Goal: Task Accomplishment & Management: Complete application form

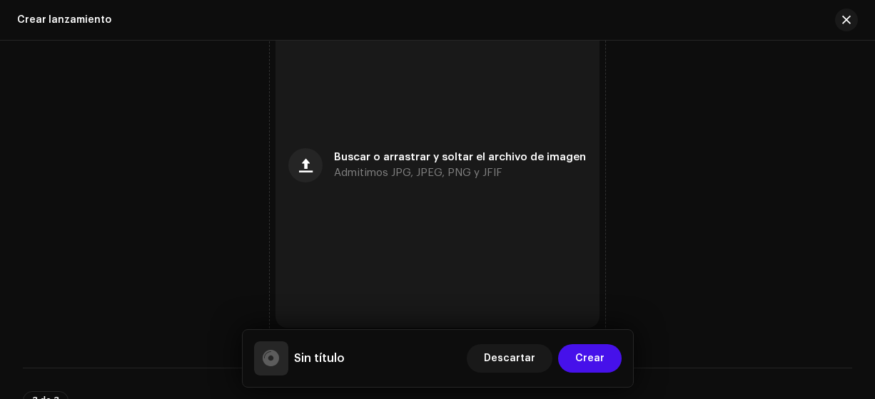
scroll to position [1773, 0]
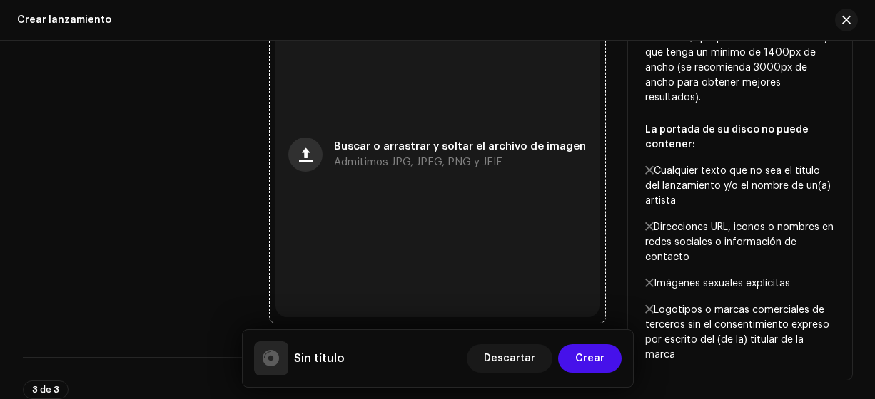
click at [310, 155] on span "button" at bounding box center [306, 154] width 14 height 11
click at [318, 156] on button "button" at bounding box center [305, 155] width 34 height 34
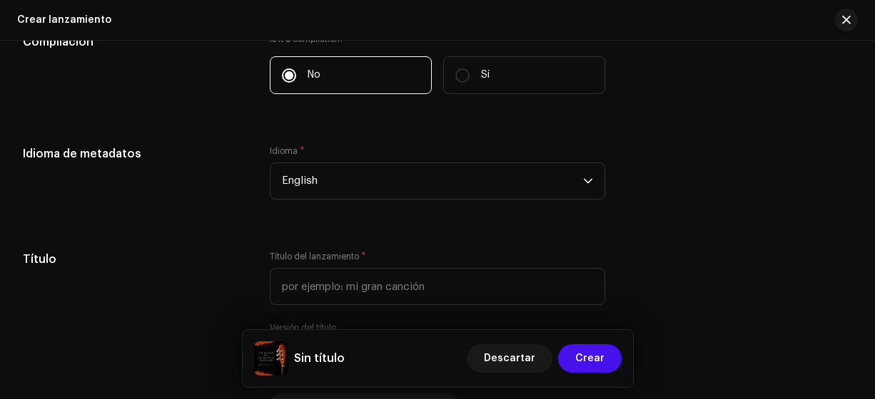
scroll to position [2204, 0]
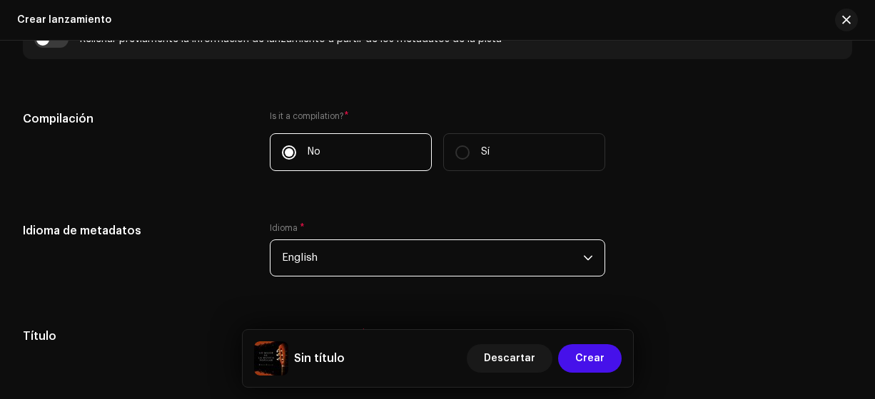
click at [424, 255] on span "English" at bounding box center [433, 258] width 302 height 36
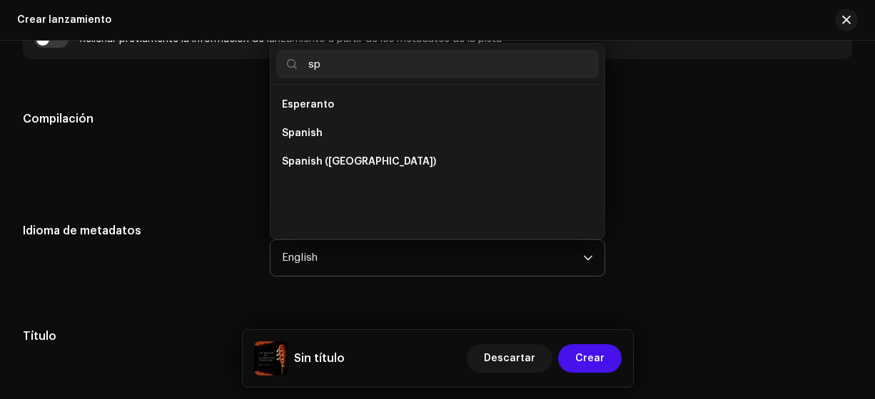
scroll to position [0, 0]
type input "sp"
click at [340, 161] on span "Spanish ([GEOGRAPHIC_DATA])" at bounding box center [359, 162] width 154 height 14
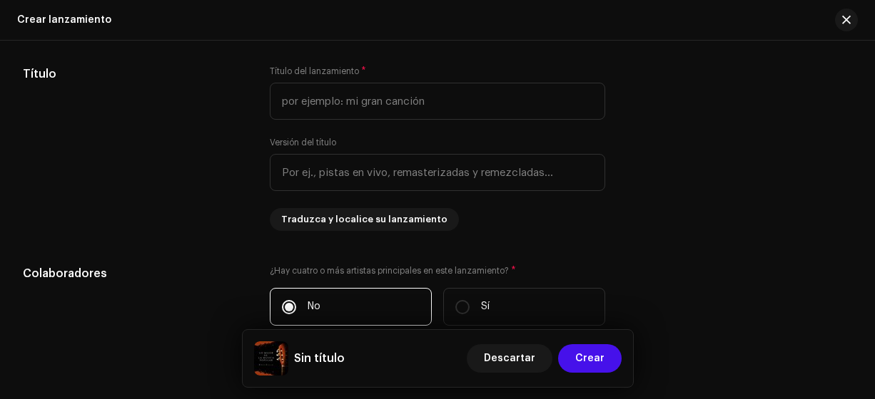
scroll to position [2461, 0]
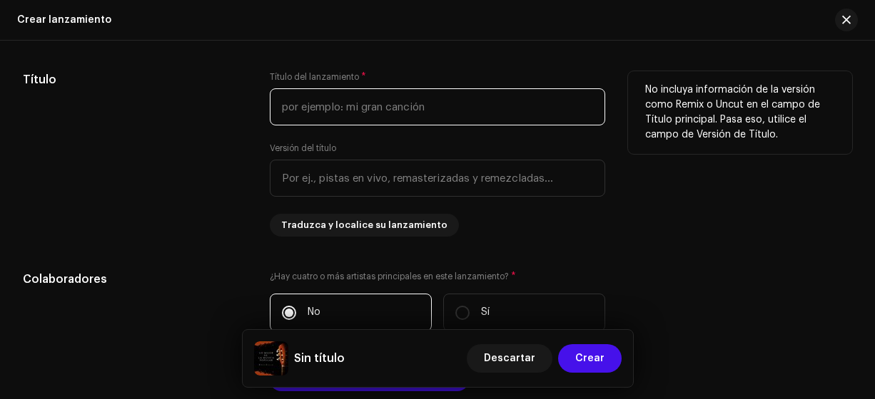
click at [285, 107] on input "text" at bounding box center [438, 106] width 336 height 37
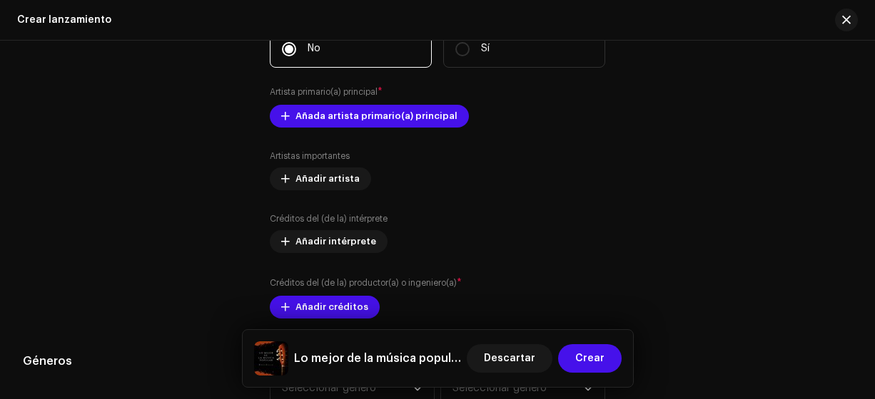
scroll to position [2728, 0]
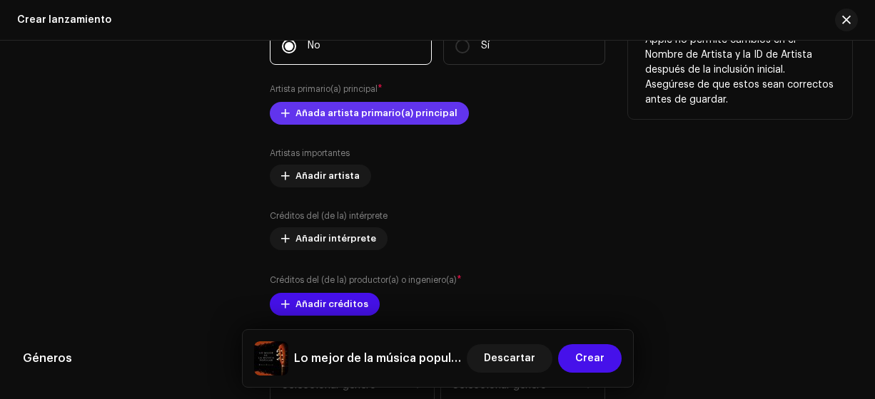
type input "Lo mejor de la música popular"
click at [341, 113] on span "Añada artista primario(a) principal" at bounding box center [376, 113] width 162 height 29
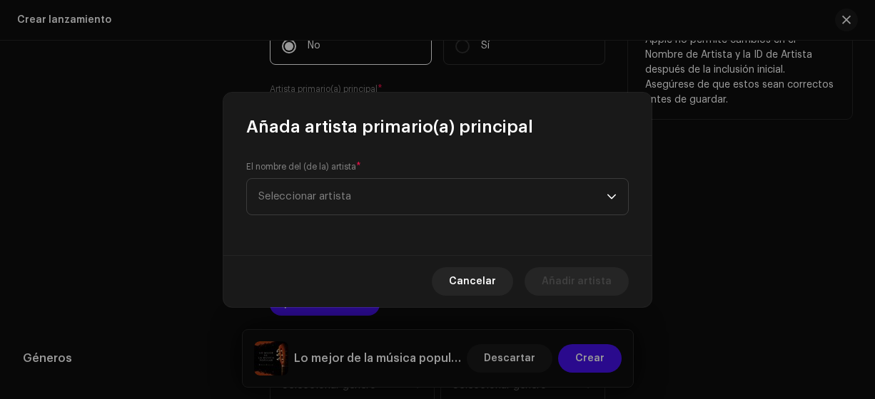
click at [277, 191] on span "Seleccionar artista" at bounding box center [304, 196] width 93 height 11
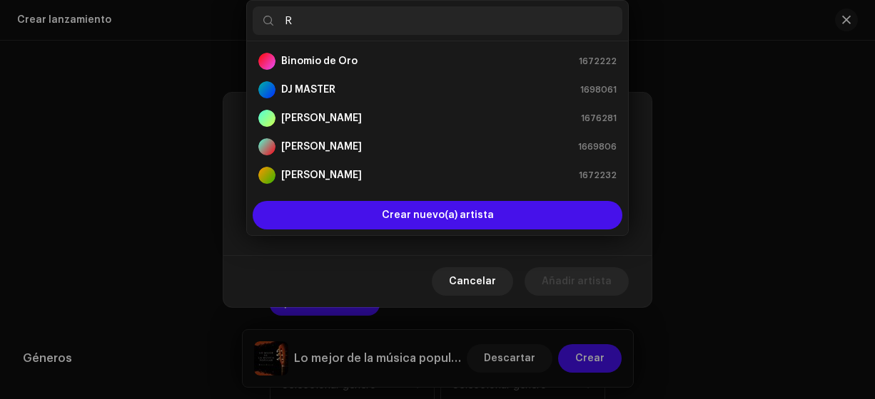
type input "Ra"
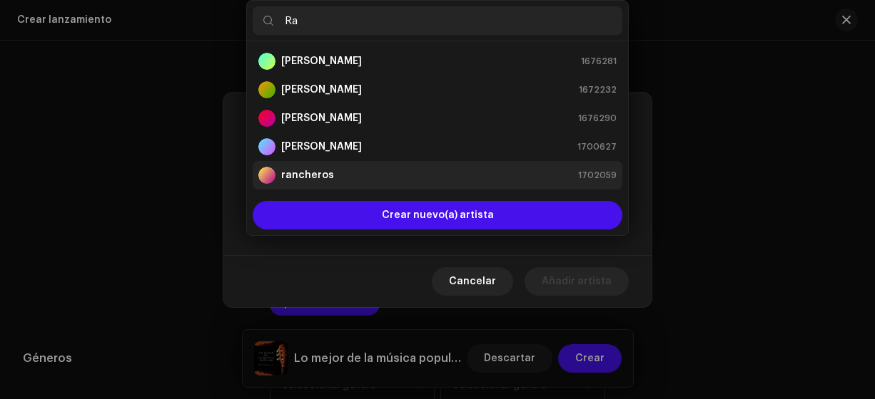
click at [288, 175] on strong "rancheros" at bounding box center [307, 175] width 53 height 14
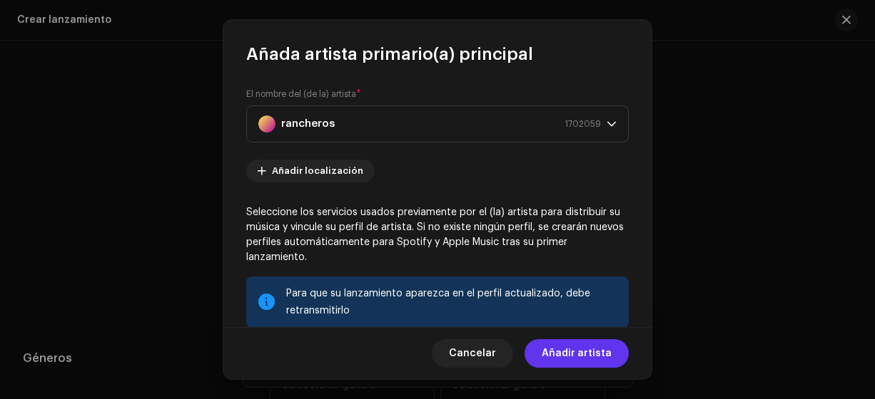
click at [556, 353] on span "Añadir artista" at bounding box center [576, 354] width 70 height 29
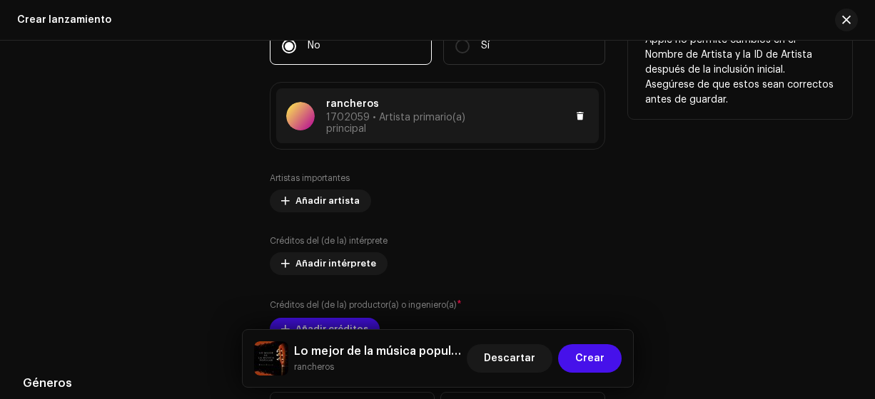
click at [330, 114] on span "1702059 • Artista primario(a) principal" at bounding box center [395, 123] width 139 height 21
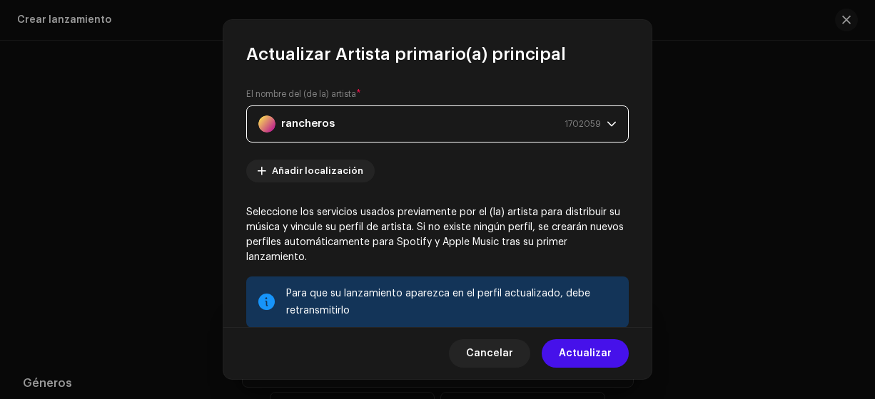
click at [353, 116] on div "rancheros 1702059" at bounding box center [429, 124] width 342 height 36
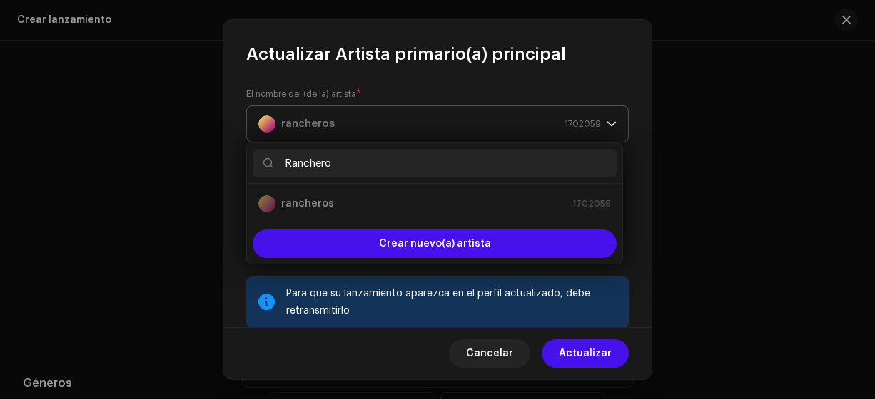
type input "Rancheros"
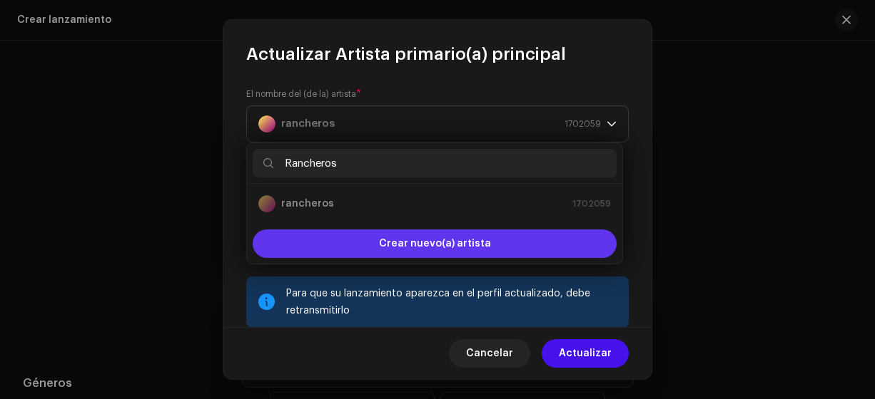
click at [422, 255] on span "Crear nuevo(a) artista" at bounding box center [435, 244] width 112 height 29
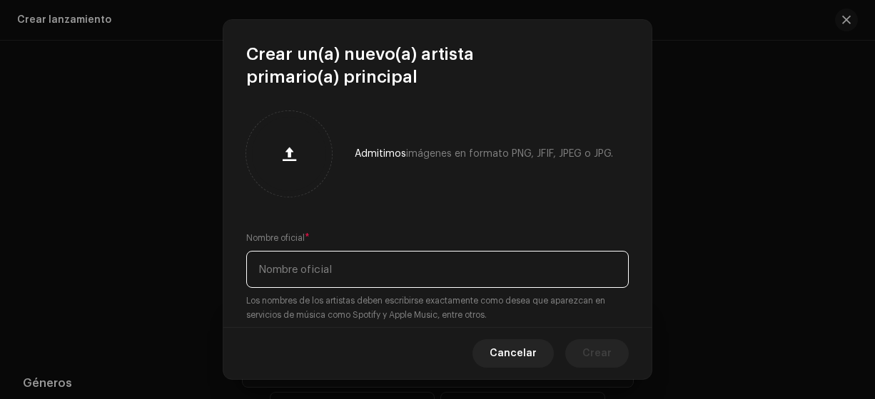
click at [285, 264] on input "text" at bounding box center [437, 269] width 382 height 37
type input "Rancheros"
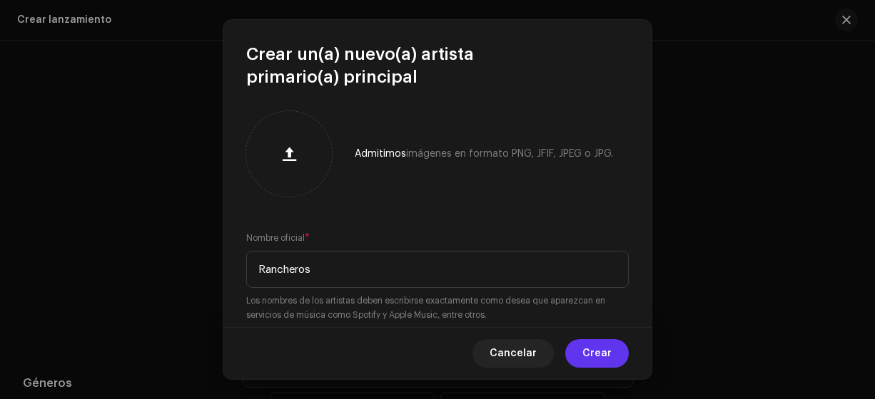
click at [608, 351] on span "Crear" at bounding box center [596, 354] width 29 height 29
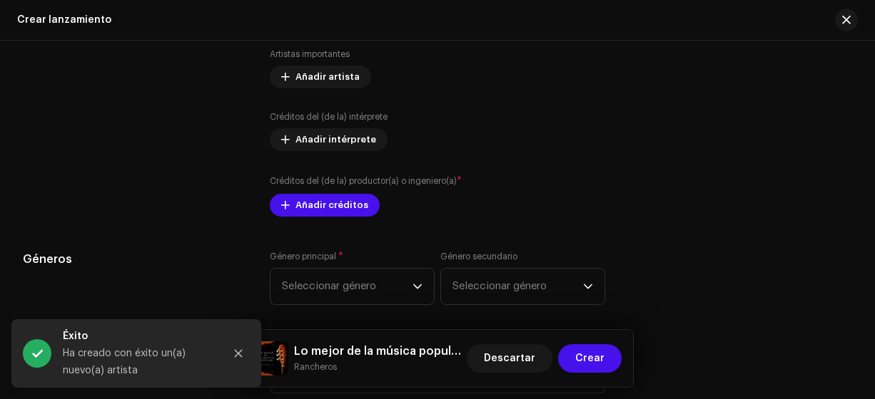
scroll to position [2860, 0]
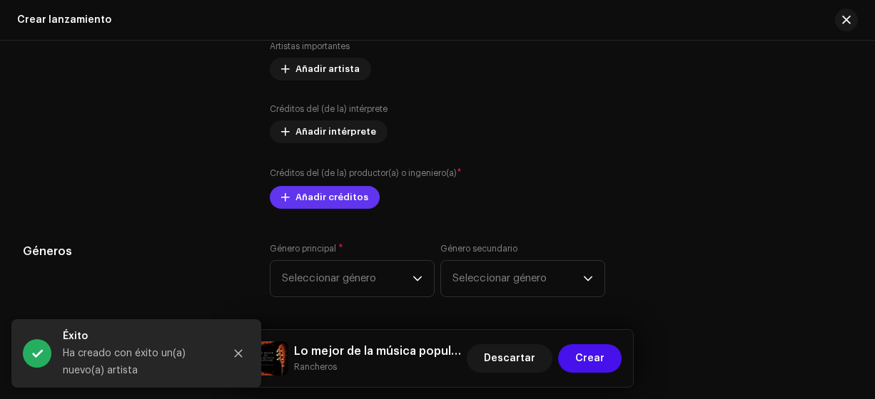
click at [305, 197] on span "Añadir créditos" at bounding box center [331, 197] width 73 height 29
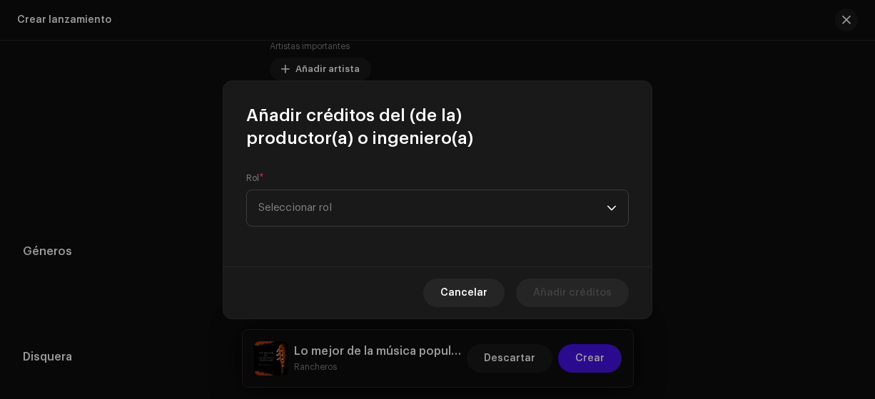
click at [273, 200] on span "Seleccionar rol" at bounding box center [432, 208] width 348 height 36
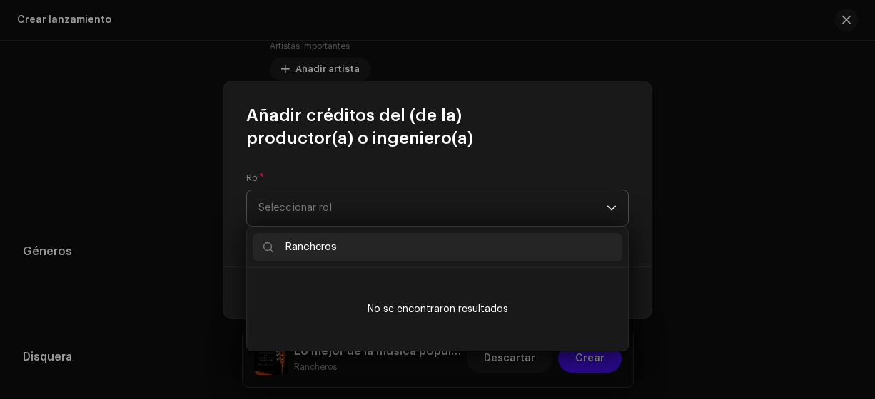
type input "Rancheros"
click at [272, 205] on span "Seleccionar rol" at bounding box center [432, 208] width 348 height 36
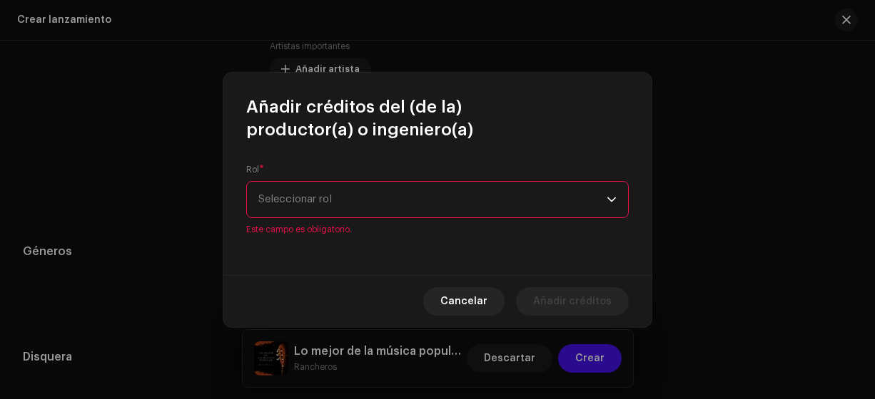
click at [270, 200] on span "Seleccionar rol" at bounding box center [432, 200] width 348 height 36
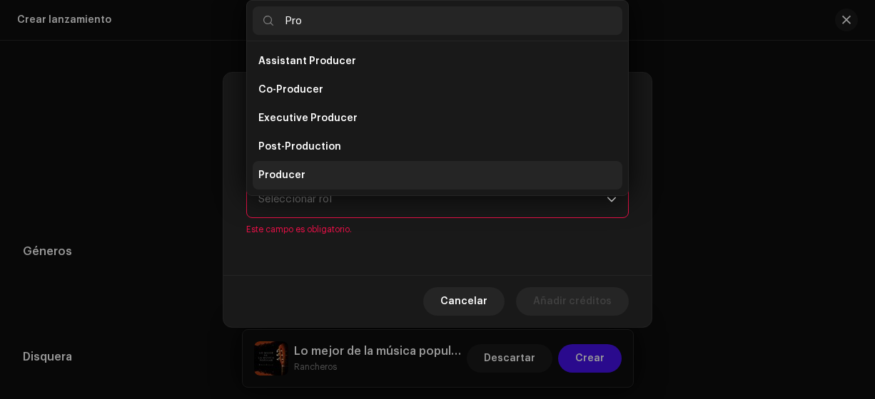
type input "Pro"
click at [280, 173] on span "Producer" at bounding box center [281, 175] width 47 height 14
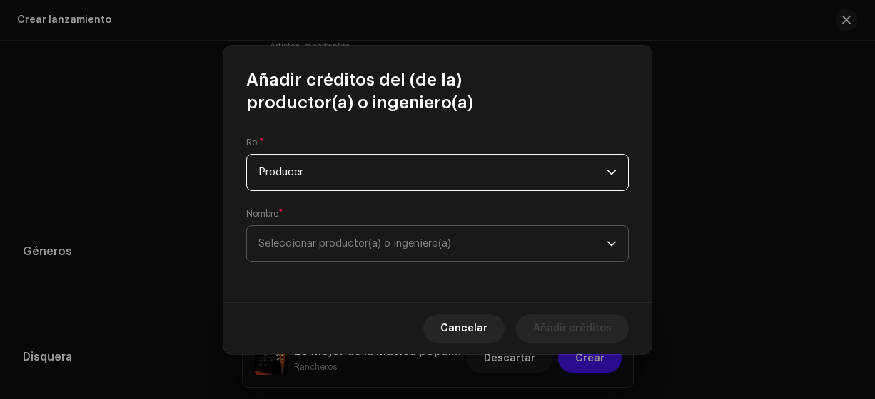
click at [291, 247] on span "Seleccionar productor(a) o ingeniero(a)" at bounding box center [354, 243] width 193 height 11
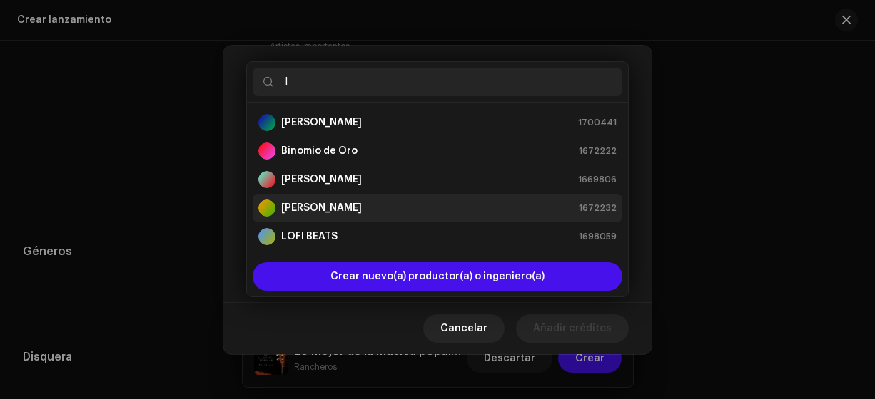
type input "I"
click at [309, 203] on strong "[PERSON_NAME]" at bounding box center [321, 208] width 81 height 14
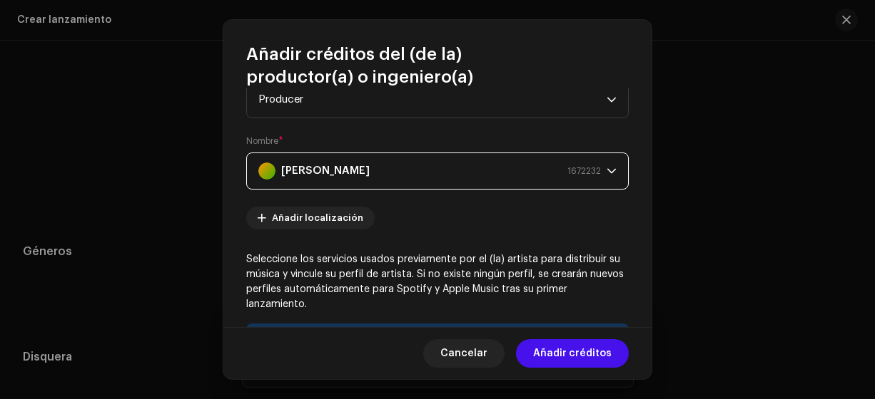
scroll to position [0, 0]
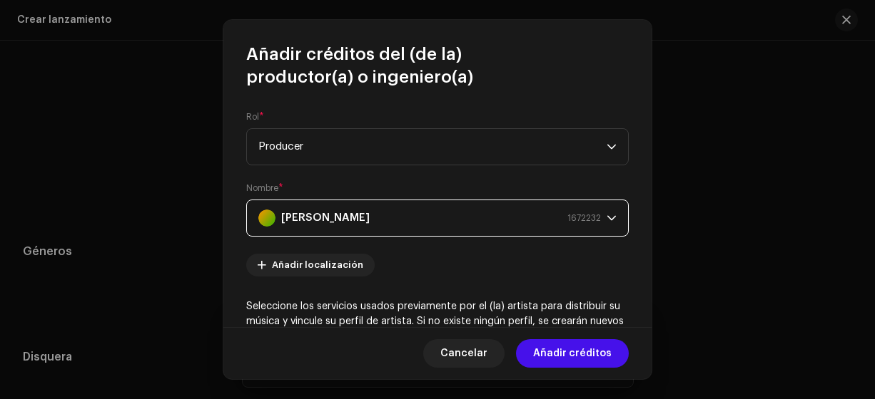
click at [391, 254] on re-m-artist-locales-form "Añadir localización" at bounding box center [437, 265] width 382 height 23
click at [391, 224] on div "Israel Romero 1672232" at bounding box center [429, 218] width 342 height 36
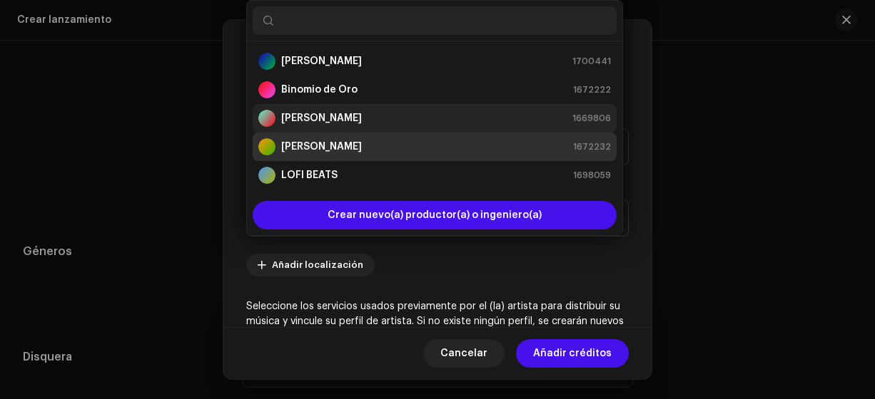
click at [317, 117] on strong "[PERSON_NAME]" at bounding box center [321, 118] width 81 height 14
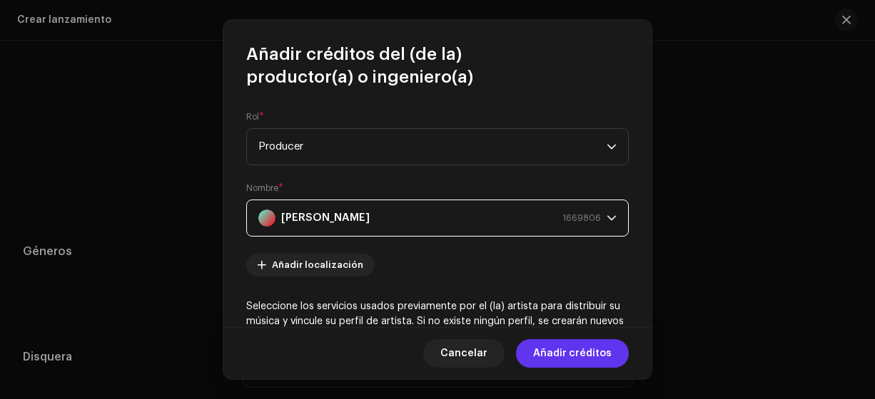
click at [574, 354] on span "Añadir créditos" at bounding box center [572, 354] width 78 height 29
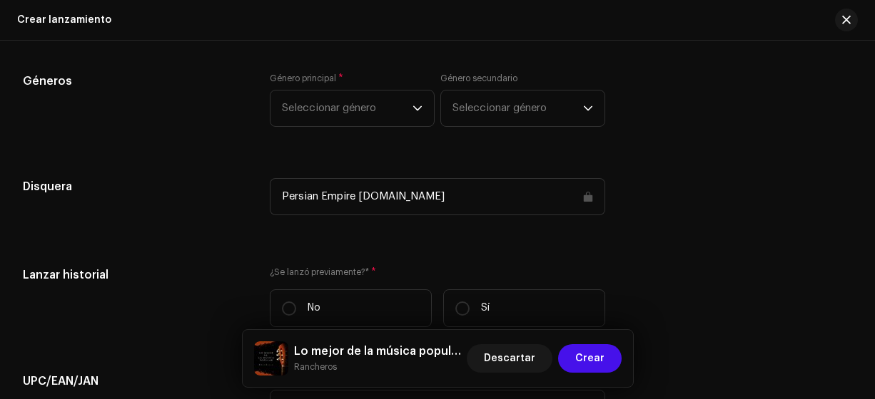
scroll to position [3101, 0]
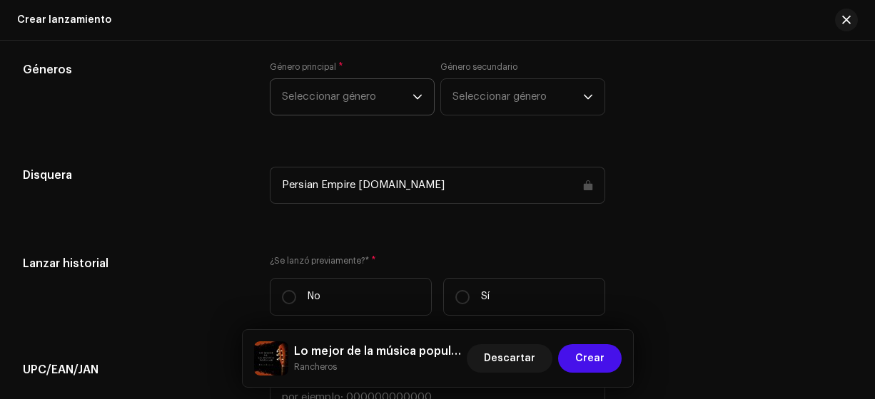
click at [311, 100] on span "Seleccionar género" at bounding box center [347, 97] width 131 height 36
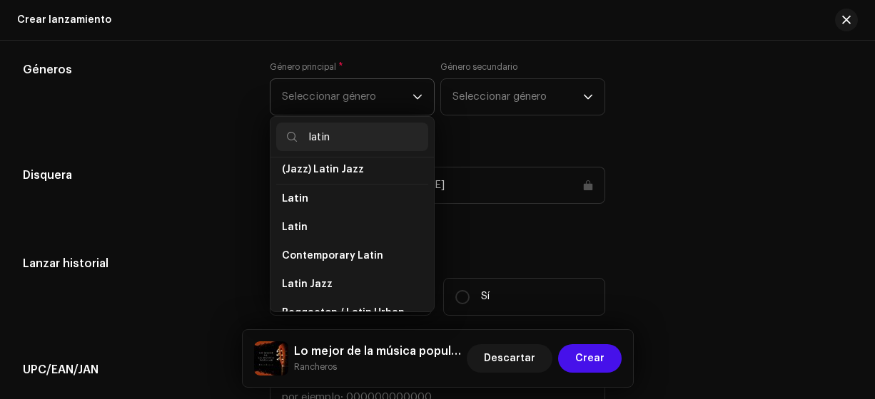
scroll to position [94, 0]
type input "latin"
click at [292, 223] on span "Latin" at bounding box center [295, 227] width 26 height 14
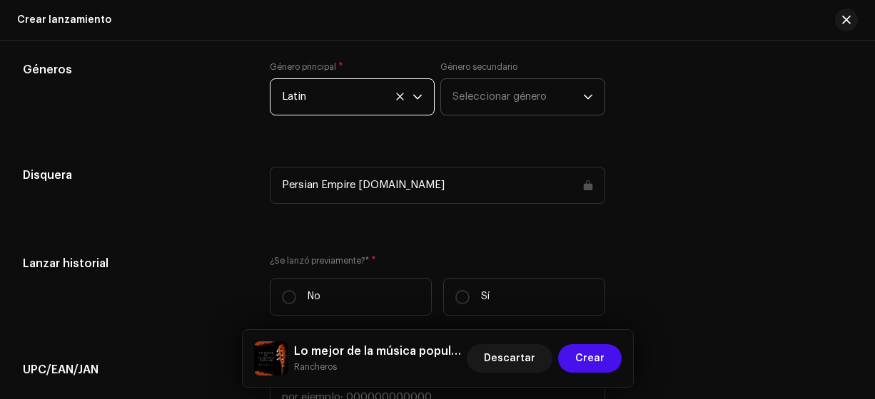
click at [478, 86] on span "Seleccionar género" at bounding box center [517, 97] width 131 height 36
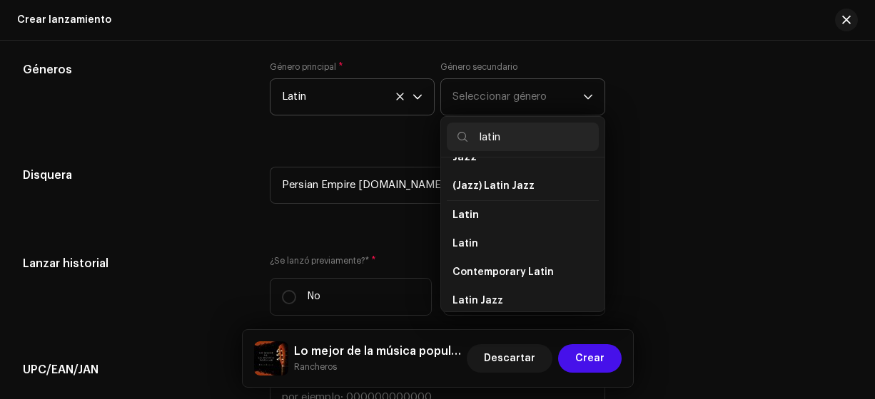
scroll to position [81, 0]
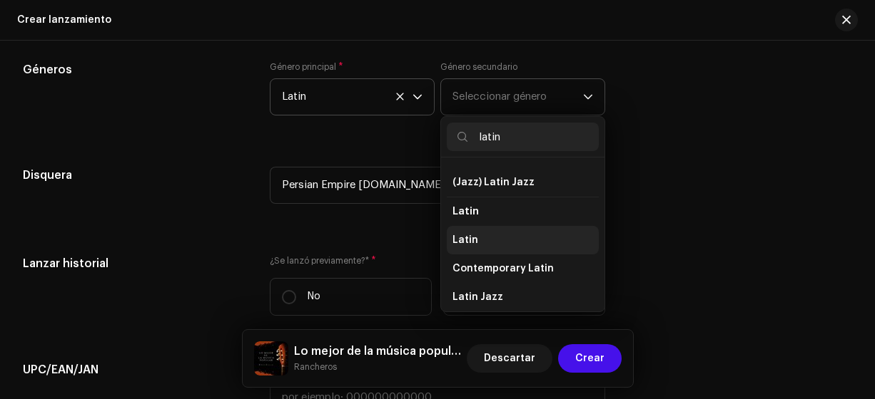
type input "latin"
click at [467, 238] on span "Latin" at bounding box center [465, 240] width 26 height 14
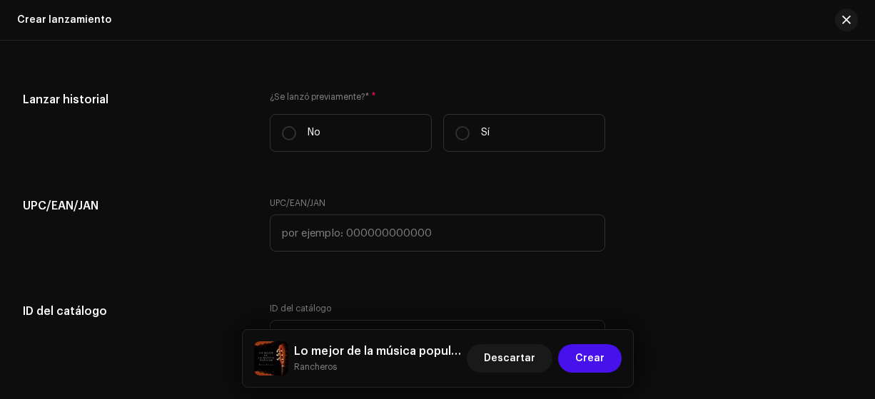
scroll to position [3267, 0]
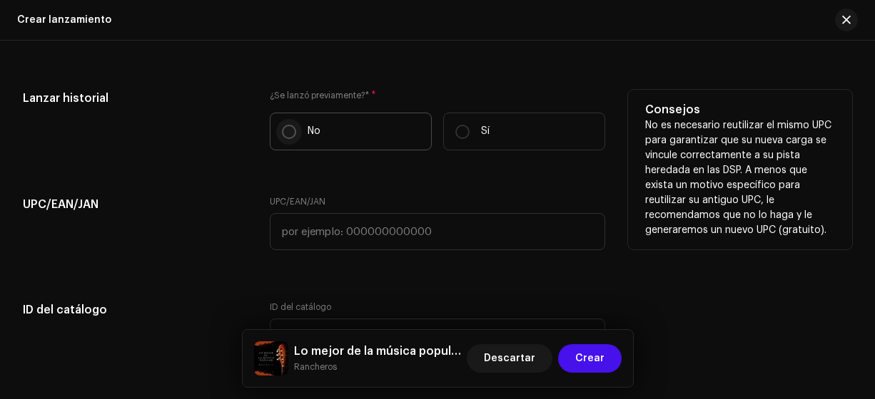
click at [286, 136] on input "No" at bounding box center [289, 132] width 14 height 14
radio input "true"
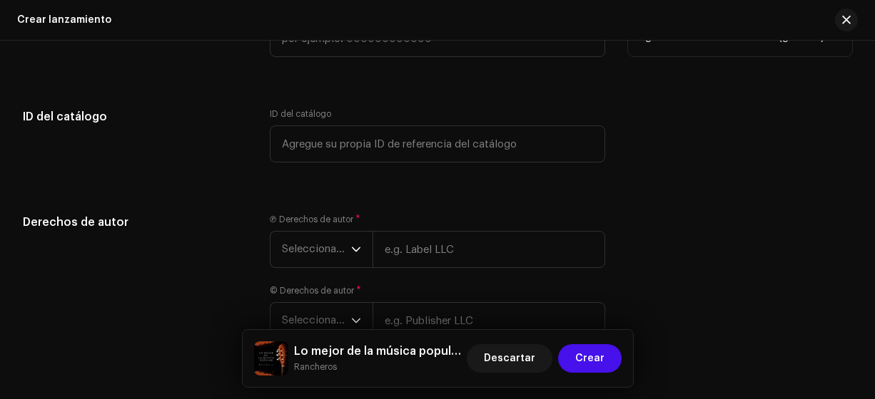
scroll to position [3462, 0]
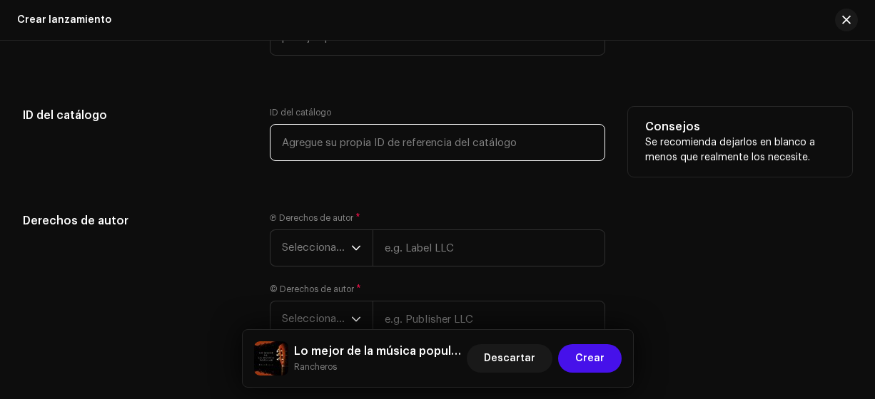
click at [282, 141] on input "text" at bounding box center [438, 142] width 336 height 37
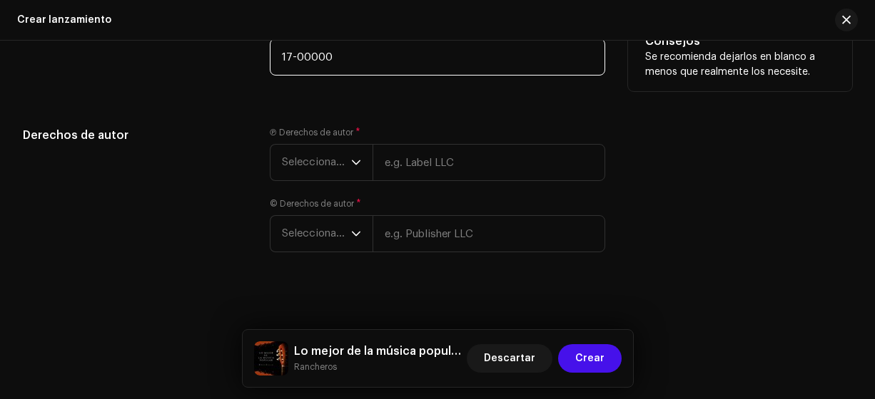
scroll to position [3554, 0]
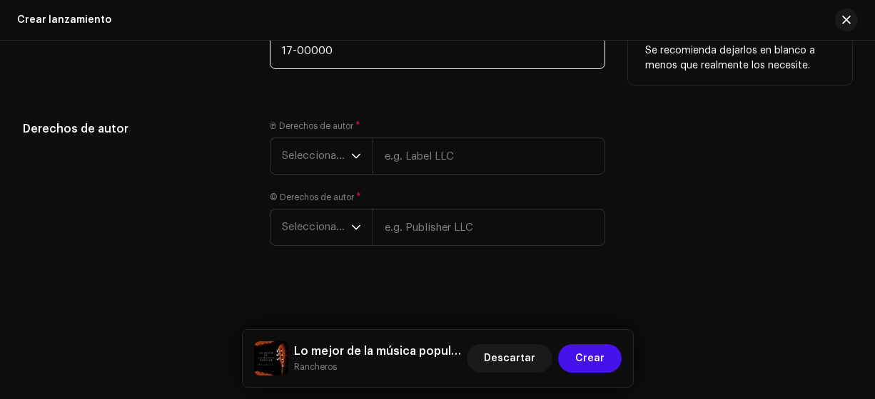
type input "17-00000"
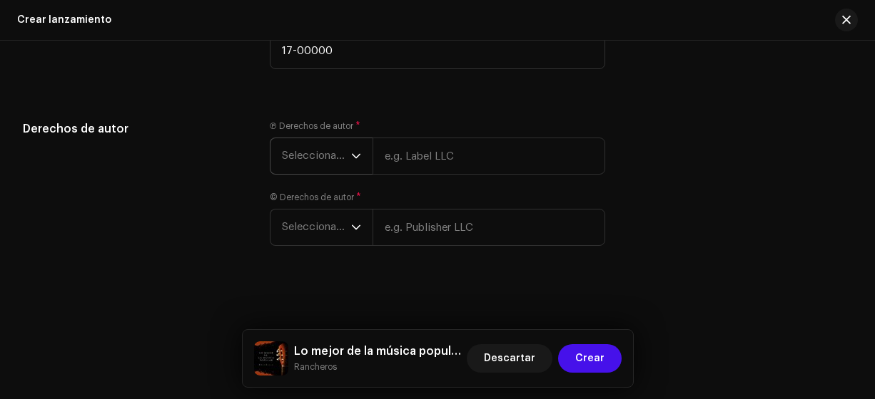
click at [308, 153] on span "Seleccionar año" at bounding box center [316, 156] width 69 height 36
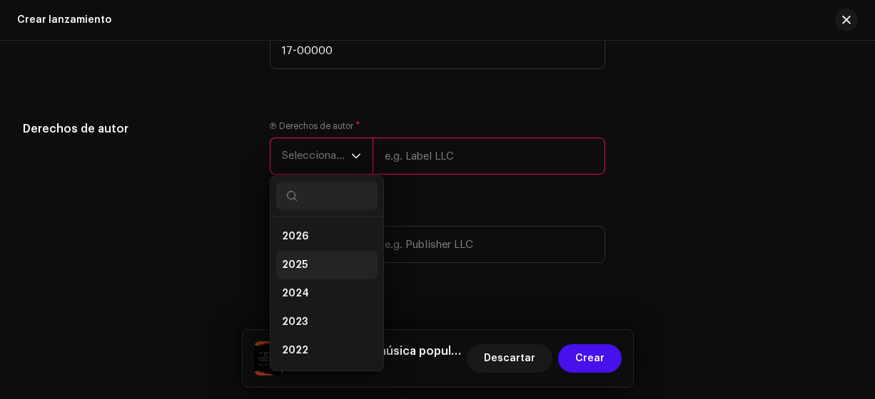
click at [298, 264] on span "2025" at bounding box center [295, 265] width 26 height 14
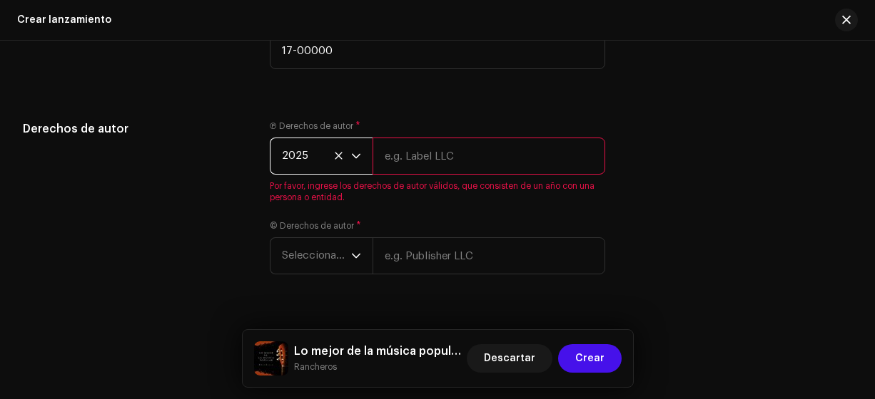
click at [414, 156] on input "text" at bounding box center [488, 156] width 233 height 37
type input "Rancheros"
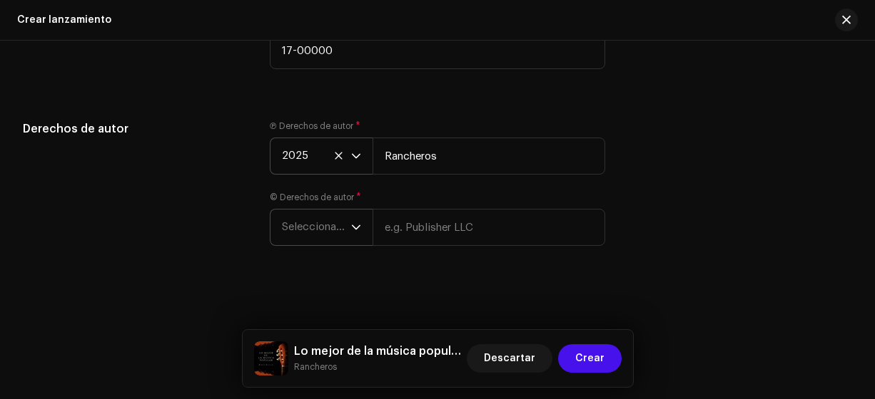
click at [329, 228] on span "Seleccionar año" at bounding box center [316, 228] width 69 height 36
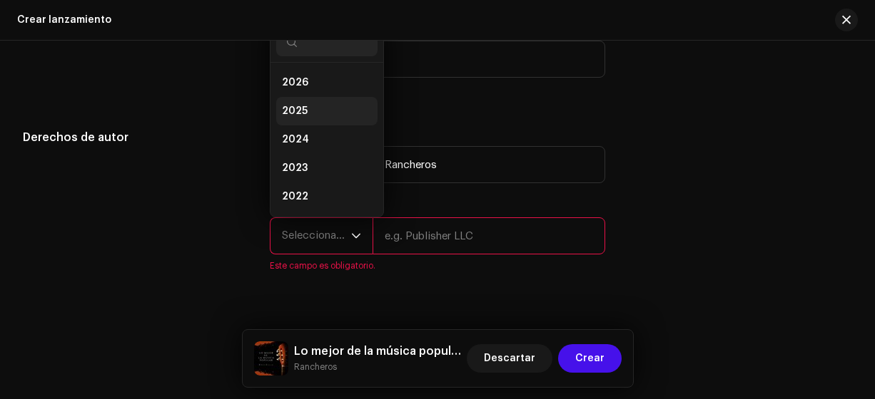
click at [290, 111] on span "2025" at bounding box center [295, 111] width 26 height 14
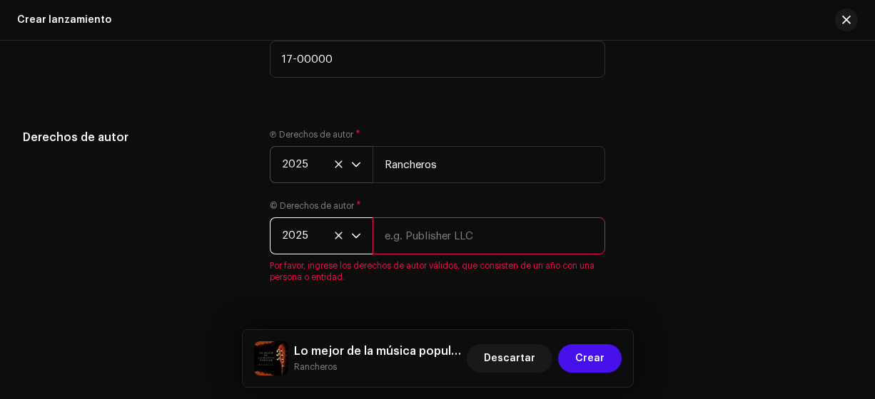
click at [427, 235] on input "text" at bounding box center [488, 236] width 233 height 37
type input "Rancheros"
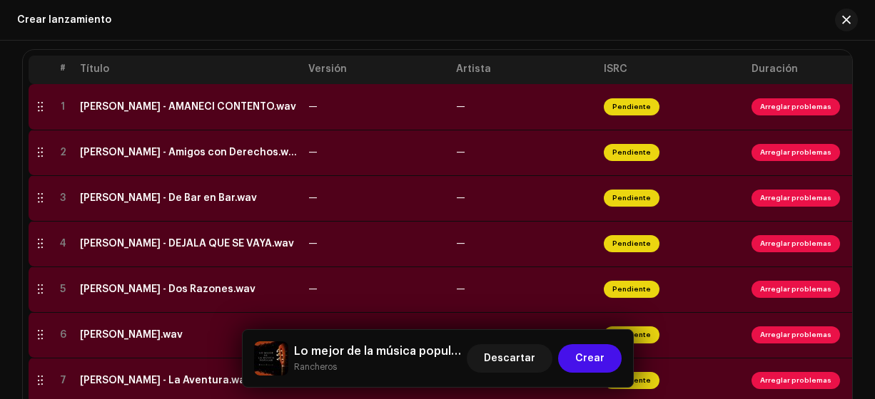
scroll to position [309, 0]
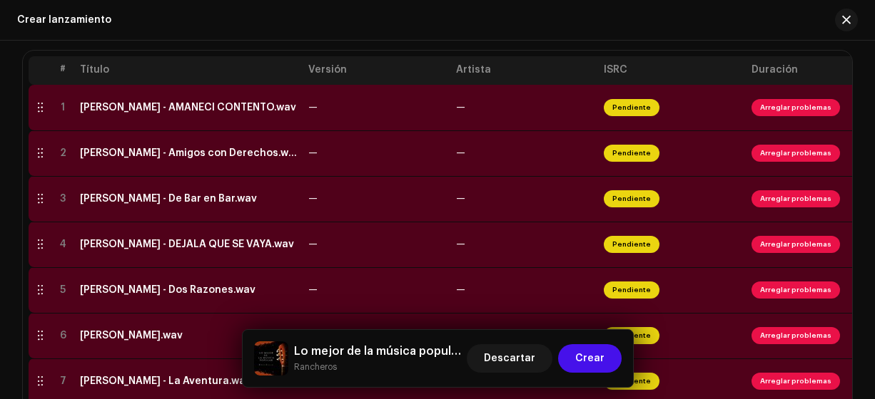
click at [203, 110] on div "[PERSON_NAME] - AMANECÍ CONTENTO.wav" at bounding box center [188, 107] width 216 height 11
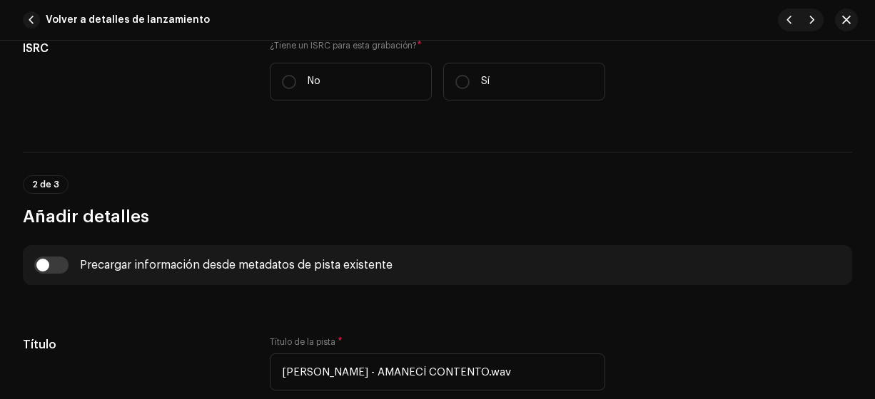
scroll to position [379, 0]
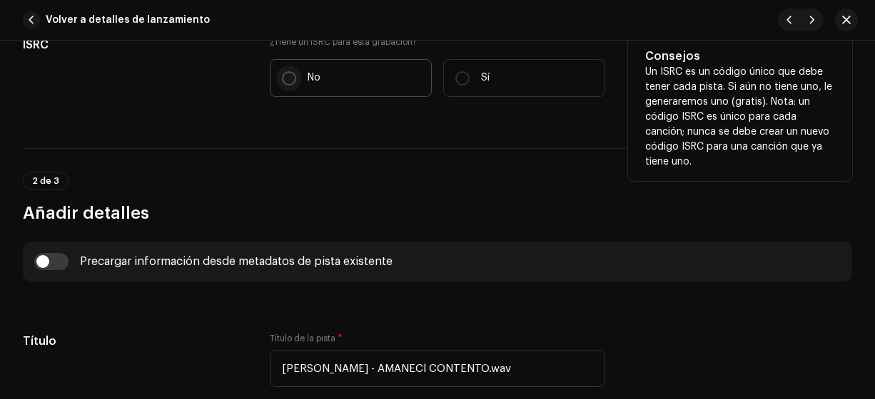
click at [282, 77] on input "No" at bounding box center [289, 78] width 14 height 14
radio input "true"
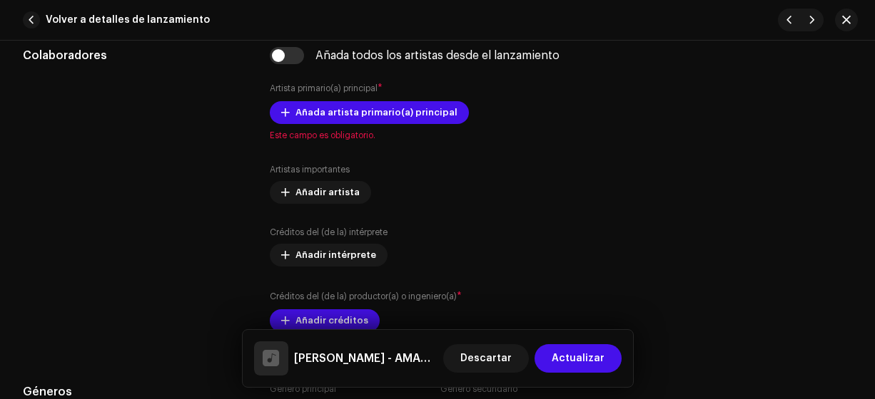
scroll to position [915, 0]
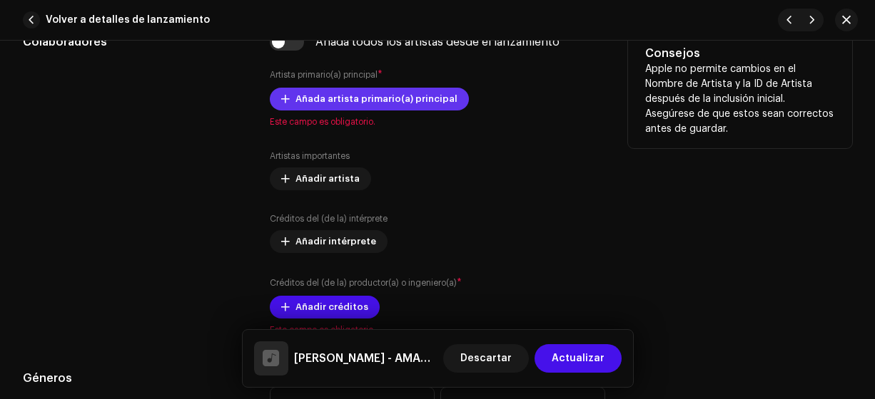
click at [302, 98] on span "Añada artista primario(a) principal" at bounding box center [376, 99] width 162 height 29
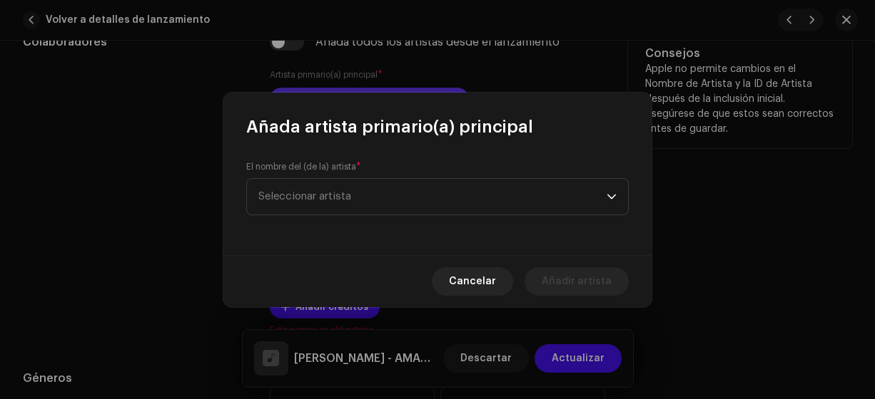
click at [272, 195] on span "Seleccionar artista" at bounding box center [304, 196] width 93 height 11
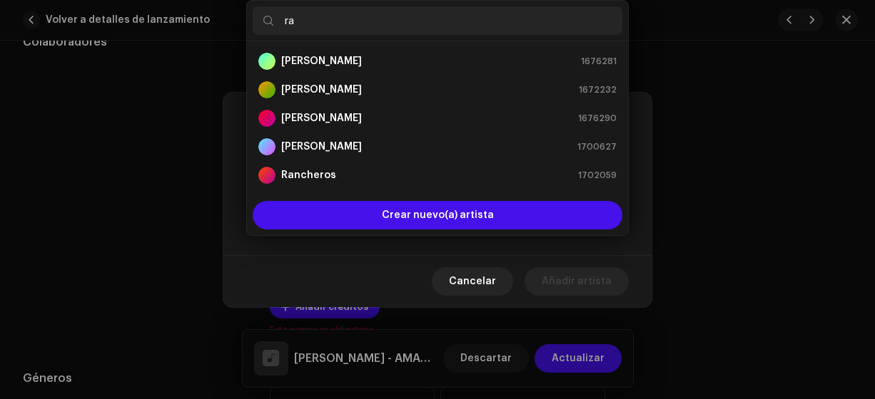
type input "ran"
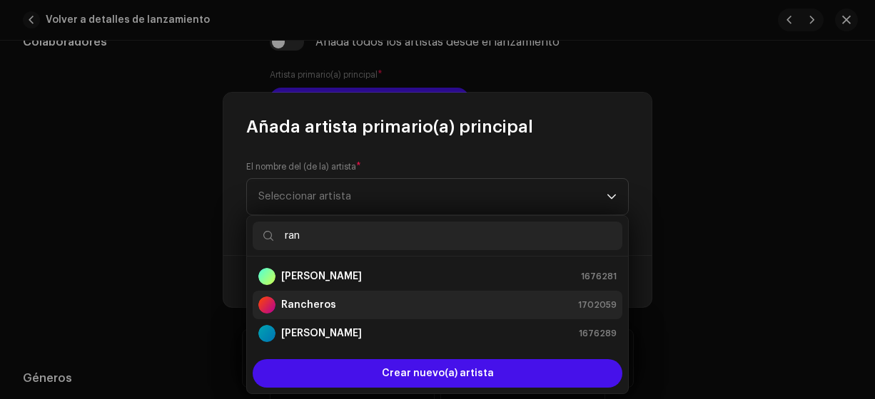
click at [295, 305] on strong "Rancheros" at bounding box center [308, 305] width 55 height 14
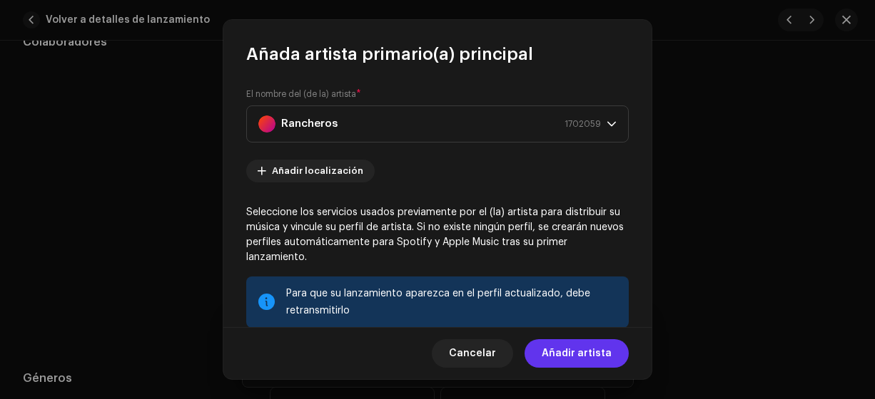
click at [587, 353] on span "Añadir artista" at bounding box center [576, 354] width 70 height 29
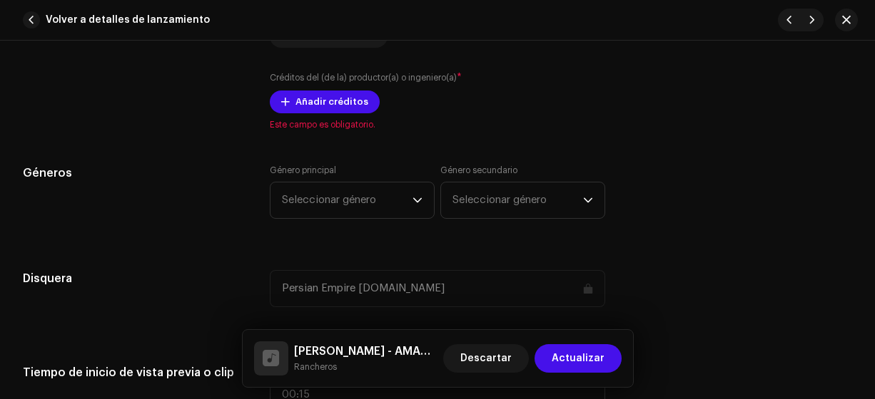
scroll to position [1151, 0]
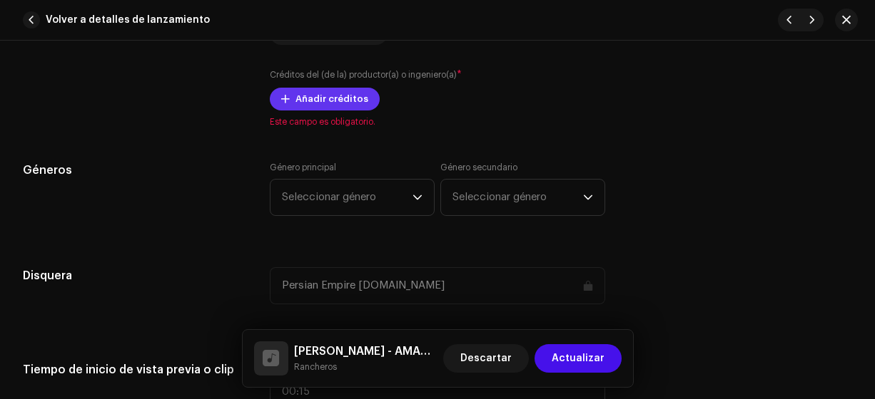
click at [313, 96] on span "Añadir créditos" at bounding box center [331, 99] width 73 height 29
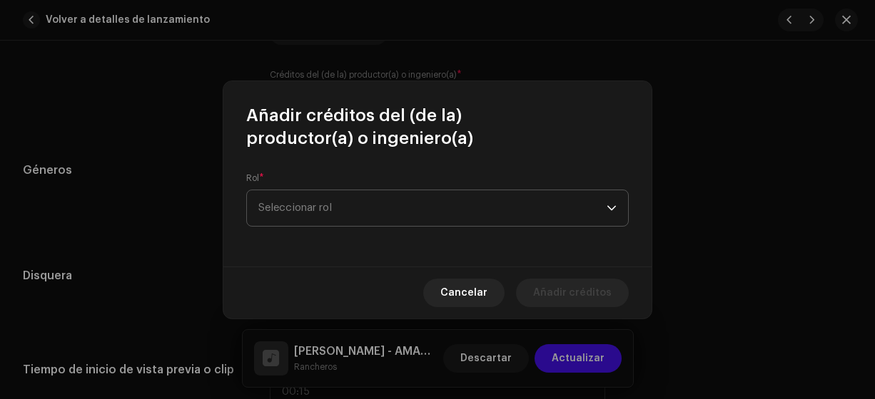
click at [276, 206] on span "Seleccionar rol" at bounding box center [432, 208] width 348 height 36
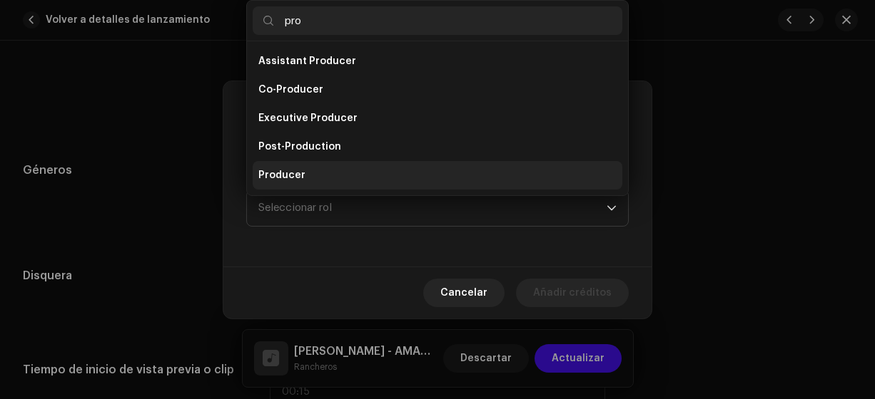
type input "pro"
click at [285, 177] on span "Producer" at bounding box center [281, 175] width 47 height 14
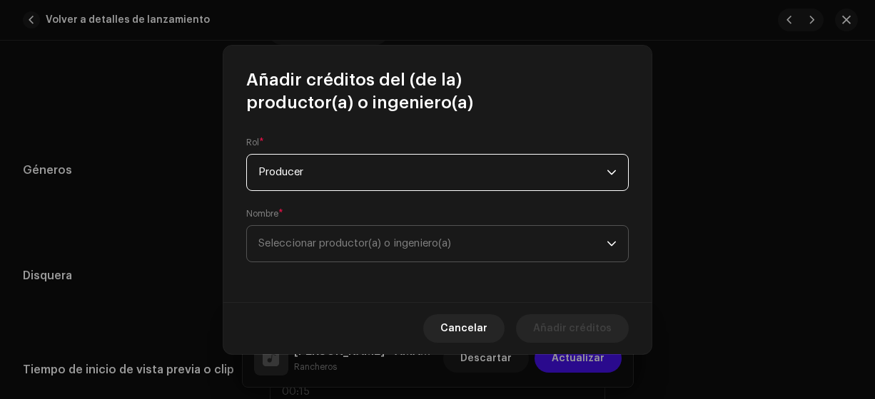
click at [294, 248] on span "Seleccionar productor(a) o ingeniero(a)" at bounding box center [354, 243] width 193 height 11
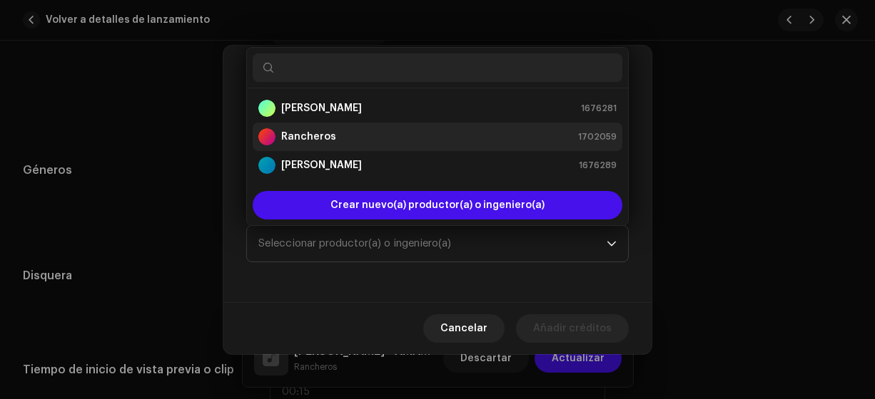
click at [290, 140] on strong "Rancheros" at bounding box center [308, 137] width 55 height 14
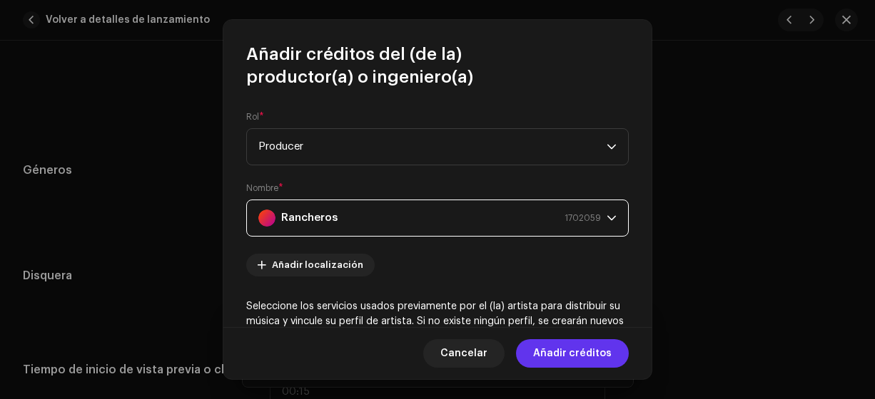
click at [569, 354] on span "Añadir créditos" at bounding box center [572, 354] width 78 height 29
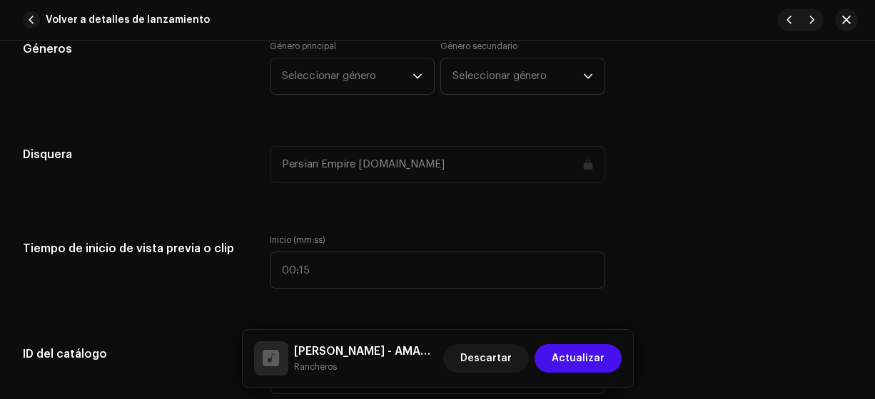
scroll to position [1316, 0]
click at [308, 74] on span "Seleccionar género" at bounding box center [347, 76] width 131 height 36
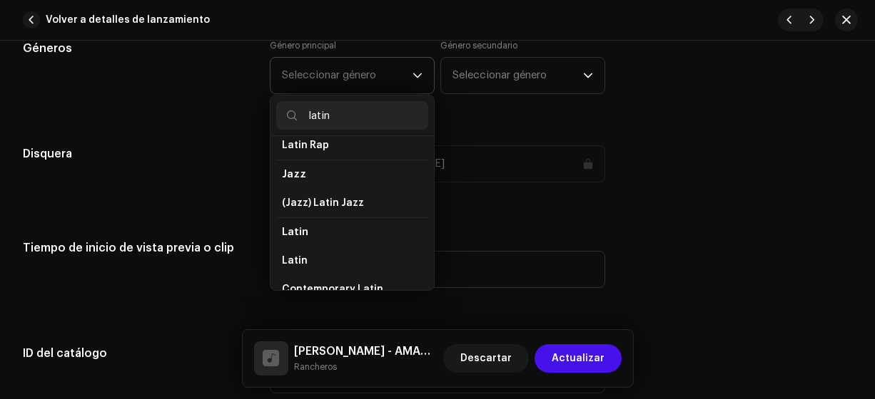
scroll to position [49, 0]
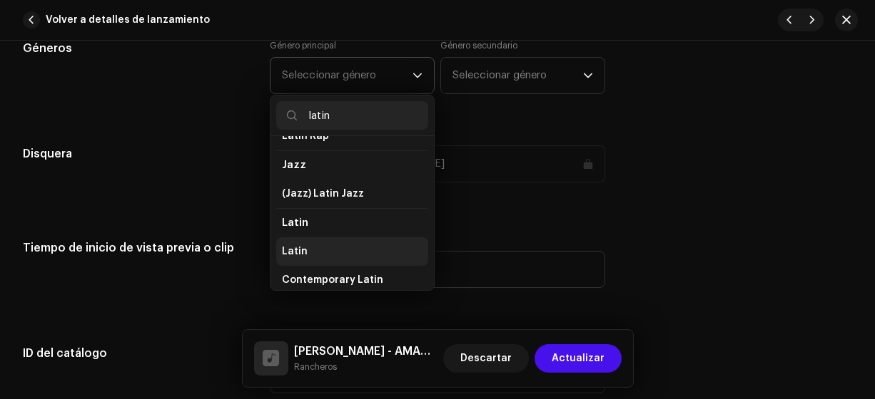
type input "latin"
click at [365, 258] on li "Latin" at bounding box center [352, 252] width 152 height 29
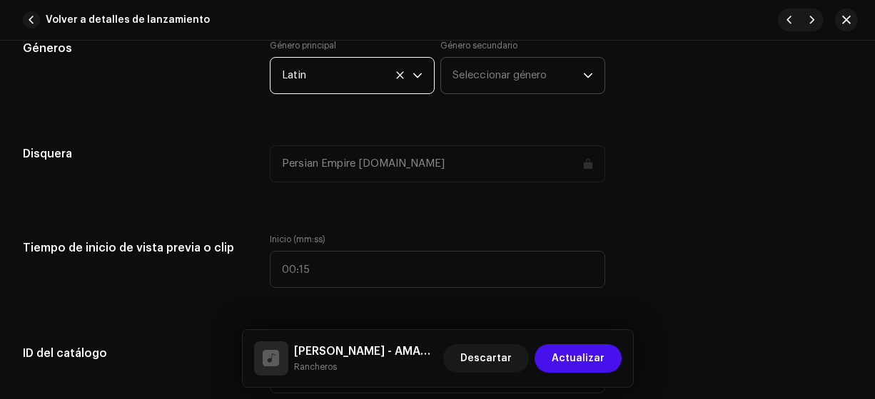
click at [469, 69] on span "Seleccionar género" at bounding box center [517, 76] width 131 height 36
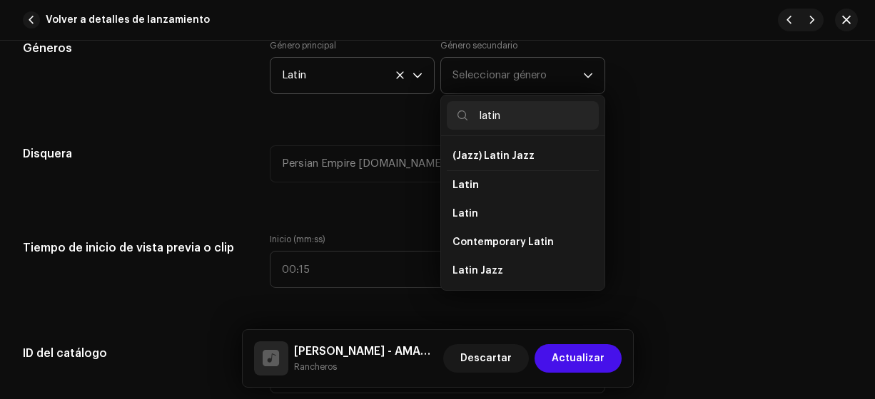
scroll to position [87, 0]
type input "latin"
click at [462, 210] on span "Latin" at bounding box center [465, 213] width 26 height 14
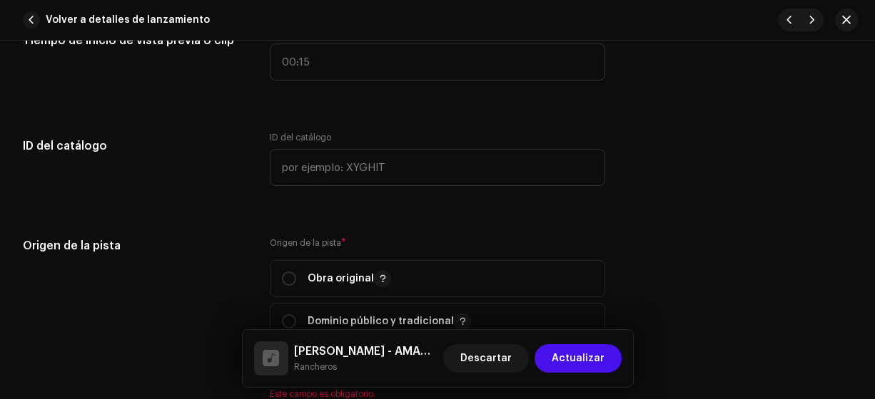
scroll to position [1531, 0]
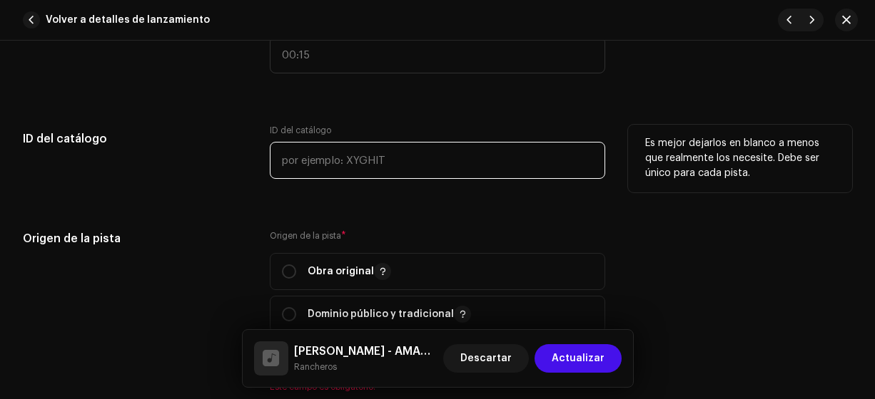
click at [286, 159] on input "text" at bounding box center [438, 160] width 336 height 37
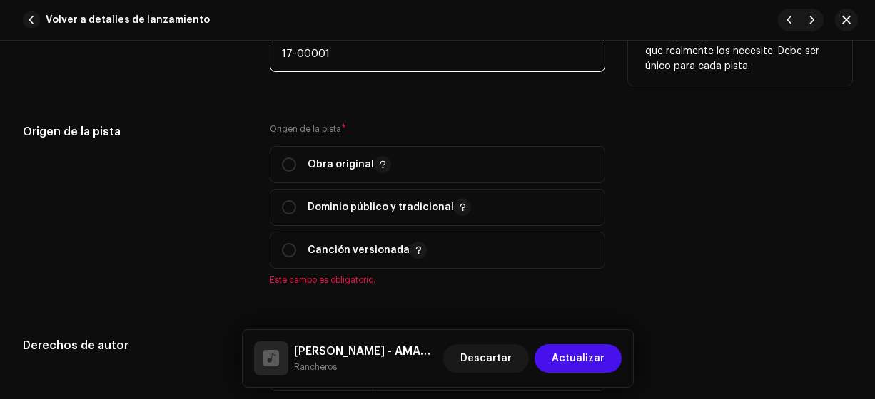
scroll to position [1638, 0]
type input "17-00001"
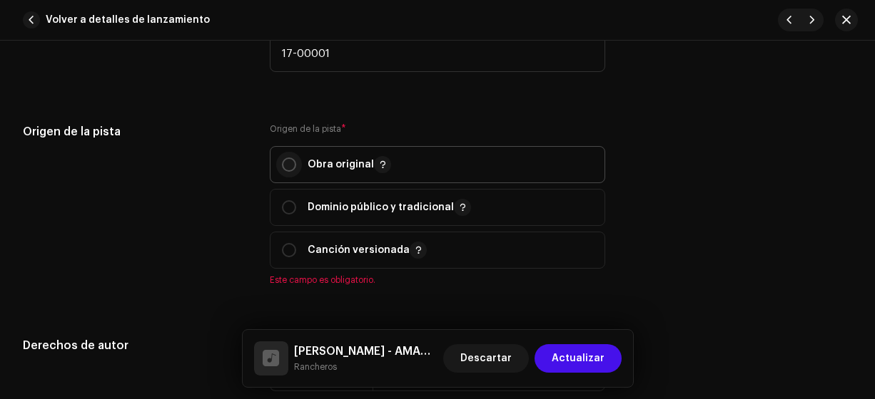
click at [290, 160] on input "radio" at bounding box center [289, 165] width 14 height 14
radio input "true"
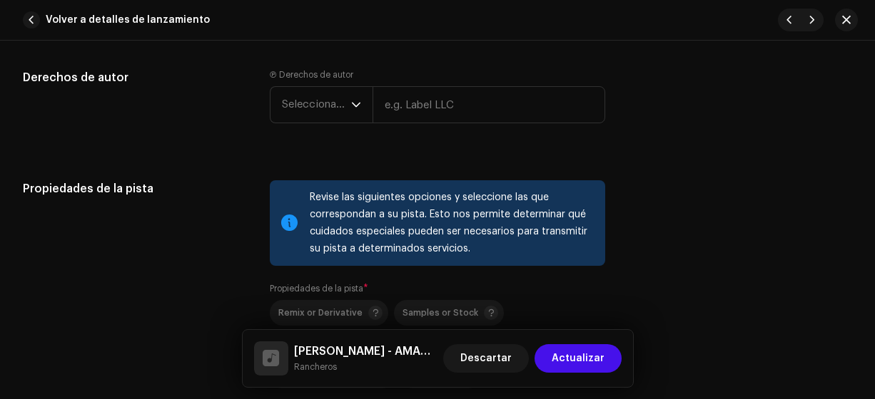
scroll to position [1895, 0]
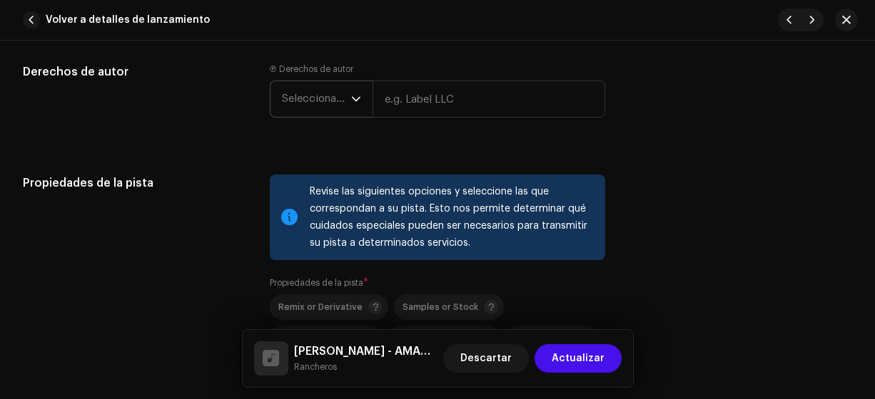
click at [300, 98] on span "Seleccionar año" at bounding box center [316, 99] width 69 height 36
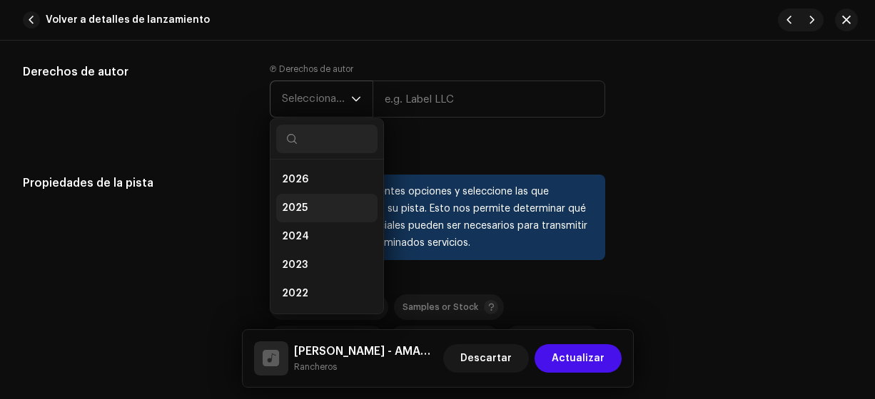
click at [292, 204] on span "2025" at bounding box center [295, 208] width 26 height 14
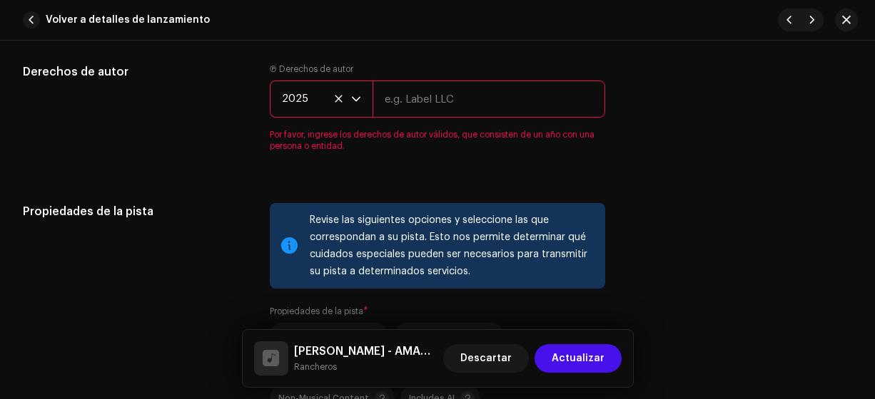
click at [417, 98] on input "text" at bounding box center [488, 99] width 233 height 37
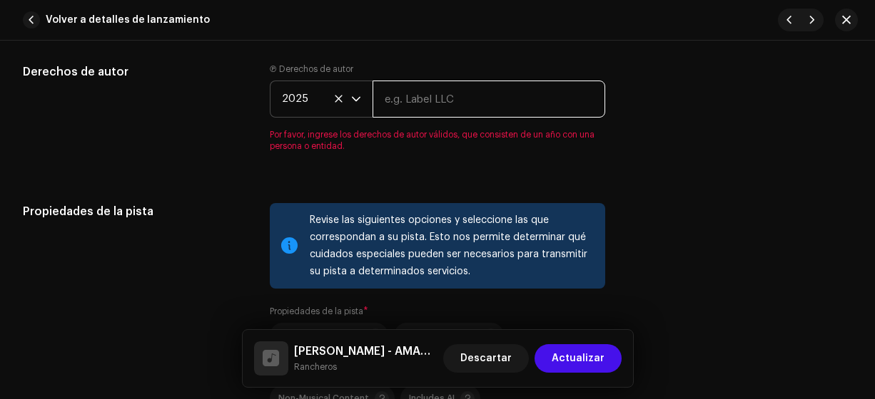
type input "Rancheros"
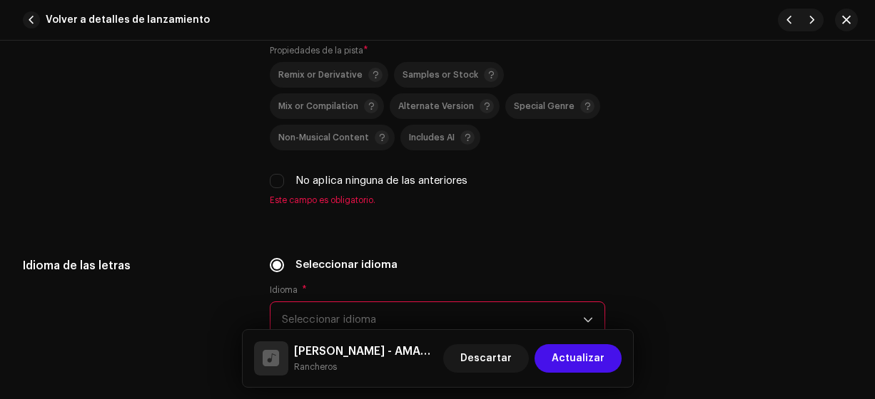
scroll to position [2128, 0]
click at [278, 195] on span "Este campo es obligatorio." at bounding box center [438, 199] width 336 height 11
click at [275, 175] on input "No aplica ninguna de las anteriores" at bounding box center [277, 180] width 14 height 14
checkbox input "true"
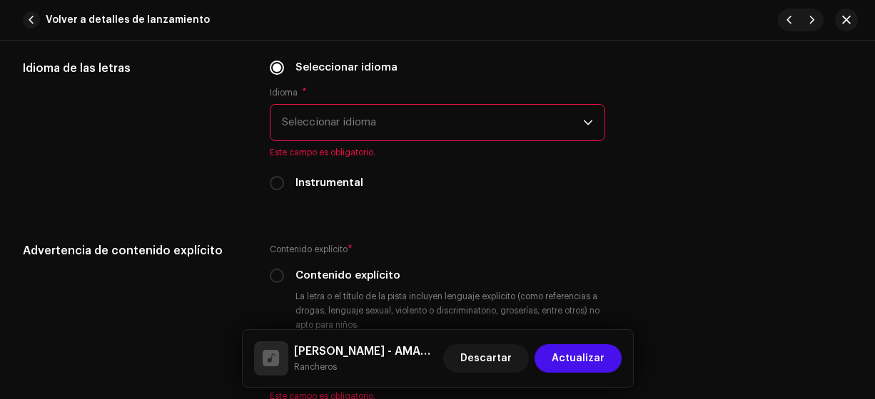
scroll to position [2311, 0]
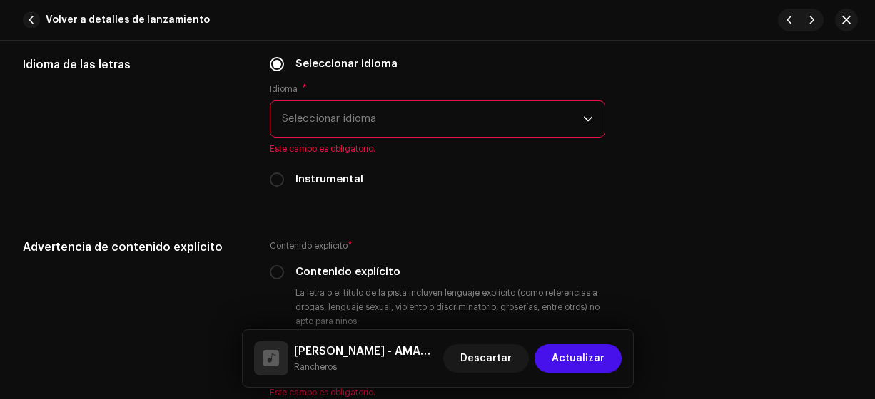
click at [301, 113] on span "Seleccionar idioma" at bounding box center [433, 119] width 302 height 36
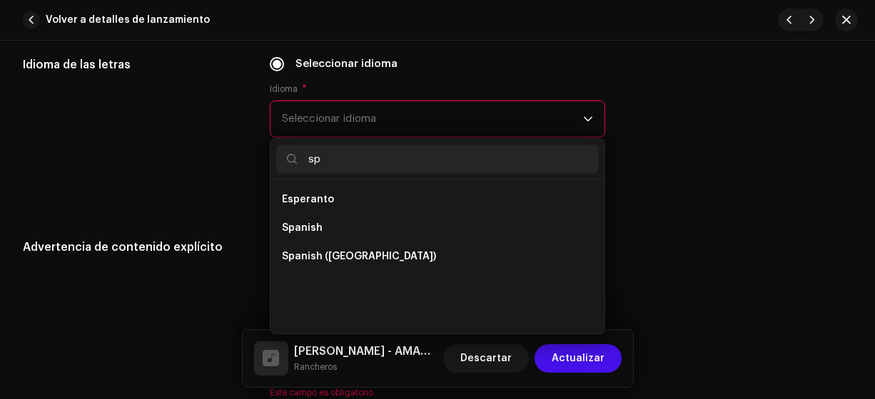
scroll to position [0, 0]
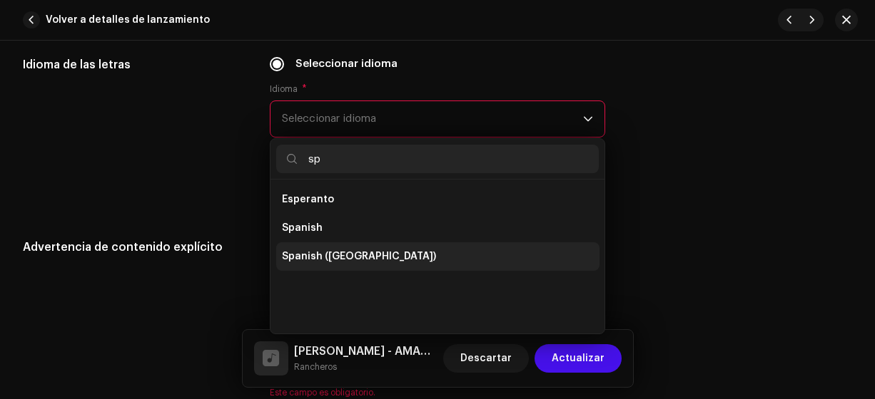
type input "sp"
click at [350, 255] on span "Spanish ([GEOGRAPHIC_DATA])" at bounding box center [359, 257] width 154 height 14
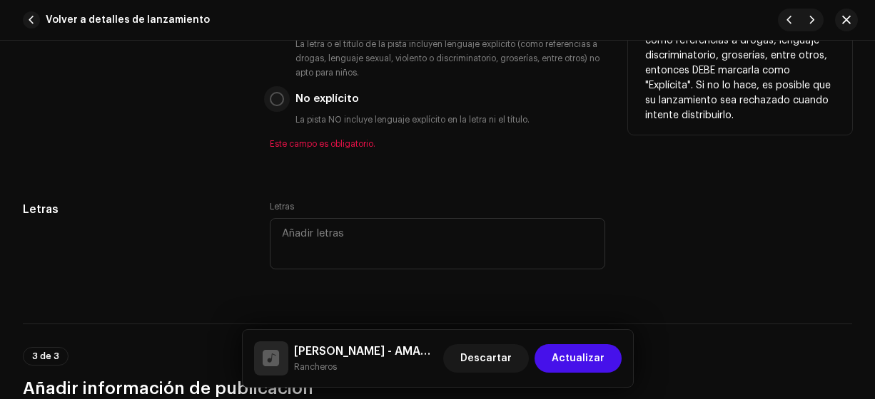
click at [270, 97] on input "No explícito" at bounding box center [277, 99] width 14 height 14
radio input "true"
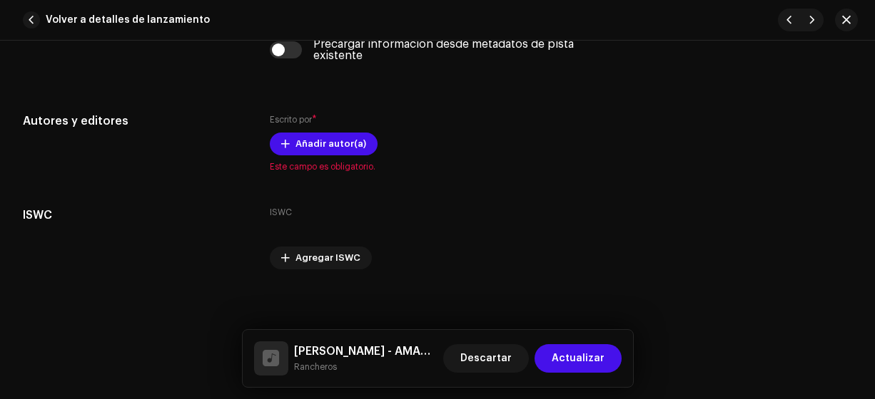
scroll to position [2908, 0]
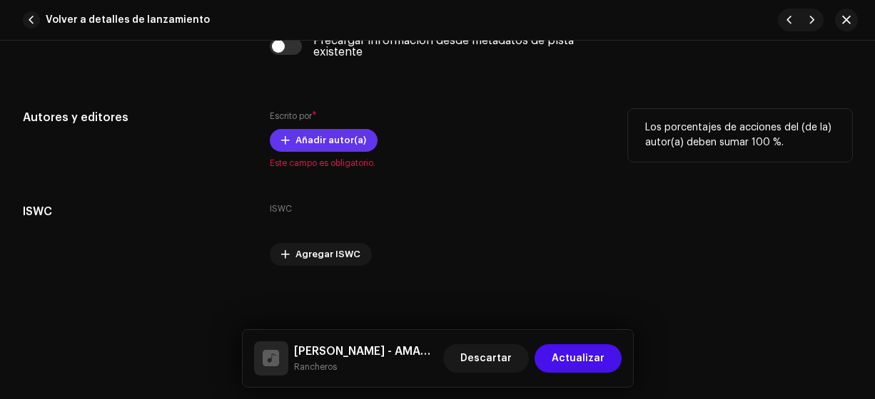
click at [311, 134] on span "Añadir autor(a)" at bounding box center [330, 140] width 71 height 29
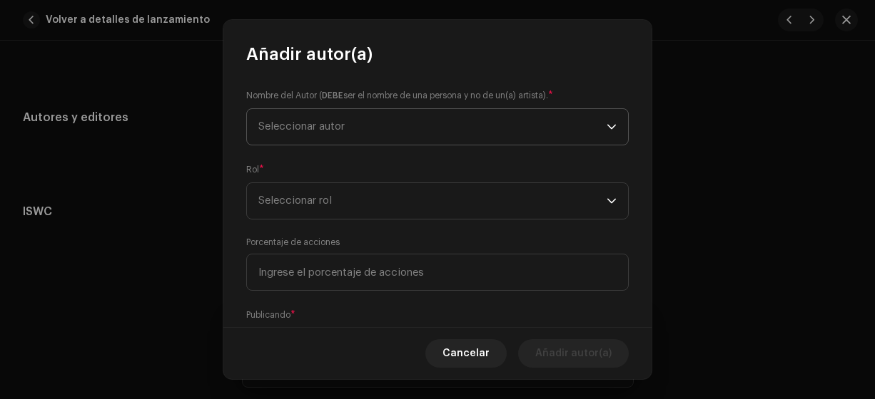
click at [260, 123] on span "Seleccionar autor" at bounding box center [301, 126] width 86 height 11
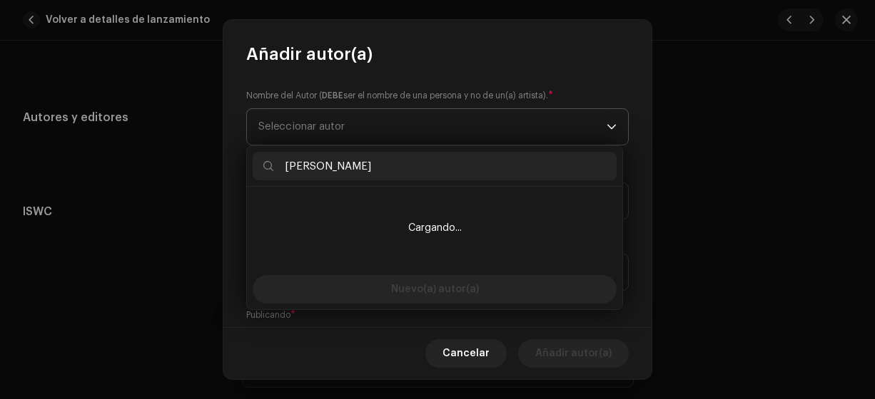
type input "Jhon Alex"
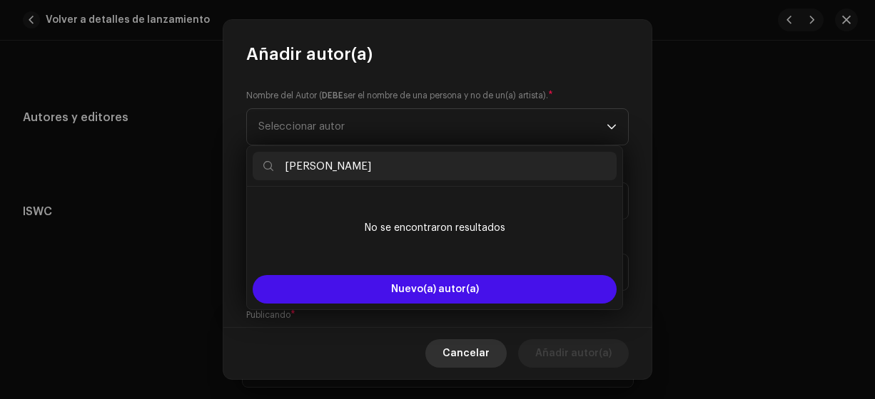
click at [461, 351] on span "Cancelar" at bounding box center [465, 354] width 47 height 29
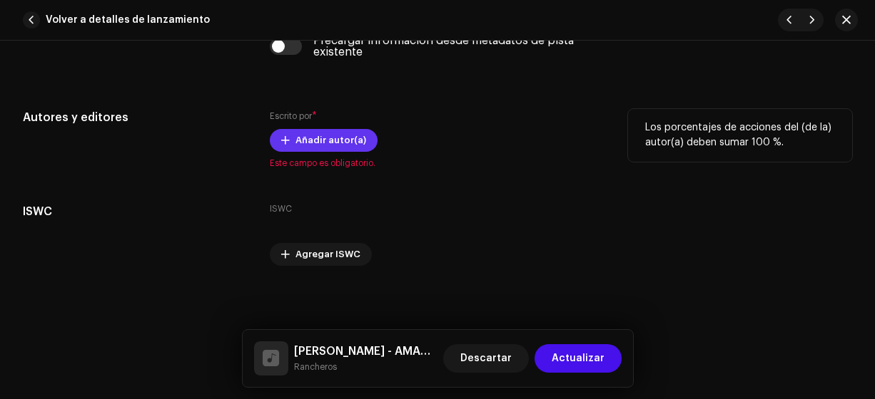
click at [304, 133] on span "Añadir autor(a)" at bounding box center [330, 140] width 71 height 29
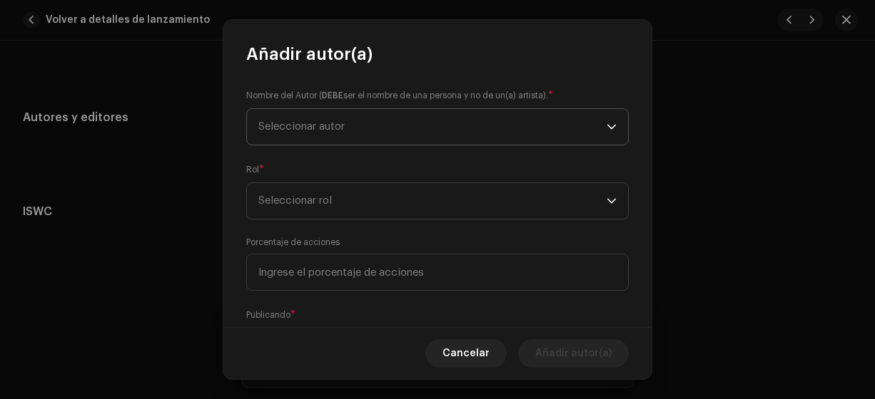
click at [278, 123] on span "Seleccionar autor" at bounding box center [301, 126] width 86 height 11
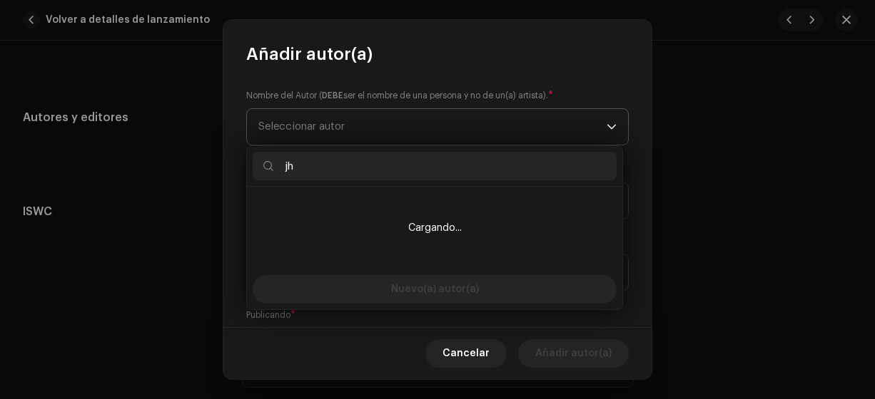
type input "j"
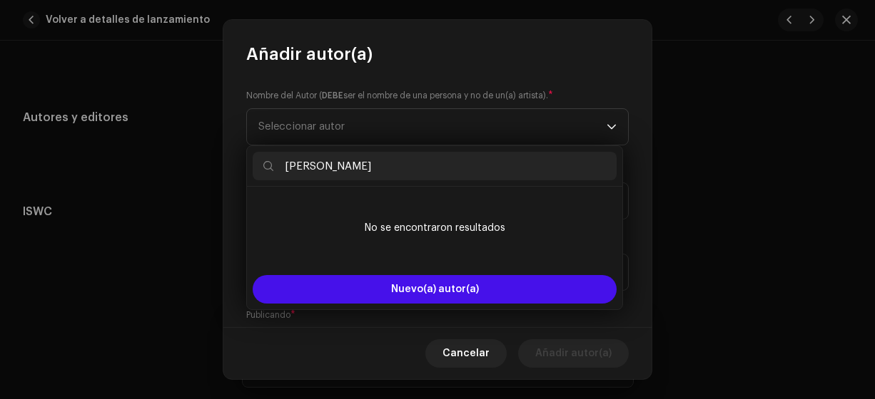
drag, startPoint x: 298, startPoint y: 163, endPoint x: 290, endPoint y: 163, distance: 7.8
click at [290, 163] on input "[PERSON_NAME]" at bounding box center [435, 166] width 364 height 29
click at [304, 163] on input "[PERSON_NAME]" at bounding box center [435, 166] width 364 height 29
type input "[PERSON_NAME]"
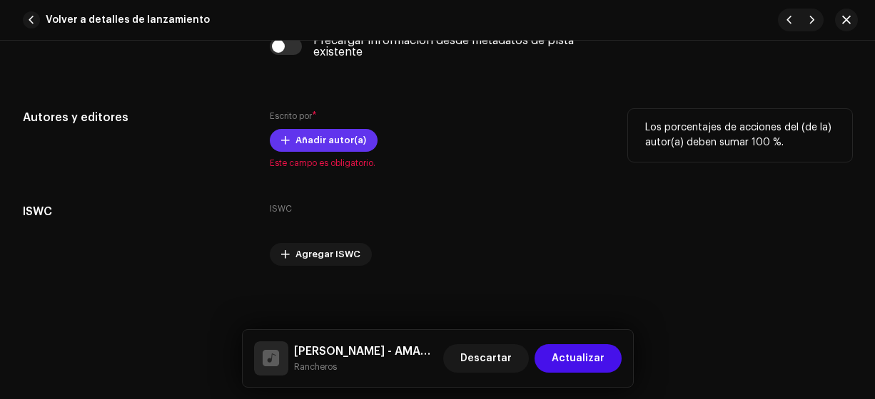
click at [326, 130] on span "Añadir autor(a)" at bounding box center [330, 140] width 71 height 29
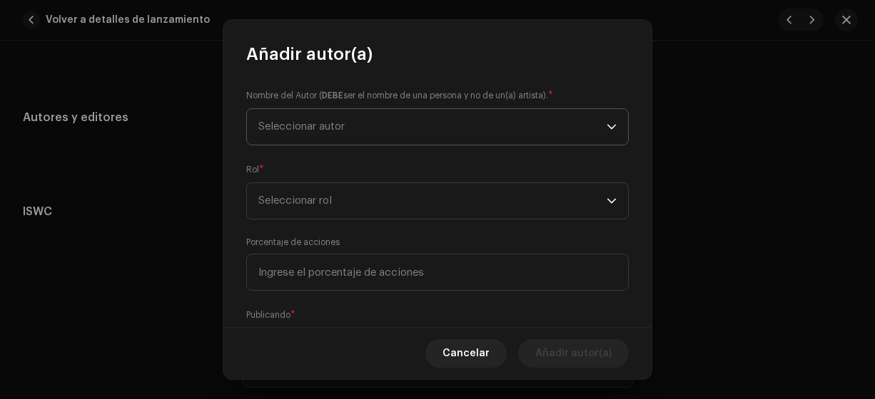
click at [314, 108] on p-select "Seleccionar autor" at bounding box center [437, 126] width 382 height 37
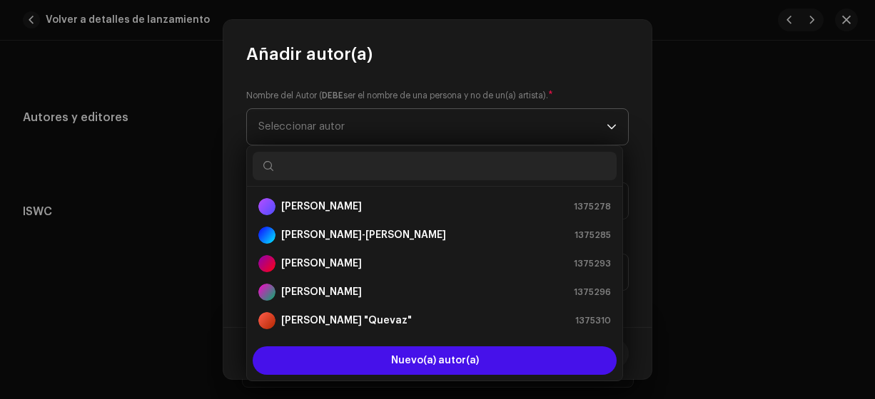
type input "j"
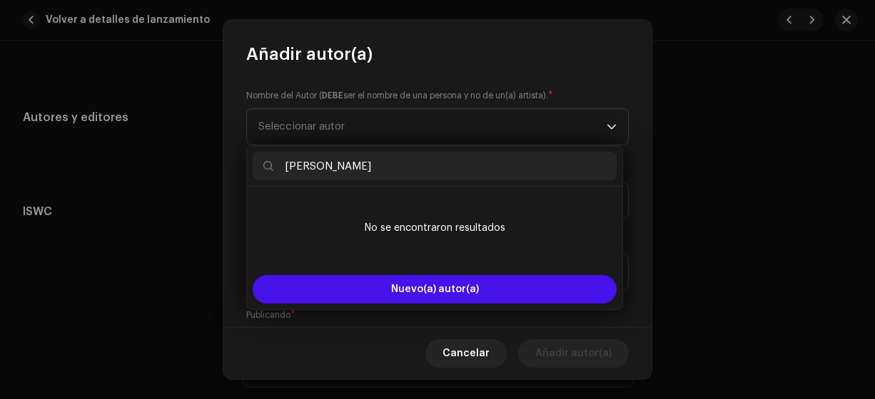
drag, startPoint x: 299, startPoint y: 166, endPoint x: 289, endPoint y: 165, distance: 10.0
click at [289, 165] on input "[PERSON_NAME]" at bounding box center [435, 166] width 364 height 29
drag, startPoint x: 382, startPoint y: 168, endPoint x: 277, endPoint y: 172, distance: 104.2
click at [277, 172] on input "[PERSON_NAME]" at bounding box center [435, 166] width 364 height 29
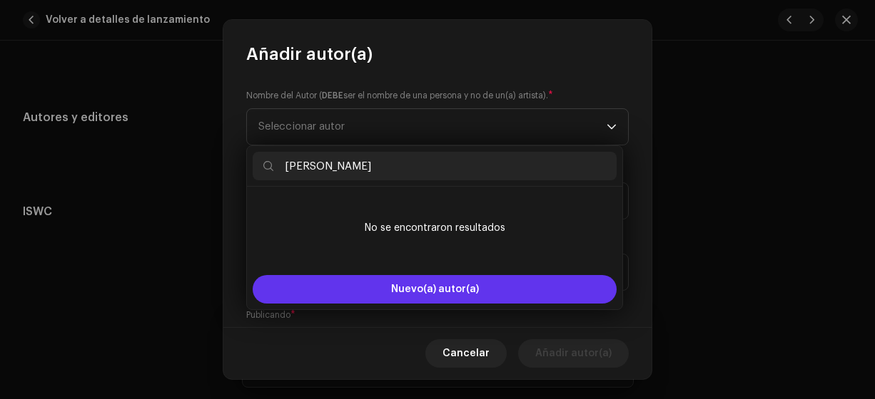
type input "[PERSON_NAME]"
click at [454, 292] on span "Nuevo(a) autor(a)" at bounding box center [435, 290] width 88 height 10
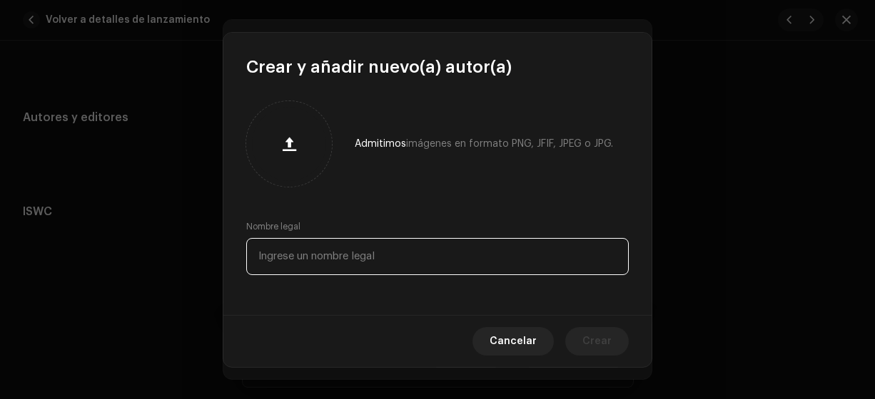
paste input "[PERSON_NAME]"
type input "[PERSON_NAME]"
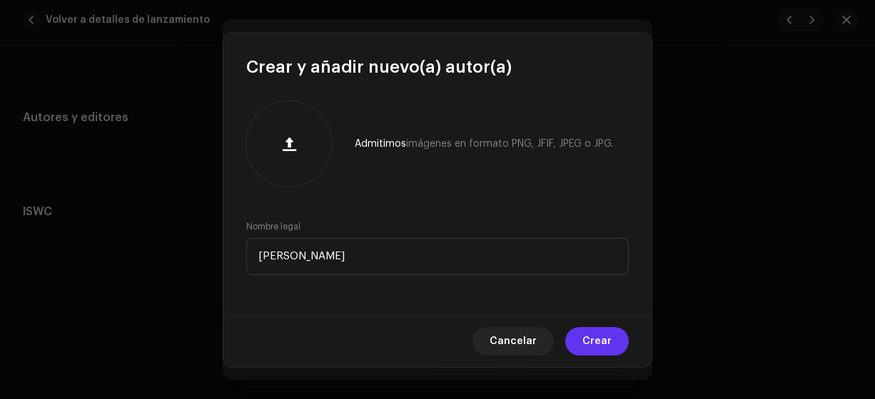
click at [593, 337] on span "Crear" at bounding box center [596, 341] width 29 height 29
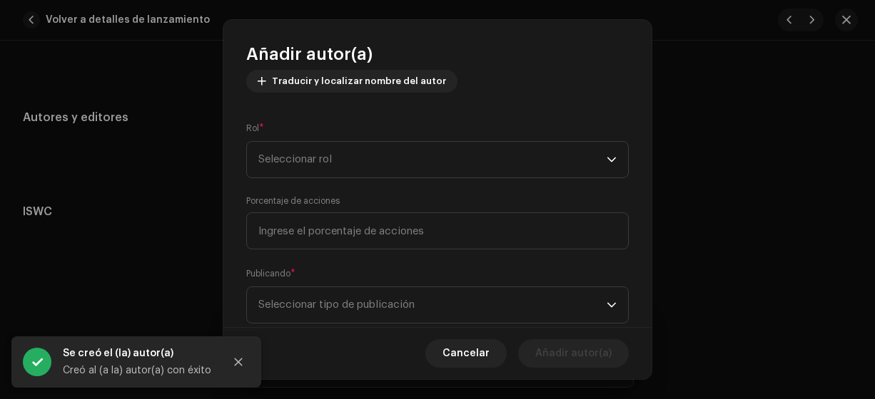
scroll to position [208, 0]
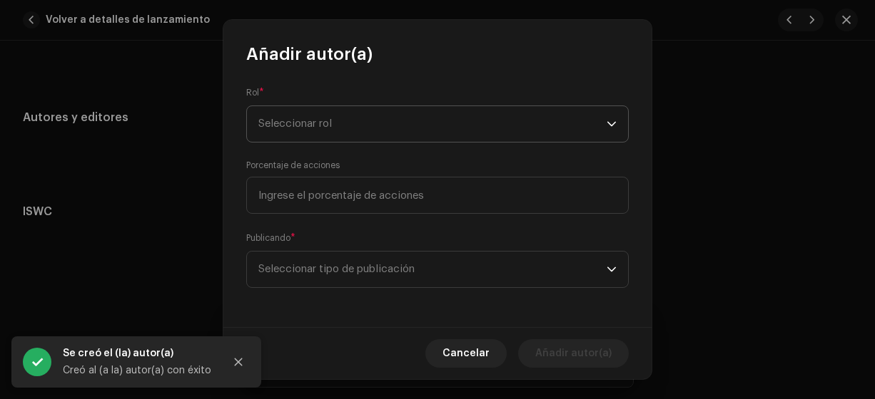
click at [265, 126] on span "Seleccionar rol" at bounding box center [432, 124] width 348 height 36
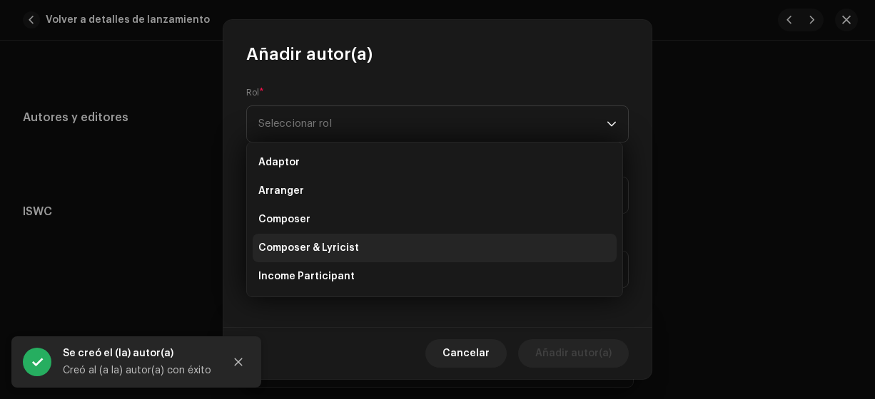
click at [310, 248] on span "Composer & Lyricist" at bounding box center [308, 248] width 101 height 14
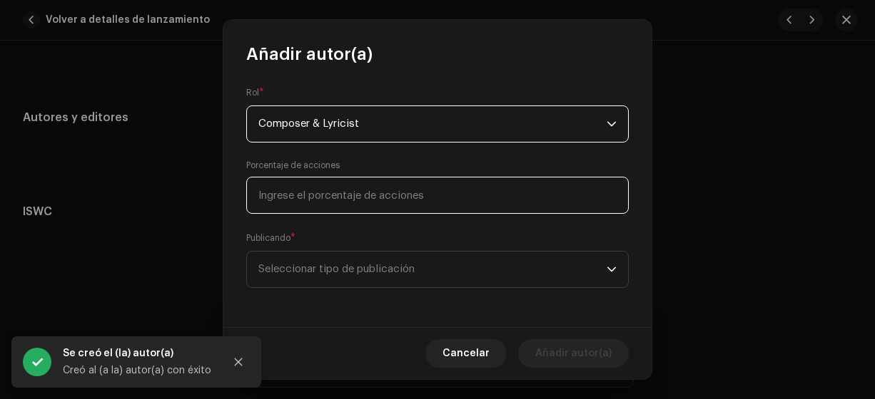
click at [280, 199] on input at bounding box center [437, 195] width 382 height 37
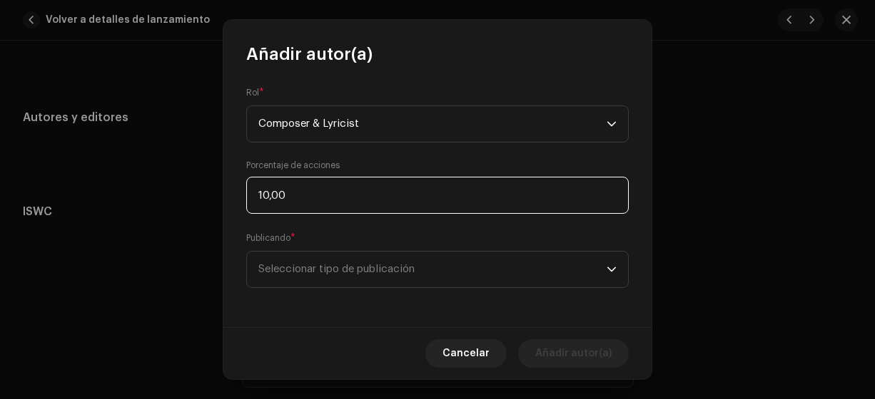
type input "100,00"
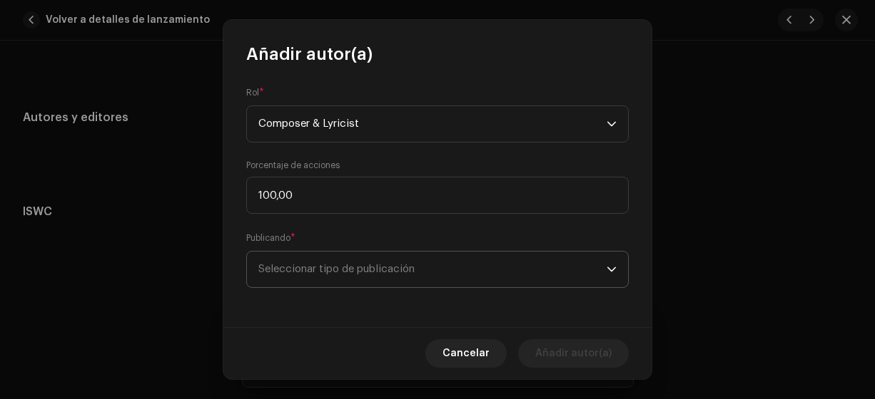
click at [352, 265] on span "Seleccionar tipo de publicación" at bounding box center [432, 270] width 348 height 36
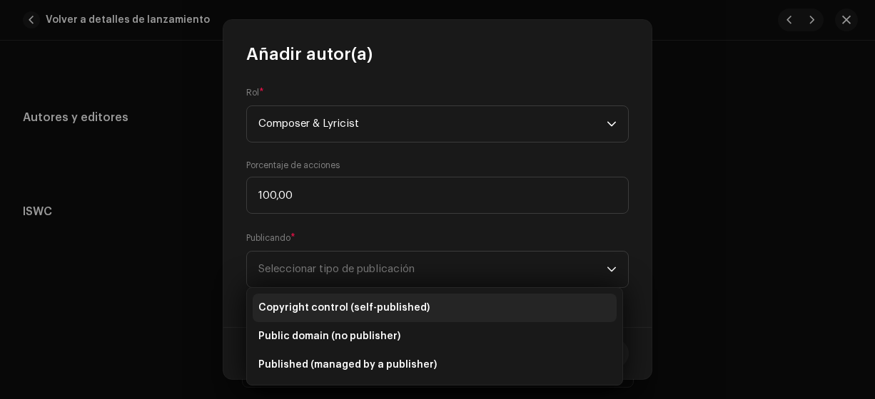
click at [360, 308] on span "Copyright control (self-published)" at bounding box center [343, 308] width 171 height 14
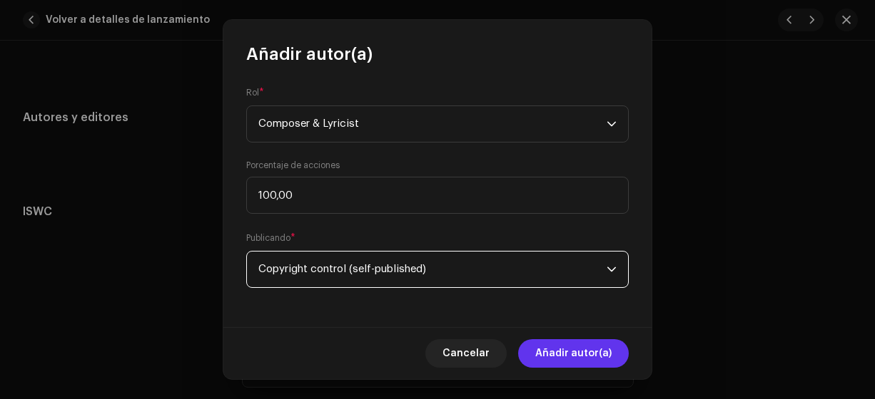
click at [551, 352] on span "Añadir autor(a)" at bounding box center [573, 354] width 76 height 29
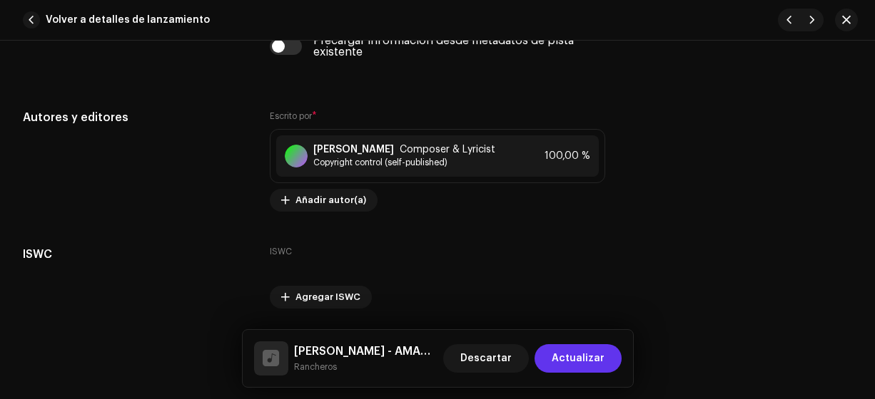
click at [573, 356] on span "Actualizar" at bounding box center [577, 359] width 53 height 29
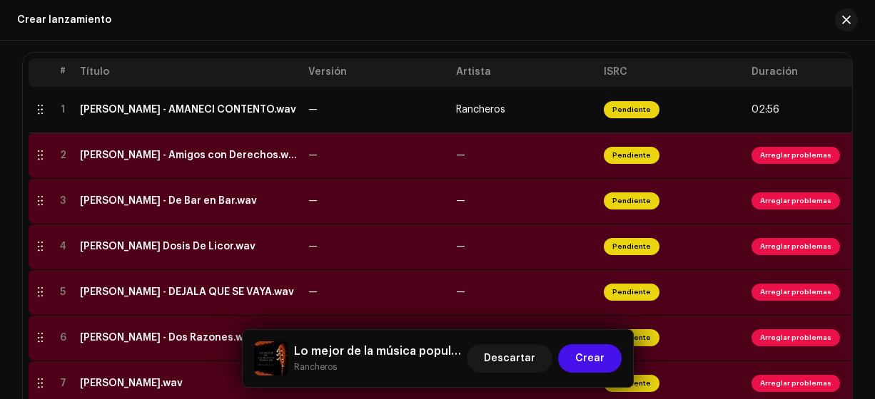
scroll to position [298, 0]
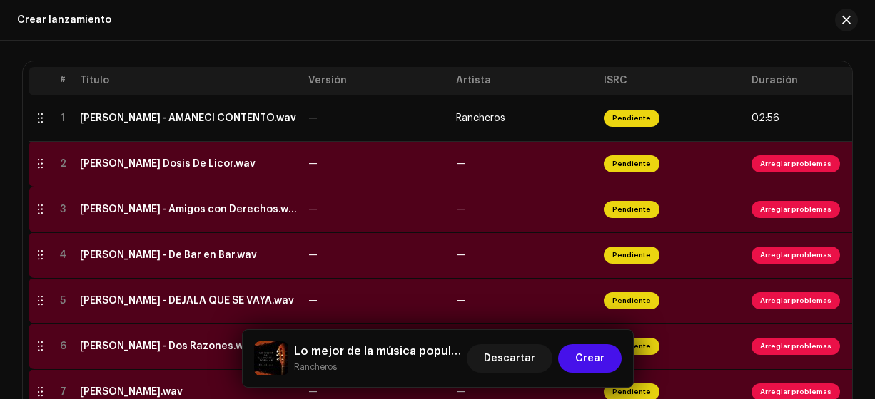
click at [182, 163] on div "[PERSON_NAME] Dosis De Licor.wav" at bounding box center [167, 163] width 175 height 11
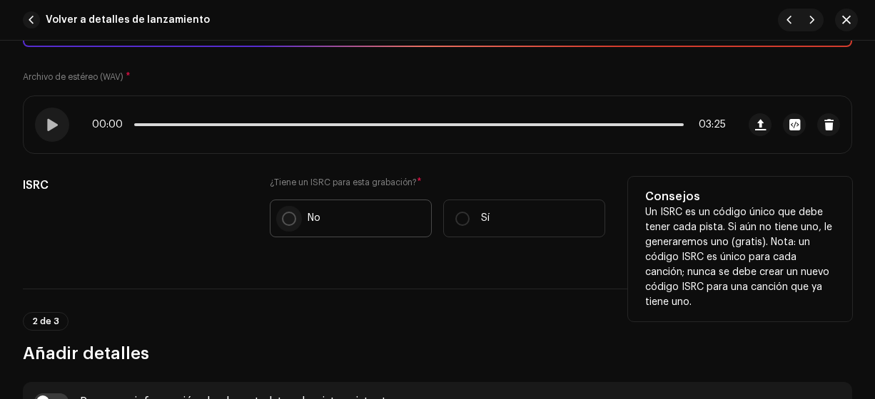
click at [284, 220] on input "No" at bounding box center [289, 219] width 14 height 14
radio input "true"
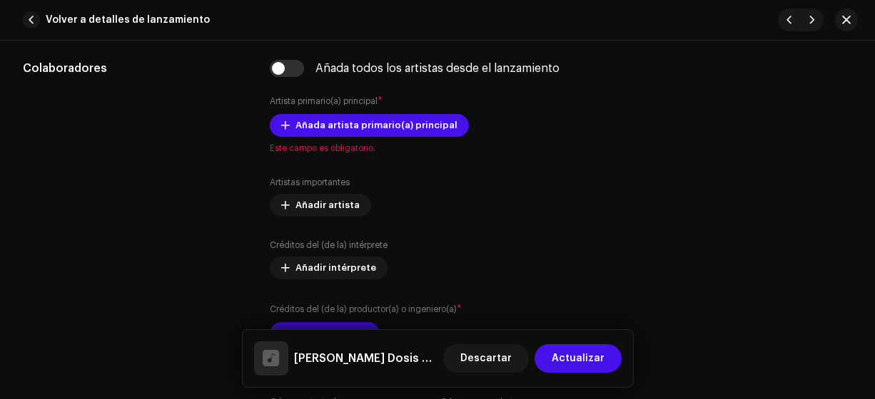
scroll to position [873, 0]
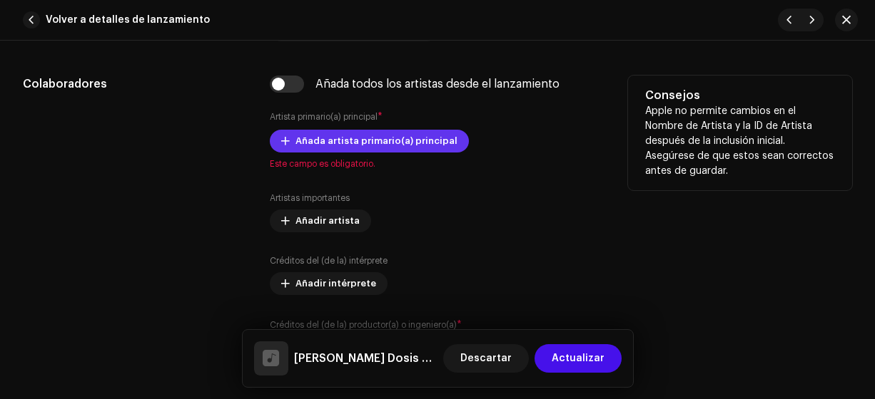
click at [401, 136] on span "Añada artista primario(a) principal" at bounding box center [376, 141] width 162 height 29
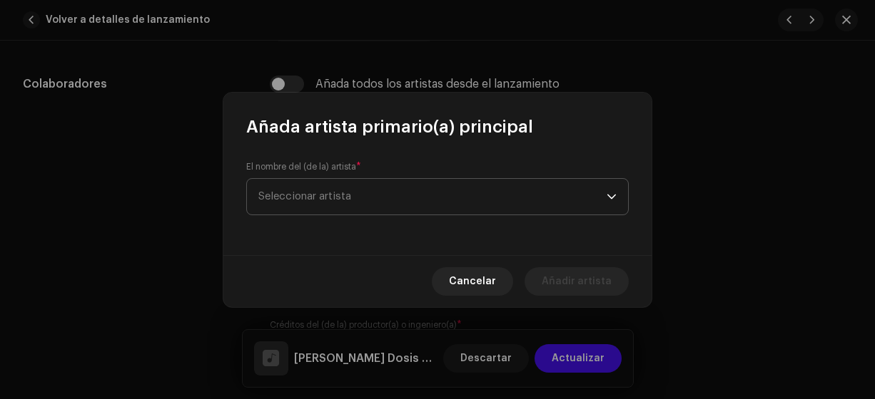
click at [283, 197] on span "Seleccionar artista" at bounding box center [304, 196] width 93 height 11
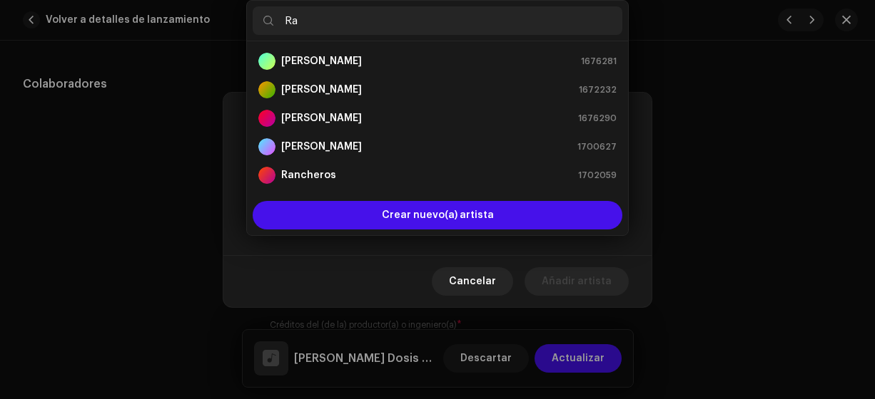
type input "Ra"
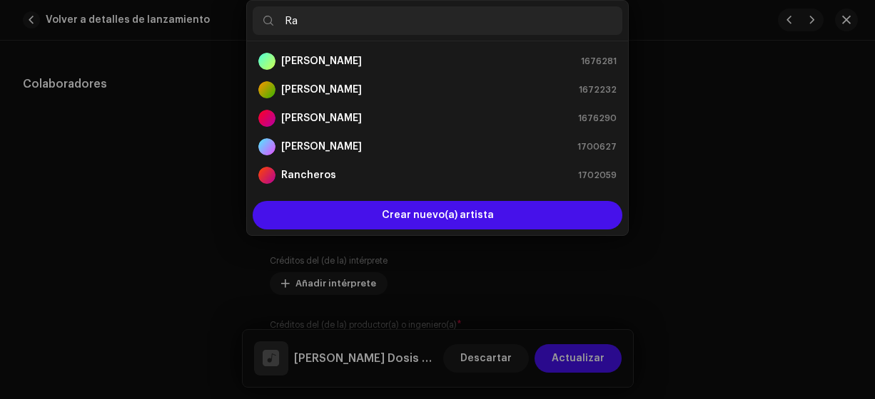
click at [843, 315] on div "Añada artista primario(a) principal El nombre del (de la) artista * Seleccionar…" at bounding box center [437, 199] width 875 height 399
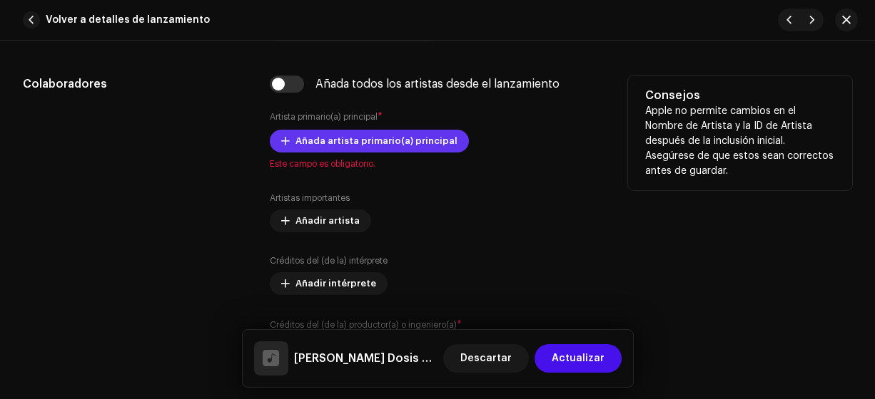
click at [310, 141] on span "Añada artista primario(a) principal" at bounding box center [376, 141] width 162 height 29
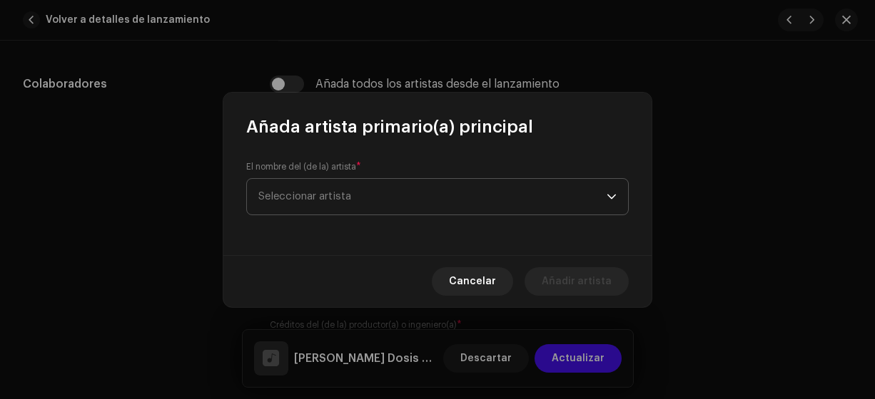
click at [267, 197] on span "Seleccionar artista" at bounding box center [304, 196] width 93 height 11
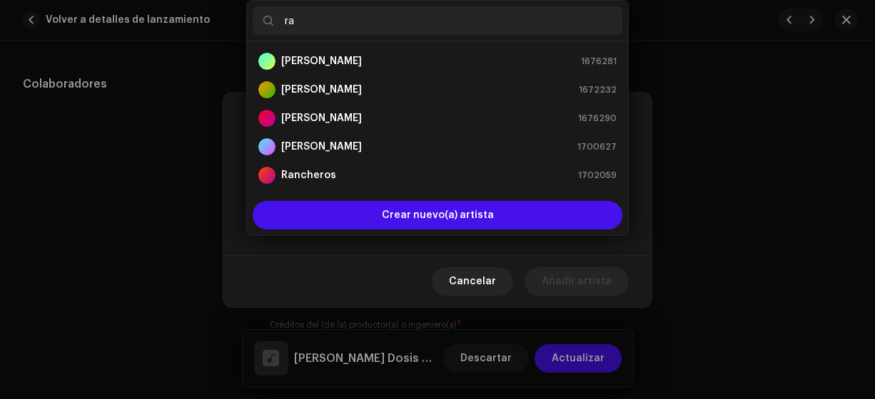
type input "ran"
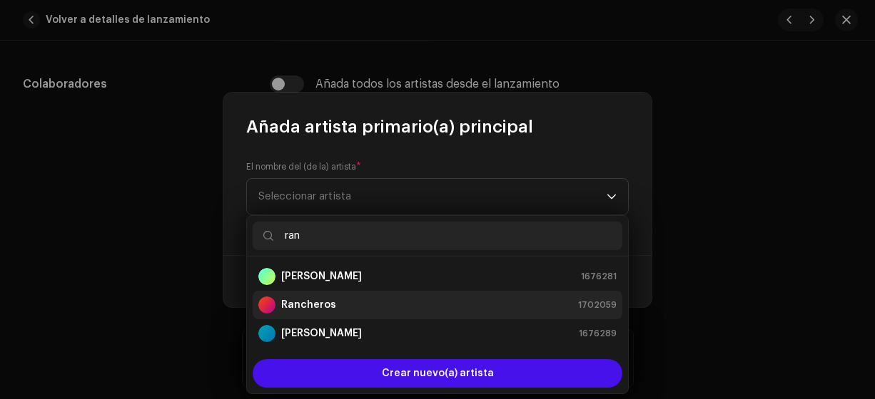
click at [314, 305] on strong "Rancheros" at bounding box center [308, 305] width 55 height 14
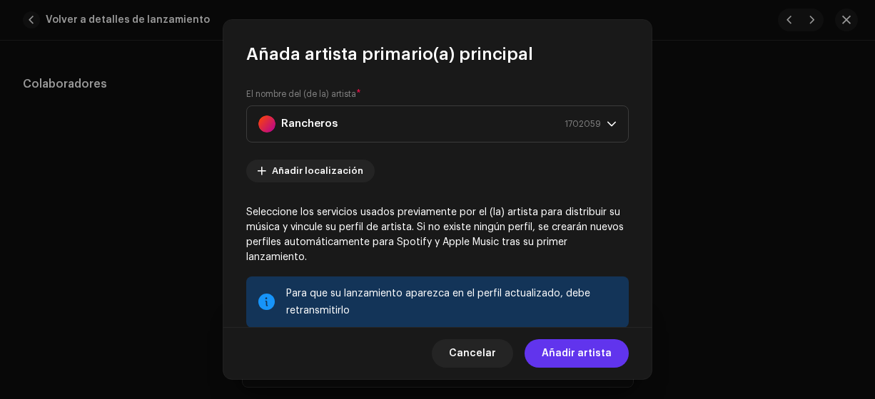
click at [569, 358] on span "Añadir artista" at bounding box center [576, 354] width 70 height 29
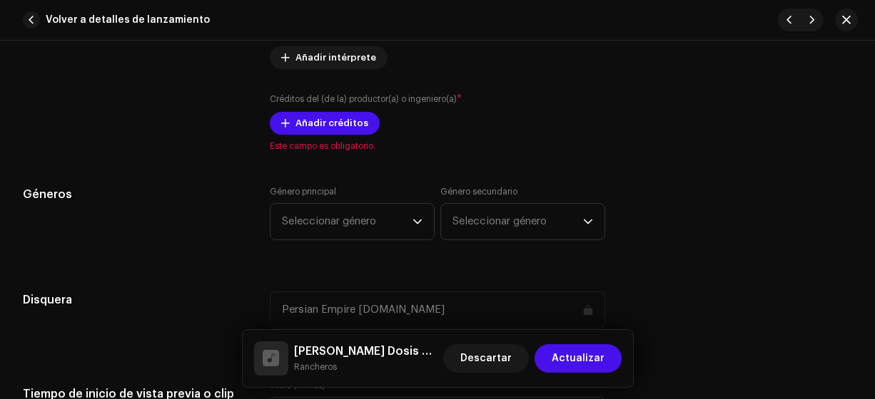
scroll to position [1136, 0]
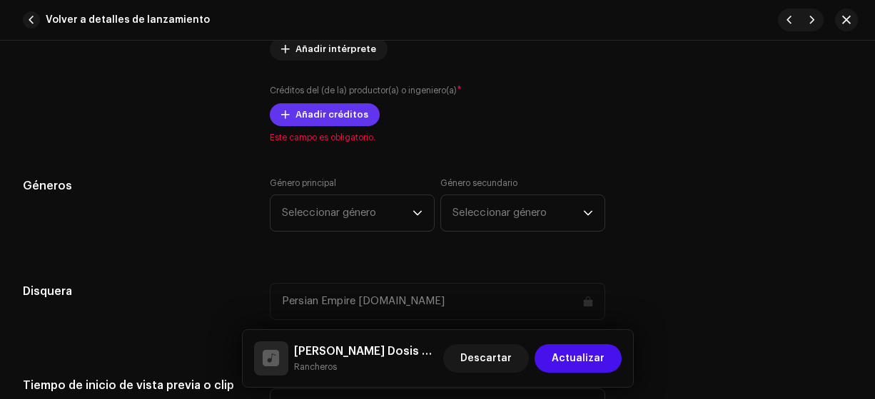
click at [310, 112] on span "Añadir créditos" at bounding box center [331, 115] width 73 height 29
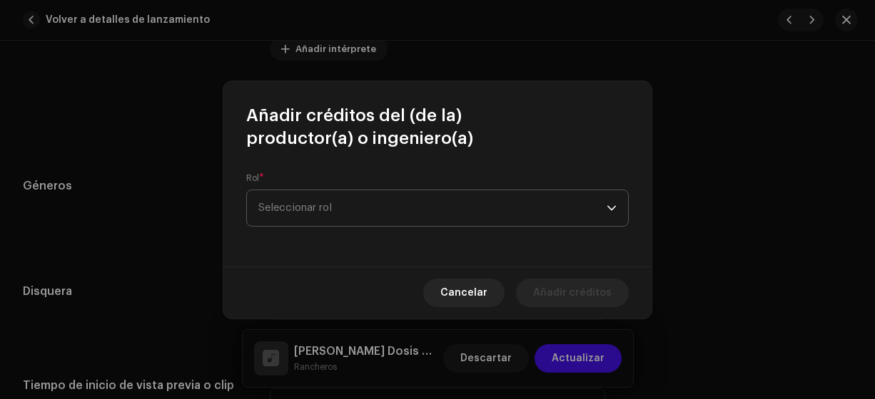
click at [285, 194] on span "Seleccionar rol" at bounding box center [432, 208] width 348 height 36
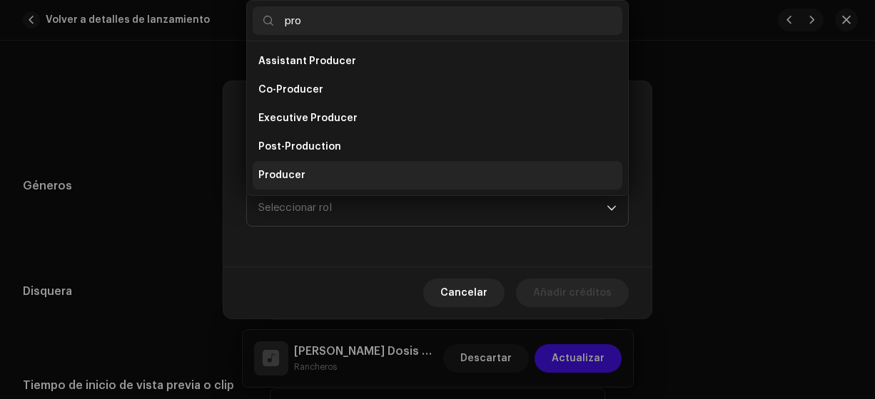
type input "pro"
click at [267, 174] on span "Producer" at bounding box center [281, 175] width 47 height 14
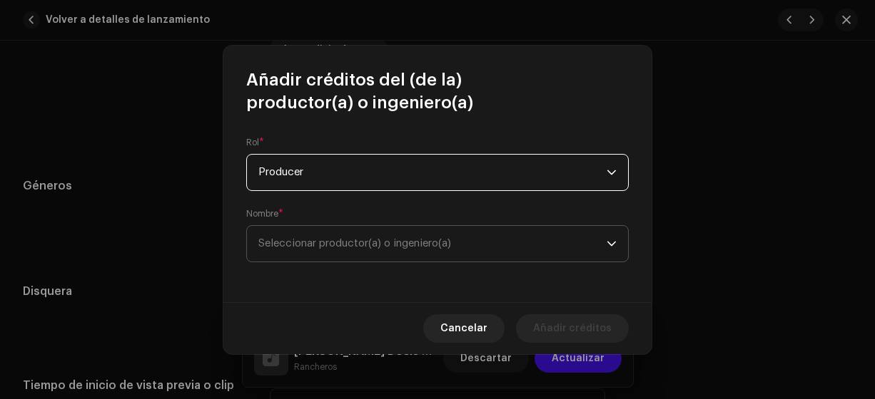
click at [287, 243] on span "Seleccionar productor(a) o ingeniero(a)" at bounding box center [354, 243] width 193 height 11
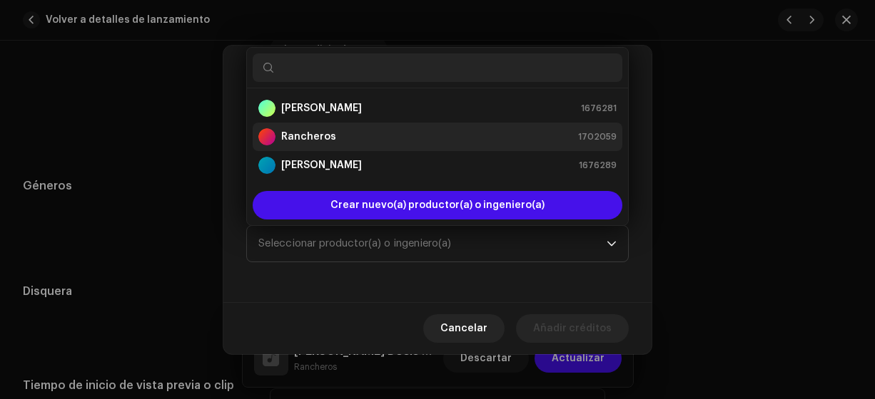
click at [285, 138] on strong "Rancheros" at bounding box center [308, 137] width 55 height 14
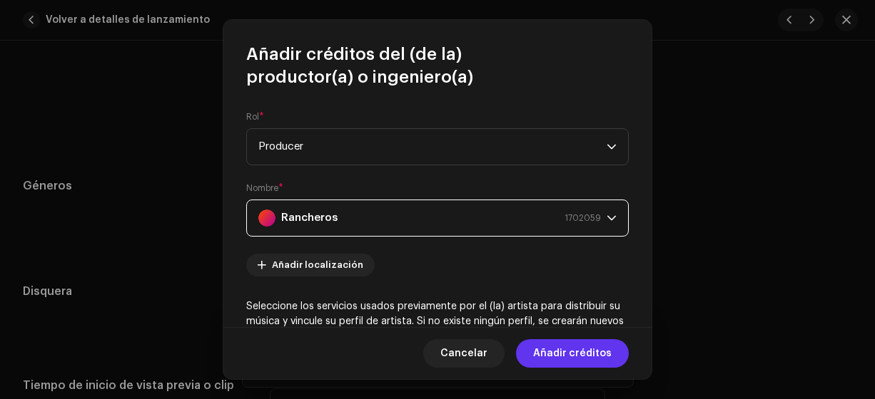
click at [571, 356] on span "Añadir créditos" at bounding box center [572, 354] width 78 height 29
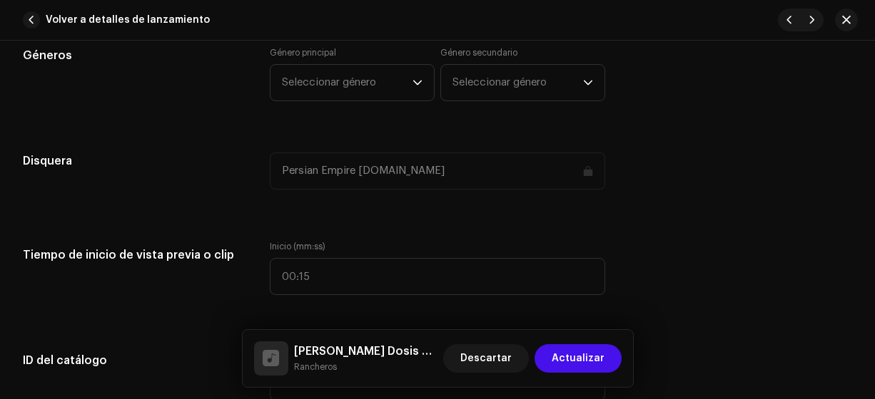
scroll to position [1320, 0]
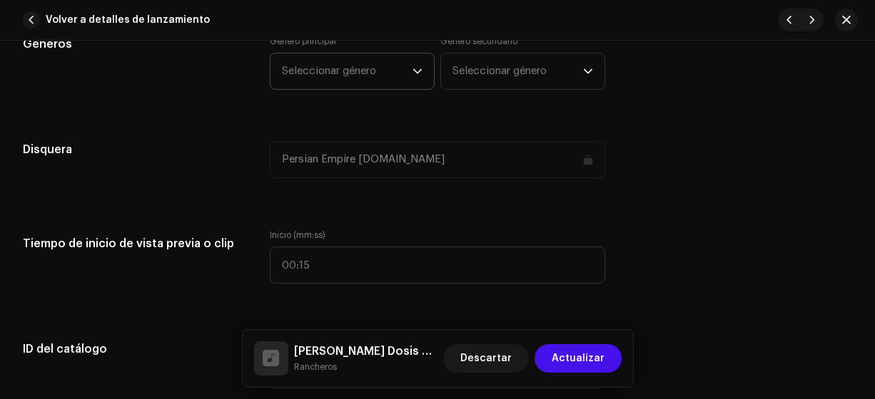
click at [316, 71] on span "Seleccionar género" at bounding box center [347, 71] width 131 height 36
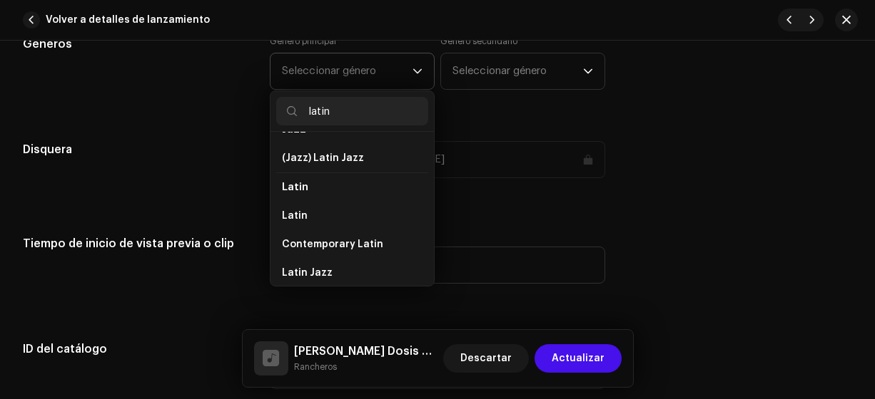
scroll to position [81, 0]
type input "latin"
click at [300, 211] on span "Latin" at bounding box center [295, 215] width 26 height 14
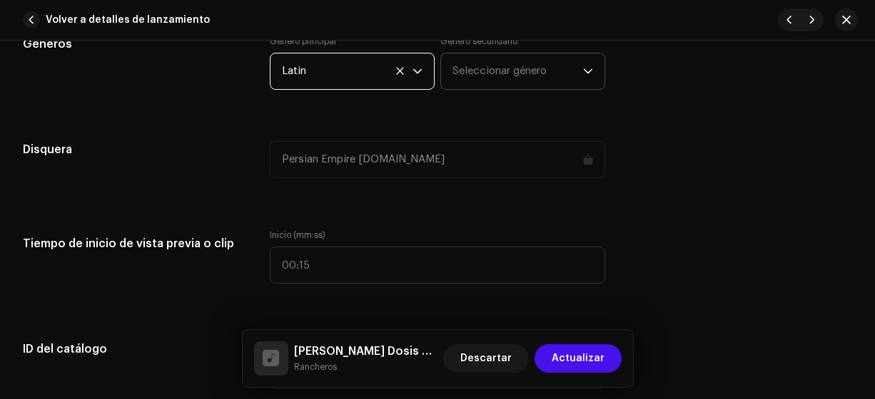
click at [489, 64] on span "Seleccionar género" at bounding box center [517, 71] width 131 height 36
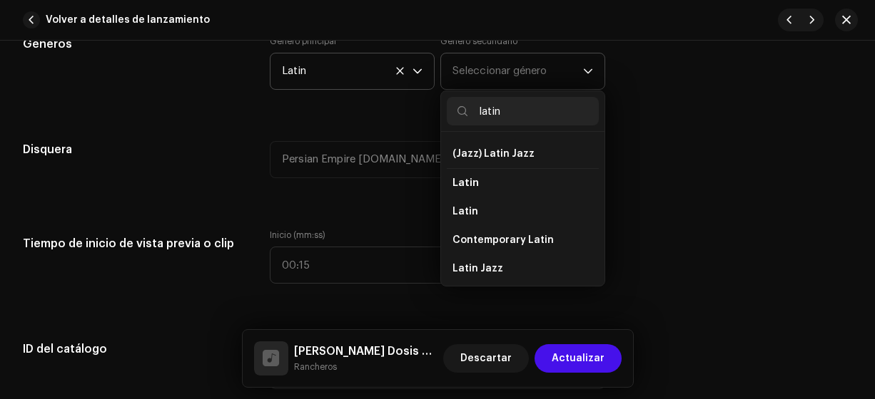
scroll to position [90, 0]
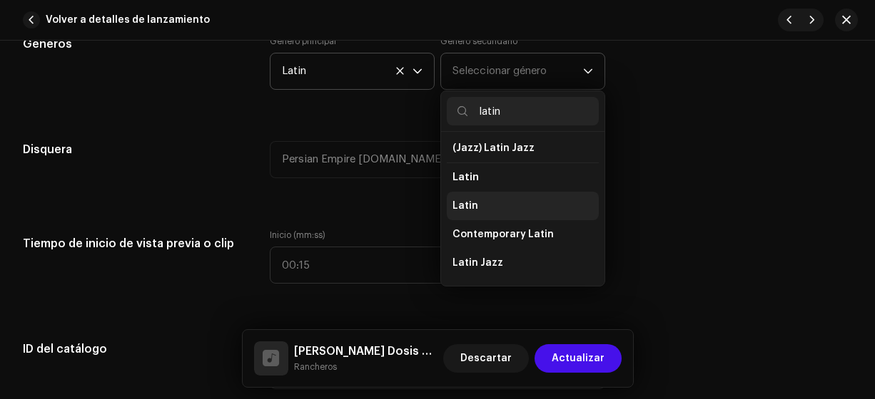
type input "latin"
click at [462, 199] on span "Latin" at bounding box center [465, 206] width 26 height 14
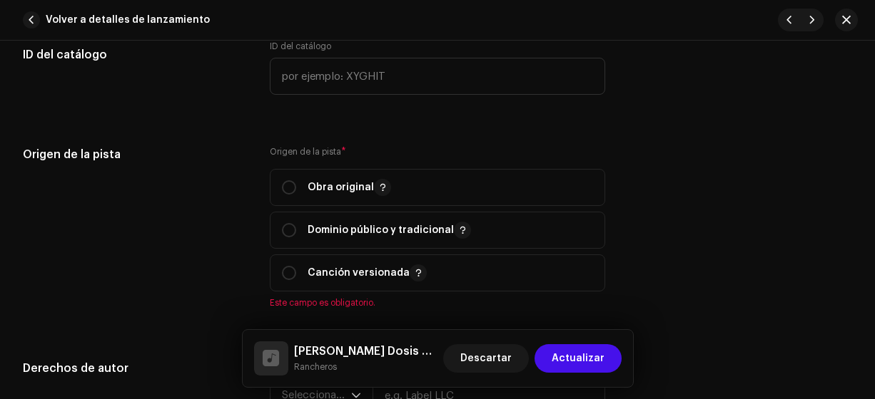
scroll to position [1590, 0]
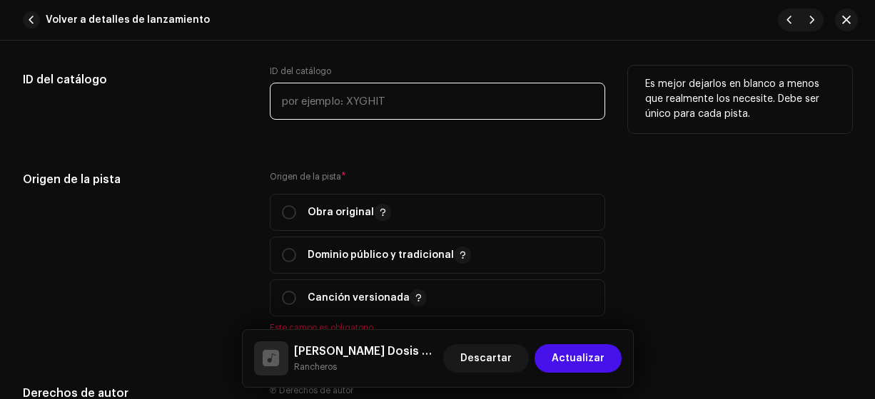
click at [294, 98] on input "text" at bounding box center [438, 101] width 336 height 37
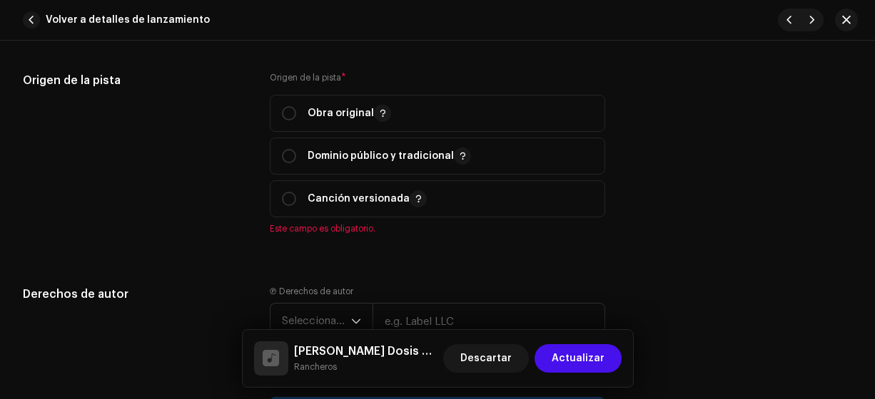
scroll to position [1699, 0]
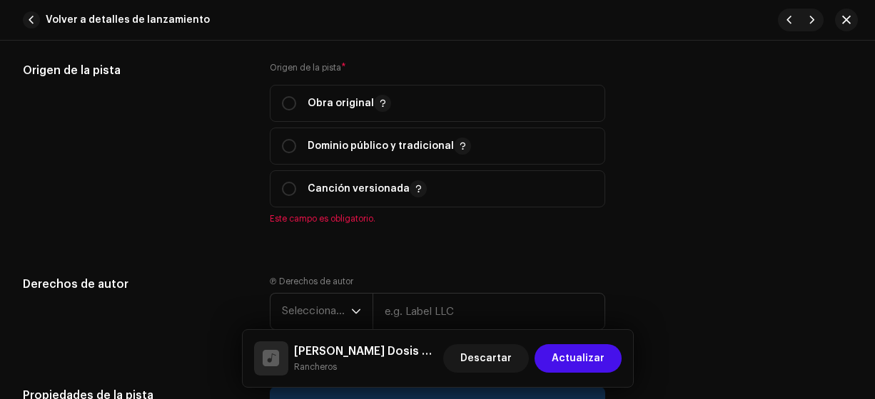
type input "17-00002"
click at [287, 106] on input "radio" at bounding box center [289, 103] width 14 height 14
radio input "true"
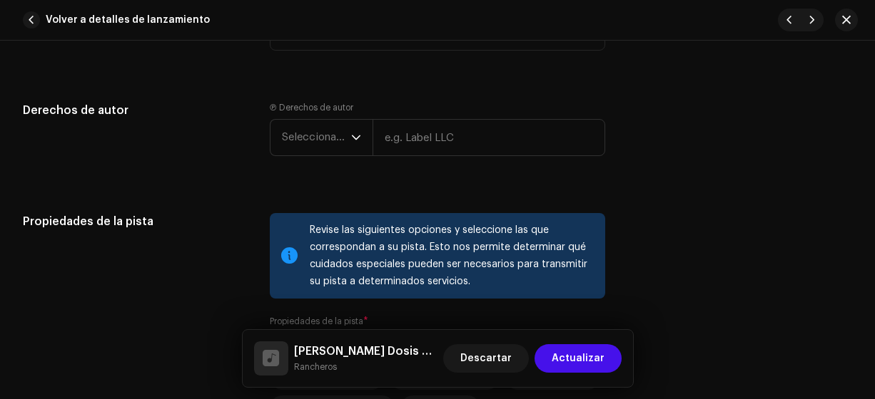
scroll to position [1860, 0]
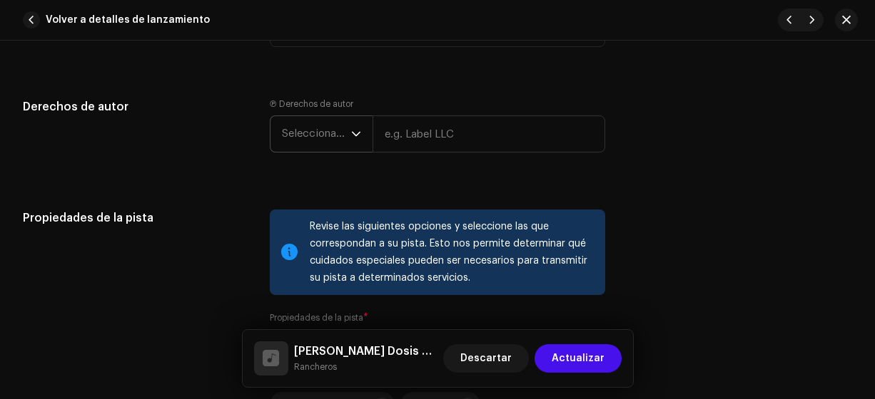
click at [302, 139] on span "Seleccionar año" at bounding box center [316, 134] width 69 height 36
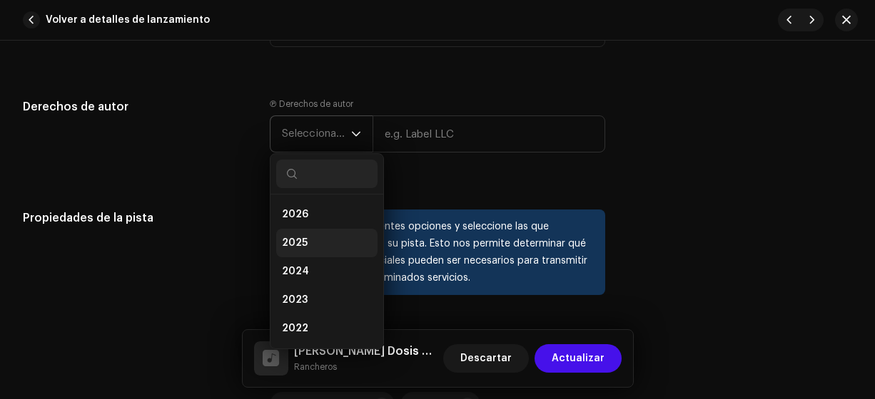
click at [290, 237] on span "2025" at bounding box center [295, 243] width 26 height 14
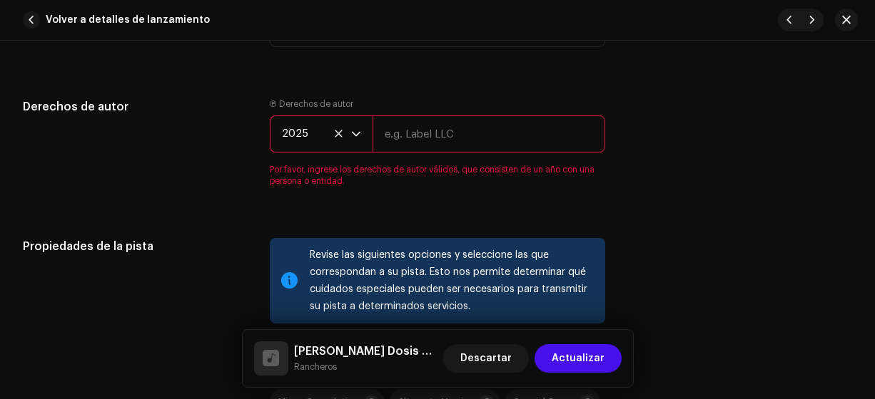
click at [419, 130] on input "text" at bounding box center [488, 134] width 233 height 37
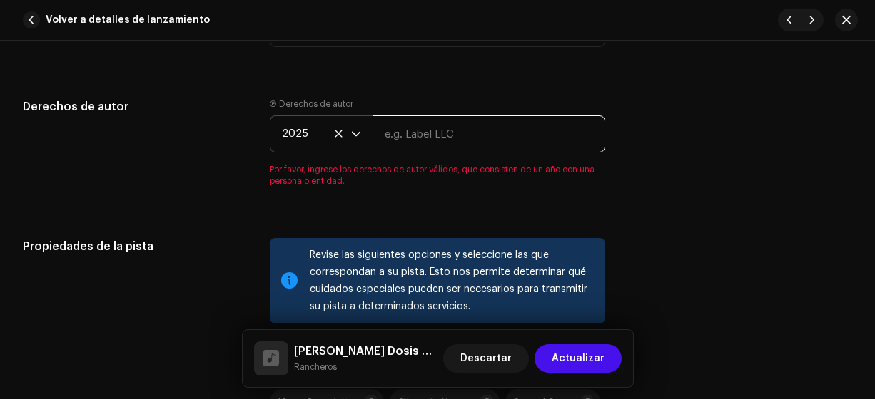
type input "Rancheros"
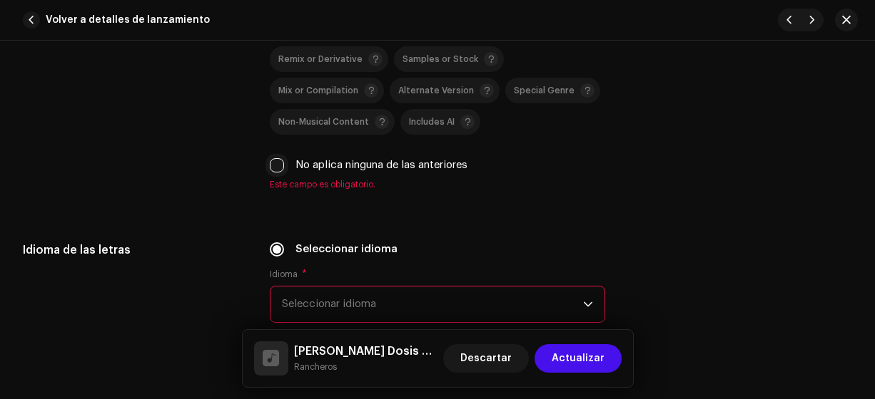
click at [273, 164] on input "No aplica ninguna de las anteriores" at bounding box center [277, 165] width 14 height 14
checkbox input "true"
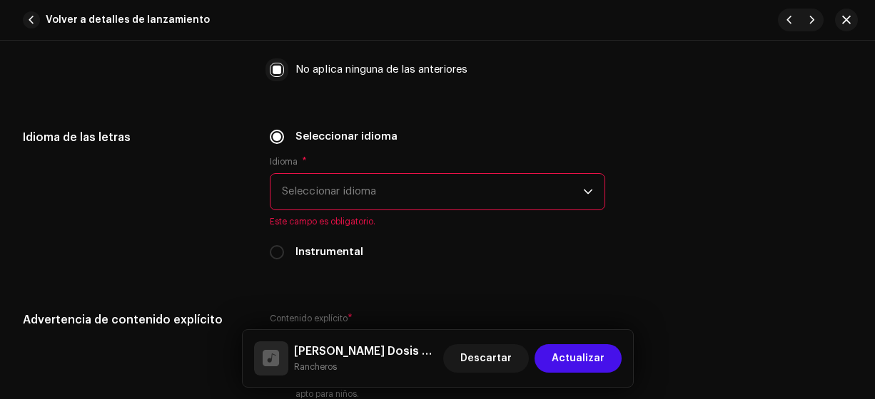
scroll to position [2244, 0]
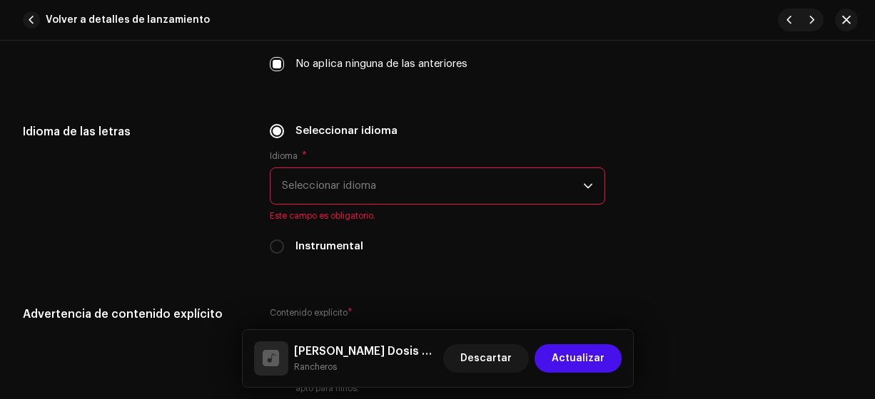
click at [305, 181] on span "Seleccionar idioma" at bounding box center [433, 186] width 302 height 36
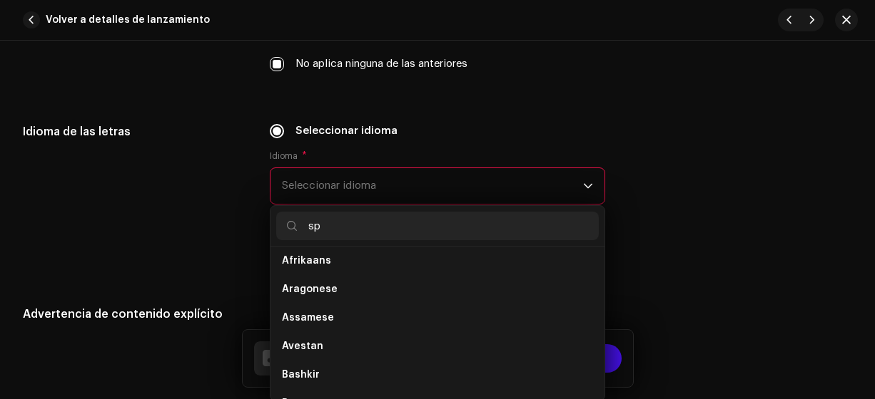
scroll to position [0, 0]
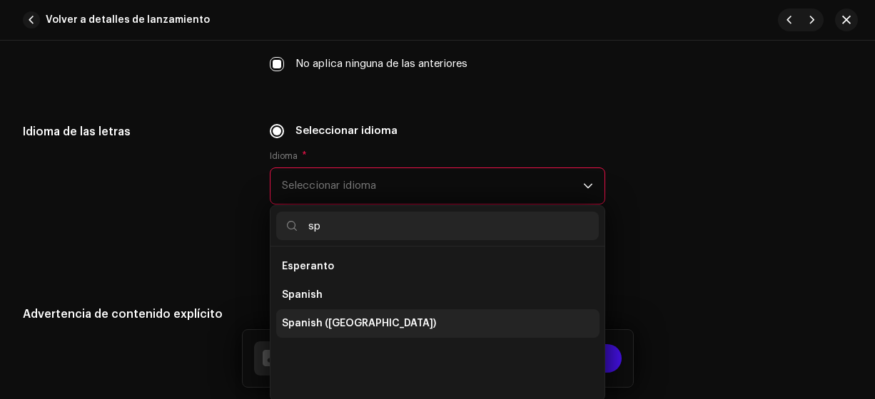
type input "sp"
click at [351, 320] on span "Spanish ([GEOGRAPHIC_DATA])" at bounding box center [359, 324] width 154 height 14
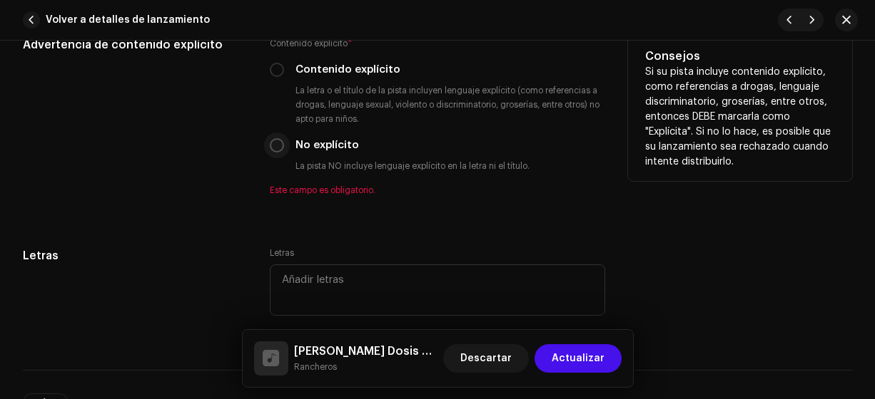
click at [272, 138] on input "No explícito" at bounding box center [277, 145] width 14 height 14
radio input "true"
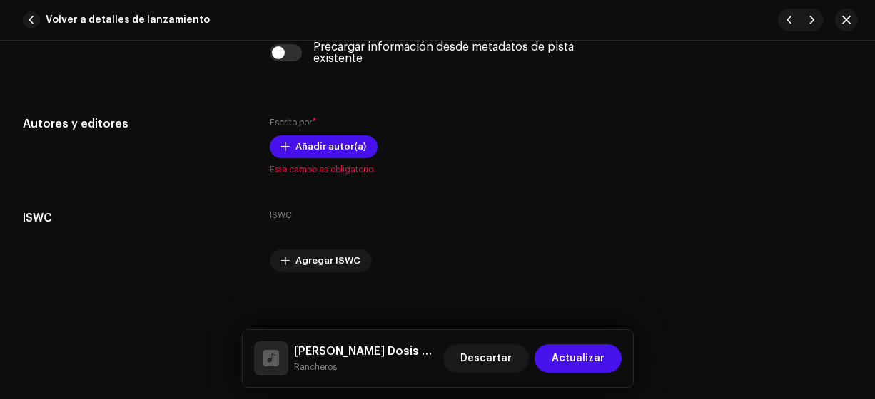
scroll to position [2908, 0]
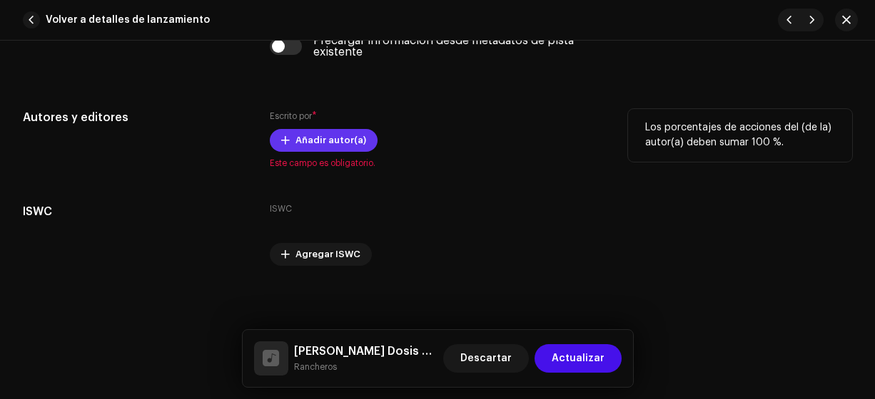
click at [304, 134] on span "Añadir autor(a)" at bounding box center [330, 140] width 71 height 29
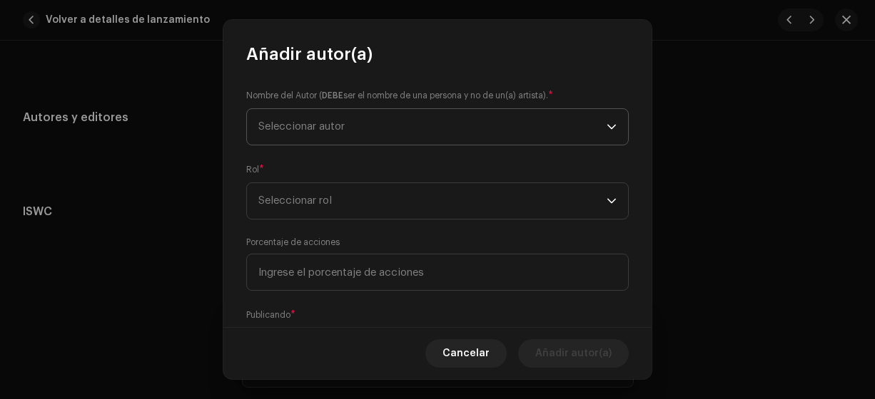
click at [285, 128] on span "Seleccionar autor" at bounding box center [301, 126] width 86 height 11
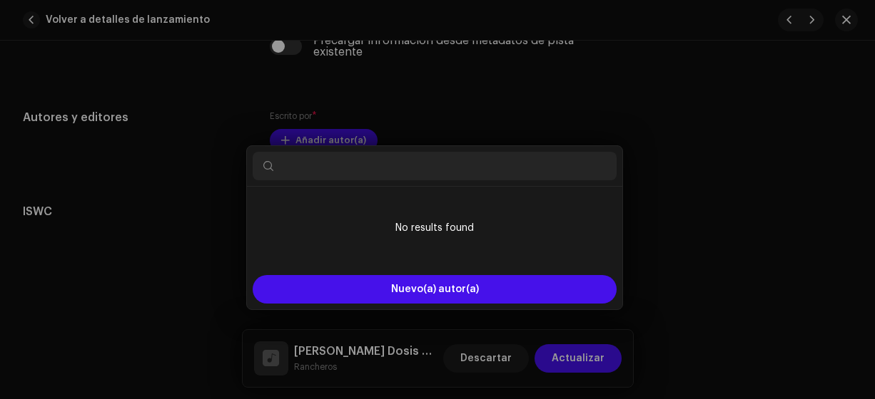
click at [728, 249] on div "Añadir autor(a) Nombre del Autor ( DEBE ser el nombre de una persona y no de un…" at bounding box center [437, 199] width 875 height 399
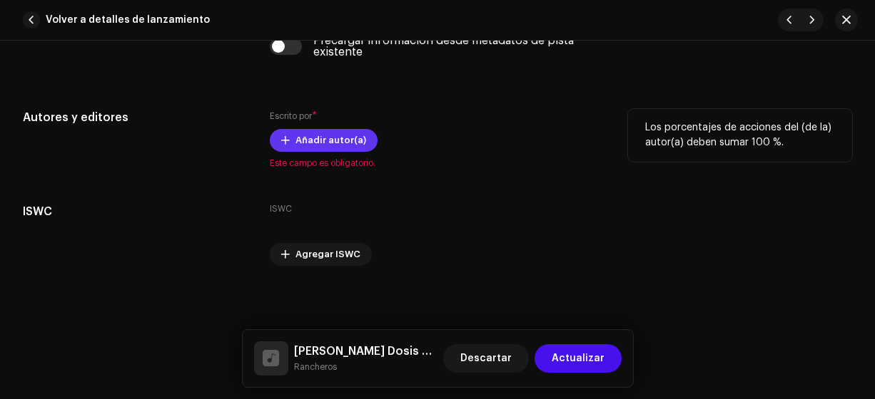
click at [330, 138] on span "Añadir autor(a)" at bounding box center [330, 140] width 71 height 29
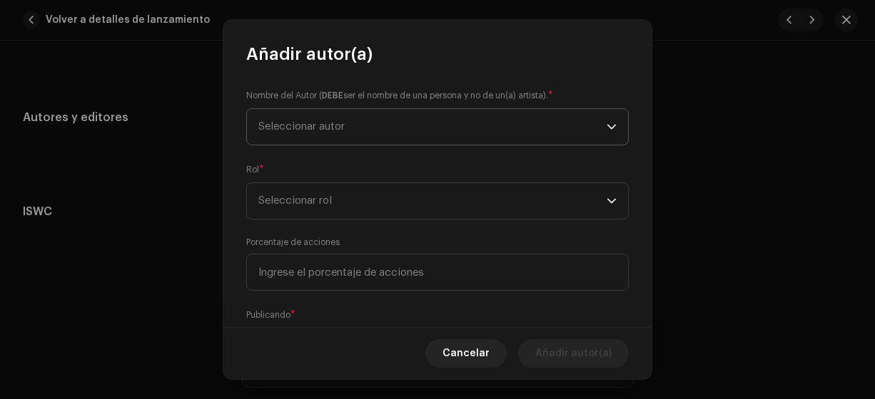
click at [276, 126] on span "Seleccionar autor" at bounding box center [301, 126] width 86 height 11
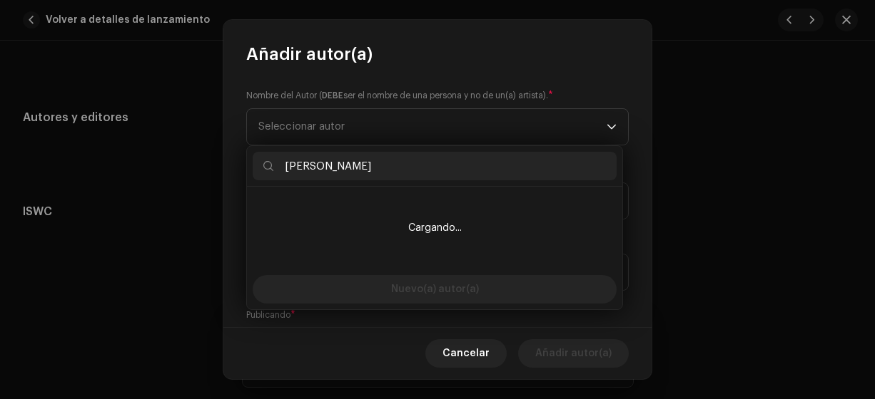
drag, startPoint x: 382, startPoint y: 168, endPoint x: 282, endPoint y: 167, distance: 100.6
click at [282, 167] on input "[PERSON_NAME]" at bounding box center [435, 166] width 364 height 29
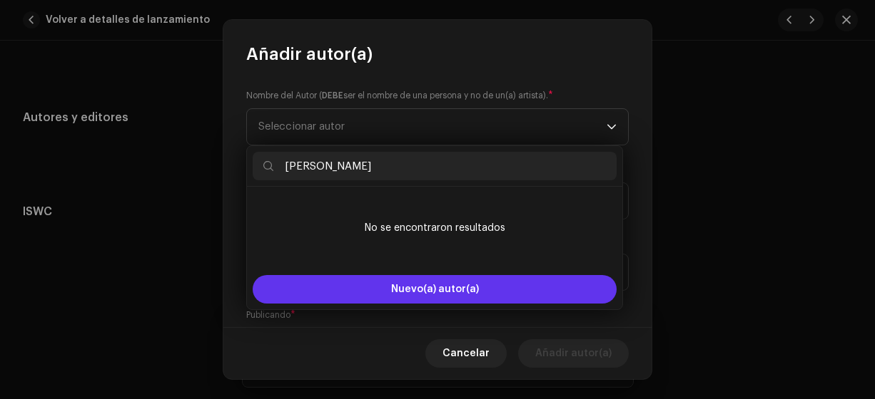
type input "[PERSON_NAME]"
click at [452, 290] on span "Nuevo(a) autor(a)" at bounding box center [435, 290] width 88 height 10
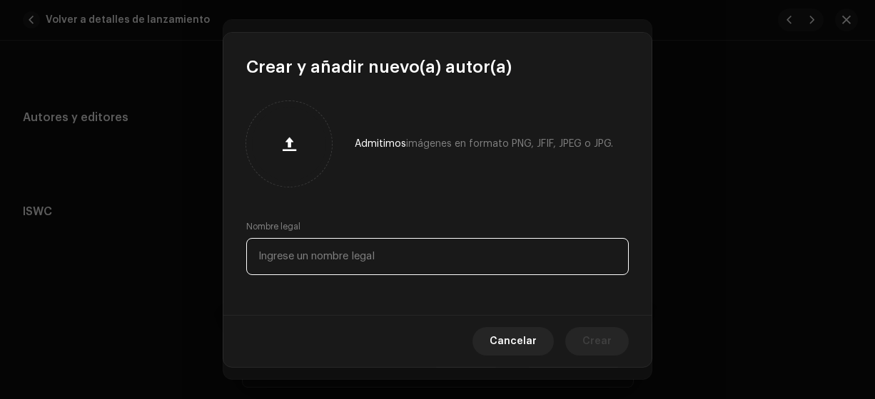
click at [331, 253] on input "text" at bounding box center [437, 256] width 382 height 37
paste input "[PERSON_NAME]"
type input "[PERSON_NAME]"
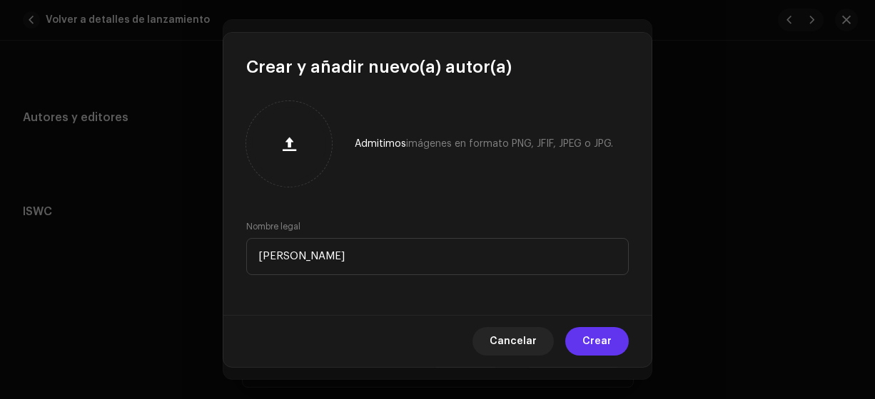
click at [596, 340] on span "Crear" at bounding box center [596, 341] width 29 height 29
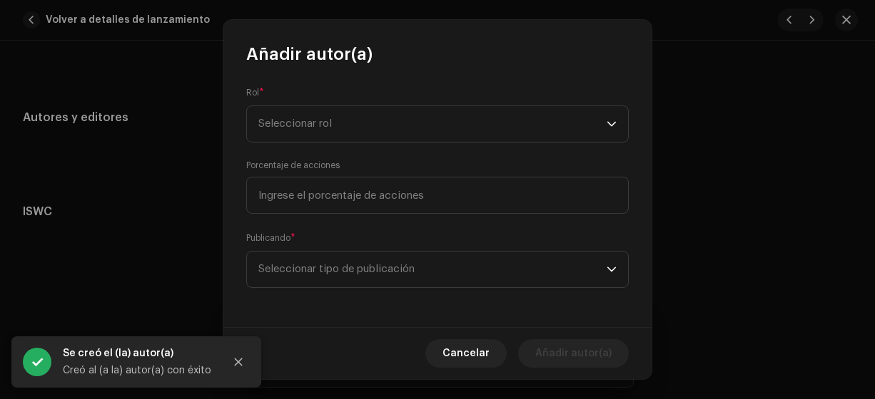
scroll to position [208, 0]
click at [282, 113] on span "Seleccionar rol" at bounding box center [432, 124] width 348 height 36
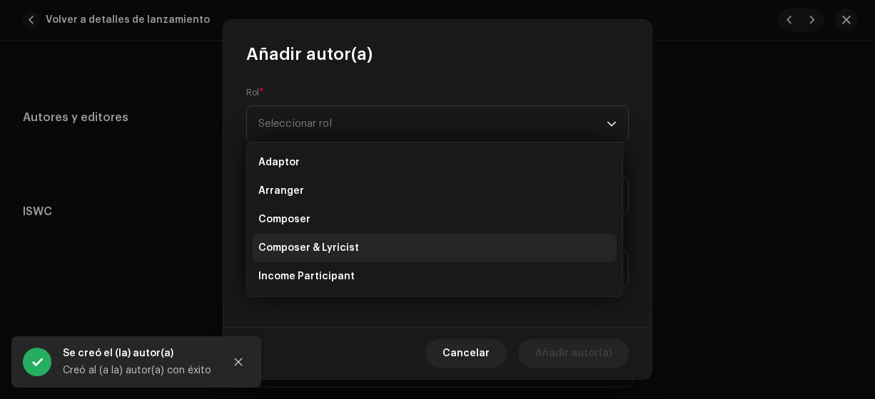
click at [315, 250] on span "Composer & Lyricist" at bounding box center [308, 248] width 101 height 14
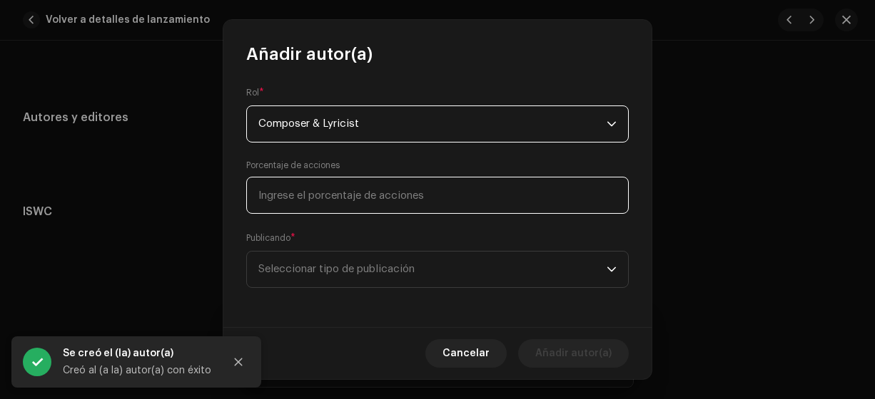
click at [267, 195] on input at bounding box center [437, 195] width 382 height 37
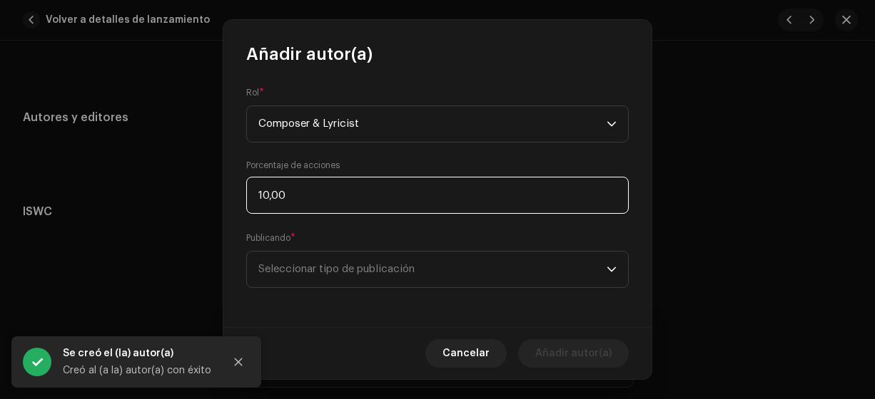
type input "100,00"
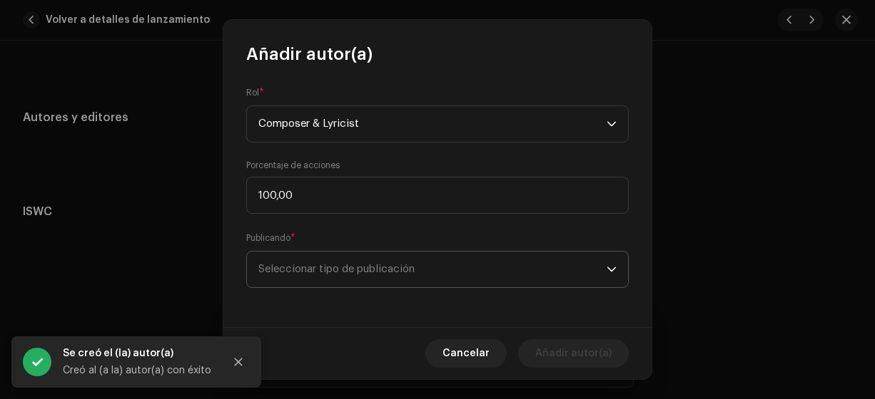
click at [320, 264] on span "Seleccionar tipo de publicación" at bounding box center [432, 270] width 348 height 36
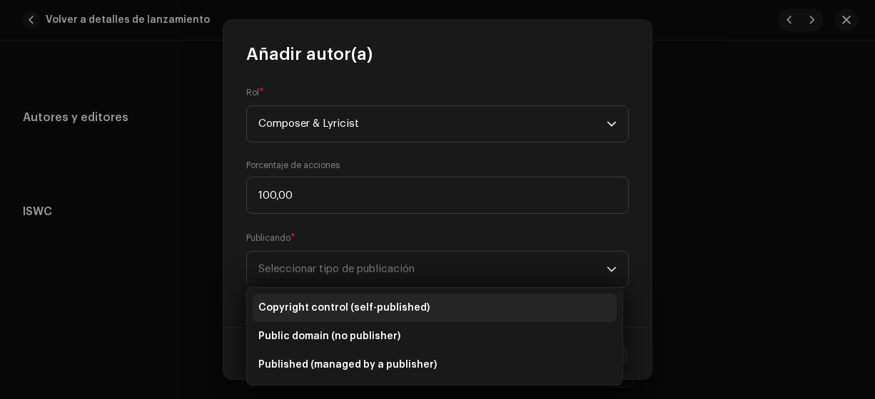
click at [328, 311] on span "Copyright control (self-published)" at bounding box center [343, 308] width 171 height 14
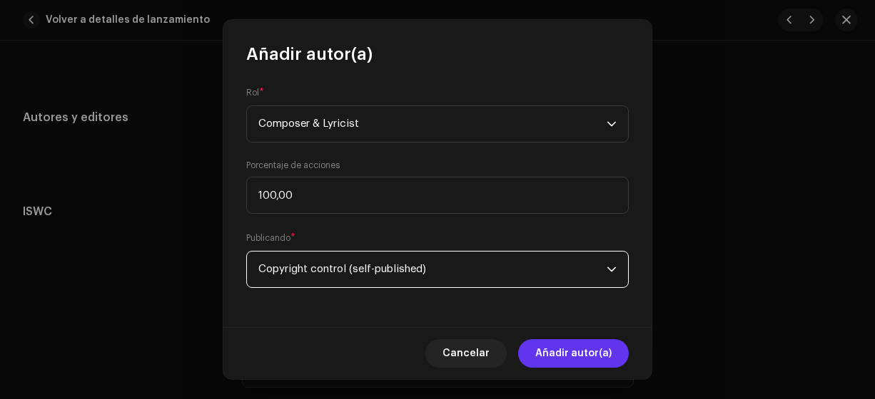
click at [561, 354] on span "Añadir autor(a)" at bounding box center [573, 354] width 76 height 29
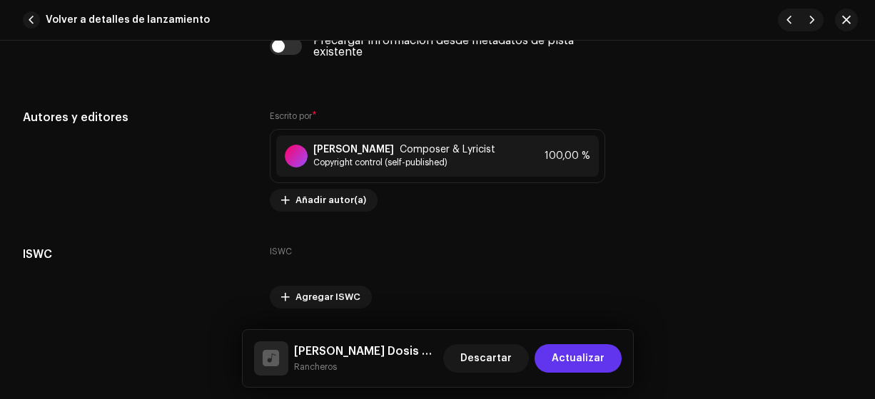
click at [593, 358] on span "Actualizar" at bounding box center [577, 359] width 53 height 29
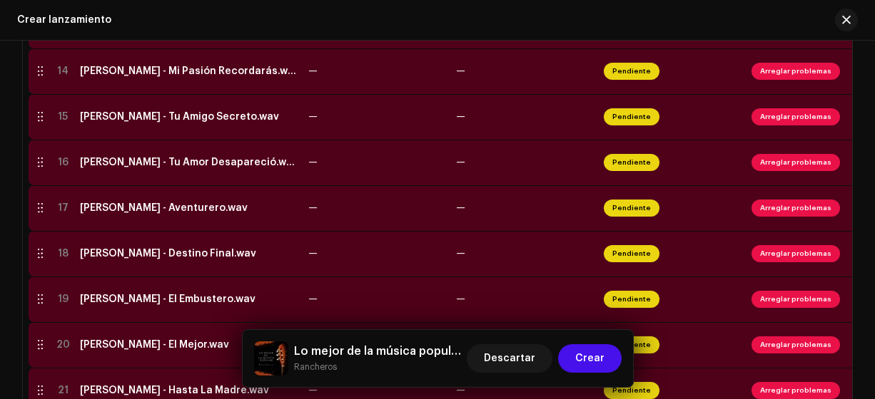
scroll to position [944, 0]
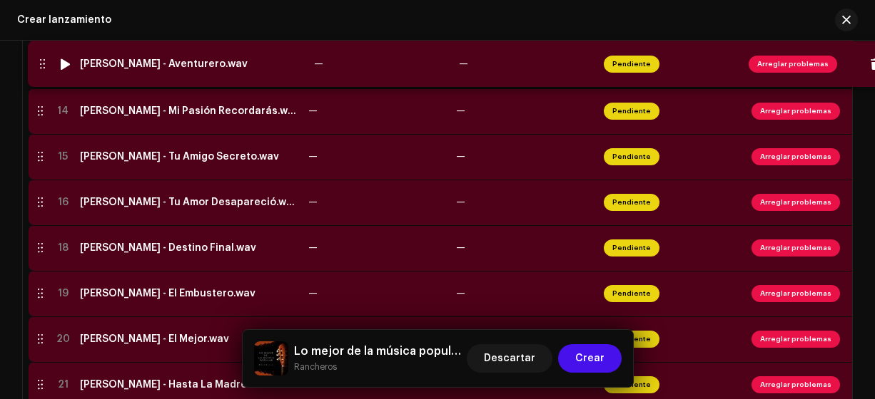
drag, startPoint x: 39, startPoint y: 201, endPoint x: 39, endPoint y: 63, distance: 137.7
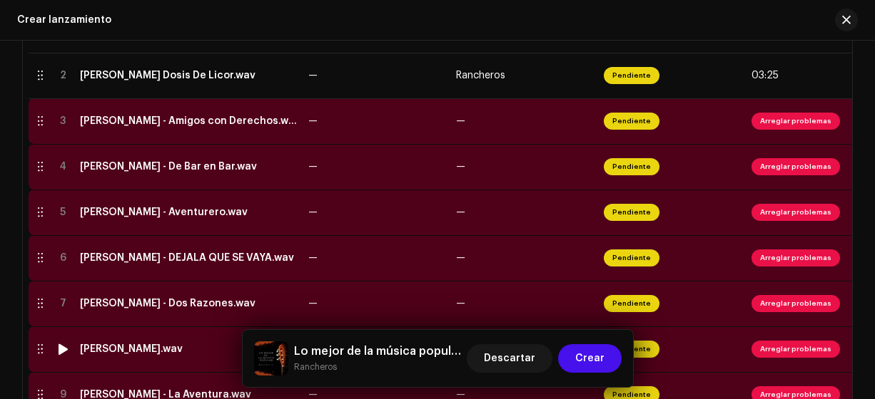
scroll to position [380, 0]
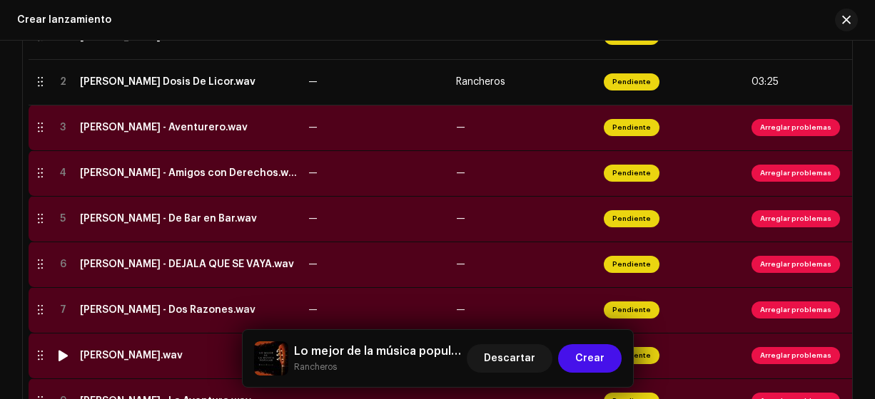
click at [164, 131] on div "[PERSON_NAME] - Aventurero.wav" at bounding box center [164, 127] width 168 height 11
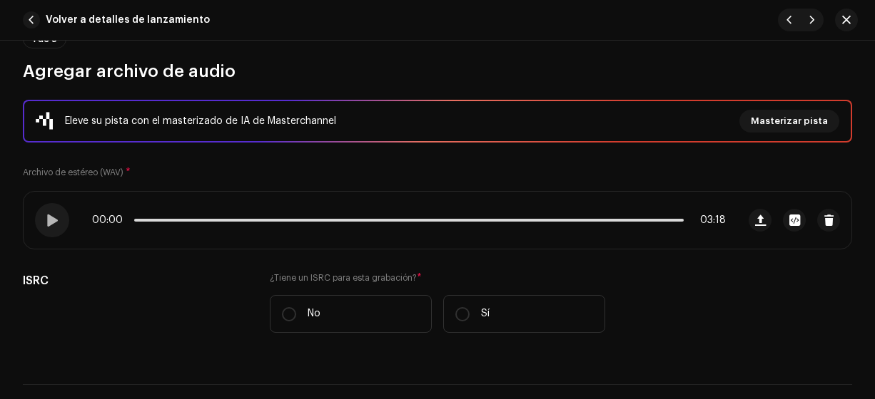
scroll to position [191, 0]
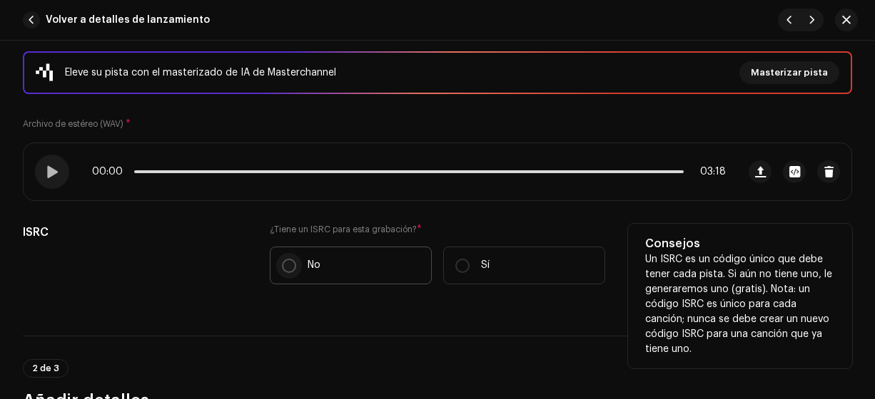
click at [287, 260] on input "No" at bounding box center [289, 266] width 14 height 14
radio input "true"
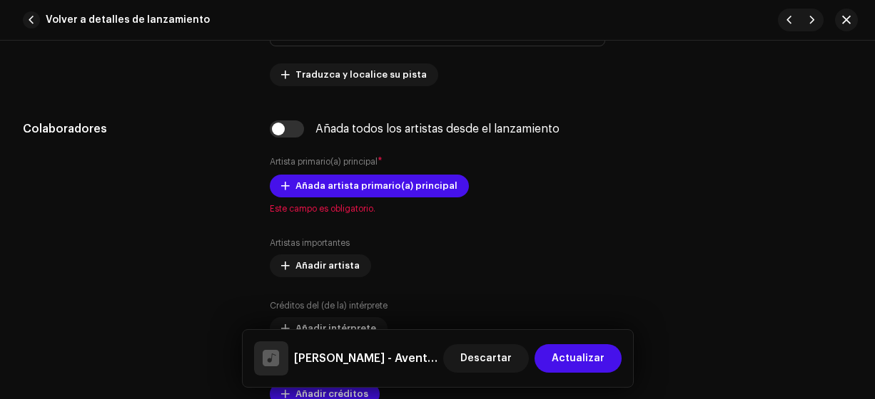
scroll to position [835, 0]
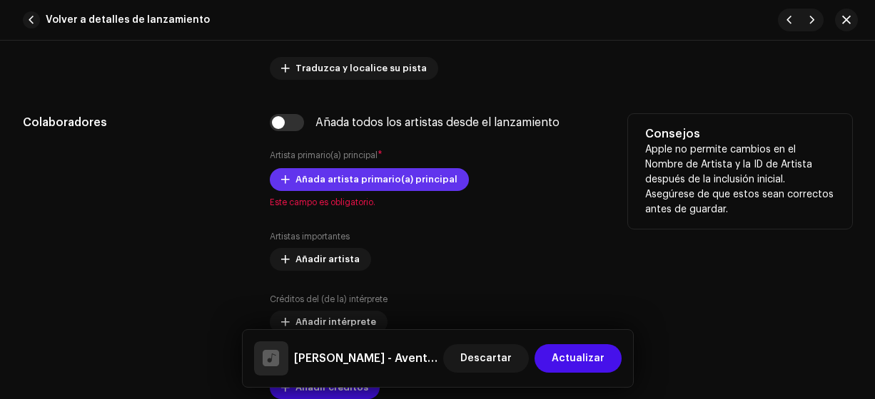
click at [320, 177] on span "Añada artista primario(a) principal" at bounding box center [376, 179] width 162 height 29
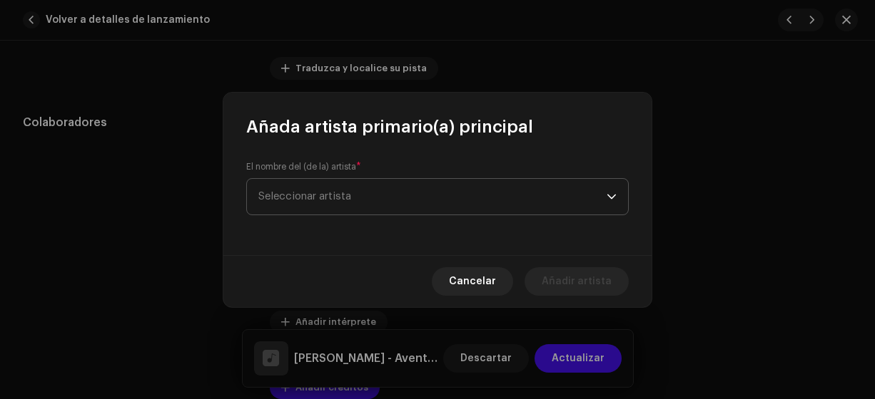
click at [290, 195] on span "Seleccionar artista" at bounding box center [304, 196] width 93 height 11
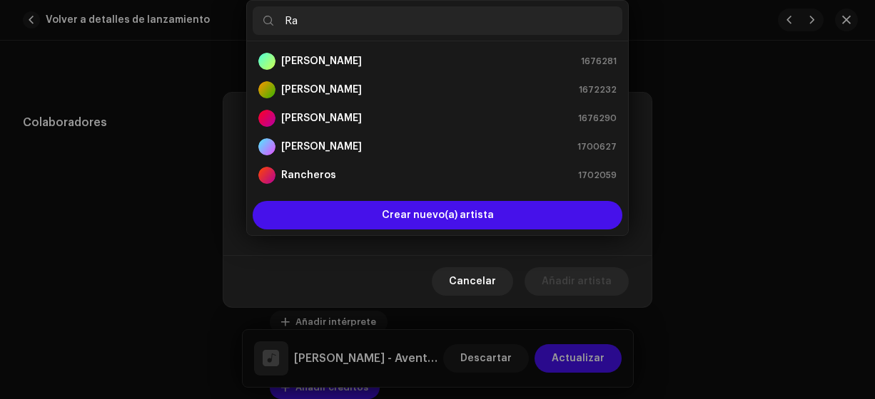
type input "Ran"
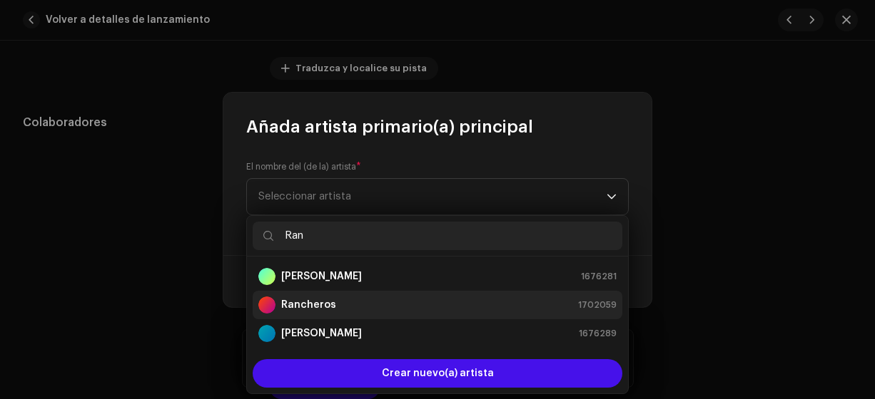
click at [325, 300] on strong "Rancheros" at bounding box center [308, 305] width 55 height 14
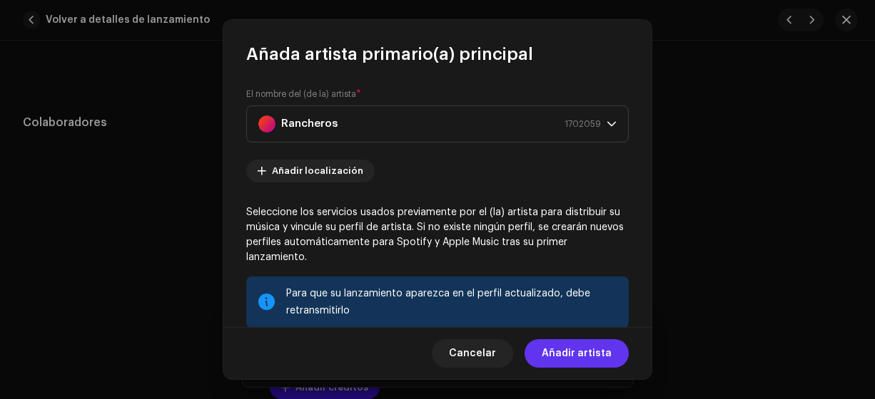
click at [567, 350] on span "Añadir artista" at bounding box center [576, 354] width 70 height 29
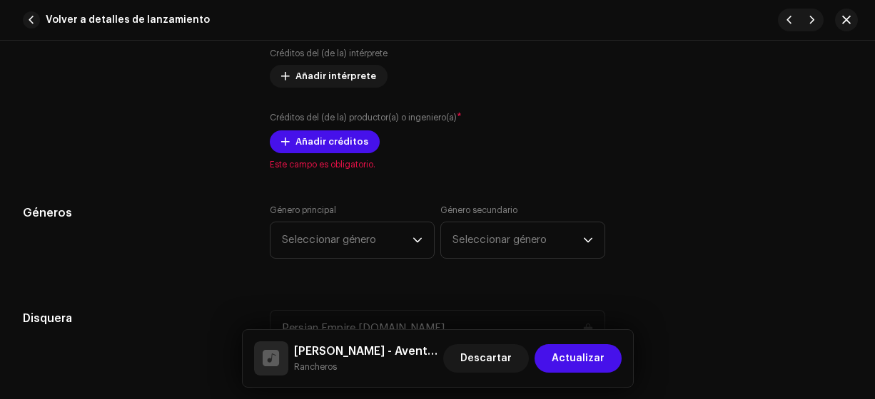
scroll to position [1144, 0]
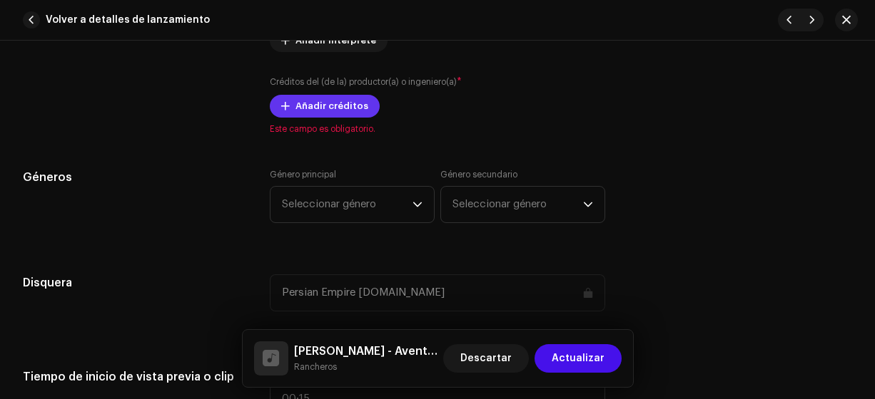
click at [309, 103] on span "Añadir créditos" at bounding box center [331, 106] width 73 height 29
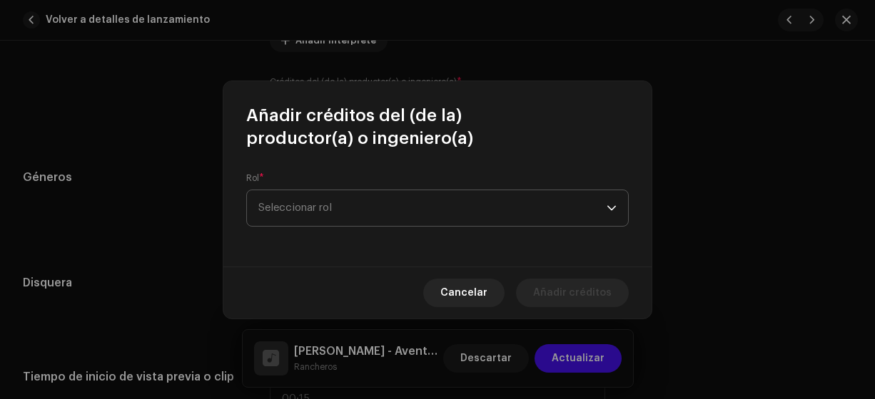
click at [315, 217] on span "Seleccionar rol" at bounding box center [432, 208] width 348 height 36
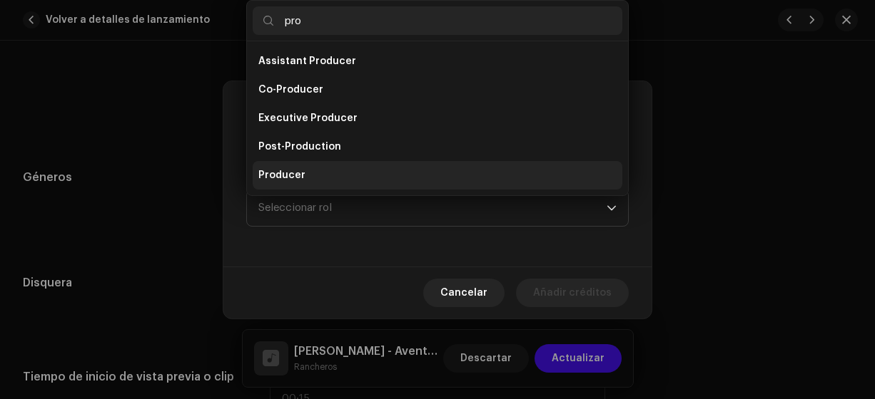
type input "pro"
click at [300, 173] on span "Producer" at bounding box center [281, 175] width 47 height 14
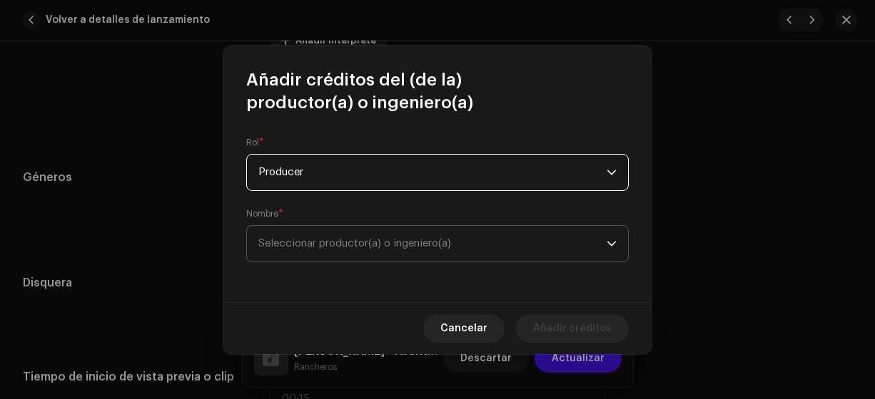
click at [300, 240] on span "Seleccionar productor(a) o ingeniero(a)" at bounding box center [354, 243] width 193 height 11
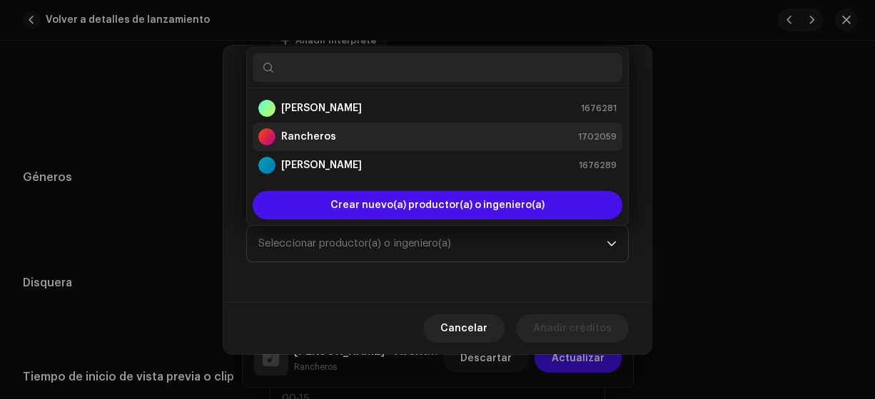
click at [344, 136] on div "Rancheros 1702059" at bounding box center [437, 136] width 358 height 17
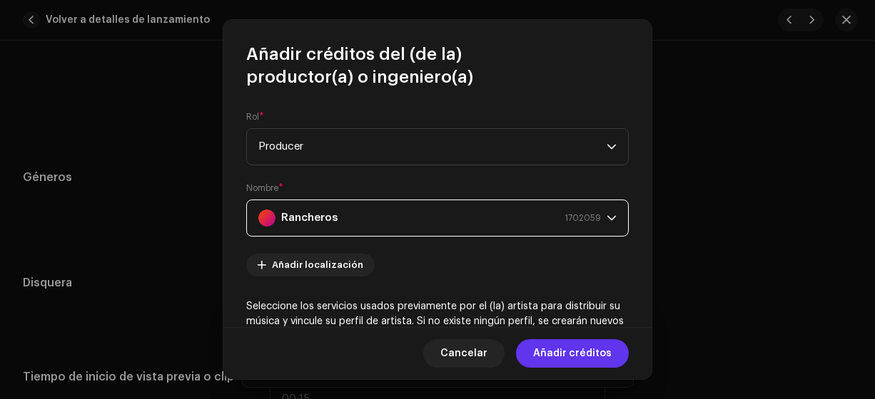
click at [575, 352] on span "Añadir créditos" at bounding box center [572, 354] width 78 height 29
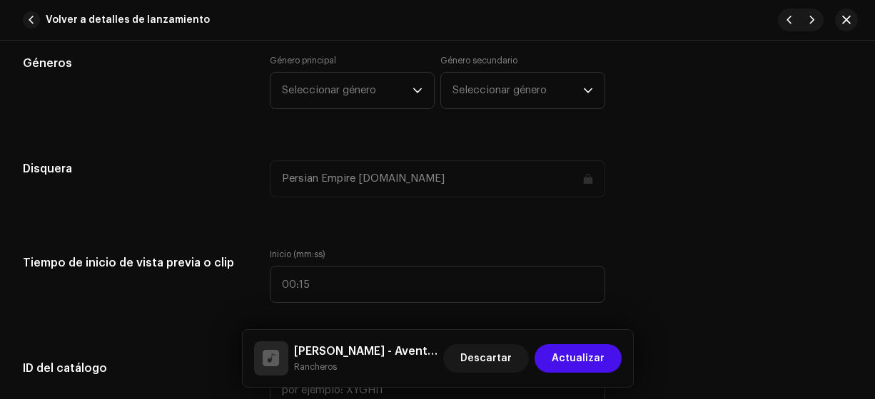
scroll to position [1263, 0]
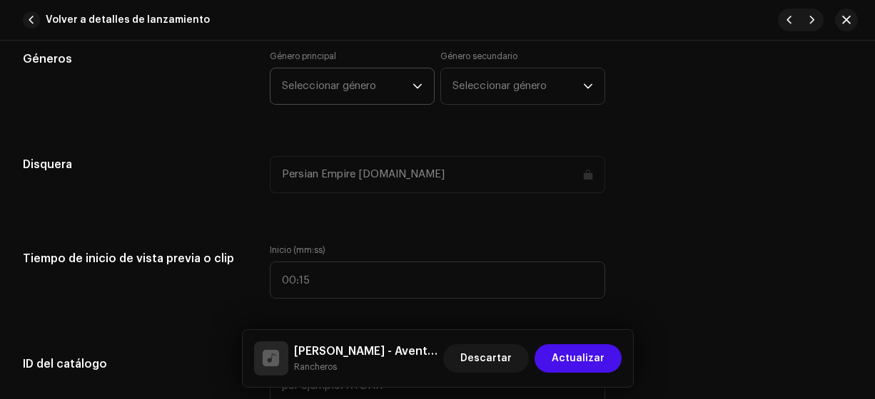
click at [322, 77] on span "Seleccionar género" at bounding box center [347, 86] width 131 height 36
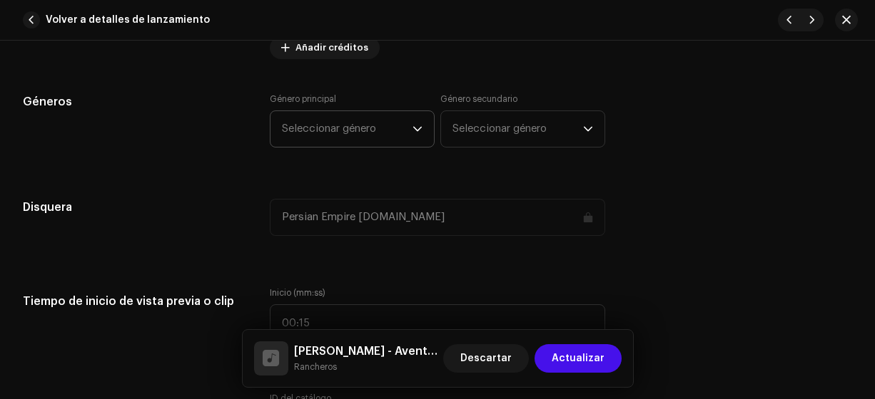
scroll to position [1305, 0]
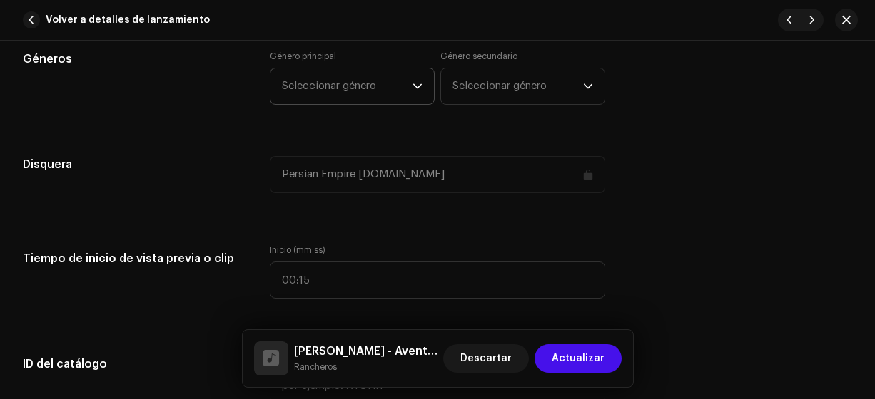
click at [321, 71] on span "Seleccionar género" at bounding box center [347, 86] width 131 height 36
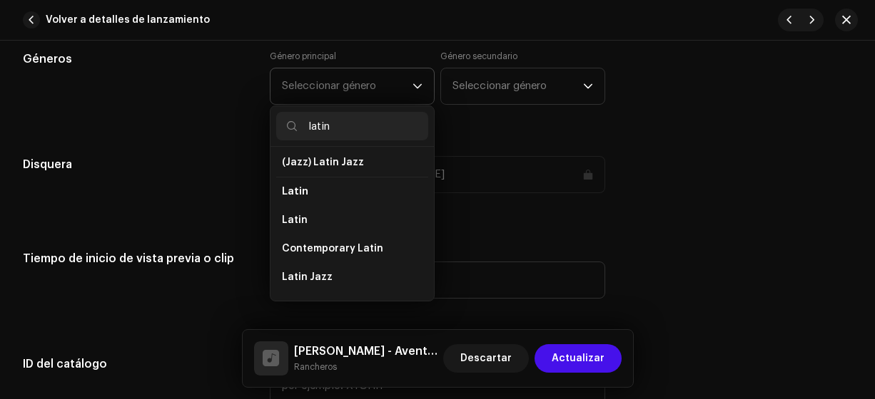
scroll to position [91, 0]
type input "latin"
click at [308, 234] on li "Contemporary Latin" at bounding box center [352, 248] width 152 height 29
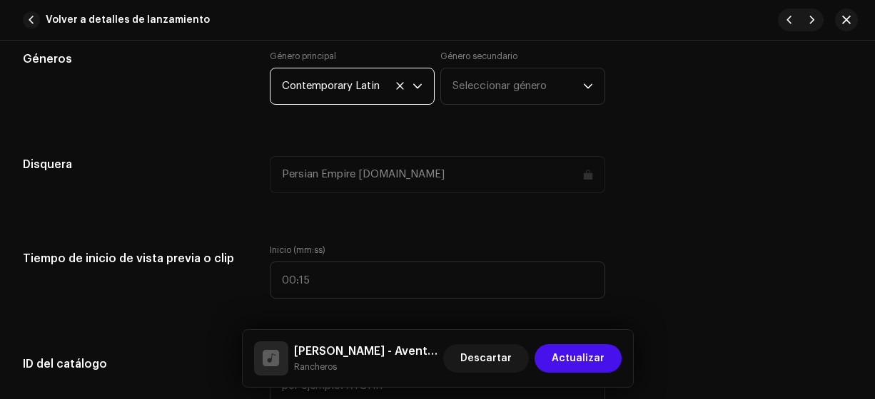
click at [317, 78] on span "Contemporary Latin" at bounding box center [347, 86] width 131 height 36
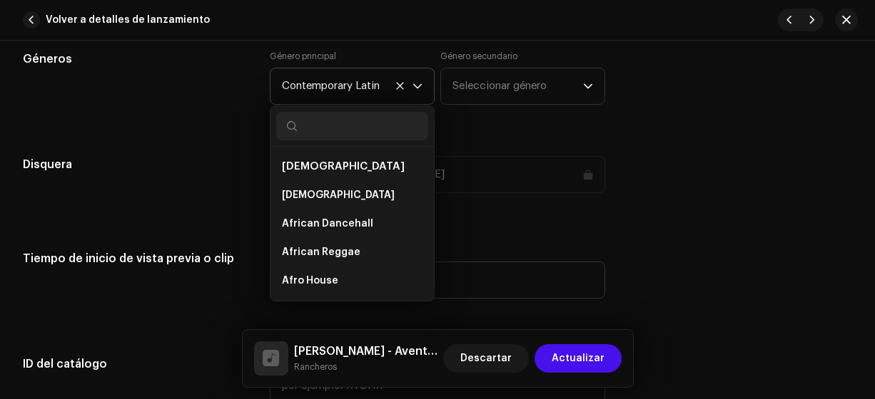
scroll to position [8082, 0]
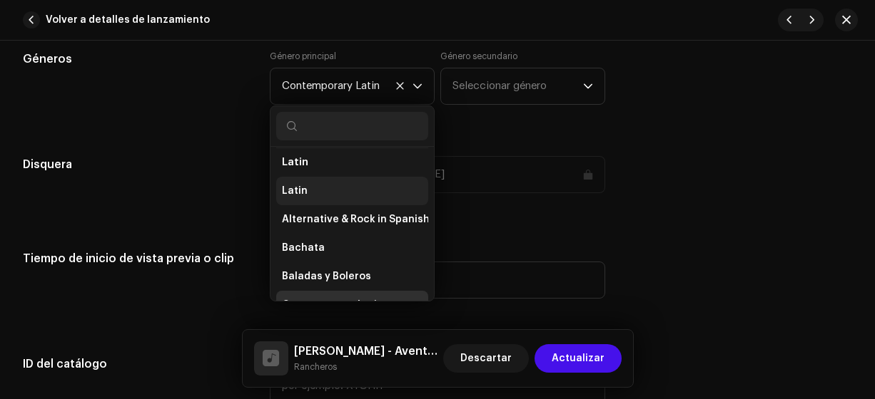
click at [294, 184] on span "Latin" at bounding box center [295, 191] width 26 height 14
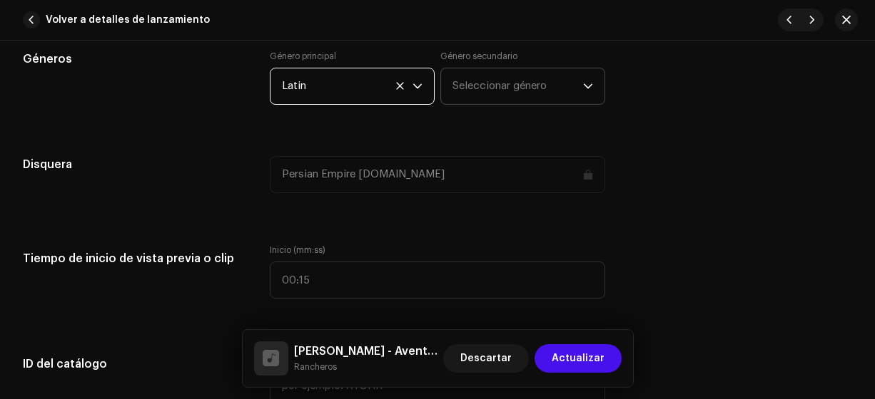
click at [481, 73] on span "Seleccionar género" at bounding box center [517, 86] width 131 height 36
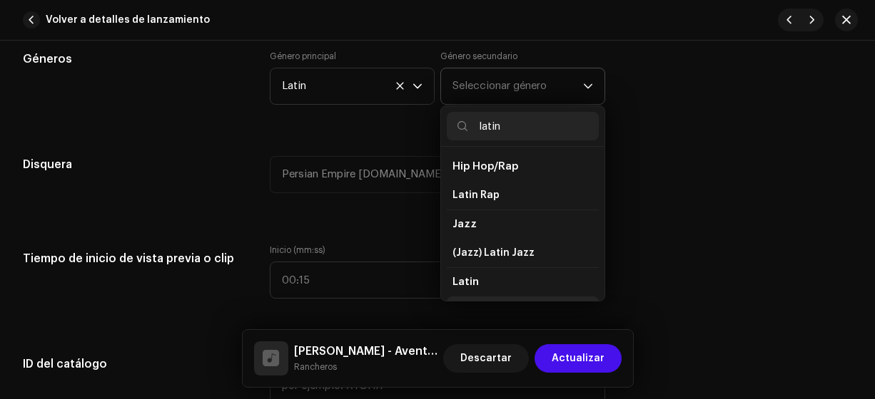
type input "latin"
click at [484, 297] on li "Latin" at bounding box center [523, 311] width 152 height 29
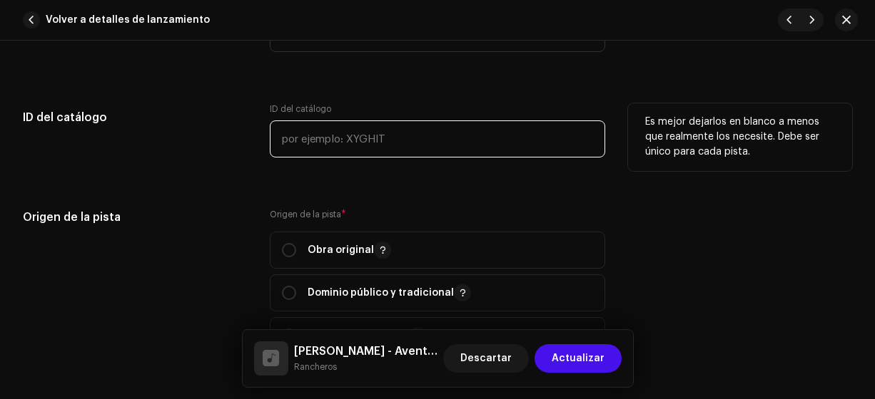
click at [294, 133] on input "text" at bounding box center [438, 139] width 336 height 37
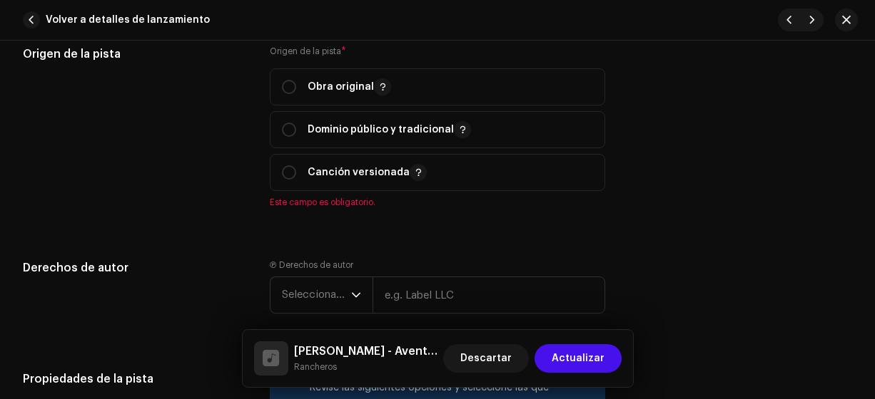
scroll to position [1726, 0]
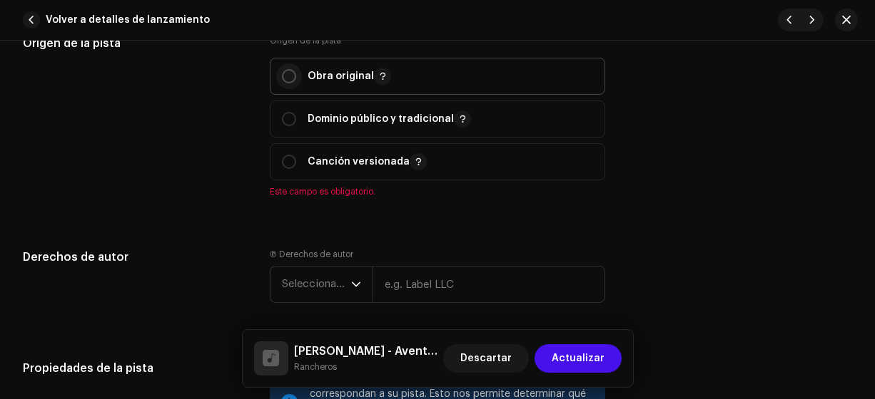
type input "17-00003"
click at [292, 69] on p-radiobutton at bounding box center [289, 76] width 14 height 14
radio input "true"
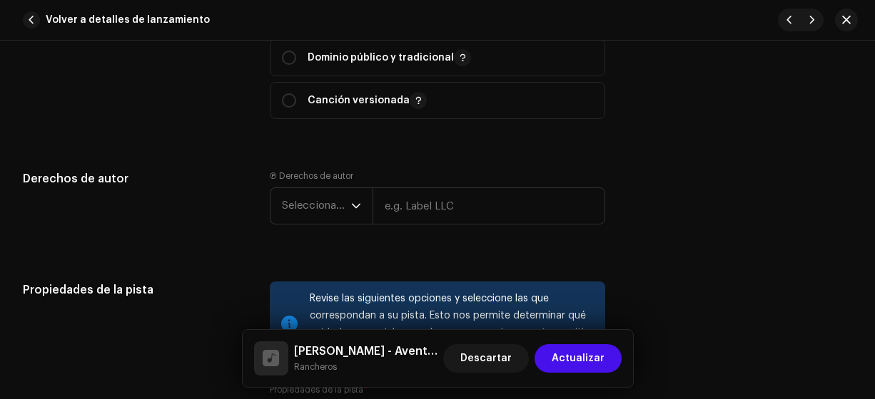
scroll to position [1830, 0]
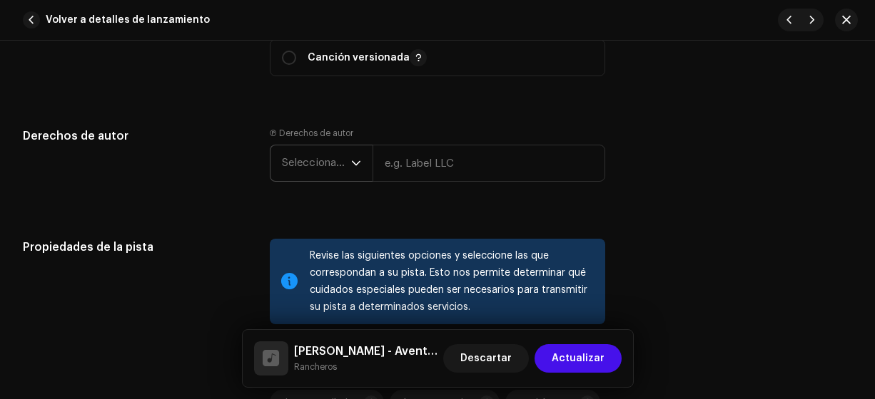
click at [282, 168] on span "Seleccionar año" at bounding box center [316, 164] width 69 height 36
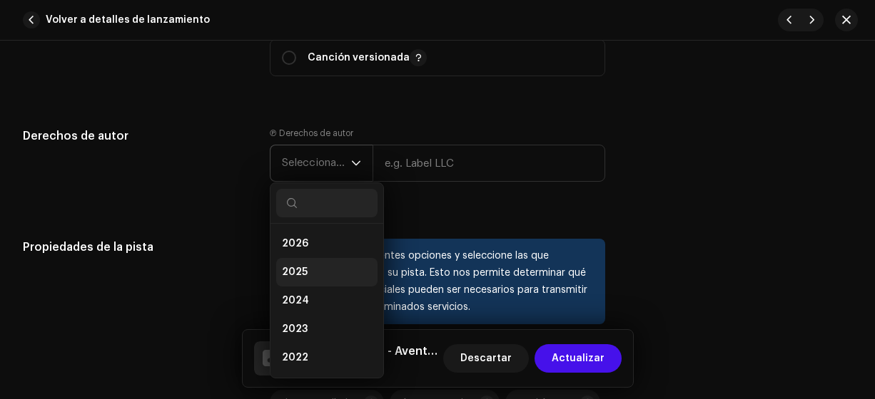
click at [282, 268] on span "2025" at bounding box center [295, 272] width 26 height 14
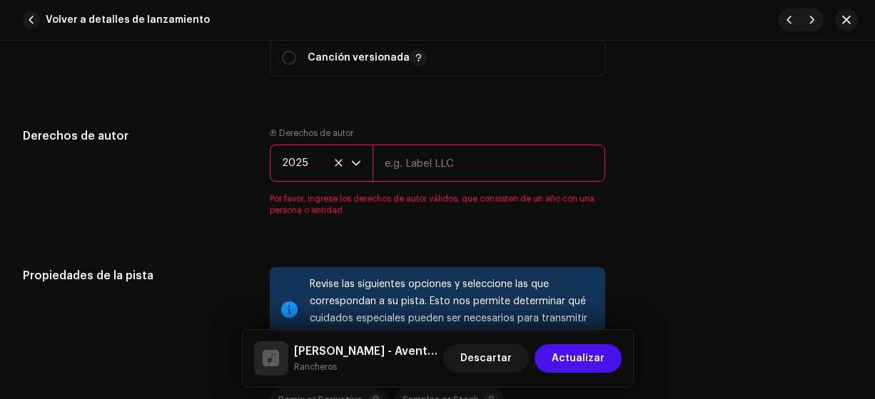
click at [418, 158] on input "text" at bounding box center [488, 163] width 233 height 37
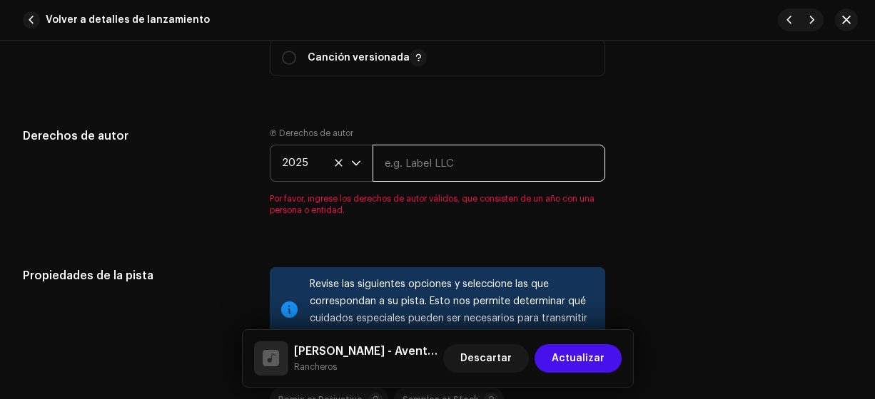
type input "Rancheros"
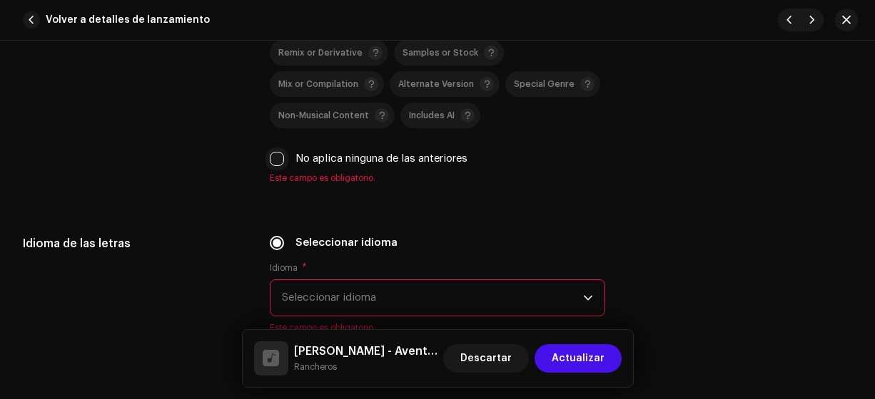
click at [270, 153] on input "No aplica ninguna de las anteriores" at bounding box center [277, 159] width 14 height 14
checkbox input "true"
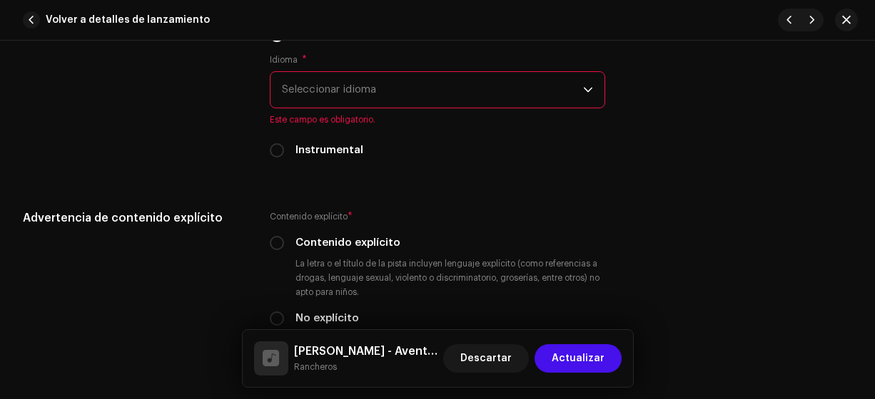
scroll to position [2341, 0]
click at [302, 76] on span "Seleccionar idioma" at bounding box center [433, 89] width 302 height 36
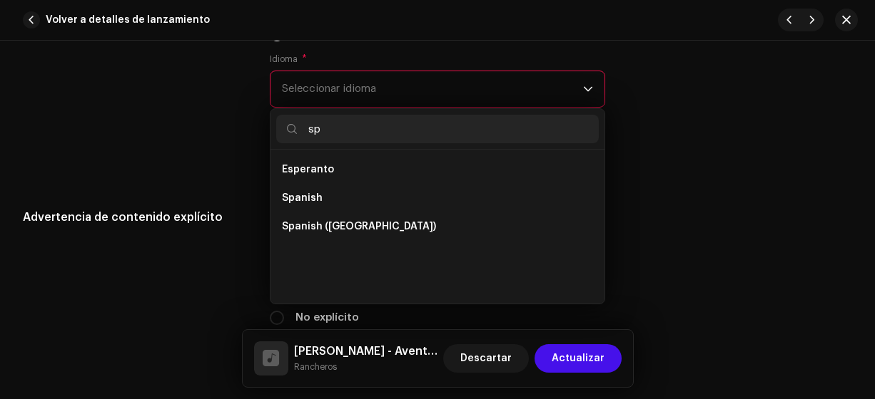
scroll to position [0, 0]
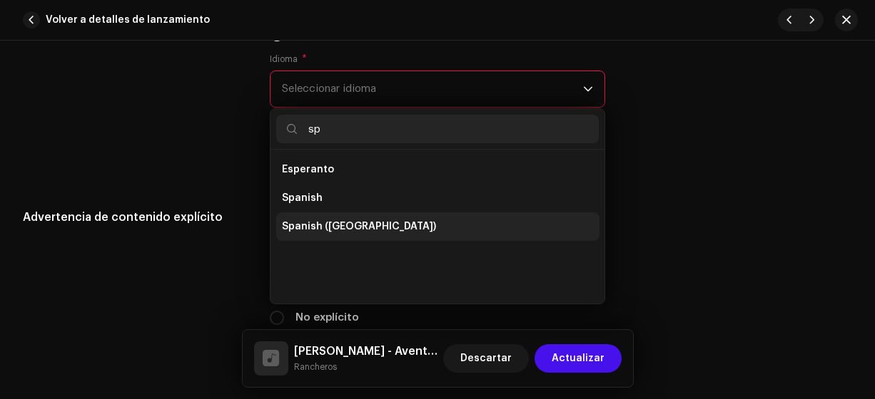
type input "sp"
click at [357, 221] on span "Spanish ([GEOGRAPHIC_DATA])" at bounding box center [359, 227] width 154 height 14
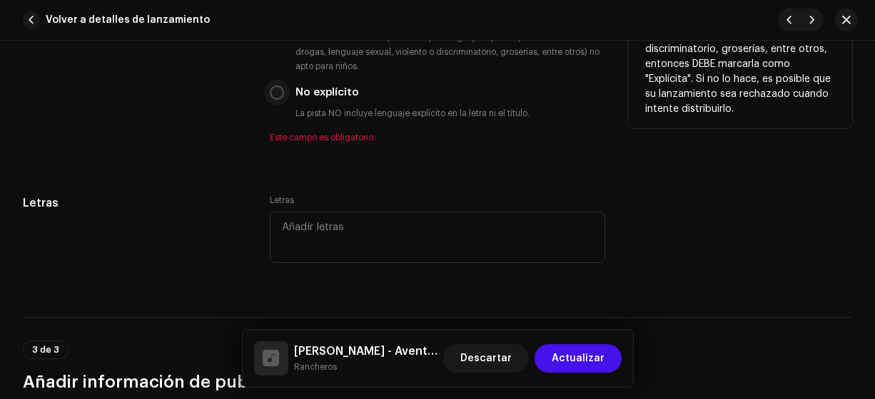
click at [279, 90] on input "No explícito" at bounding box center [277, 93] width 14 height 14
radio input "true"
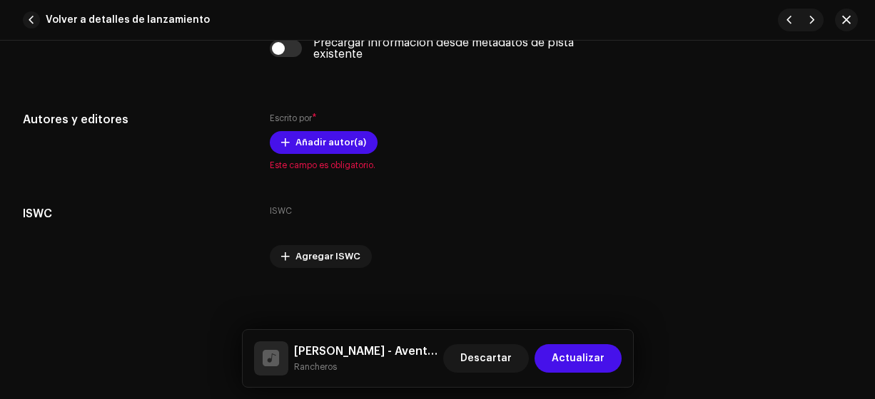
scroll to position [2908, 0]
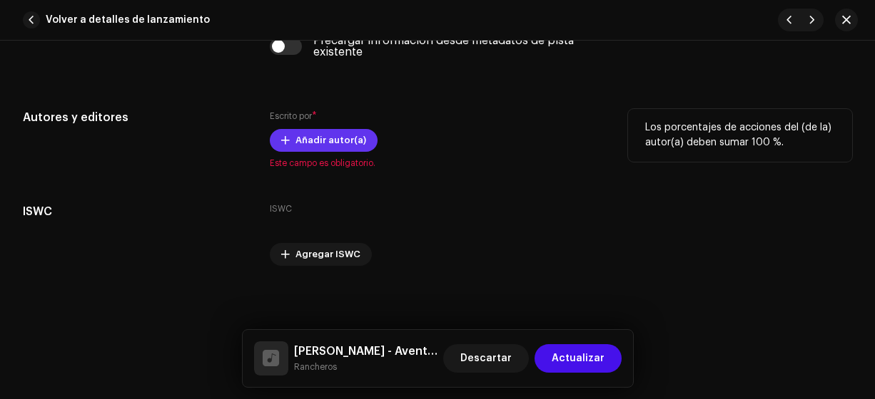
click at [325, 136] on span "Añadir autor(a)" at bounding box center [330, 140] width 71 height 29
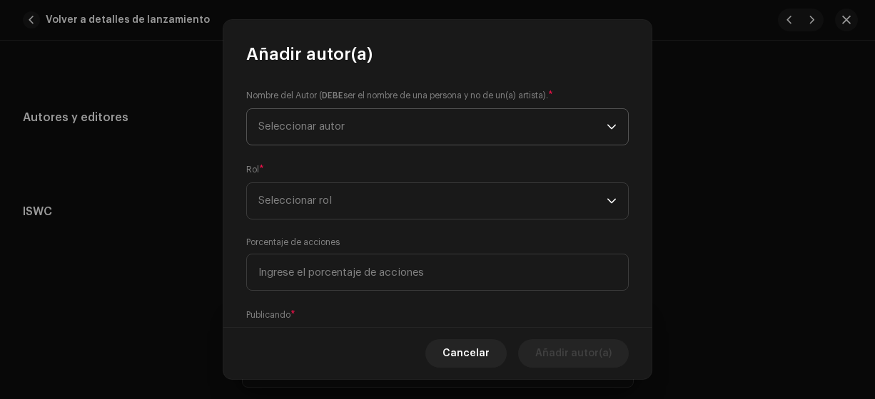
click at [277, 124] on span "Seleccionar autor" at bounding box center [301, 126] width 86 height 11
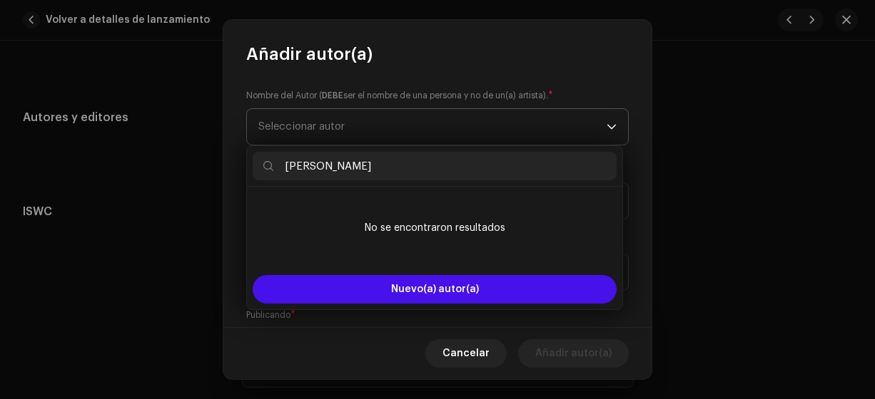
type input "Yeison"
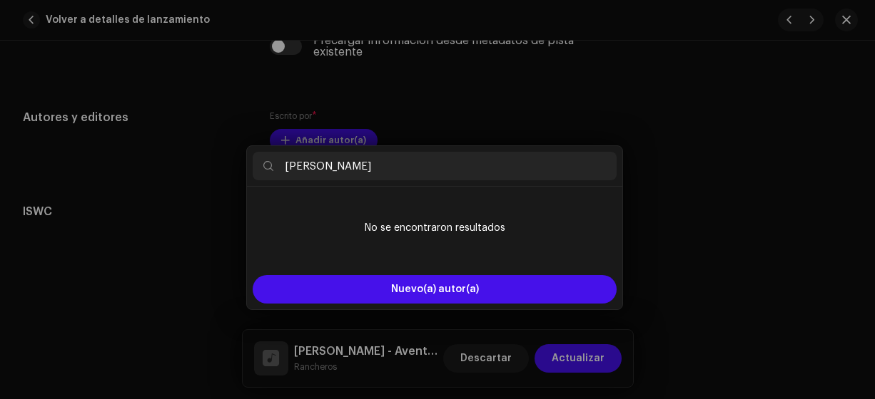
click at [719, 270] on div "Añadir autor(a) Nombre del Autor ( DEBE ser el nombre de una persona y no de un…" at bounding box center [437, 199] width 875 height 399
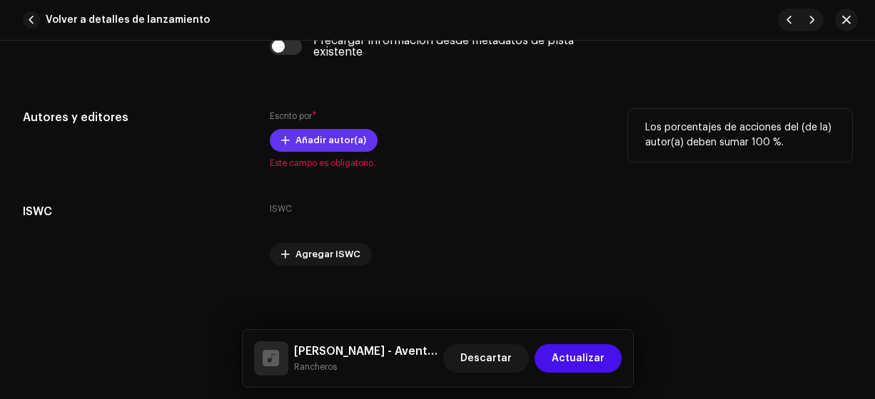
click at [302, 137] on span "Añadir autor(a)" at bounding box center [330, 140] width 71 height 29
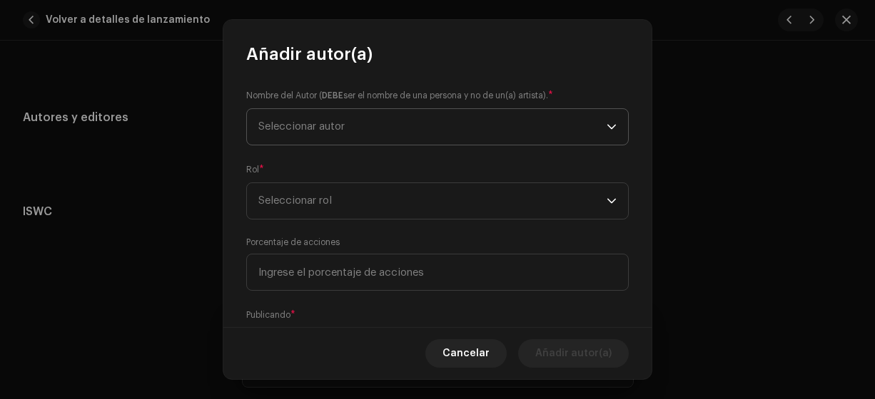
click at [282, 125] on span "Seleccionar autor" at bounding box center [301, 126] width 86 height 11
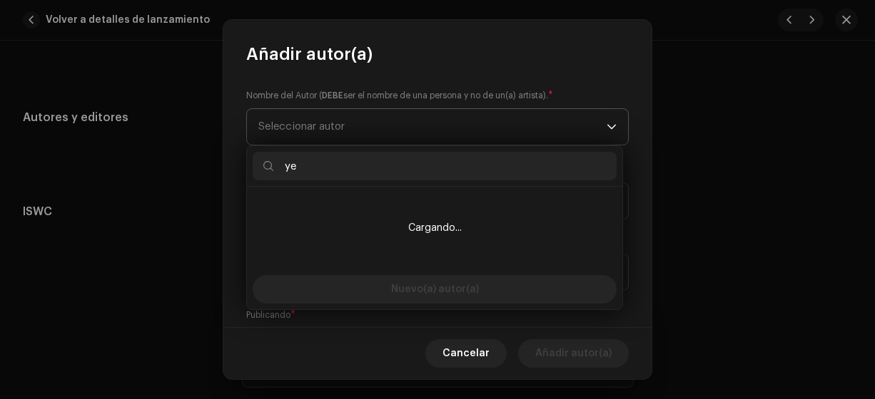
type input "y"
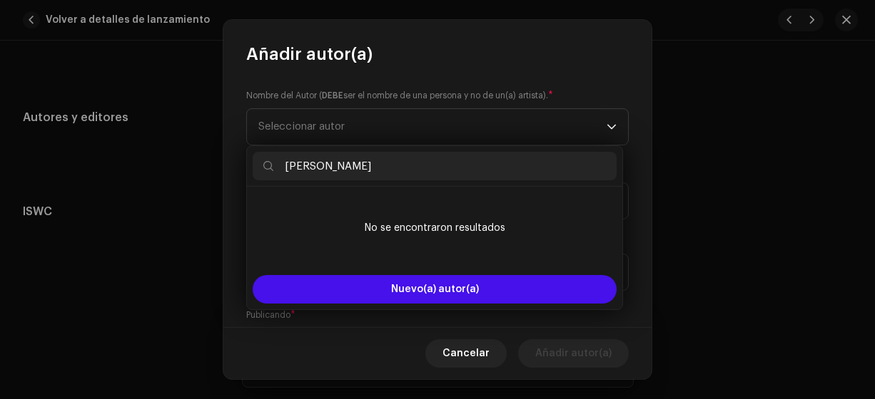
drag, startPoint x: 367, startPoint y: 168, endPoint x: 276, endPoint y: 163, distance: 91.4
click at [276, 163] on input "Yeison Jimenez" at bounding box center [435, 166] width 364 height 29
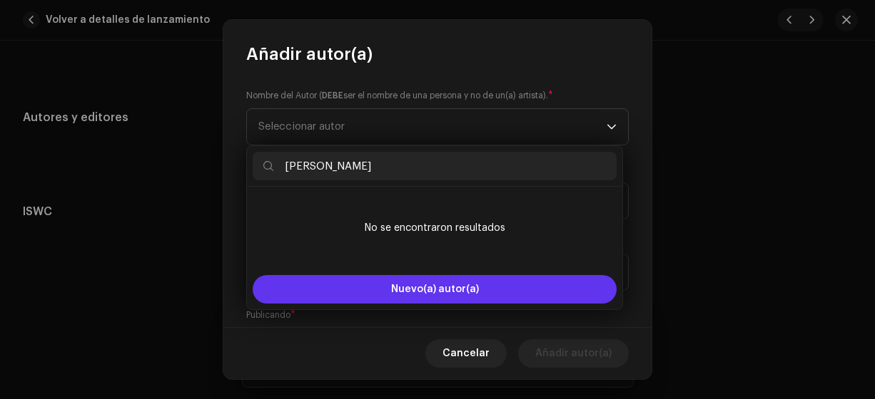
type input "Yeison Jimenez"
click at [436, 294] on button "Nuevo(a) autor(a)" at bounding box center [435, 289] width 364 height 29
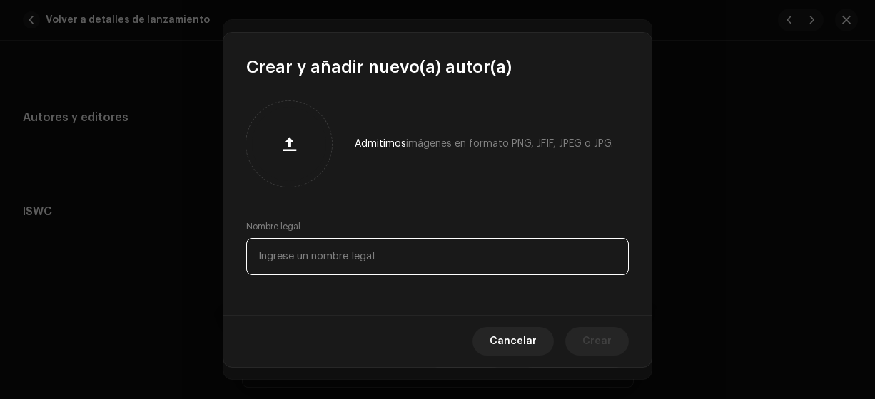
click at [279, 258] on input "text" at bounding box center [437, 256] width 382 height 37
paste input "Yeison Jimenez"
type input "[PERSON_NAME]"
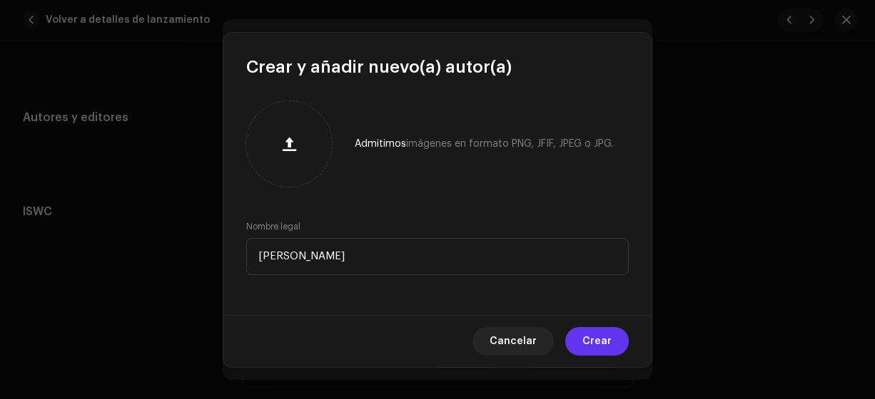
click at [594, 340] on span "Crear" at bounding box center [596, 341] width 29 height 29
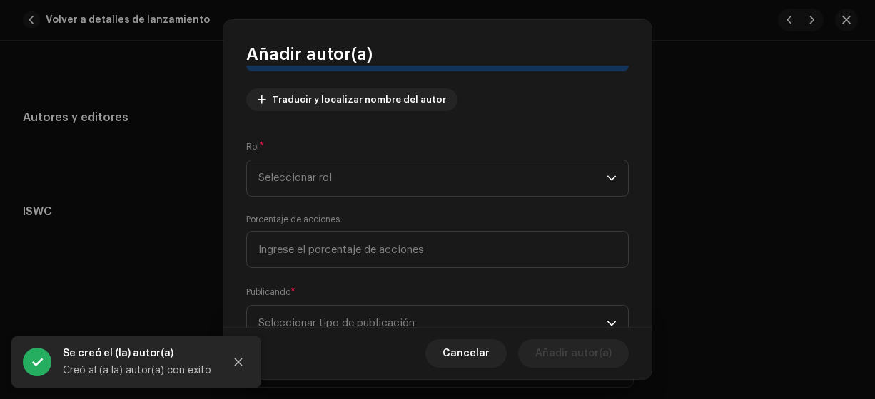
scroll to position [160, 0]
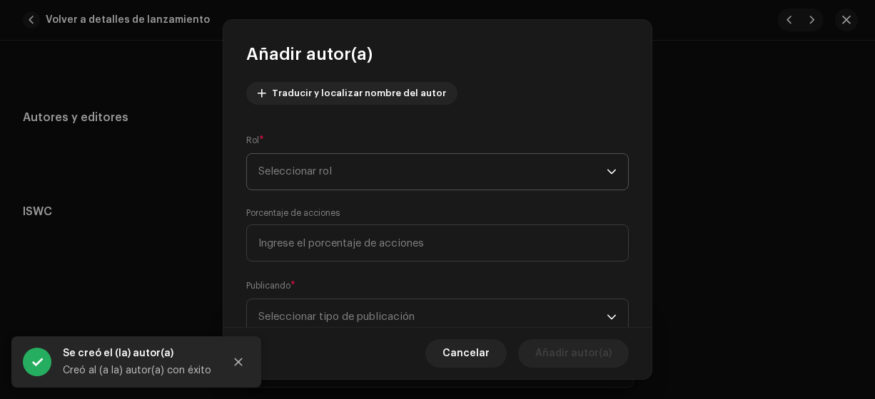
click at [271, 171] on span "Seleccionar rol" at bounding box center [432, 172] width 348 height 36
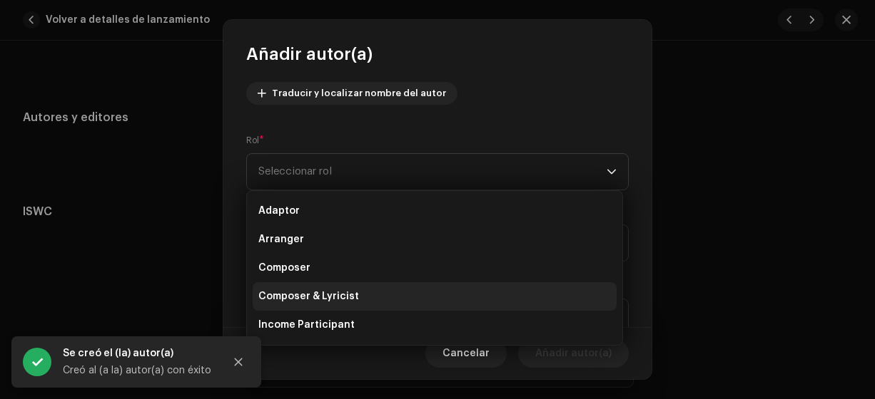
click at [297, 295] on span "Composer & Lyricist" at bounding box center [308, 297] width 101 height 14
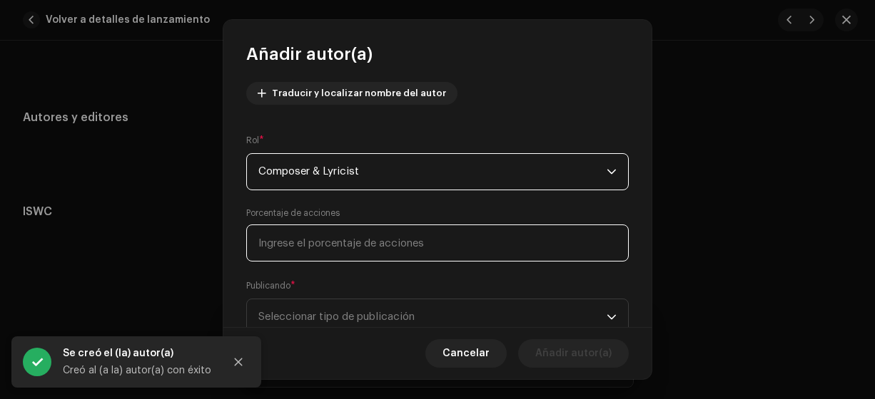
click at [270, 238] on input at bounding box center [437, 243] width 382 height 37
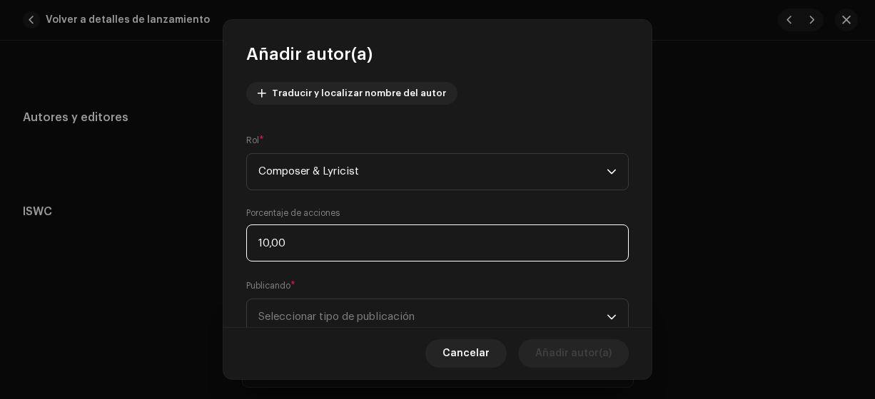
type input "100,00"
click at [325, 307] on span "Seleccionar tipo de publicación" at bounding box center [432, 318] width 348 height 36
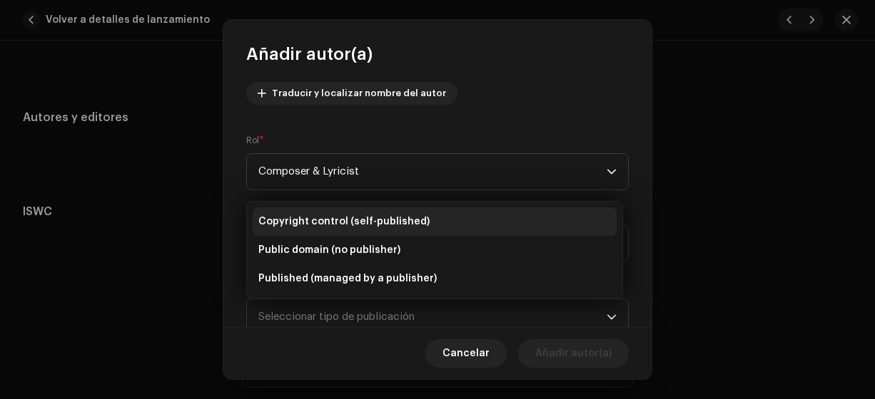
click at [305, 212] on li "Copyright control (self-published)" at bounding box center [435, 222] width 364 height 29
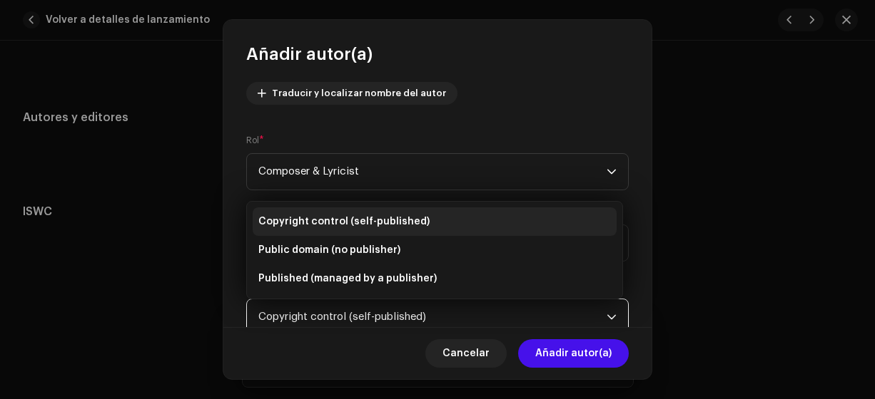
scroll to position [168, 0]
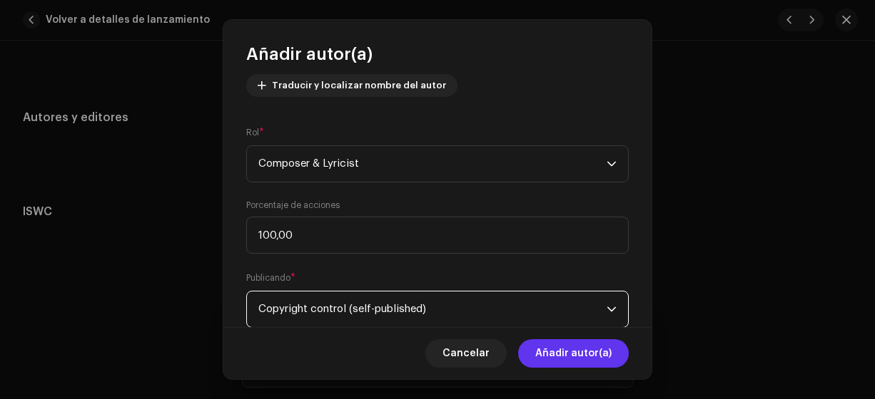
click at [564, 355] on span "Añadir autor(a)" at bounding box center [573, 354] width 76 height 29
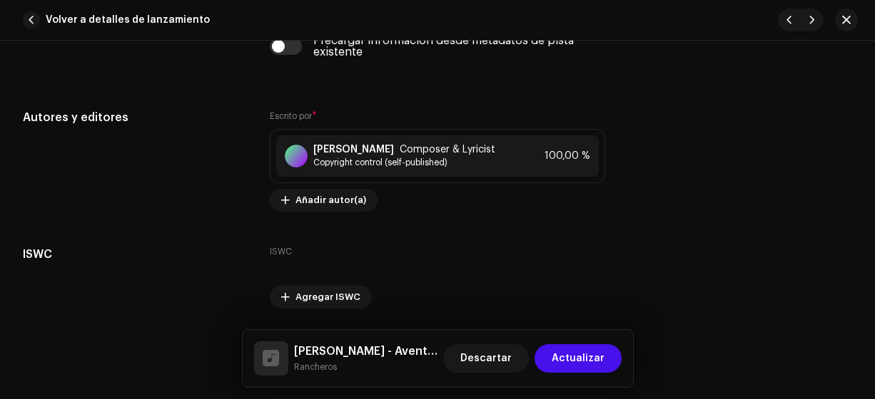
scroll to position [2950, 0]
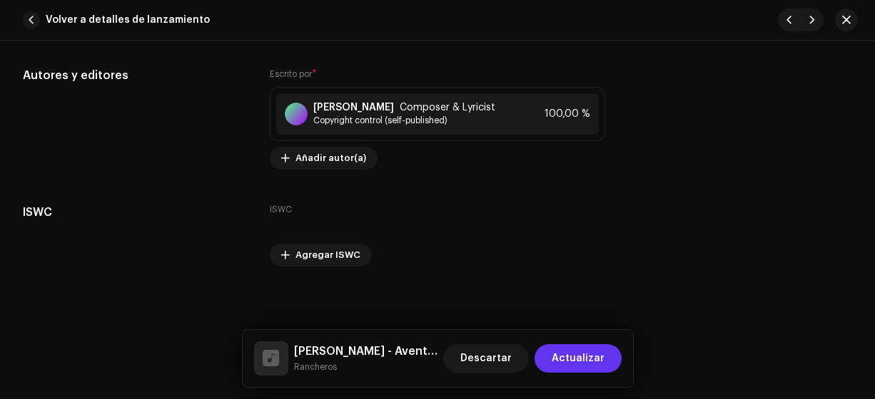
click at [586, 358] on span "Actualizar" at bounding box center [577, 359] width 53 height 29
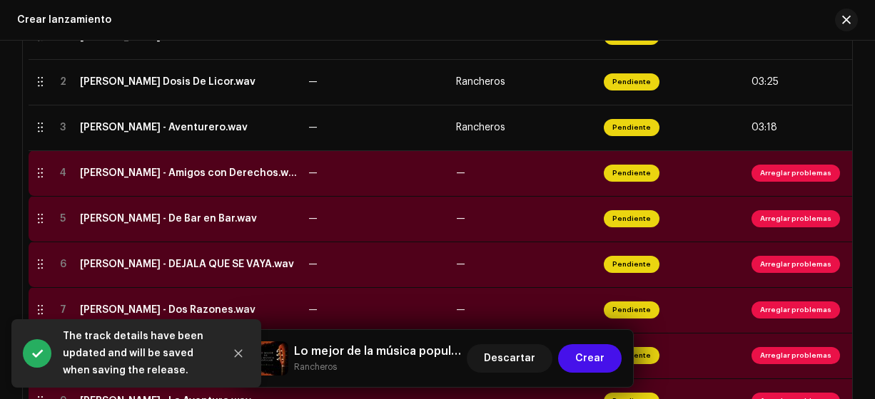
click at [126, 173] on div "[PERSON_NAME] - Amigos con Derechos.wav" at bounding box center [188, 173] width 217 height 11
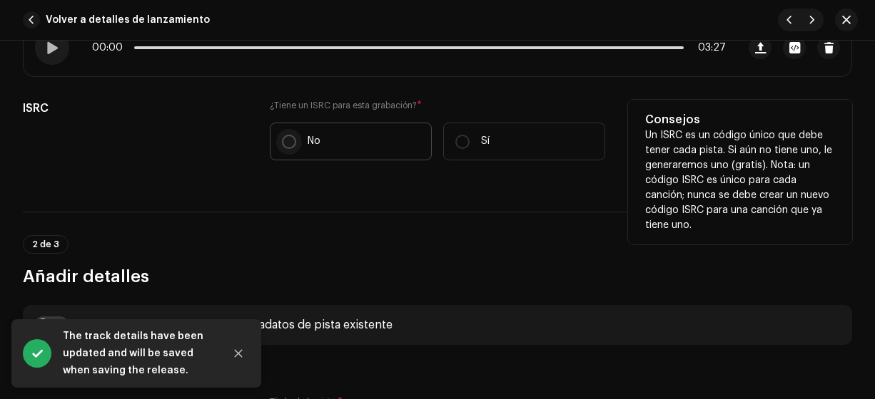
click at [292, 135] on p-radiobutton at bounding box center [289, 142] width 14 height 14
click at [292, 135] on input "No" at bounding box center [289, 142] width 14 height 14
radio input "true"
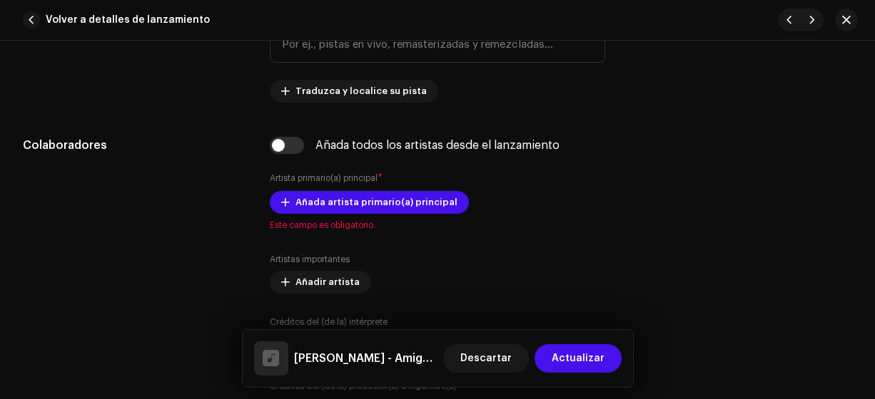
scroll to position [815, 0]
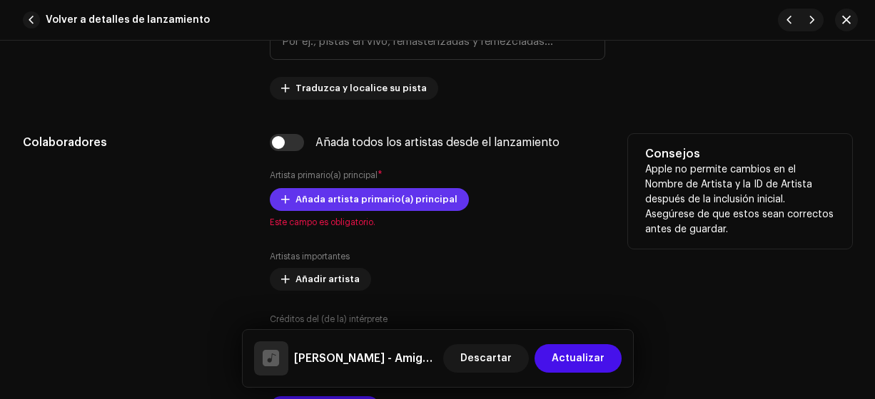
click at [304, 187] on span "Añada artista primario(a) principal" at bounding box center [376, 199] width 162 height 29
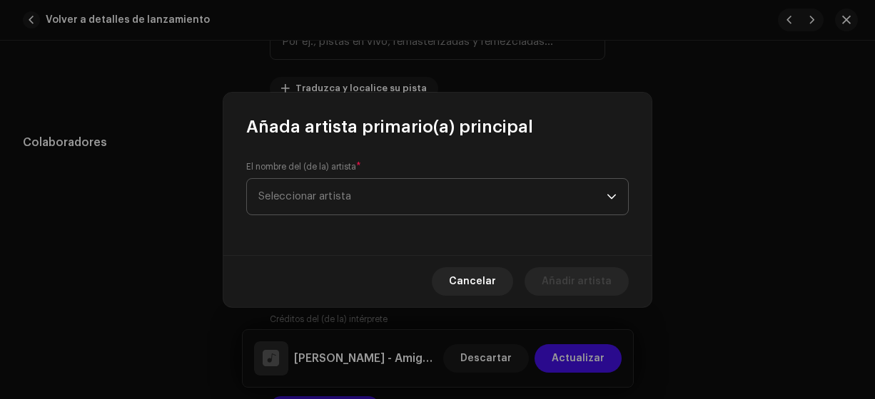
click at [276, 198] on span "Seleccionar artista" at bounding box center [304, 196] width 93 height 11
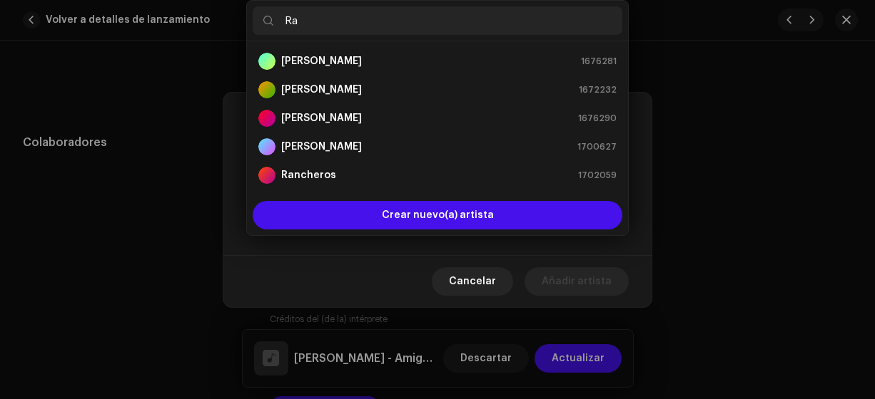
type input "Ran"
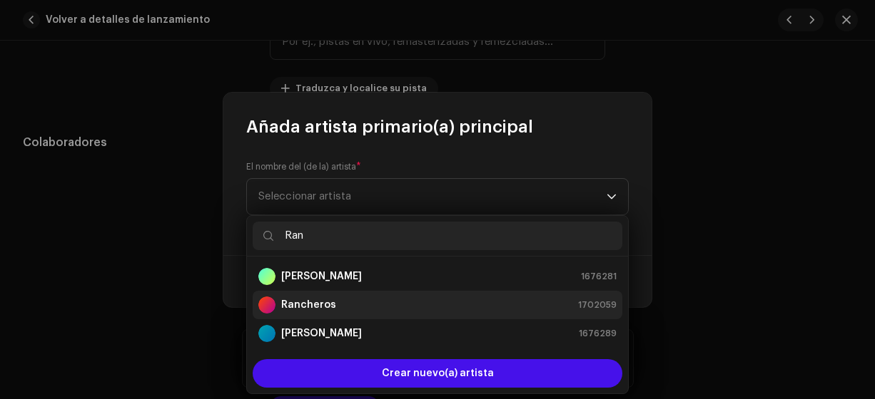
click at [314, 308] on strong "Rancheros" at bounding box center [308, 305] width 55 height 14
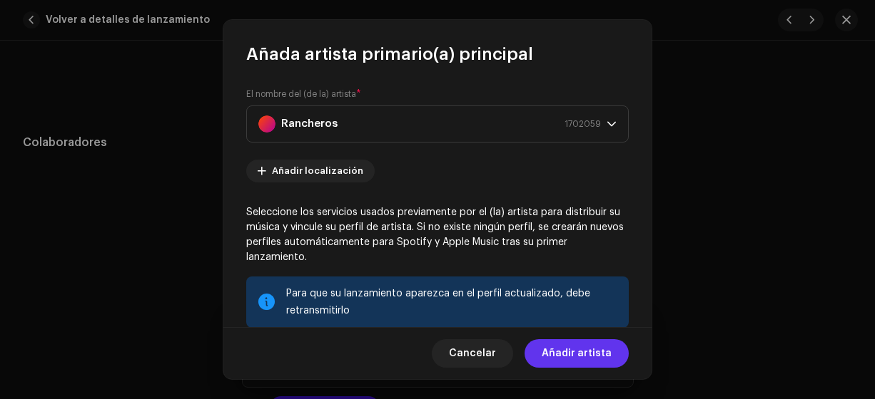
click at [570, 356] on span "Añadir artista" at bounding box center [576, 354] width 70 height 29
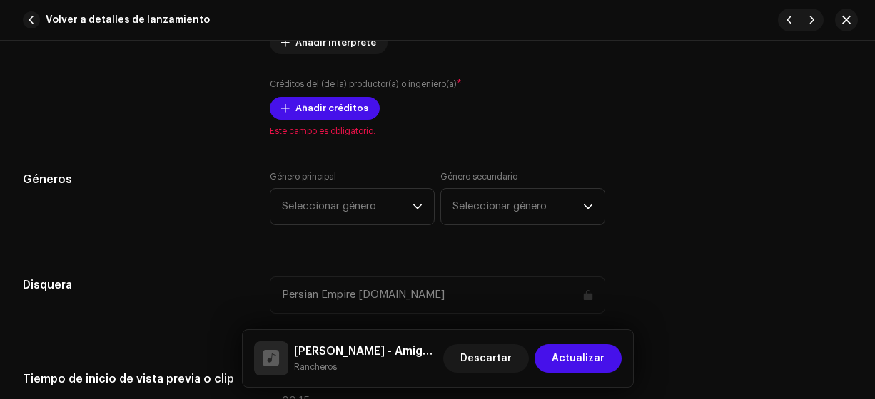
scroll to position [1148, 0]
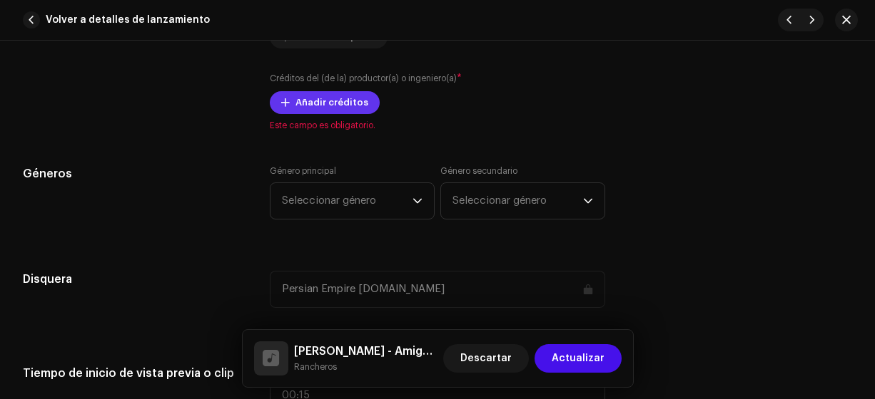
click at [318, 100] on span "Añadir créditos" at bounding box center [331, 102] width 73 height 29
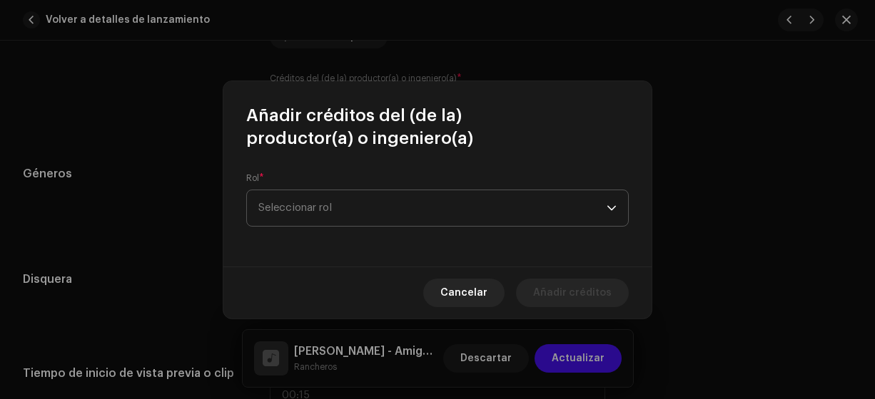
click at [302, 206] on span "Seleccionar rol" at bounding box center [432, 208] width 348 height 36
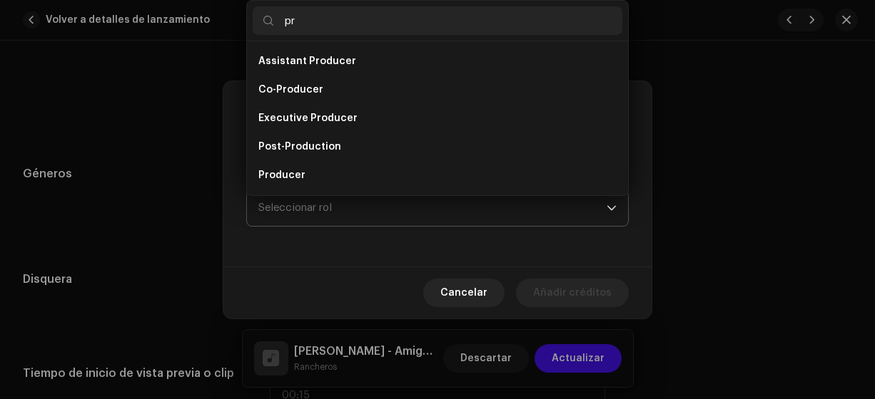
type input "pro"
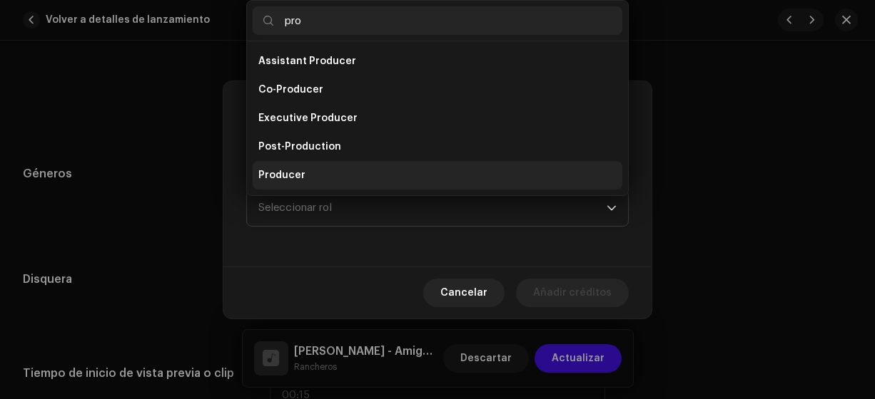
click at [325, 177] on li "Producer" at bounding box center [437, 175] width 369 height 29
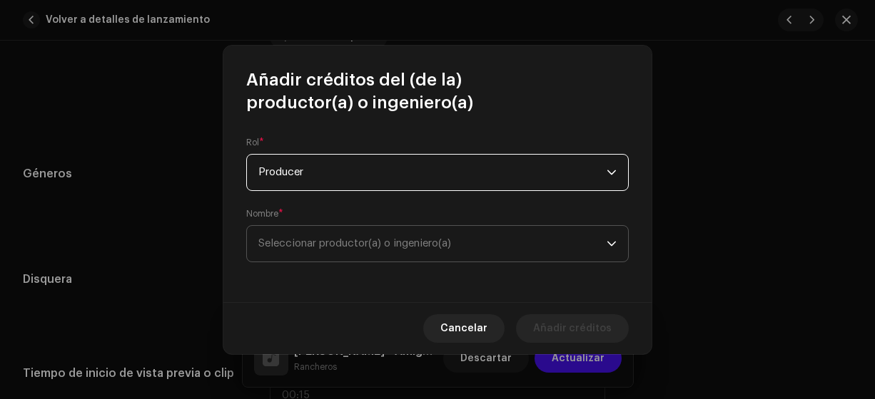
click at [290, 243] on span "Seleccionar productor(a) o ingeniero(a)" at bounding box center [354, 243] width 193 height 11
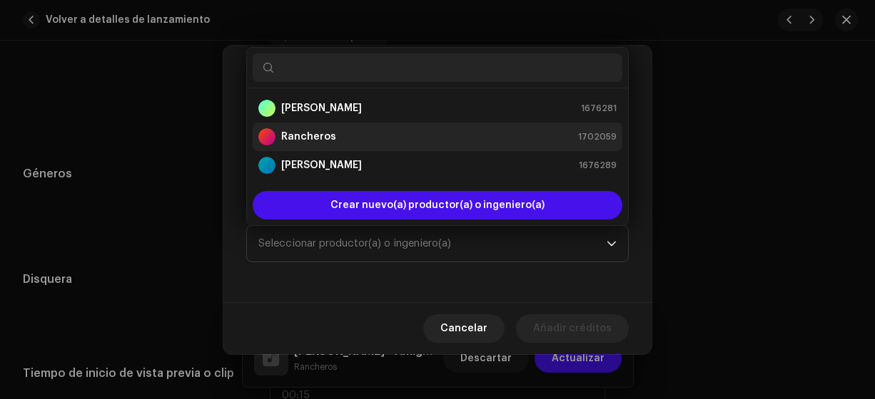
click at [316, 137] on strong "Rancheros" at bounding box center [308, 137] width 55 height 14
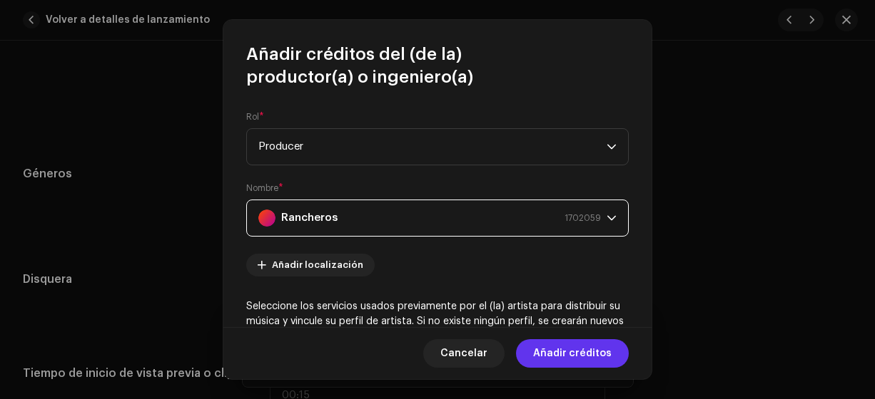
click at [569, 355] on span "Añadir créditos" at bounding box center [572, 354] width 78 height 29
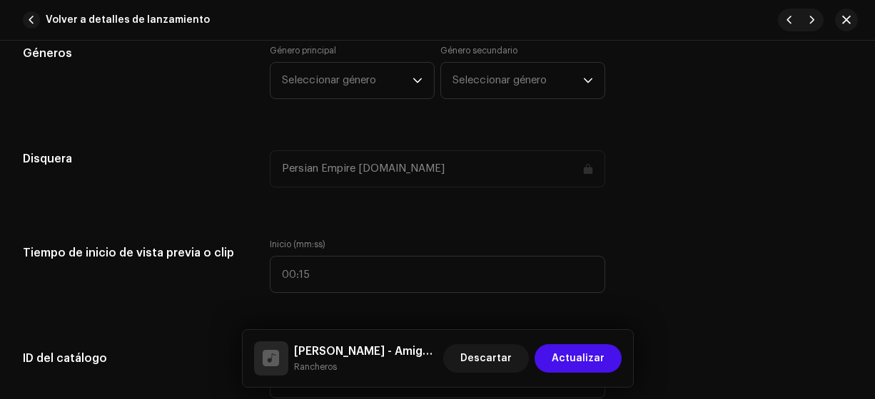
scroll to position [1310, 0]
click at [309, 81] on span "Seleccionar género" at bounding box center [347, 81] width 131 height 36
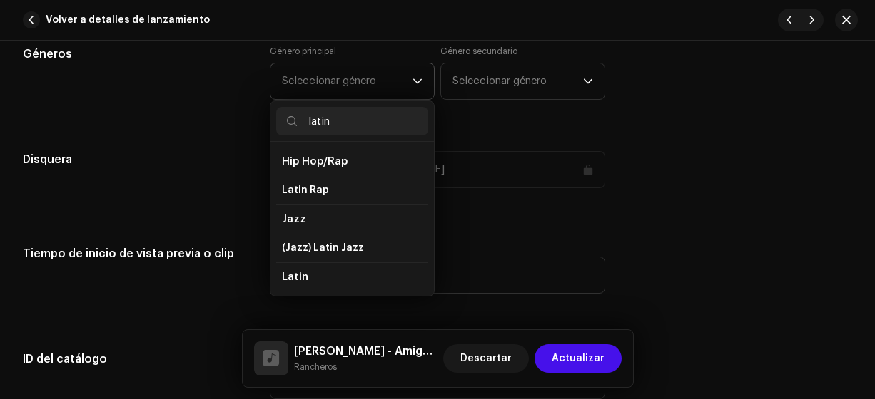
scroll to position [61, 0]
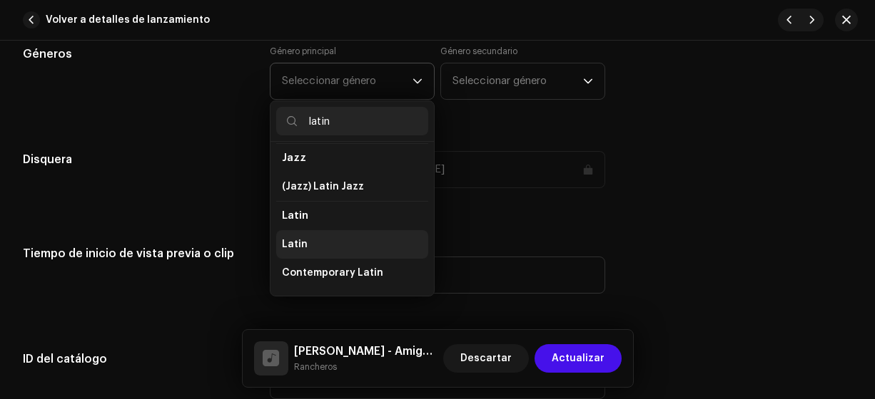
type input "latin"
click at [298, 240] on span "Latin" at bounding box center [295, 245] width 26 height 14
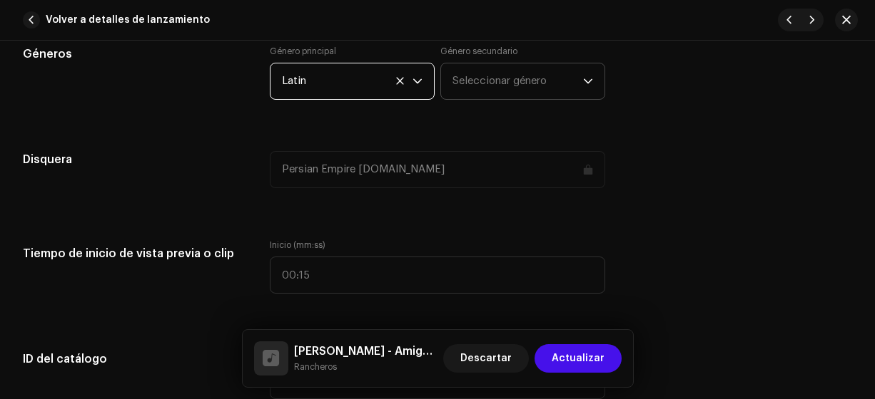
click at [492, 70] on span "Seleccionar género" at bounding box center [517, 81] width 131 height 36
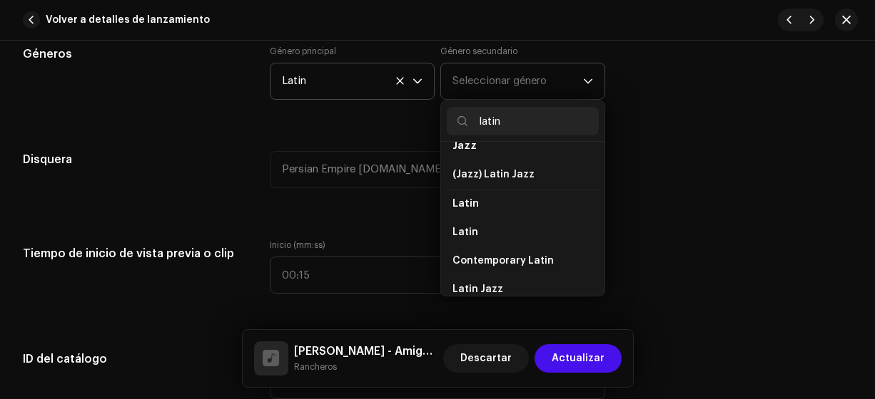
scroll to position [76, 0]
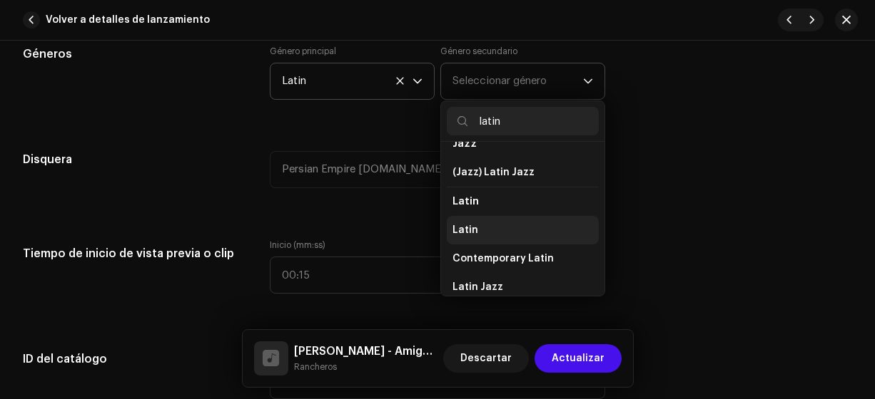
type input "latin"
click at [498, 225] on li "Latin" at bounding box center [523, 230] width 152 height 29
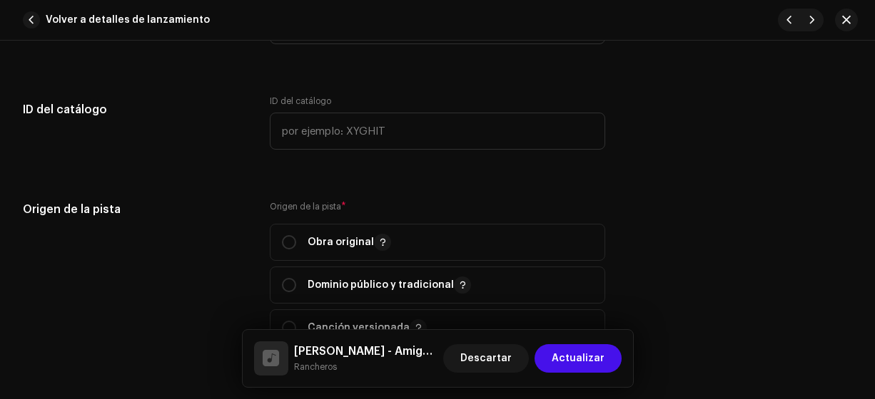
scroll to position [1561, 0]
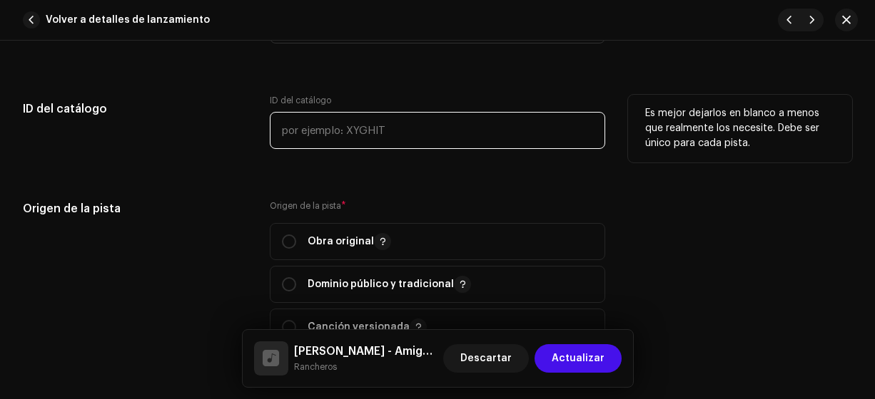
click at [290, 123] on input "text" at bounding box center [438, 130] width 336 height 37
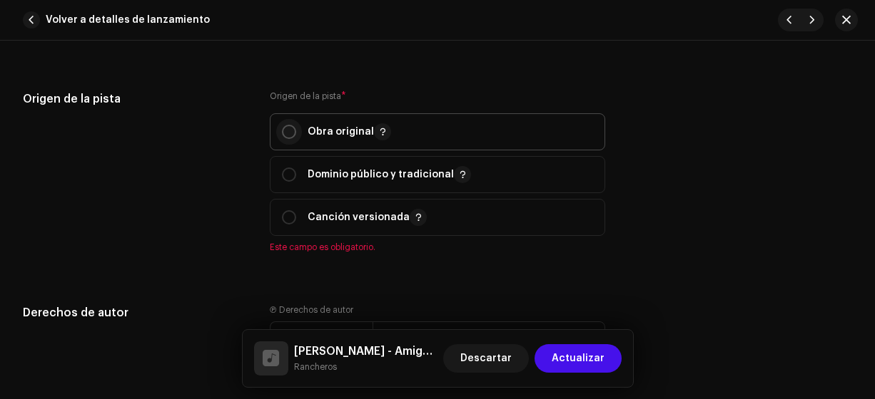
type input "17-00006"
click at [294, 136] on p-radiobutton at bounding box center [289, 132] width 14 height 14
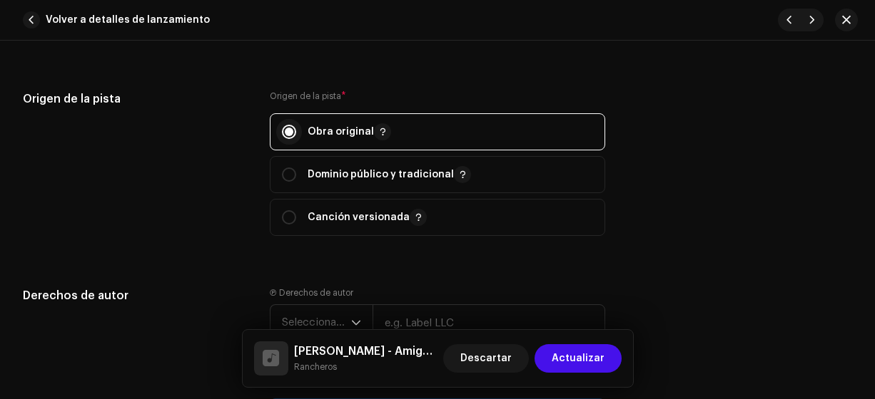
radio input "true"
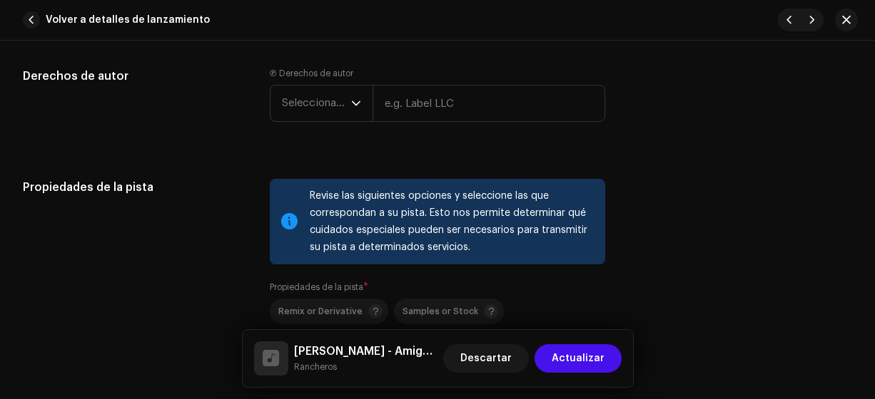
scroll to position [1893, 0]
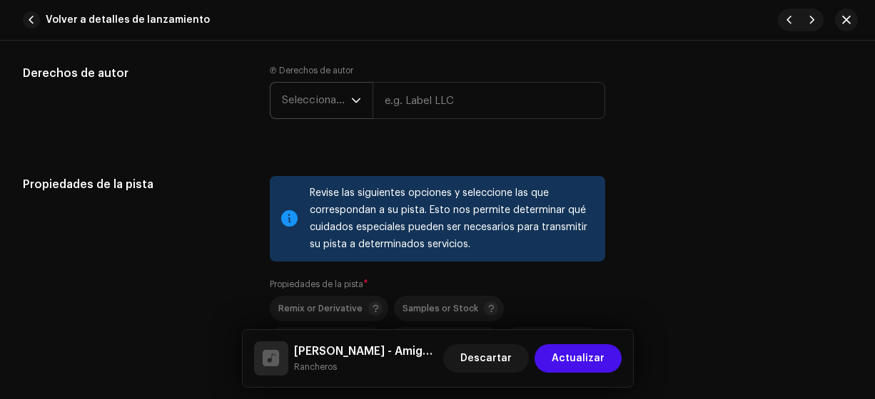
click at [308, 104] on span "Seleccionar año" at bounding box center [316, 101] width 69 height 36
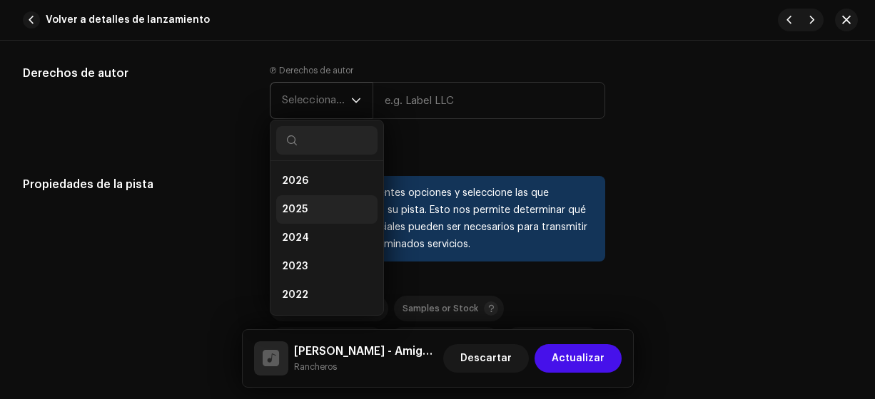
click at [297, 210] on span "2025" at bounding box center [295, 210] width 26 height 14
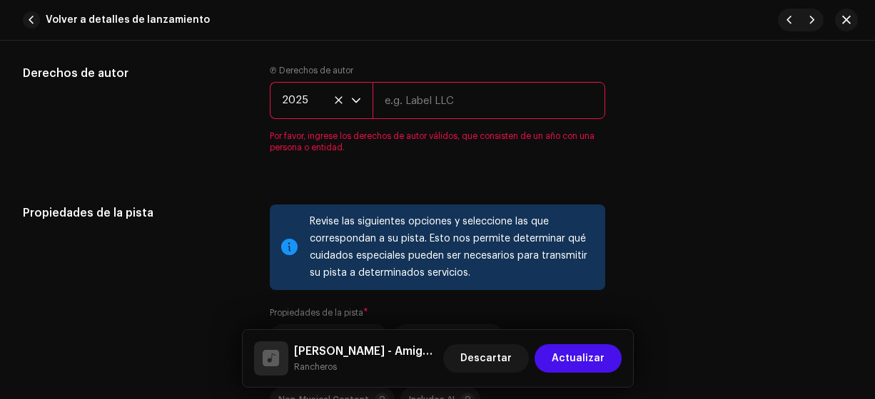
click at [419, 96] on input "text" at bounding box center [488, 100] width 233 height 37
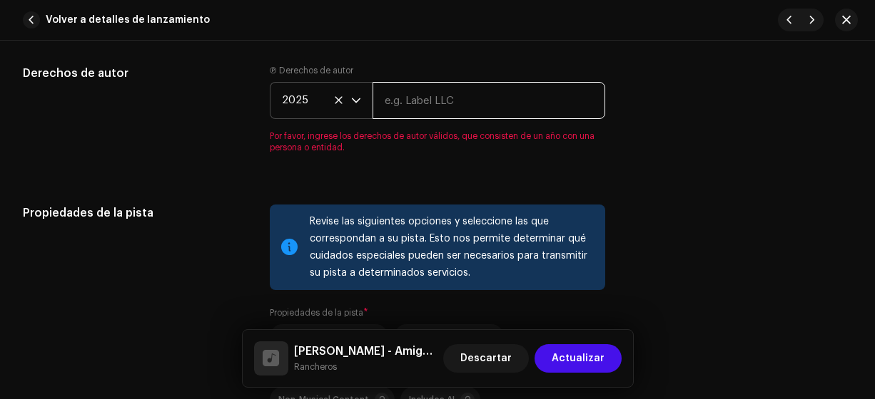
type input "Rancheros"
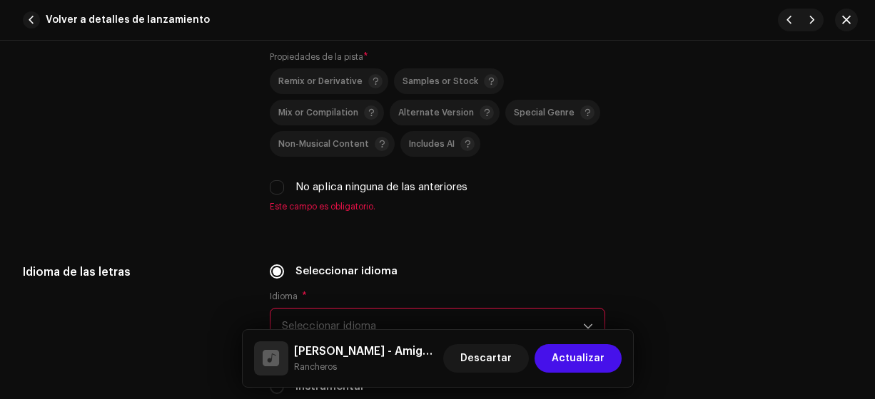
scroll to position [2131, 0]
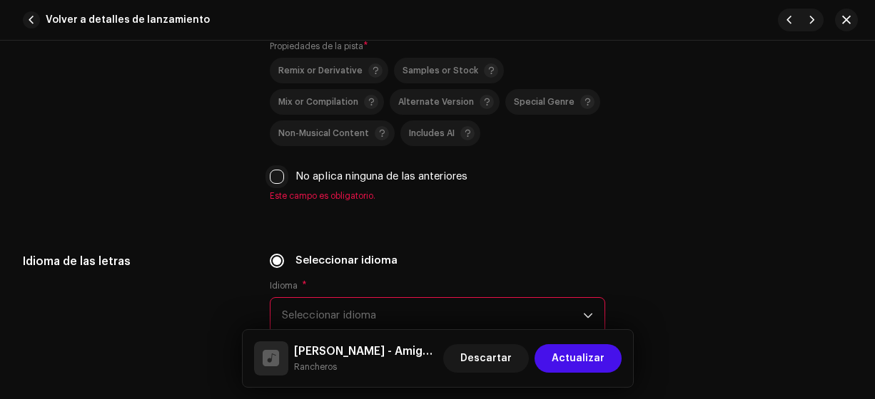
click at [275, 175] on input "No aplica ninguna de las anteriores" at bounding box center [277, 177] width 14 height 14
checkbox input "true"
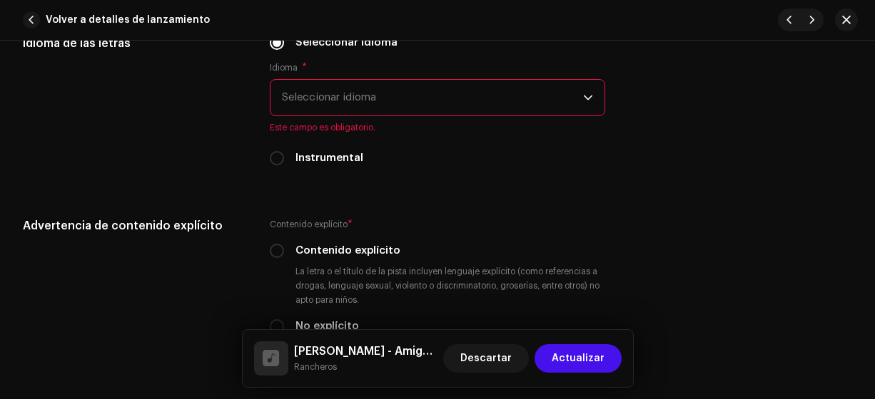
scroll to position [2360, 0]
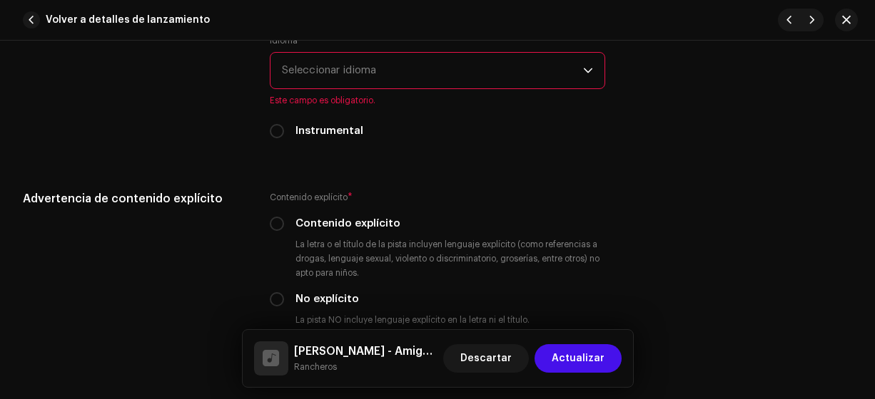
click at [304, 70] on span "Seleccionar idioma" at bounding box center [433, 71] width 302 height 36
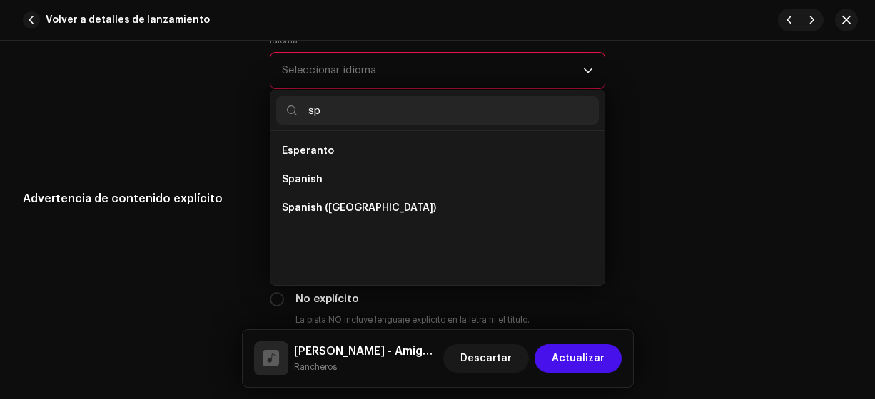
scroll to position [0, 0]
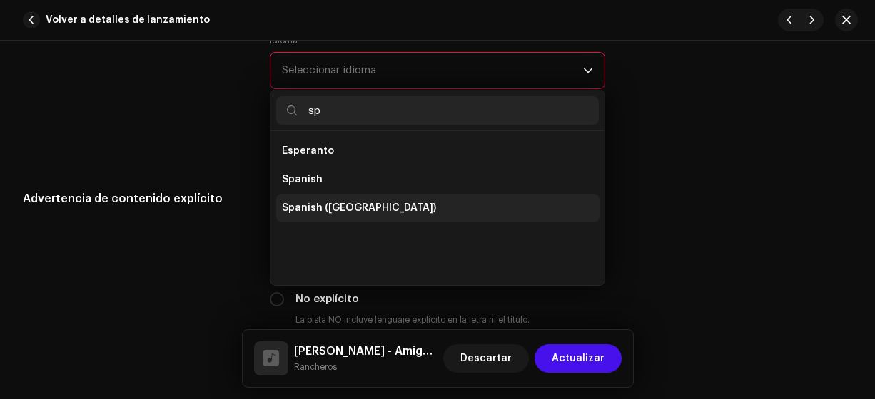
type input "sp"
click at [358, 203] on span "Spanish ([GEOGRAPHIC_DATA])" at bounding box center [359, 208] width 154 height 14
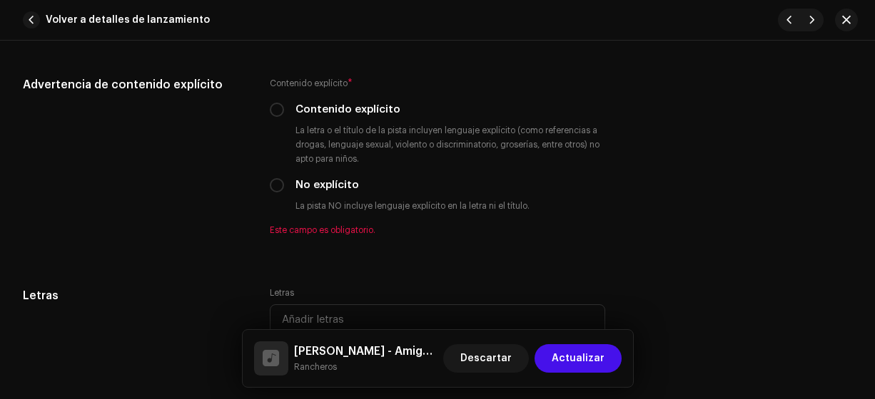
scroll to position [2467, 0]
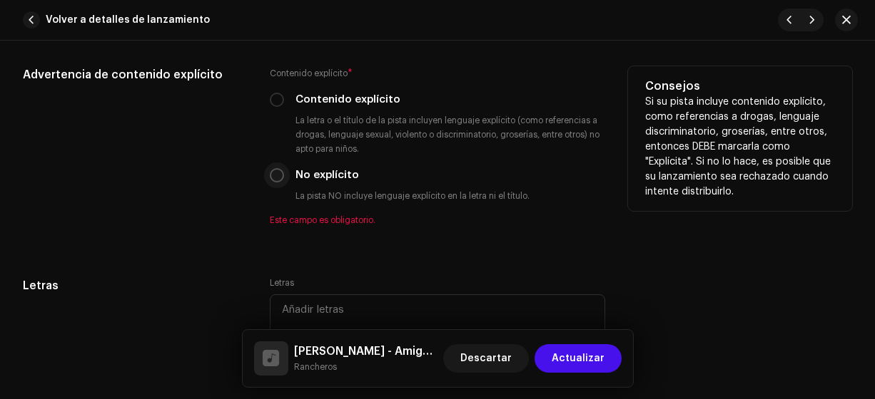
click at [280, 168] on input "No explícito" at bounding box center [277, 175] width 14 height 14
radio input "true"
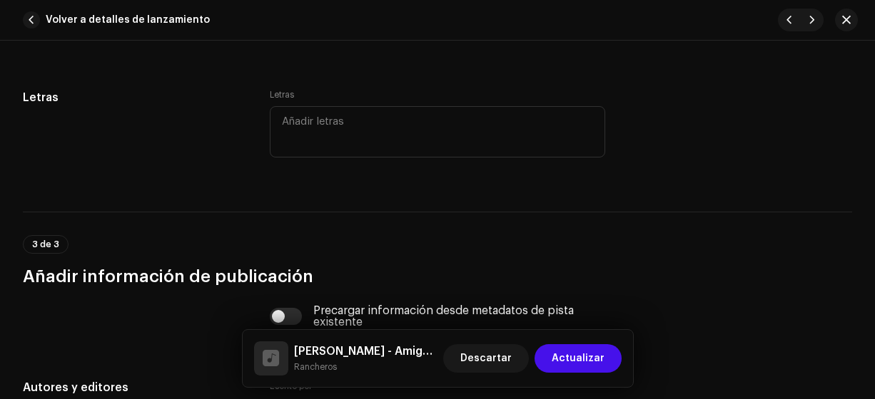
scroll to position [2642, 0]
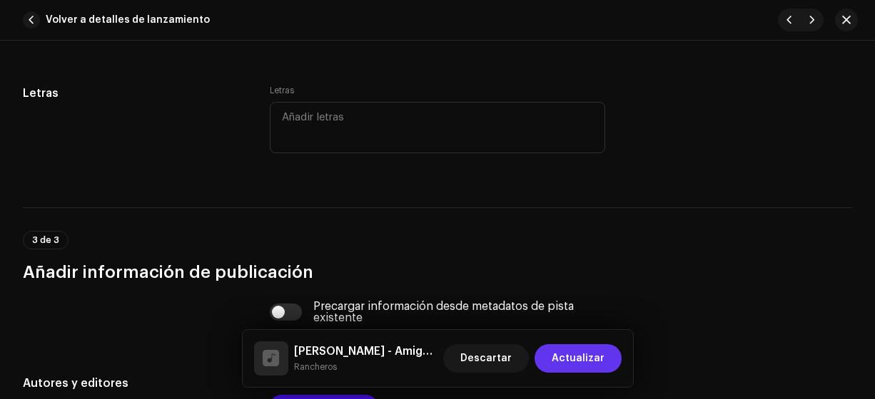
click at [588, 362] on span "Actualizar" at bounding box center [577, 359] width 53 height 29
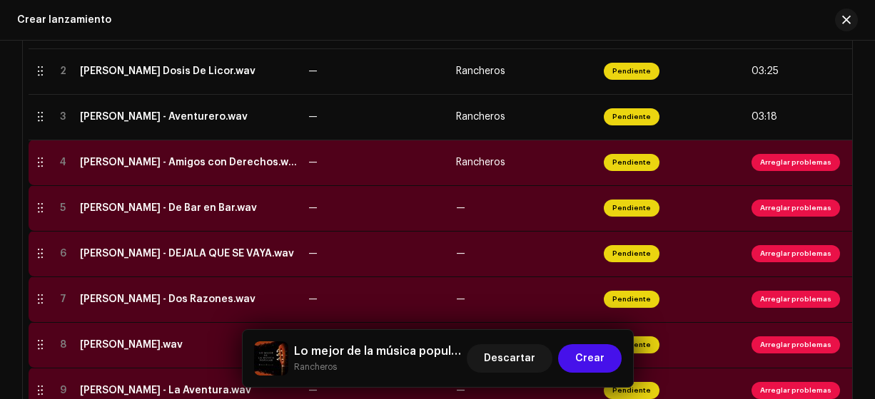
scroll to position [392, 0]
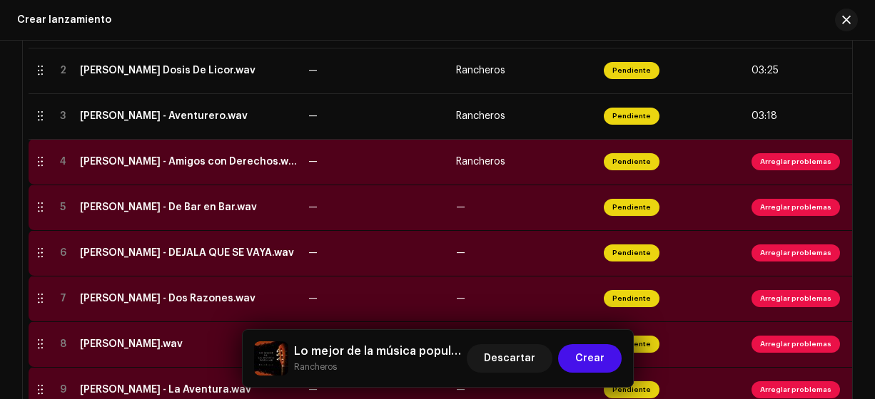
click at [188, 164] on div "[PERSON_NAME] - Amigos con Derechos.wav" at bounding box center [188, 161] width 217 height 11
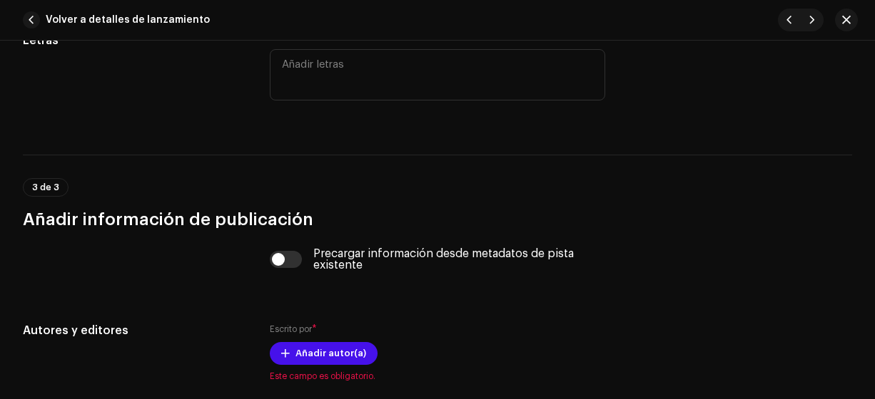
scroll to position [2767, 0]
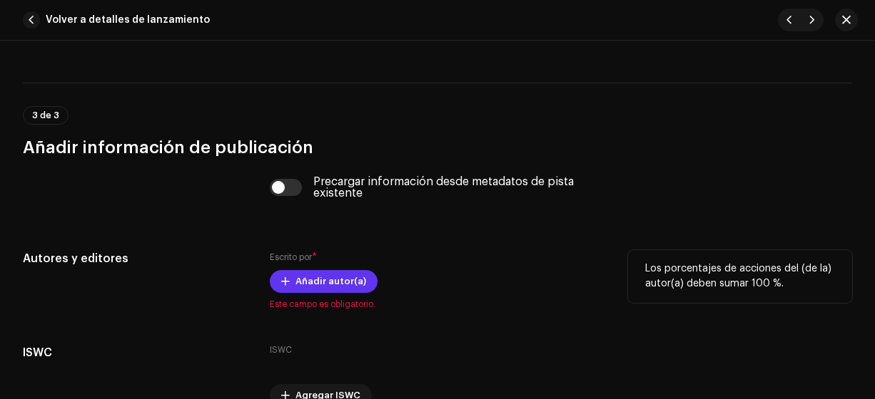
click at [337, 277] on span "Añadir autor(a)" at bounding box center [330, 281] width 71 height 29
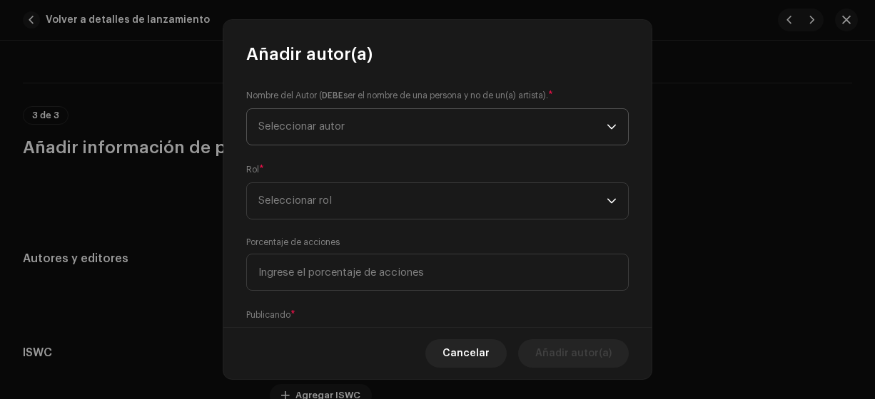
click at [286, 122] on span "Seleccionar autor" at bounding box center [301, 126] width 86 height 11
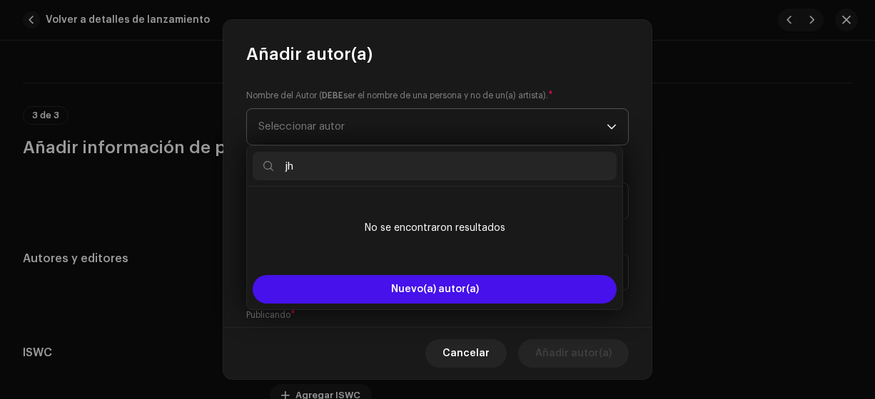
type input "jho"
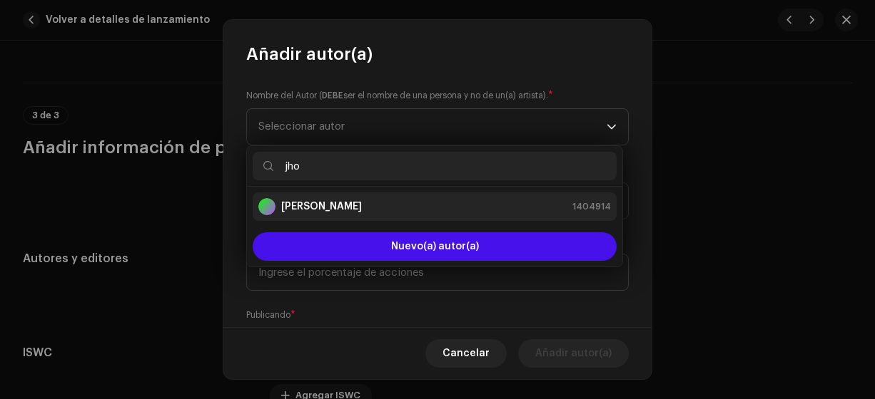
click at [321, 205] on strong "[PERSON_NAME]" at bounding box center [321, 207] width 81 height 14
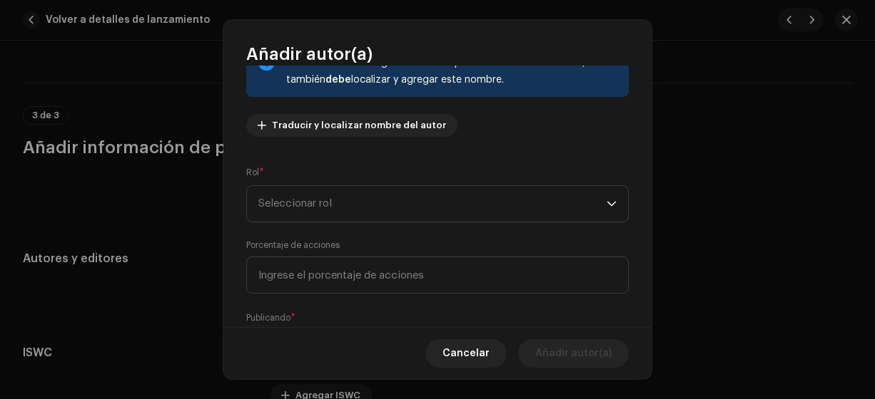
scroll to position [162, 0]
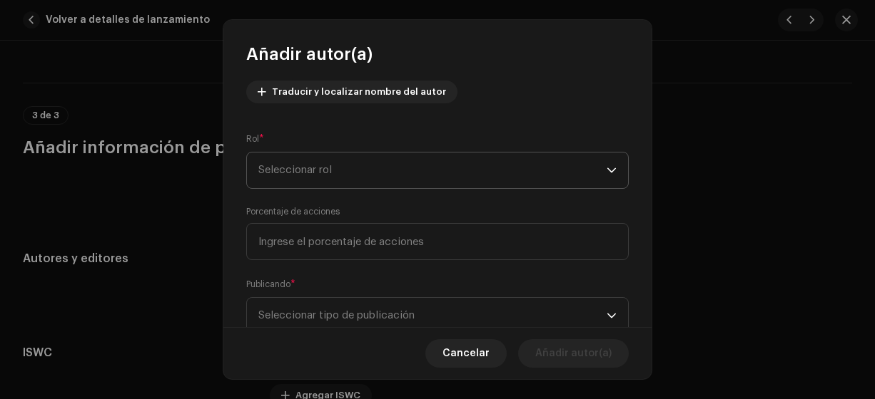
click at [278, 174] on span "Seleccionar rol" at bounding box center [432, 171] width 348 height 36
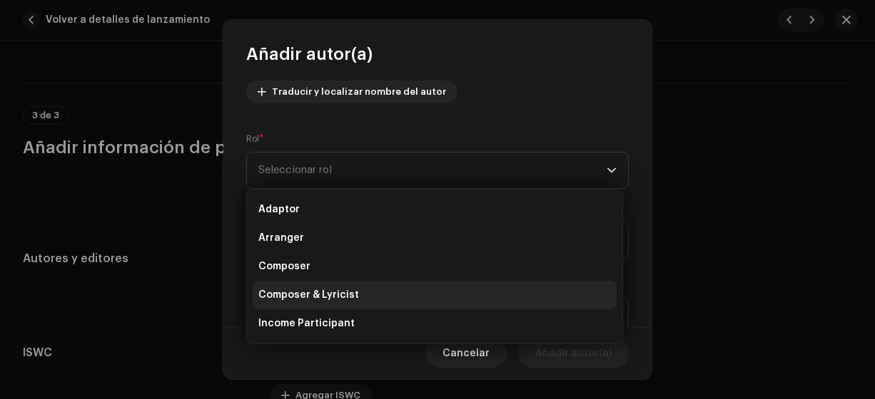
click at [300, 292] on span "Composer & Lyricist" at bounding box center [308, 295] width 101 height 14
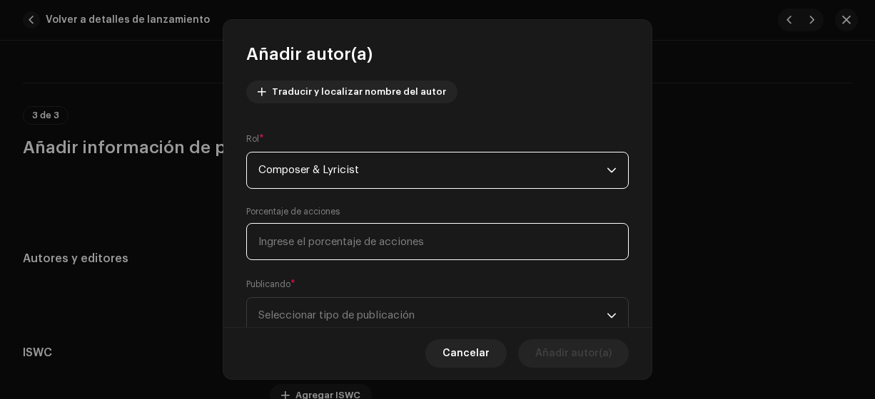
click at [298, 247] on input at bounding box center [437, 241] width 382 height 37
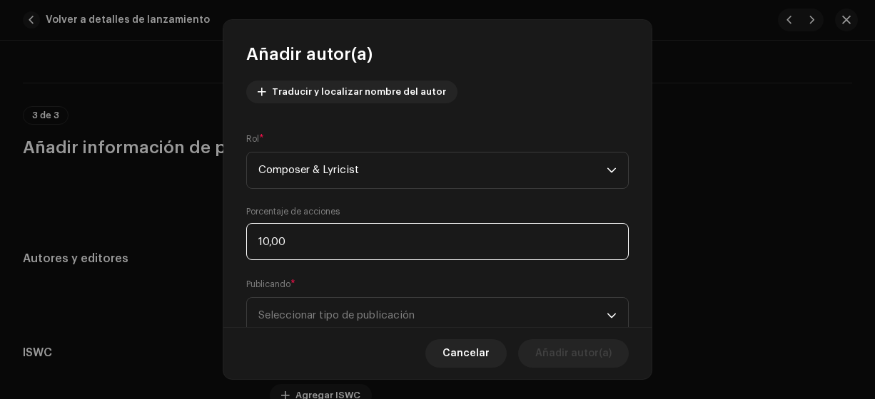
type input "100,00"
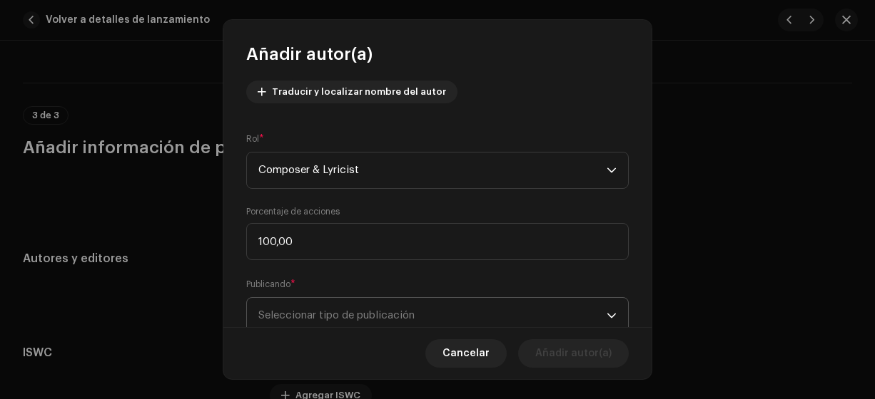
click at [327, 302] on span "Seleccionar tipo de publicación" at bounding box center [432, 316] width 348 height 36
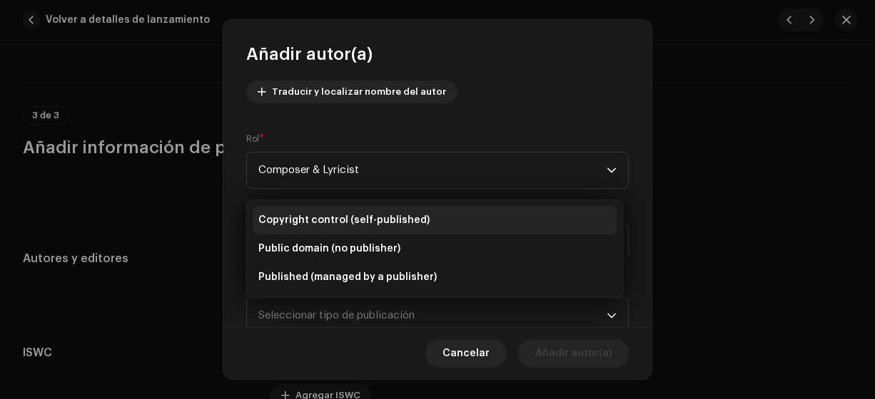
click at [367, 220] on span "Copyright control (self-published)" at bounding box center [343, 220] width 171 height 14
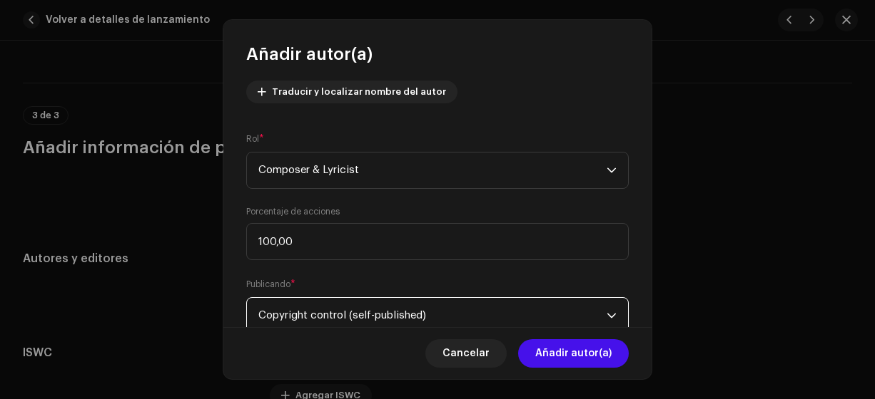
scroll to position [168, 0]
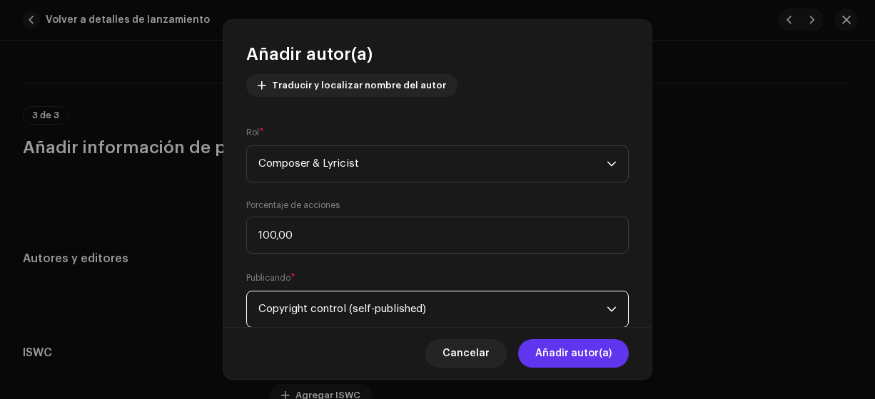
click at [562, 357] on span "Añadir autor(a)" at bounding box center [573, 354] width 76 height 29
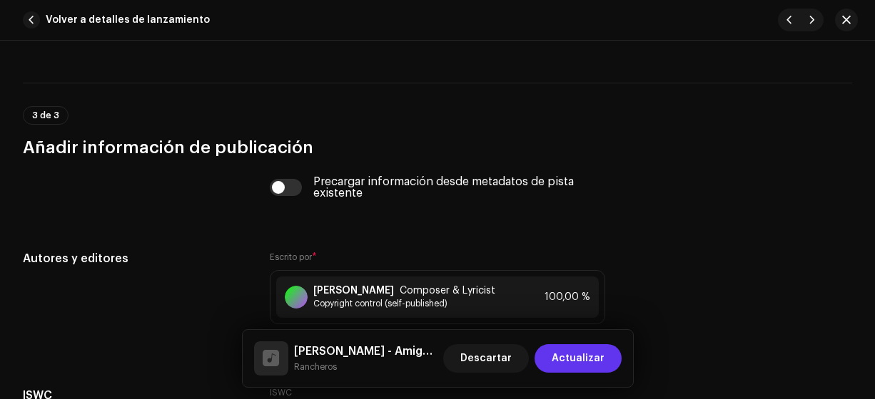
click at [564, 356] on span "Actualizar" at bounding box center [577, 359] width 53 height 29
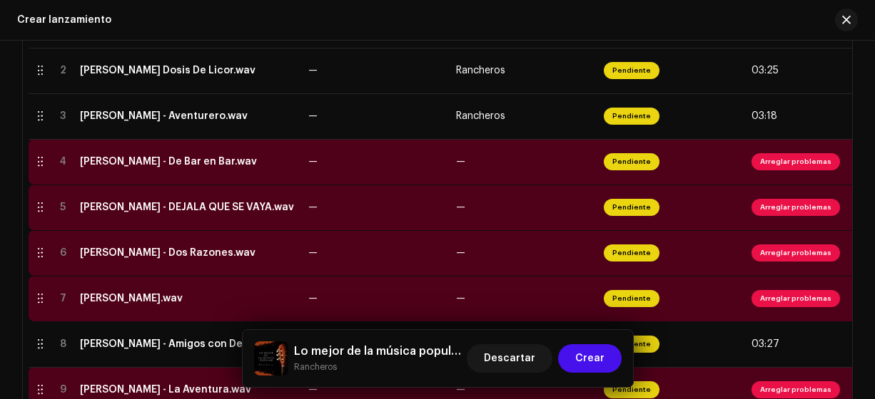
click at [174, 166] on div "[PERSON_NAME] - De Bar en Bar.wav" at bounding box center [168, 161] width 177 height 11
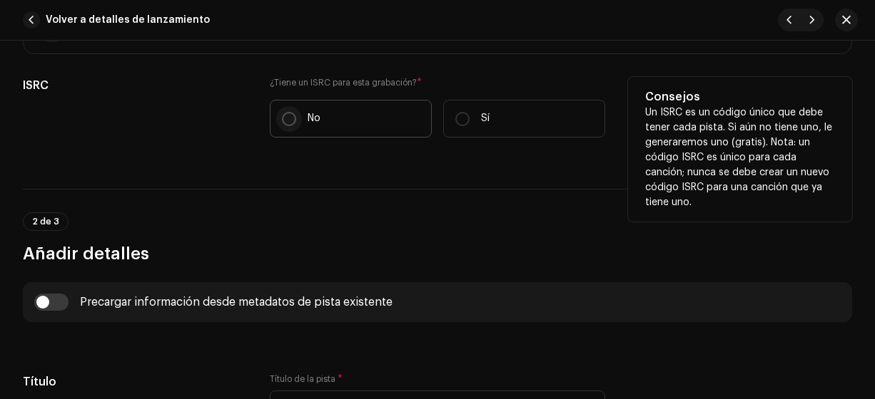
click at [291, 121] on input "No" at bounding box center [289, 119] width 14 height 14
radio input "true"
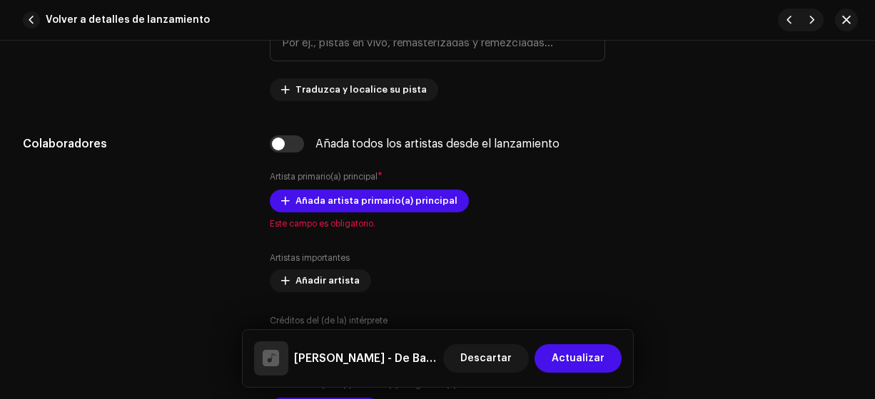
scroll to position [910, 0]
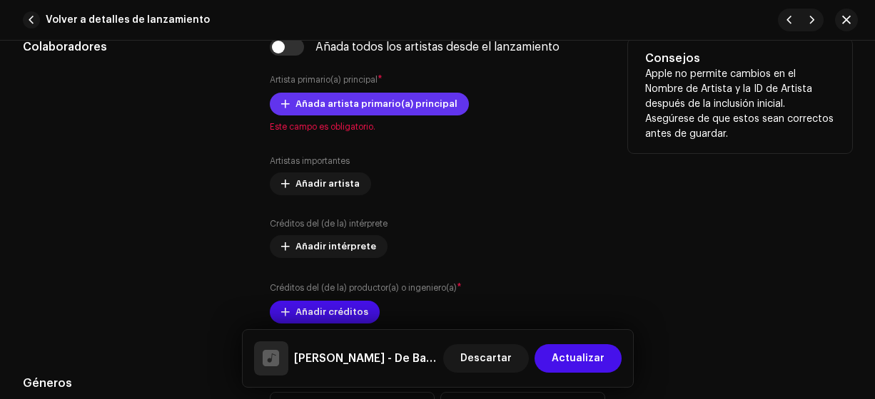
click at [303, 97] on span "Añada artista primario(a) principal" at bounding box center [376, 104] width 162 height 29
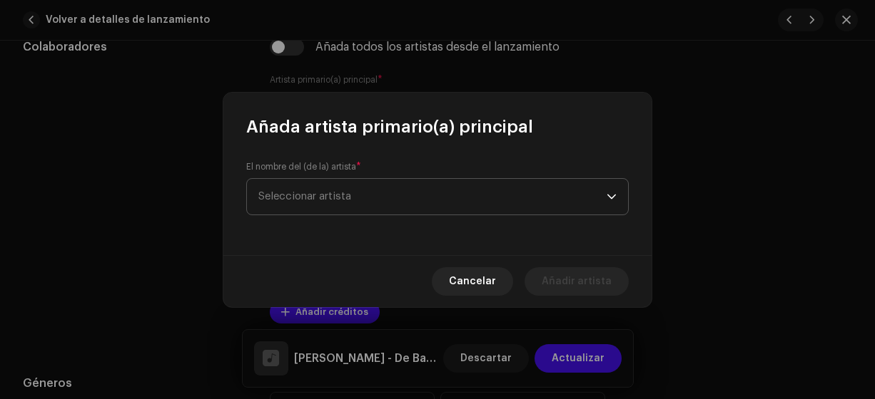
click at [322, 200] on span "Seleccionar artista" at bounding box center [304, 196] width 93 height 11
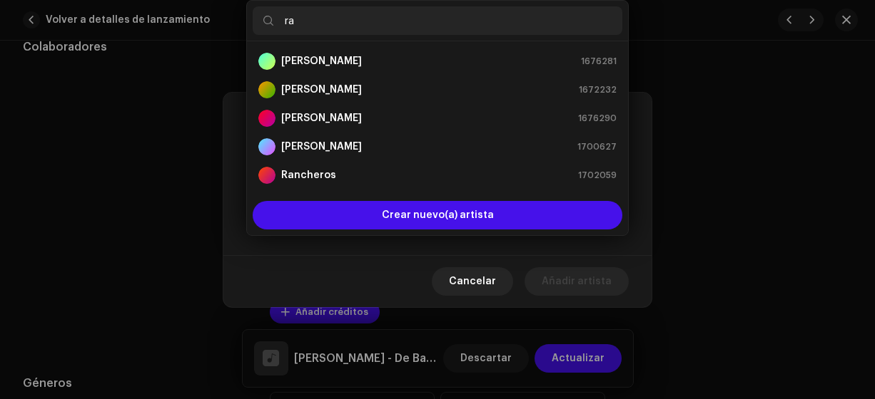
type input "ran"
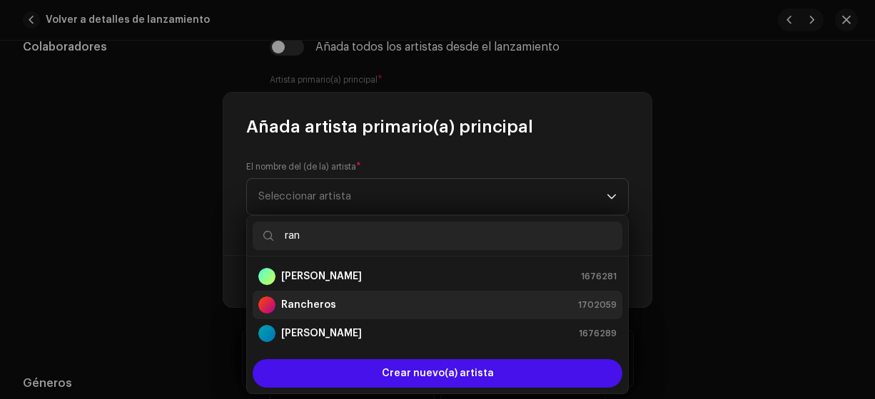
click at [293, 302] on strong "Rancheros" at bounding box center [308, 305] width 55 height 14
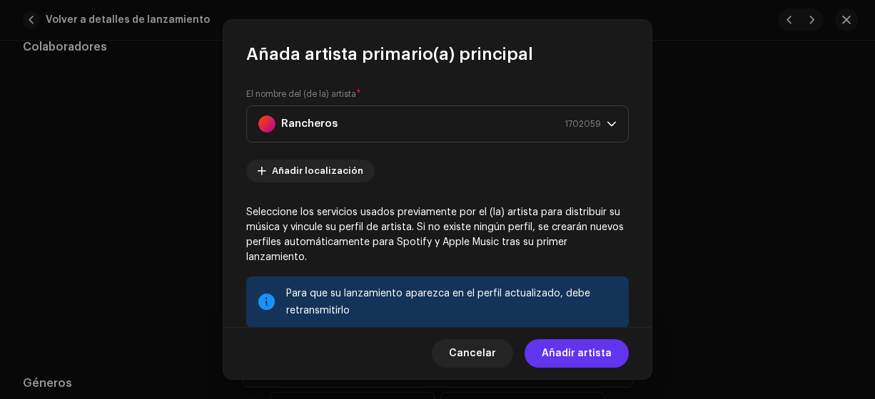
click at [572, 353] on span "Añadir artista" at bounding box center [576, 354] width 70 height 29
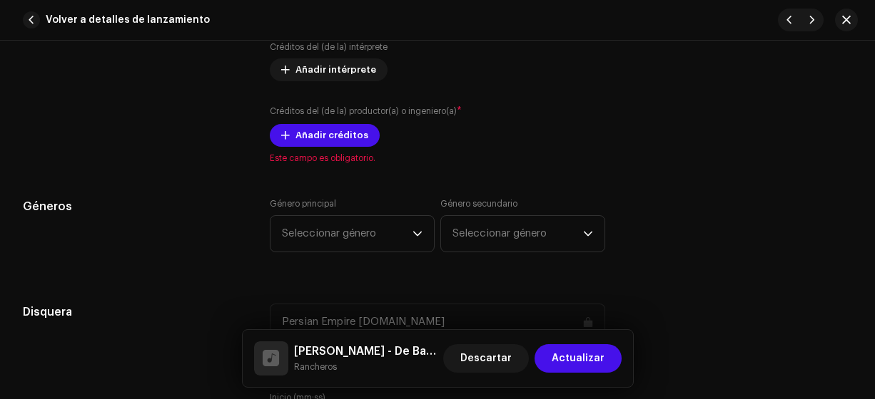
scroll to position [1119, 0]
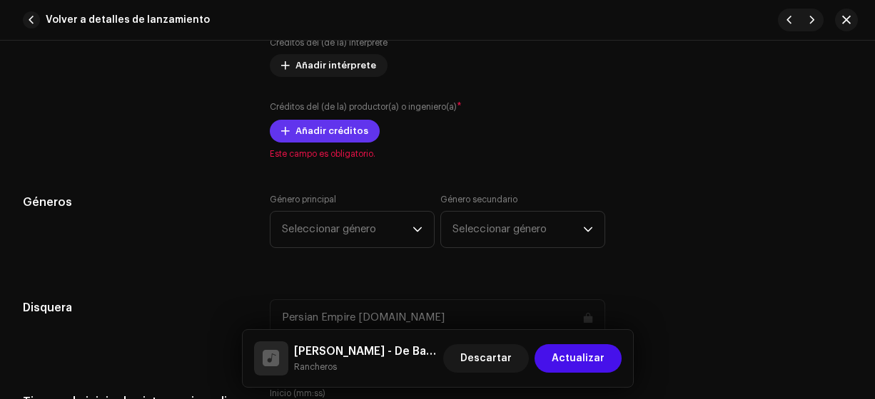
click at [322, 118] on span "Añadir créditos" at bounding box center [331, 131] width 73 height 29
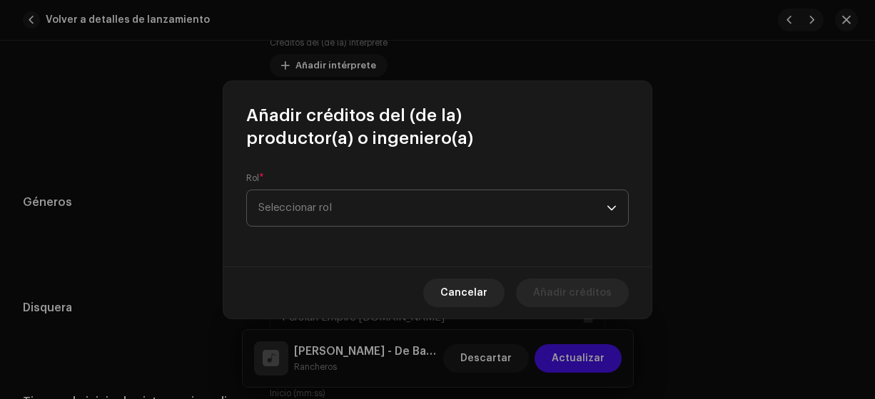
click at [330, 213] on span "Seleccionar rol" at bounding box center [432, 208] width 348 height 36
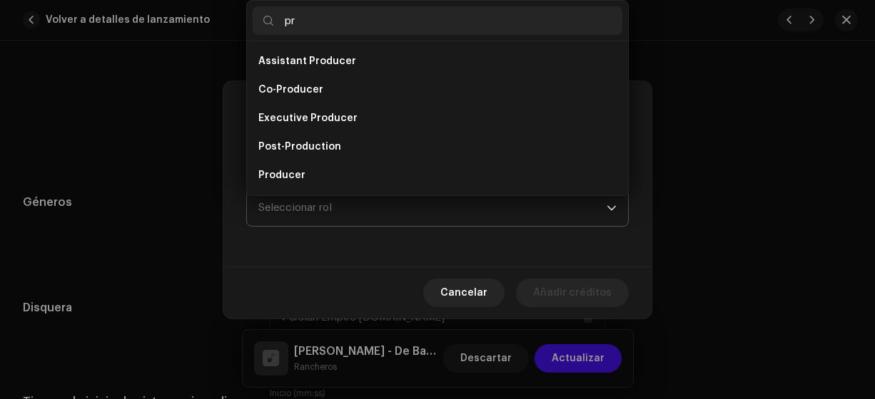
type input "pro"
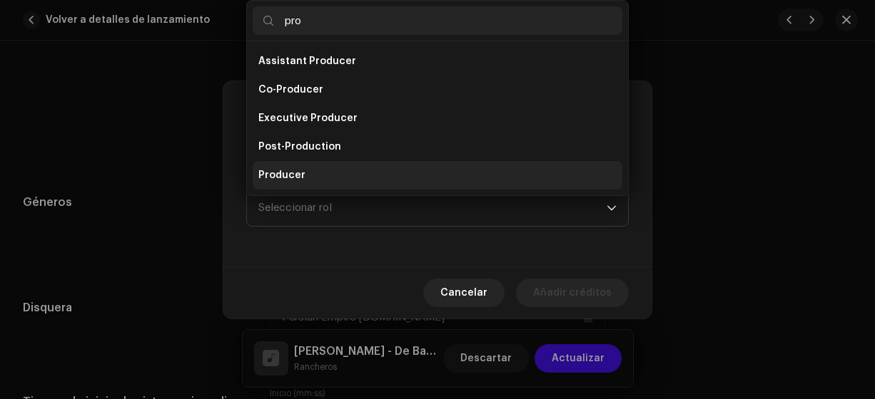
click at [295, 178] on span "Producer" at bounding box center [281, 175] width 47 height 14
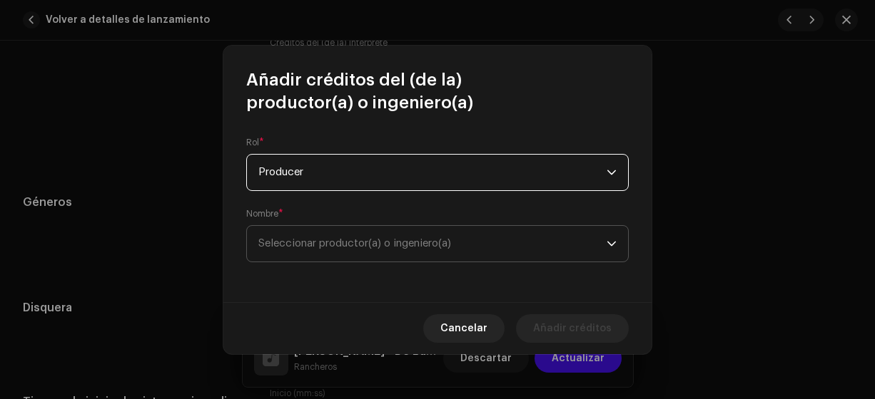
click at [285, 240] on span "Seleccionar productor(a) o ingeniero(a)" at bounding box center [354, 243] width 193 height 11
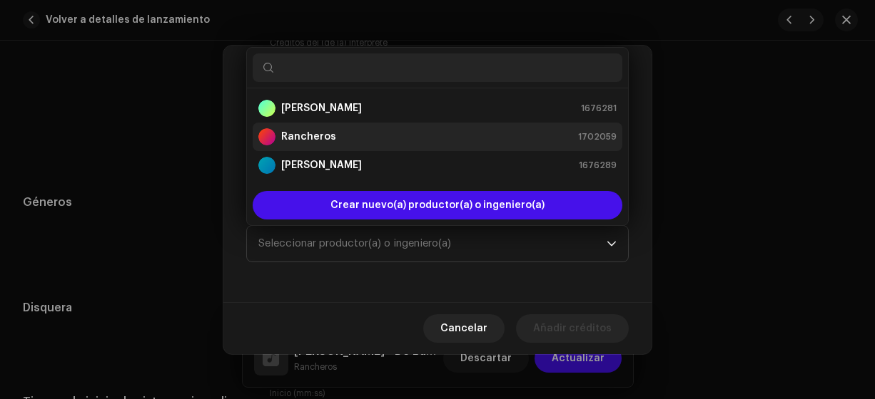
click at [313, 136] on strong "Rancheros" at bounding box center [308, 137] width 55 height 14
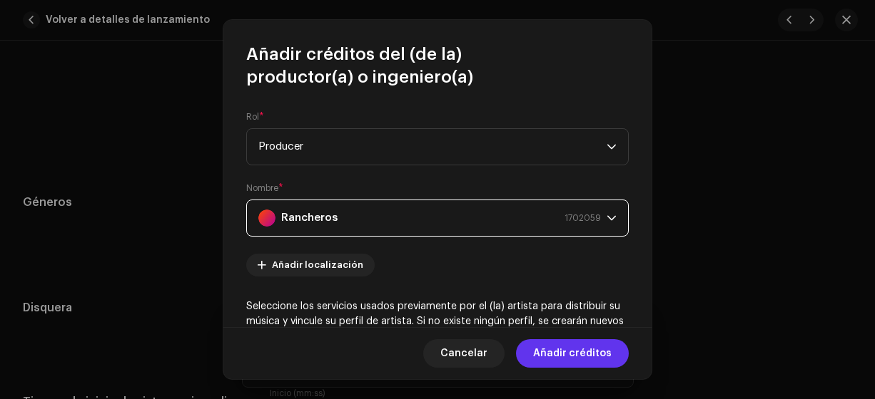
click at [563, 351] on span "Añadir créditos" at bounding box center [572, 354] width 78 height 29
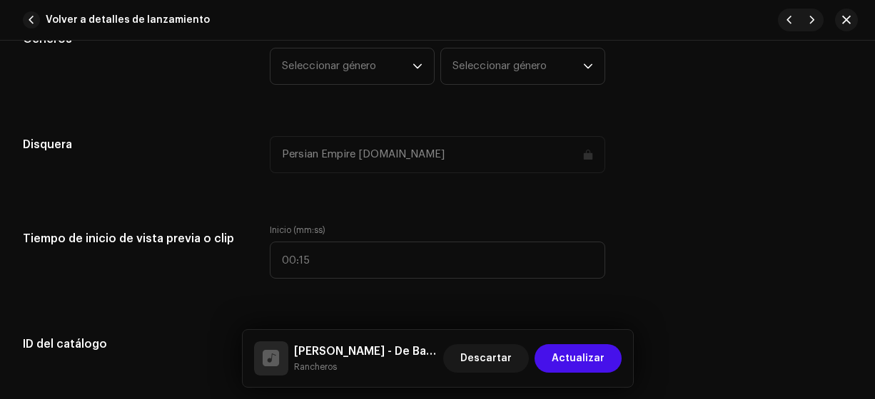
scroll to position [1330, 0]
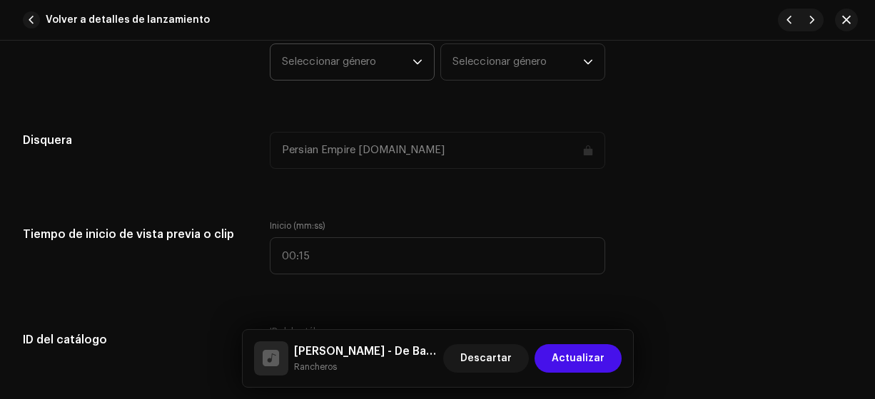
click at [346, 70] on span "Seleccionar género" at bounding box center [347, 62] width 131 height 36
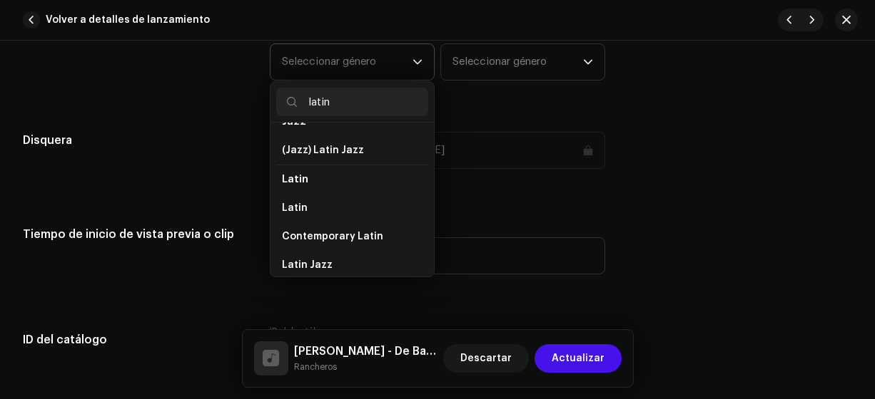
scroll to position [84, 0]
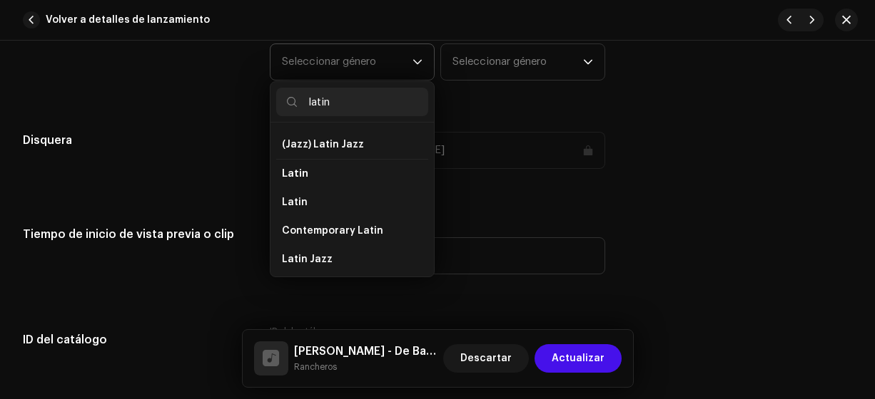
type input "latin"
click at [304, 178] on li "Latin" at bounding box center [352, 173] width 152 height 29
click at [298, 197] on span "Latin" at bounding box center [295, 202] width 26 height 14
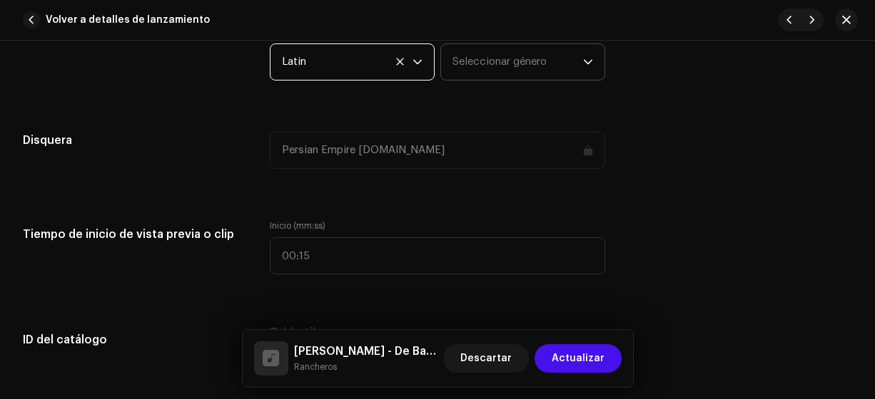
click at [485, 63] on span "Seleccionar género" at bounding box center [517, 62] width 131 height 36
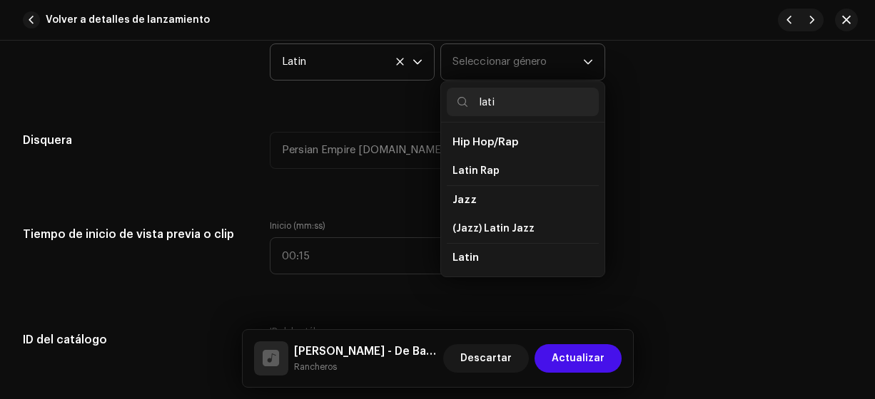
type input "latin"
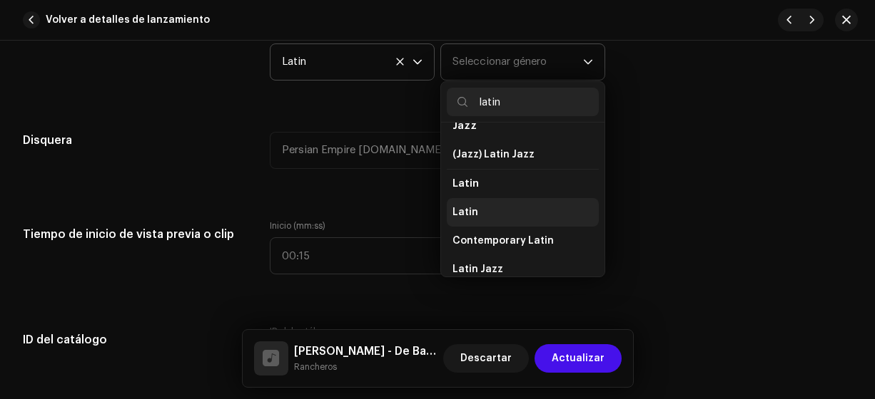
click at [462, 205] on span "Latin" at bounding box center [465, 212] width 26 height 14
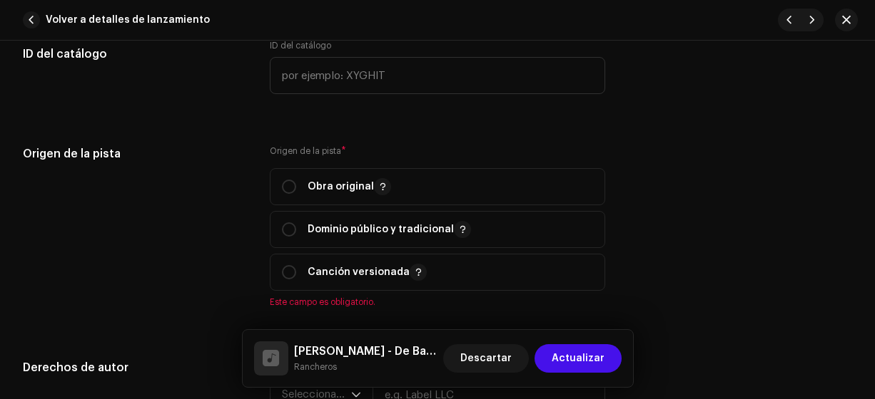
scroll to position [1626, 0]
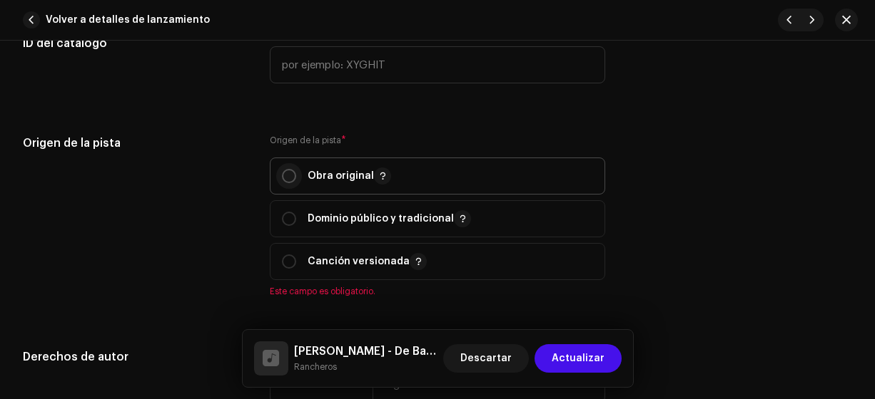
click at [282, 175] on input "radio" at bounding box center [289, 176] width 14 height 14
radio input "true"
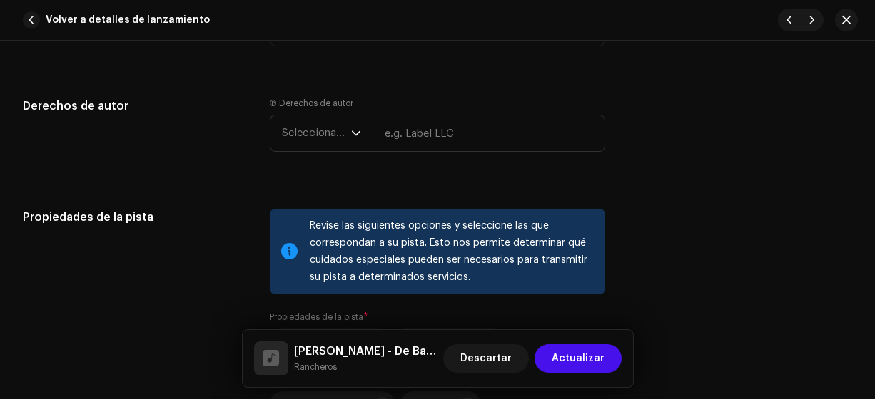
scroll to position [1873, 0]
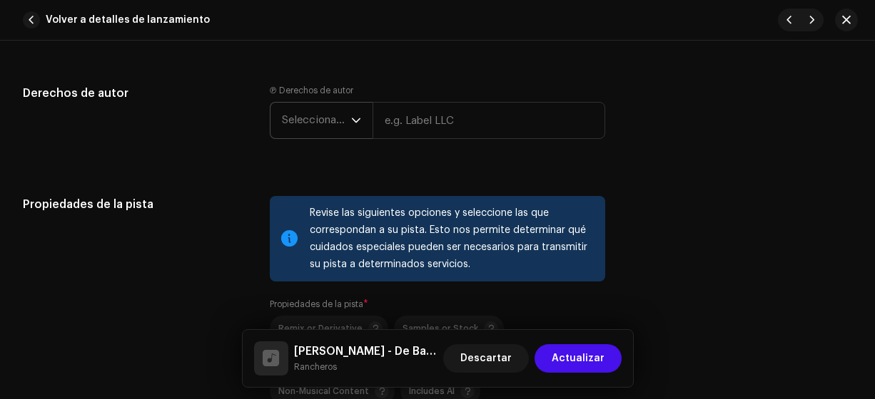
click at [302, 131] on span "Seleccionar año" at bounding box center [316, 121] width 69 height 36
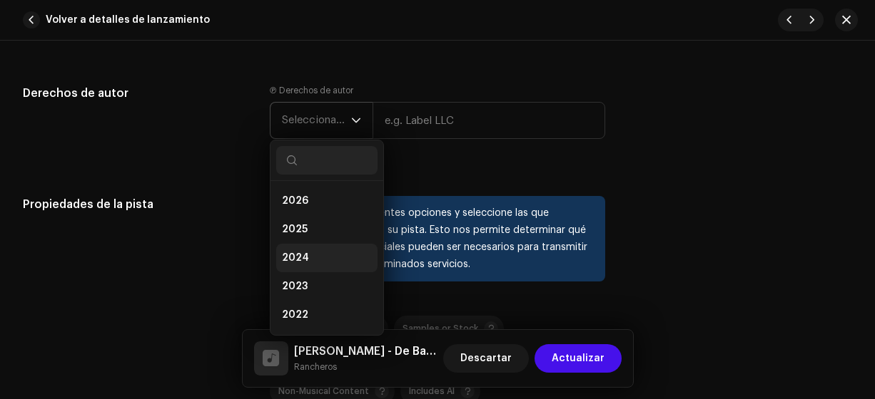
click at [295, 254] on span "2024" at bounding box center [295, 258] width 27 height 14
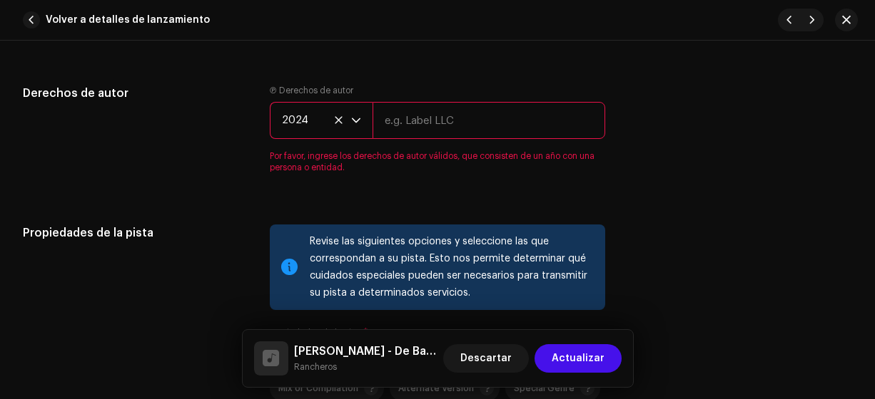
click at [297, 131] on span "2024" at bounding box center [316, 121] width 69 height 36
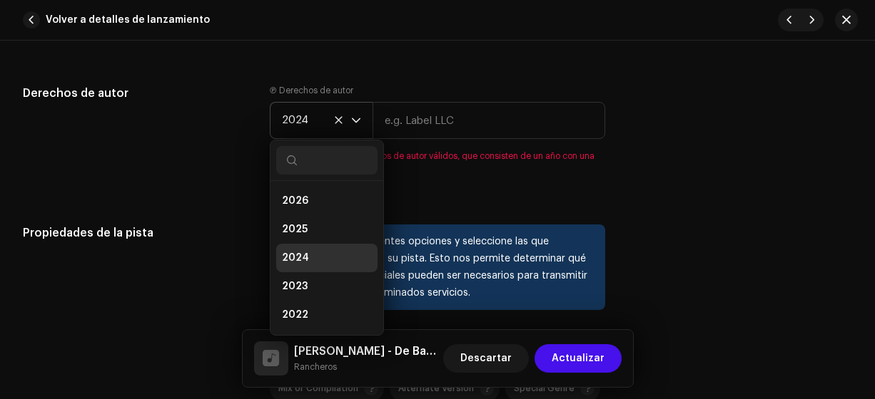
scroll to position [6, 0]
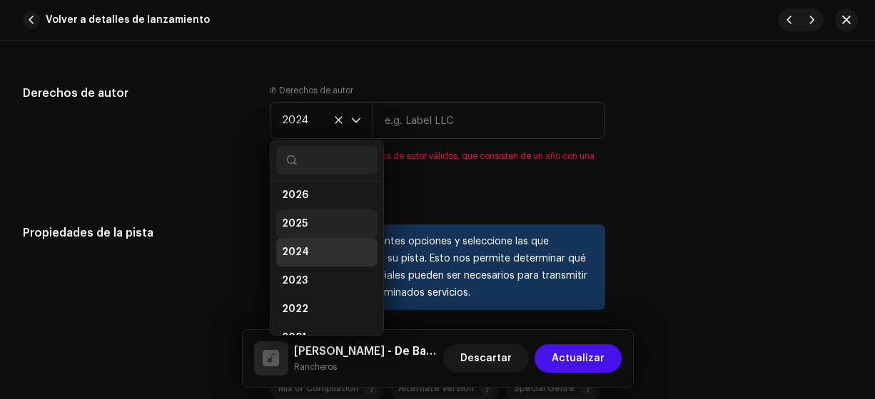
click at [301, 220] on span "2025" at bounding box center [295, 224] width 26 height 14
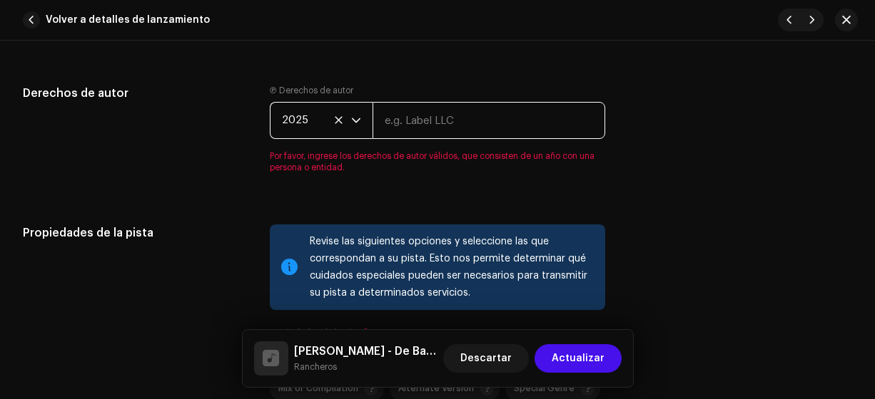
click at [420, 117] on input "text" at bounding box center [488, 120] width 233 height 37
type input "Rancheros"
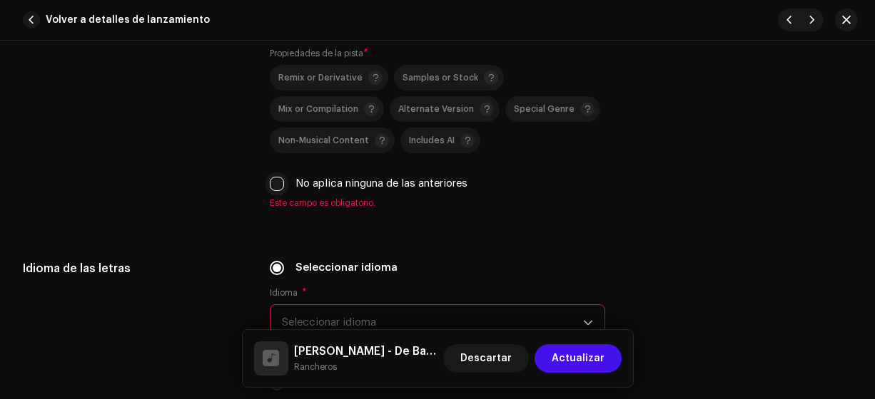
click at [276, 179] on input "No aplica ninguna de las anteriores" at bounding box center [277, 184] width 14 height 14
checkbox input "true"
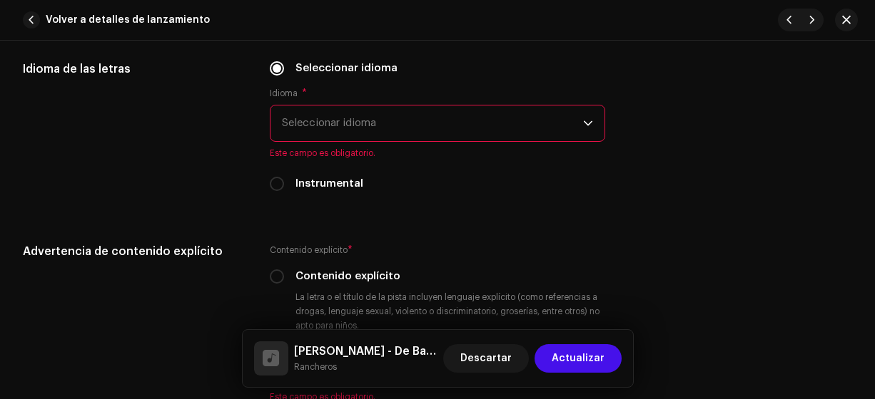
scroll to position [2328, 0]
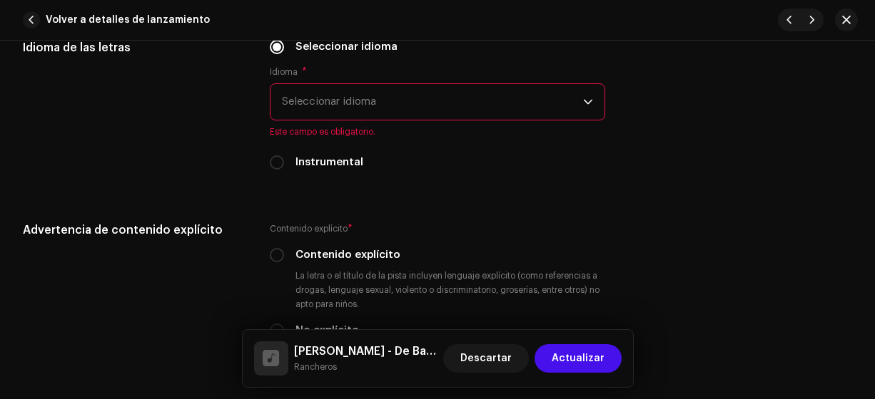
click at [311, 106] on span "Seleccionar idioma" at bounding box center [433, 102] width 302 height 36
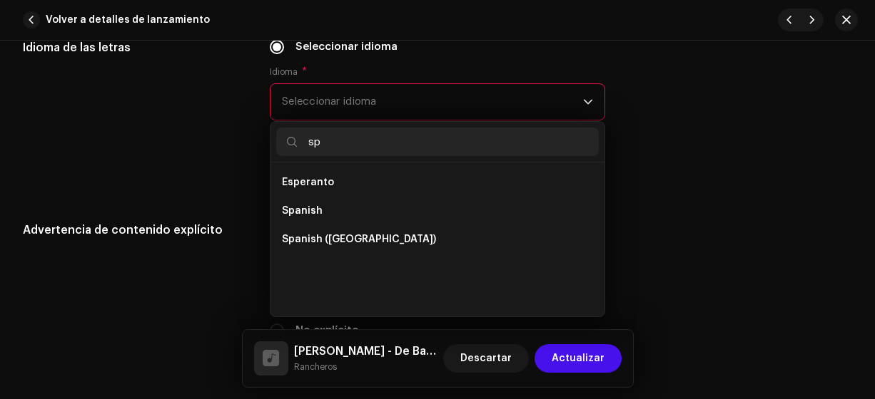
scroll to position [0, 0]
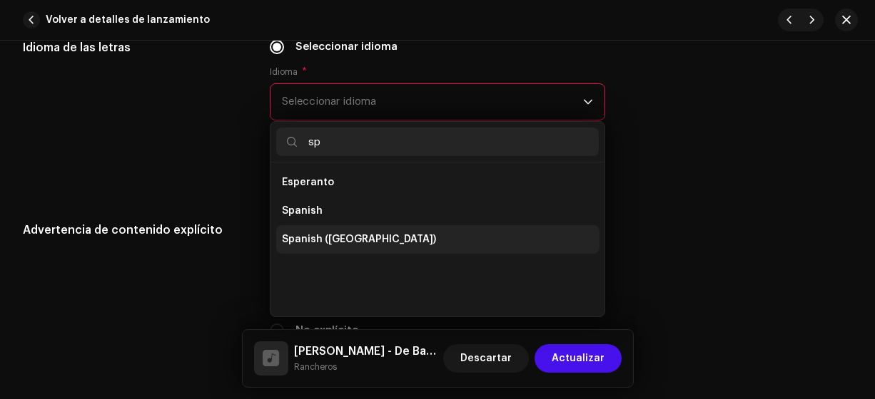
type input "sp"
click at [360, 234] on span "Spanish ([GEOGRAPHIC_DATA])" at bounding box center [359, 240] width 154 height 14
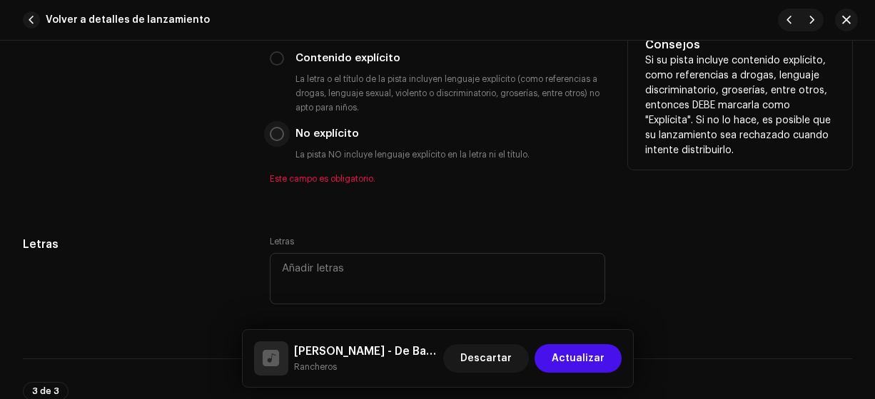
click at [277, 131] on input "No explícito" at bounding box center [277, 134] width 14 height 14
radio input "true"
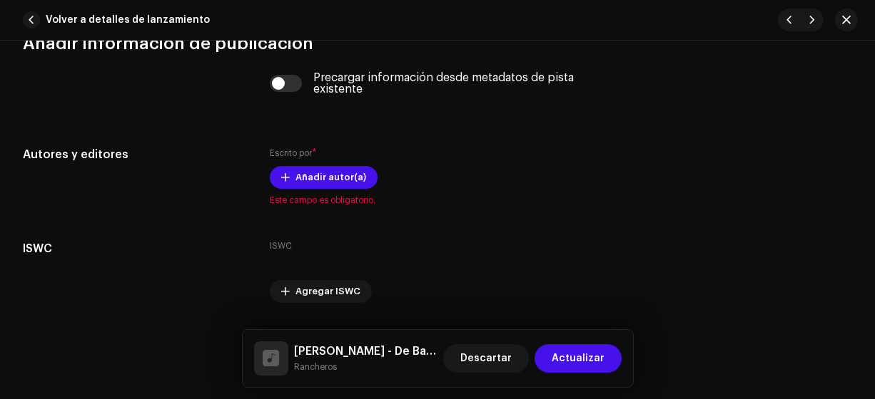
scroll to position [2908, 0]
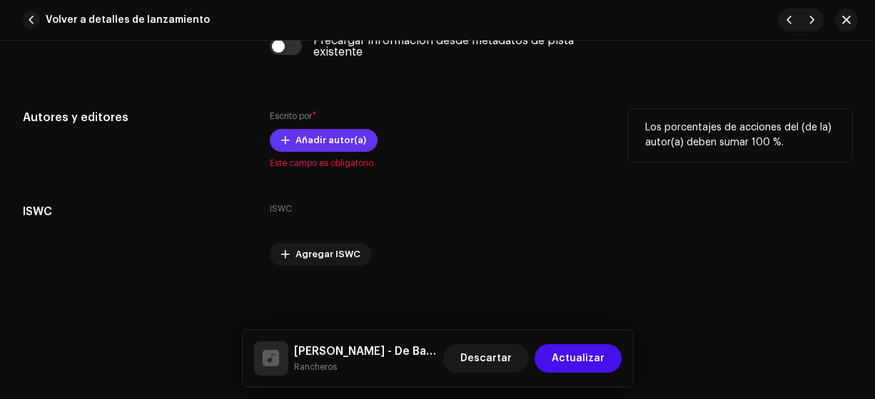
click at [313, 135] on span "Añadir autor(a)" at bounding box center [330, 140] width 71 height 29
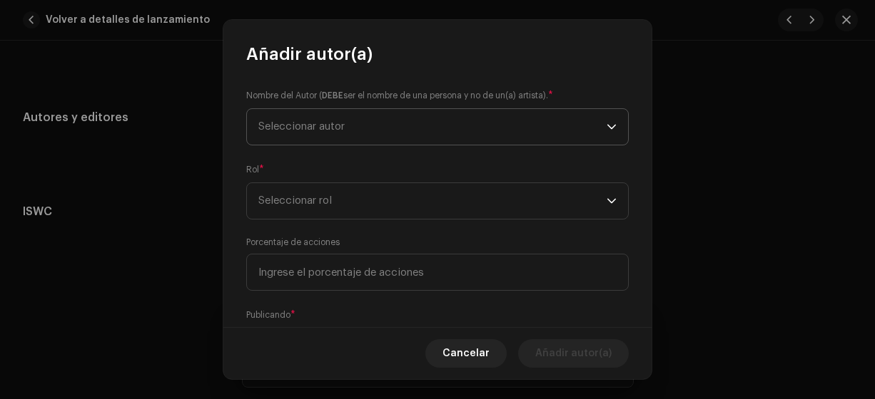
click at [304, 126] on span "Seleccionar autor" at bounding box center [301, 126] width 86 height 11
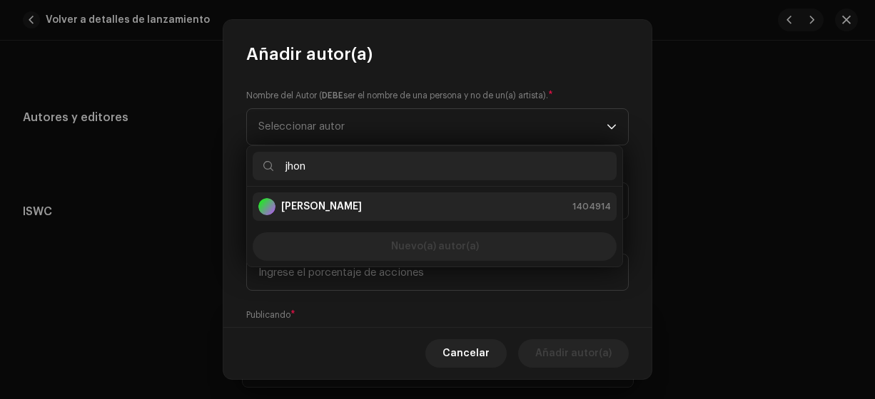
type input "jhon"
click at [332, 205] on strong "[PERSON_NAME]" at bounding box center [321, 207] width 81 height 14
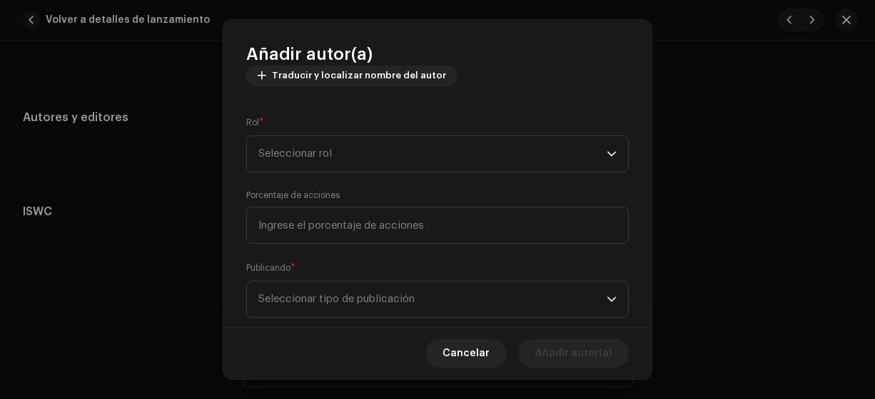
scroll to position [180, 0]
click at [280, 166] on span "Seleccionar rol" at bounding box center [432, 153] width 348 height 36
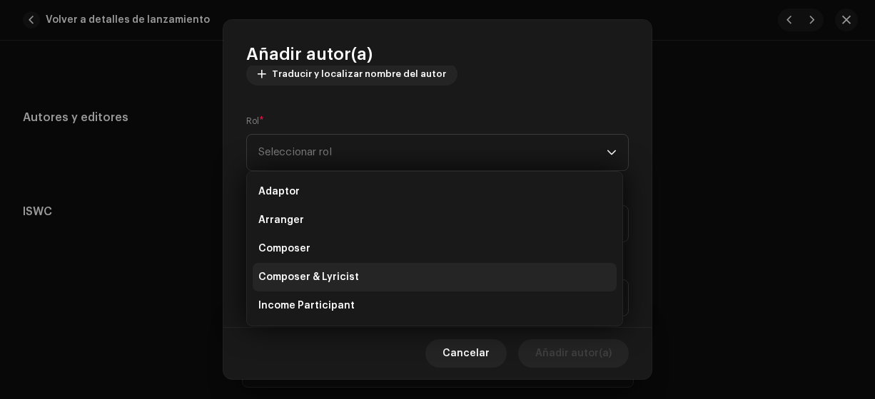
click at [332, 279] on span "Composer & Lyricist" at bounding box center [308, 277] width 101 height 14
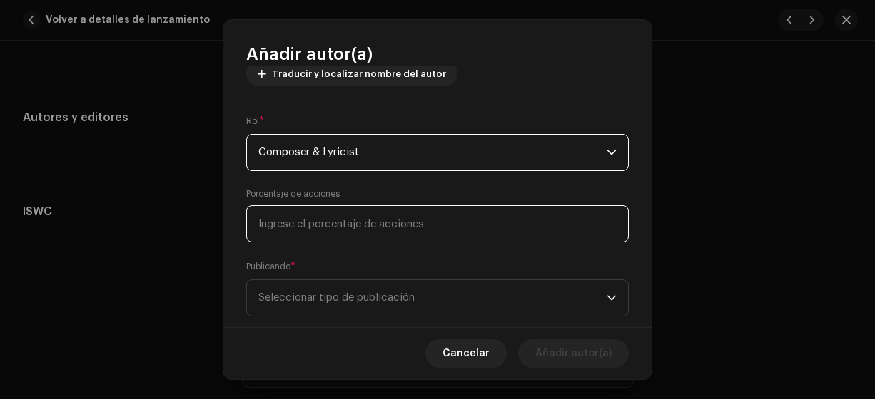
click at [282, 225] on input at bounding box center [437, 223] width 382 height 37
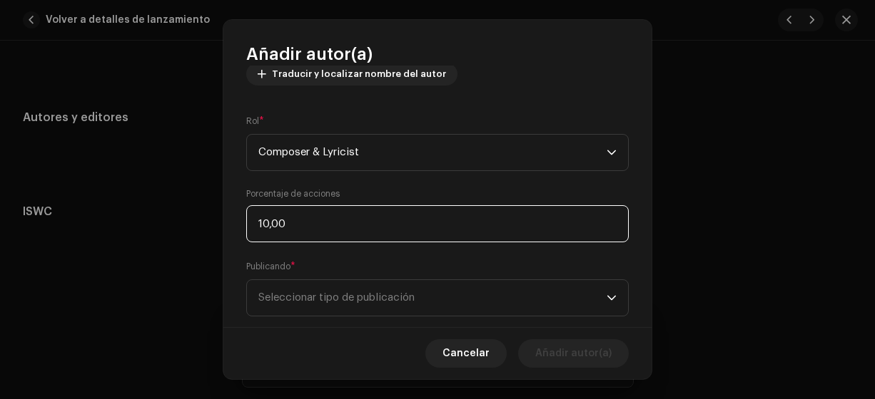
type input "100,00"
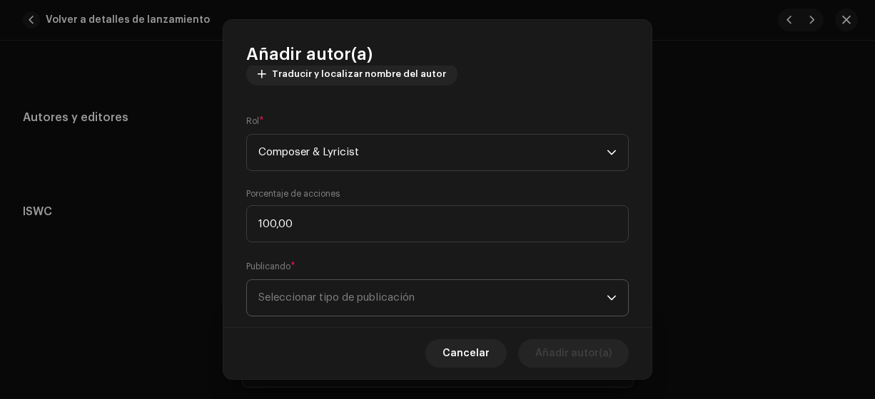
click at [340, 283] on span "Seleccionar tipo de publicación" at bounding box center [432, 298] width 348 height 36
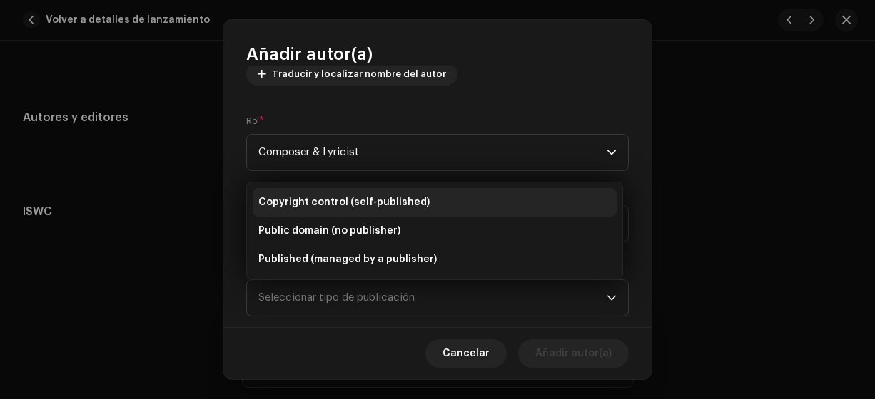
click at [357, 205] on span "Copyright control (self-published)" at bounding box center [343, 202] width 171 height 14
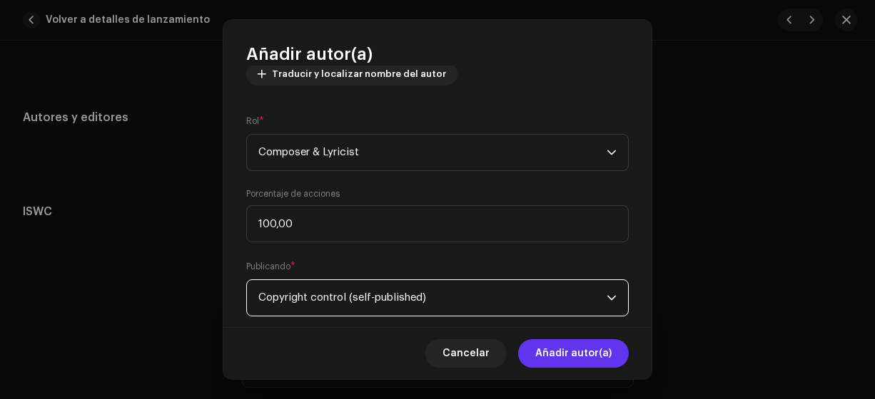
click at [561, 354] on span "Añadir autor(a)" at bounding box center [573, 354] width 76 height 29
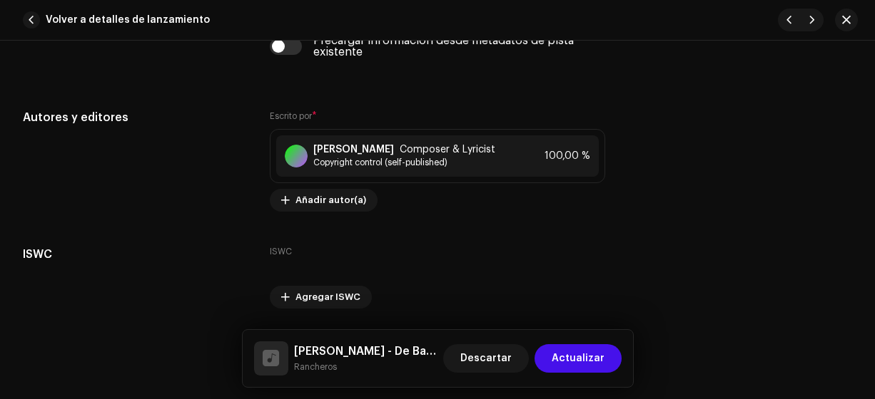
scroll to position [2950, 0]
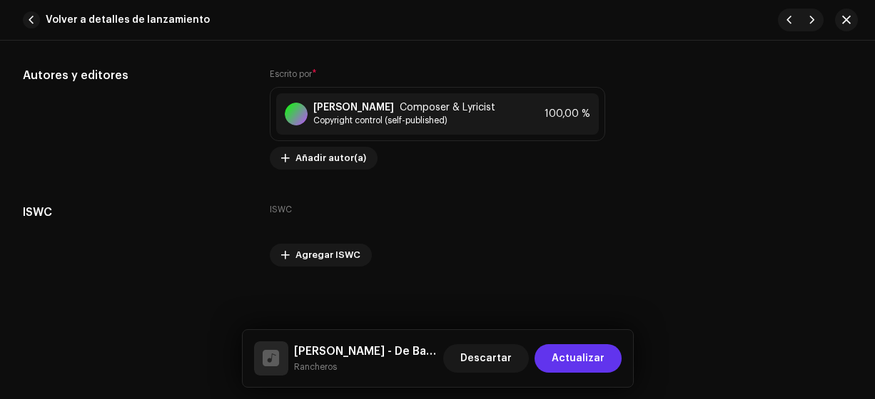
click at [576, 354] on span "Actualizar" at bounding box center [577, 359] width 53 height 29
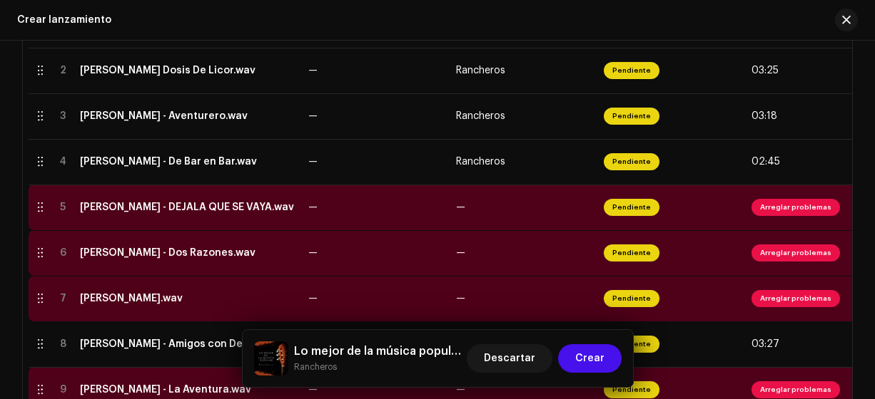
click at [189, 210] on div "[PERSON_NAME] - DEJALA QUE SE VAYA.wav" at bounding box center [187, 207] width 214 height 11
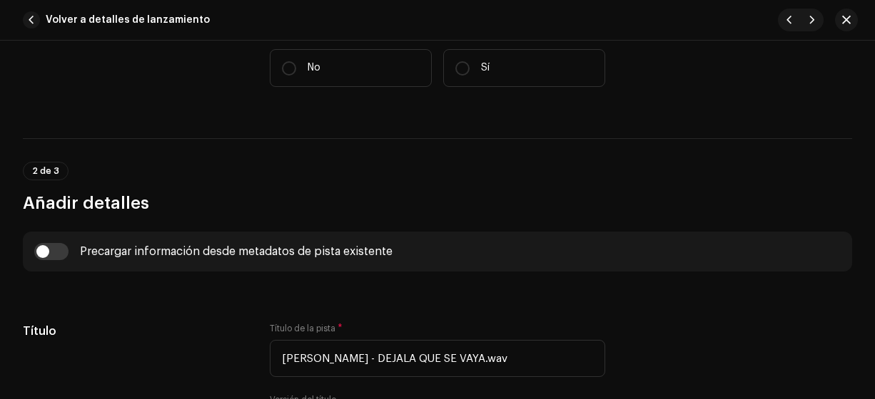
scroll to position [365, 0]
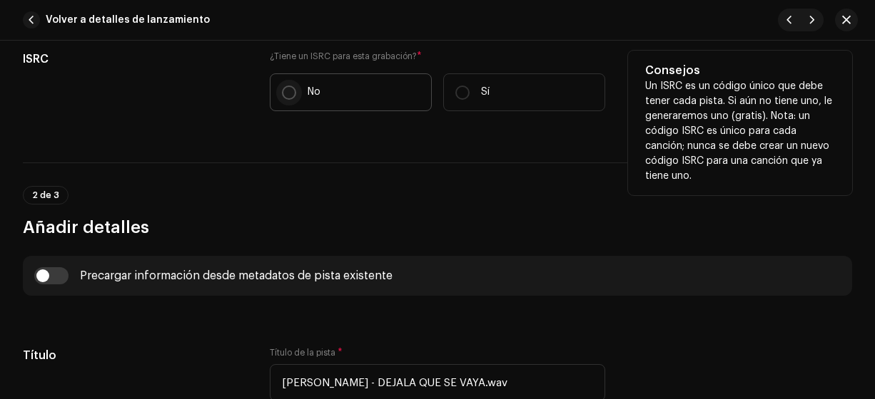
click at [282, 91] on input "No" at bounding box center [289, 93] width 14 height 14
radio input "true"
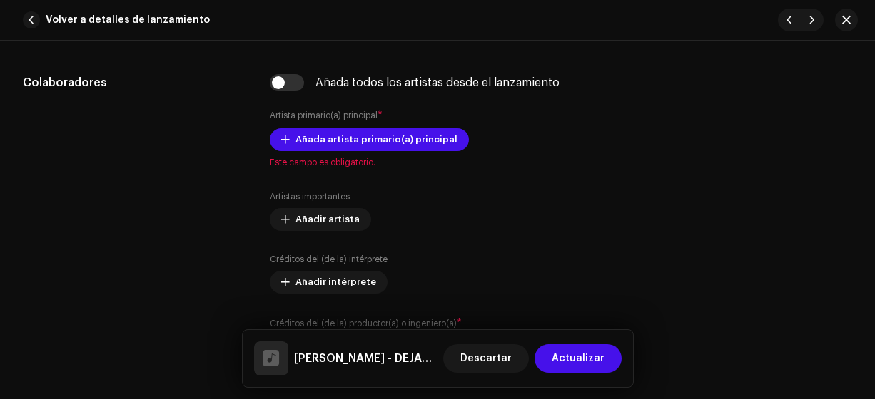
scroll to position [877, 0]
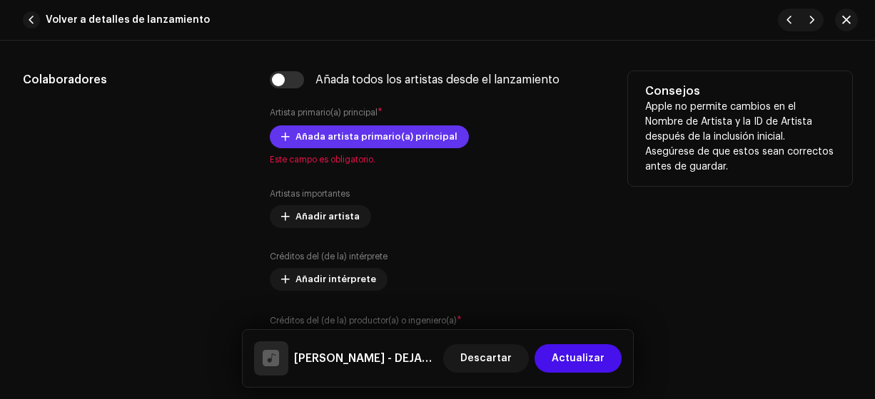
click at [421, 138] on span "Añada artista primario(a) principal" at bounding box center [376, 137] width 162 height 29
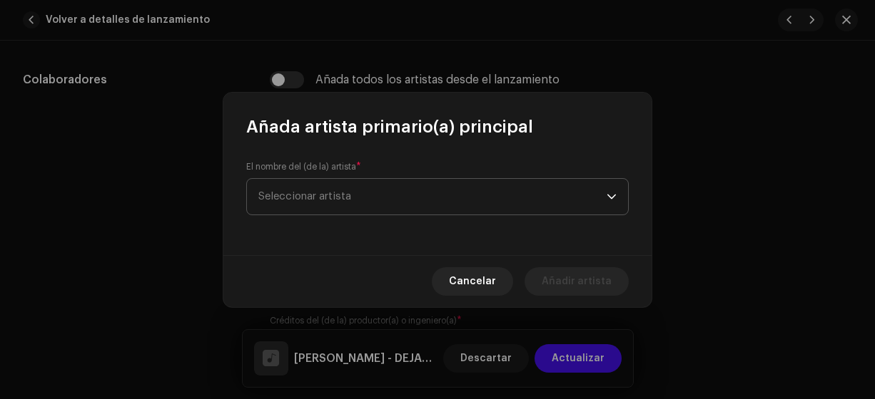
click at [272, 196] on span "Seleccionar artista" at bounding box center [304, 196] width 93 height 11
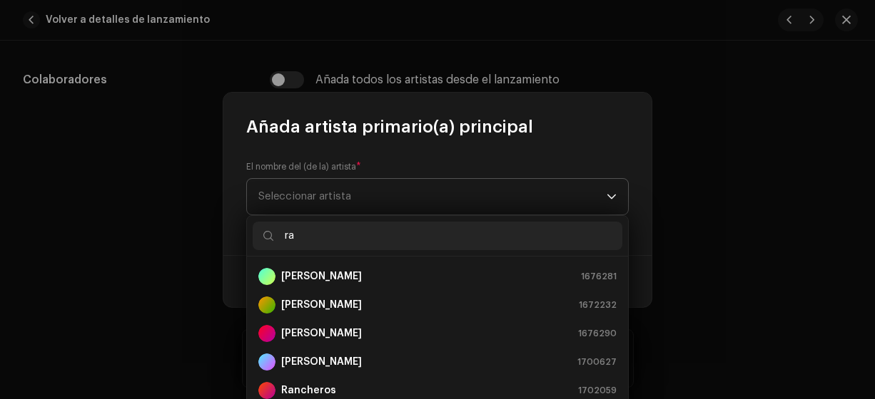
type input "ran"
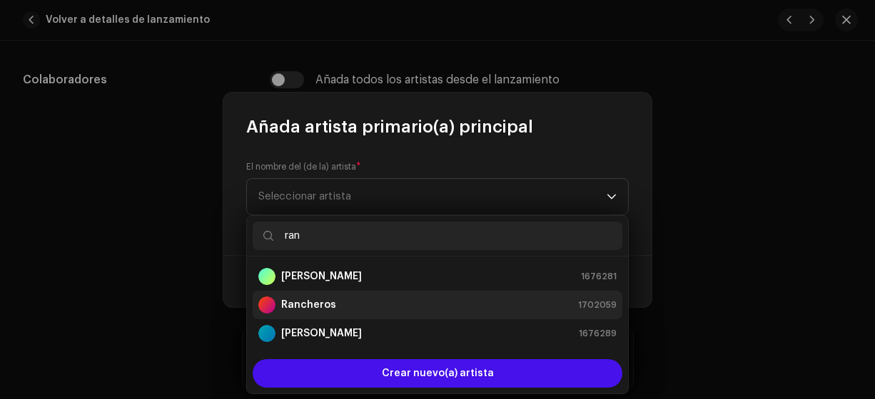
click at [307, 307] on strong "Rancheros" at bounding box center [308, 305] width 55 height 14
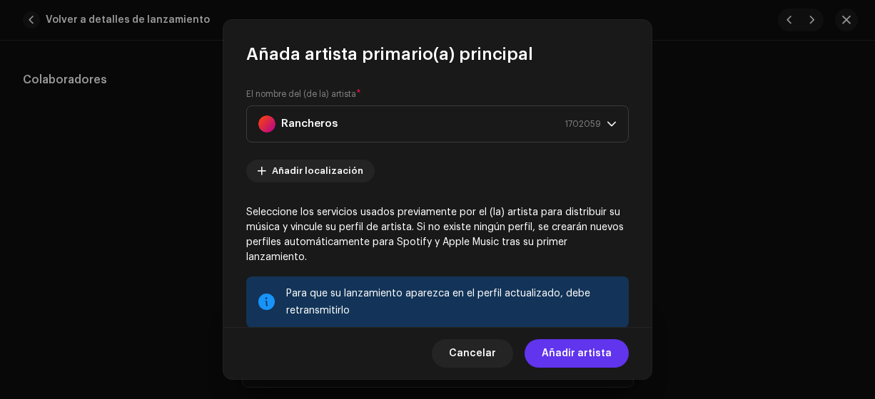
click at [572, 354] on span "Añadir artista" at bounding box center [576, 354] width 70 height 29
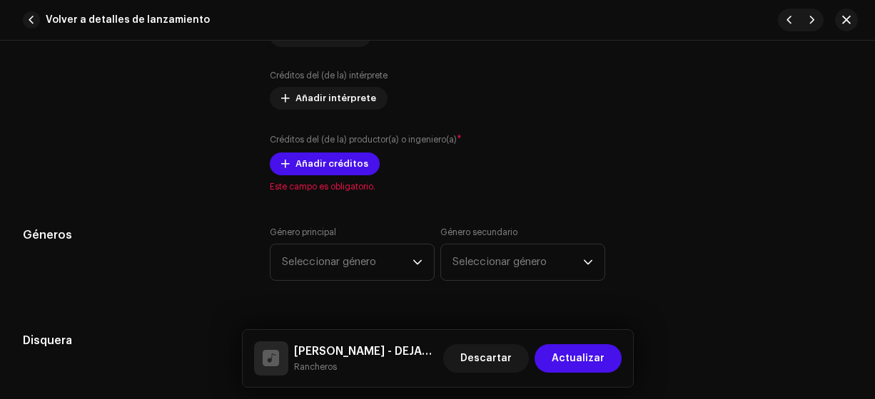
scroll to position [1089, 0]
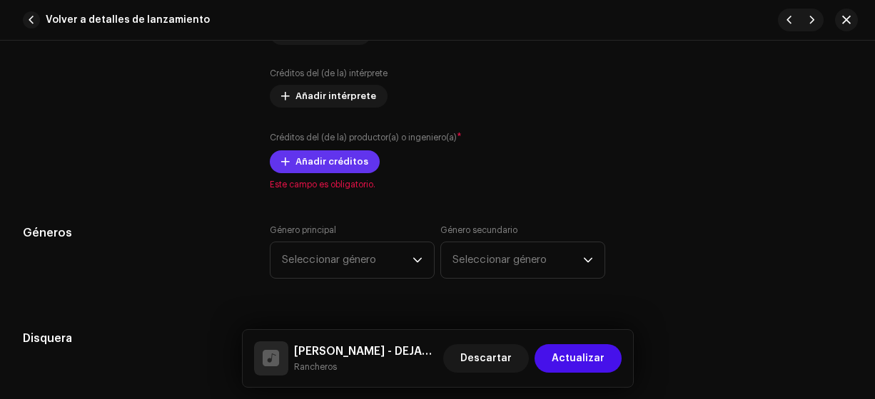
click at [297, 156] on span "Añadir créditos" at bounding box center [331, 162] width 73 height 29
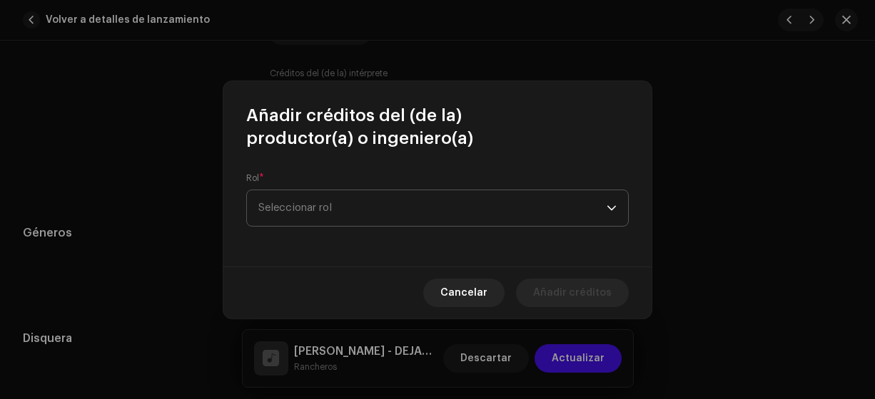
click at [318, 201] on span "Seleccionar rol" at bounding box center [432, 208] width 348 height 36
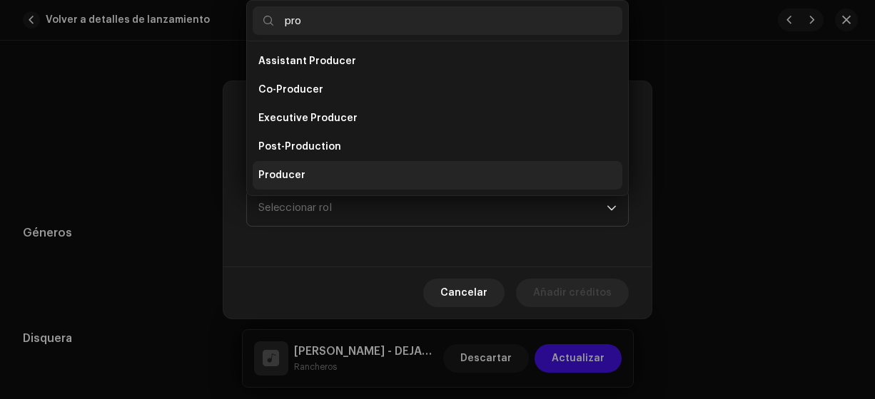
type input "pro"
click at [263, 173] on span "Producer" at bounding box center [281, 175] width 47 height 14
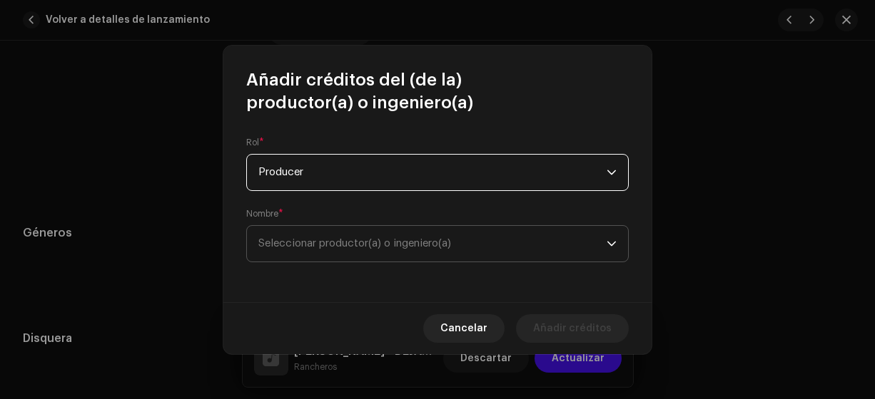
click at [275, 243] on span "Seleccionar productor(a) o ingeniero(a)" at bounding box center [354, 243] width 193 height 11
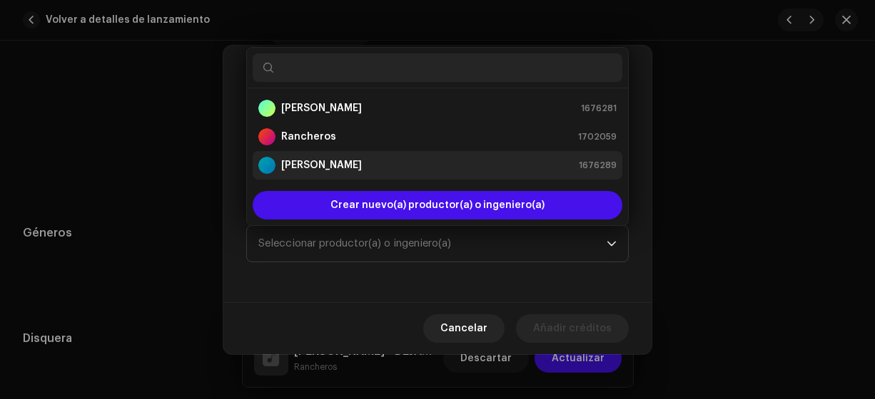
click at [301, 164] on strong "[PERSON_NAME]" at bounding box center [321, 165] width 81 height 14
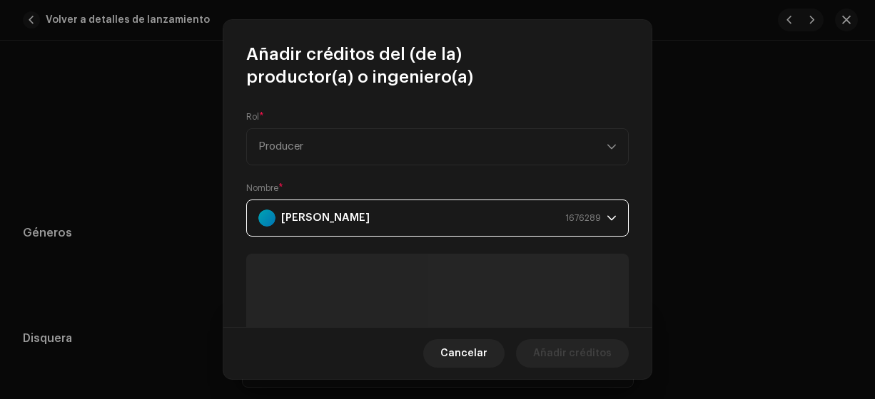
click at [301, 220] on strong "[PERSON_NAME]" at bounding box center [325, 218] width 88 height 36
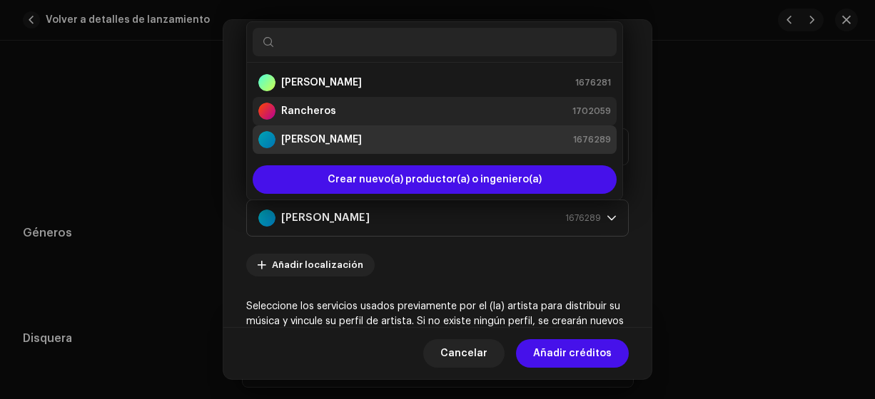
click at [300, 110] on strong "Rancheros" at bounding box center [308, 111] width 55 height 14
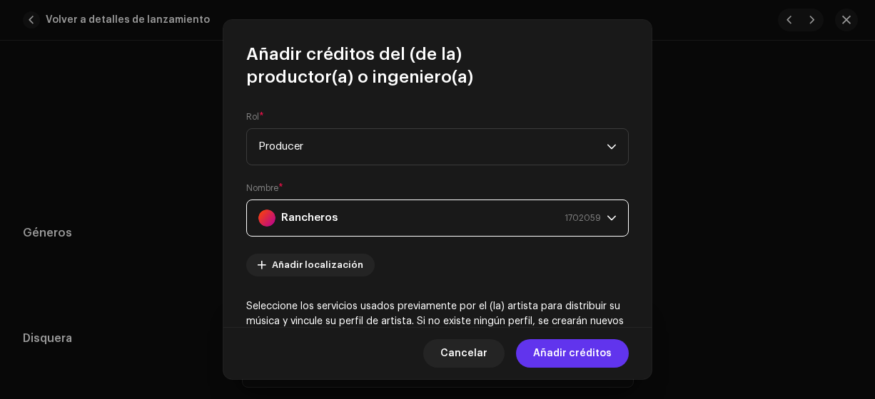
click at [579, 357] on span "Añadir créditos" at bounding box center [572, 354] width 78 height 29
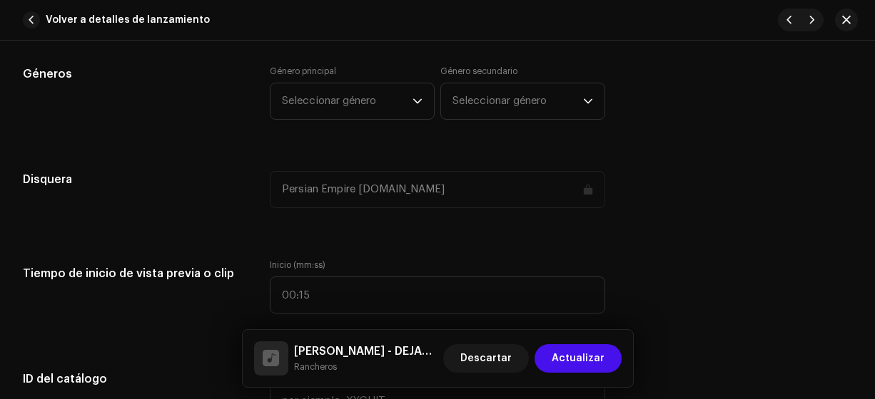
scroll to position [1309, 0]
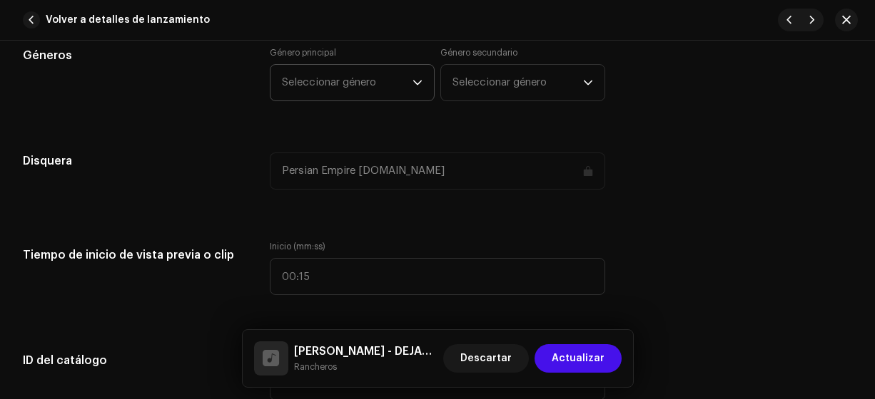
click at [349, 81] on span "Seleccionar género" at bounding box center [347, 83] width 131 height 36
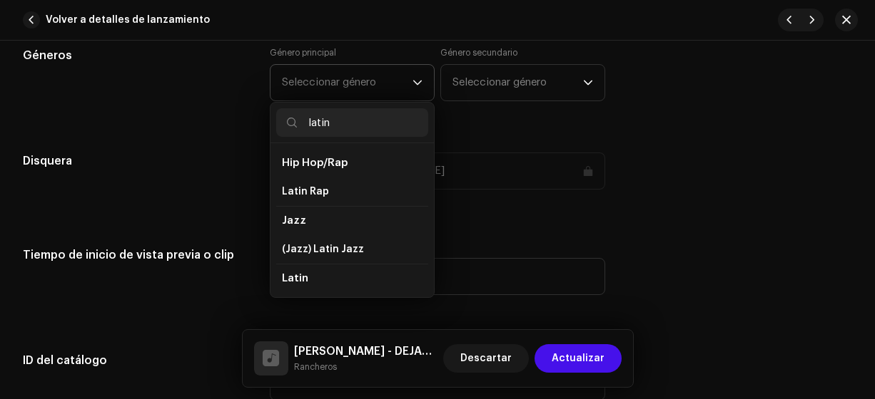
scroll to position [51, 0]
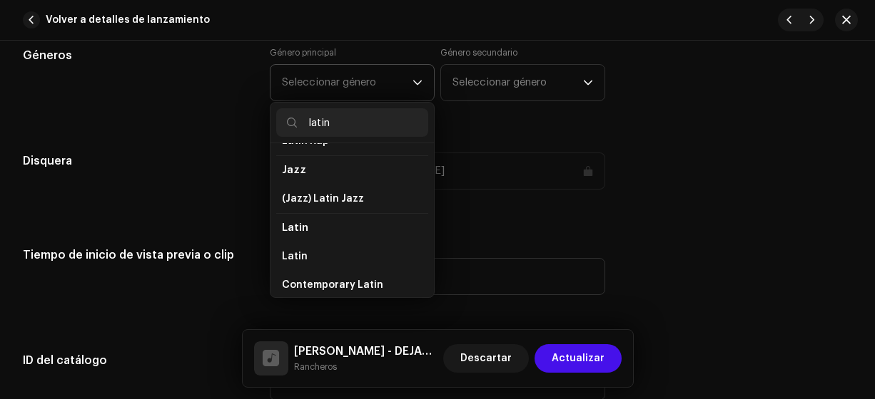
type input "latin"
click at [313, 235] on li "Latin" at bounding box center [352, 227] width 152 height 29
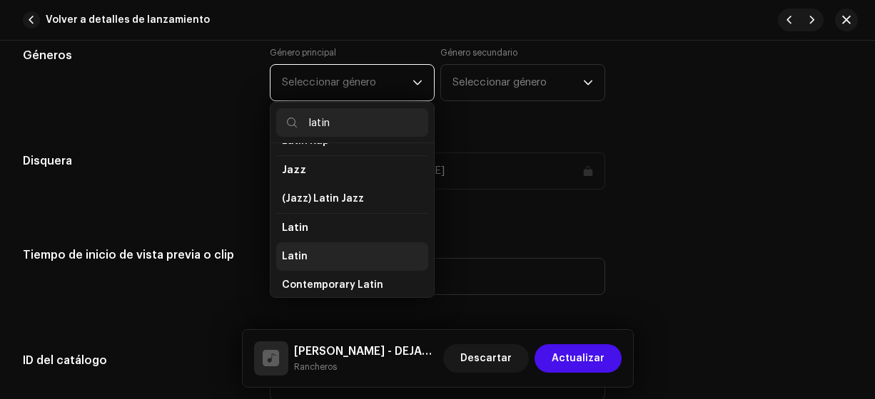
click at [302, 253] on span "Latin" at bounding box center [295, 257] width 26 height 14
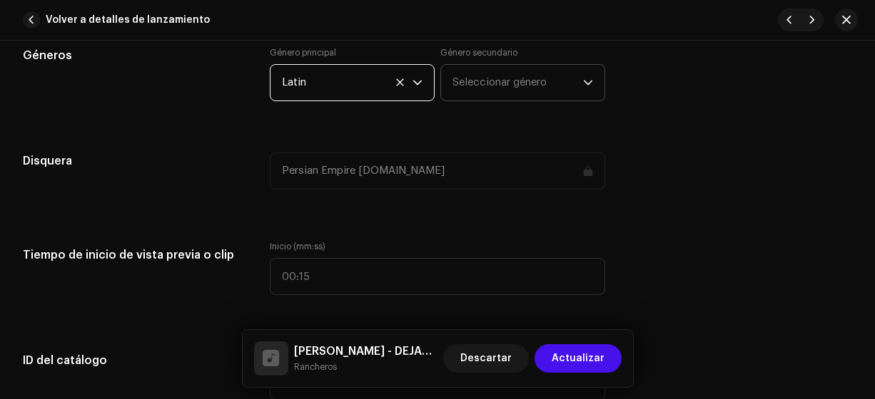
click at [514, 68] on span "Seleccionar género" at bounding box center [517, 83] width 131 height 36
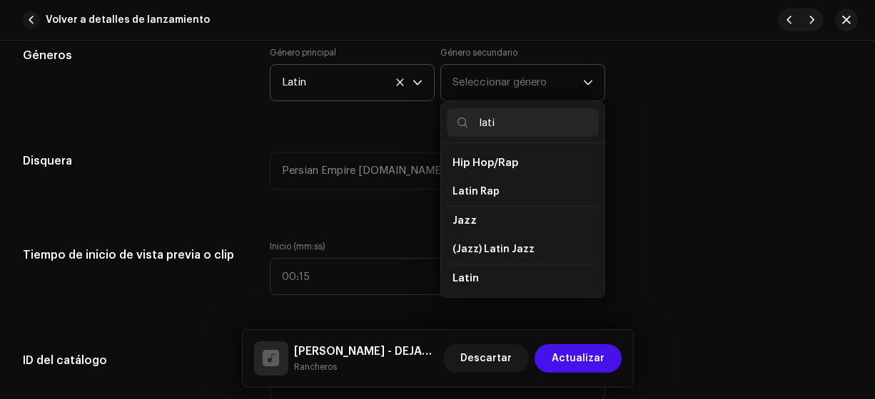
type input "latin"
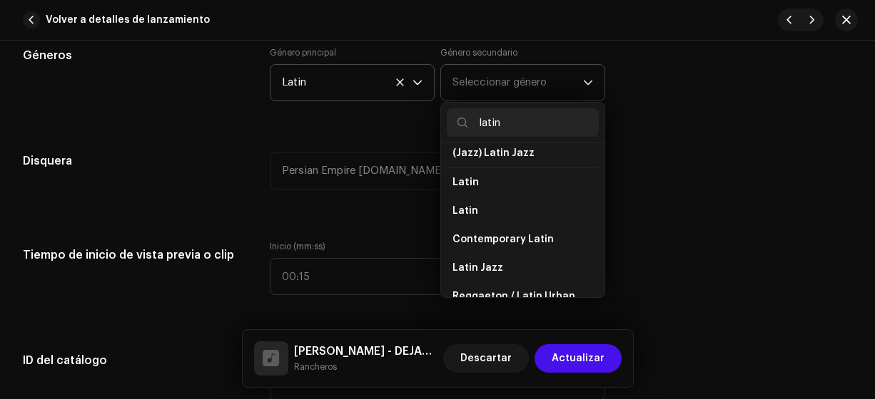
scroll to position [108, 0]
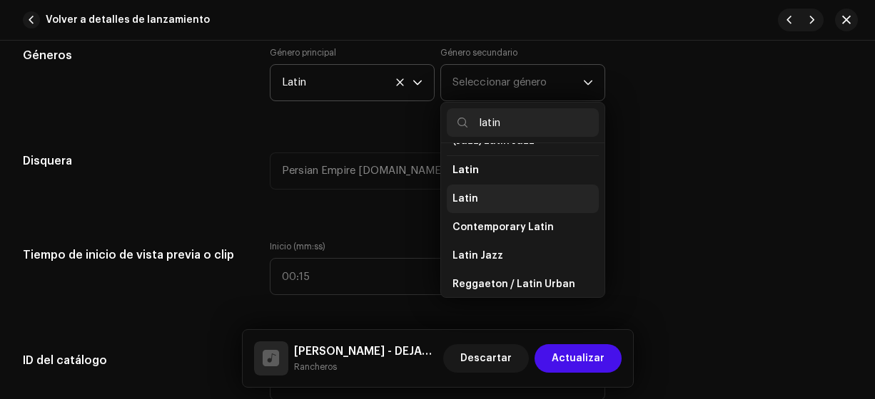
click at [457, 198] on span "Latin" at bounding box center [465, 199] width 26 height 14
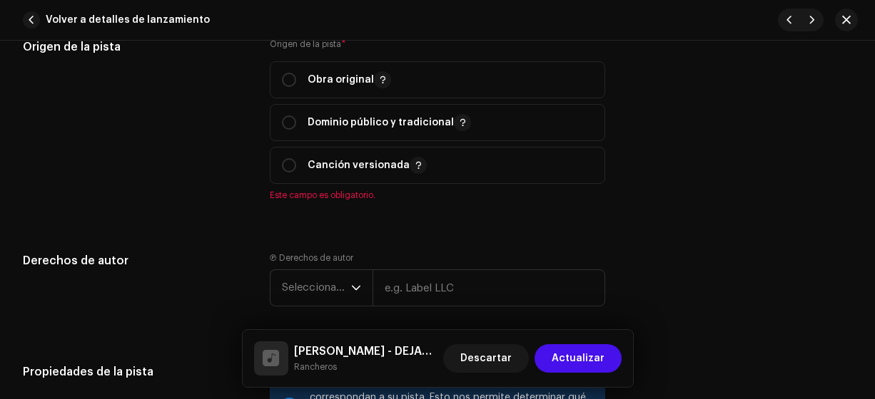
scroll to position [1711, 0]
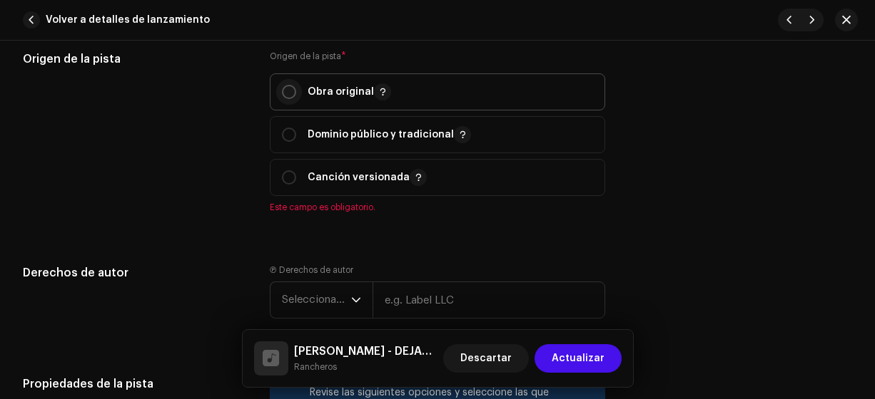
click at [287, 86] on input "radio" at bounding box center [289, 92] width 14 height 14
radio input "true"
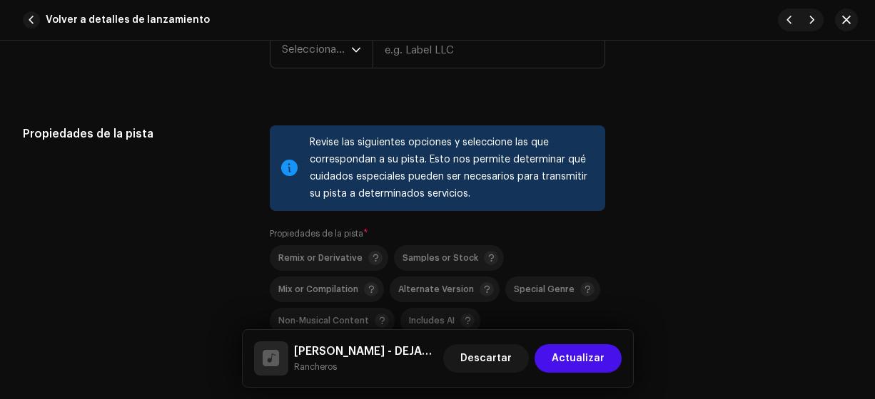
click at [214, 204] on div "Propiedades de la pista" at bounding box center [135, 266] width 224 height 281
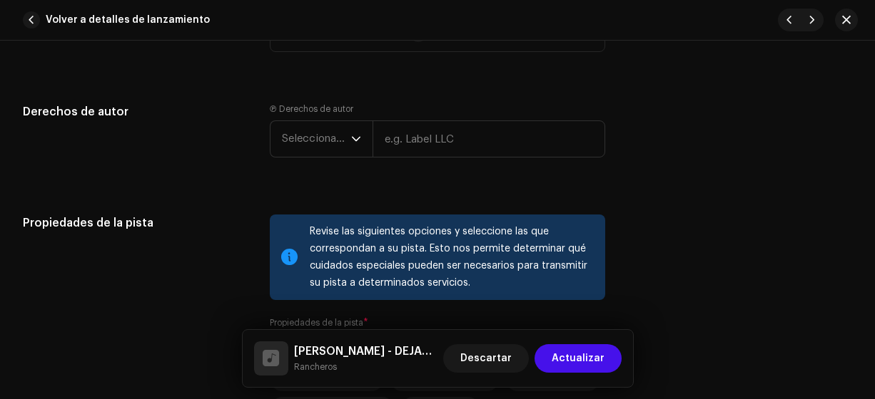
scroll to position [1832, 0]
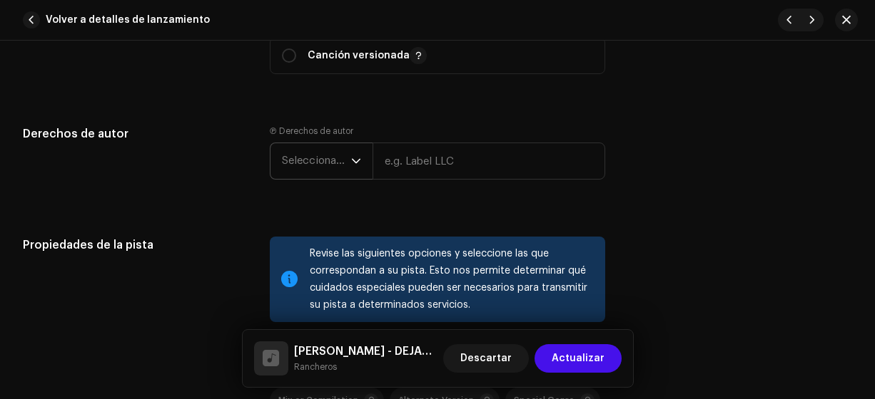
click at [310, 156] on span "Seleccionar año" at bounding box center [316, 161] width 69 height 36
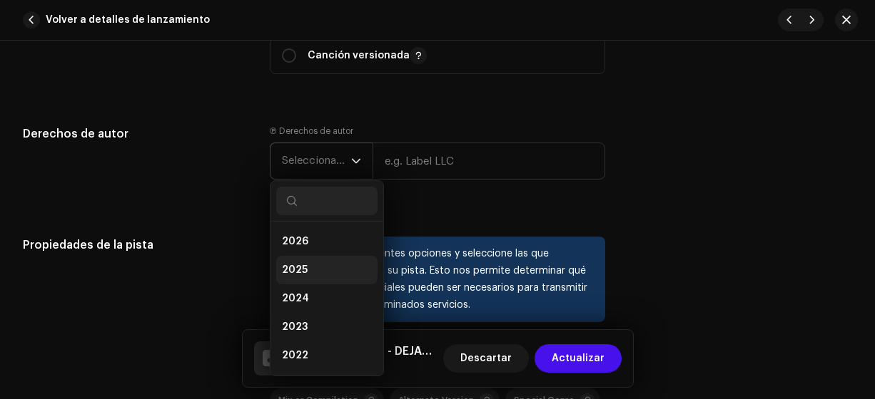
click at [296, 266] on span "2025" at bounding box center [295, 270] width 26 height 14
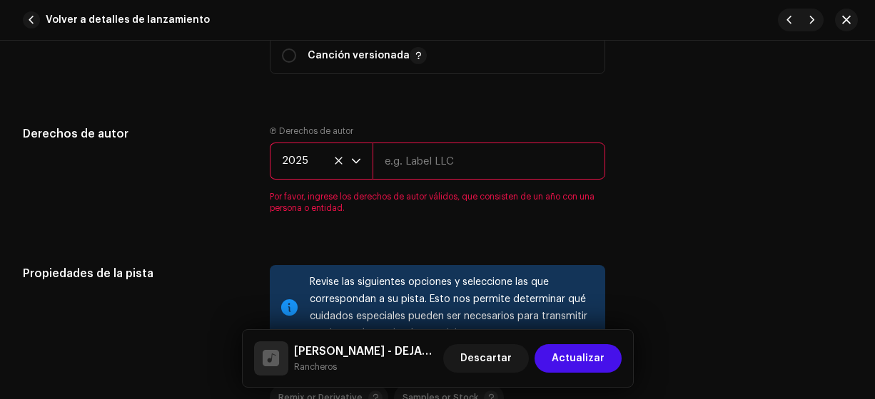
click at [427, 157] on input "text" at bounding box center [488, 161] width 233 height 37
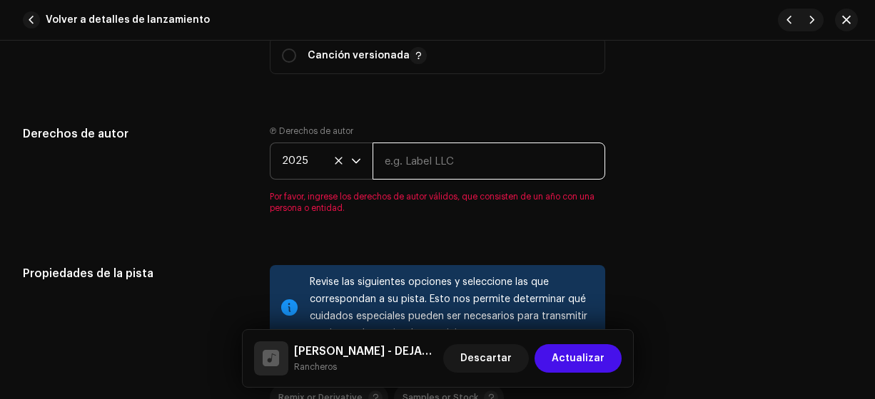
type input "Rancheros"
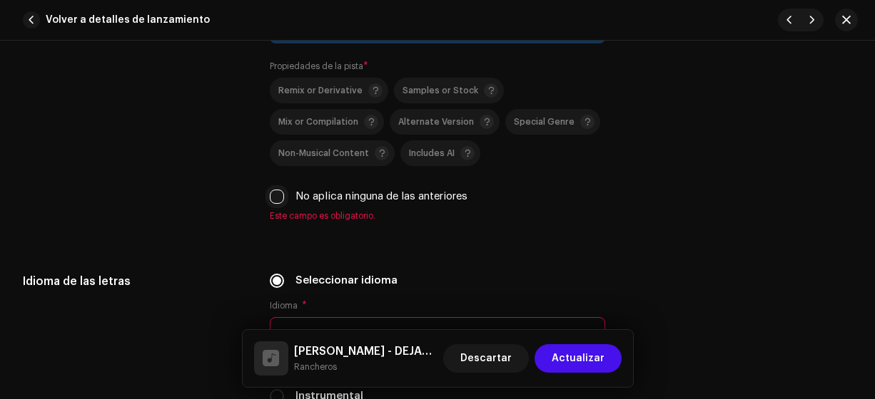
click at [276, 190] on input "No aplica ninguna de las anteriores" at bounding box center [277, 197] width 14 height 14
checkbox input "true"
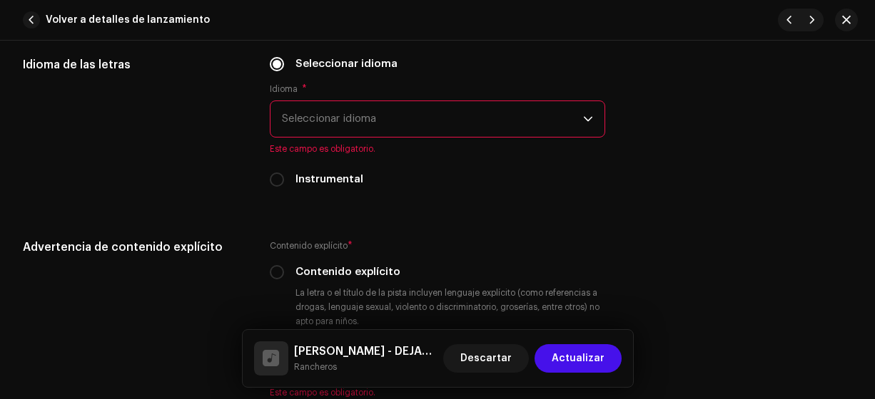
scroll to position [2317, 0]
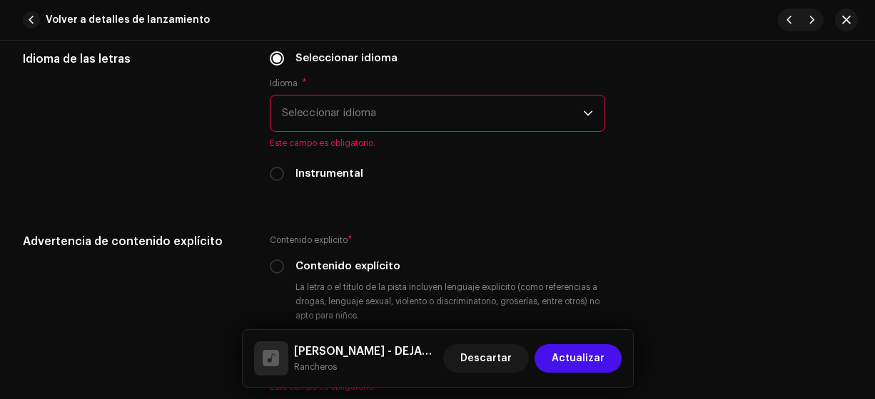
click at [296, 108] on span "Seleccionar idioma" at bounding box center [433, 114] width 302 height 36
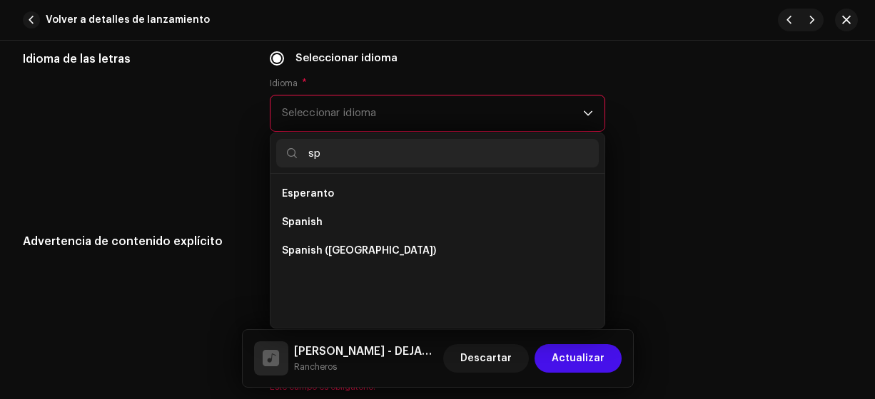
scroll to position [0, 0]
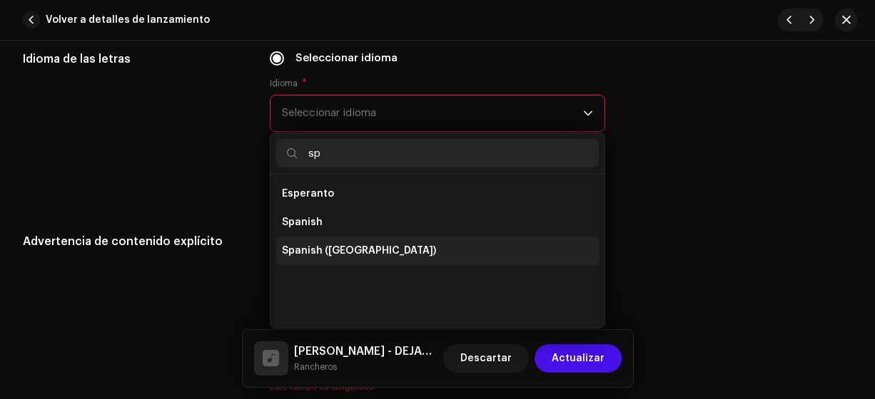
type input "sp"
click at [345, 246] on span "Spanish ([GEOGRAPHIC_DATA])" at bounding box center [359, 251] width 154 height 14
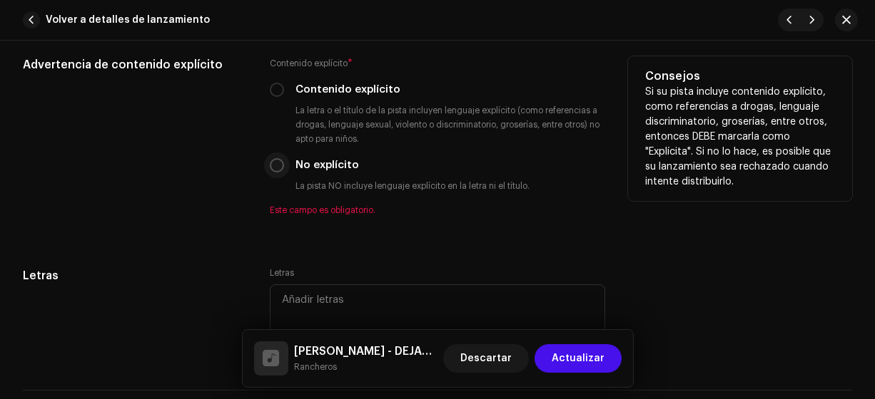
click at [271, 163] on input "No explícito" at bounding box center [277, 165] width 14 height 14
radio input "true"
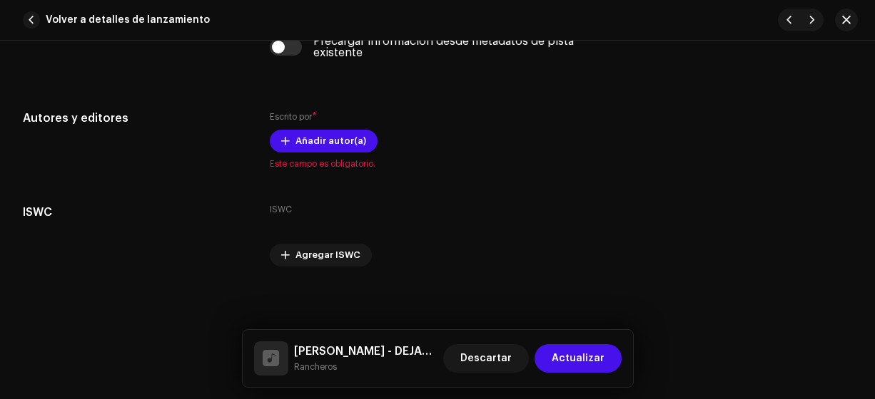
scroll to position [2908, 0]
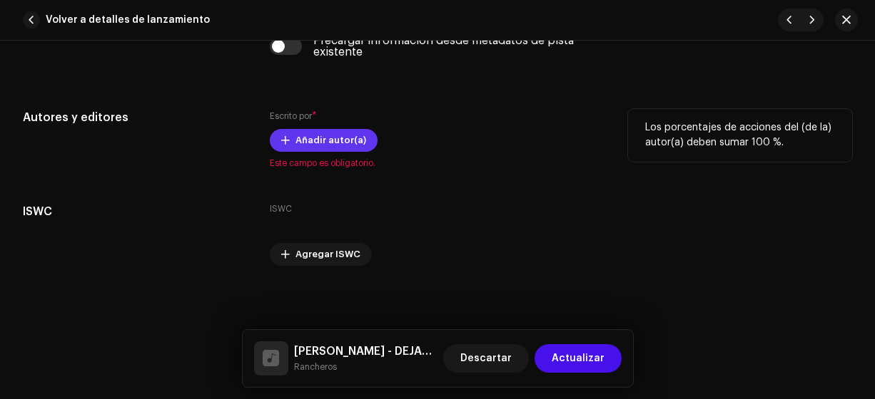
click at [315, 139] on span "Añadir autor(a)" at bounding box center [330, 140] width 71 height 29
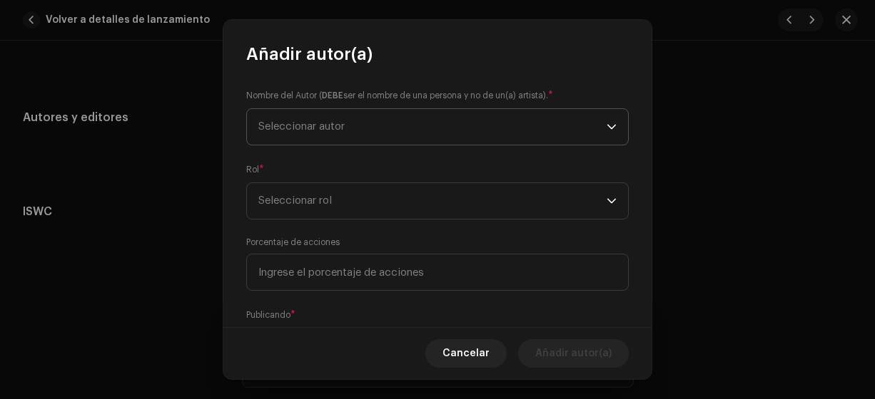
click at [312, 124] on span "Seleccionar autor" at bounding box center [301, 126] width 86 height 11
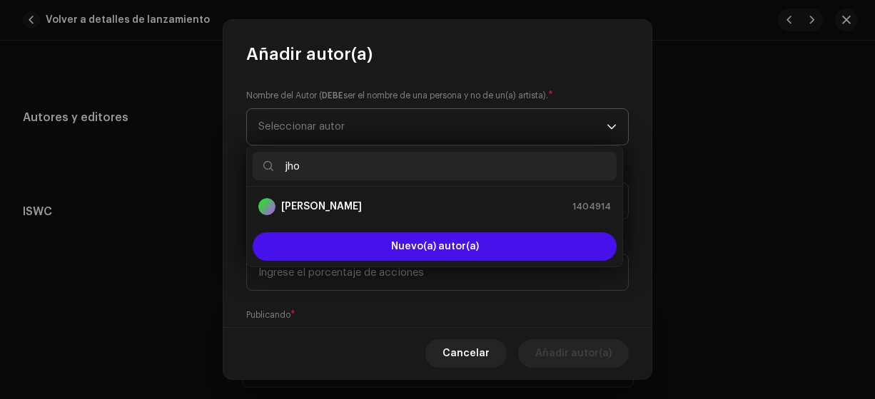
type input "jhon"
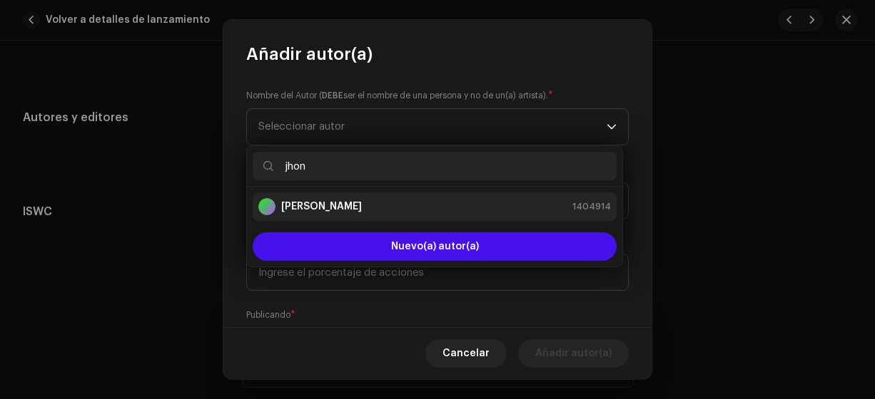
click at [335, 210] on strong "[PERSON_NAME]" at bounding box center [321, 207] width 81 height 14
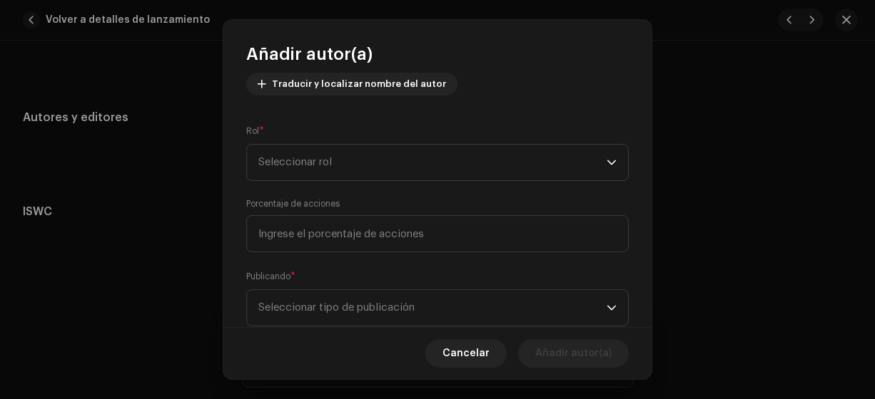
scroll to position [208, 0]
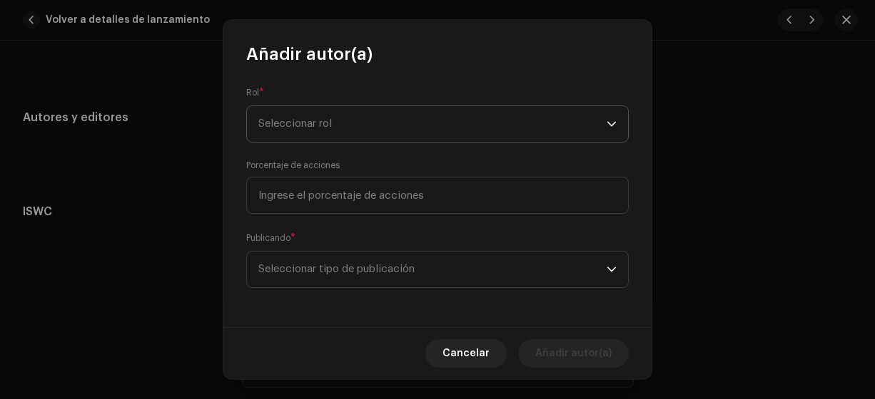
click at [287, 123] on span "Seleccionar rol" at bounding box center [432, 124] width 348 height 36
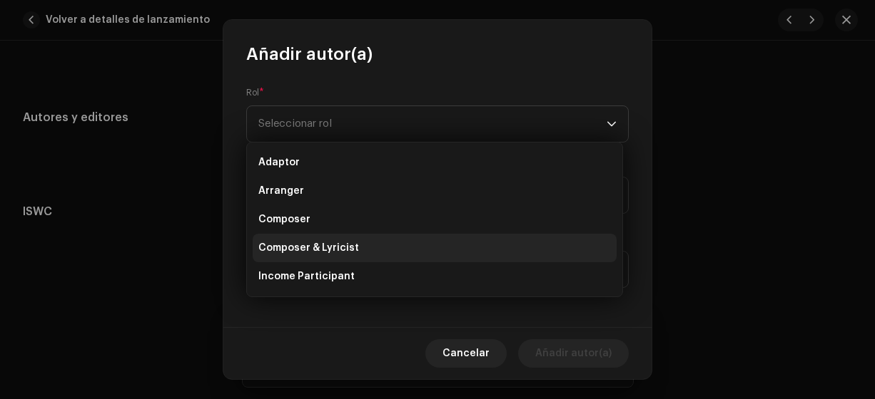
click at [332, 251] on span "Composer & Lyricist" at bounding box center [308, 248] width 101 height 14
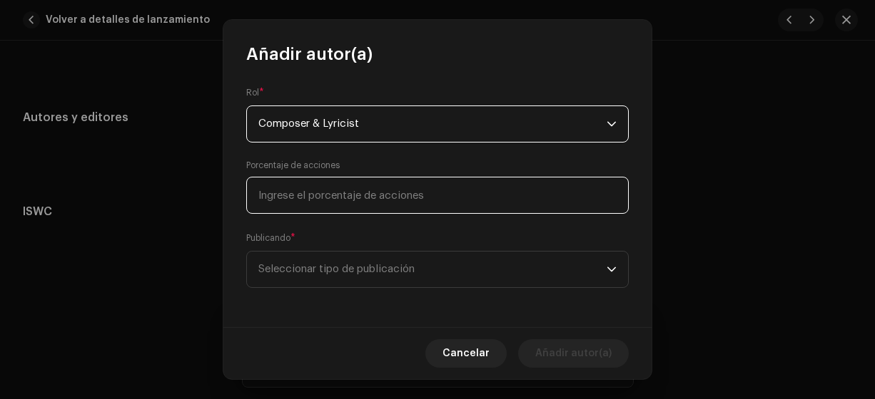
click at [290, 198] on input at bounding box center [437, 195] width 382 height 37
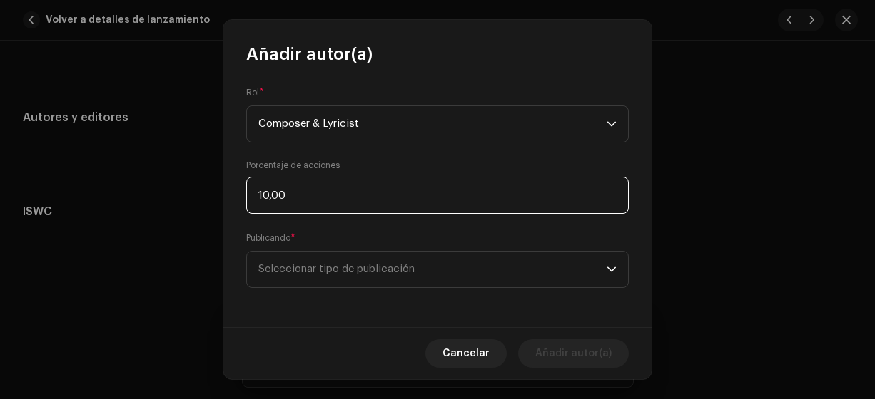
type input "100,00"
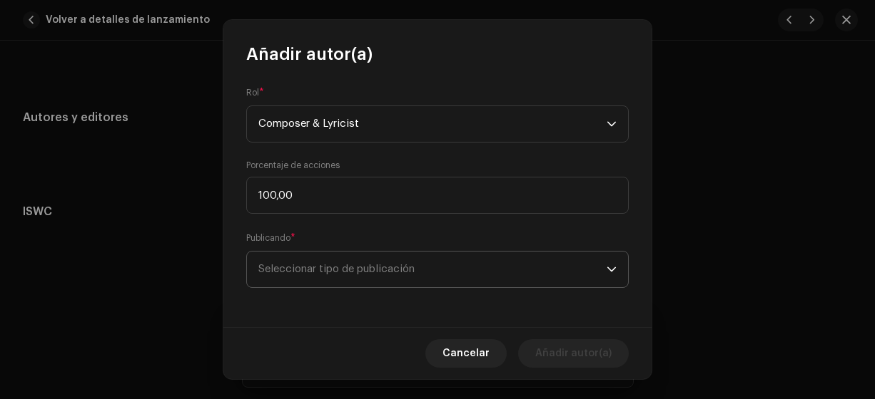
click at [343, 277] on span "Seleccionar tipo de publicación" at bounding box center [432, 270] width 348 height 36
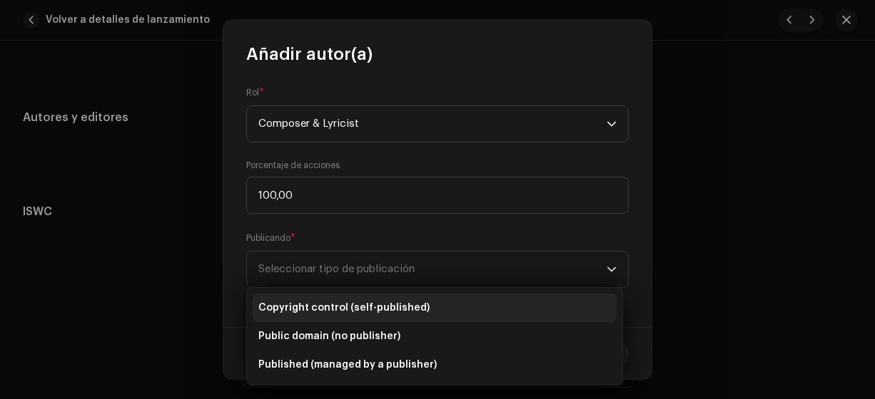
click at [362, 307] on span "Copyright control (self-published)" at bounding box center [343, 308] width 171 height 14
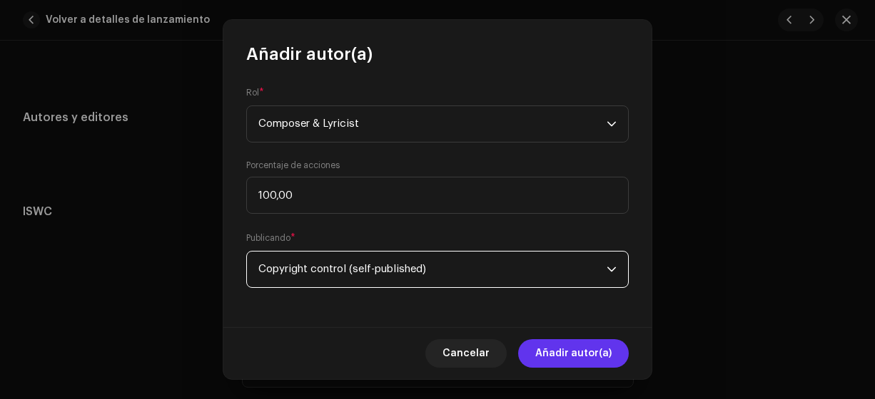
click at [551, 357] on span "Añadir autor(a)" at bounding box center [573, 354] width 76 height 29
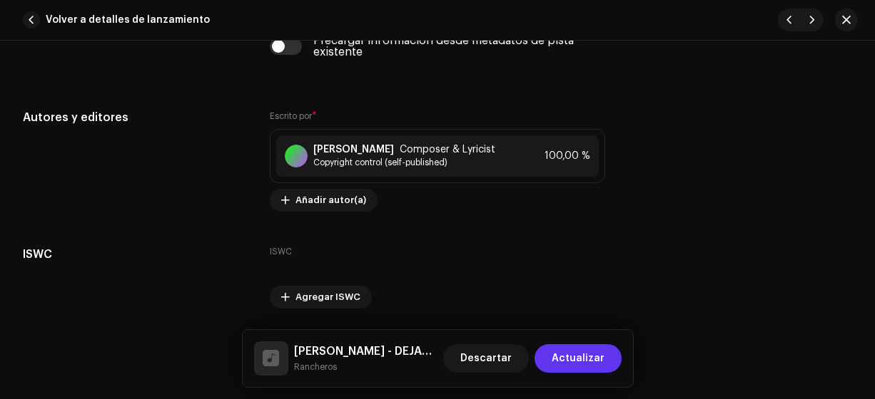
click at [564, 354] on span "Actualizar" at bounding box center [577, 359] width 53 height 29
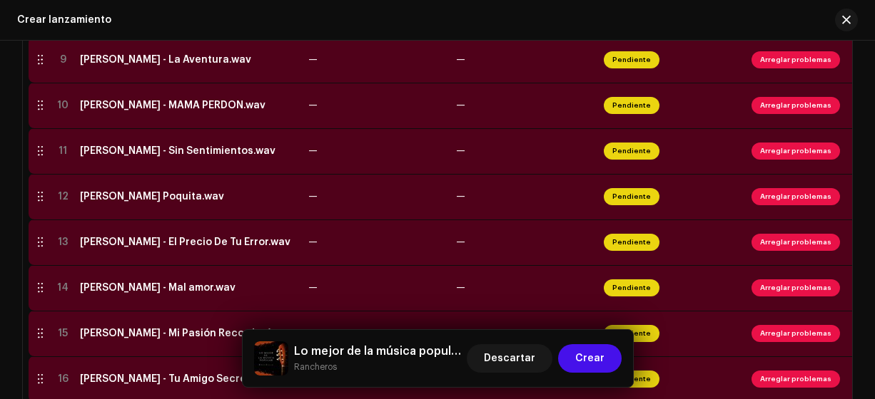
scroll to position [726, 0]
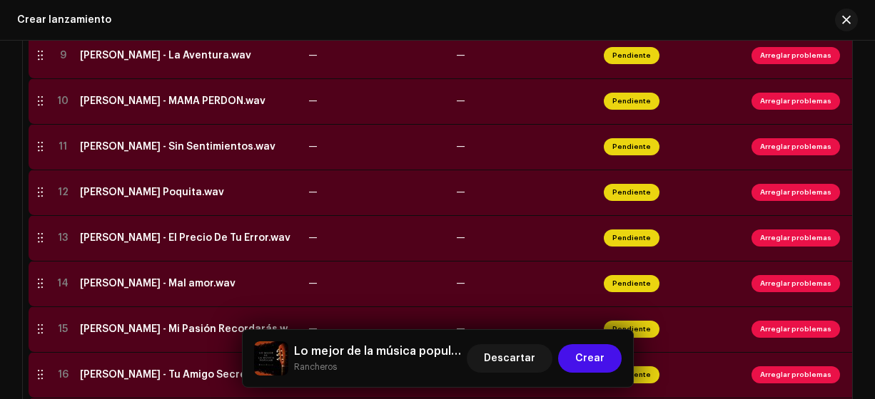
click at [164, 237] on div "[PERSON_NAME] - El Precio De Tu Error.wav" at bounding box center [185, 238] width 210 height 11
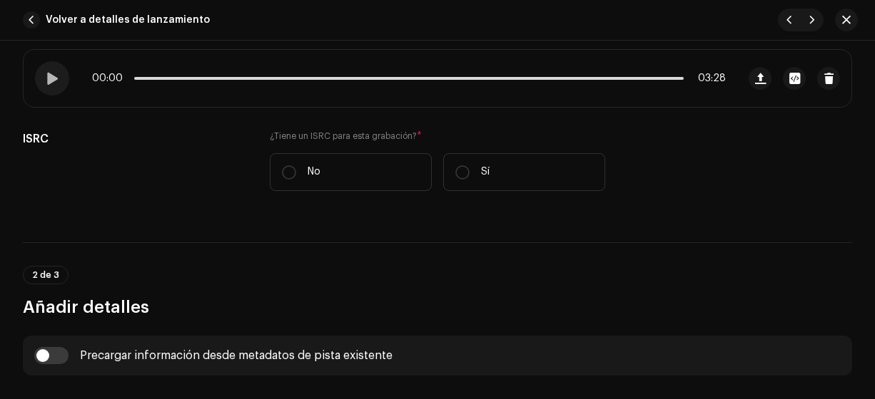
scroll to position [288, 0]
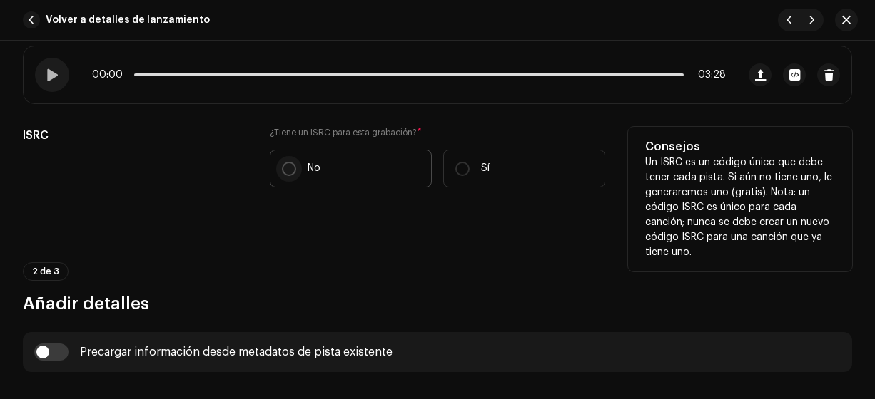
click at [285, 165] on input "No" at bounding box center [289, 169] width 14 height 14
radio input "true"
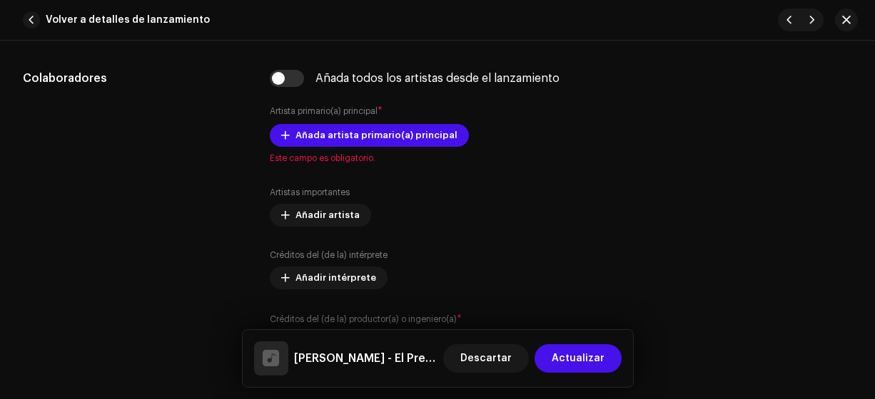
scroll to position [880, 0]
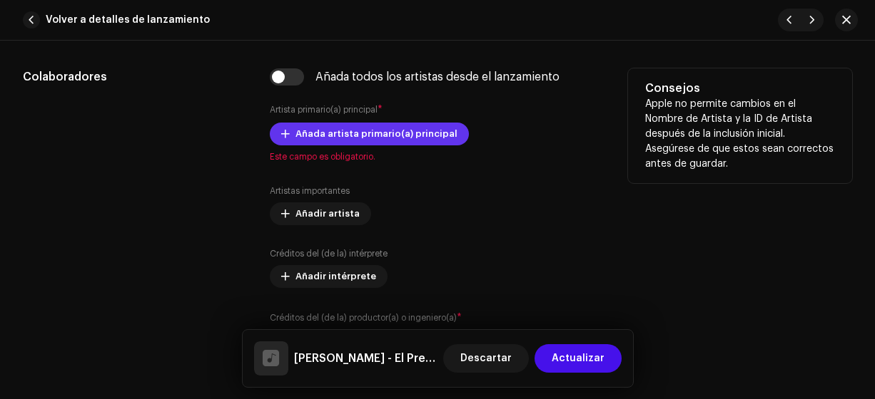
click at [307, 131] on span "Añada artista primario(a) principal" at bounding box center [376, 134] width 162 height 29
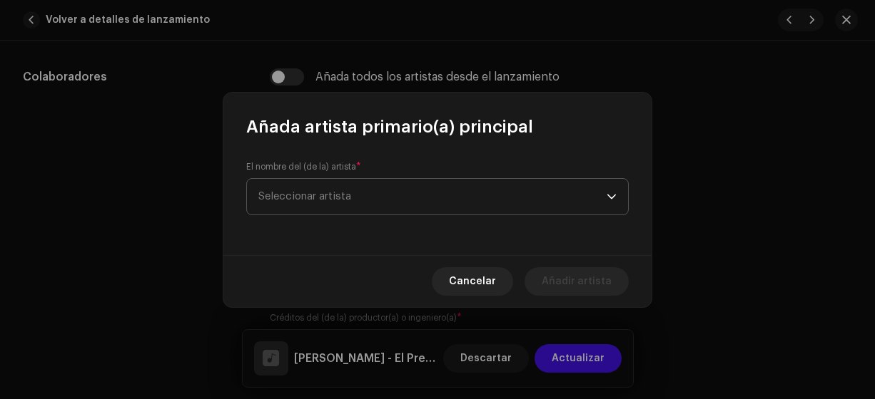
click at [292, 193] on span "Seleccionar artista" at bounding box center [304, 196] width 93 height 11
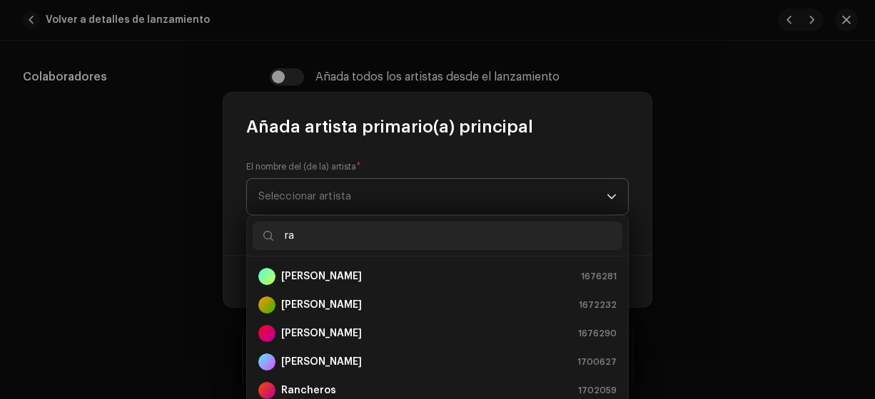
type input "ran"
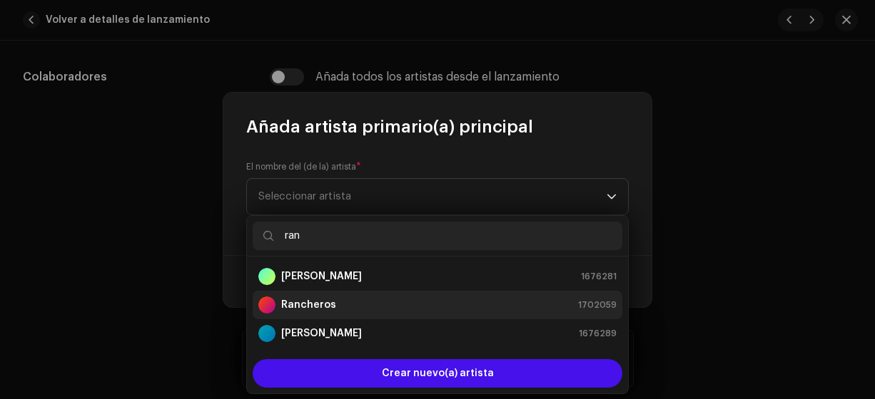
click at [310, 305] on strong "Rancheros" at bounding box center [308, 305] width 55 height 14
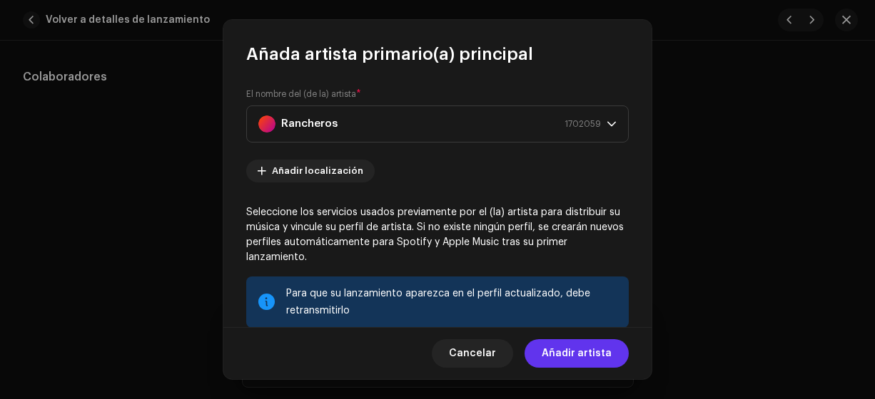
click at [579, 350] on span "Añadir artista" at bounding box center [576, 354] width 70 height 29
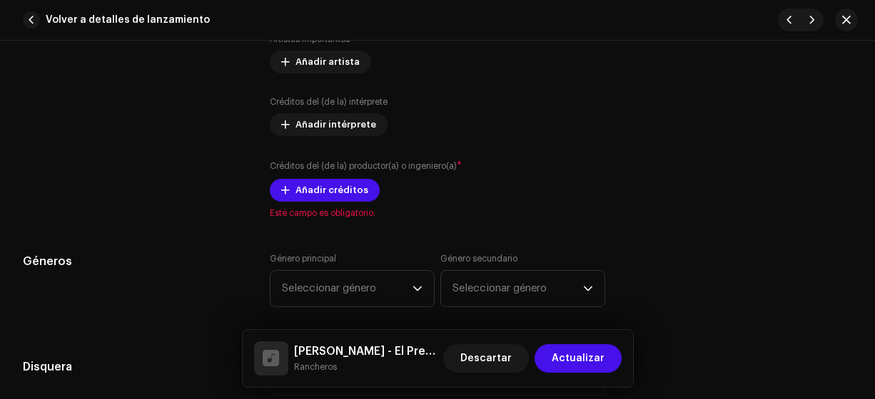
scroll to position [1086, 0]
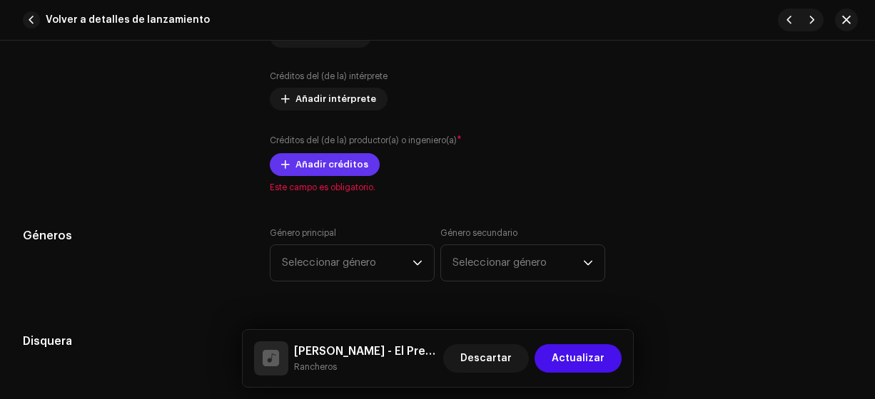
click at [316, 160] on span "Añadir créditos" at bounding box center [331, 165] width 73 height 29
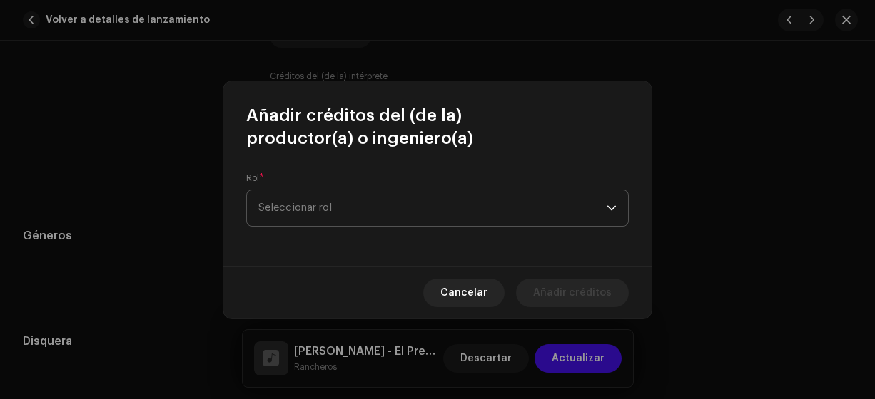
click at [272, 202] on span "Seleccionar rol" at bounding box center [432, 208] width 348 height 36
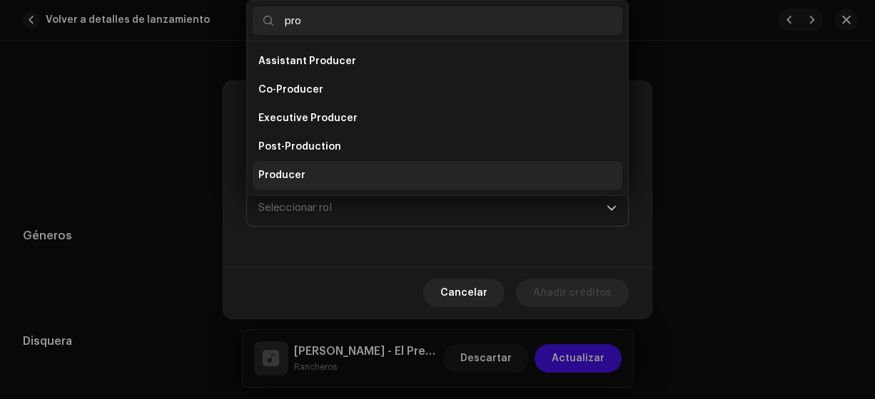
type input "pro"
click at [281, 179] on span "Producer" at bounding box center [281, 175] width 47 height 14
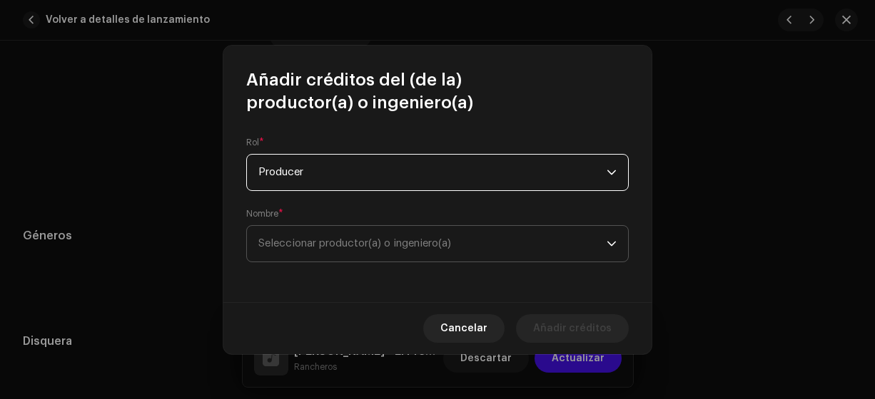
click at [275, 240] on span "Seleccionar productor(a) o ingeniero(a)" at bounding box center [354, 243] width 193 height 11
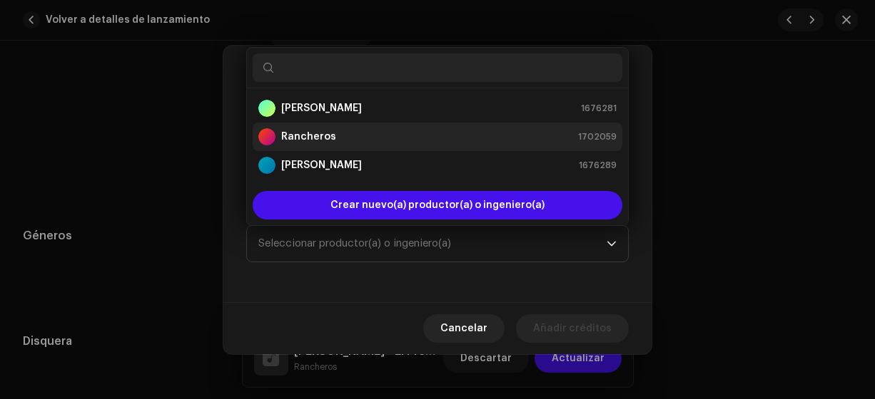
click at [300, 138] on strong "Rancheros" at bounding box center [308, 137] width 55 height 14
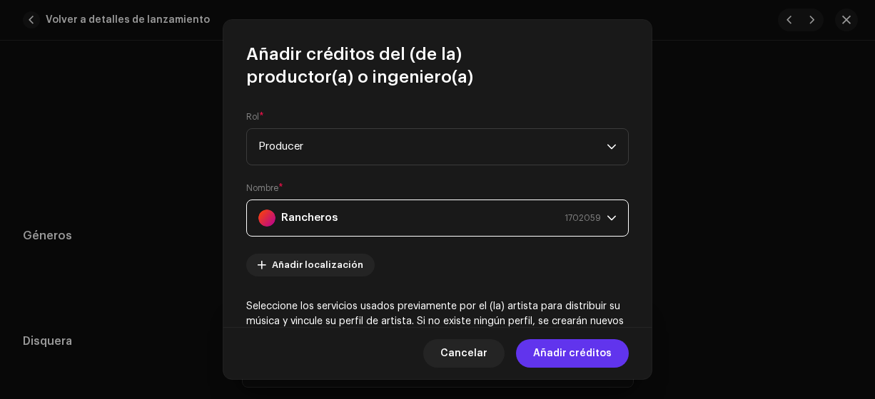
click at [592, 354] on span "Añadir créditos" at bounding box center [572, 354] width 78 height 29
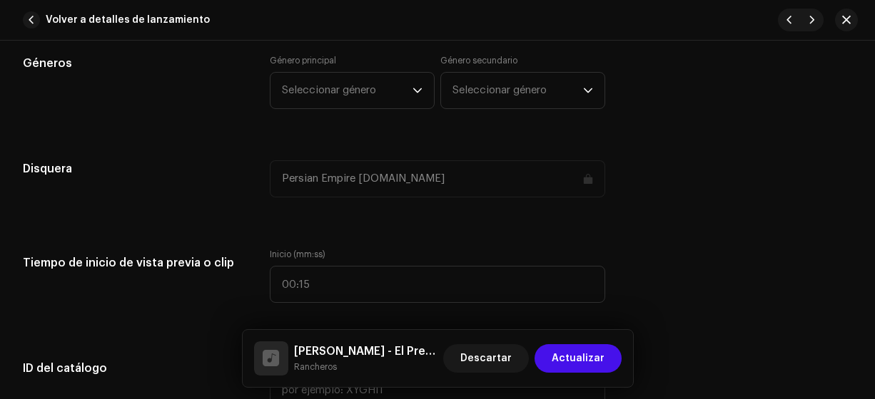
scroll to position [1302, 0]
click at [329, 86] on span "Seleccionar género" at bounding box center [347, 90] width 131 height 36
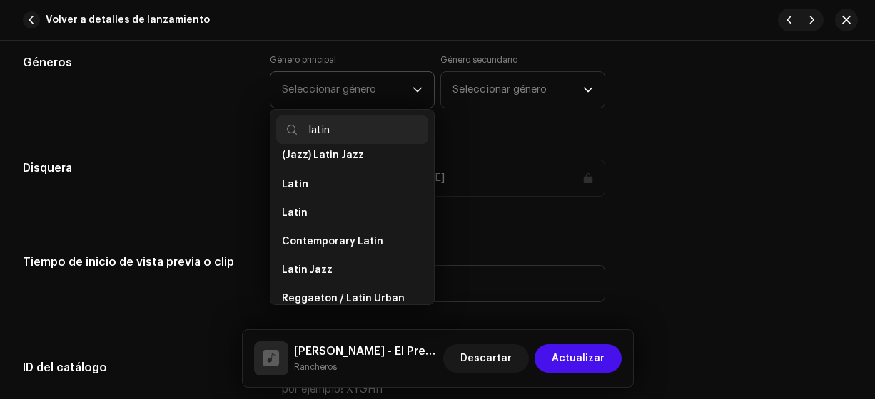
scroll to position [105, 0]
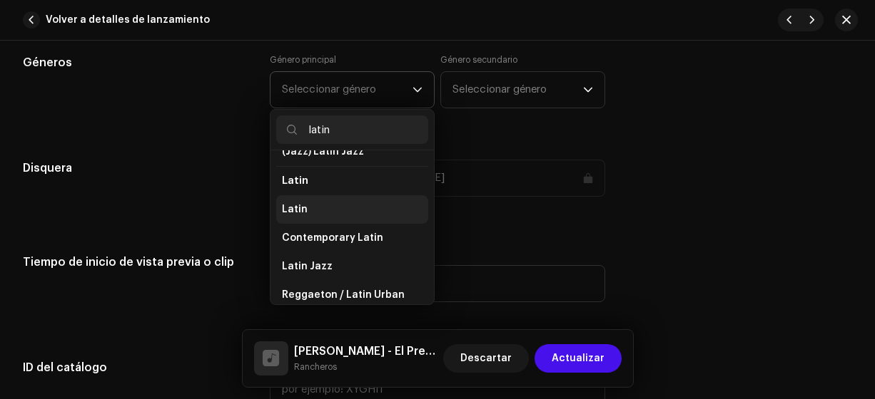
type input "latin"
click at [297, 208] on span "Latin" at bounding box center [295, 210] width 26 height 14
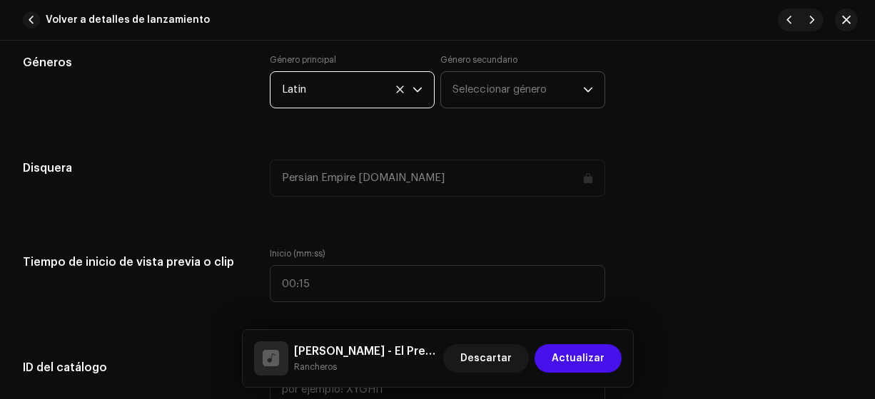
click at [476, 90] on span "Seleccionar género" at bounding box center [517, 90] width 131 height 36
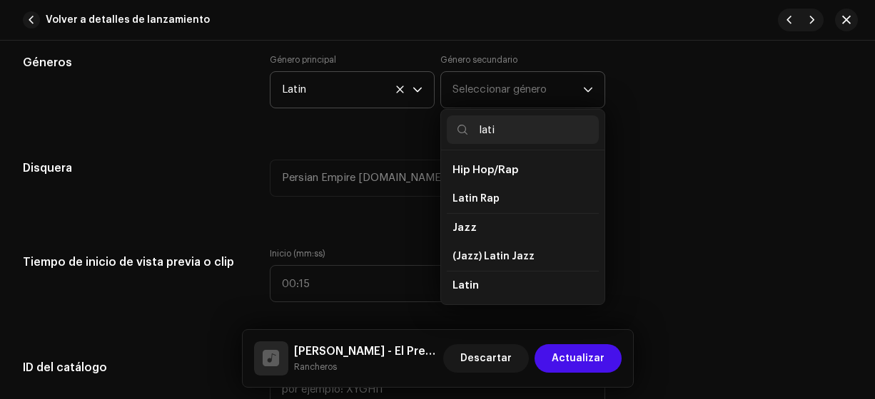
type input "latin"
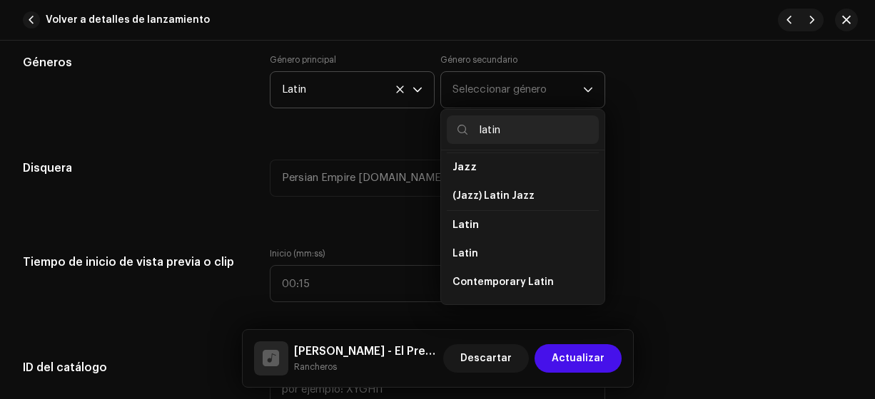
scroll to position [68, 0]
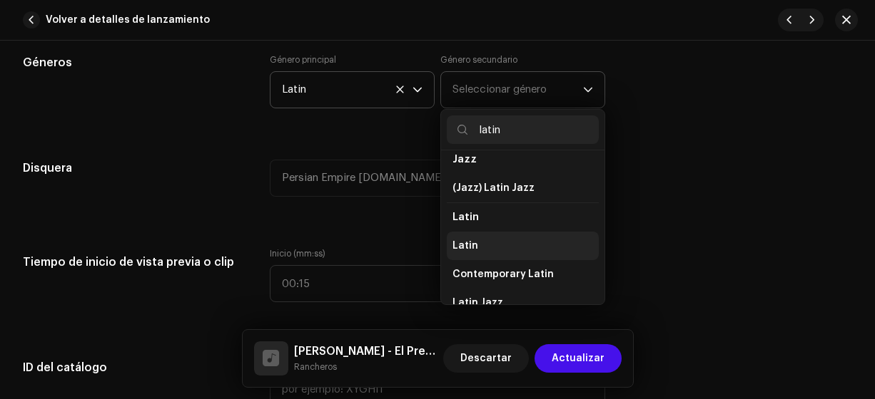
click at [464, 240] on span "Latin" at bounding box center [465, 246] width 26 height 14
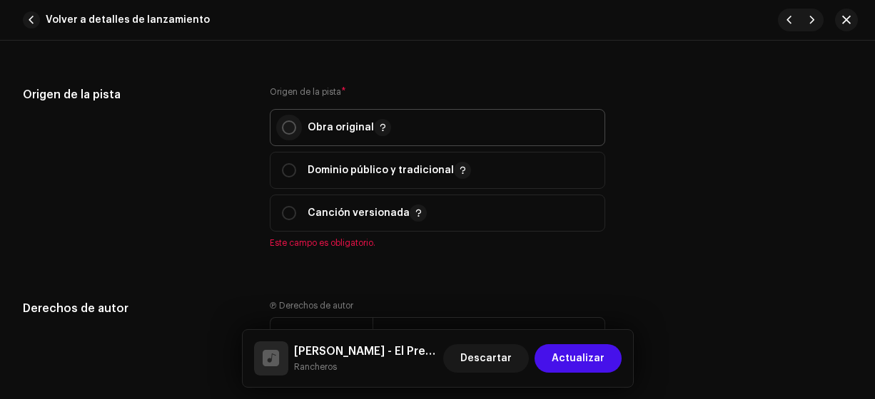
click at [288, 128] on input "radio" at bounding box center [289, 128] width 14 height 14
radio input "true"
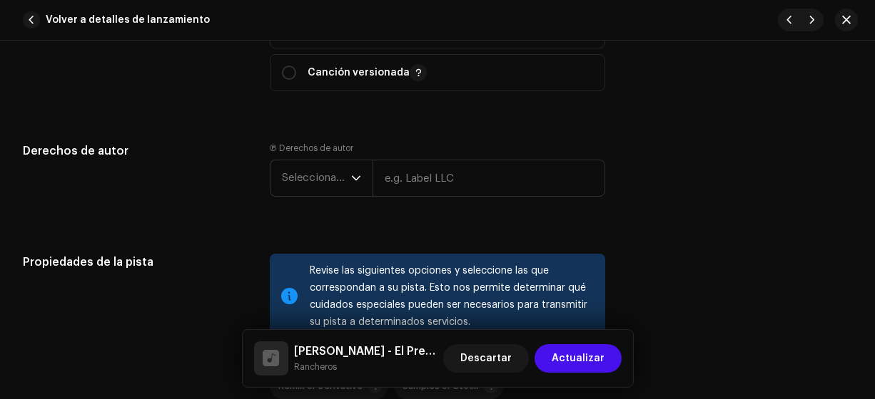
scroll to position [1816, 0]
click at [302, 174] on span "Seleccionar año" at bounding box center [316, 178] width 69 height 36
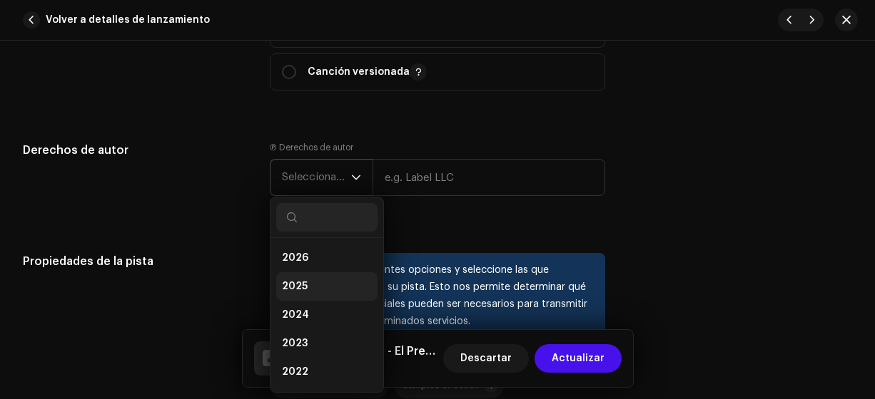
click at [287, 284] on span "2025" at bounding box center [295, 287] width 26 height 14
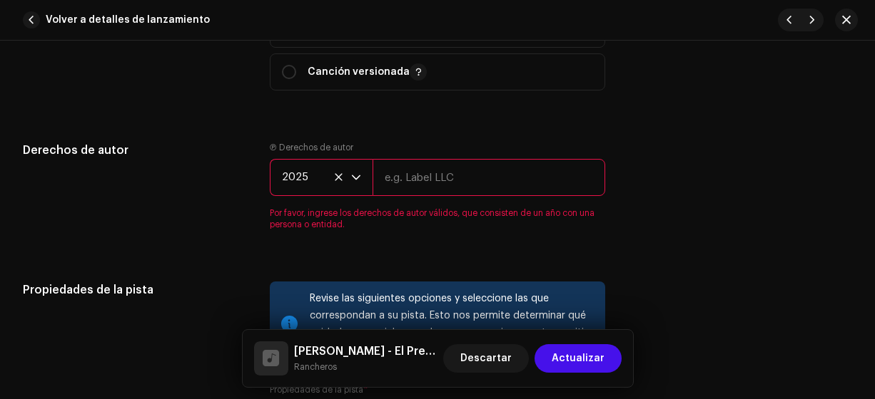
click at [402, 172] on input "text" at bounding box center [488, 177] width 233 height 37
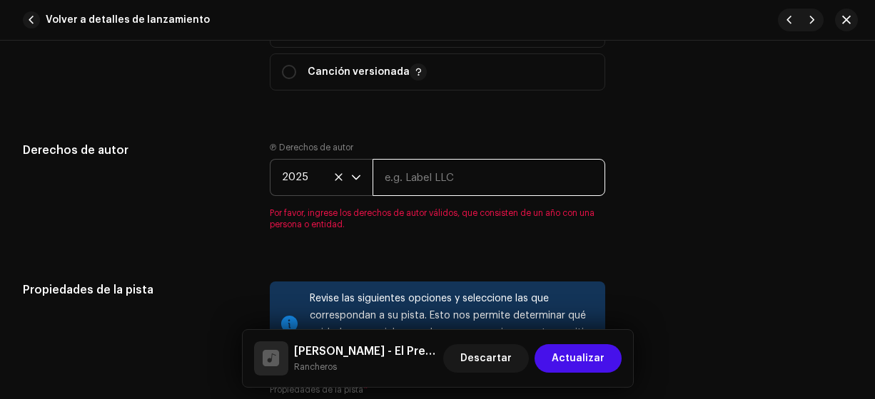
type input "Rancheros"
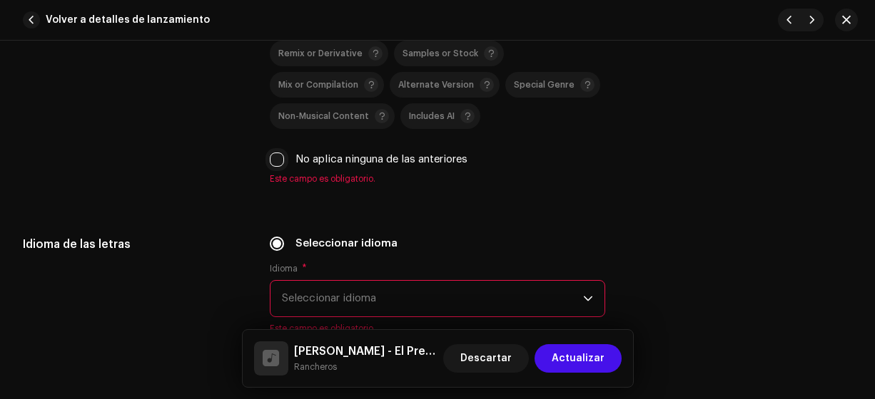
click at [280, 154] on input "No aplica ninguna de las anteriores" at bounding box center [277, 160] width 14 height 14
checkbox input "true"
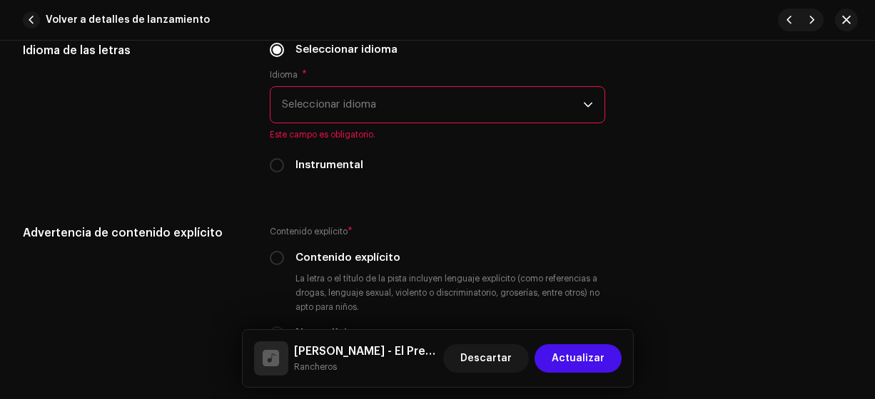
scroll to position [2325, 0]
click at [305, 93] on span "Seleccionar idioma" at bounding box center [433, 105] width 302 height 36
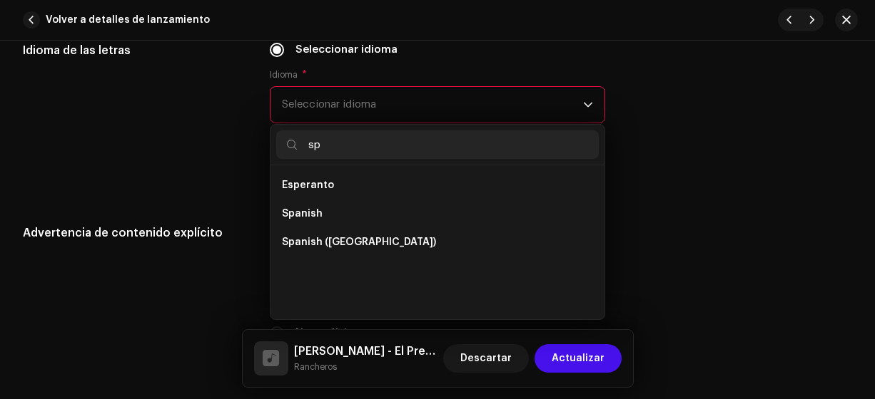
scroll to position [0, 0]
type input "sp"
click at [360, 238] on span "Spanish ([GEOGRAPHIC_DATA])" at bounding box center [359, 242] width 154 height 14
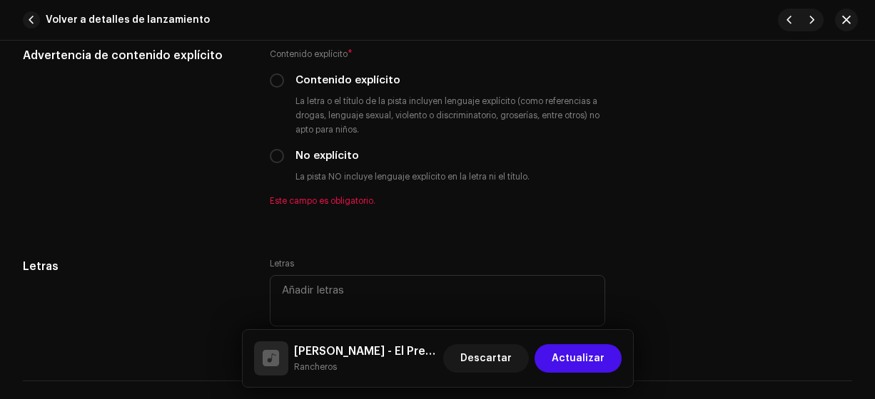
scroll to position [2489, 0]
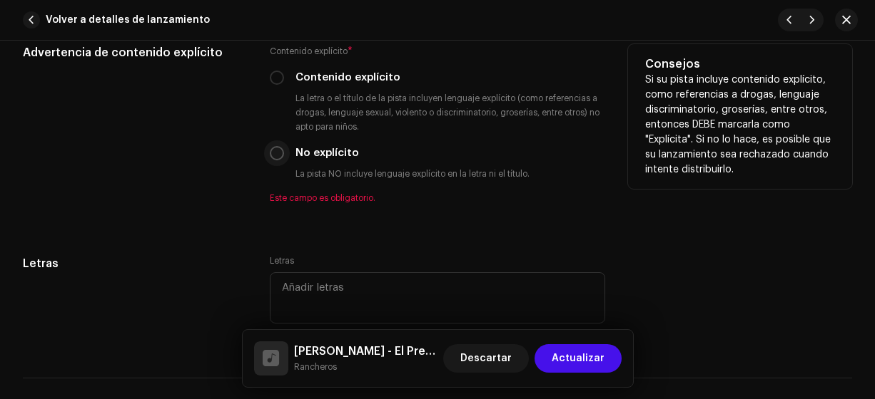
click at [275, 146] on input "No explícito" at bounding box center [277, 153] width 14 height 14
radio input "true"
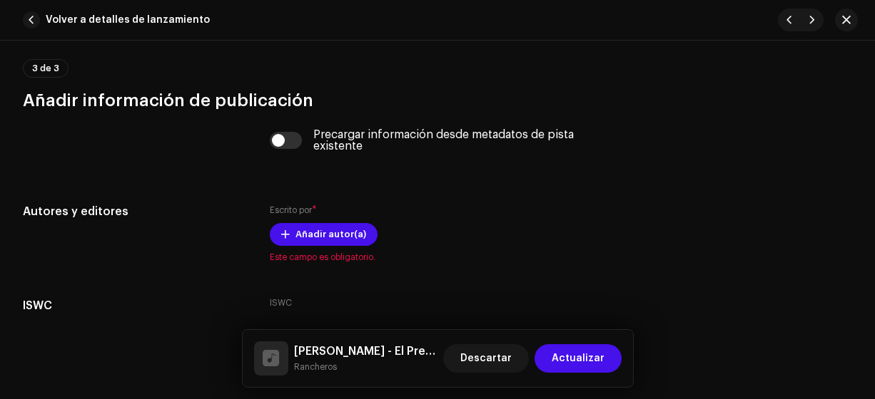
scroll to position [2908, 0]
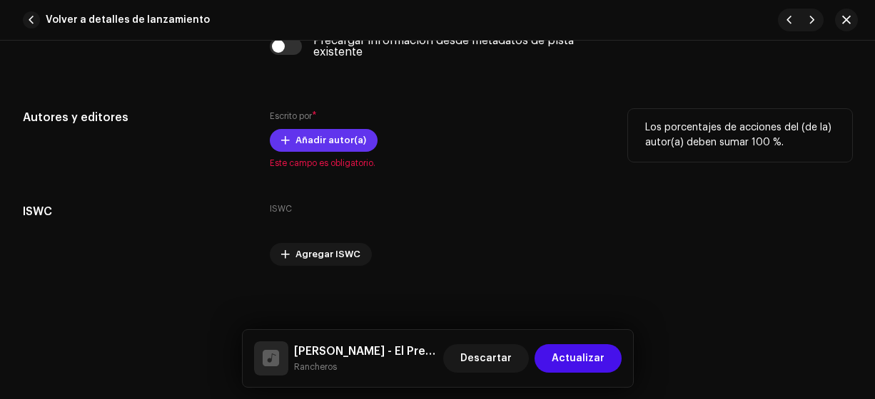
click at [312, 136] on span "Añadir autor(a)" at bounding box center [330, 140] width 71 height 29
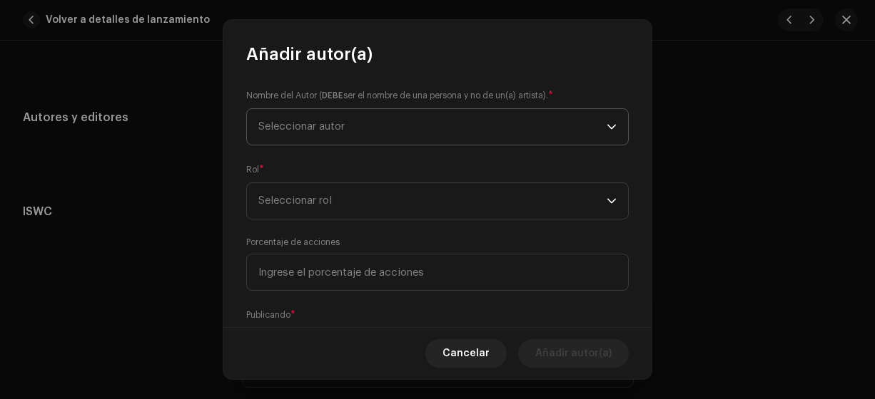
click at [307, 123] on span "Seleccionar autor" at bounding box center [301, 126] width 86 height 11
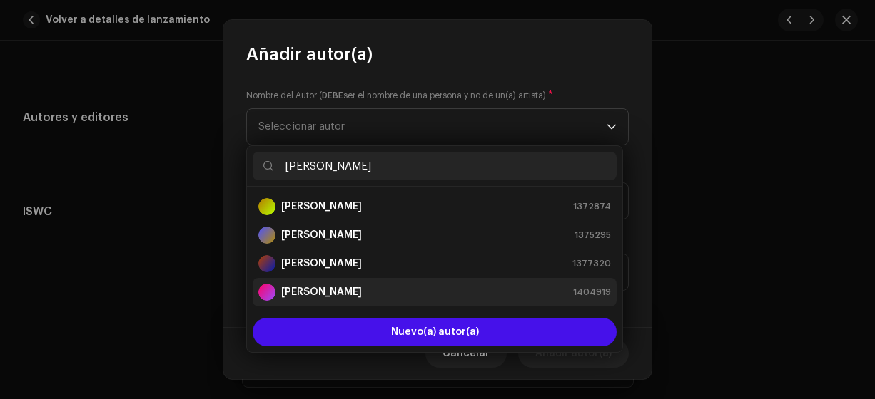
type input "[PERSON_NAME]"
click at [332, 292] on strong "[PERSON_NAME]" at bounding box center [321, 292] width 81 height 14
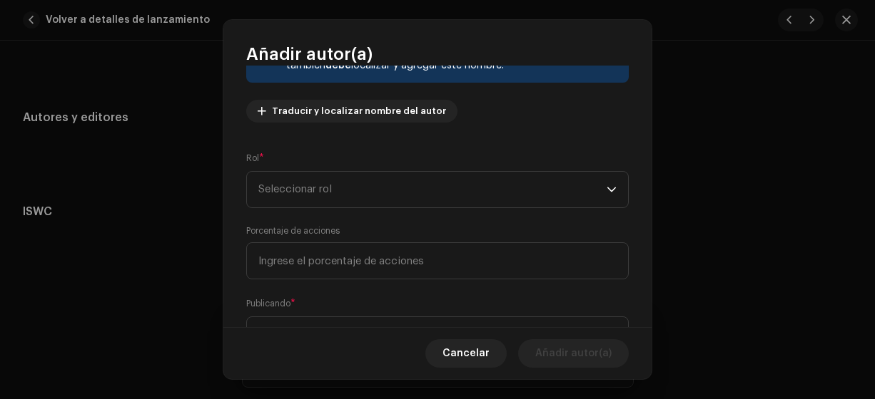
scroll to position [168, 0]
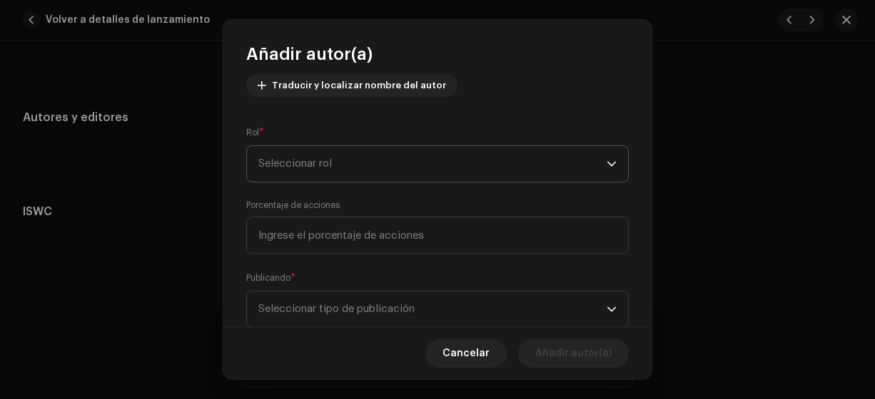
click at [272, 166] on span "Seleccionar rol" at bounding box center [432, 164] width 348 height 36
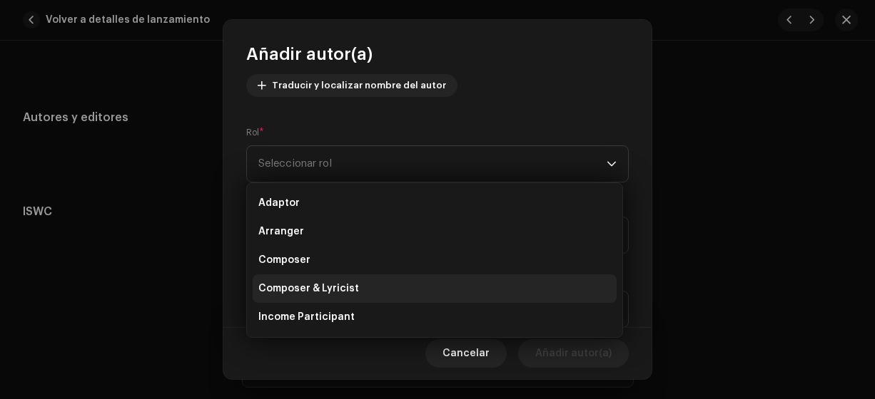
click at [292, 288] on span "Composer & Lyricist" at bounding box center [308, 289] width 101 height 14
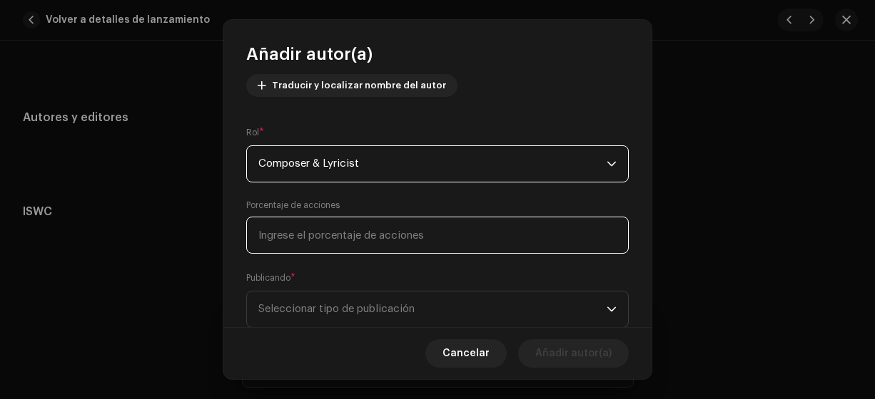
click at [272, 235] on input at bounding box center [437, 235] width 382 height 37
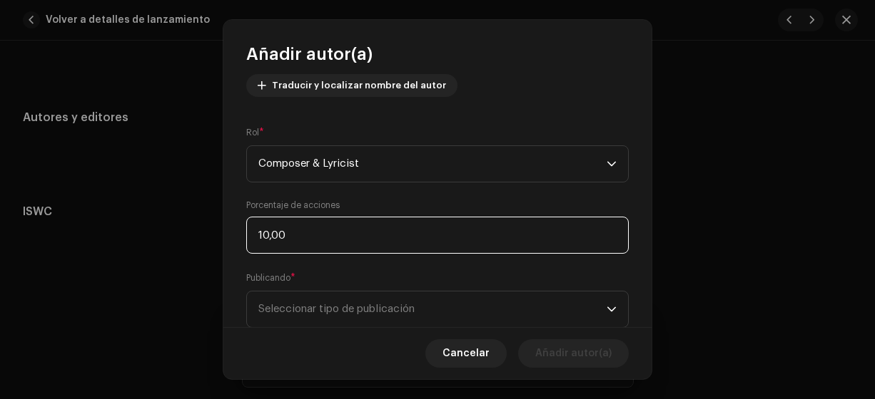
type input "100,00"
click at [360, 302] on span "Seleccionar tipo de publicación" at bounding box center [432, 310] width 348 height 36
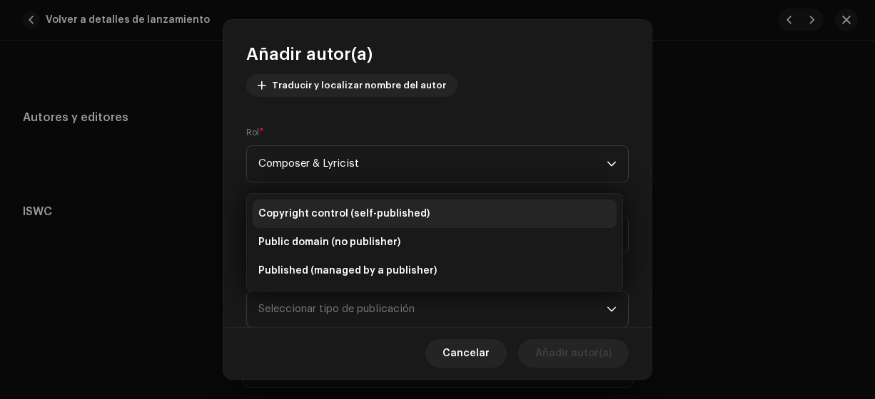
click at [372, 210] on span "Copyright control (self-published)" at bounding box center [343, 214] width 171 height 14
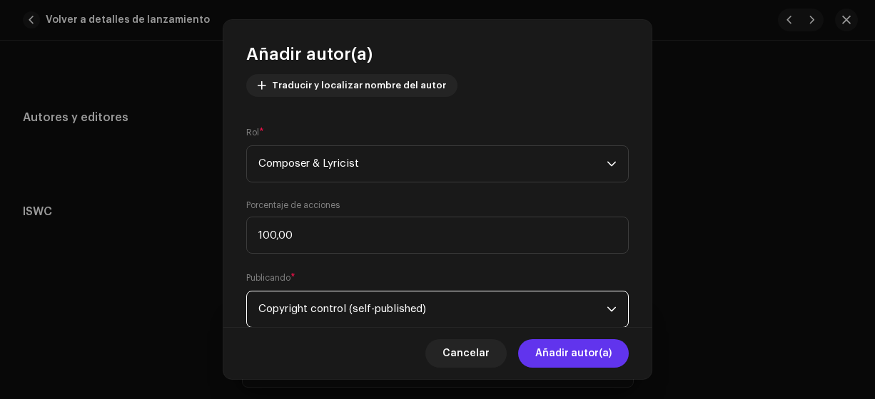
click at [561, 357] on span "Añadir autor(a)" at bounding box center [573, 354] width 76 height 29
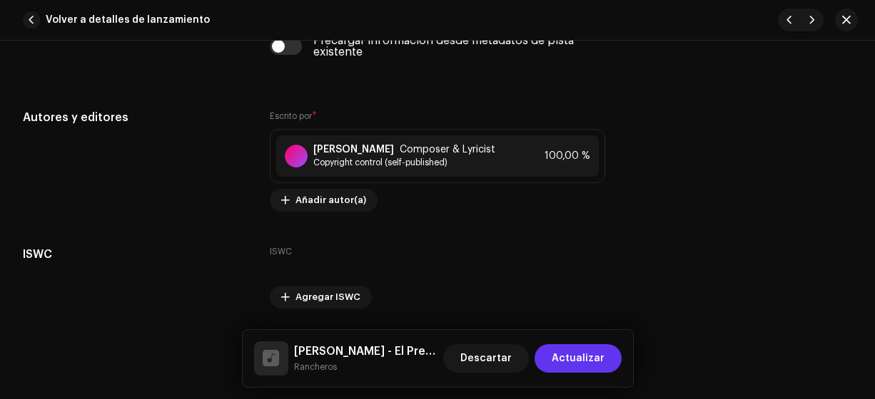
click at [568, 358] on span "Actualizar" at bounding box center [577, 359] width 53 height 29
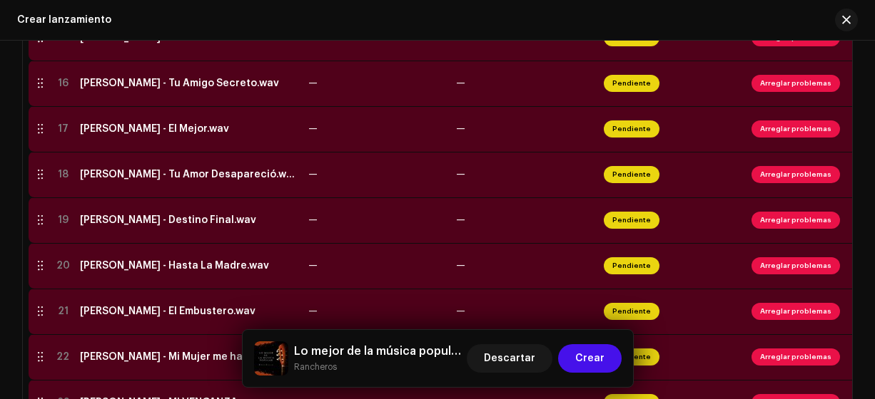
scroll to position [1021, 0]
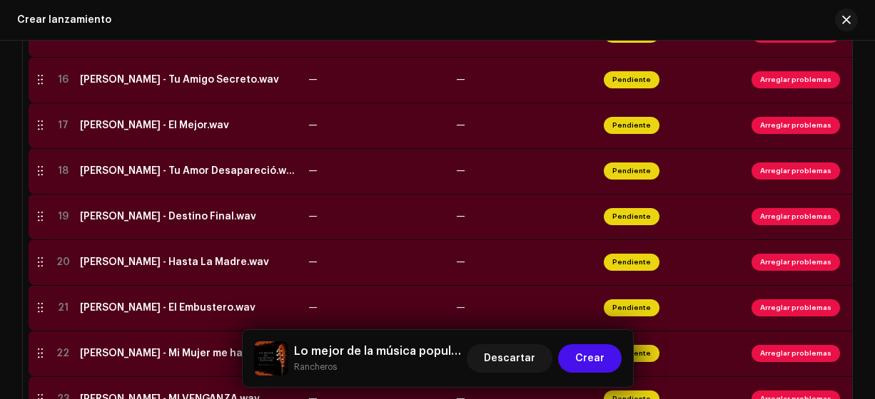
click at [123, 220] on div "[PERSON_NAME] - Destino Final.wav" at bounding box center [168, 216] width 176 height 11
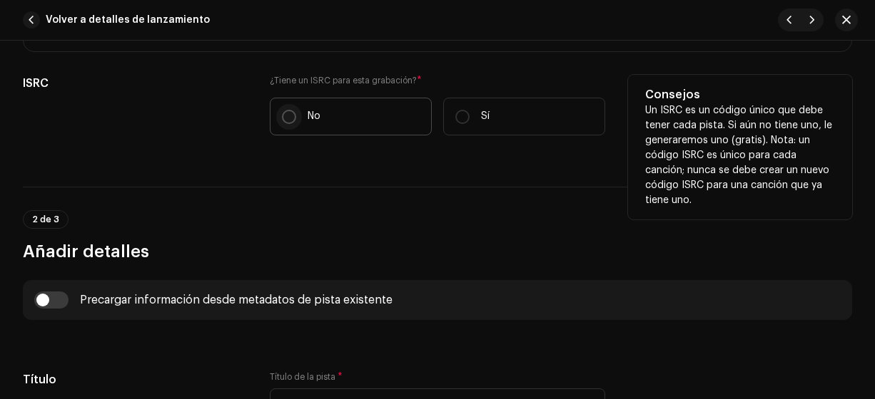
click at [292, 120] on p-radiobutton at bounding box center [289, 117] width 14 height 14
click at [292, 120] on input "No" at bounding box center [289, 117] width 14 height 14
radio input "true"
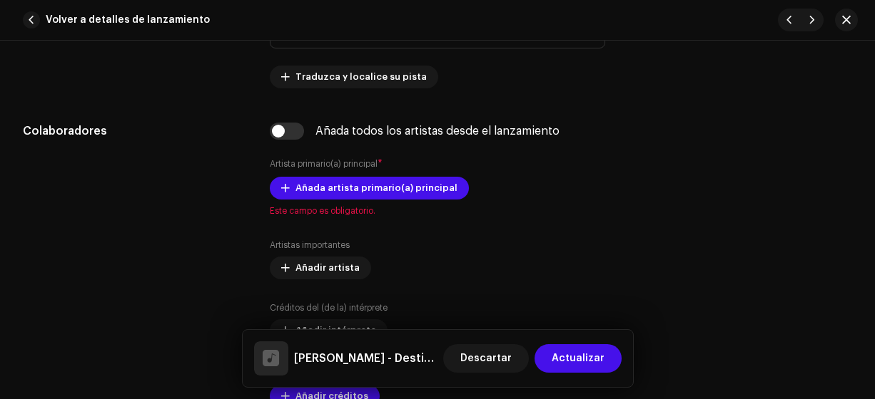
scroll to position [826, 0]
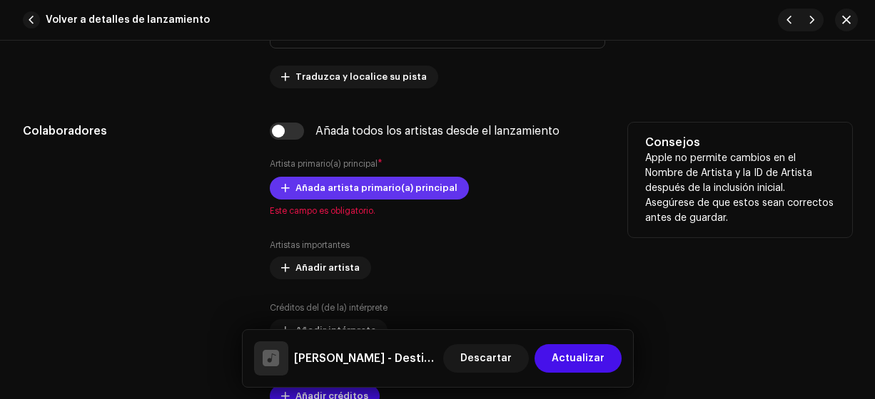
click at [342, 190] on span "Añada artista primario(a) principal" at bounding box center [376, 188] width 162 height 29
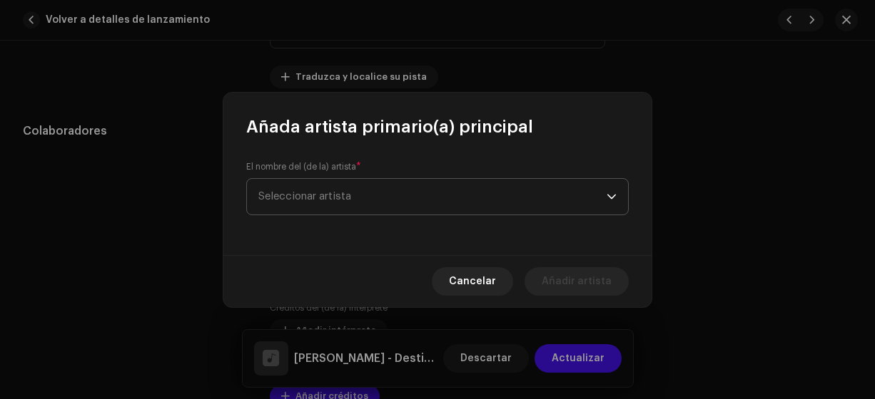
click at [325, 179] on span "Seleccionar artista" at bounding box center [432, 197] width 348 height 36
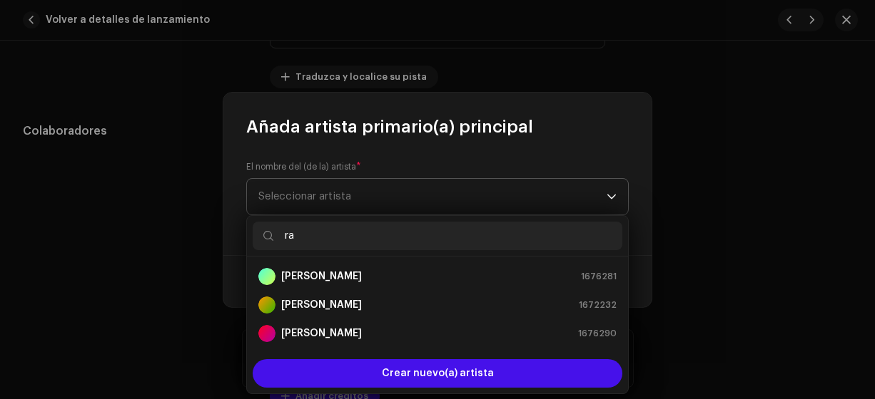
type input "ran"
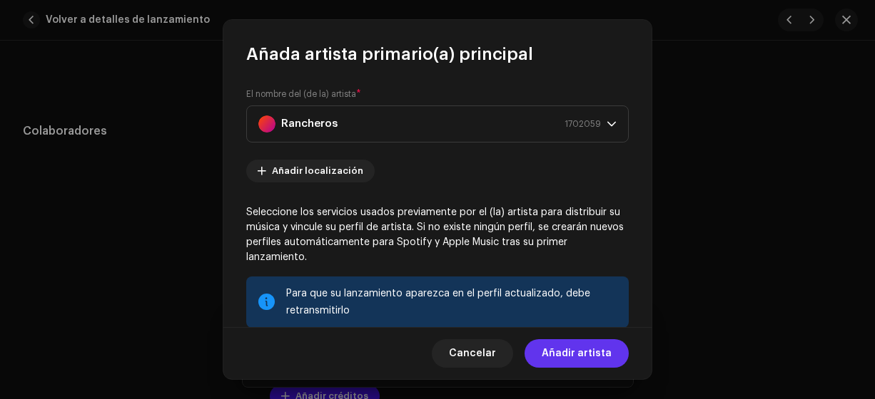
click at [570, 350] on span "Añadir artista" at bounding box center [576, 354] width 70 height 29
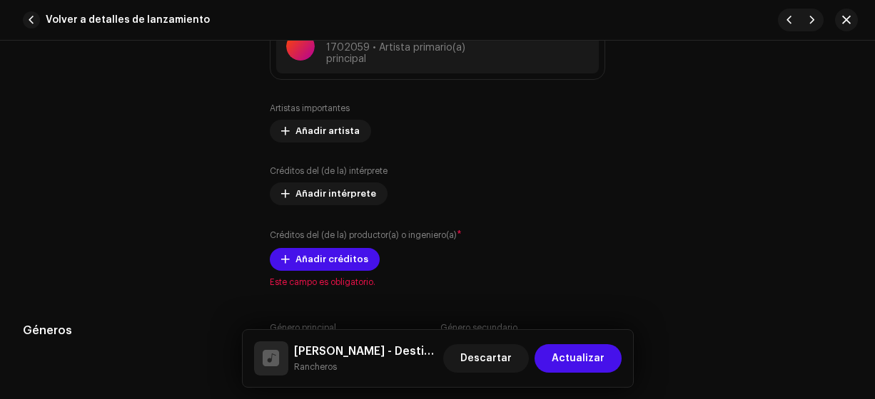
scroll to position [1019, 0]
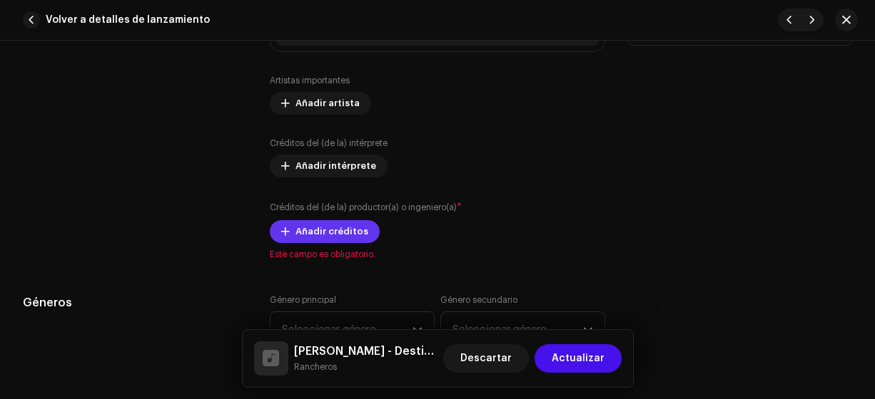
click at [310, 238] on span "Añadir créditos" at bounding box center [331, 232] width 73 height 29
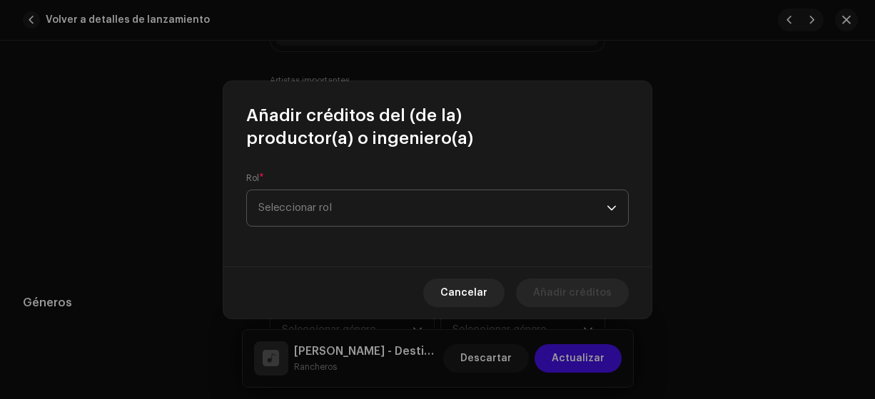
click at [286, 217] on span "Seleccionar rol" at bounding box center [432, 208] width 348 height 36
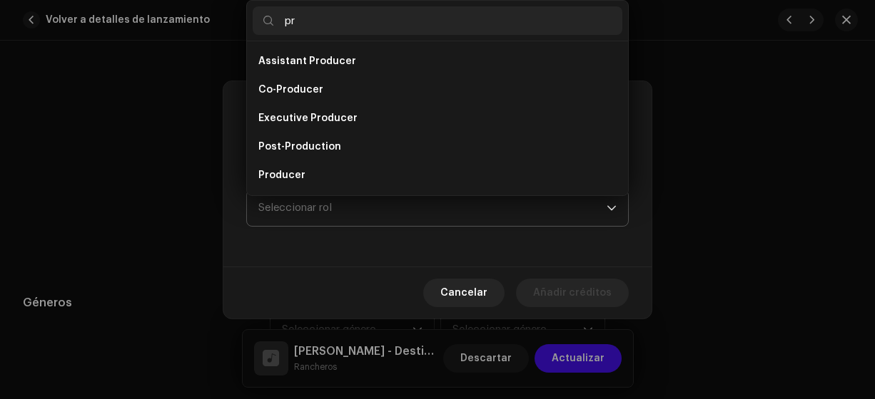
type input "pro"
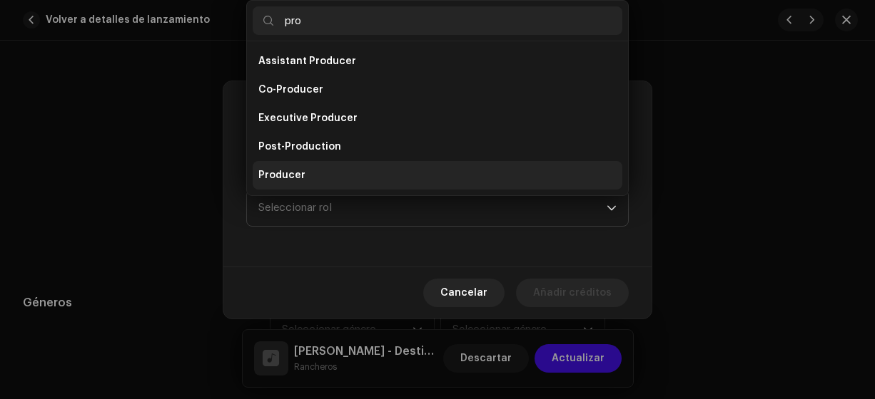
click at [298, 174] on span "Producer" at bounding box center [281, 175] width 47 height 14
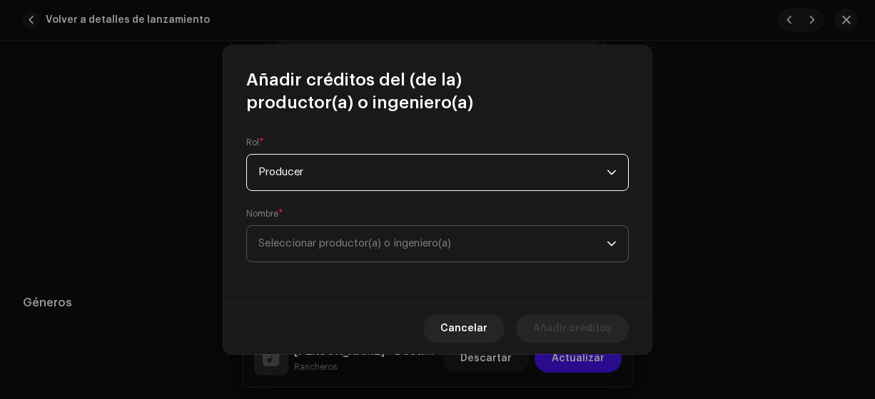
click at [297, 241] on span "Seleccionar productor(a) o ingeniero(a)" at bounding box center [354, 243] width 193 height 11
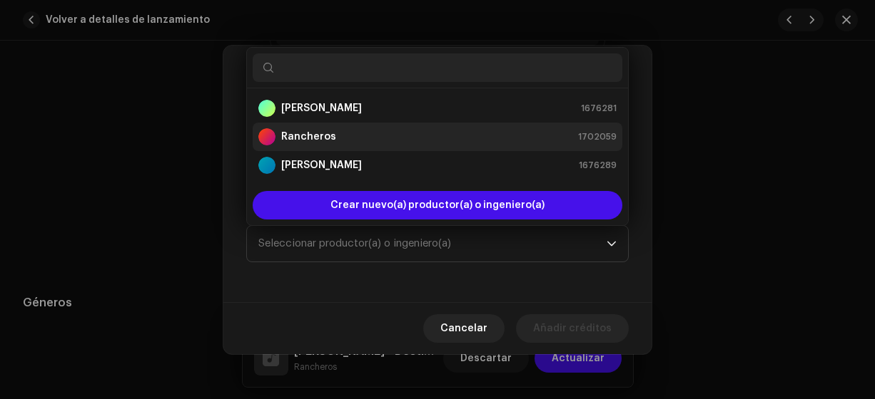
click at [305, 136] on strong "Rancheros" at bounding box center [308, 137] width 55 height 14
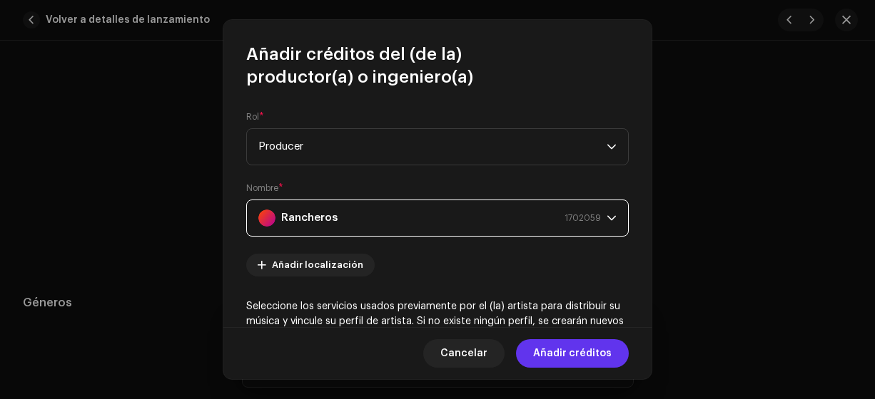
click at [561, 355] on span "Añadir créditos" at bounding box center [572, 354] width 78 height 29
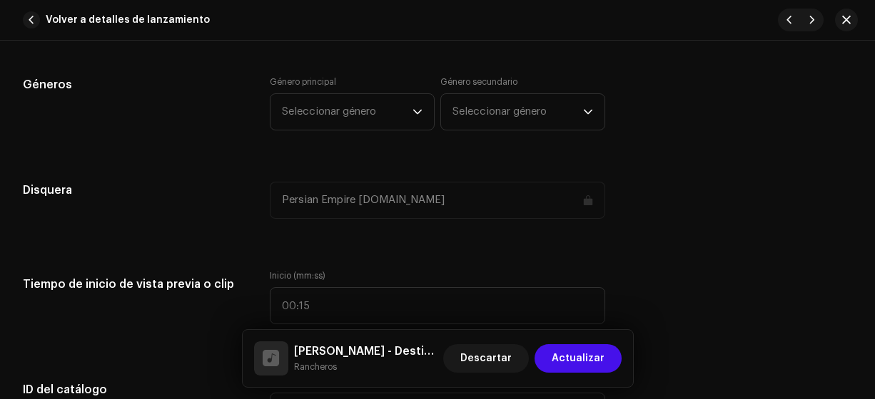
scroll to position [1291, 0]
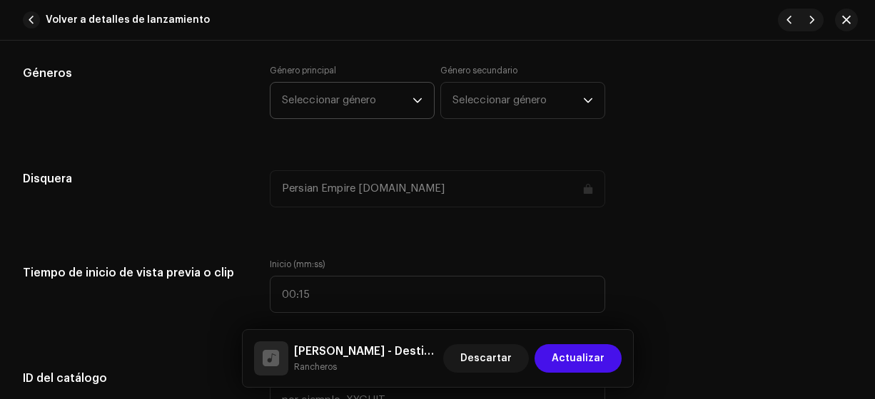
click at [330, 108] on span "Seleccionar género" at bounding box center [347, 101] width 131 height 36
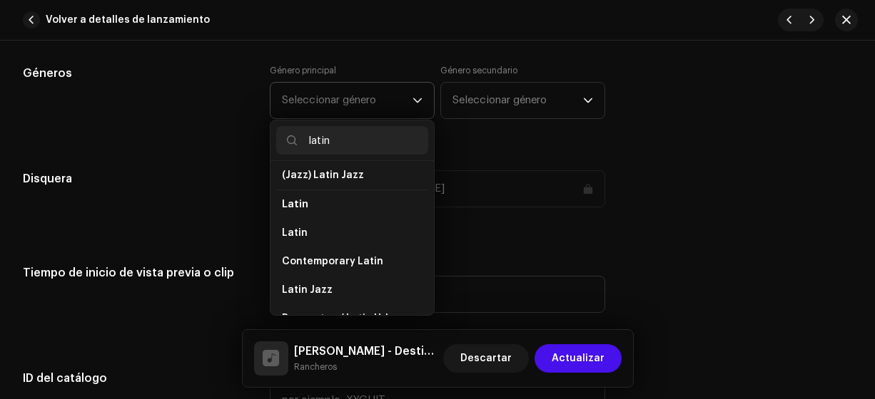
scroll to position [95, 0]
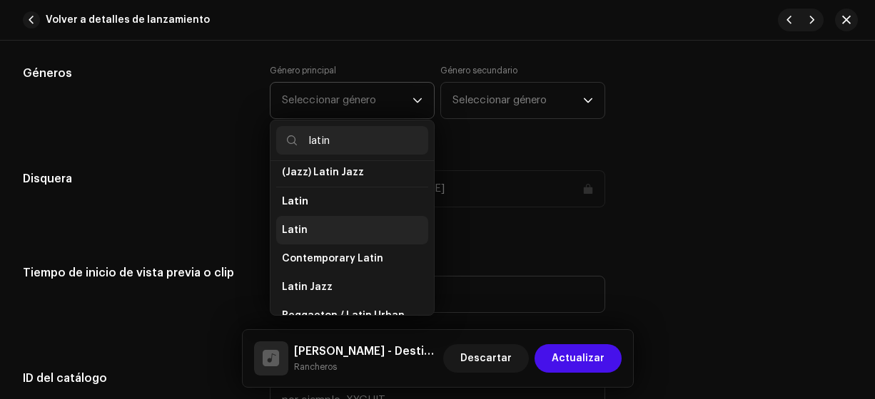
type input "latin"
click at [295, 225] on span "Latin" at bounding box center [295, 230] width 26 height 14
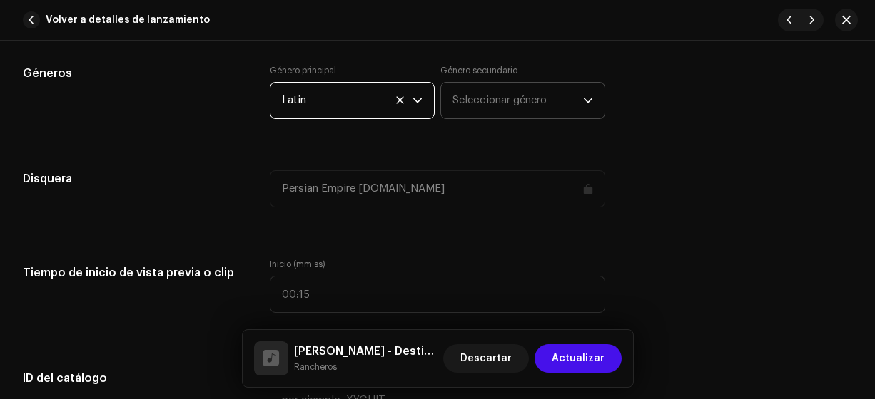
click at [478, 92] on span "Seleccionar género" at bounding box center [517, 101] width 131 height 36
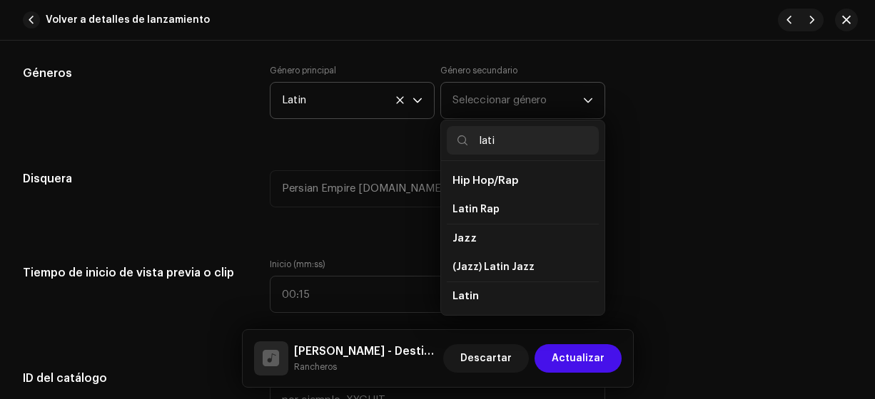
type input "latin"
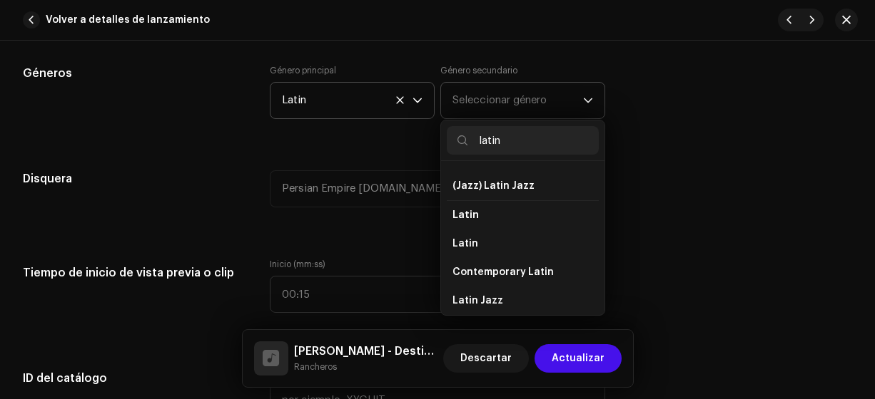
scroll to position [83, 0]
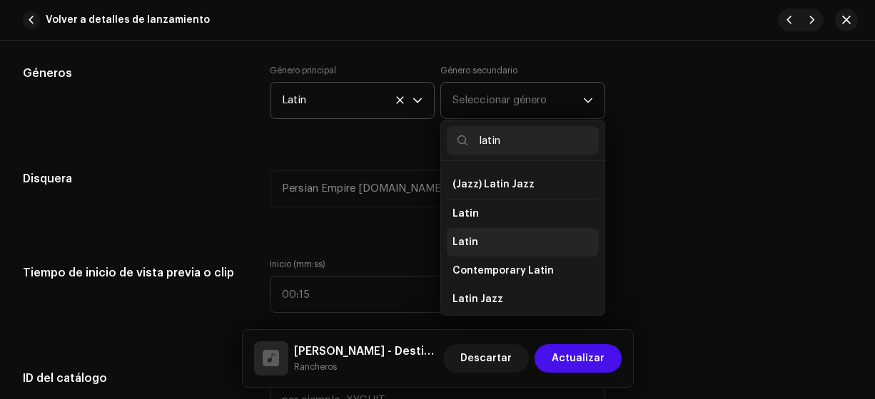
click at [459, 235] on span "Latin" at bounding box center [465, 242] width 26 height 14
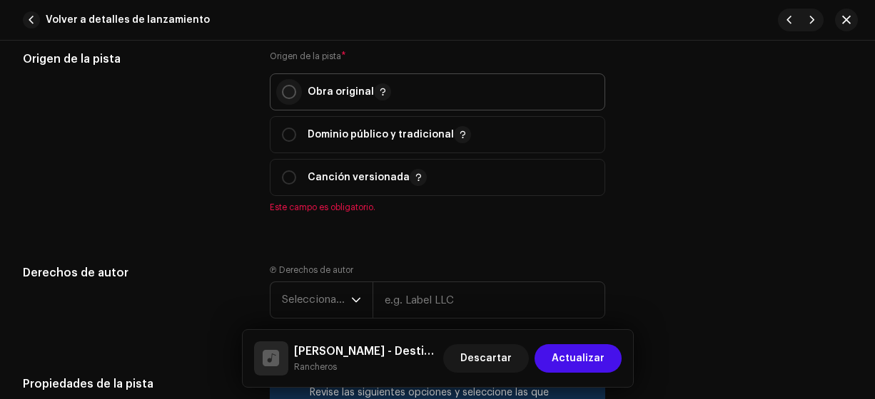
click at [290, 88] on input "radio" at bounding box center [289, 92] width 14 height 14
radio input "true"
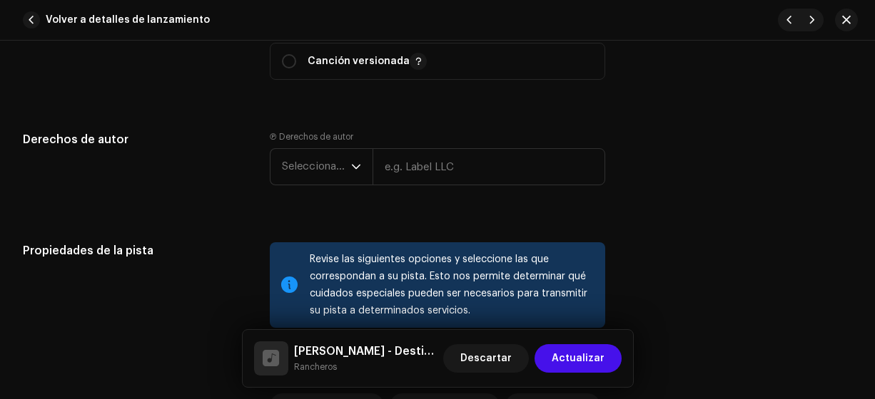
scroll to position [1830, 0]
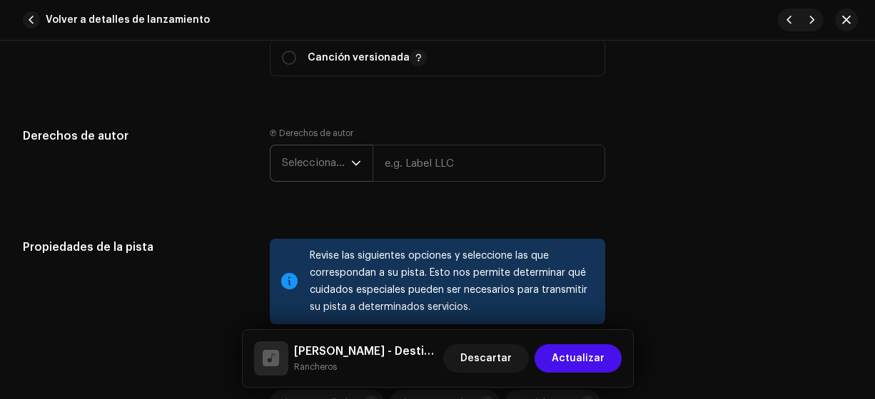
click at [302, 172] on span "Seleccionar año" at bounding box center [316, 164] width 69 height 36
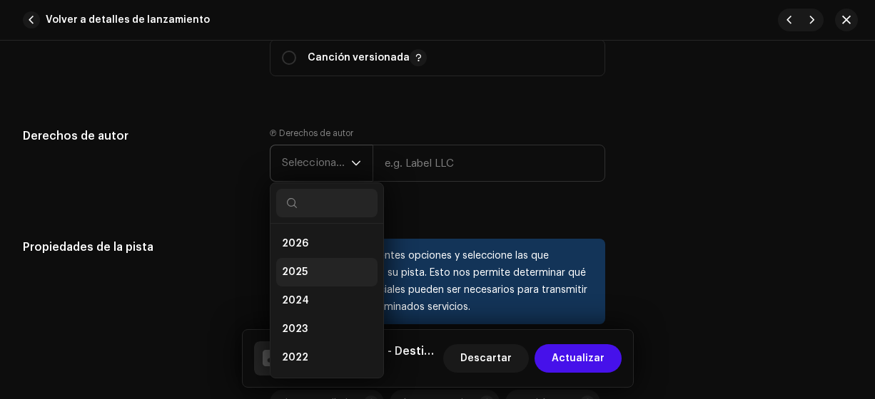
click at [290, 268] on span "2025" at bounding box center [295, 272] width 26 height 14
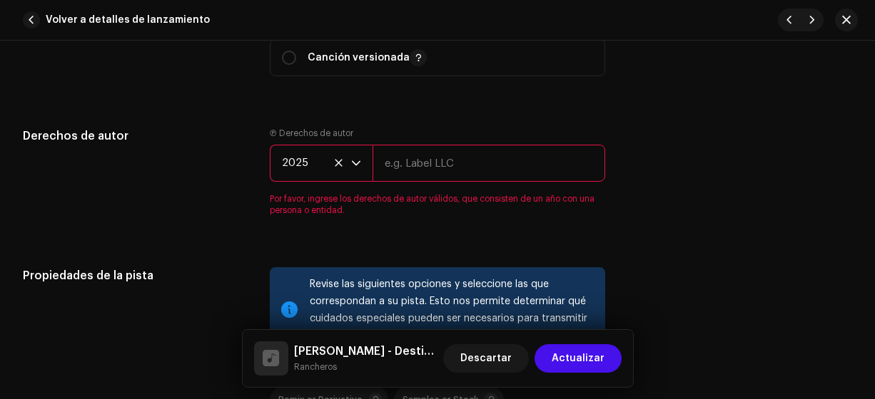
click at [412, 161] on input "text" at bounding box center [488, 163] width 233 height 37
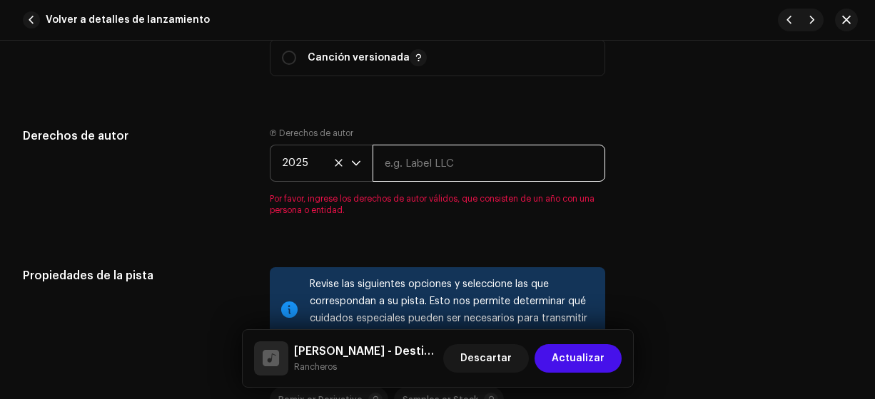
type input "Rancheros"
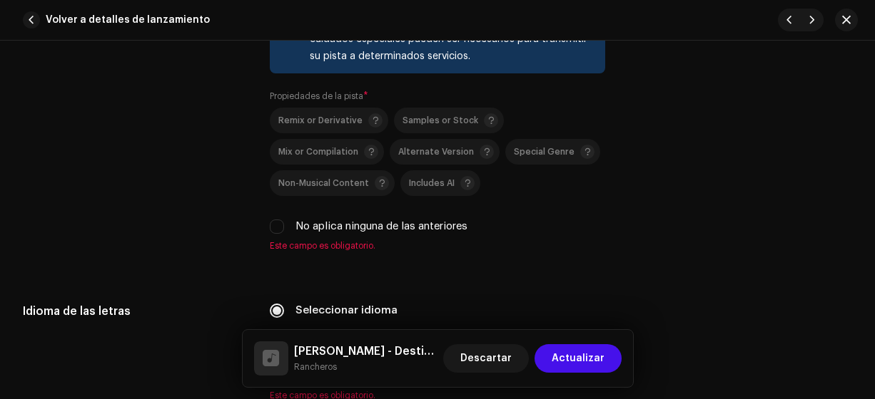
scroll to position [2096, 0]
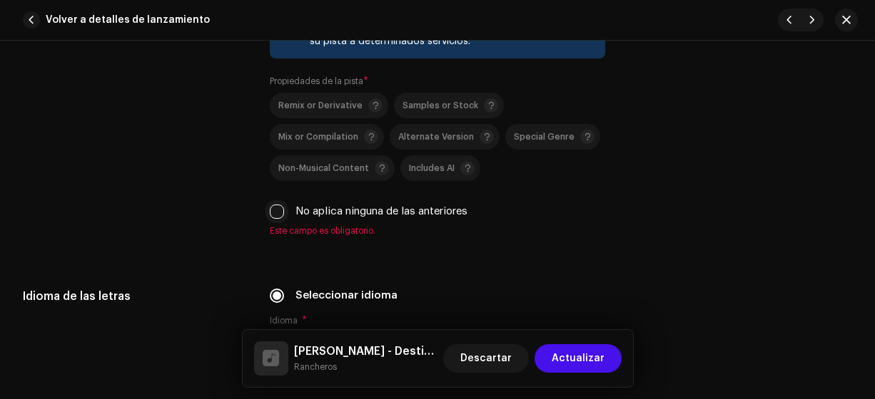
click at [275, 210] on input "No aplica ninguna de las anteriores" at bounding box center [277, 212] width 14 height 14
checkbox input "true"
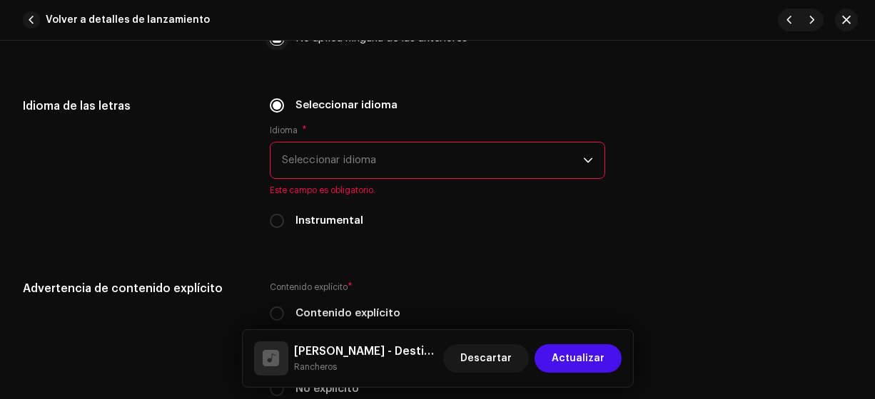
scroll to position [2293, 0]
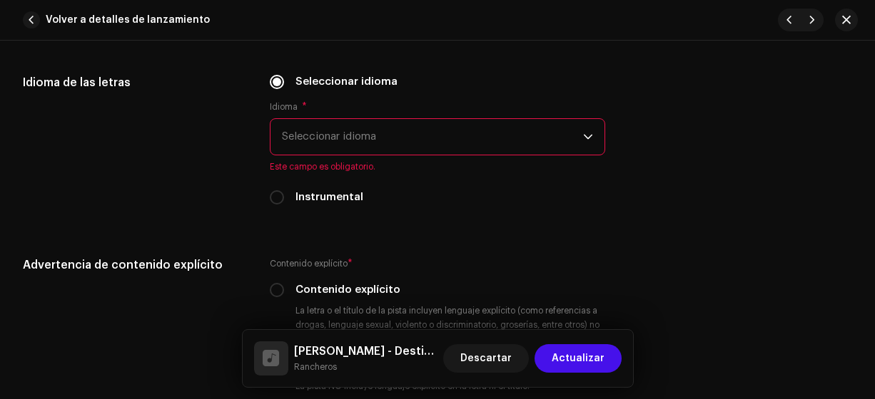
click at [300, 126] on span "Seleccionar idioma" at bounding box center [433, 137] width 302 height 36
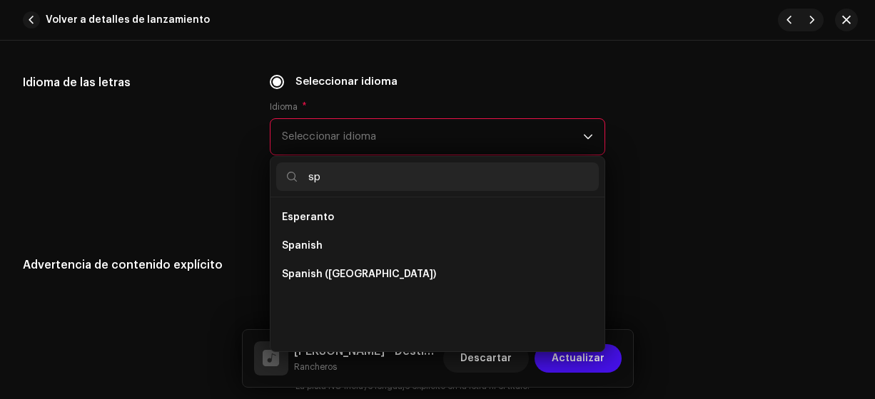
scroll to position [0, 0]
type input "sp"
click at [361, 273] on span "Spanish ([GEOGRAPHIC_DATA])" at bounding box center [359, 274] width 154 height 14
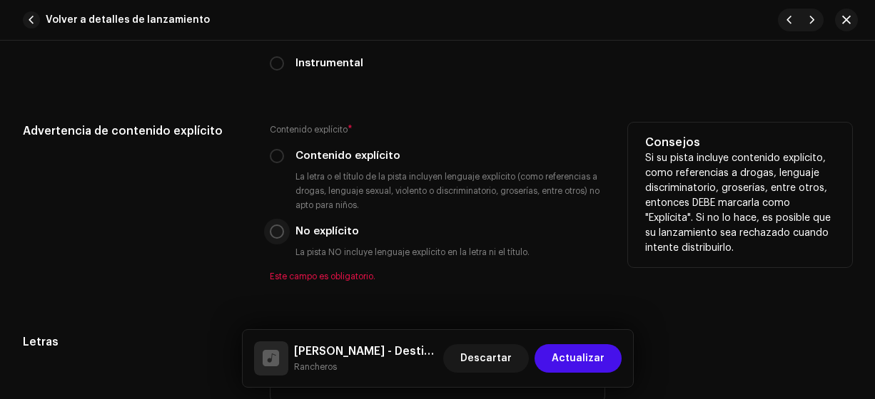
click at [272, 230] on input "No explícito" at bounding box center [277, 232] width 14 height 14
radio input "true"
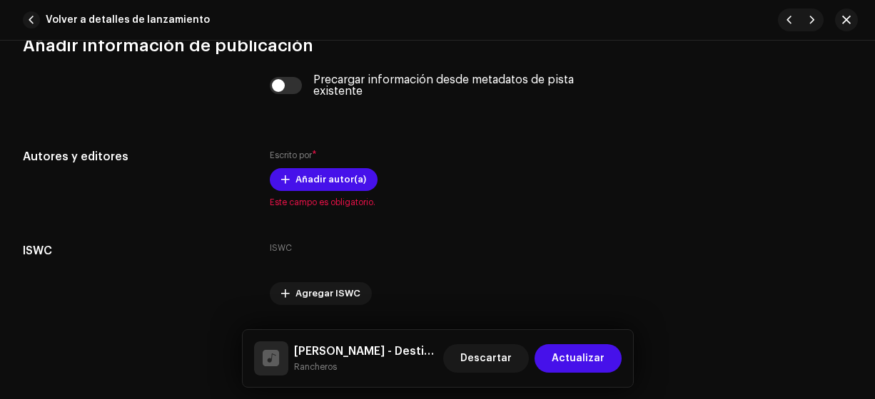
scroll to position [2908, 0]
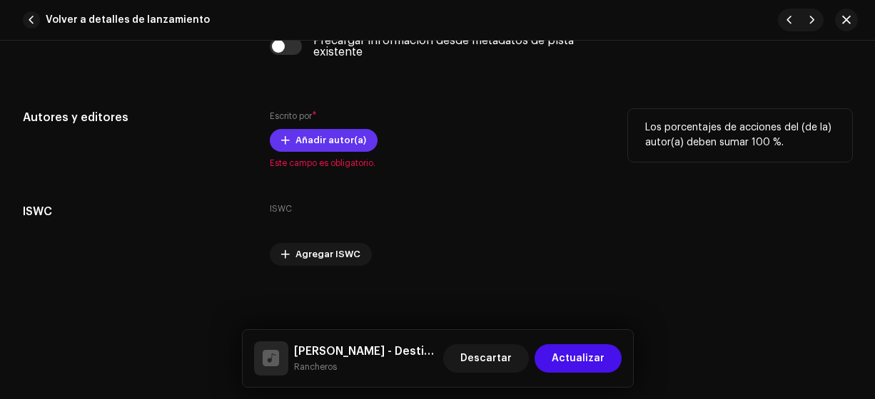
click at [320, 136] on span "Añadir autor(a)" at bounding box center [330, 140] width 71 height 29
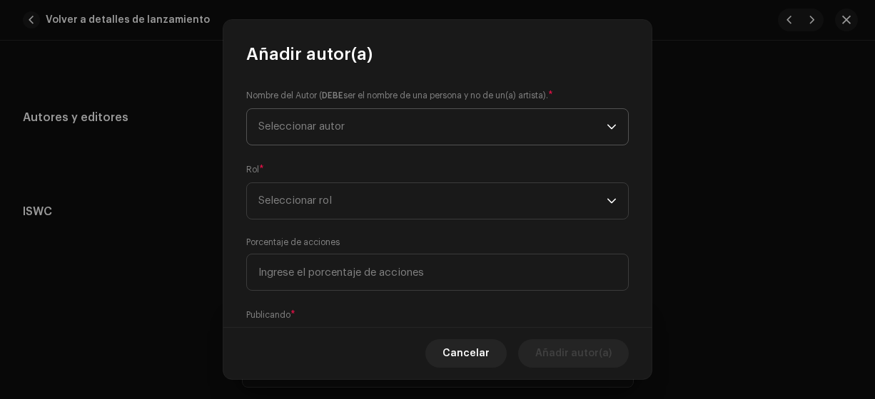
click at [293, 127] on span "Seleccionar autor" at bounding box center [301, 126] width 86 height 11
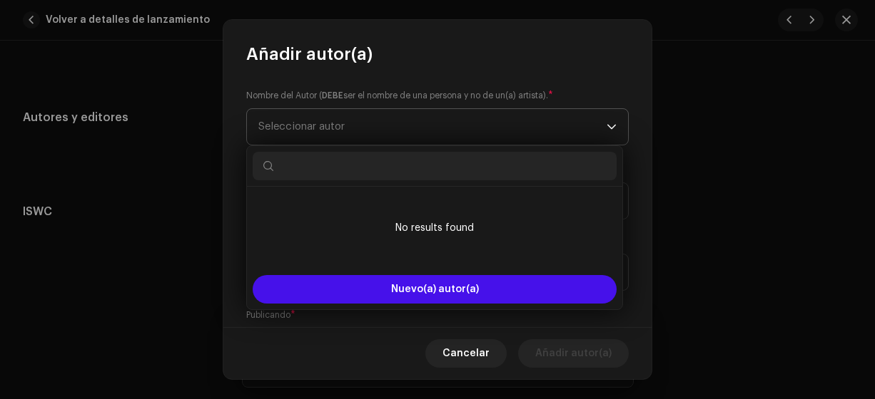
type input "r"
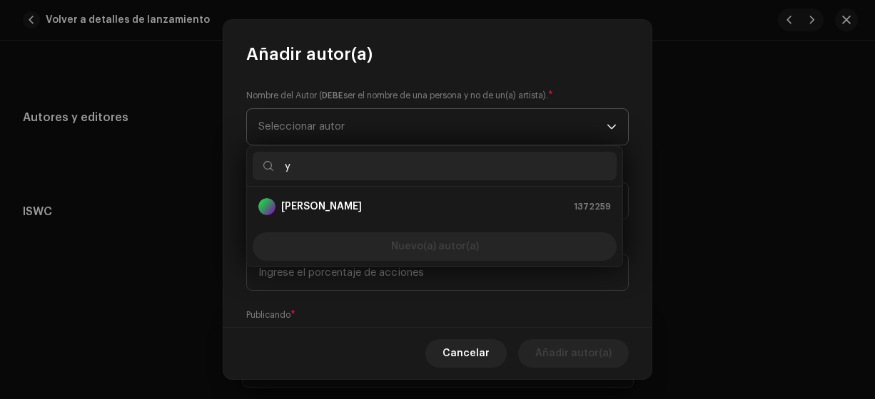
type input "ye"
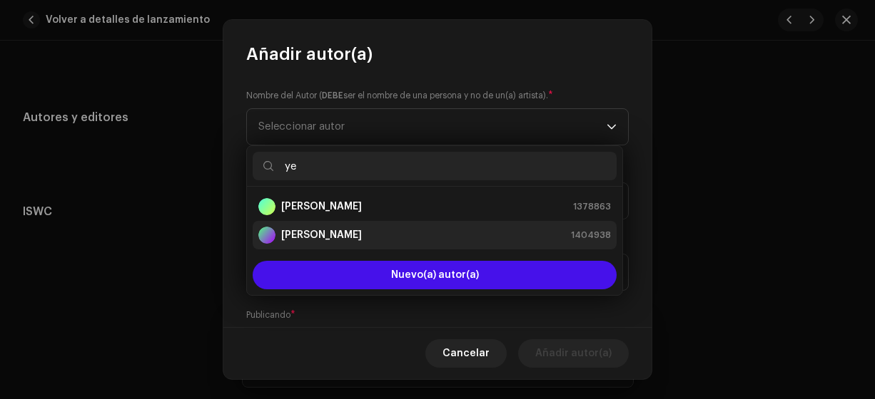
click at [337, 234] on strong "[PERSON_NAME]" at bounding box center [321, 235] width 81 height 14
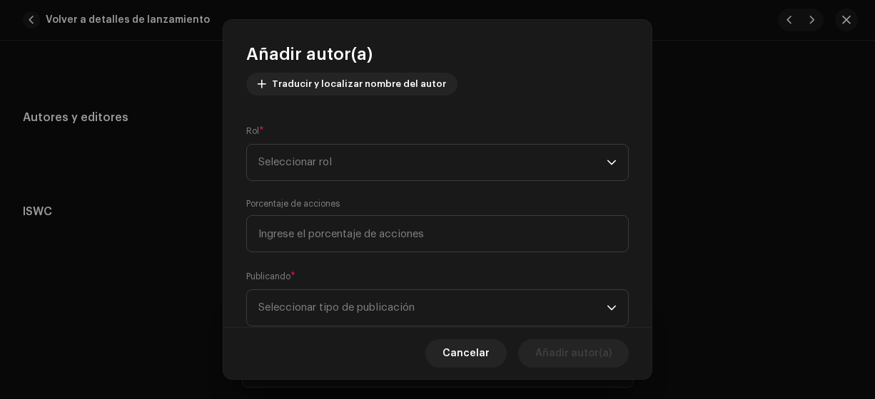
scroll to position [170, 0]
click at [270, 149] on span "Seleccionar rol" at bounding box center [432, 162] width 348 height 36
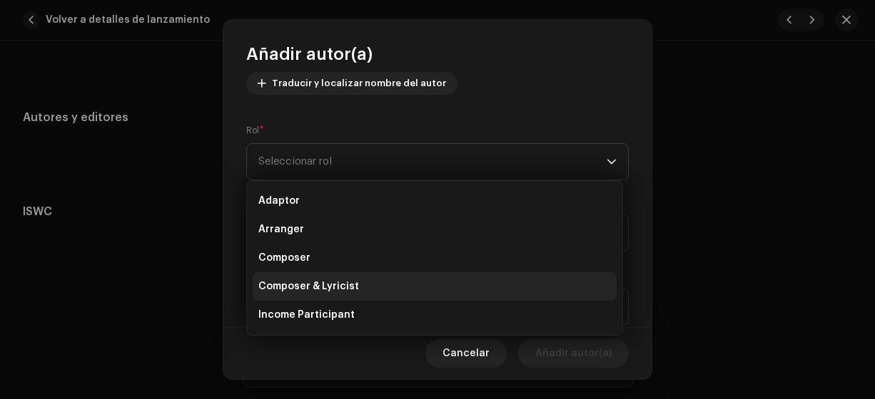
click at [312, 287] on span "Composer & Lyricist" at bounding box center [308, 287] width 101 height 14
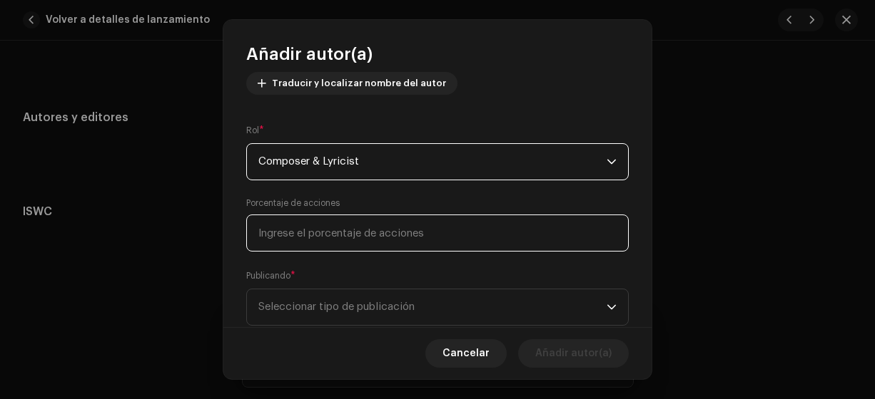
click at [282, 229] on input at bounding box center [437, 233] width 382 height 37
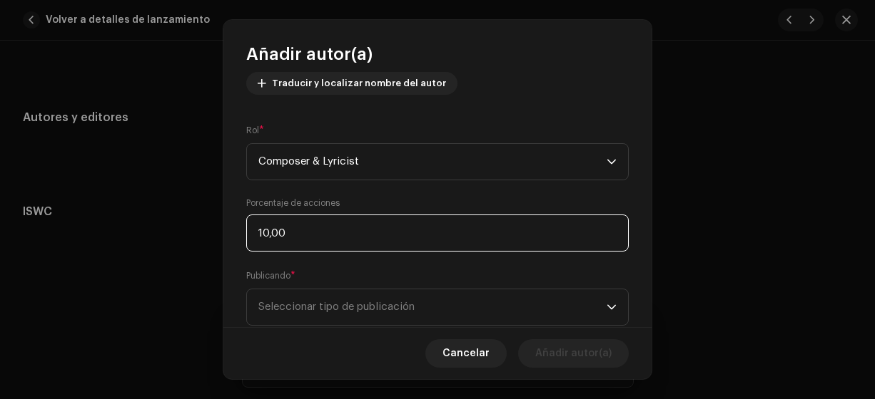
type input "100,00"
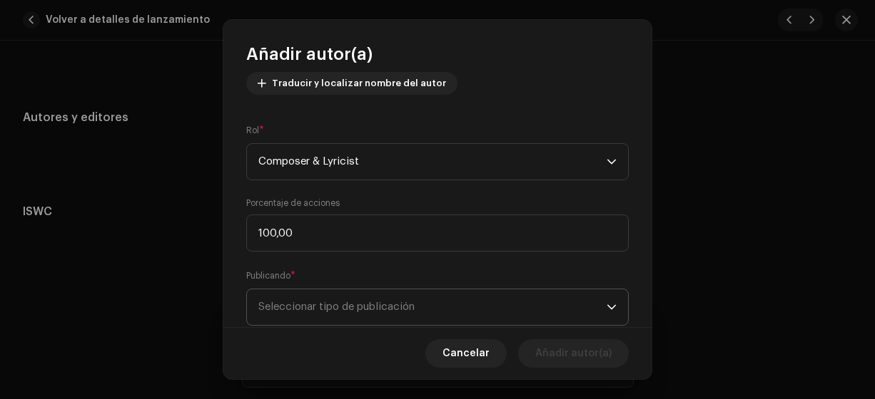
click at [342, 299] on span "Seleccionar tipo de publicación" at bounding box center [432, 308] width 348 height 36
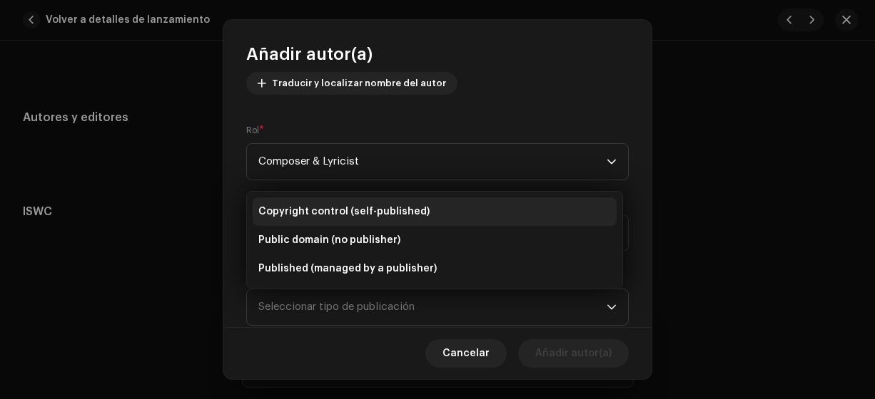
click at [359, 205] on span "Copyright control (self-published)" at bounding box center [343, 212] width 171 height 14
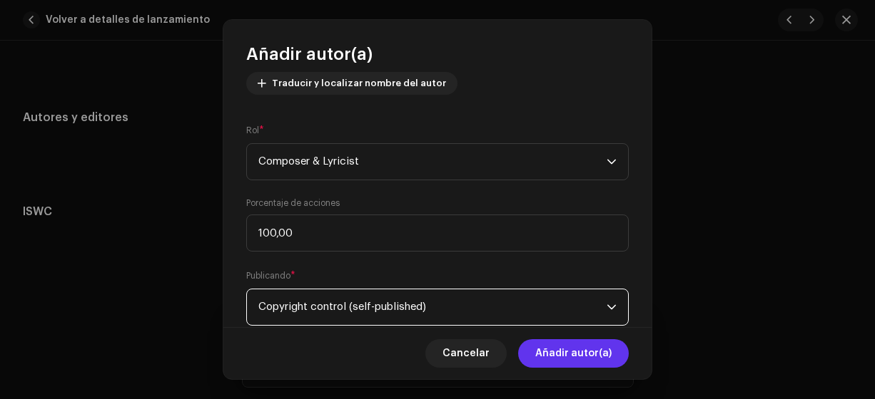
click at [551, 355] on span "Añadir autor(a)" at bounding box center [573, 354] width 76 height 29
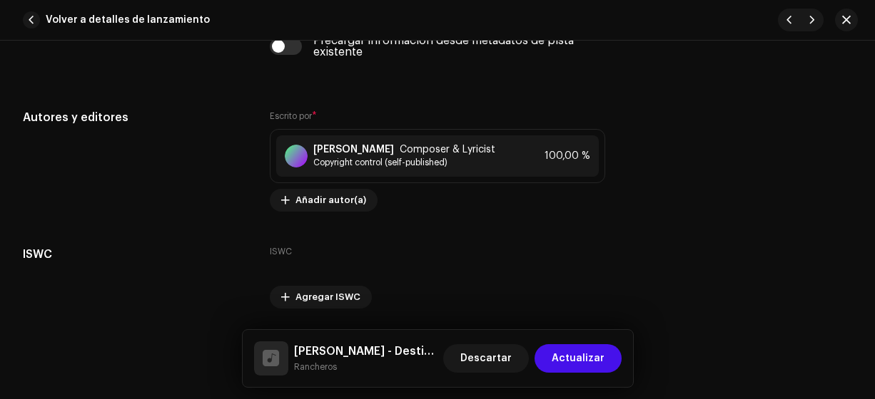
scroll to position [2950, 0]
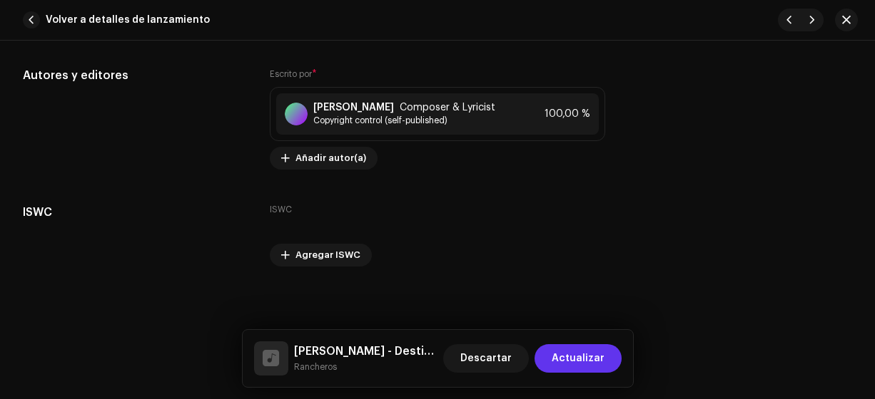
click at [571, 357] on span "Actualizar" at bounding box center [577, 359] width 53 height 29
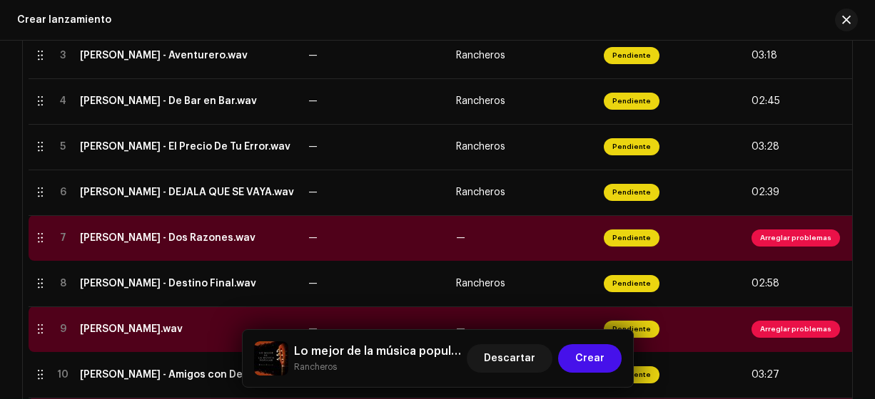
scroll to position [448, 0]
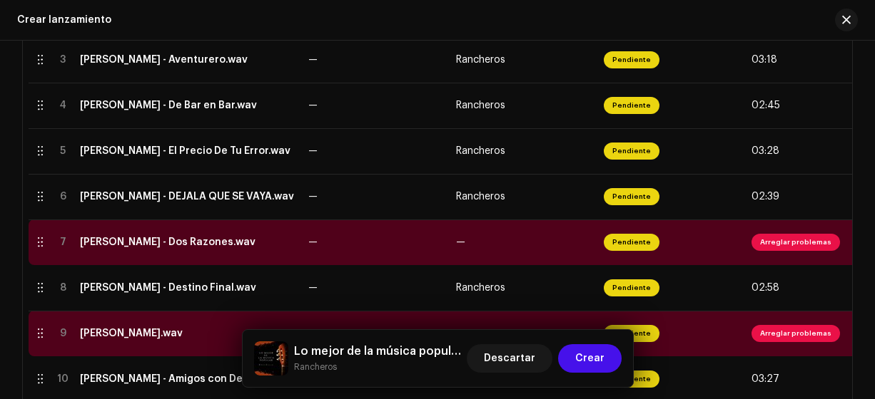
click at [87, 335] on div "[PERSON_NAME].wav" at bounding box center [131, 333] width 103 height 11
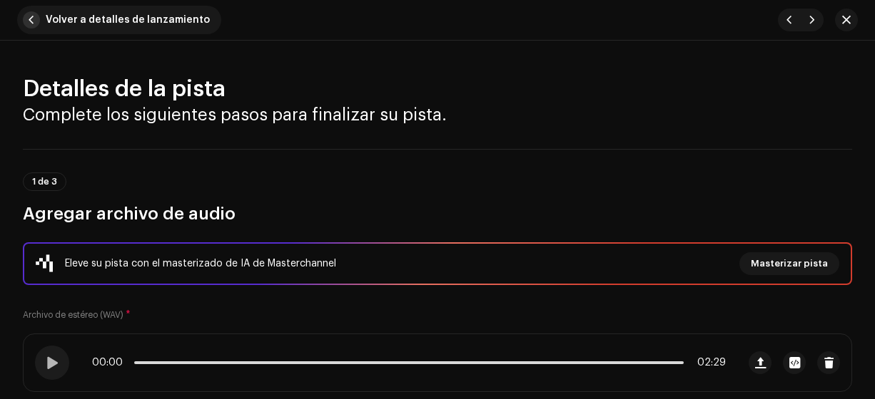
click at [34, 21] on span "button" at bounding box center [31, 19] width 17 height 17
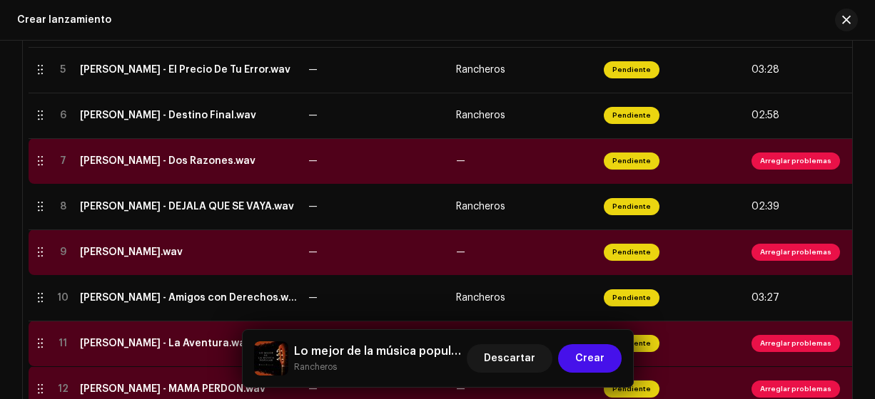
scroll to position [572, 0]
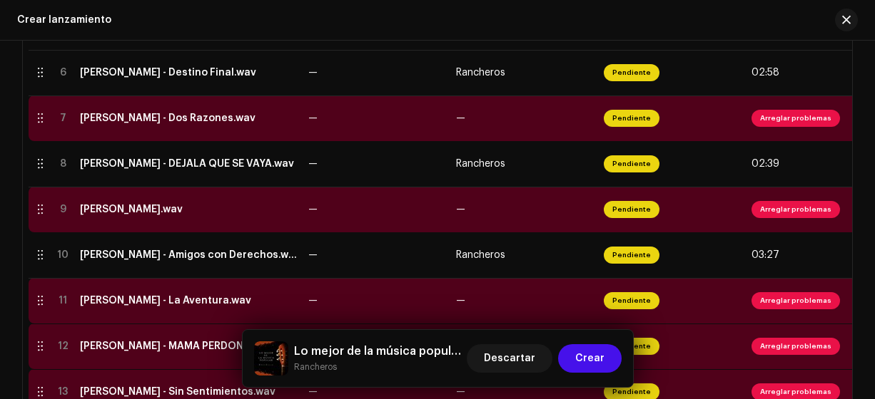
click at [253, 117] on div "[PERSON_NAME] - Dos Razones.wav" at bounding box center [167, 118] width 175 height 11
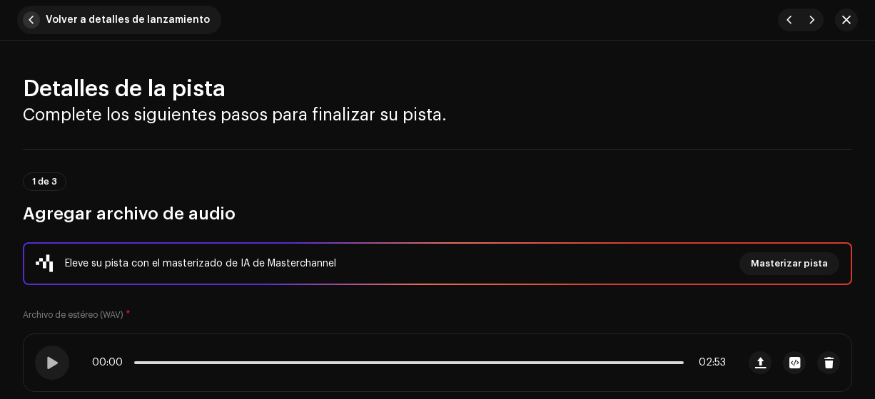
click at [31, 20] on span "button" at bounding box center [31, 19] width 17 height 17
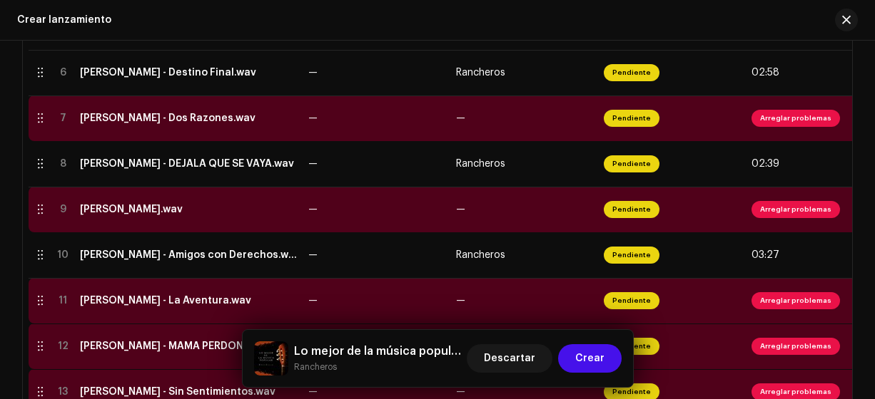
click at [139, 117] on div "[PERSON_NAME] - Dos Razones.wav" at bounding box center [167, 118] width 175 height 11
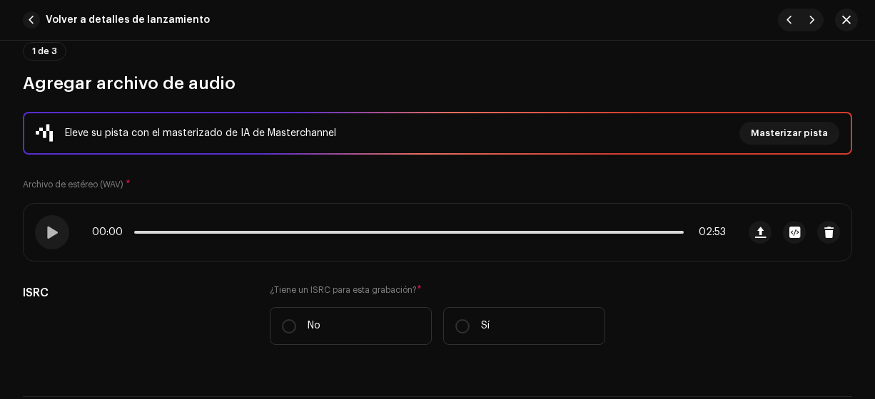
scroll to position [175, 0]
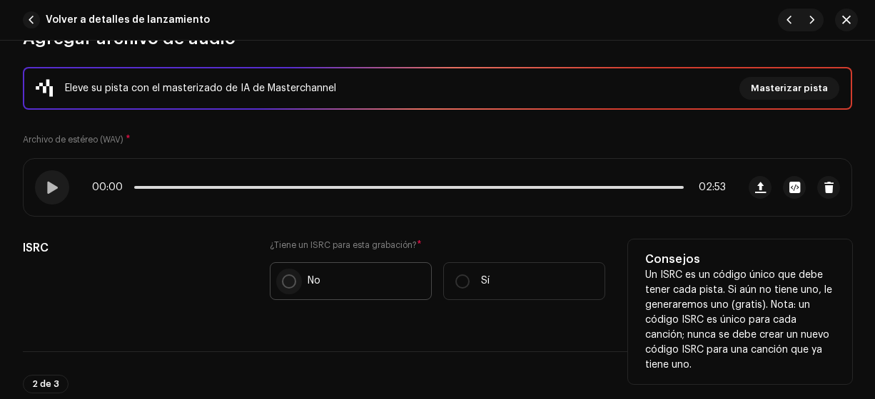
click at [285, 275] on input "No" at bounding box center [289, 282] width 14 height 14
radio input "true"
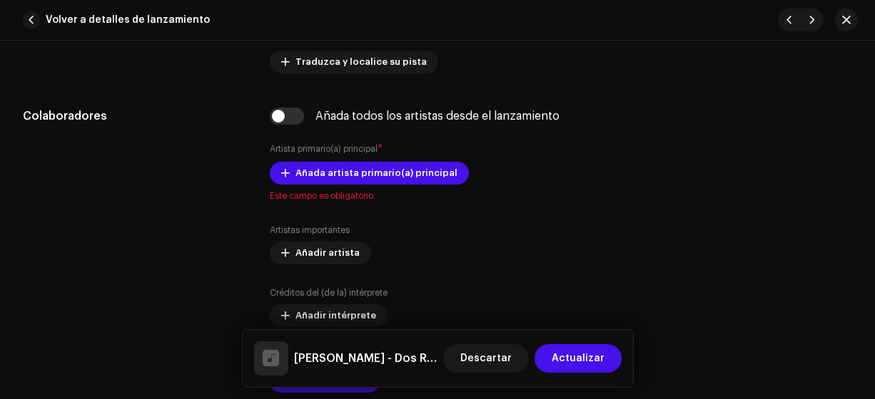
scroll to position [882, 0]
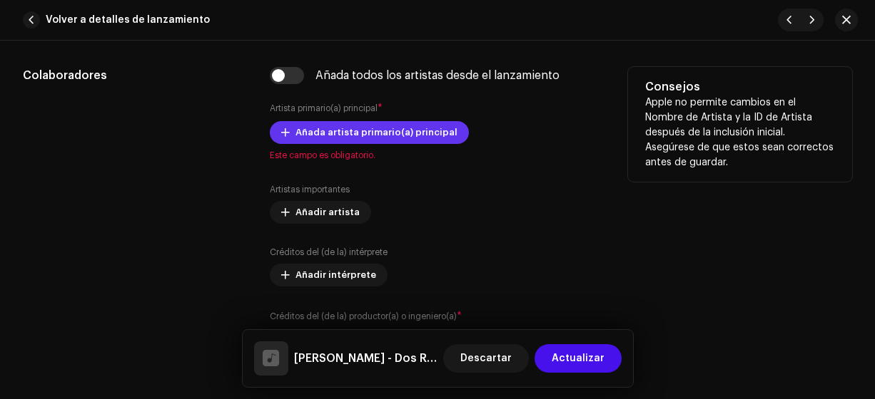
click at [408, 130] on span "Añada artista primario(a) principal" at bounding box center [376, 132] width 162 height 29
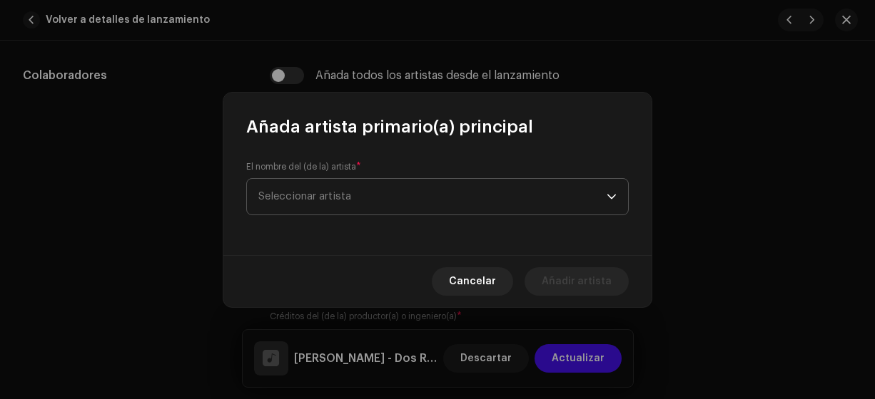
click at [321, 197] on span "Seleccionar artista" at bounding box center [304, 196] width 93 height 11
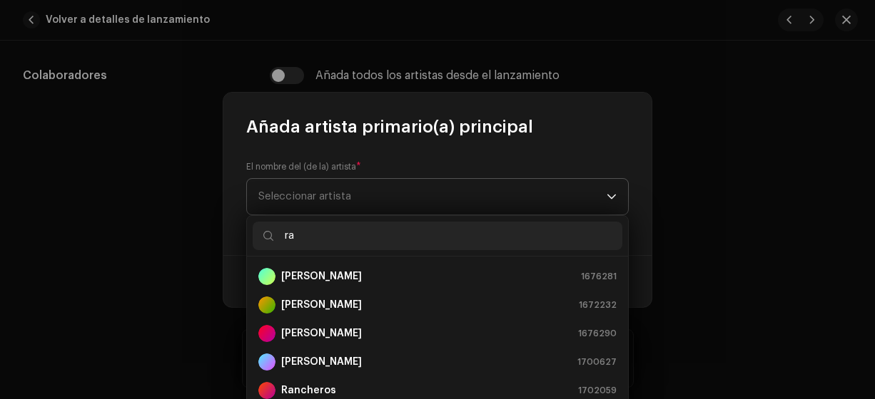
type input "ran"
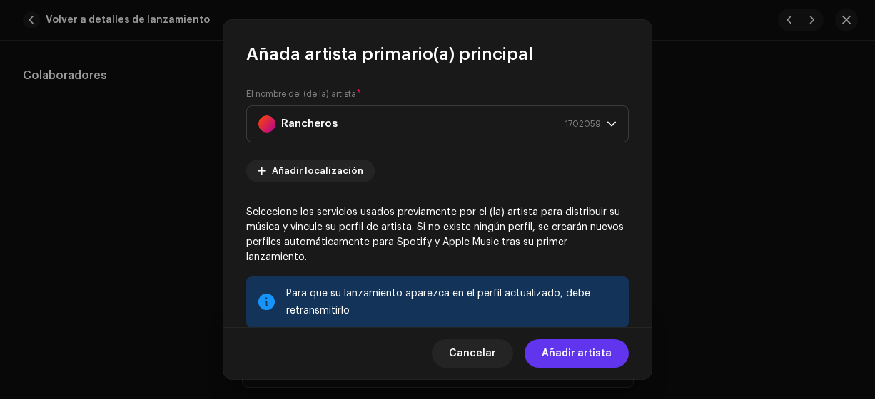
click at [559, 354] on span "Añadir artista" at bounding box center [576, 354] width 70 height 29
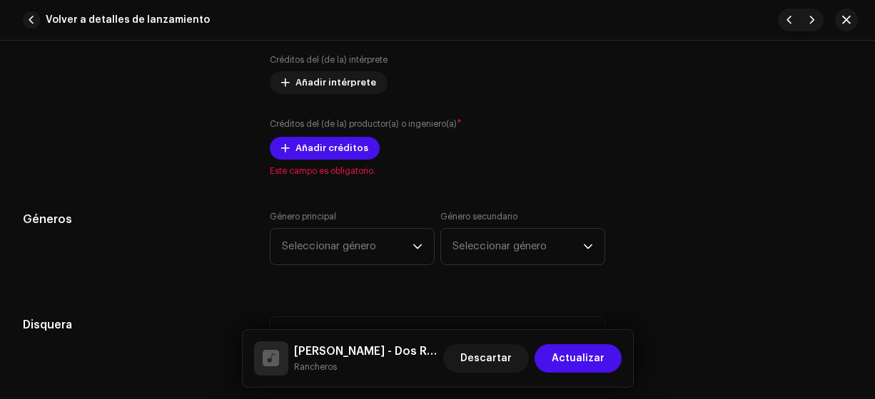
scroll to position [1106, 0]
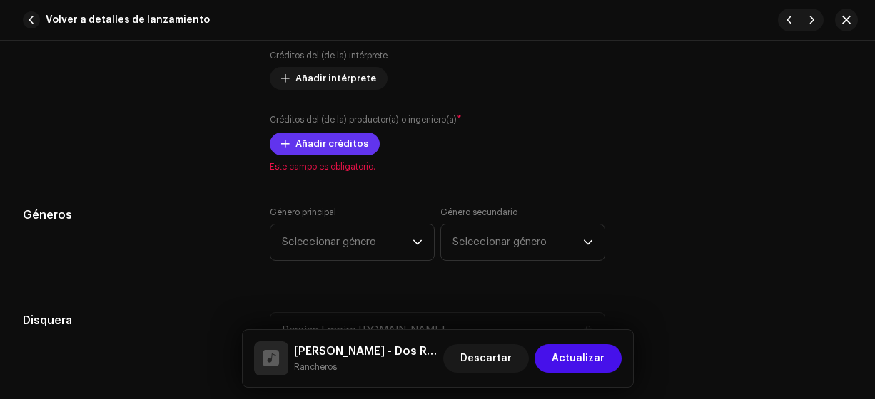
click at [326, 150] on span "Añadir créditos" at bounding box center [331, 144] width 73 height 29
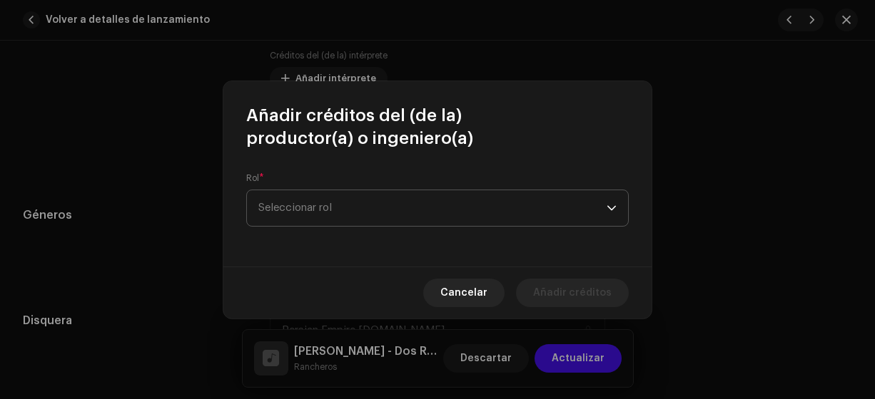
click at [275, 205] on span "Seleccionar rol" at bounding box center [432, 208] width 348 height 36
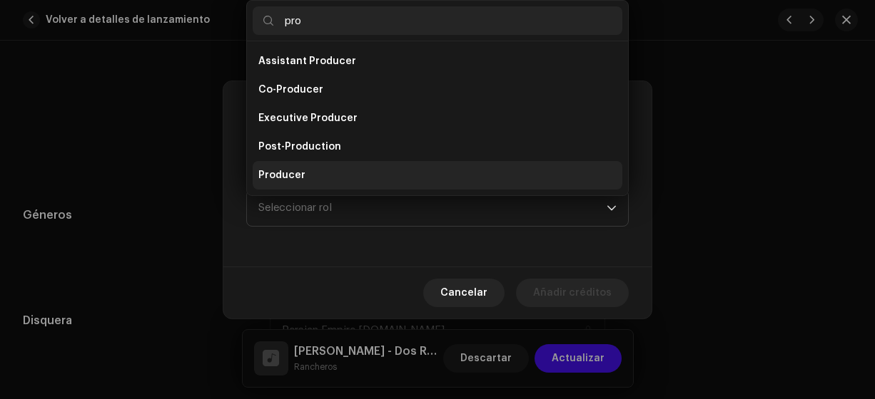
type input "pro"
click at [279, 175] on span "Producer" at bounding box center [281, 175] width 47 height 14
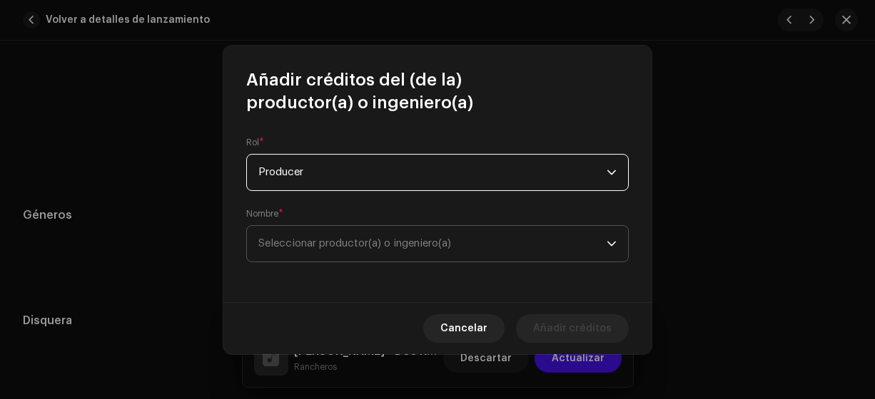
click at [280, 243] on span "Seleccionar productor(a) o ingeniero(a)" at bounding box center [354, 243] width 193 height 11
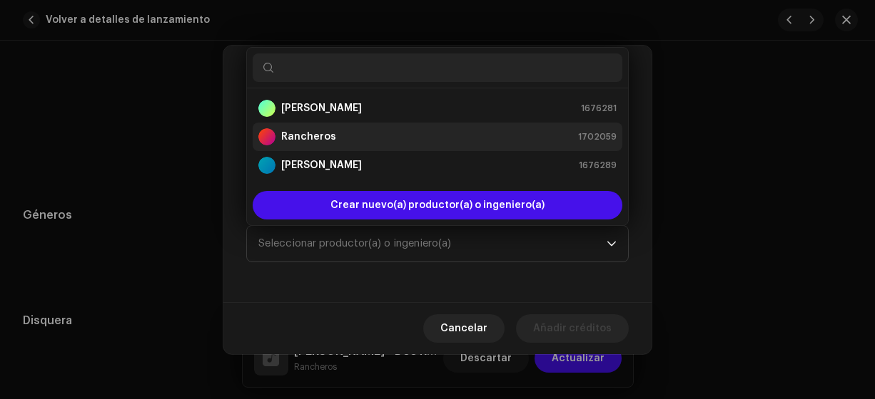
click at [297, 136] on strong "Rancheros" at bounding box center [308, 137] width 55 height 14
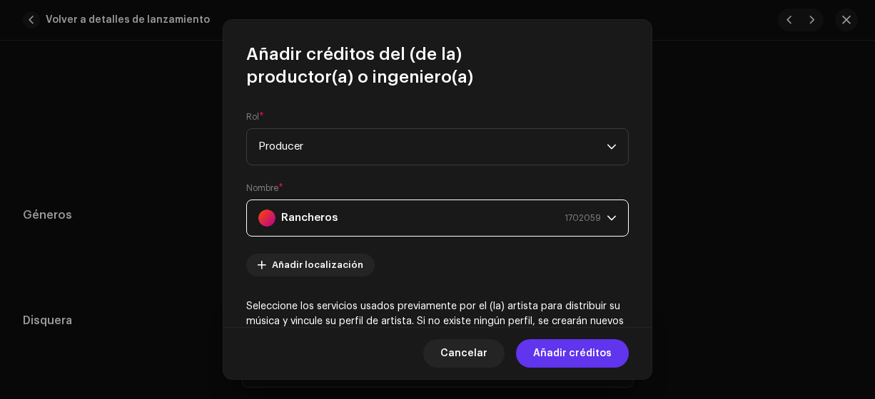
click at [570, 356] on span "Añadir créditos" at bounding box center [572, 354] width 78 height 29
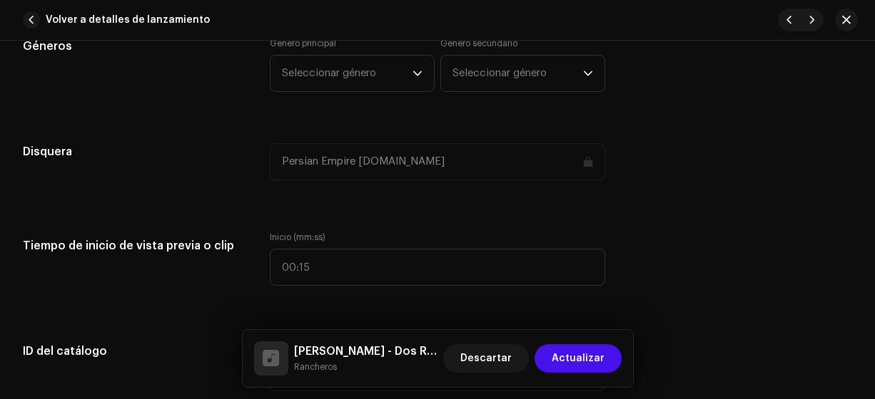
scroll to position [1317, 0]
click at [325, 61] on span "Seleccionar género" at bounding box center [347, 74] width 131 height 36
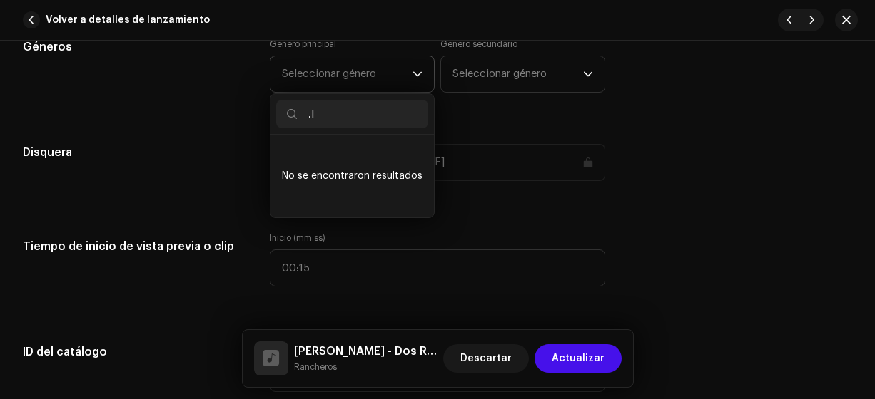
type input "."
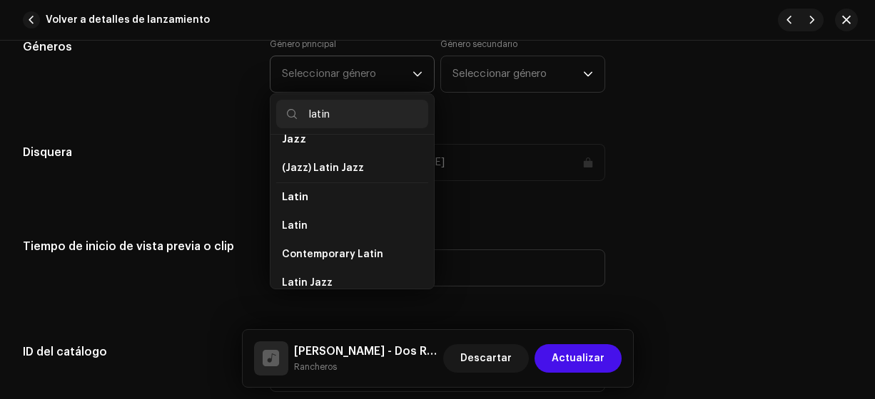
scroll to position [75, 0]
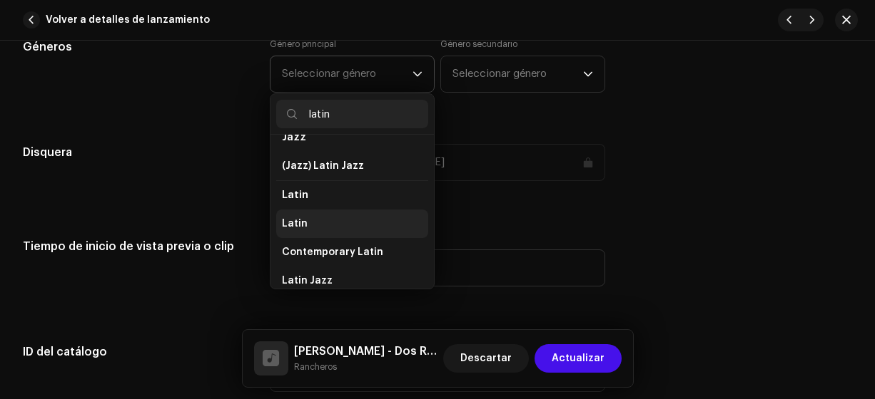
type input "latin"
click at [295, 217] on span "Latin" at bounding box center [295, 224] width 26 height 14
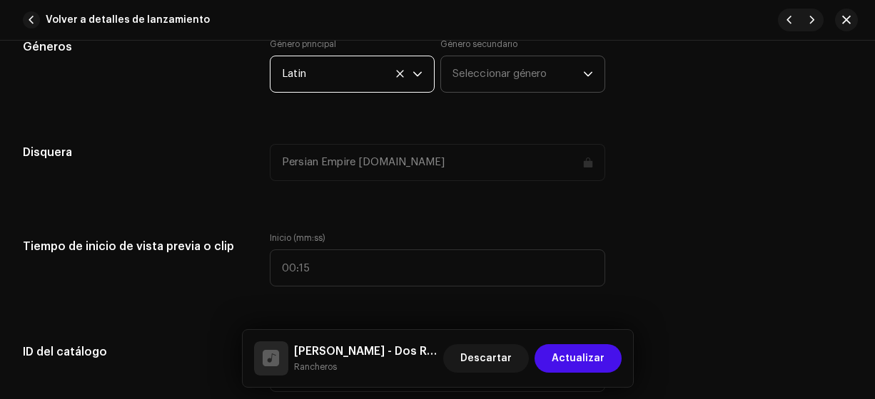
click at [467, 71] on span "Seleccionar género" at bounding box center [517, 74] width 131 height 36
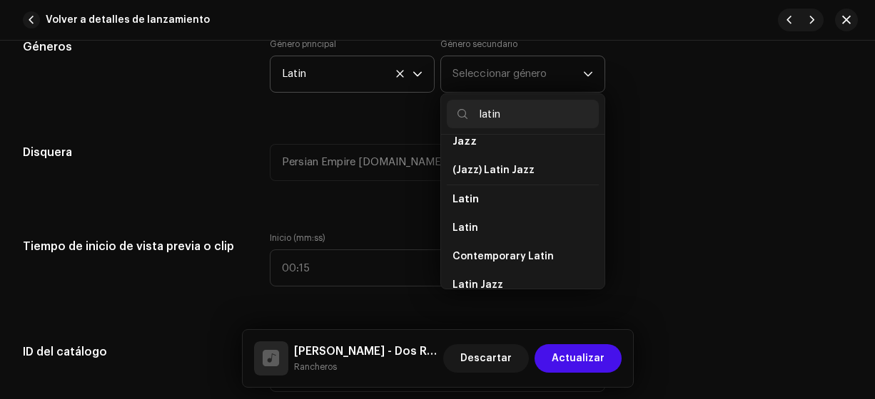
scroll to position [71, 0]
type input "latin"
click at [471, 225] on span "Latin" at bounding box center [465, 227] width 26 height 14
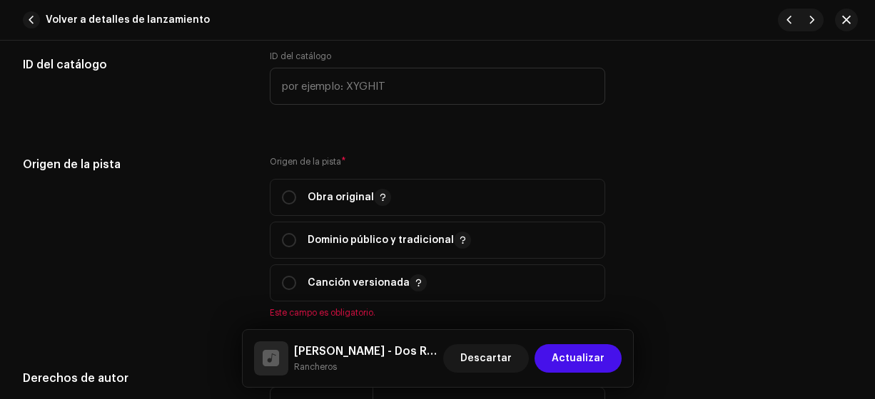
scroll to position [1628, 0]
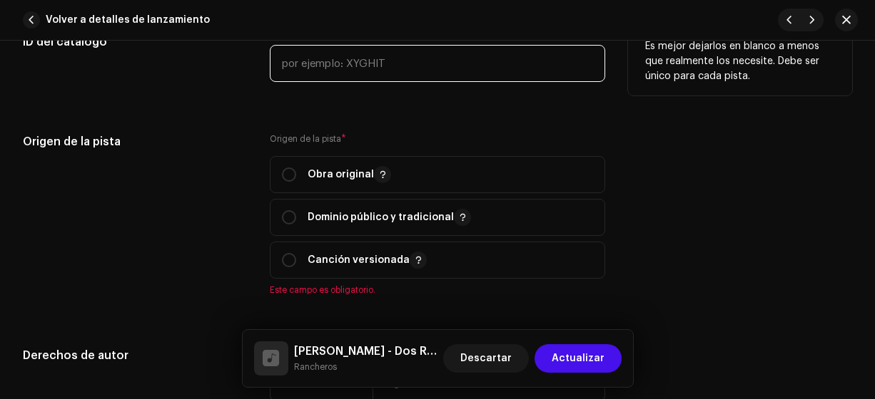
click at [301, 61] on input "text" at bounding box center [438, 63] width 336 height 37
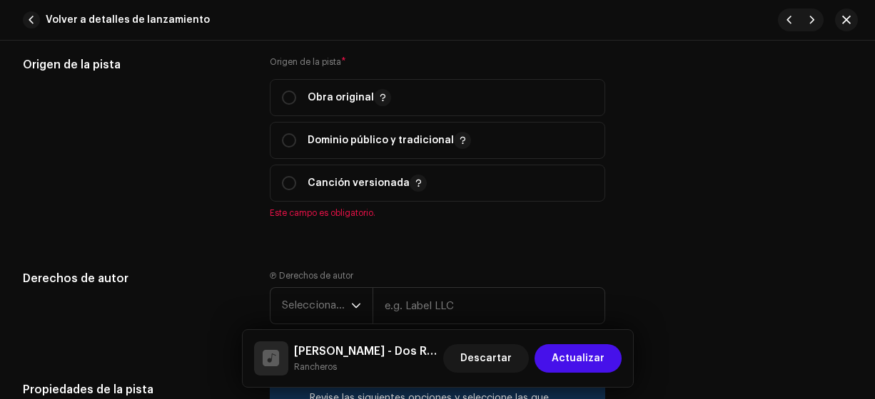
scroll to position [1711, 0]
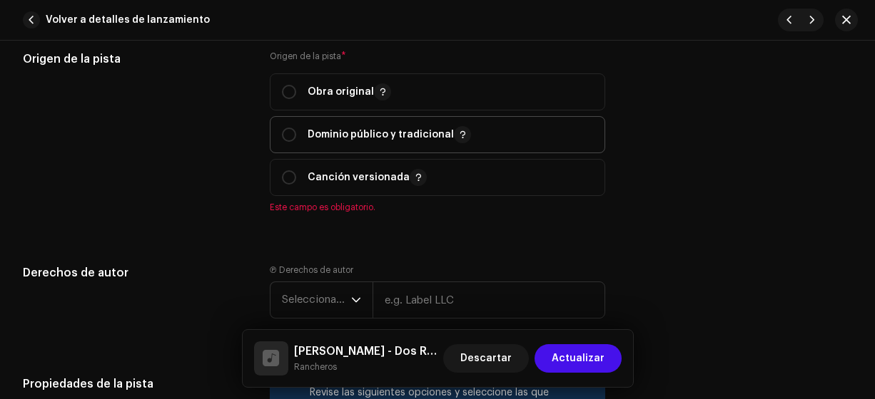
type input "17u-00007"
click at [291, 117] on span "Dominio público y tradicional" at bounding box center [438, 135] width 312 height 36
radio input "true"
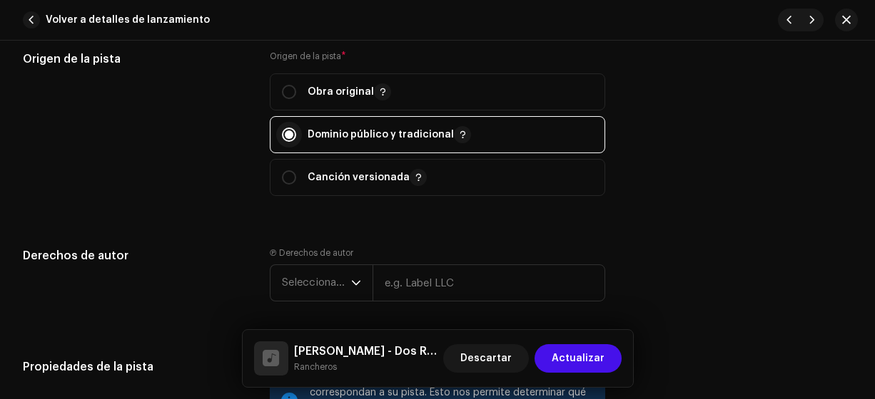
click at [282, 131] on input "radio" at bounding box center [289, 135] width 14 height 14
click at [283, 88] on input "radio" at bounding box center [289, 92] width 14 height 14
radio input "true"
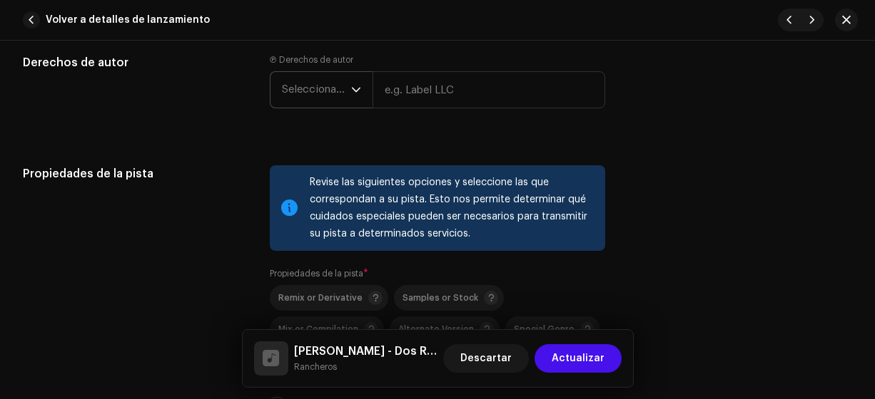
click at [306, 87] on span "Seleccionar año" at bounding box center [316, 90] width 69 height 36
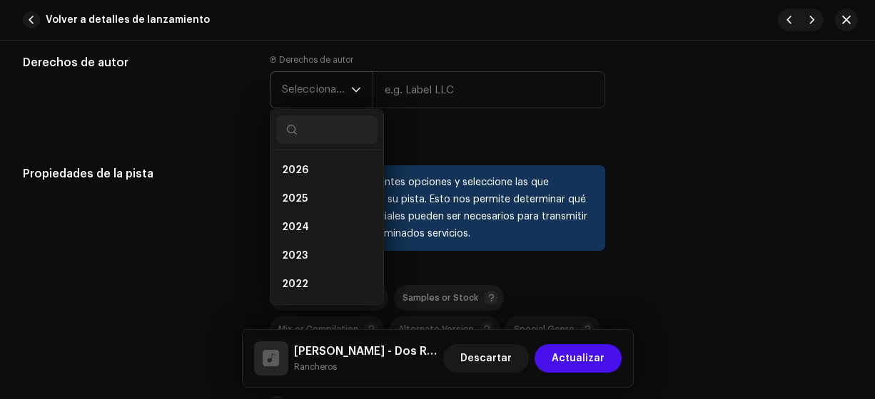
scroll to position [1903, 0]
click at [311, 185] on li "2025" at bounding box center [326, 199] width 101 height 29
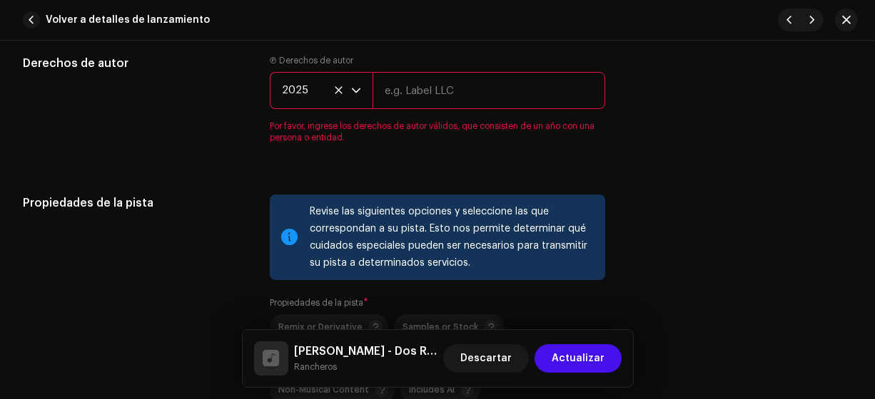
click at [328, 87] on span "2025" at bounding box center [316, 91] width 69 height 36
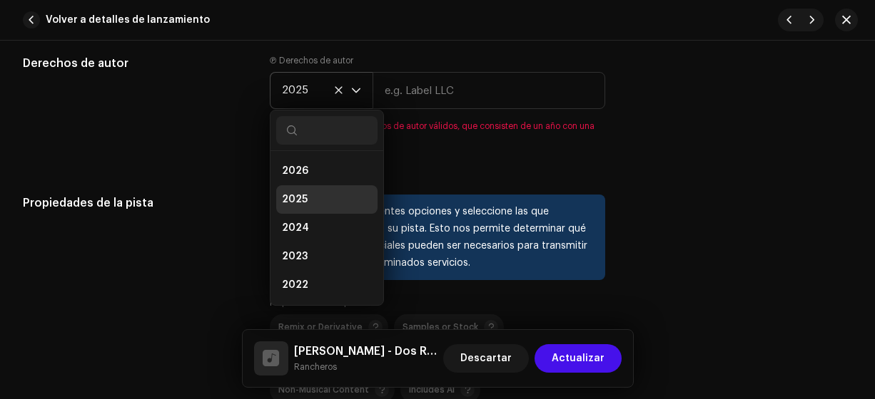
scroll to position [6, 0]
click at [288, 190] on span "2025" at bounding box center [295, 194] width 26 height 14
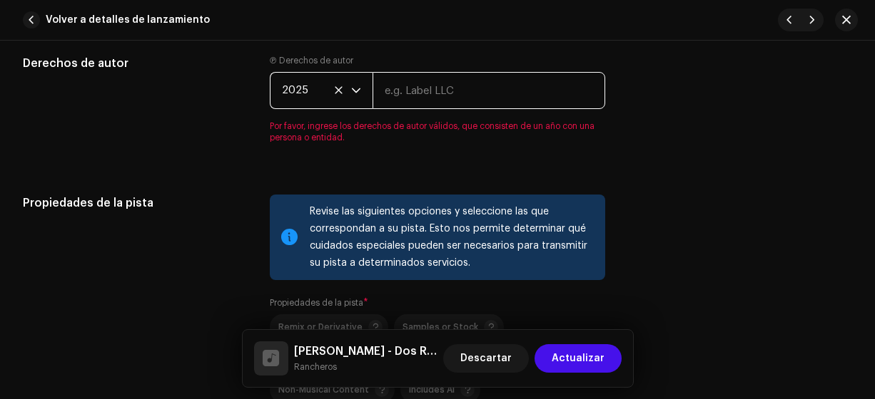
click at [413, 88] on input "text" at bounding box center [488, 90] width 233 height 37
type input "Rancheros"
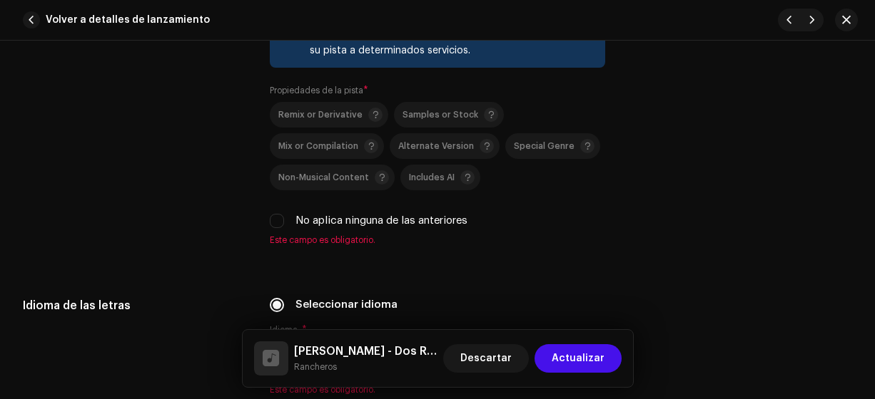
scroll to position [2091, 0]
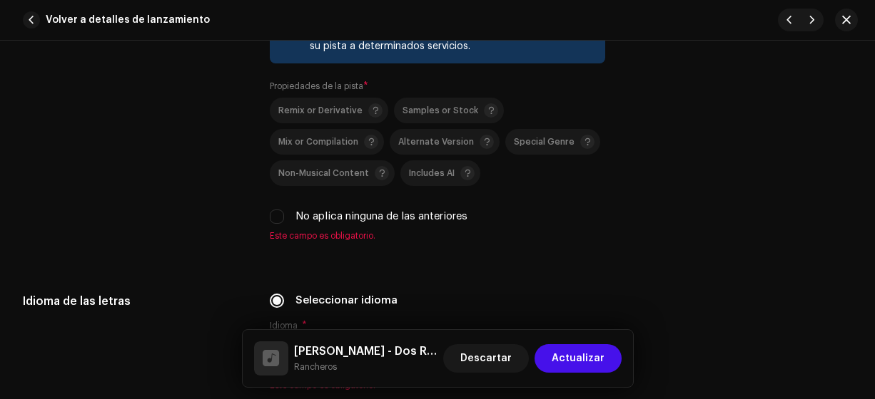
click at [279, 233] on span "Este campo es obligatorio." at bounding box center [438, 235] width 336 height 11
click at [275, 212] on input "No aplica ninguna de las anteriores" at bounding box center [277, 217] width 14 height 14
checkbox input "true"
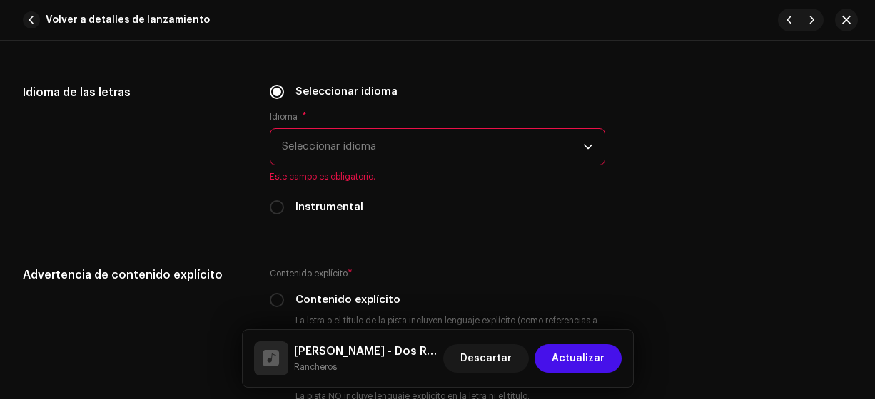
scroll to position [2312, 0]
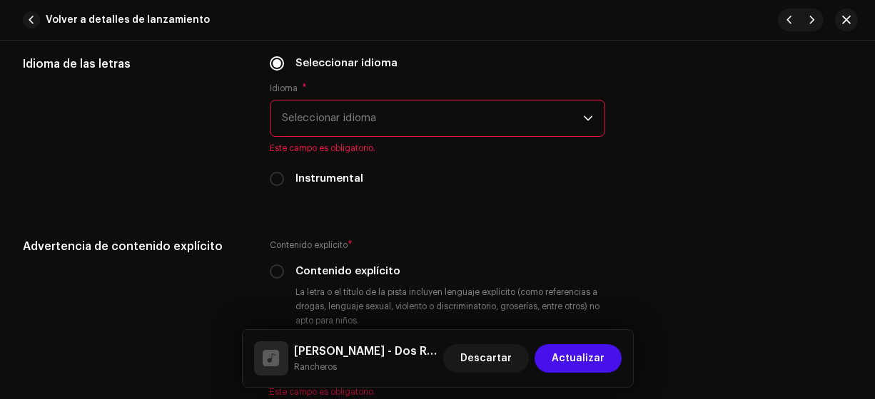
click at [311, 121] on span "Seleccionar idioma" at bounding box center [433, 119] width 302 height 36
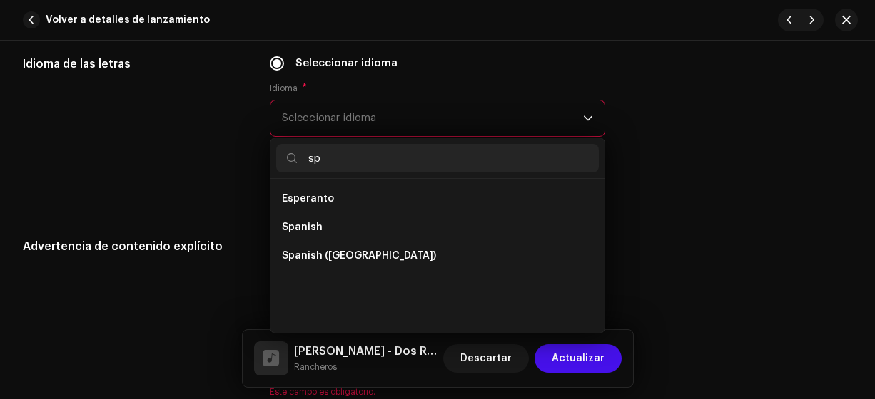
scroll to position [0, 0]
type input "sp"
click at [369, 249] on span "Spanish ([GEOGRAPHIC_DATA])" at bounding box center [359, 256] width 154 height 14
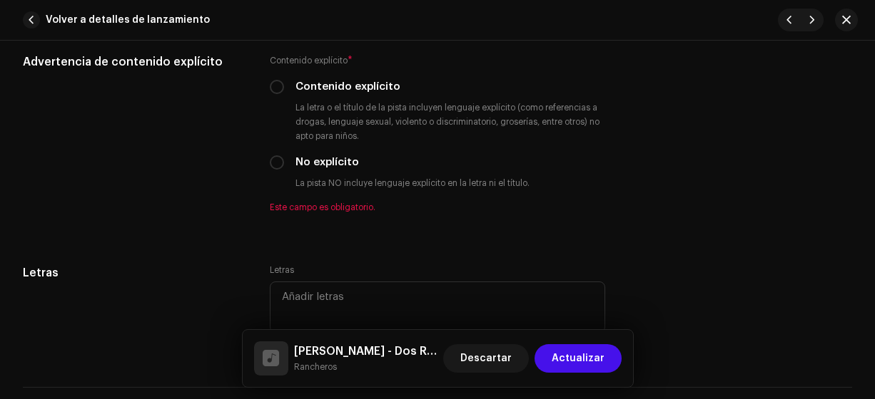
scroll to position [2480, 0]
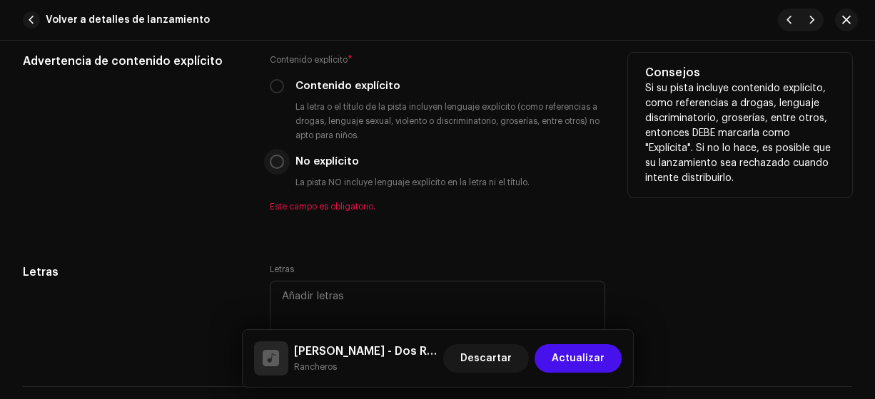
click at [272, 158] on input "No explícito" at bounding box center [277, 162] width 14 height 14
radio input "true"
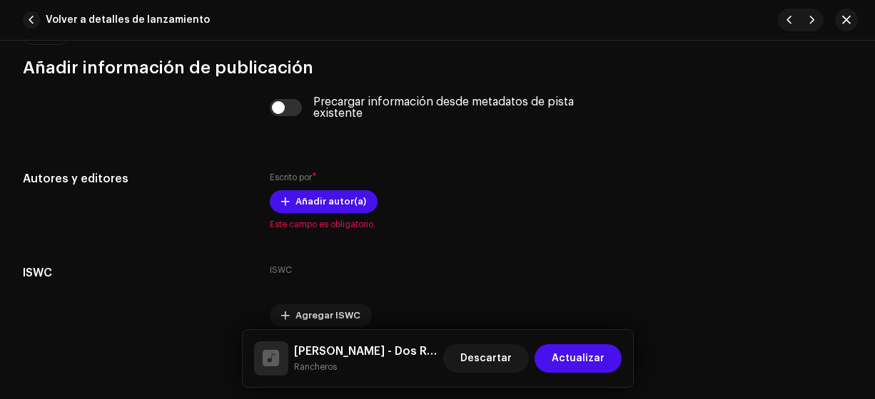
scroll to position [2908, 0]
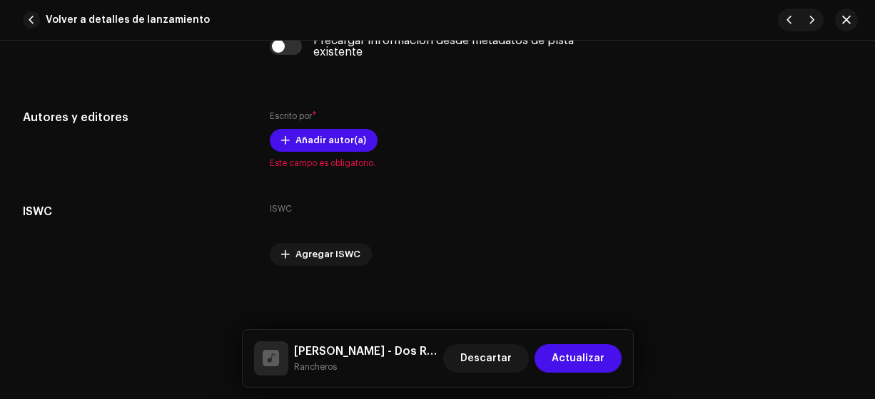
click at [829, 321] on div "Detalles de la pista Complete los siguientes pasos para finalizar su pista. 1 d…" at bounding box center [437, 220] width 875 height 359
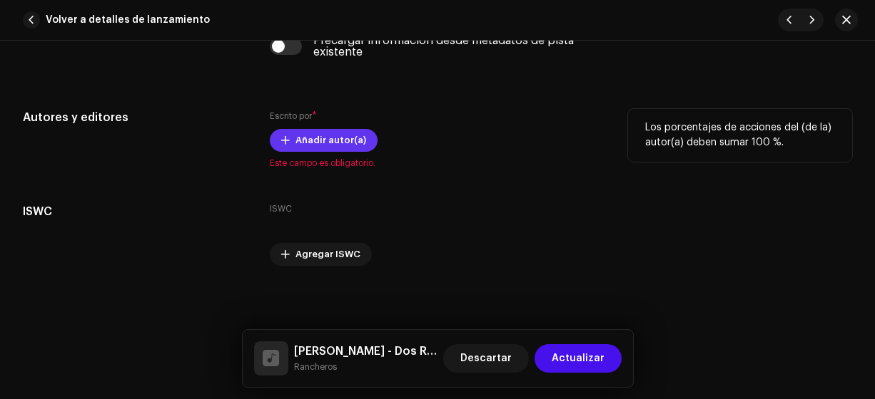
click at [327, 140] on span "Añadir autor(a)" at bounding box center [330, 140] width 71 height 29
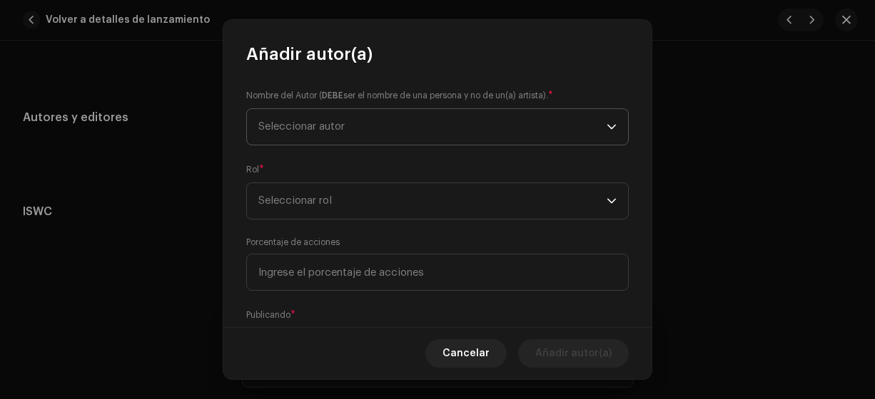
click at [300, 131] on span "Seleccionar autor" at bounding box center [301, 126] width 86 height 11
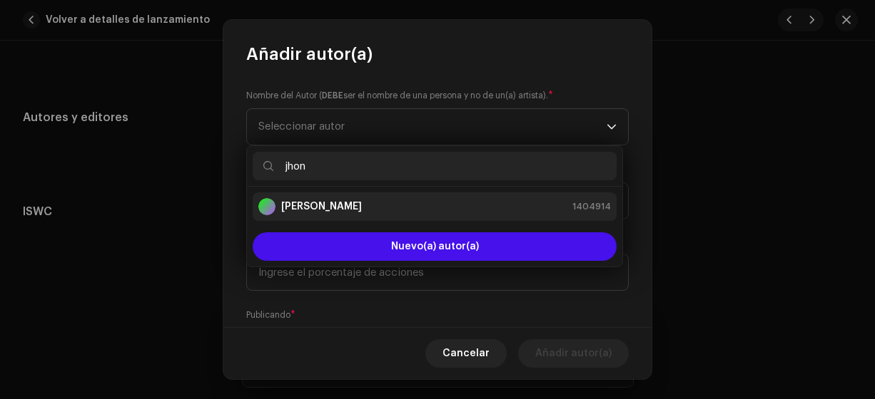
type input "jhon"
click at [317, 205] on strong "[PERSON_NAME]" at bounding box center [321, 207] width 81 height 14
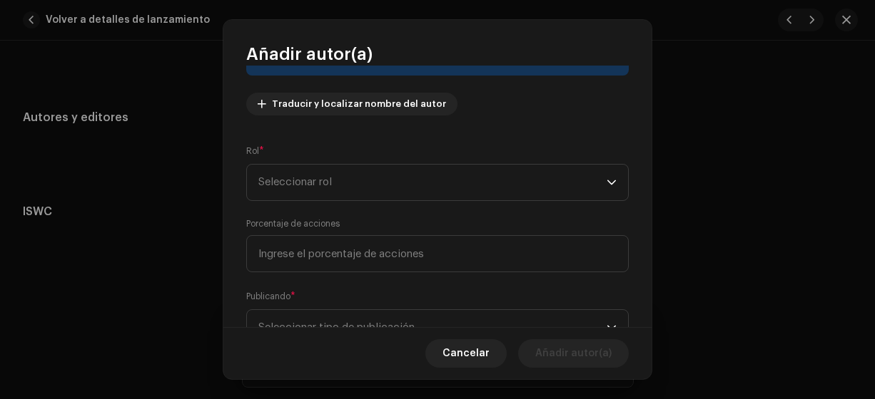
scroll to position [153, 0]
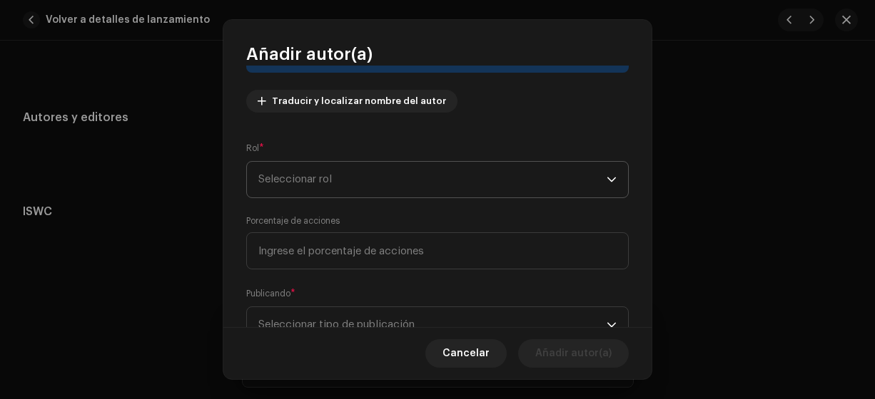
click at [284, 168] on span "Seleccionar rol" at bounding box center [432, 180] width 348 height 36
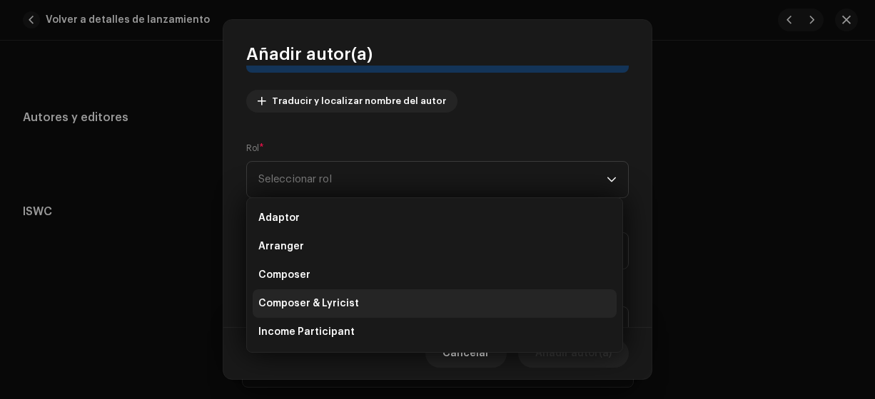
click at [317, 307] on span "Composer & Lyricist" at bounding box center [308, 304] width 101 height 14
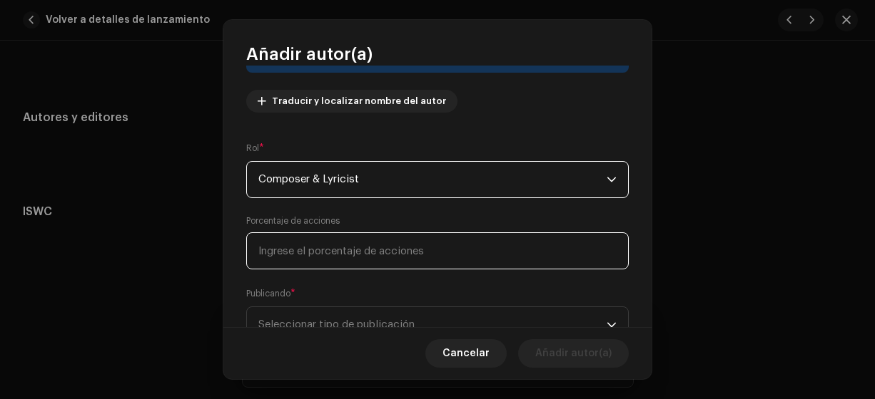
click at [265, 253] on input at bounding box center [437, 251] width 382 height 37
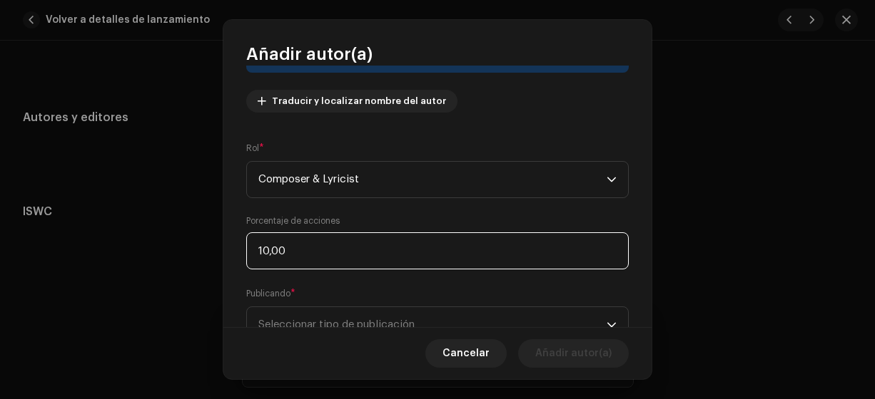
type input "100,00"
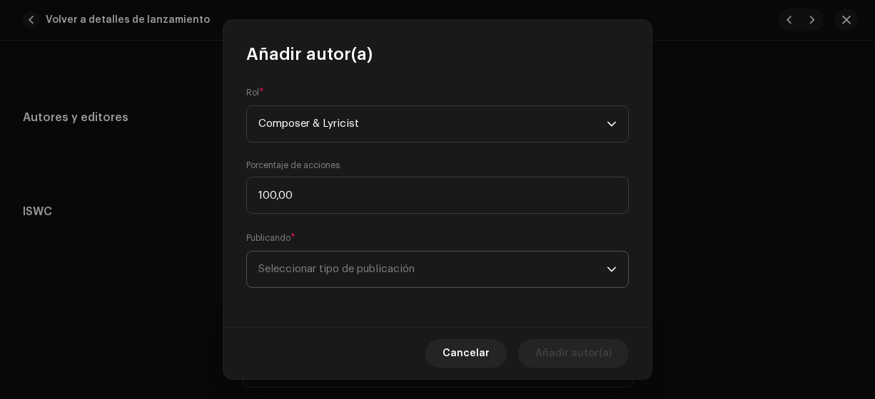
click at [277, 265] on span "Seleccionar tipo de publicación" at bounding box center [432, 270] width 348 height 36
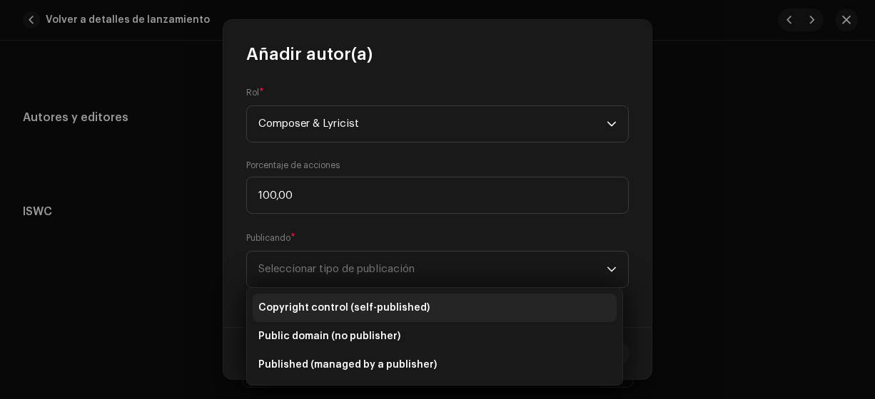
click at [317, 308] on span "Copyright control (self-published)" at bounding box center [343, 308] width 171 height 14
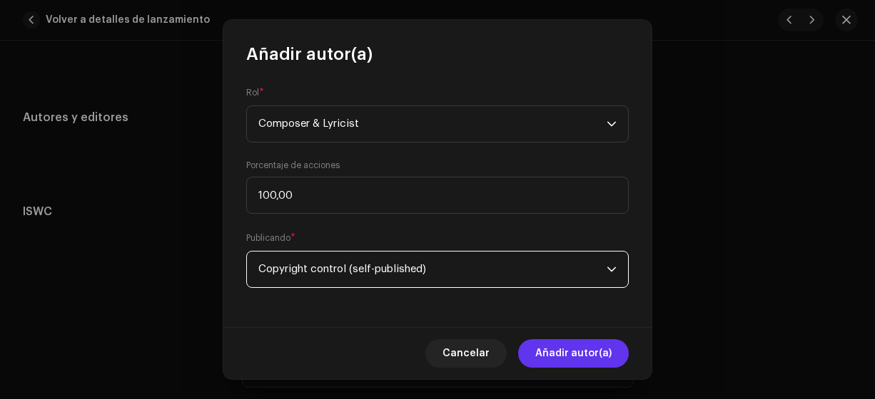
click at [565, 354] on span "Añadir autor(a)" at bounding box center [573, 354] width 76 height 29
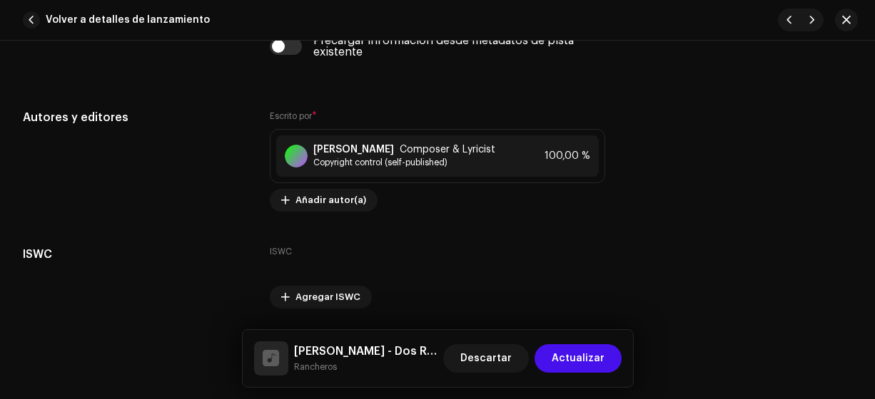
scroll to position [2950, 0]
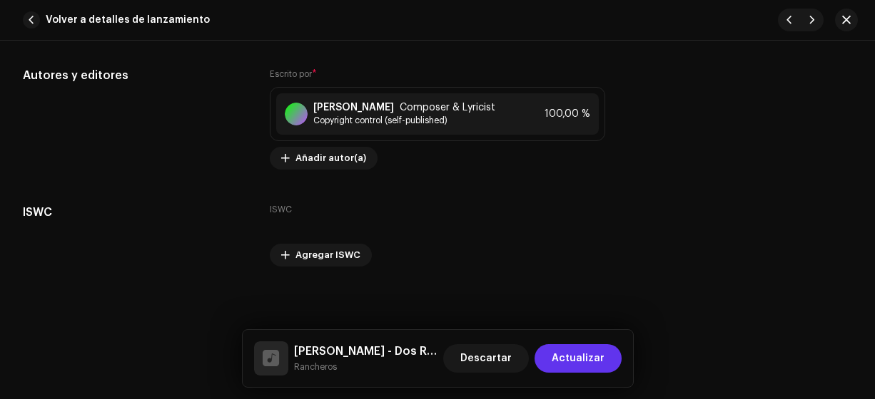
click at [588, 358] on span "Actualizar" at bounding box center [577, 359] width 53 height 29
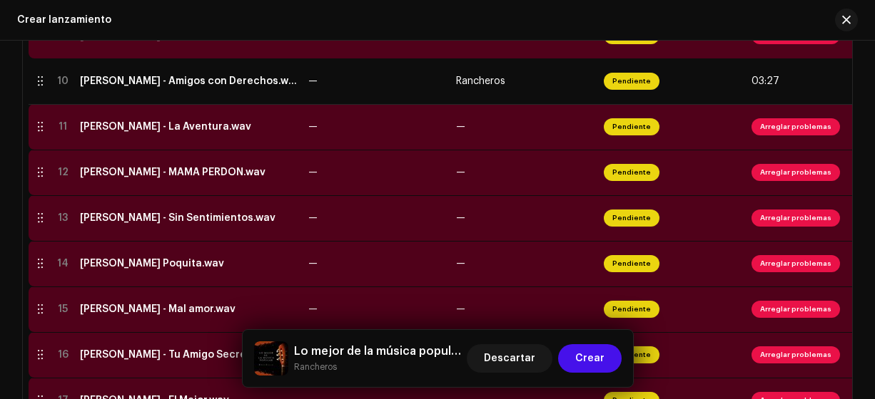
scroll to position [755, 0]
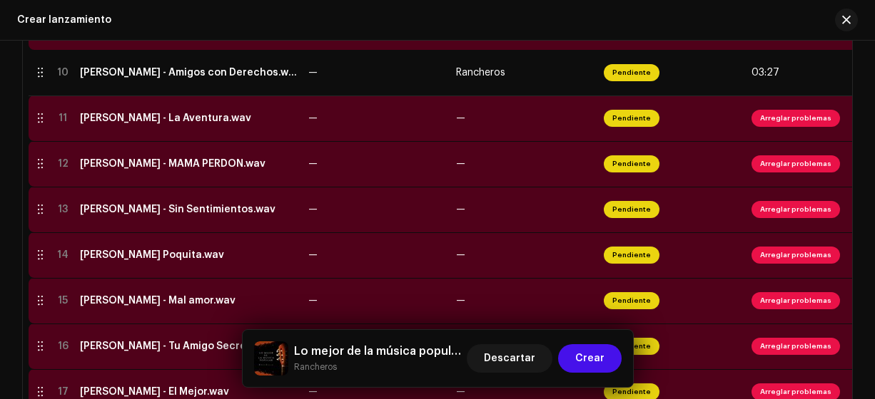
click at [156, 299] on div "[PERSON_NAME] - Mal amor.wav" at bounding box center [158, 300] width 156 height 11
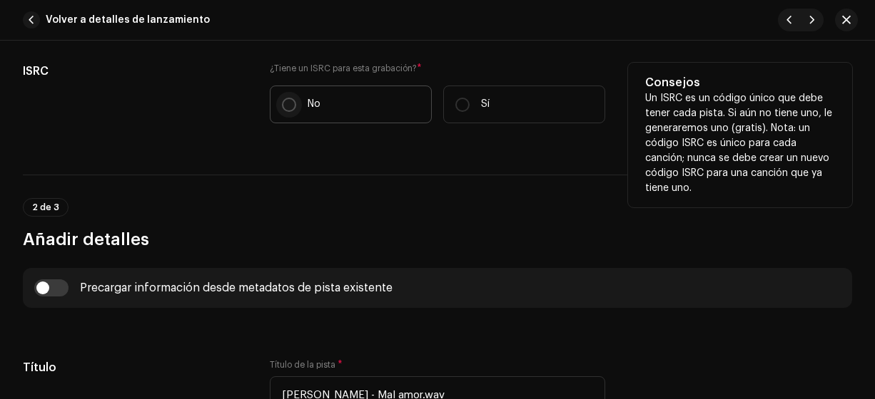
click at [288, 103] on input "No" at bounding box center [289, 105] width 14 height 14
radio input "true"
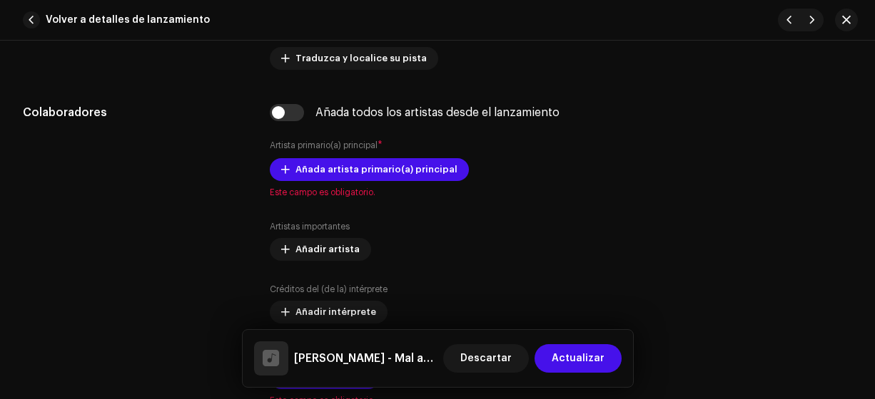
scroll to position [852, 0]
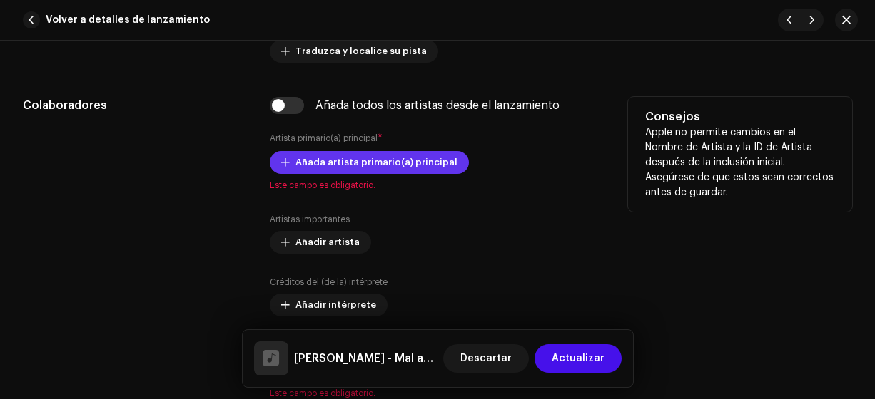
click at [347, 158] on span "Añada artista primario(a) principal" at bounding box center [376, 162] width 162 height 29
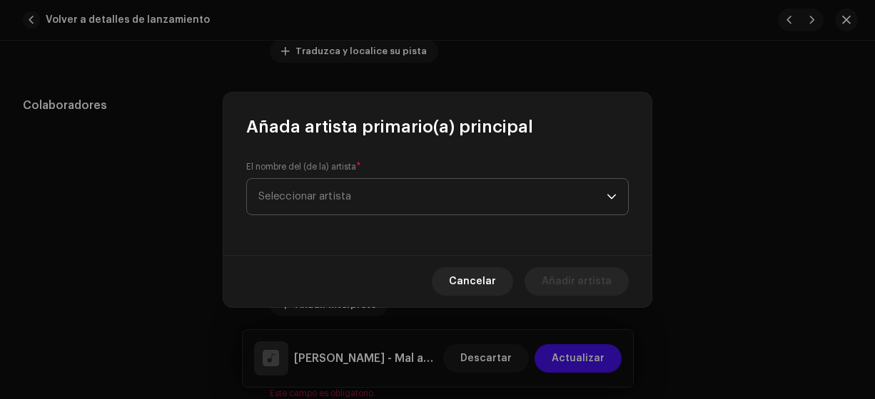
click at [315, 194] on span "Seleccionar artista" at bounding box center [304, 196] width 93 height 11
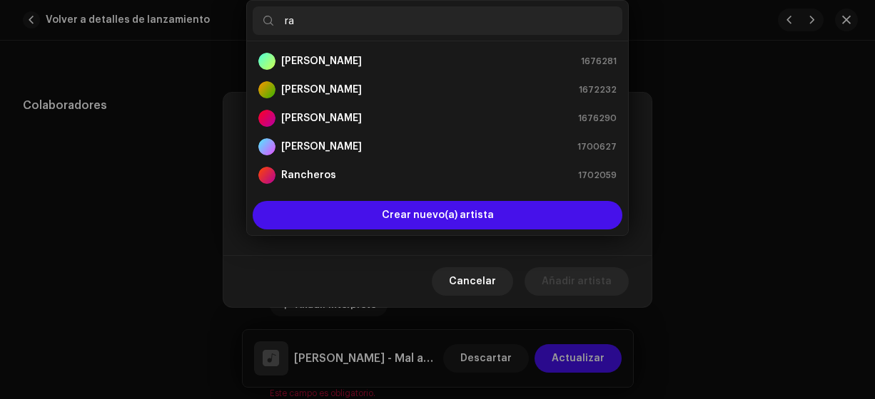
type input "ran"
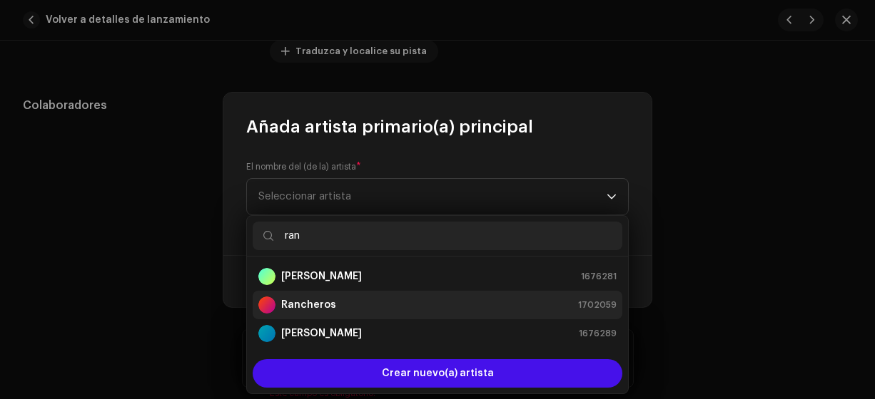
click at [322, 304] on strong "Rancheros" at bounding box center [308, 305] width 55 height 14
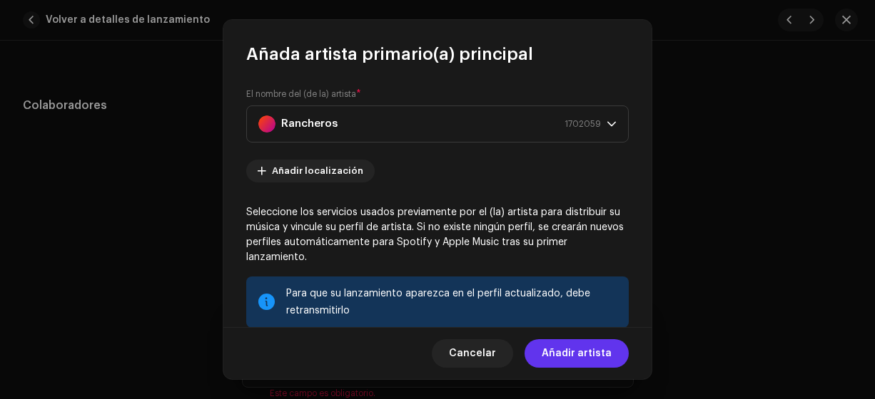
click at [583, 350] on span "Añadir artista" at bounding box center [576, 354] width 70 height 29
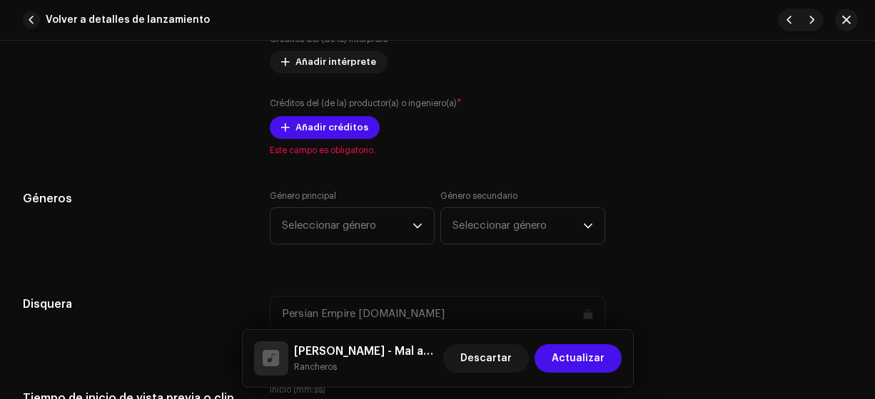
scroll to position [1121, 0]
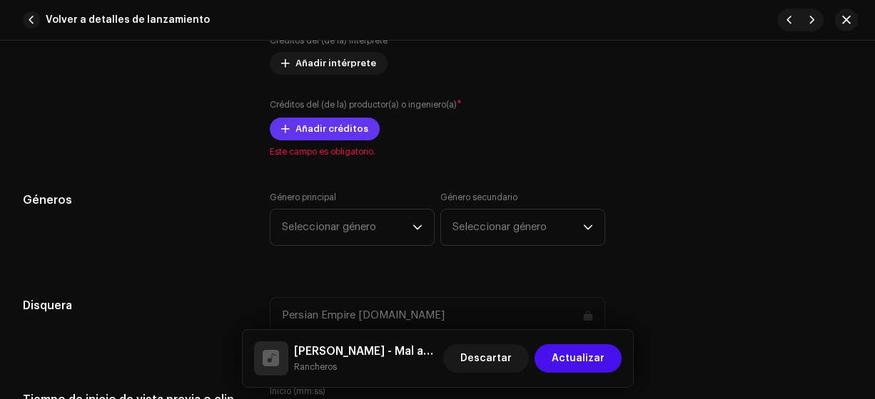
click at [327, 131] on span "Añadir créditos" at bounding box center [331, 129] width 73 height 29
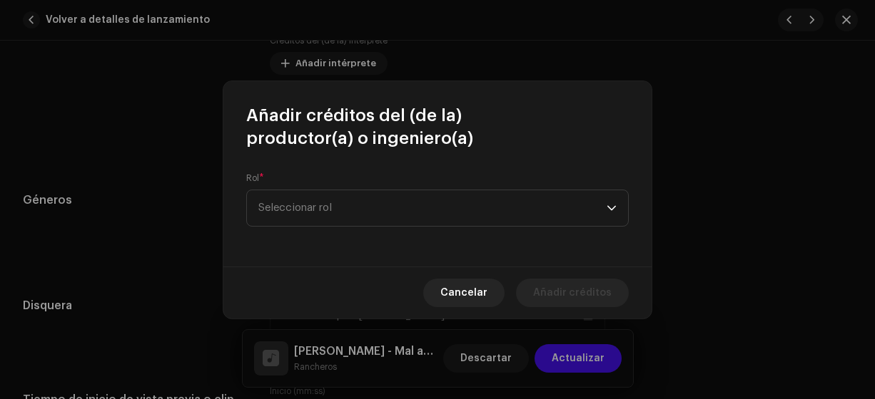
click at [295, 206] on span "Seleccionar rol" at bounding box center [432, 208] width 348 height 36
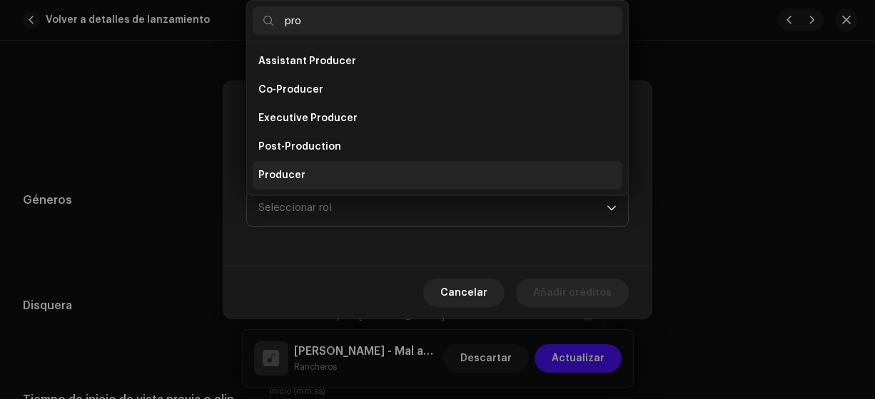
type input "pro"
click at [280, 175] on span "Producer" at bounding box center [281, 175] width 47 height 14
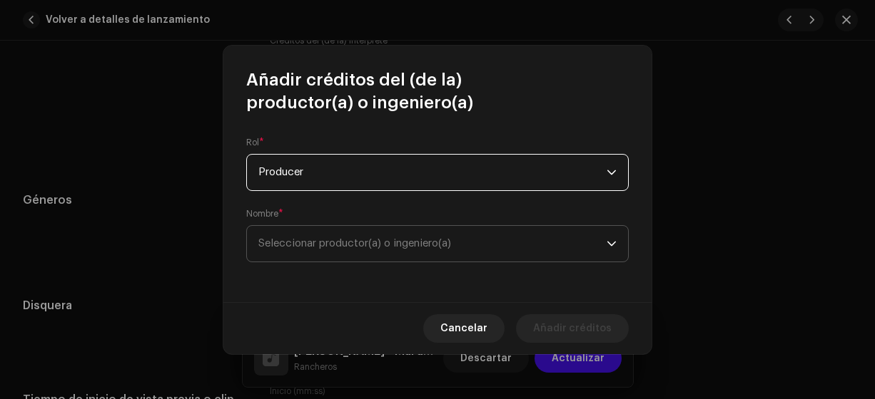
click at [282, 240] on span "Seleccionar productor(a) o ingeniero(a)" at bounding box center [354, 243] width 193 height 11
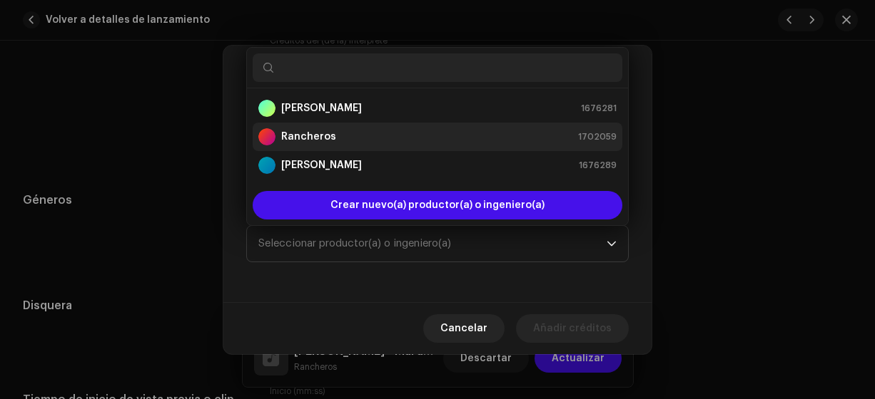
click at [297, 140] on strong "Rancheros" at bounding box center [308, 137] width 55 height 14
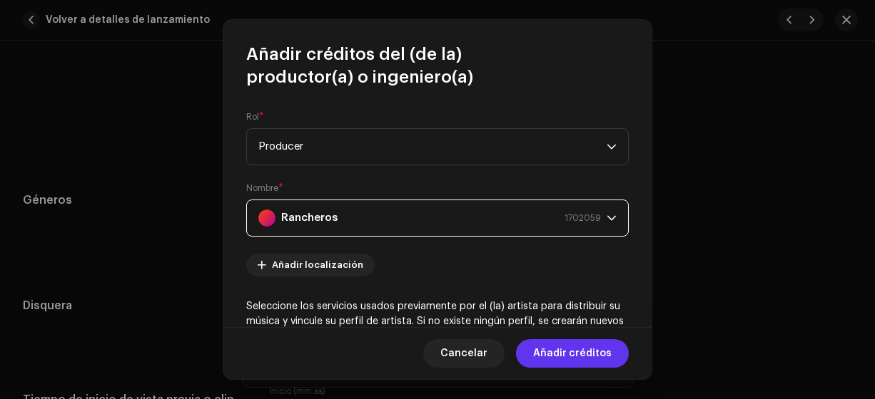
click at [584, 353] on span "Añadir créditos" at bounding box center [572, 354] width 78 height 29
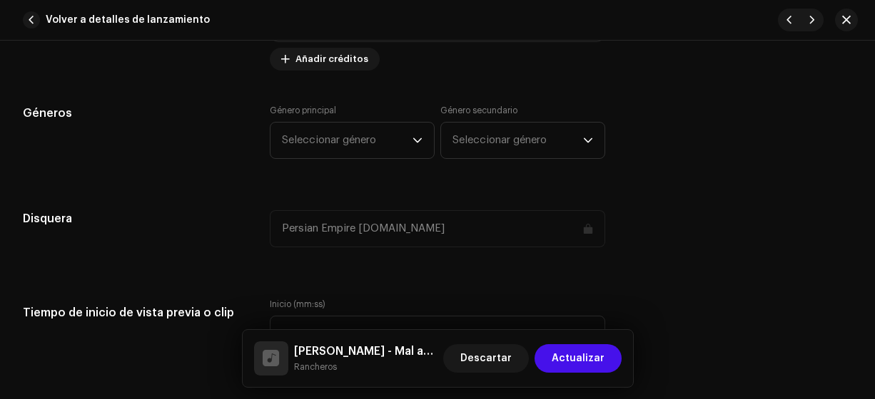
scroll to position [1314, 0]
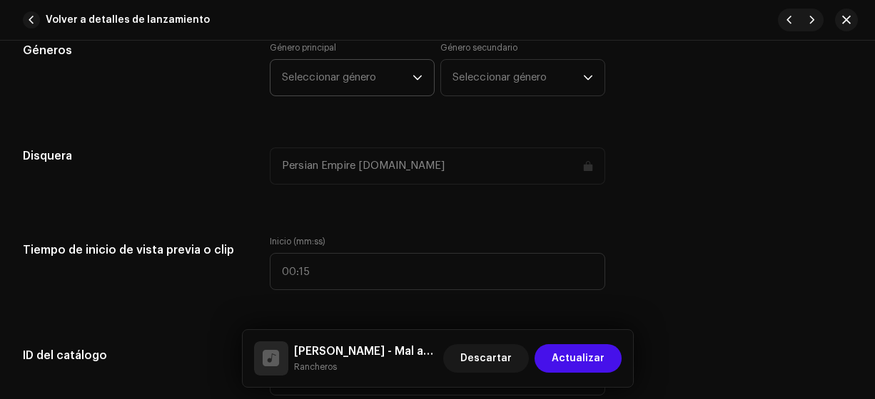
click at [305, 70] on span "Seleccionar género" at bounding box center [347, 78] width 131 height 36
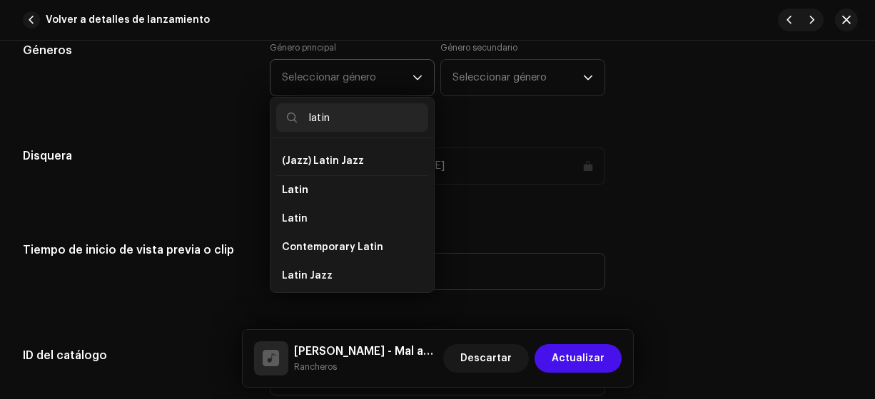
scroll to position [93, 0]
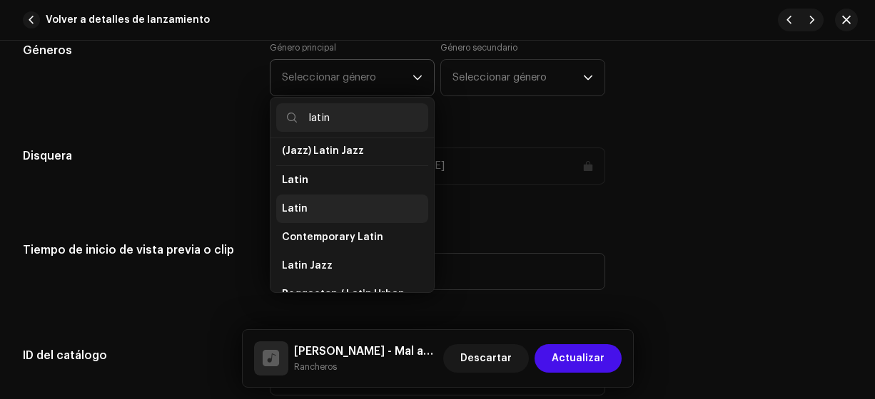
type input "latin"
click at [294, 204] on span "Latin" at bounding box center [295, 209] width 26 height 14
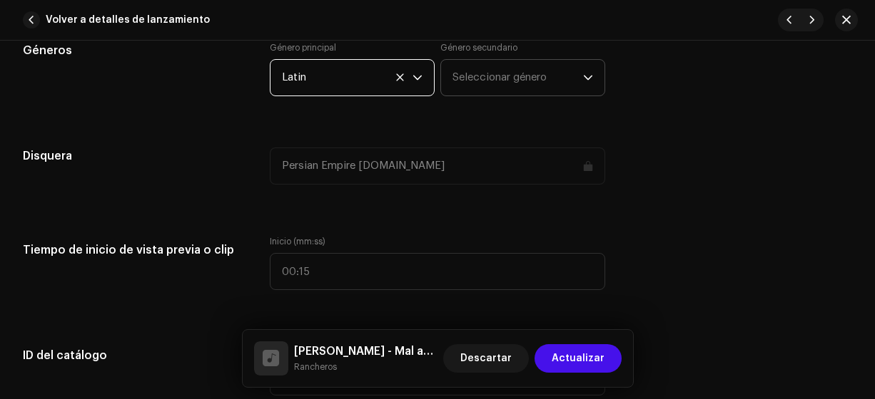
click at [481, 73] on span "Seleccionar género" at bounding box center [517, 78] width 131 height 36
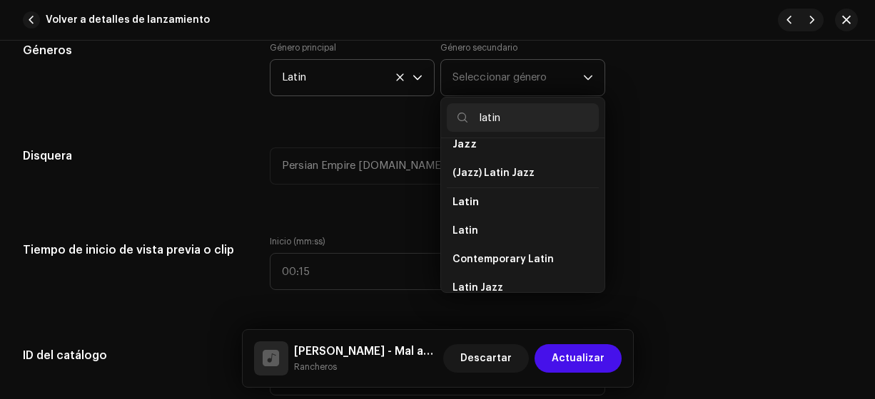
scroll to position [90, 0]
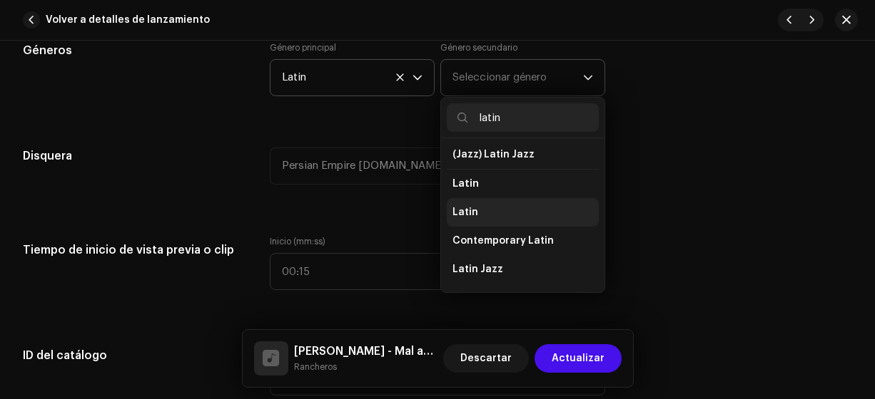
type input "latin"
click at [462, 207] on span "Latin" at bounding box center [465, 212] width 26 height 14
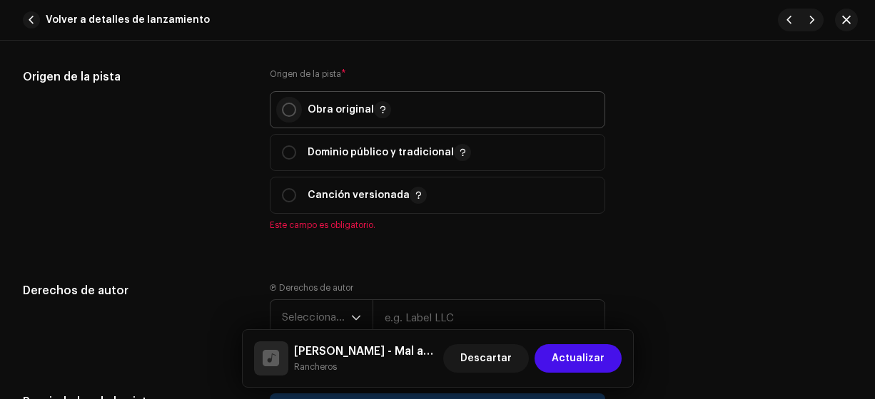
click at [283, 109] on input "radio" at bounding box center [289, 110] width 14 height 14
radio input "true"
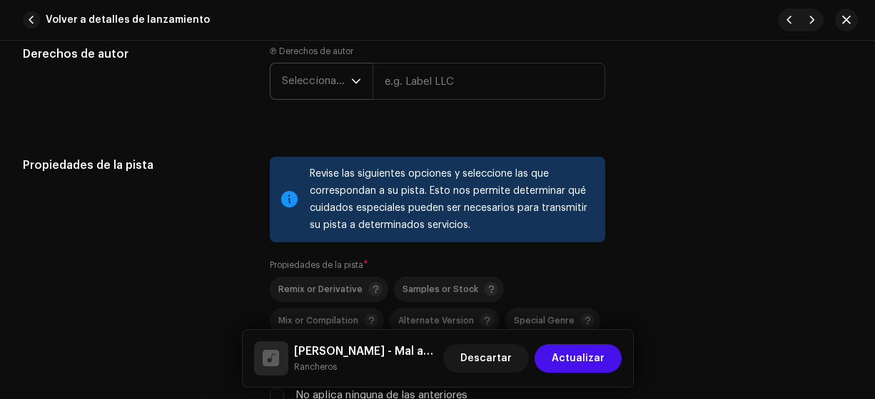
click at [310, 78] on span "Seleccionar año" at bounding box center [316, 81] width 69 height 36
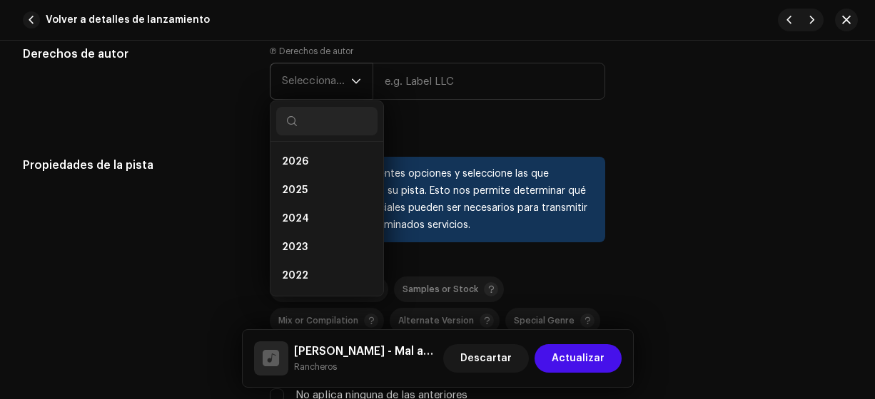
scroll to position [1913, 0]
click at [297, 190] on span "2025" at bounding box center [295, 190] width 26 height 14
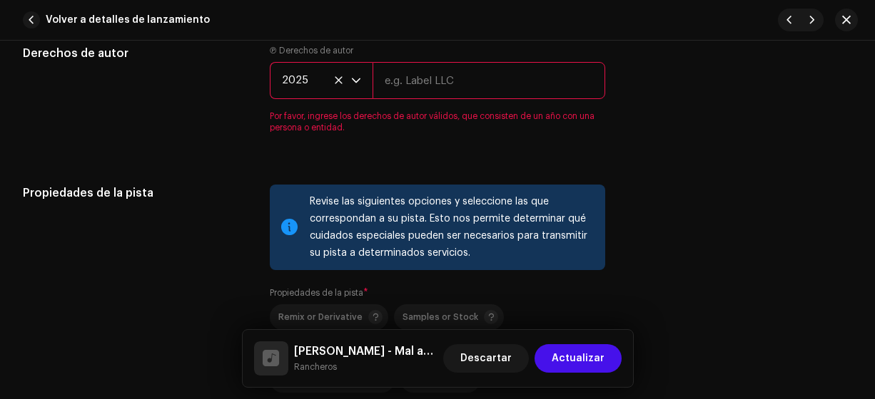
click at [425, 80] on input "text" at bounding box center [488, 80] width 233 height 37
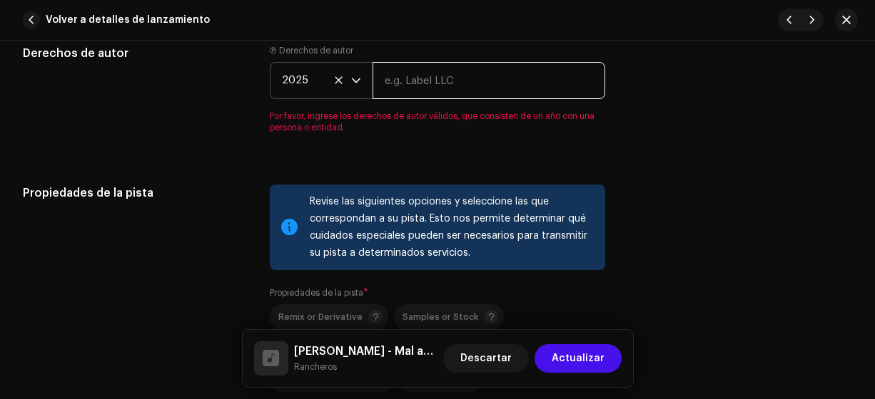
type input "Rancheros"
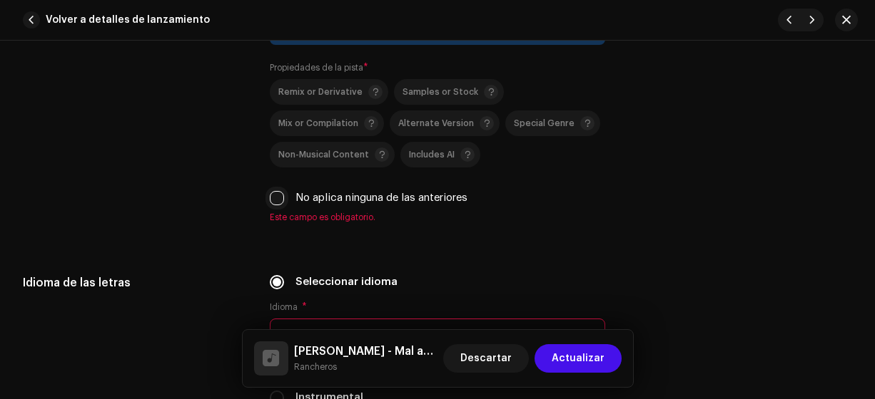
click at [277, 195] on input "No aplica ninguna de las anteriores" at bounding box center [277, 198] width 14 height 14
checkbox input "true"
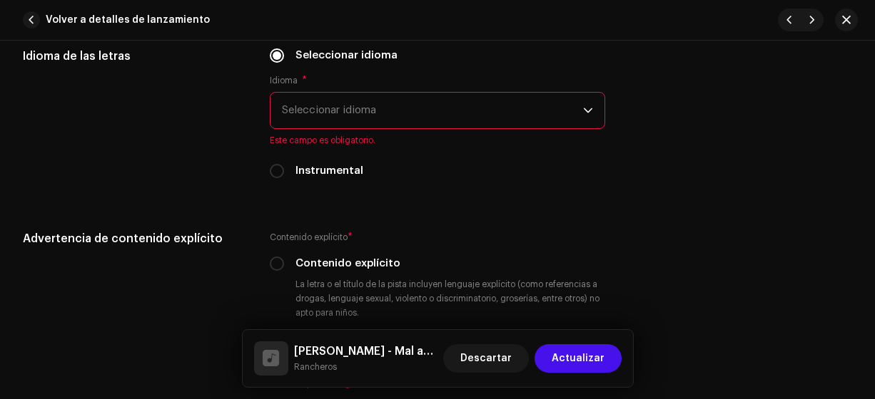
scroll to position [2343, 0]
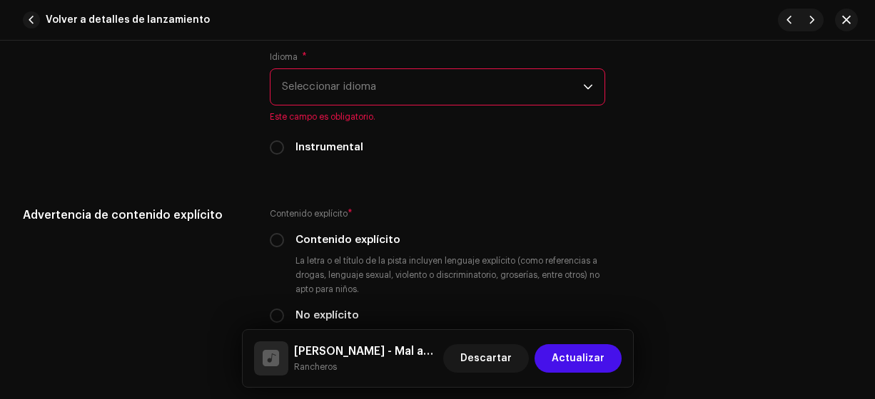
click at [297, 85] on span "Seleccionar idioma" at bounding box center [433, 87] width 302 height 36
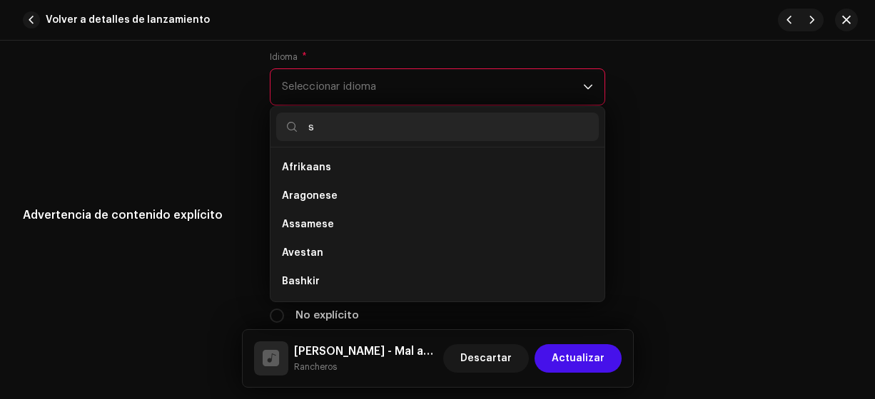
scroll to position [6, 0]
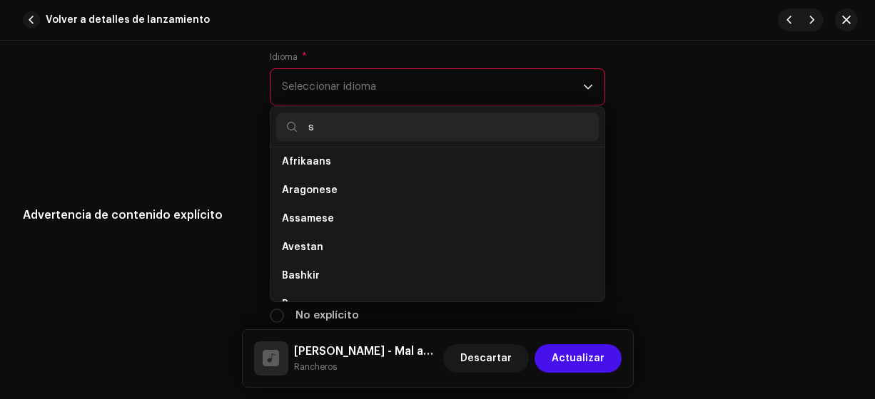
type input "sp"
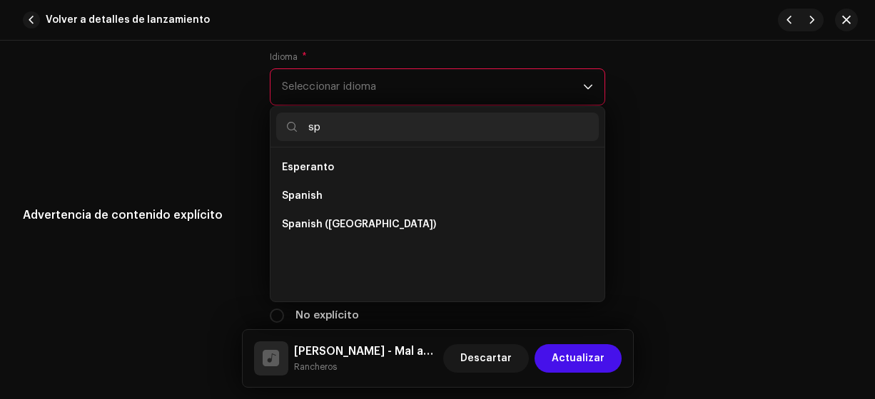
scroll to position [0, 0]
click at [379, 225] on span "Spanish ([GEOGRAPHIC_DATA])" at bounding box center [359, 225] width 154 height 14
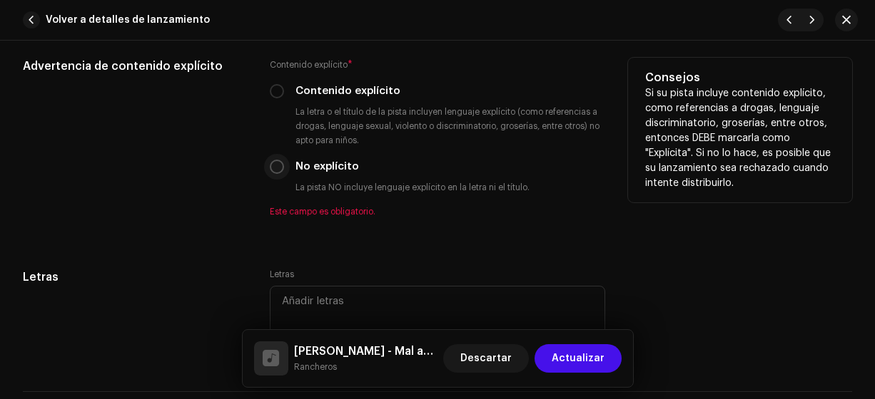
click at [271, 160] on input "No explícito" at bounding box center [277, 167] width 14 height 14
radio input "true"
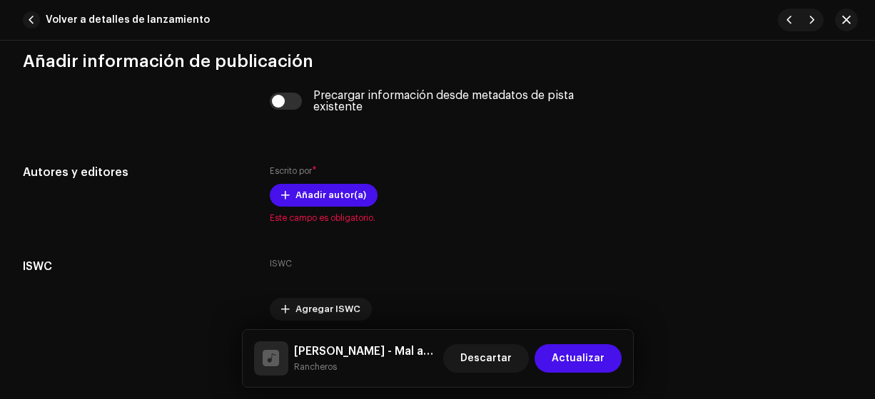
scroll to position [2858, 0]
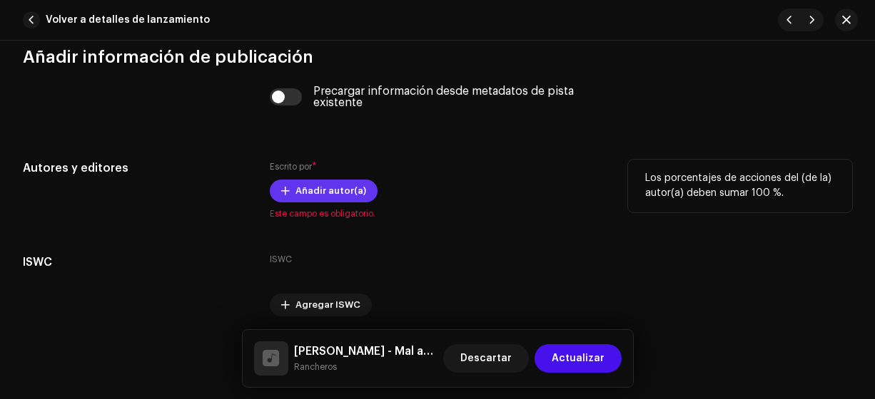
click at [335, 187] on span "Añadir autor(a)" at bounding box center [330, 191] width 71 height 29
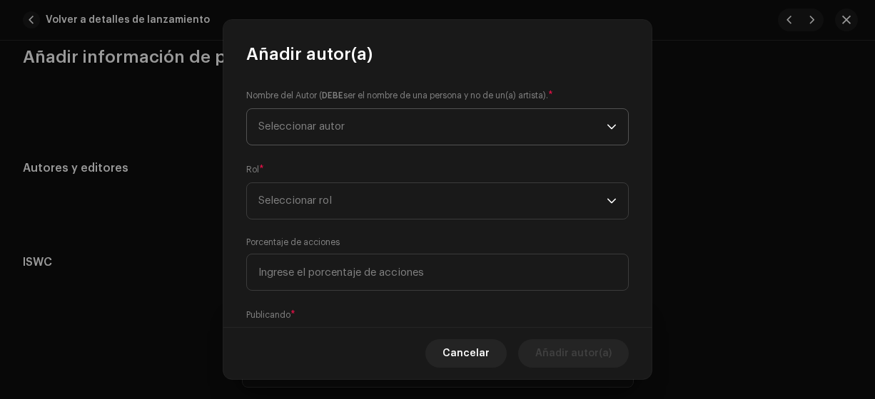
click at [291, 127] on span "Seleccionar autor" at bounding box center [301, 126] width 86 height 11
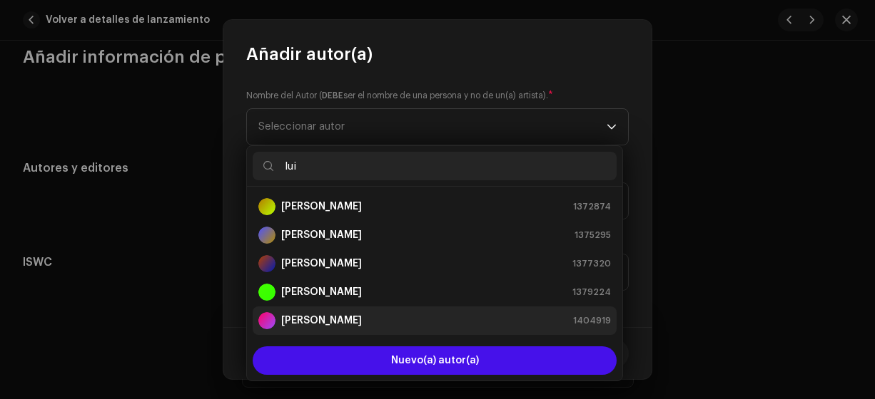
type input "lui"
click at [340, 317] on strong "[PERSON_NAME]" at bounding box center [321, 321] width 81 height 14
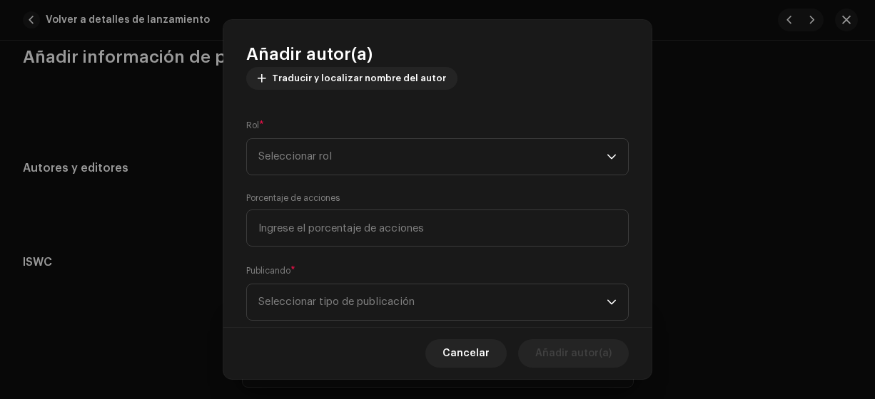
scroll to position [180, 0]
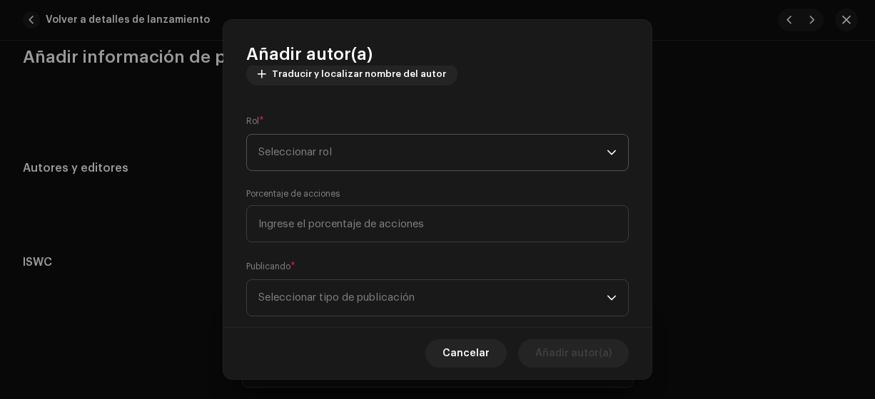
click at [293, 160] on span "Seleccionar rol" at bounding box center [432, 153] width 348 height 36
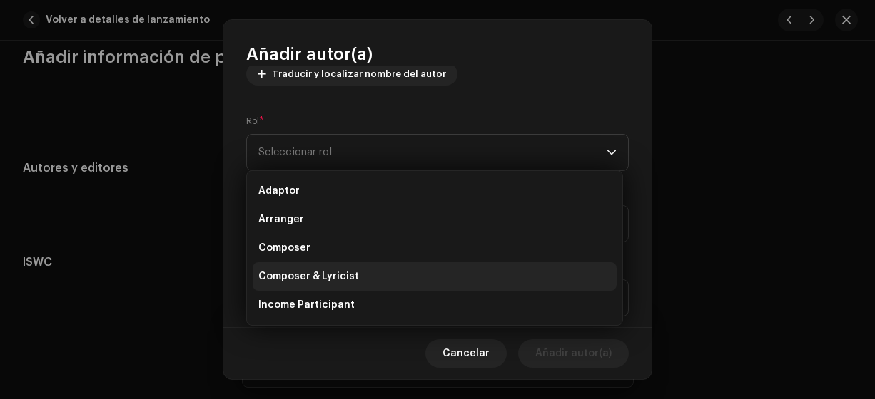
click at [310, 277] on span "Composer & Lyricist" at bounding box center [308, 277] width 101 height 14
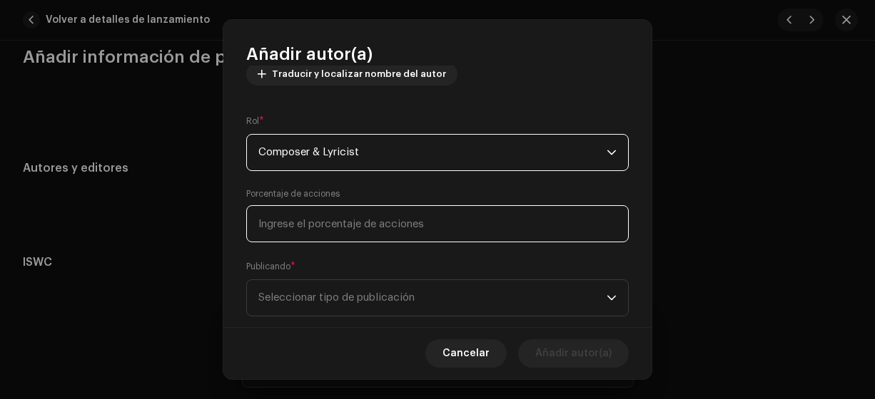
click at [315, 225] on input at bounding box center [437, 223] width 382 height 37
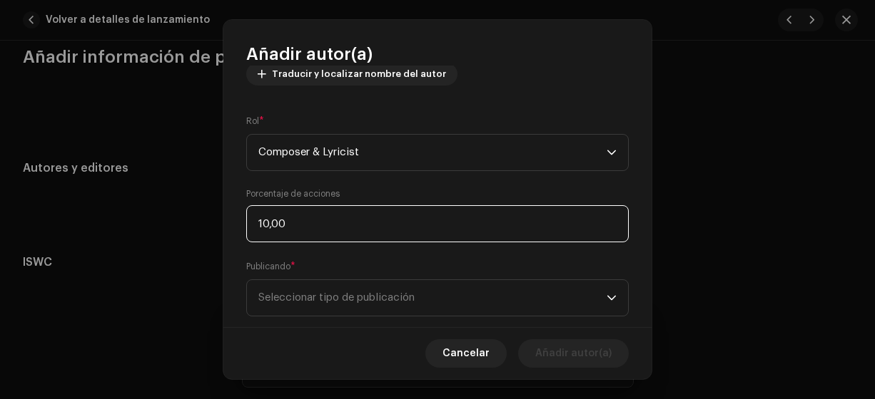
type input "100,00"
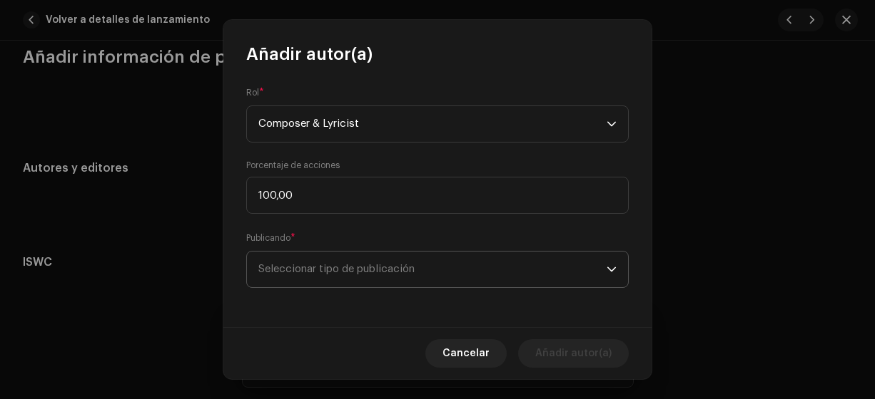
click at [371, 273] on span "Seleccionar tipo de publicación" at bounding box center [432, 270] width 348 height 36
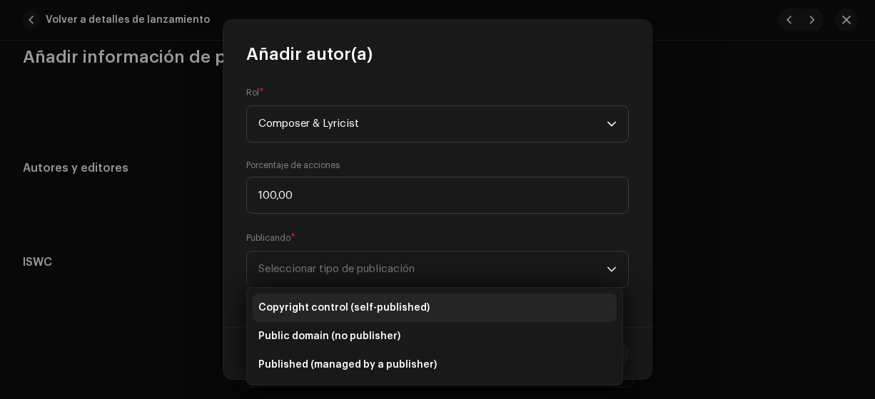
click at [355, 305] on span "Copyright control (self-published)" at bounding box center [343, 308] width 171 height 14
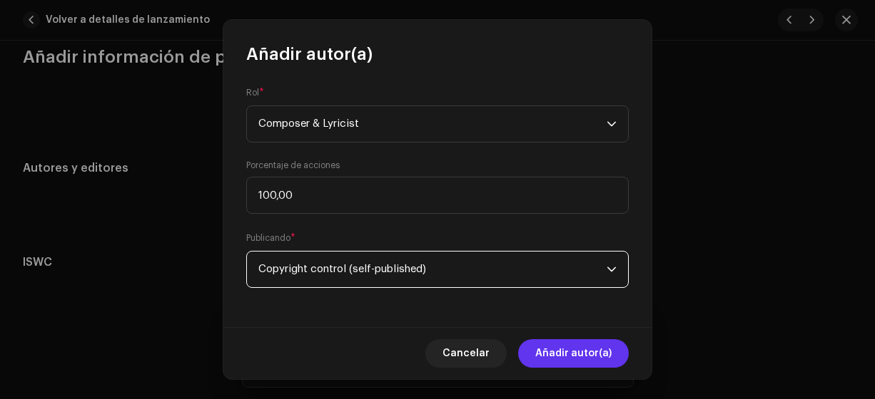
click at [561, 357] on span "Añadir autor(a)" at bounding box center [573, 354] width 76 height 29
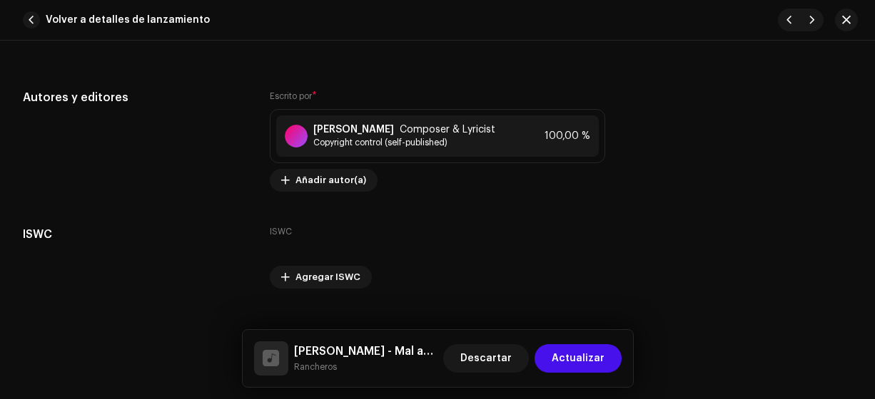
scroll to position [2950, 0]
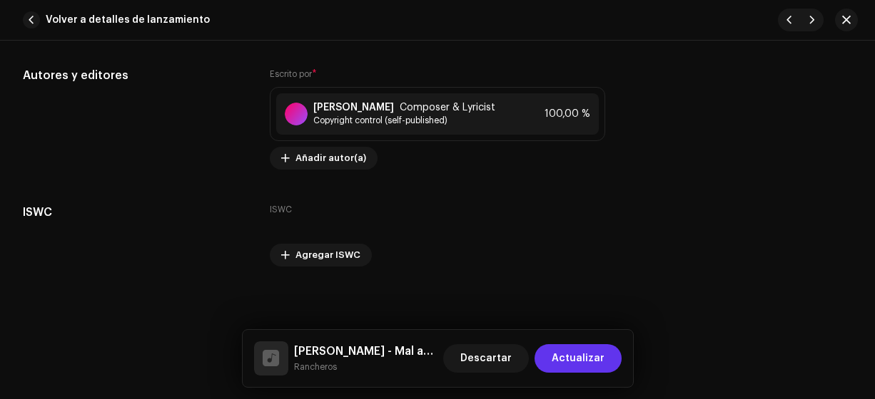
click at [588, 357] on span "Actualizar" at bounding box center [577, 359] width 53 height 29
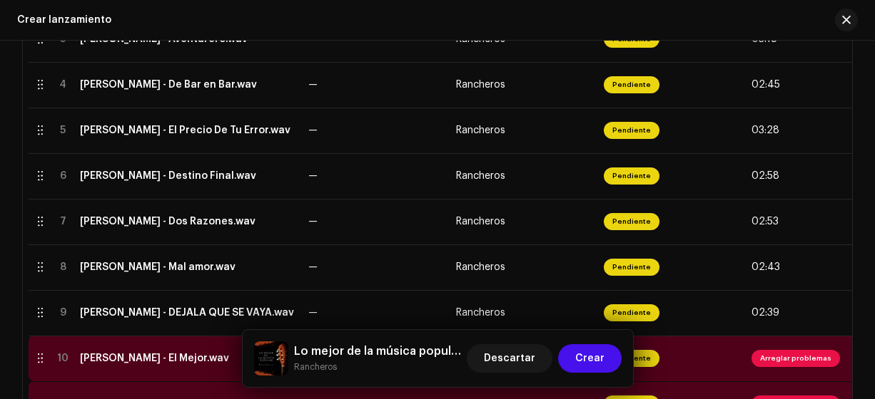
scroll to position [474, 0]
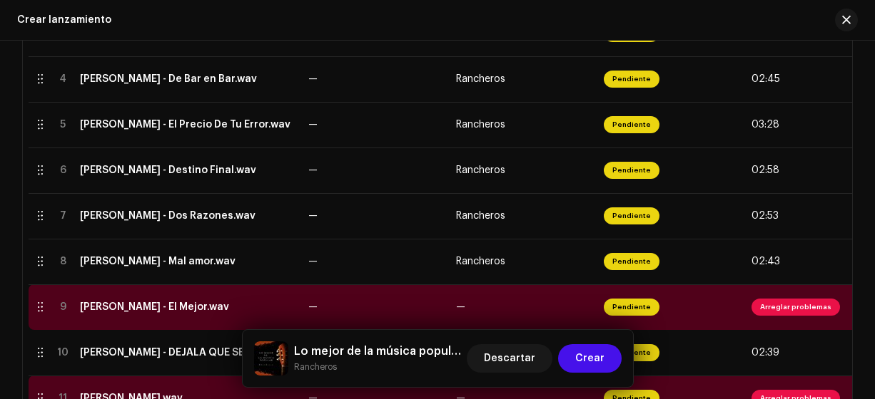
click at [116, 310] on div "[PERSON_NAME] - El Mejor.wav" at bounding box center [154, 307] width 149 height 11
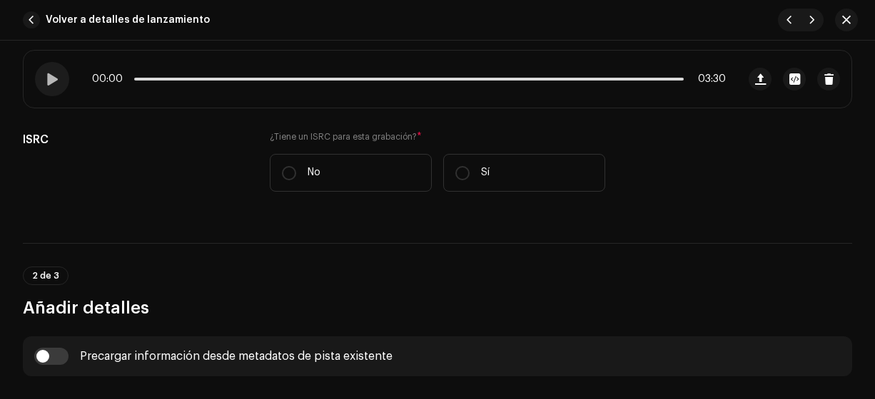
scroll to position [377, 0]
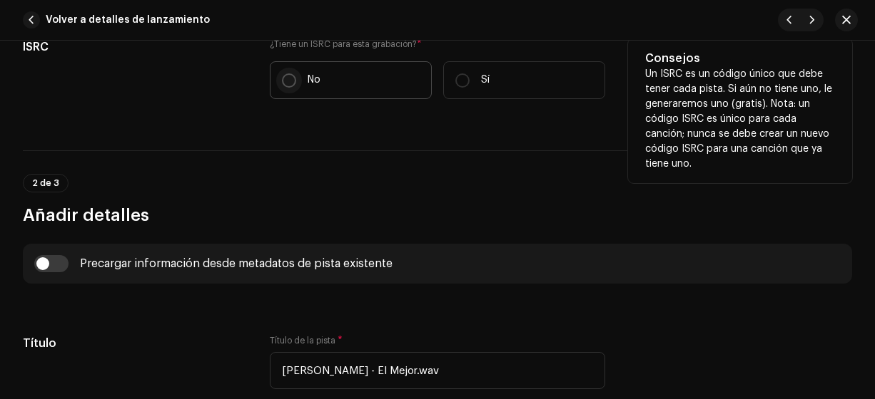
click at [287, 73] on input "No" at bounding box center [289, 80] width 14 height 14
radio input "true"
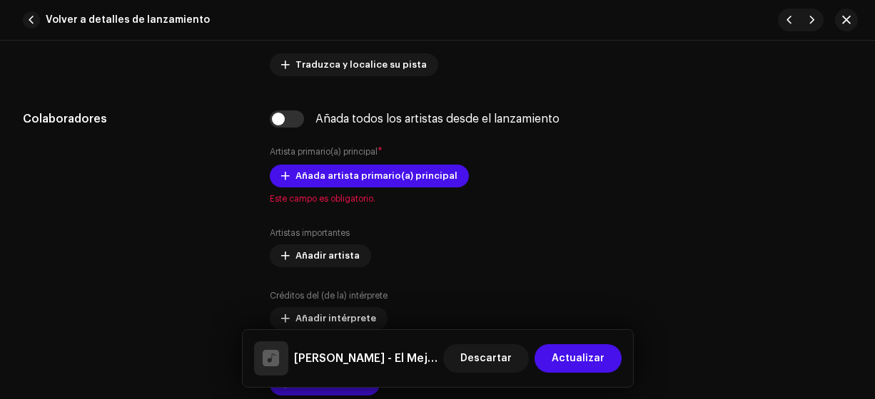
scroll to position [845, 0]
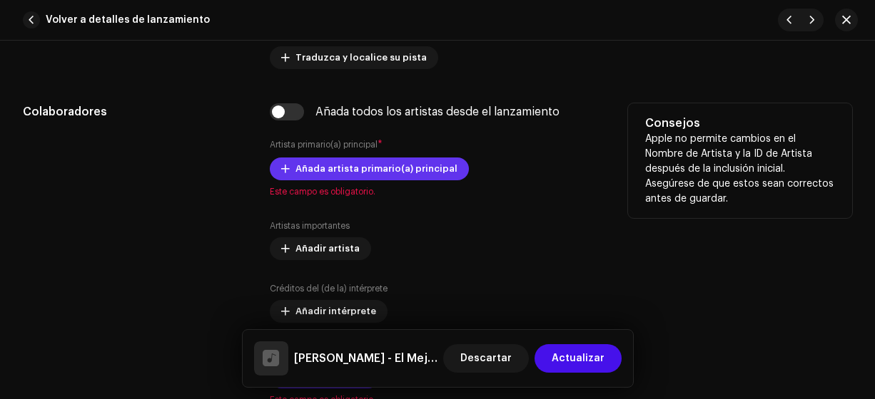
click at [304, 169] on span "Añada artista primario(a) principal" at bounding box center [376, 169] width 162 height 29
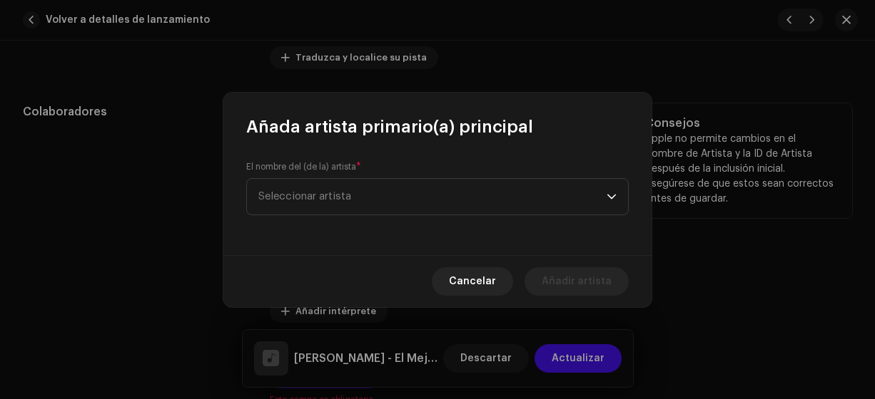
click at [285, 194] on span "Seleccionar artista" at bounding box center [304, 196] width 93 height 11
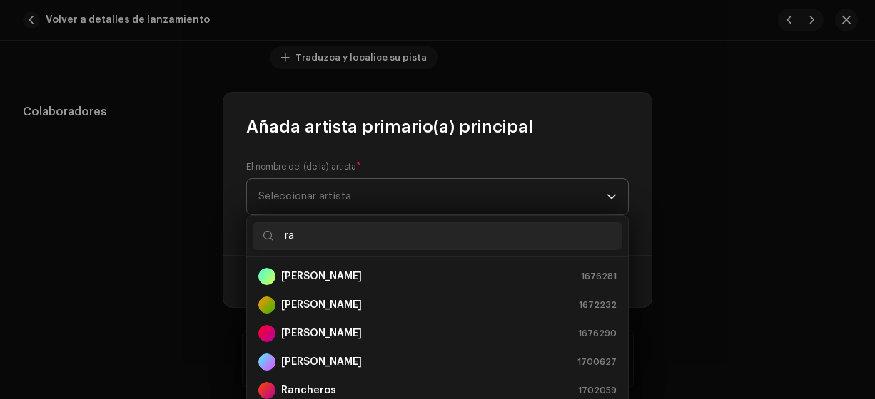
type input "ran"
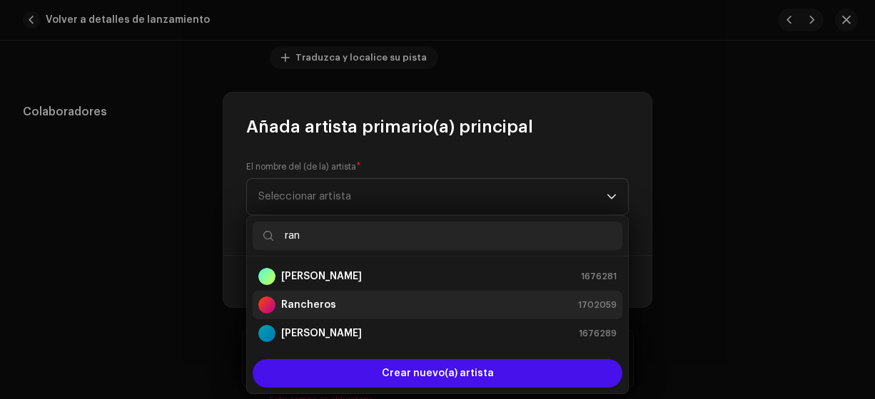
click at [314, 305] on strong "Rancheros" at bounding box center [308, 305] width 55 height 14
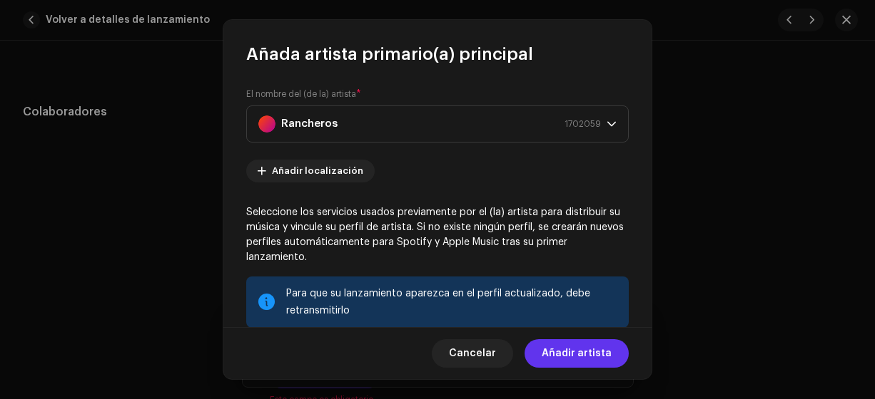
click at [583, 352] on span "Añadir artista" at bounding box center [576, 354] width 70 height 29
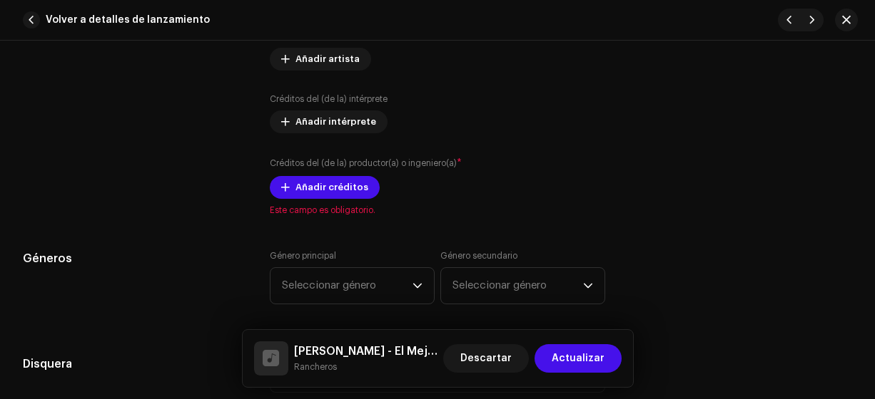
scroll to position [1063, 0]
click at [312, 184] on span "Añadir créditos" at bounding box center [331, 187] width 73 height 29
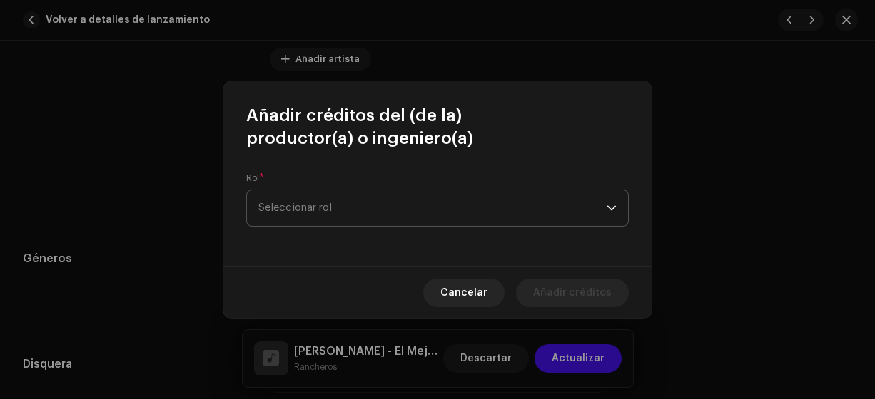
click at [281, 208] on span "Seleccionar rol" at bounding box center [432, 208] width 348 height 36
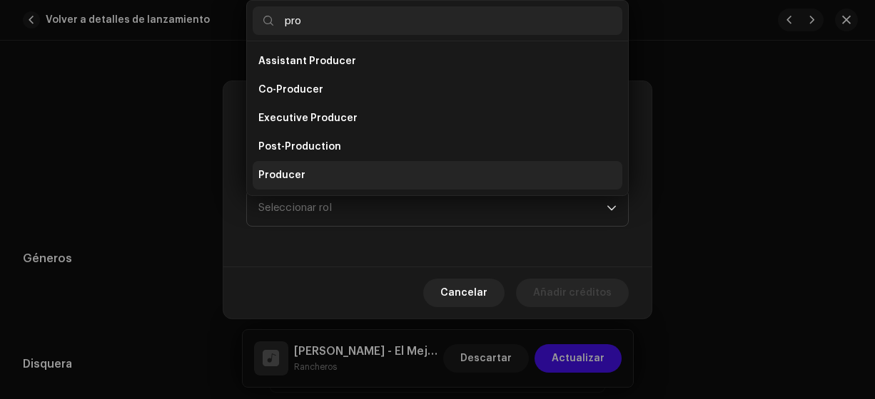
type input "pro"
click at [301, 173] on span "Producer" at bounding box center [281, 175] width 47 height 14
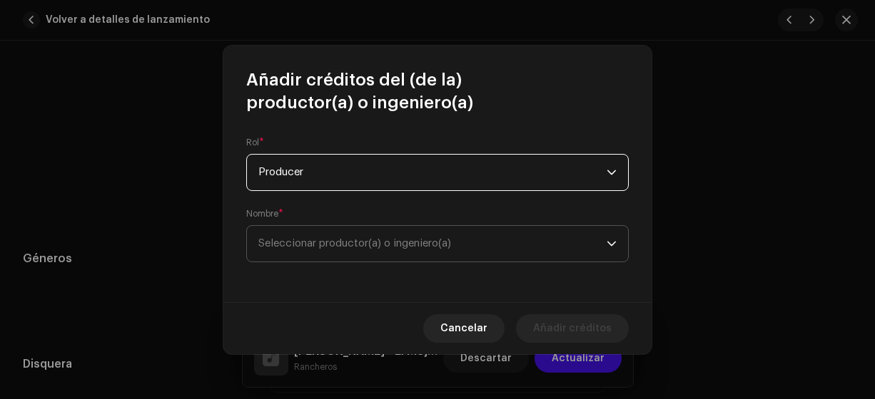
click at [326, 243] on span "Seleccionar productor(a) o ingeniero(a)" at bounding box center [354, 243] width 193 height 11
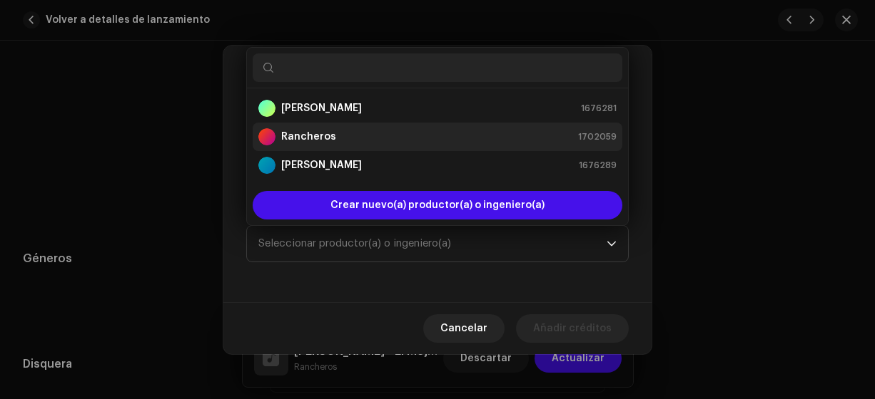
click at [320, 133] on strong "Rancheros" at bounding box center [308, 137] width 55 height 14
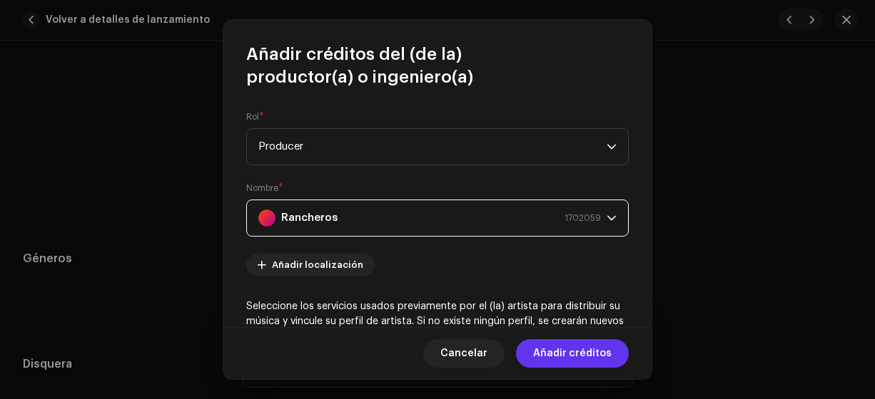
click at [583, 352] on span "Añadir créditos" at bounding box center [572, 354] width 78 height 29
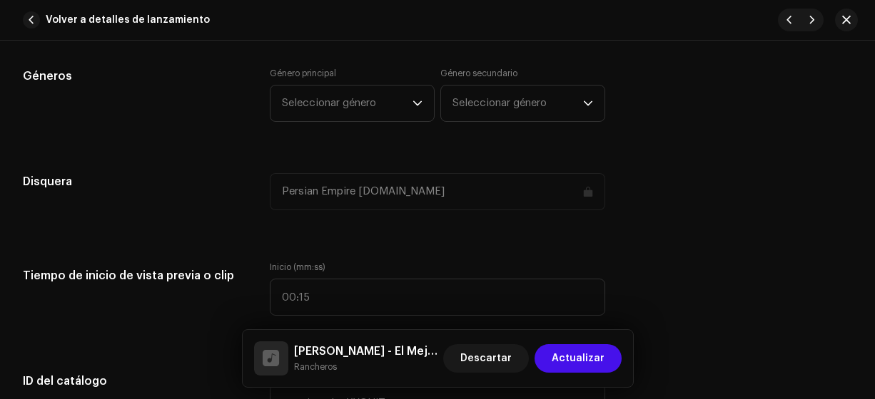
scroll to position [1299, 0]
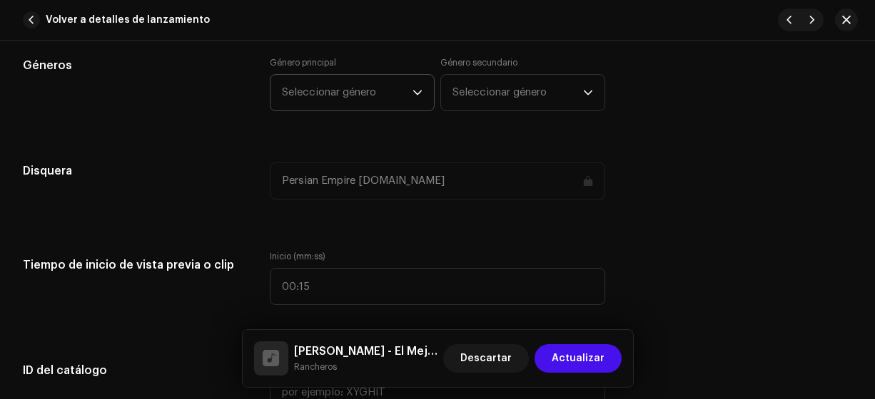
click at [383, 80] on span "Seleccionar género" at bounding box center [347, 93] width 131 height 36
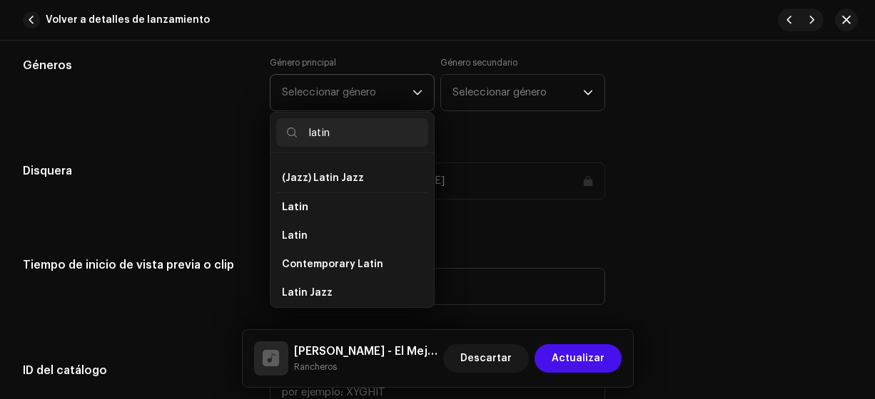
scroll to position [92, 0]
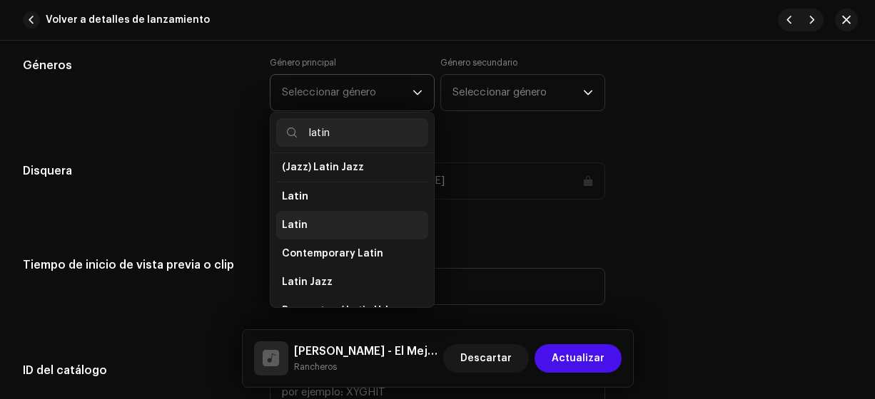
type input "latin"
click at [300, 218] on span "Latin" at bounding box center [295, 225] width 26 height 14
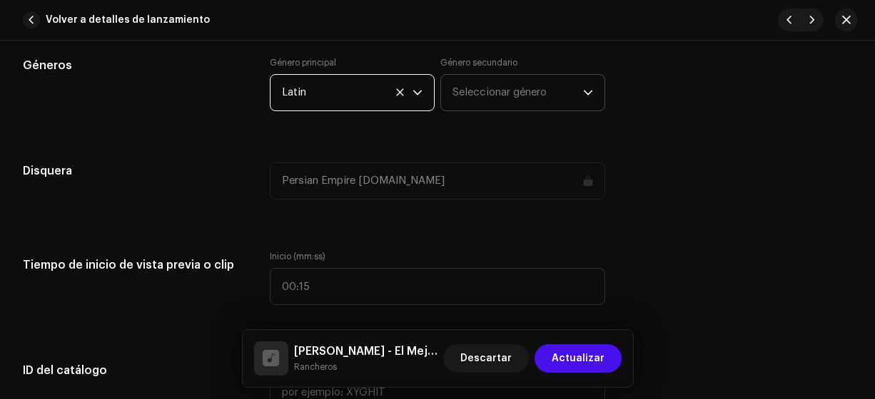
click at [485, 100] on span "Seleccionar género" at bounding box center [517, 93] width 131 height 36
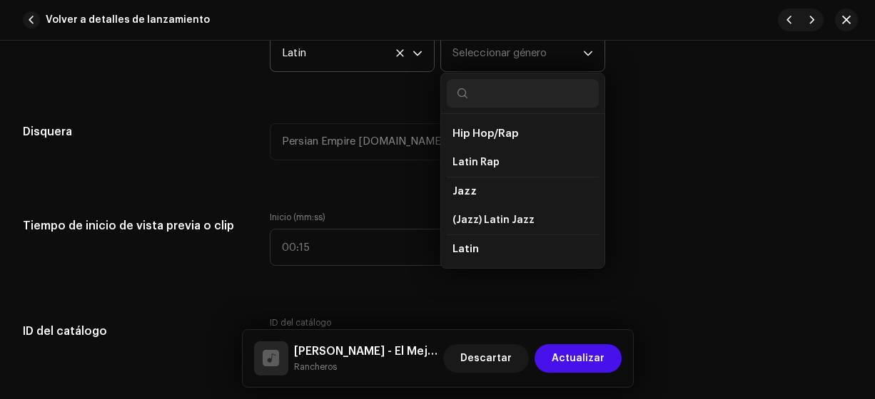
scroll to position [1340, 0]
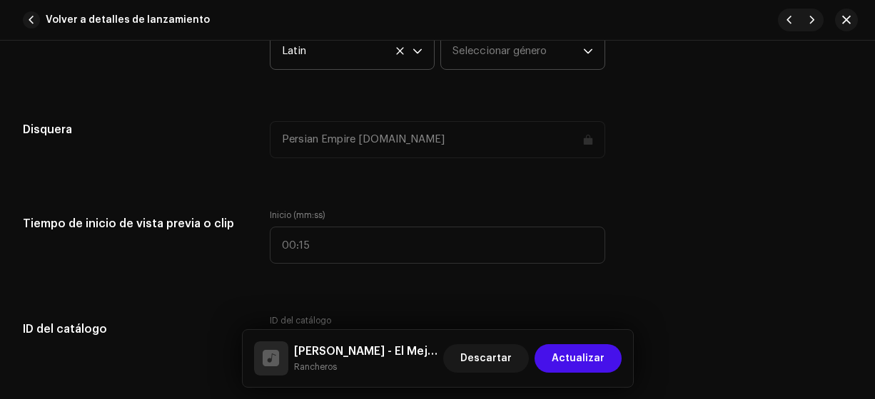
click at [489, 43] on span "Seleccionar género" at bounding box center [517, 52] width 131 height 36
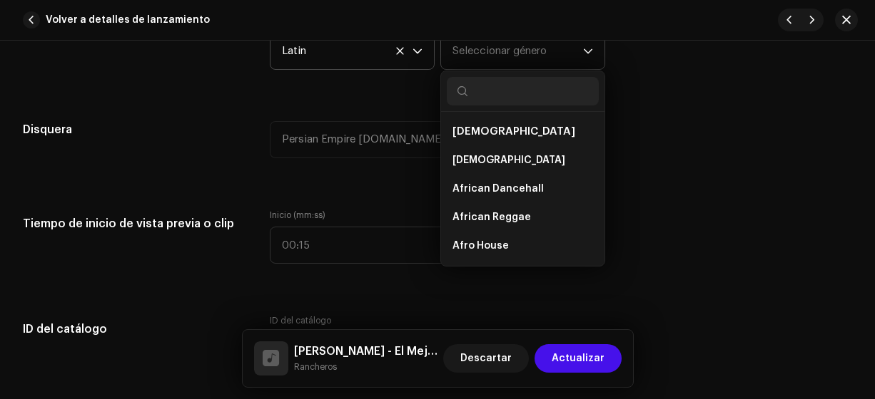
click at [471, 57] on span "Seleccionar género" at bounding box center [517, 52] width 131 height 36
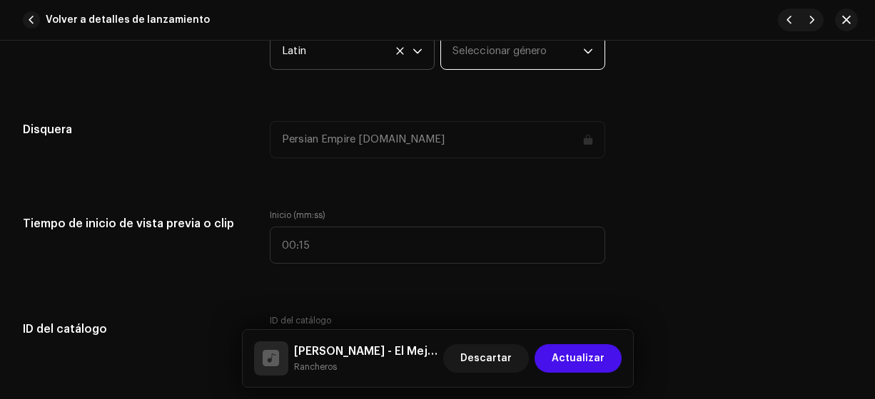
click at [471, 60] on span "Seleccionar género" at bounding box center [517, 52] width 131 height 36
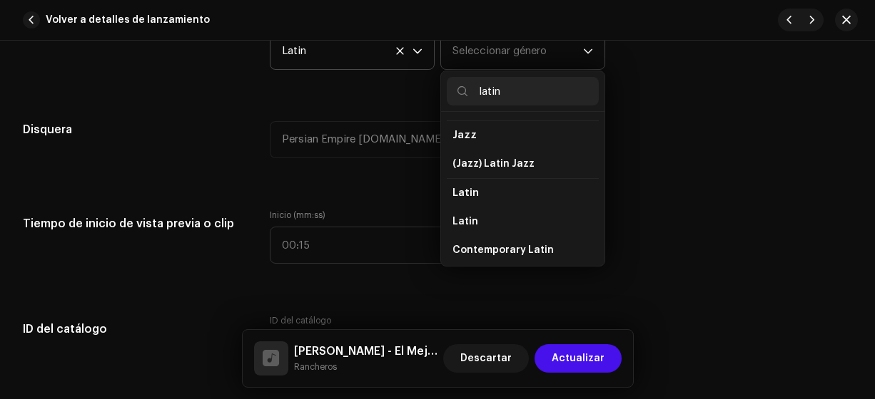
scroll to position [84, 0]
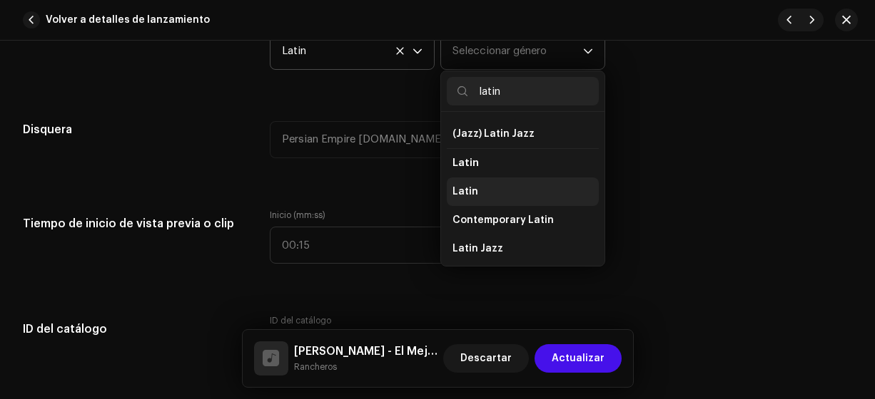
click at [467, 189] on span "Latin" at bounding box center [465, 192] width 26 height 14
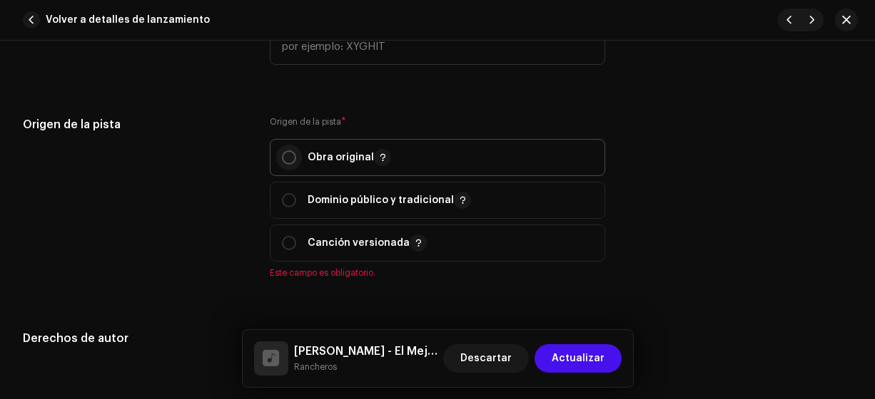
click at [287, 157] on input "radio" at bounding box center [289, 158] width 14 height 14
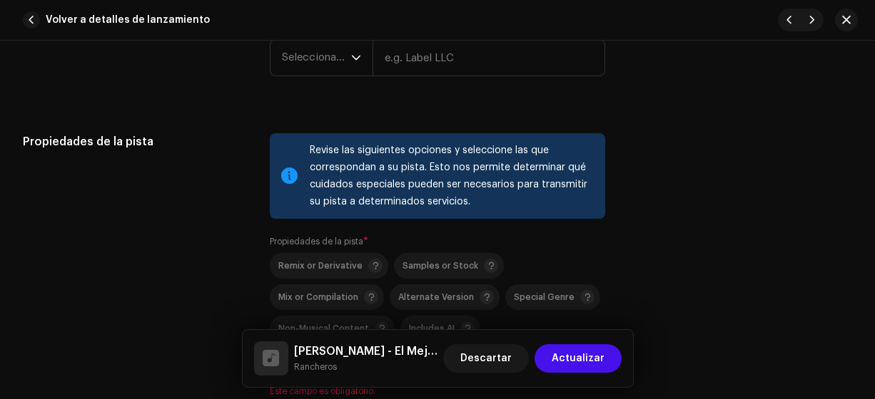
scroll to position [1937, 0]
click at [310, 60] on span "Seleccionar año" at bounding box center [316, 57] width 69 height 36
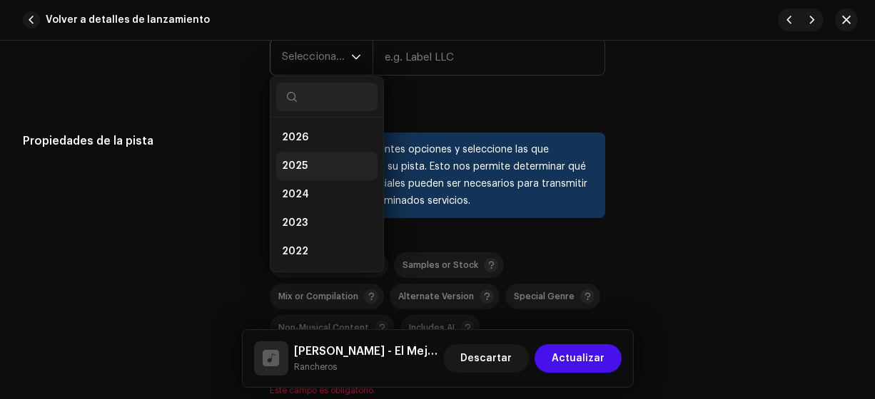
click at [300, 164] on span "2025" at bounding box center [295, 166] width 26 height 14
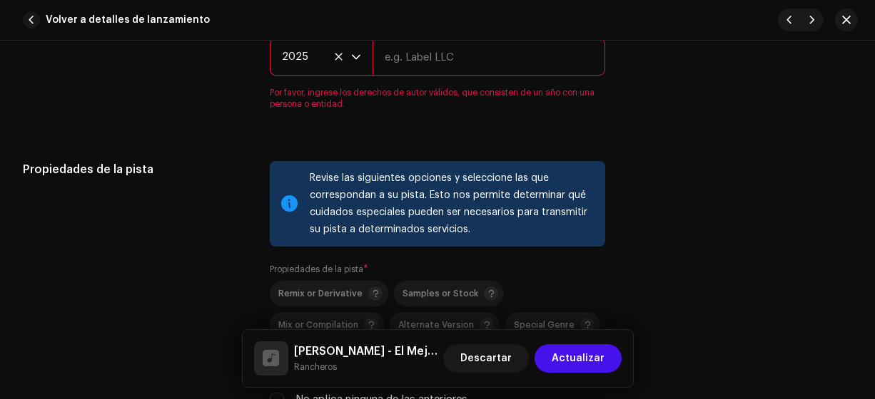
scroll to position [1932, 0]
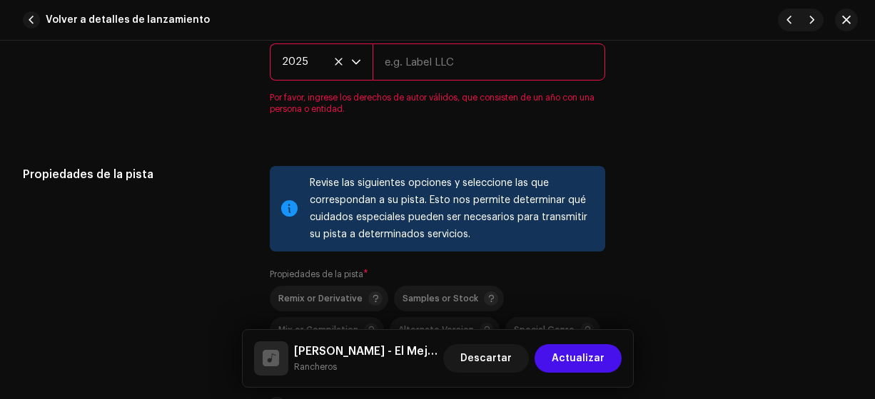
click at [405, 61] on input "text" at bounding box center [488, 62] width 233 height 37
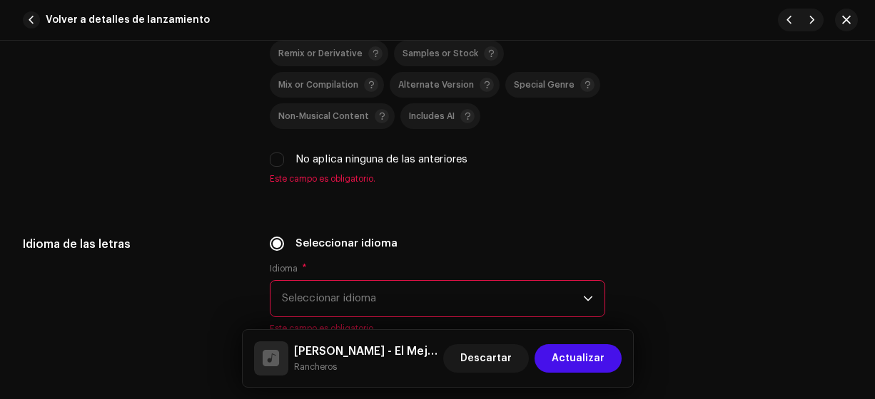
scroll to position [2156, 0]
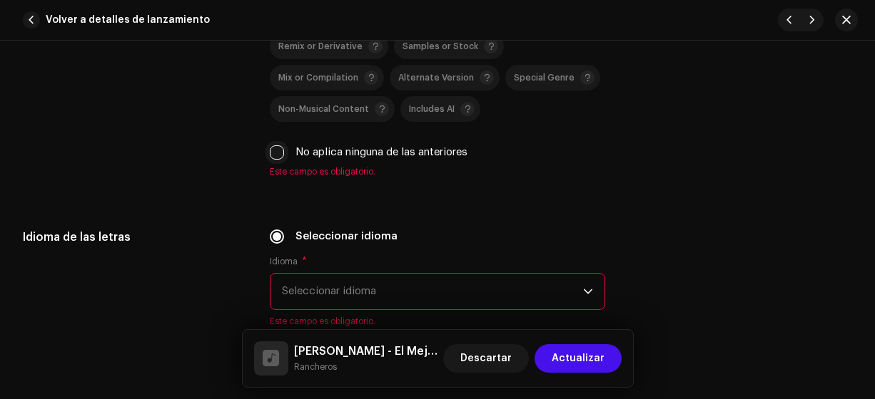
click at [272, 150] on input "No aplica ninguna de las anteriores" at bounding box center [277, 153] width 14 height 14
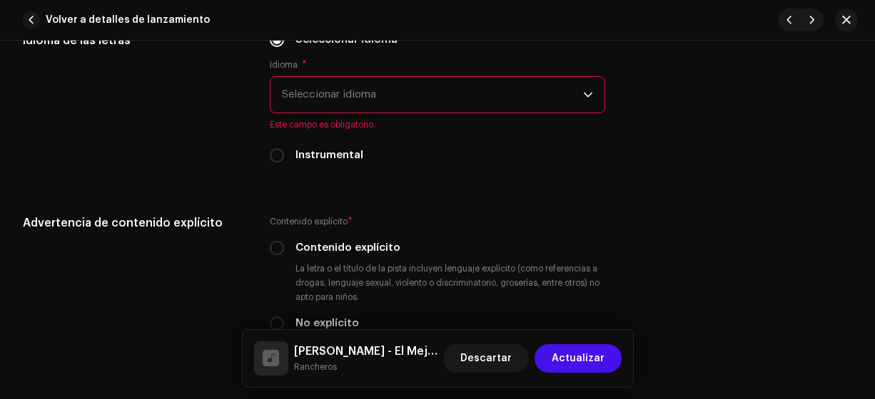
scroll to position [2344, 0]
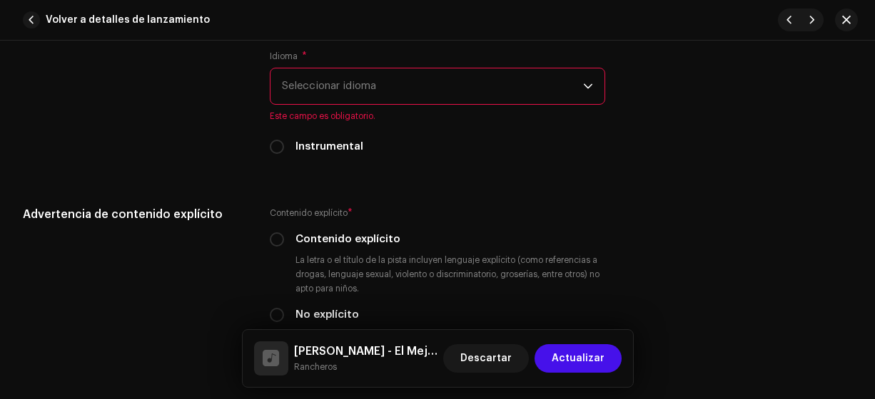
click at [322, 94] on span "Seleccionar idioma" at bounding box center [433, 86] width 302 height 36
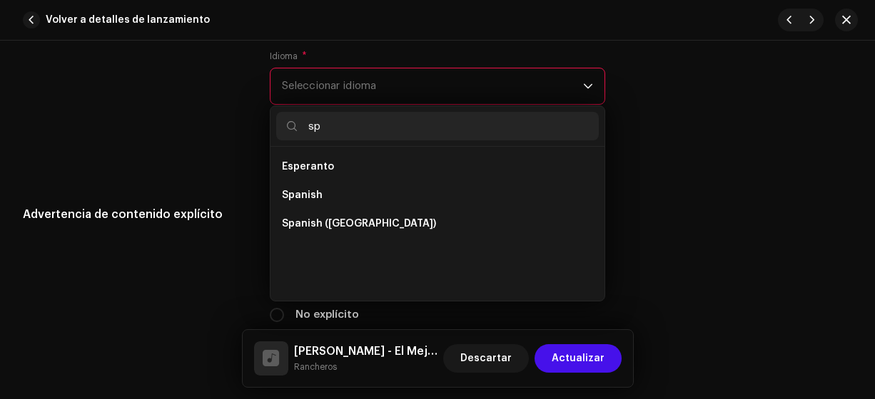
scroll to position [0, 0]
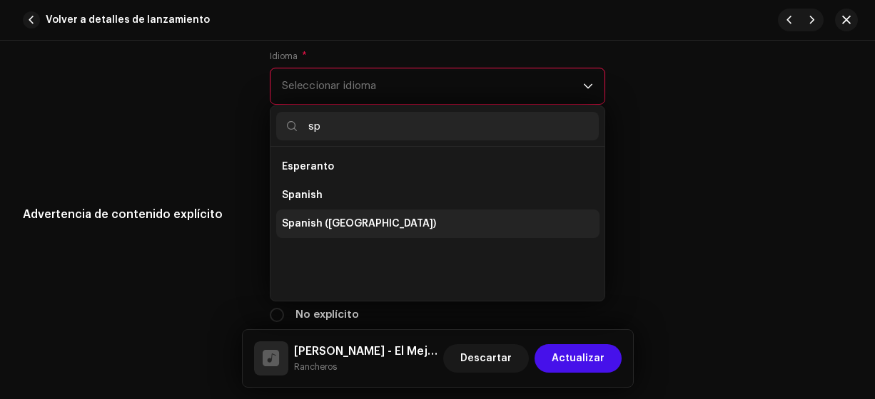
click at [362, 220] on span "Spanish ([GEOGRAPHIC_DATA])" at bounding box center [359, 224] width 154 height 14
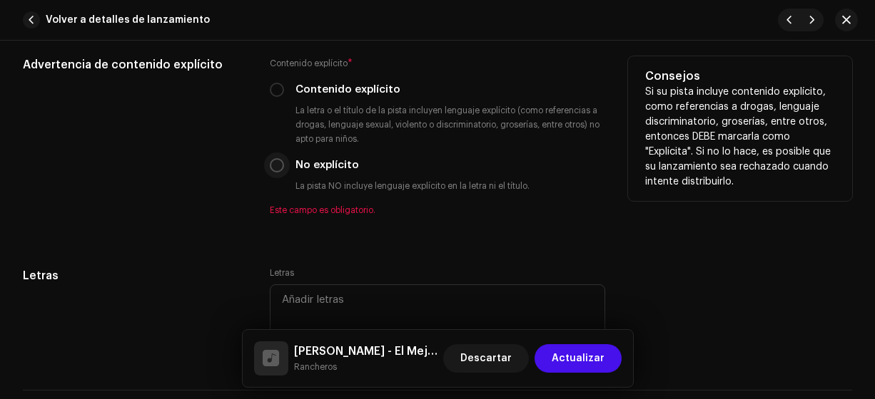
click at [275, 169] on input "No explícito" at bounding box center [277, 165] width 14 height 14
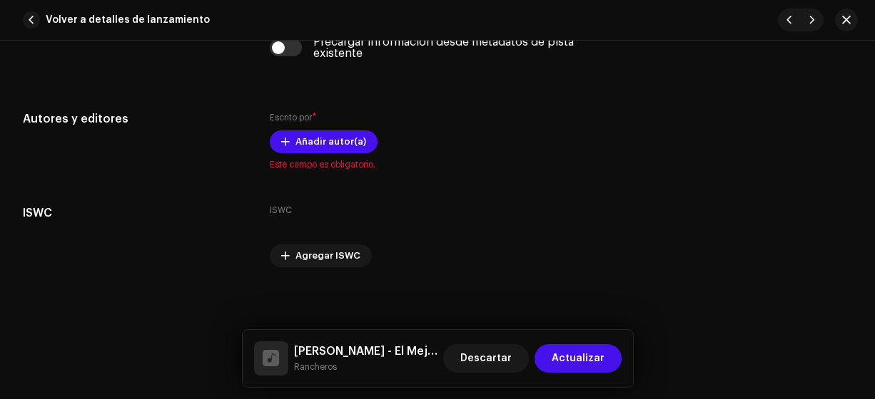
scroll to position [2908, 0]
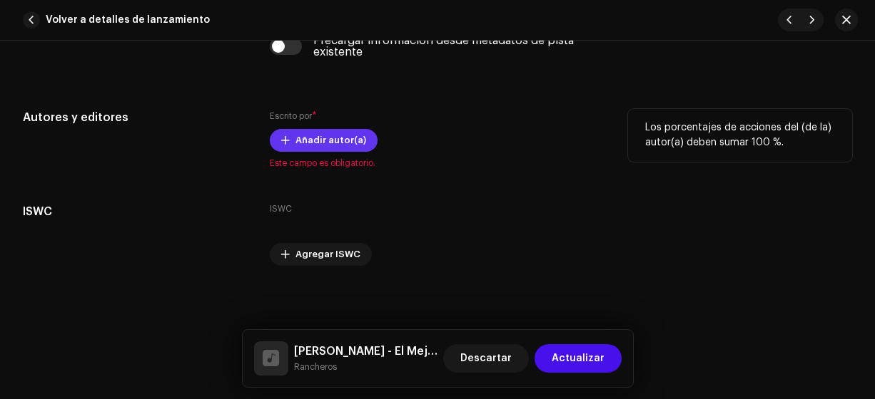
click at [319, 136] on span "Añadir autor(a)" at bounding box center [330, 140] width 71 height 29
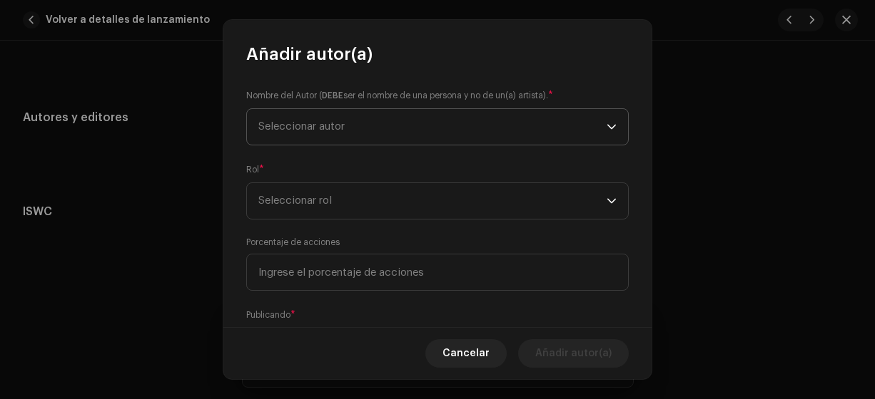
click at [265, 124] on span "Seleccionar autor" at bounding box center [301, 126] width 86 height 11
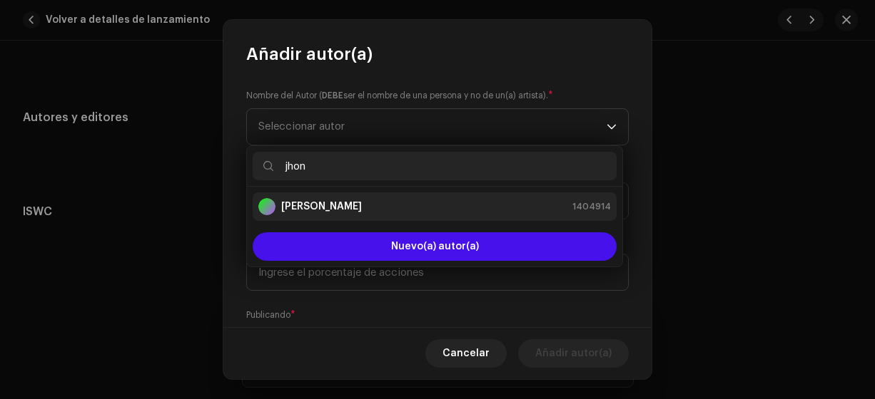
click at [332, 205] on strong "[PERSON_NAME]" at bounding box center [321, 207] width 81 height 14
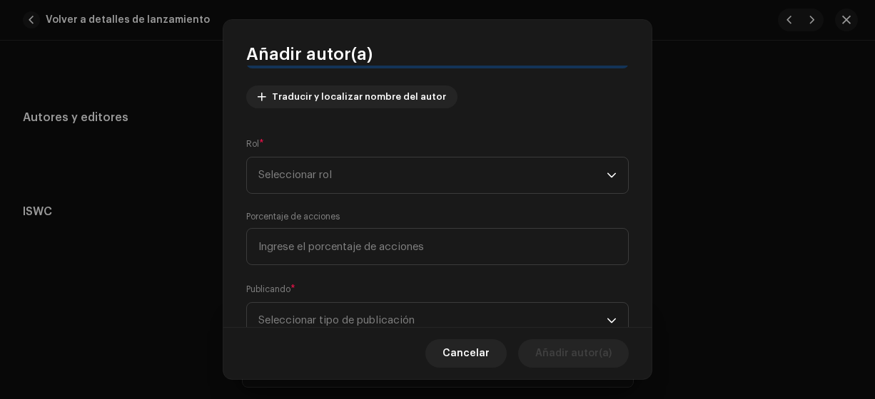
scroll to position [170, 0]
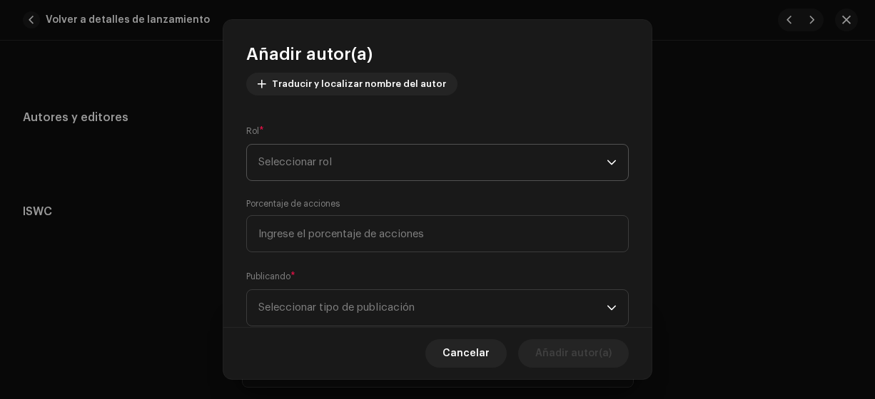
click at [277, 165] on span "Seleccionar rol" at bounding box center [432, 163] width 348 height 36
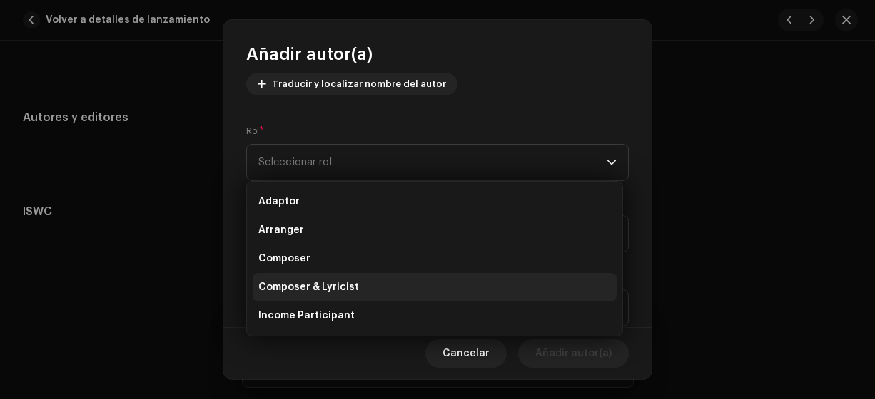
click at [303, 287] on span "Composer & Lyricist" at bounding box center [308, 287] width 101 height 14
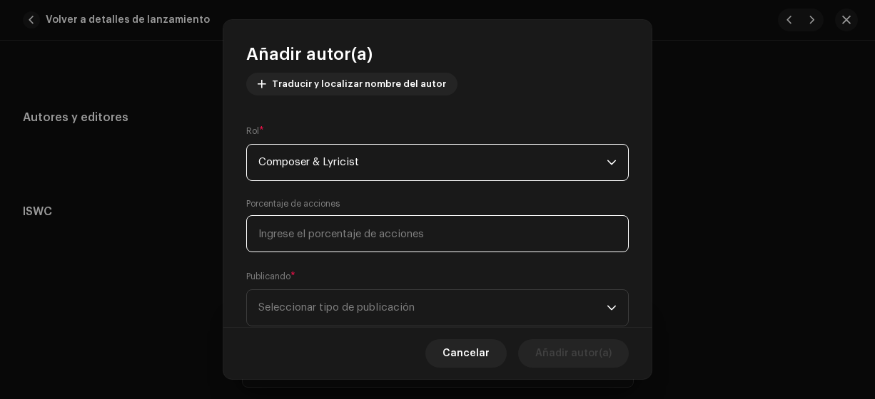
click at [281, 234] on input at bounding box center [437, 233] width 382 height 37
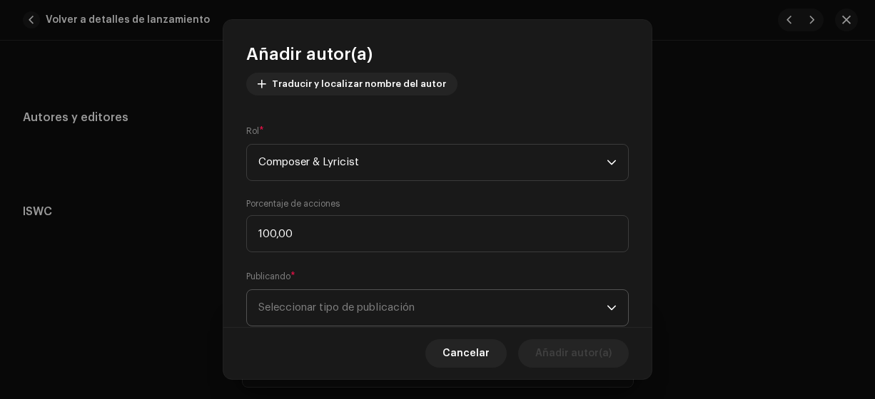
click at [312, 305] on span "Seleccionar tipo de publicación" at bounding box center [432, 308] width 348 height 36
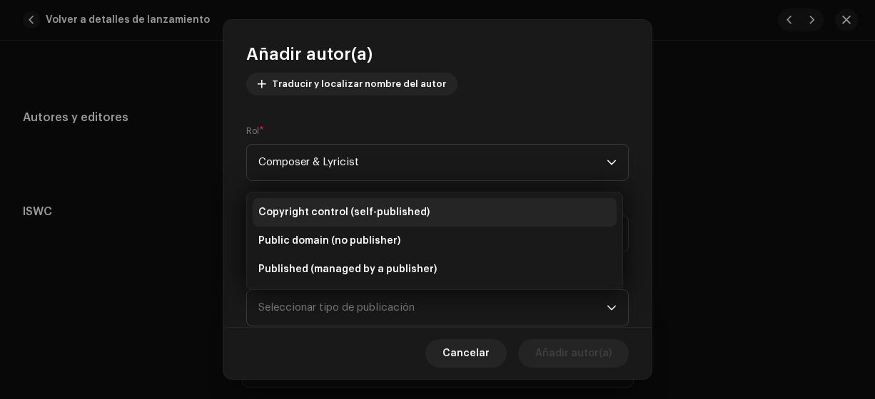
click at [362, 214] on span "Copyright control (self-published)" at bounding box center [343, 212] width 171 height 14
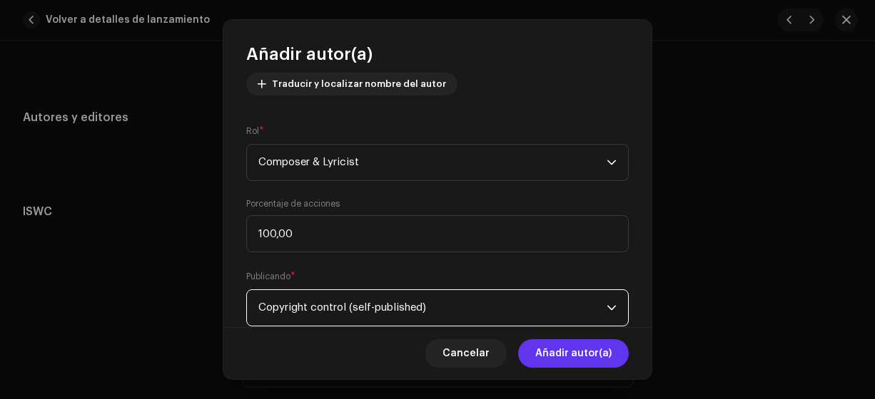
click at [571, 355] on span "Añadir autor(a)" at bounding box center [573, 354] width 76 height 29
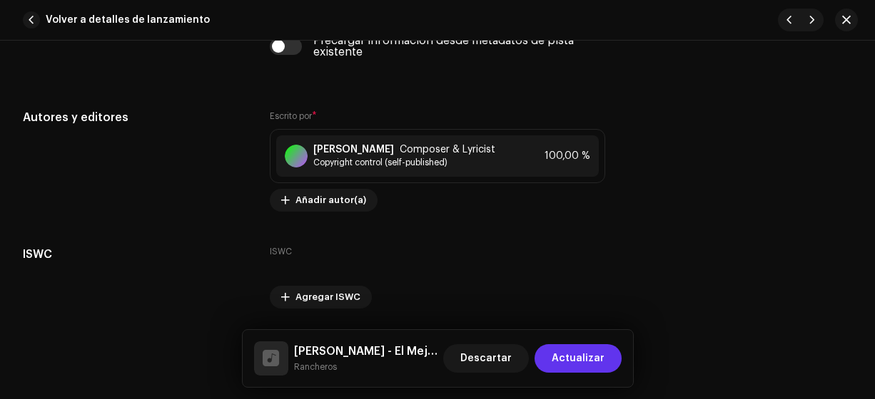
click at [589, 361] on span "Actualizar" at bounding box center [577, 359] width 53 height 29
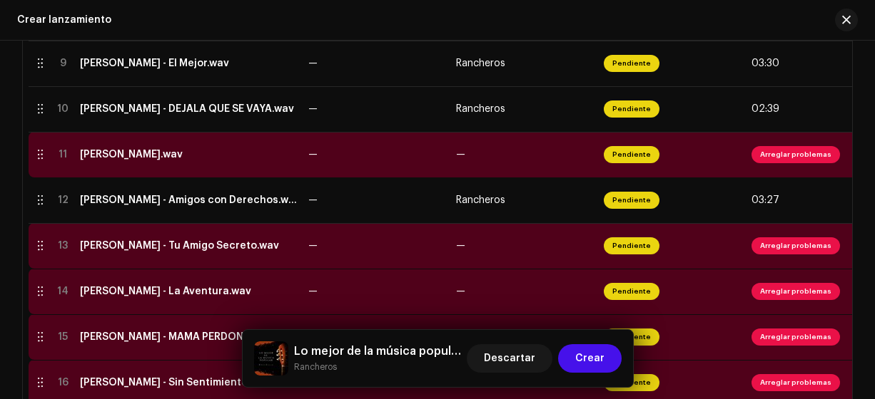
scroll to position [718, 0]
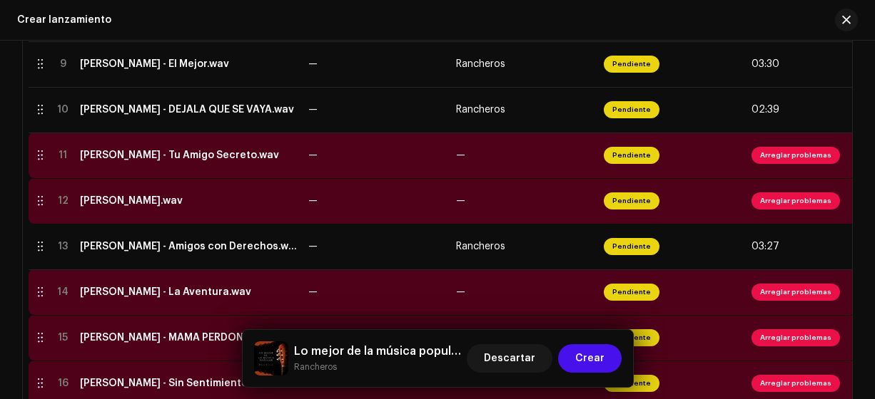
click at [201, 151] on div "[PERSON_NAME] - Tu Amigo Secreto.wav" at bounding box center [179, 155] width 199 height 11
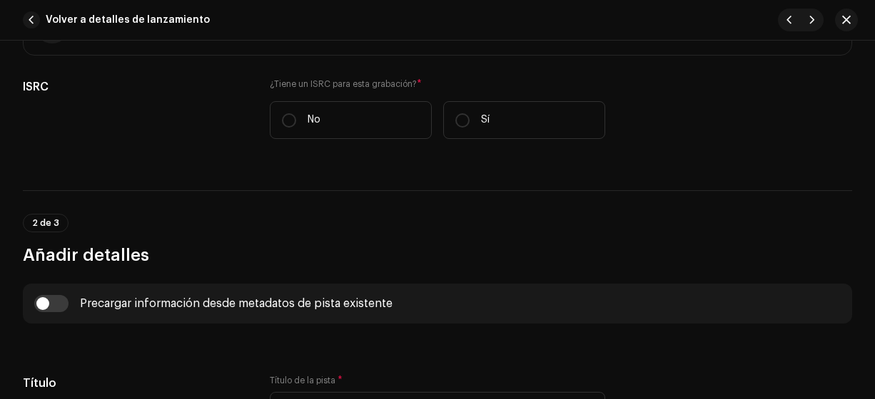
scroll to position [397, 0]
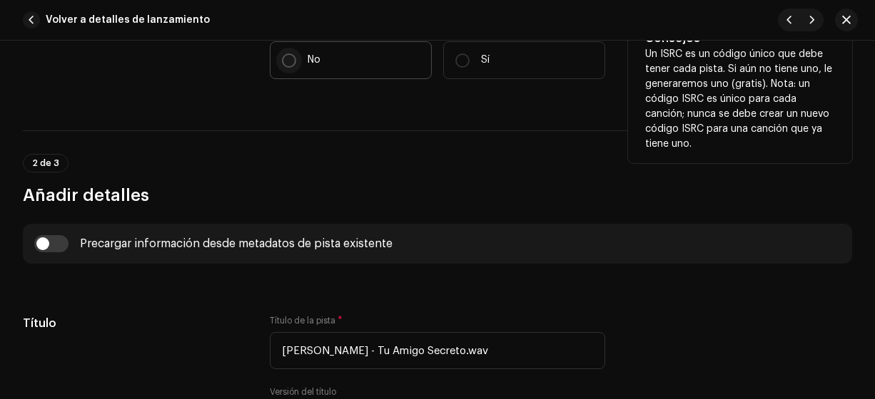
click at [285, 58] on input "No" at bounding box center [289, 60] width 14 height 14
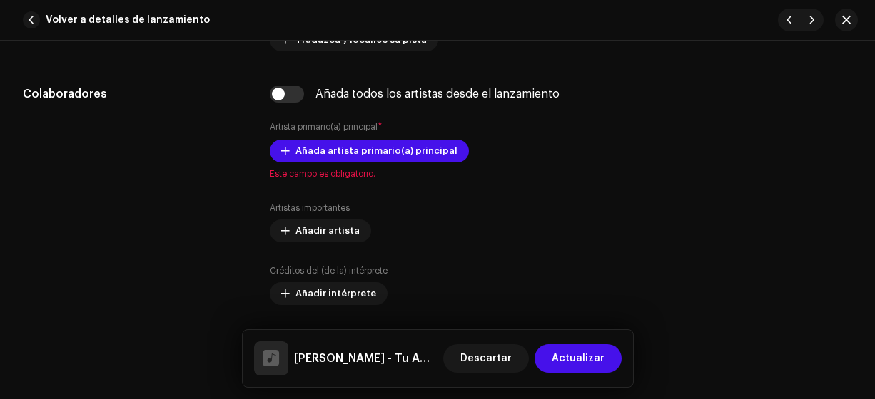
scroll to position [868, 0]
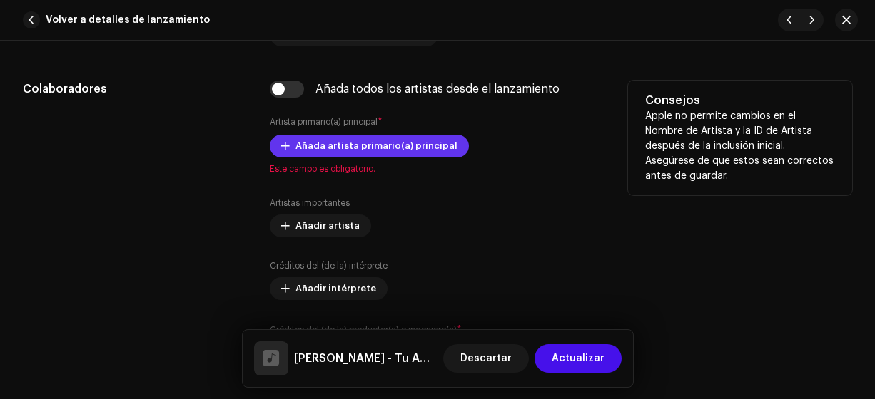
click at [342, 146] on span "Añada artista primario(a) principal" at bounding box center [376, 146] width 162 height 29
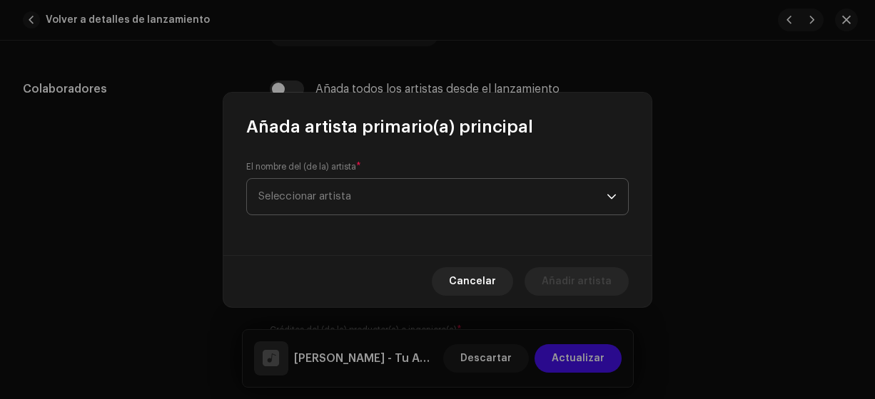
click at [322, 195] on span "Seleccionar artista" at bounding box center [304, 196] width 93 height 11
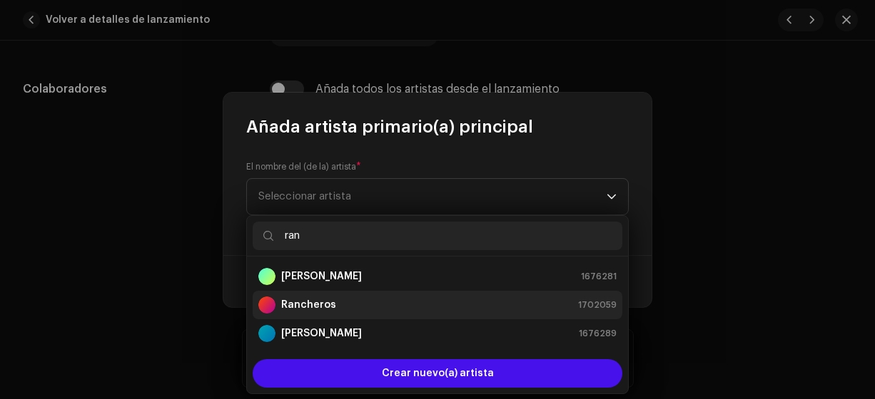
click at [311, 306] on strong "Rancheros" at bounding box center [308, 305] width 55 height 14
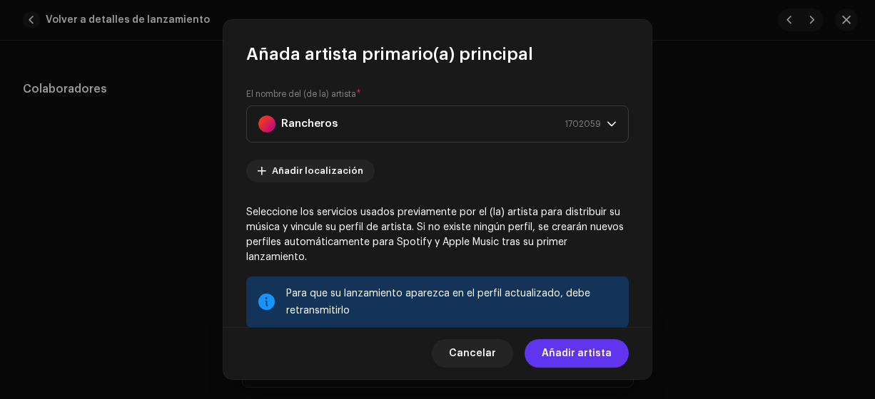
click at [588, 354] on span "Añadir artista" at bounding box center [576, 354] width 70 height 29
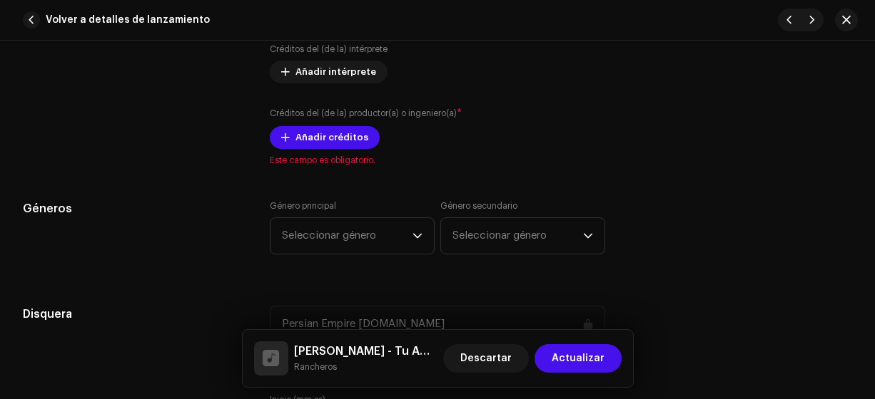
scroll to position [1113, 0]
click at [315, 134] on span "Añadir créditos" at bounding box center [331, 137] width 73 height 29
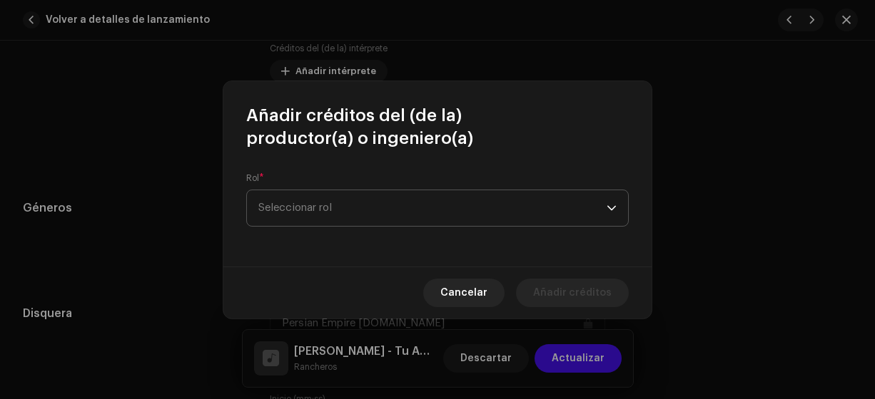
click at [288, 204] on span "Seleccionar rol" at bounding box center [432, 208] width 348 height 36
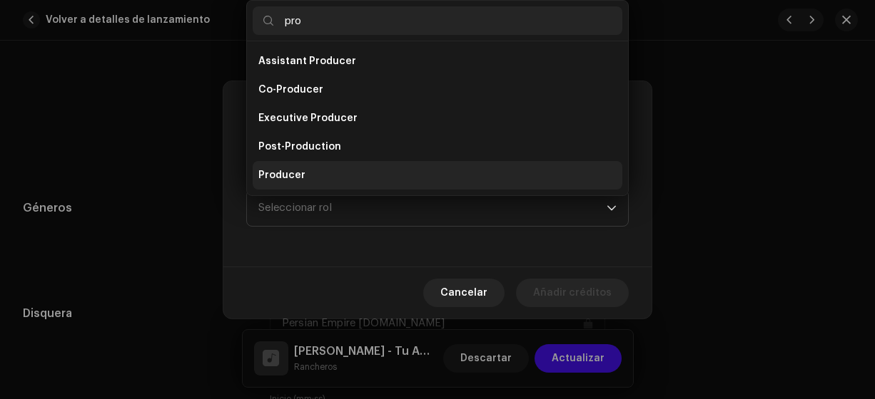
click at [284, 175] on span "Producer" at bounding box center [281, 175] width 47 height 14
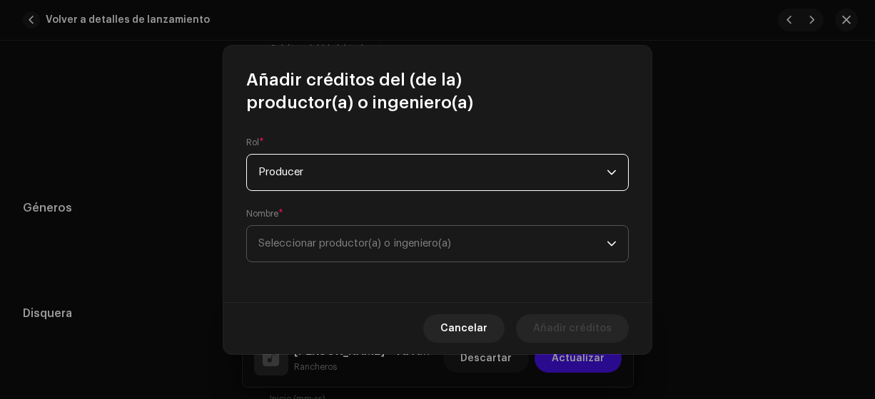
click at [394, 243] on span "Seleccionar productor(a) o ingeniero(a)" at bounding box center [354, 243] width 193 height 11
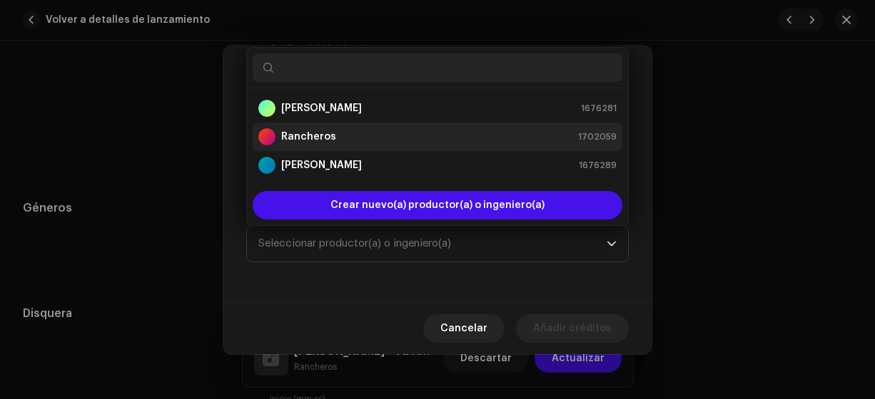
click at [325, 136] on strong "Rancheros" at bounding box center [308, 137] width 55 height 14
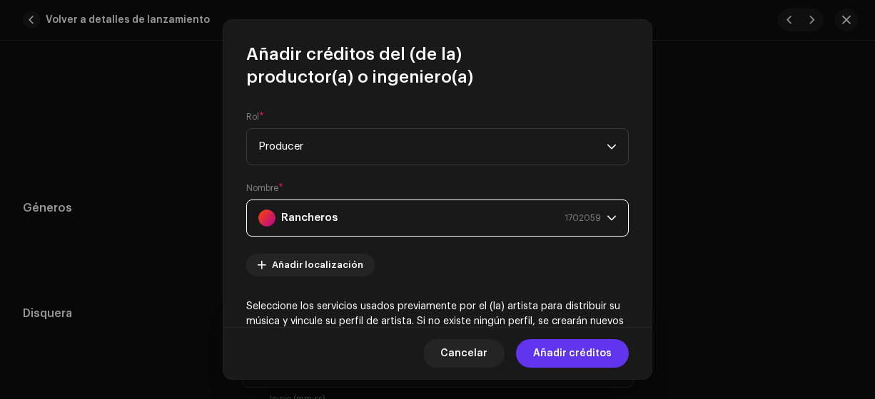
click at [578, 348] on span "Añadir créditos" at bounding box center [572, 354] width 78 height 29
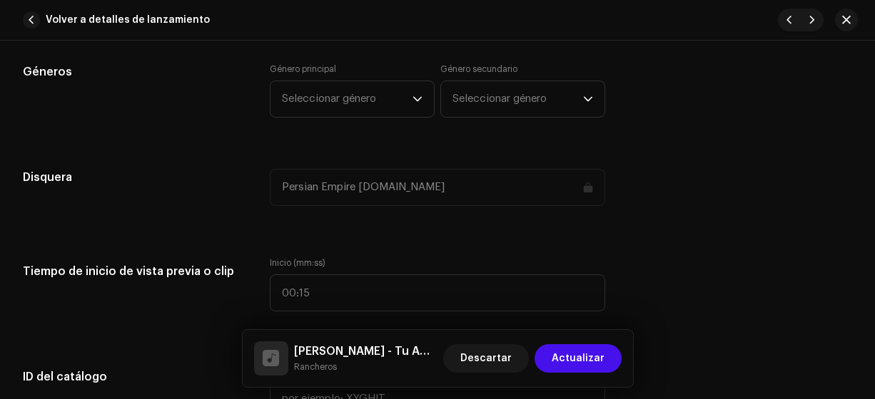
scroll to position [1295, 0]
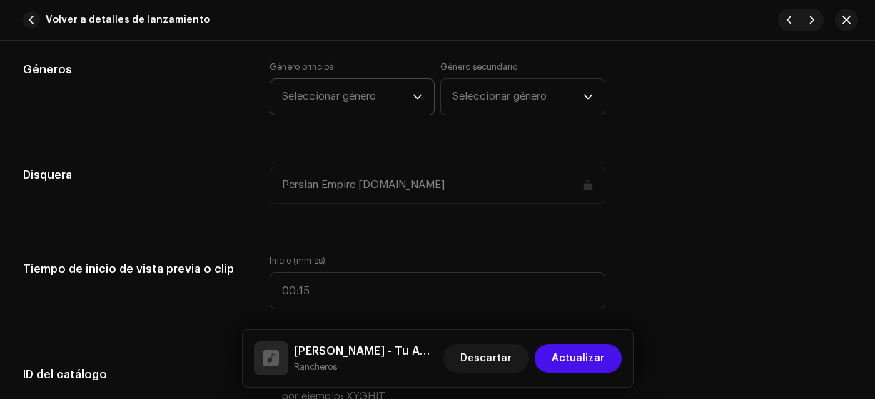
click at [333, 110] on span "Seleccionar género" at bounding box center [347, 97] width 131 height 36
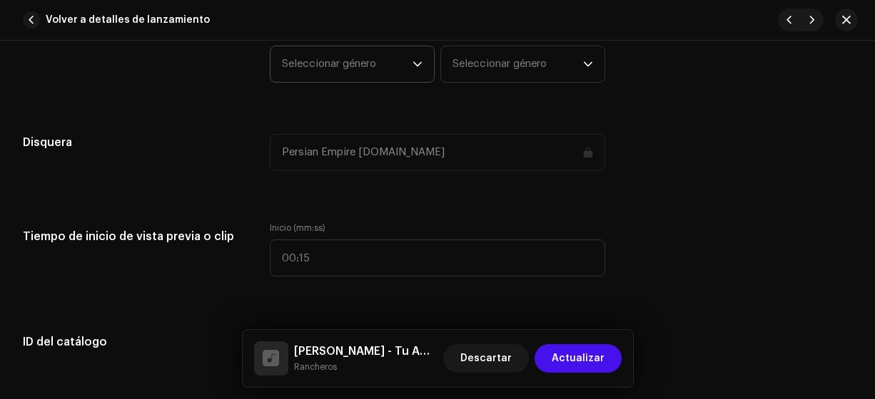
click at [300, 58] on span "Seleccionar género" at bounding box center [347, 64] width 131 height 36
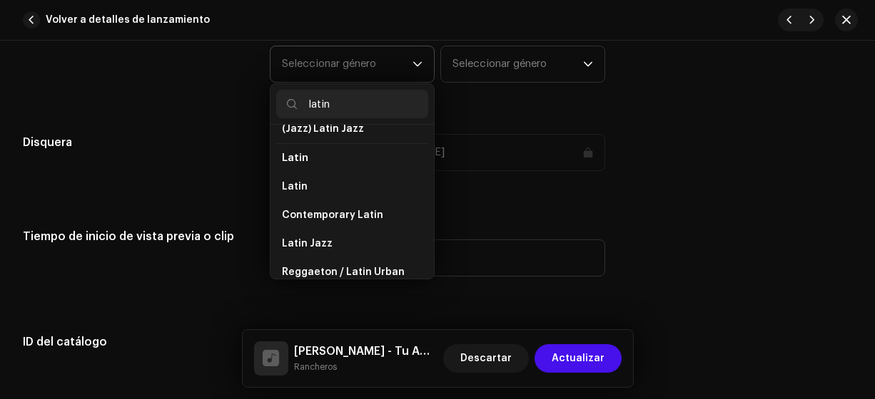
scroll to position [103, 0]
click at [288, 185] on span "Latin" at bounding box center [295, 186] width 26 height 14
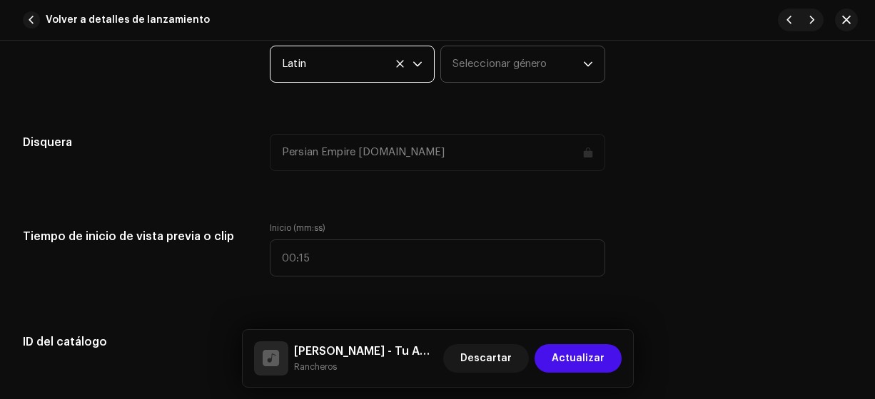
click at [459, 61] on span "Seleccionar género" at bounding box center [517, 64] width 131 height 36
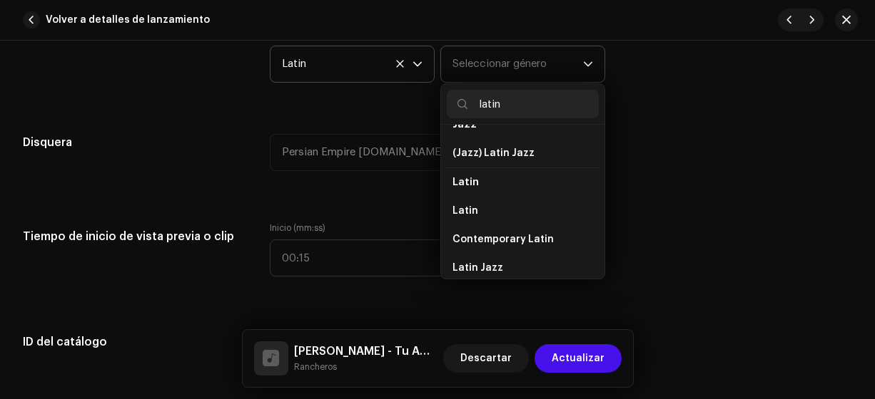
scroll to position [95, 0]
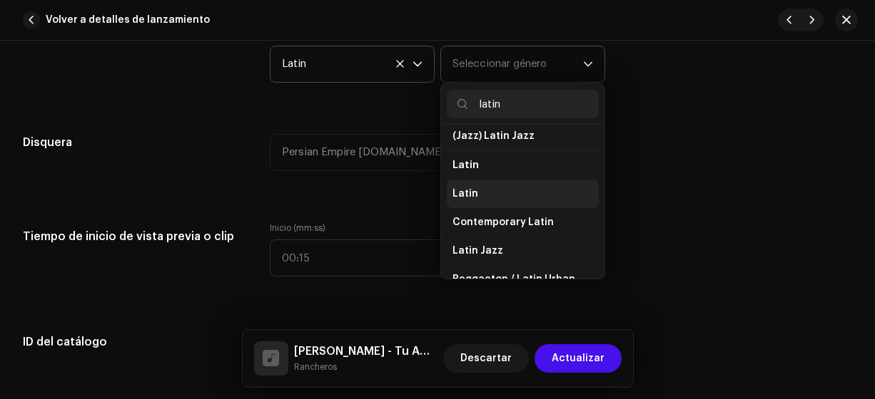
click at [467, 189] on span "Latin" at bounding box center [465, 194] width 26 height 14
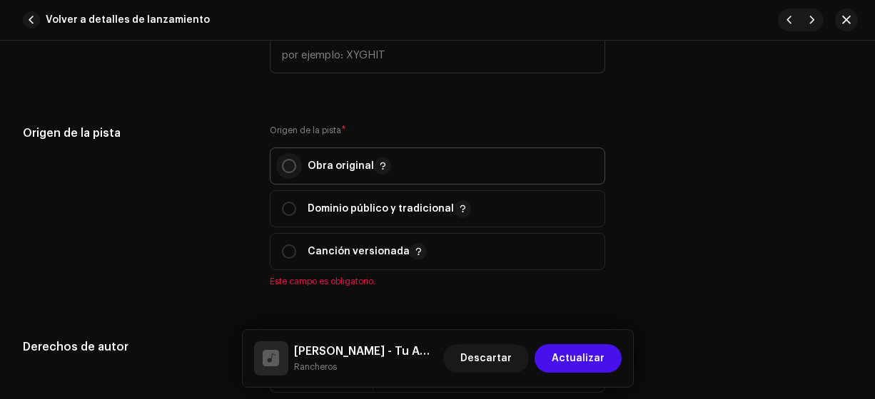
click at [282, 169] on input "radio" at bounding box center [289, 166] width 14 height 14
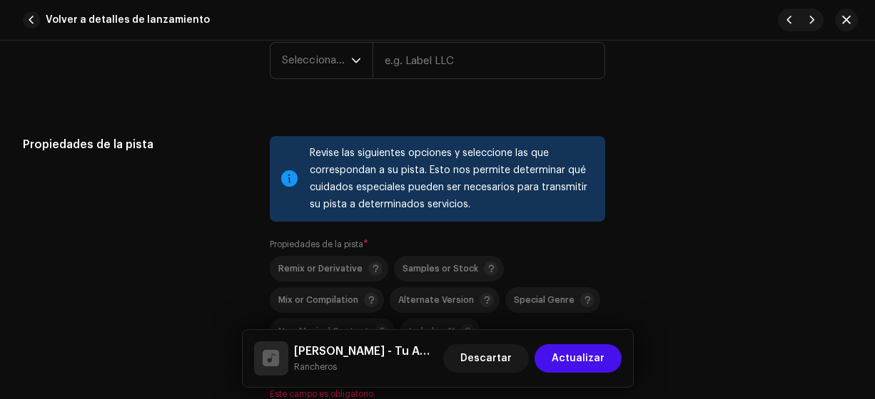
scroll to position [1900, 0]
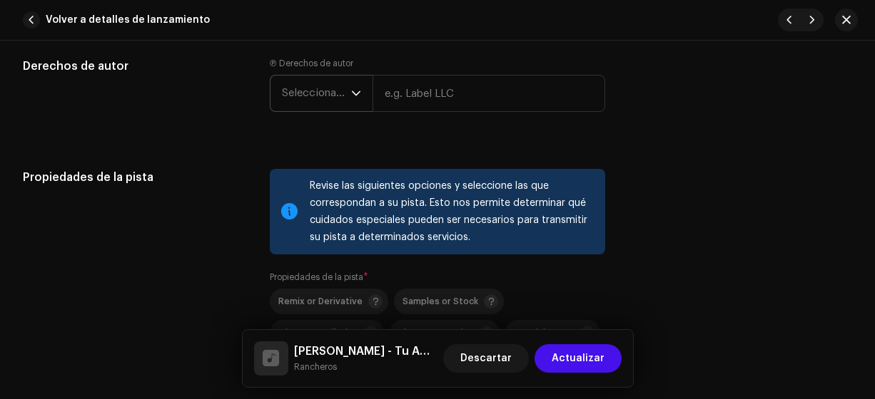
click at [312, 91] on span "Seleccionar año" at bounding box center [316, 94] width 69 height 36
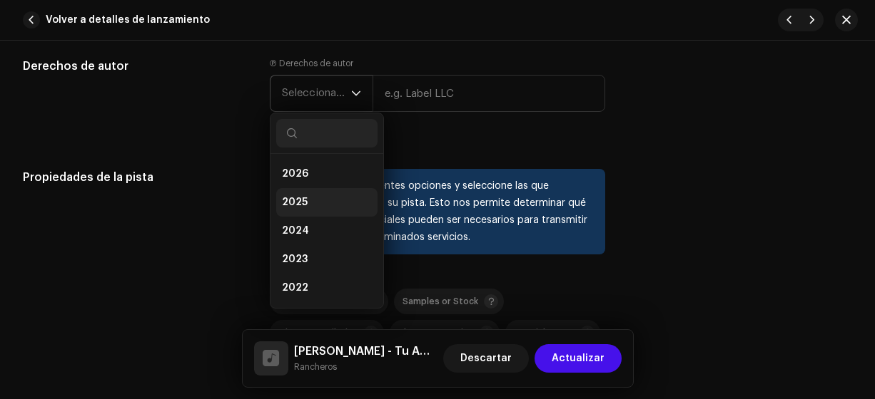
click at [295, 200] on span "2025" at bounding box center [295, 202] width 26 height 14
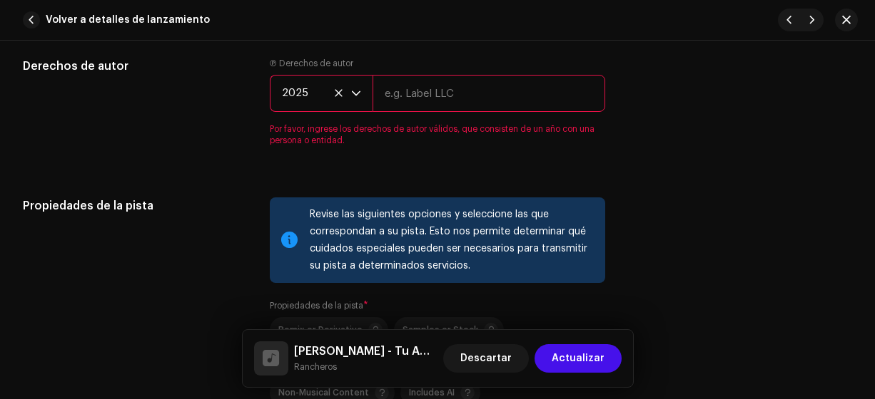
click at [429, 85] on input "text" at bounding box center [488, 93] width 233 height 37
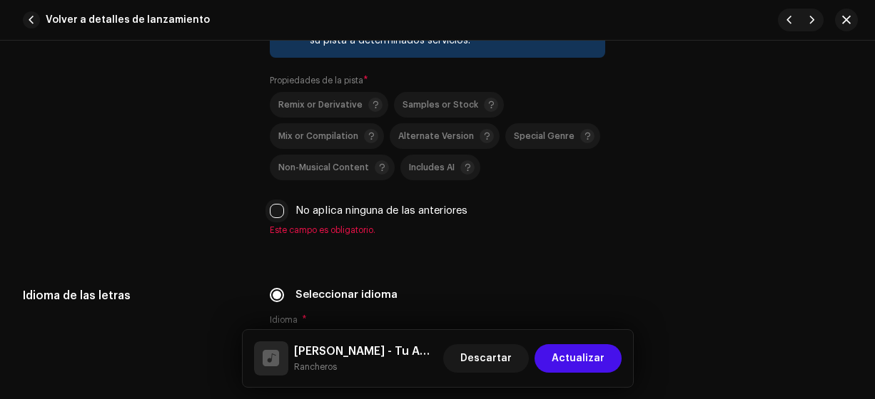
click at [277, 211] on input "No aplica ninguna de las anteriores" at bounding box center [277, 211] width 14 height 14
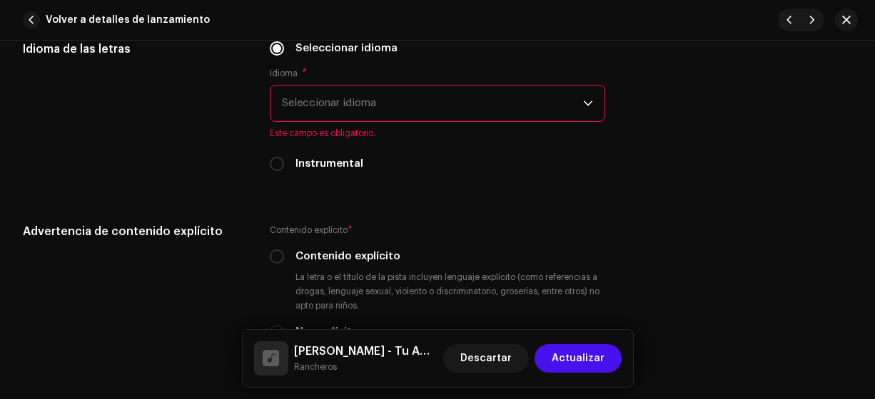
scroll to position [2328, 0]
click at [294, 98] on span "Seleccionar idioma" at bounding box center [433, 103] width 302 height 36
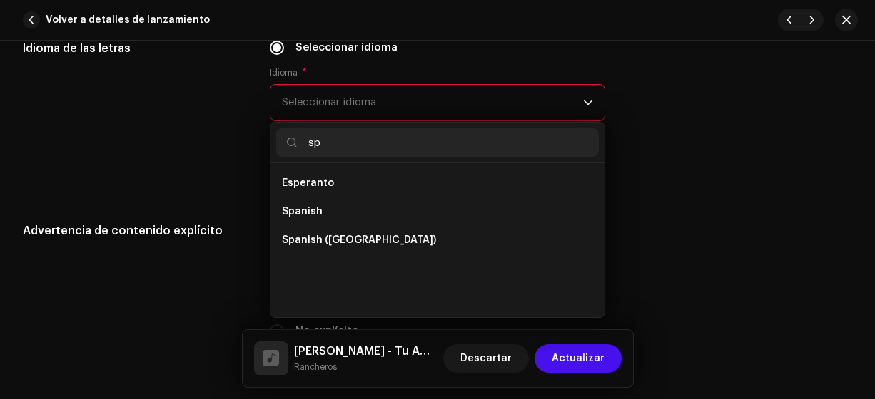
scroll to position [0, 0]
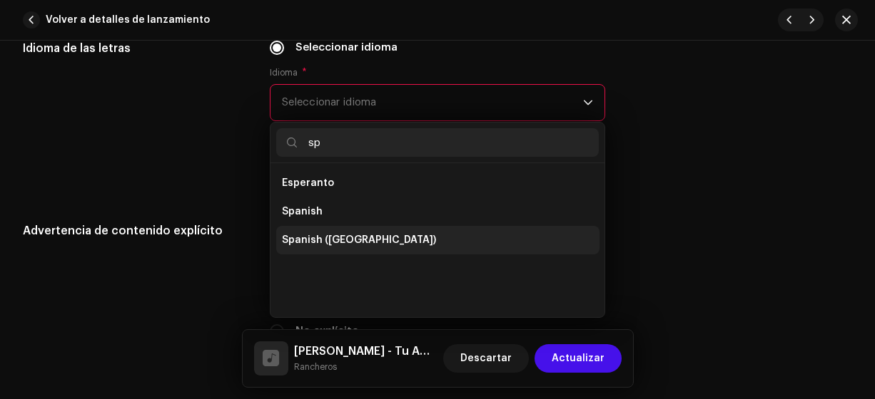
click at [334, 235] on span "Spanish ([GEOGRAPHIC_DATA])" at bounding box center [359, 240] width 154 height 14
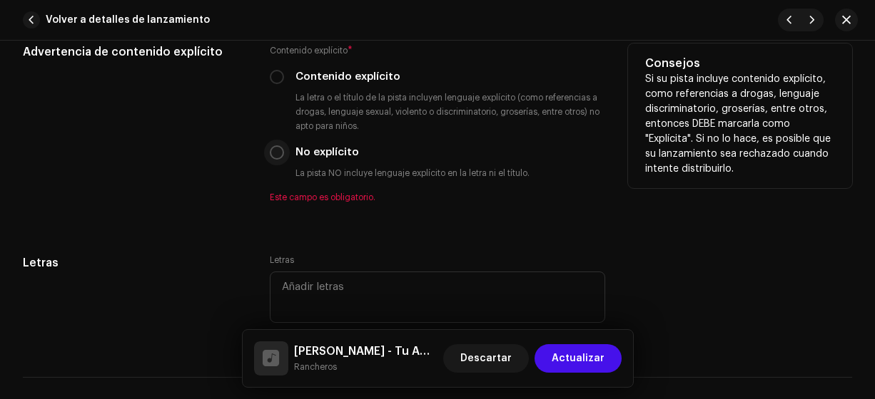
click at [275, 150] on input "No explícito" at bounding box center [277, 153] width 14 height 14
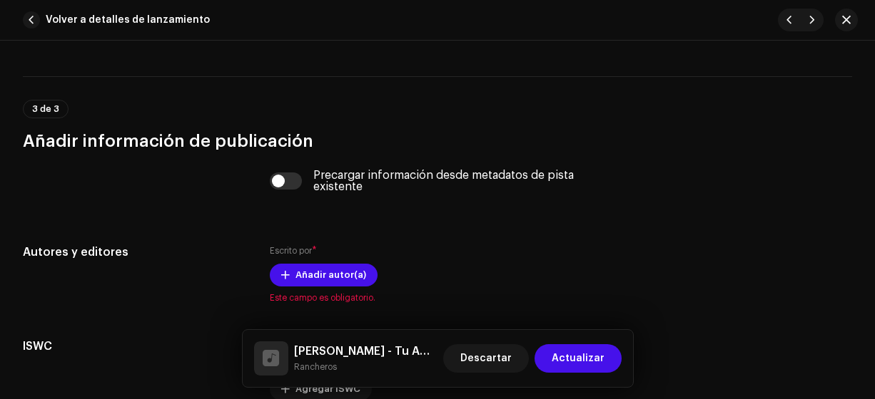
scroll to position [2846, 0]
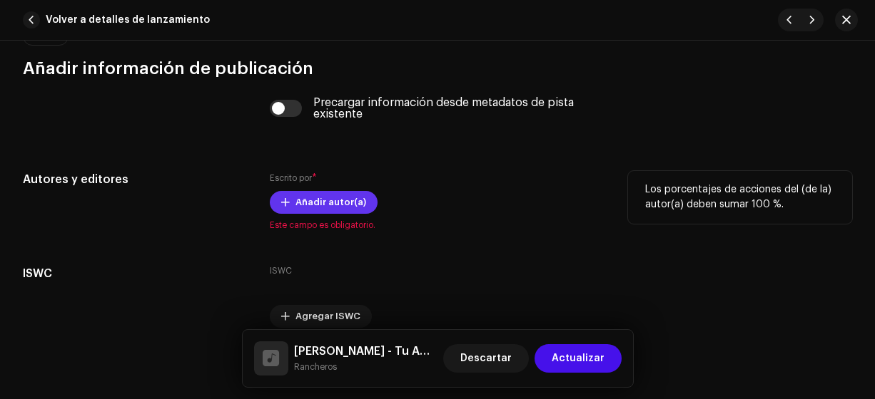
click at [331, 198] on span "Añadir autor(a)" at bounding box center [330, 202] width 71 height 29
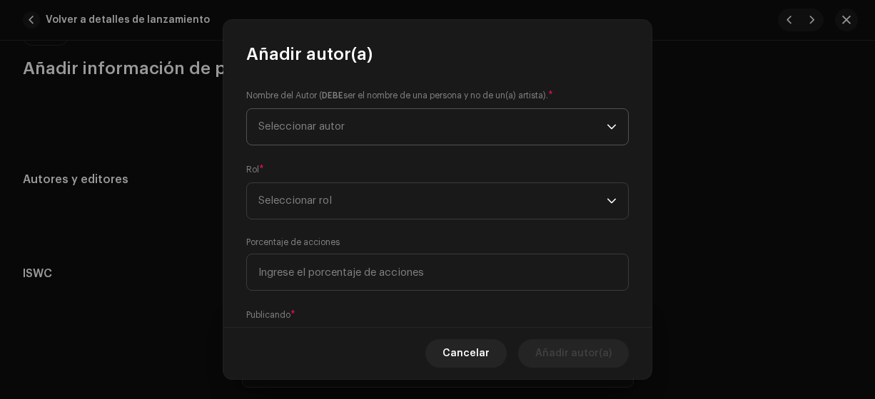
click at [278, 128] on span "Seleccionar autor" at bounding box center [301, 126] width 86 height 11
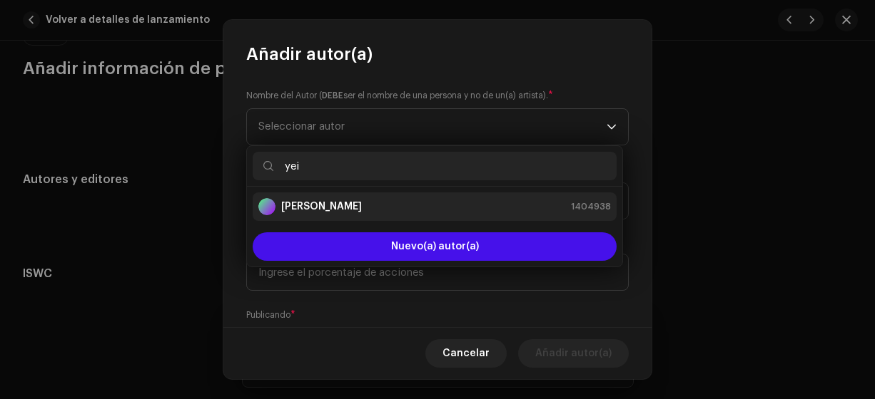
click at [324, 208] on strong "[PERSON_NAME]" at bounding box center [321, 207] width 81 height 14
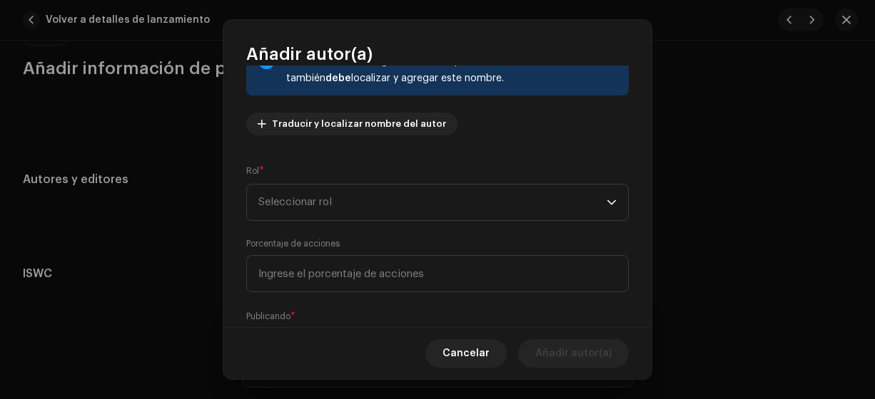
scroll to position [133, 0]
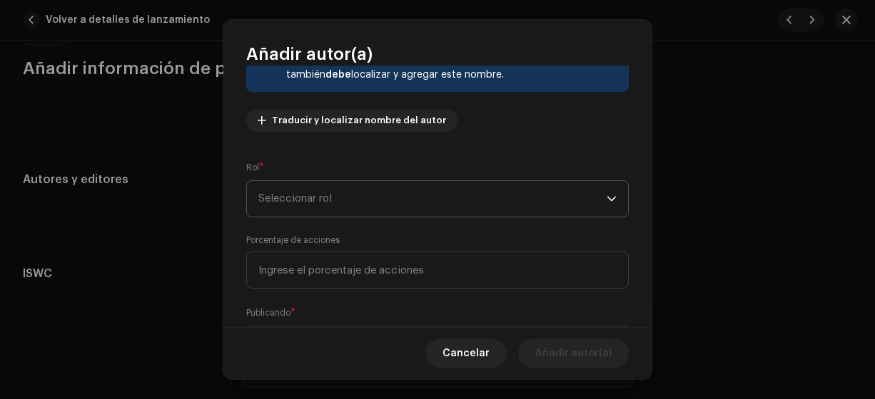
click at [298, 201] on span "Seleccionar rol" at bounding box center [432, 199] width 348 height 36
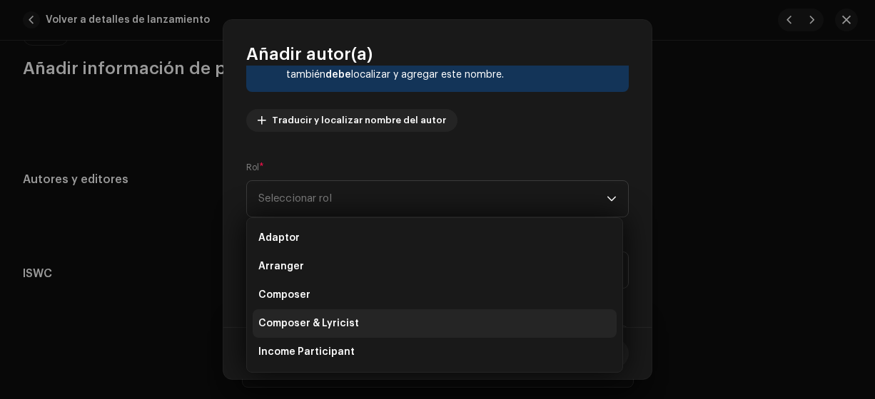
click at [327, 323] on span "Composer & Lyricist" at bounding box center [308, 324] width 101 height 14
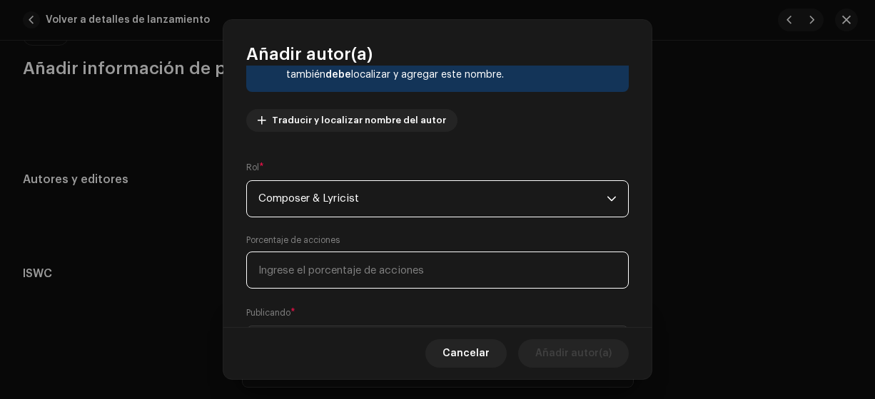
click at [276, 273] on input at bounding box center [437, 270] width 382 height 37
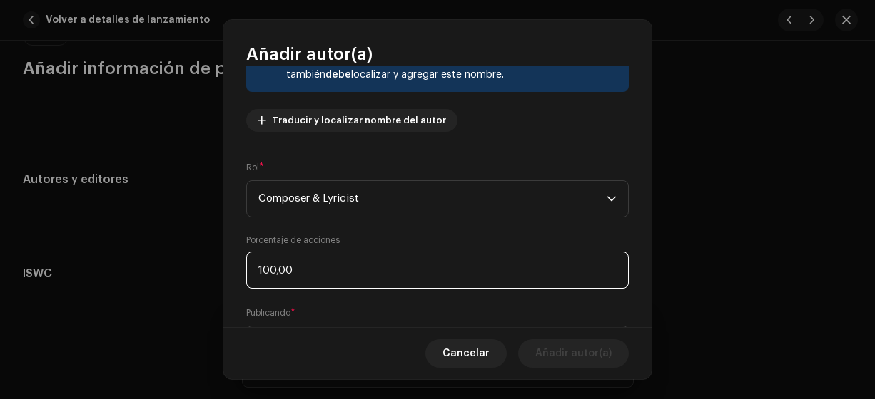
scroll to position [208, 0]
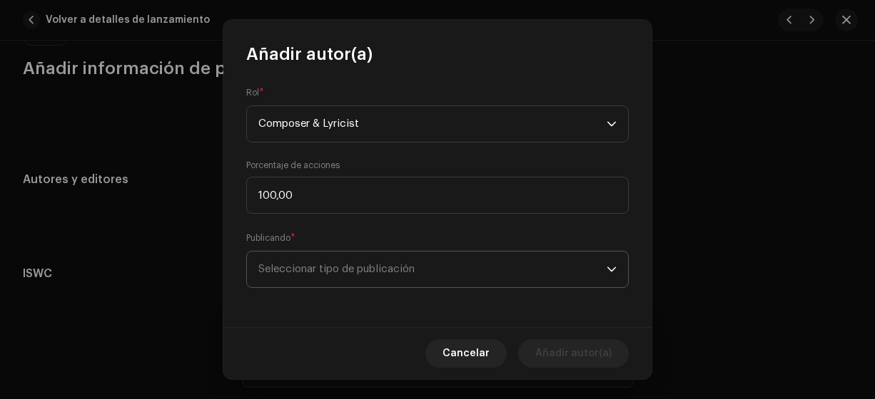
click at [342, 269] on span "Seleccionar tipo de publicación" at bounding box center [432, 270] width 348 height 36
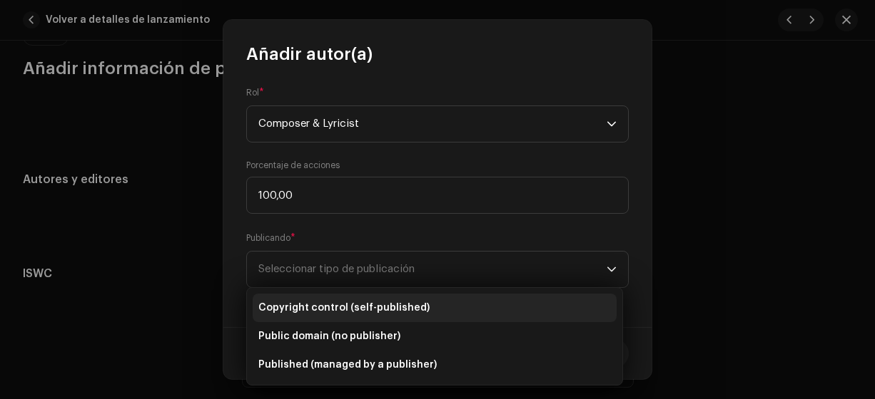
click at [385, 308] on span "Copyright control (self-published)" at bounding box center [343, 308] width 171 height 14
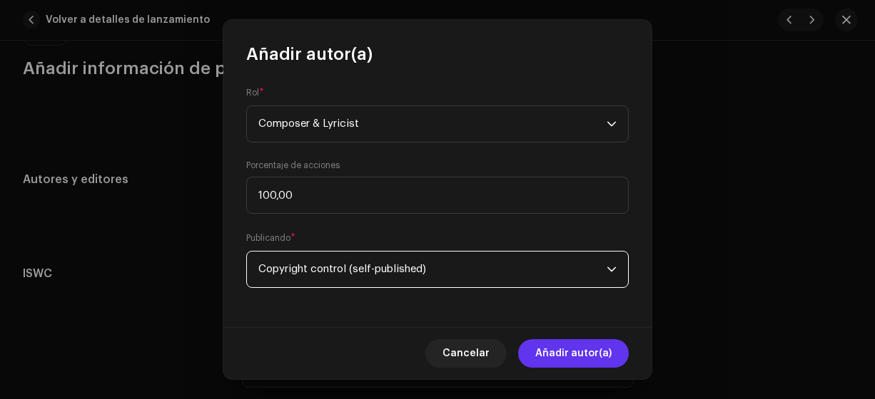
click at [549, 356] on span "Añadir autor(a)" at bounding box center [573, 354] width 76 height 29
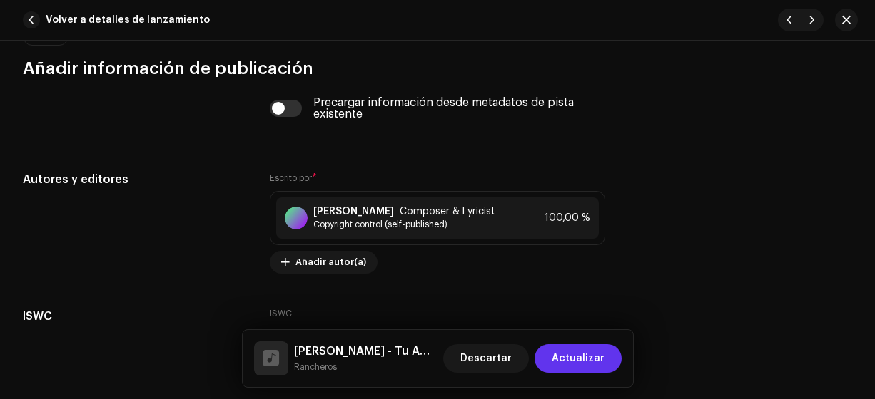
click at [566, 362] on span "Actualizar" at bounding box center [577, 359] width 53 height 29
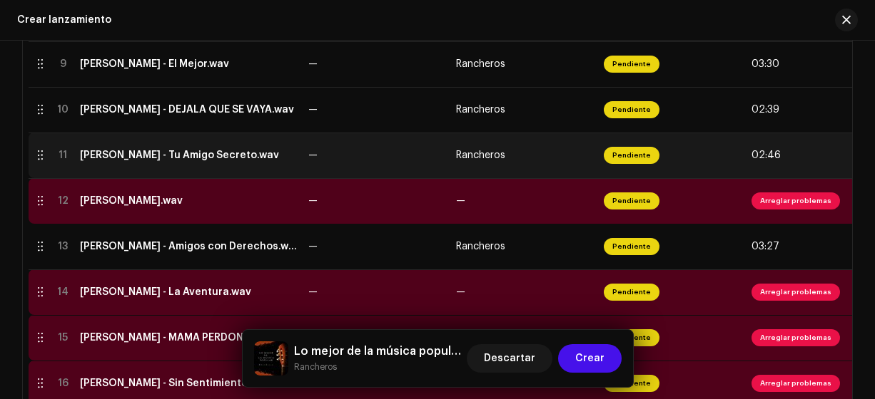
click at [206, 155] on div "[PERSON_NAME] - Tu Amigo Secreto.wav" at bounding box center [179, 155] width 199 height 11
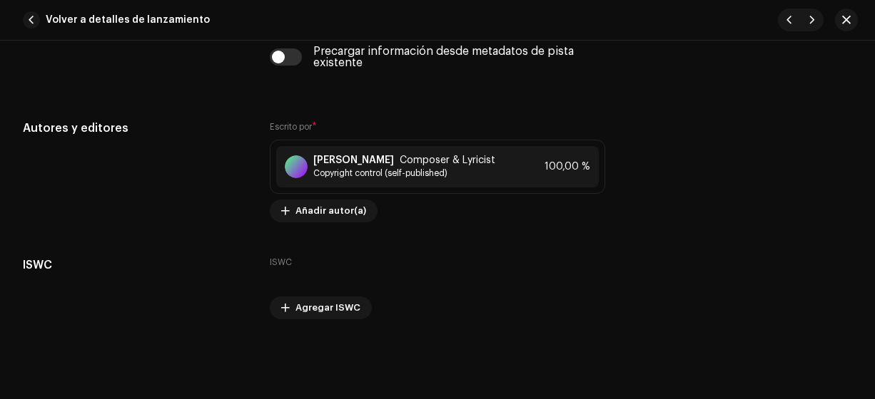
scroll to position [2880, 0]
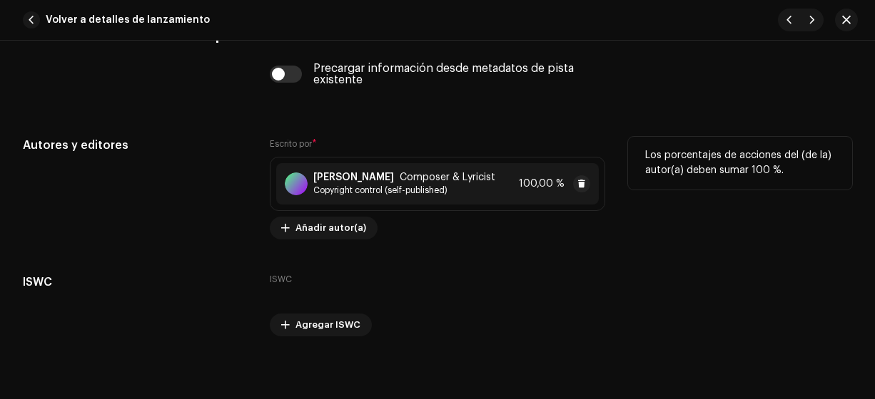
click at [332, 172] on strong "[PERSON_NAME]" at bounding box center [353, 177] width 81 height 11
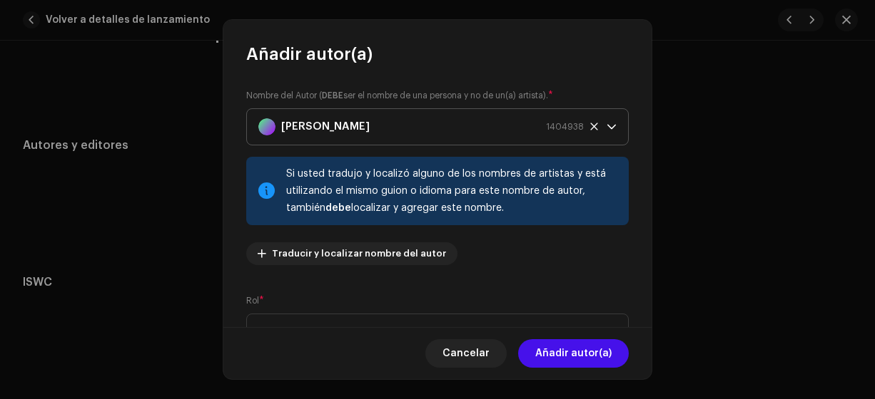
click at [305, 132] on strong "[PERSON_NAME]" at bounding box center [325, 127] width 88 height 36
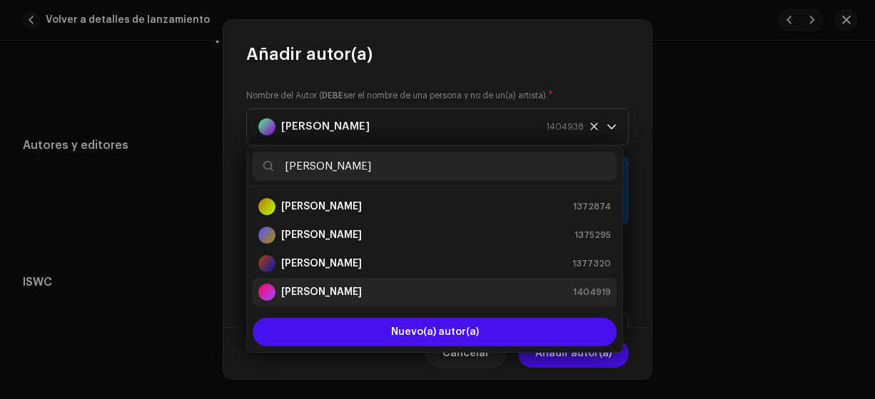
click at [318, 294] on strong "[PERSON_NAME]" at bounding box center [321, 292] width 81 height 14
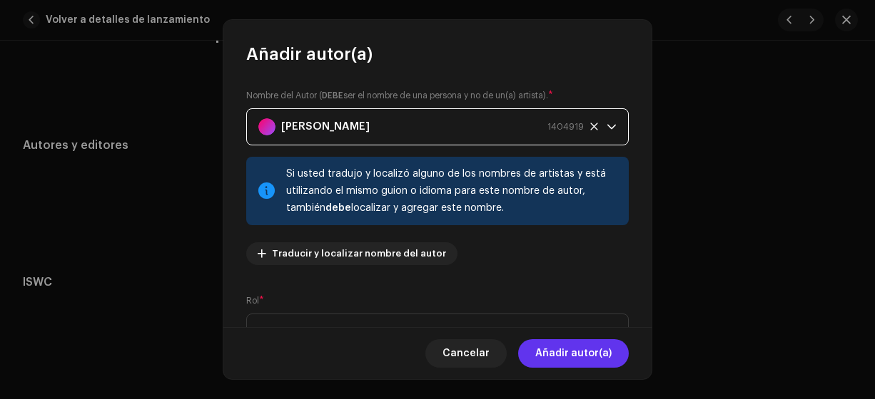
click at [568, 354] on span "Añadir autor(a)" at bounding box center [573, 354] width 76 height 29
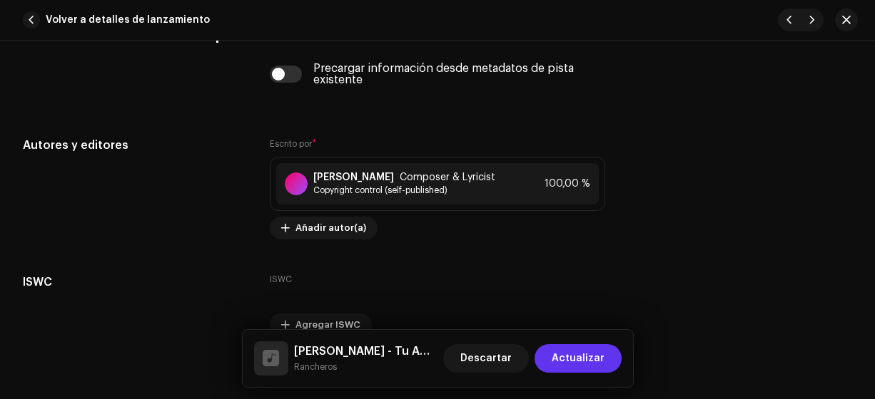
click at [568, 358] on span "Actualizar" at bounding box center [577, 359] width 53 height 29
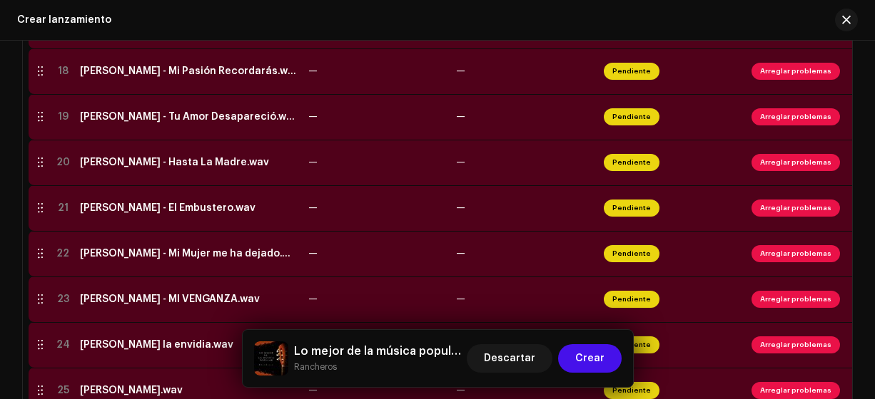
scroll to position [1070, 0]
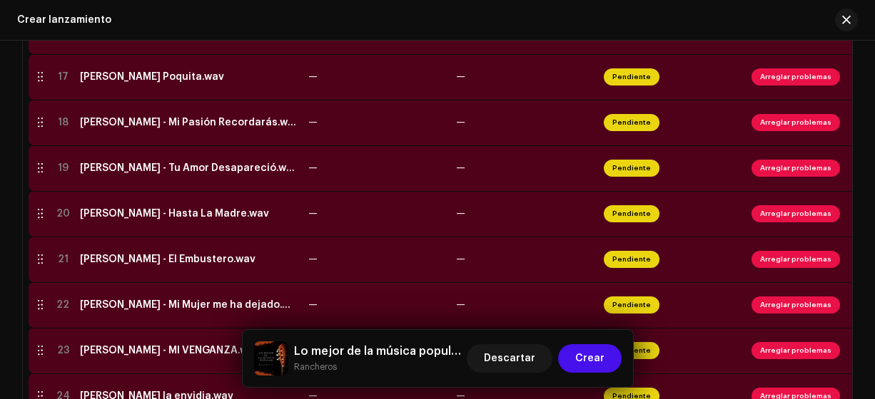
click at [130, 213] on div "[PERSON_NAME] - Hasta La Madre.wav" at bounding box center [174, 213] width 189 height 11
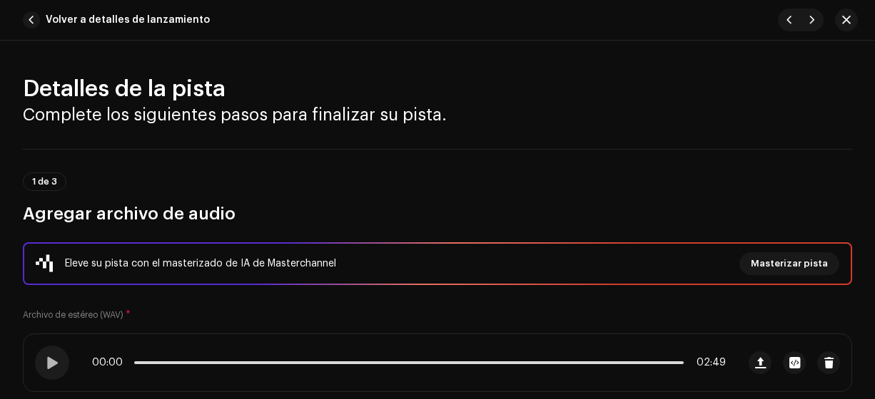
click at [215, 267] on div "Eleve su pista con el masterizado de IA de Masterchannel" at bounding box center [200, 263] width 271 height 17
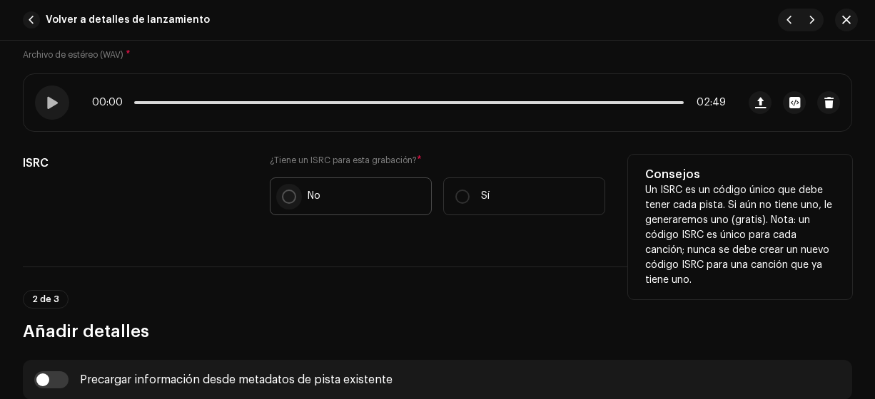
click at [282, 200] on input "No" at bounding box center [289, 197] width 14 height 14
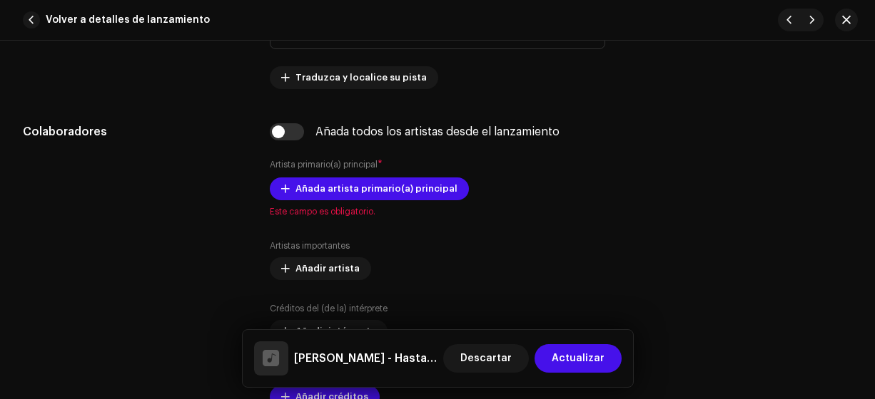
scroll to position [837, 0]
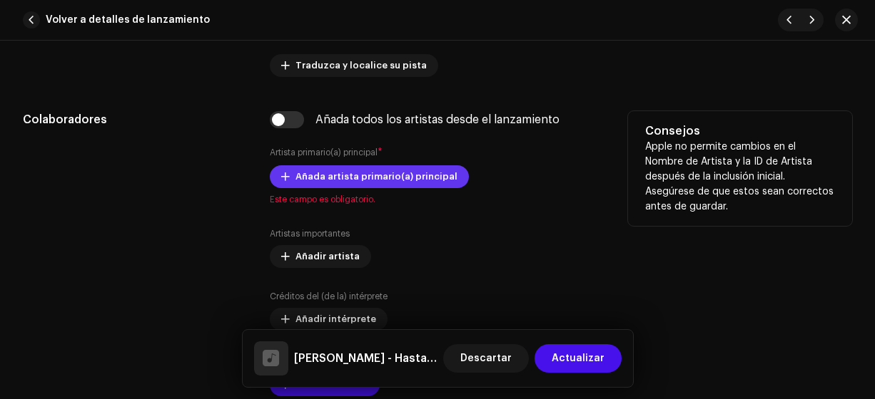
click at [297, 175] on span "Añada artista primario(a) principal" at bounding box center [376, 177] width 162 height 29
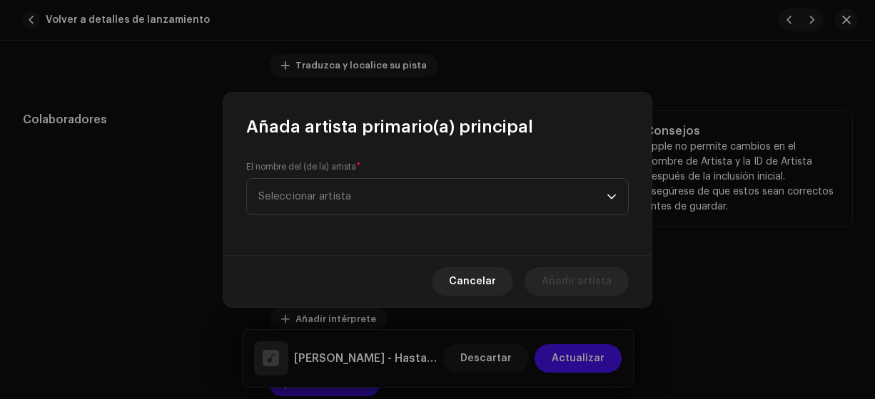
click at [291, 193] on span "Seleccionar artista" at bounding box center [304, 196] width 93 height 11
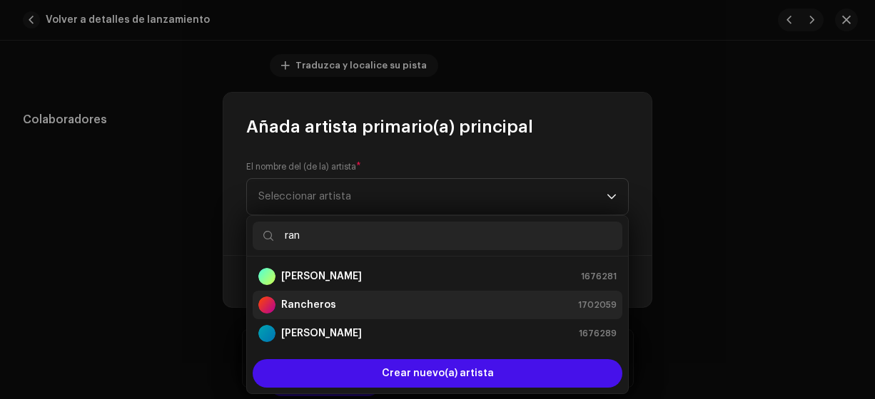
click at [313, 307] on strong "Rancheros" at bounding box center [308, 305] width 55 height 14
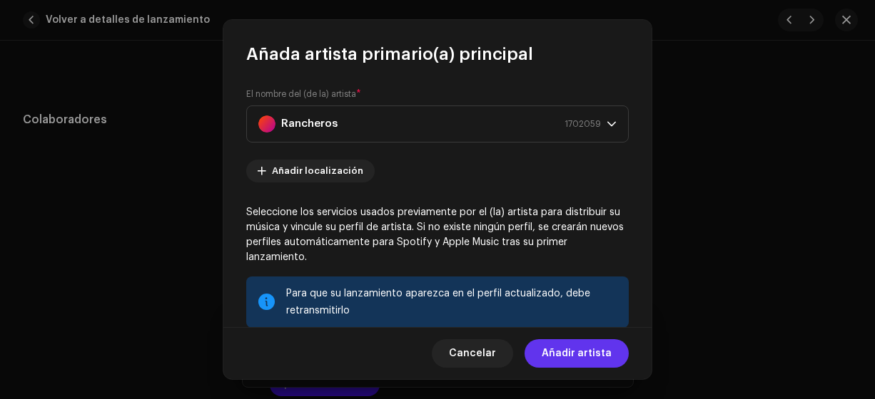
click at [561, 355] on span "Añadir artista" at bounding box center [576, 354] width 70 height 29
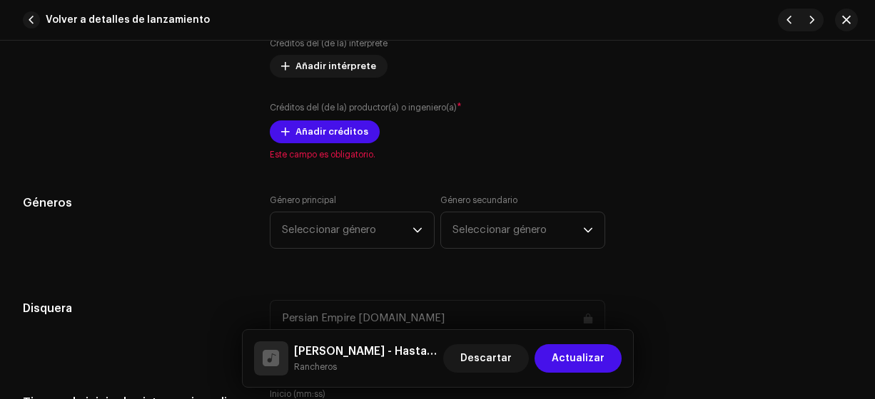
scroll to position [1118, 0]
click at [316, 128] on span "Añadir créditos" at bounding box center [331, 132] width 73 height 29
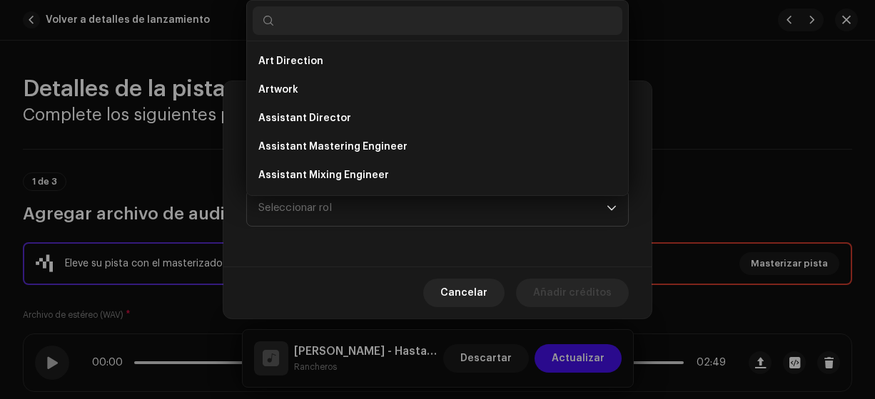
scroll to position [1118, 0]
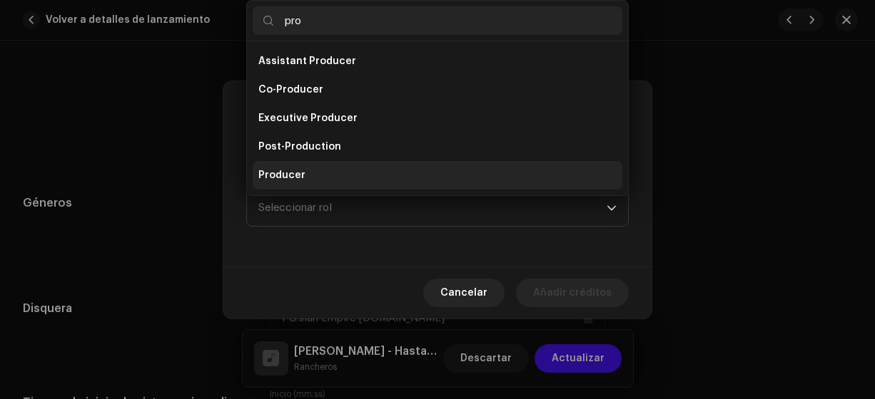
type input "pro"
click at [294, 174] on span "Producer" at bounding box center [281, 175] width 47 height 14
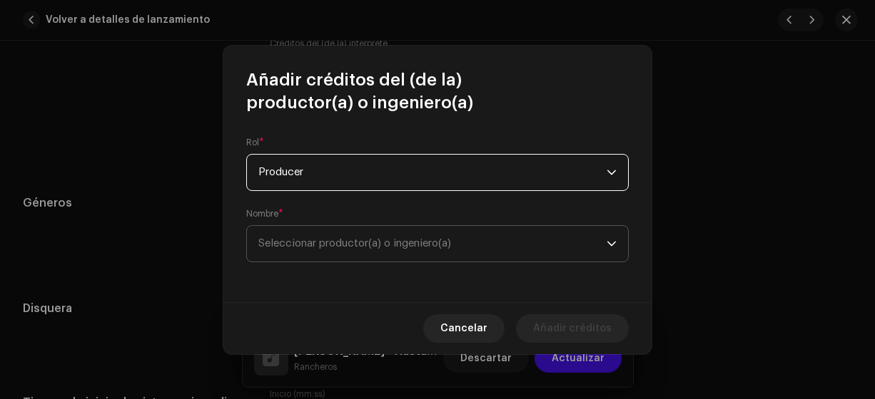
click at [312, 241] on span "Seleccionar productor(a) o ingeniero(a)" at bounding box center [354, 243] width 193 height 11
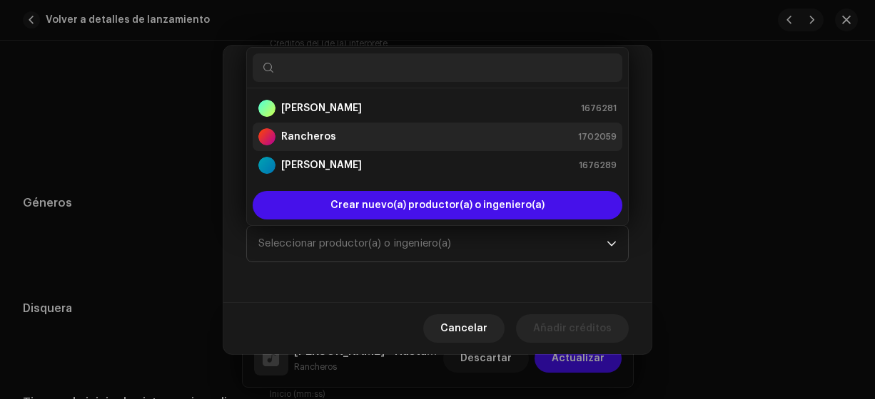
click at [295, 136] on strong "Rancheros" at bounding box center [308, 137] width 55 height 14
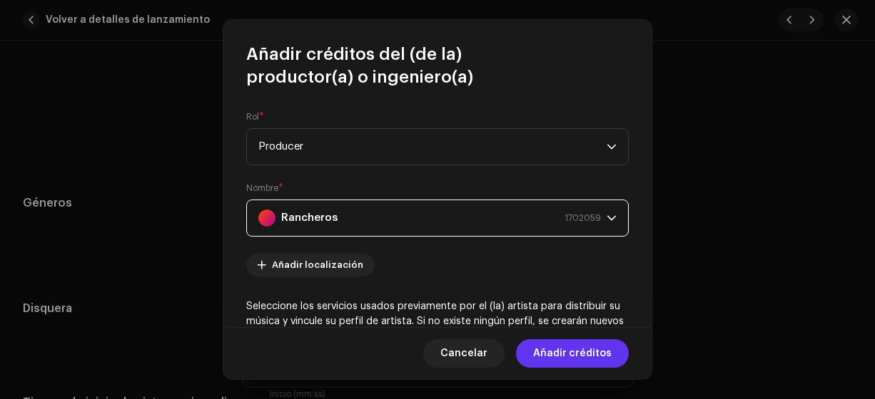
click at [558, 353] on span "Añadir créditos" at bounding box center [572, 354] width 78 height 29
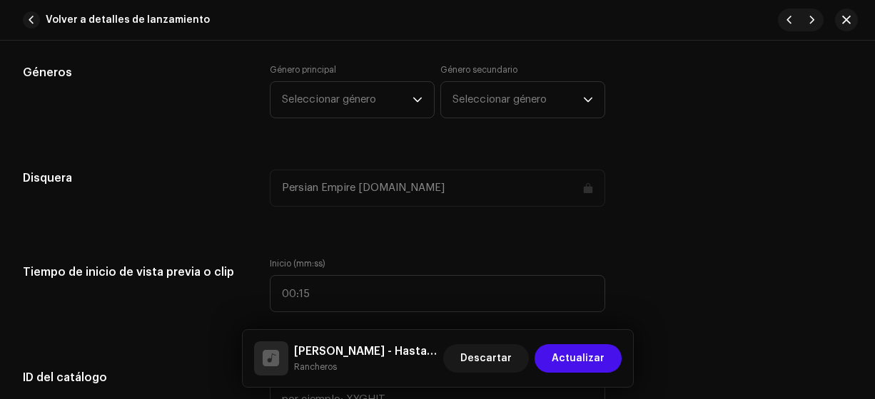
scroll to position [1334, 0]
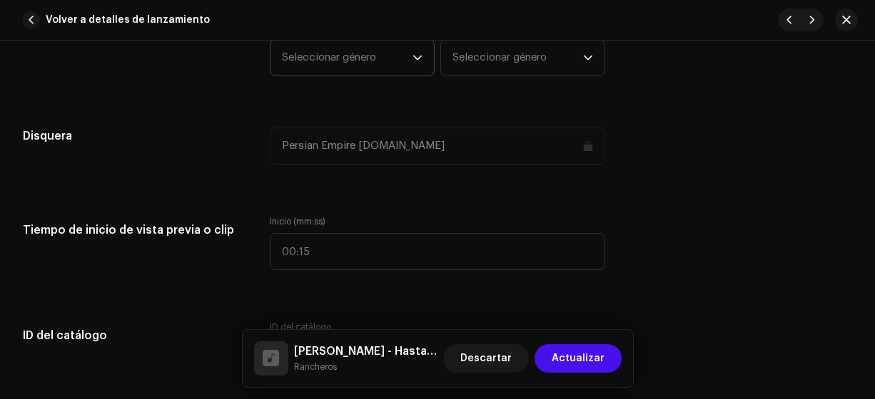
click at [303, 48] on span "Seleccionar género" at bounding box center [347, 58] width 131 height 36
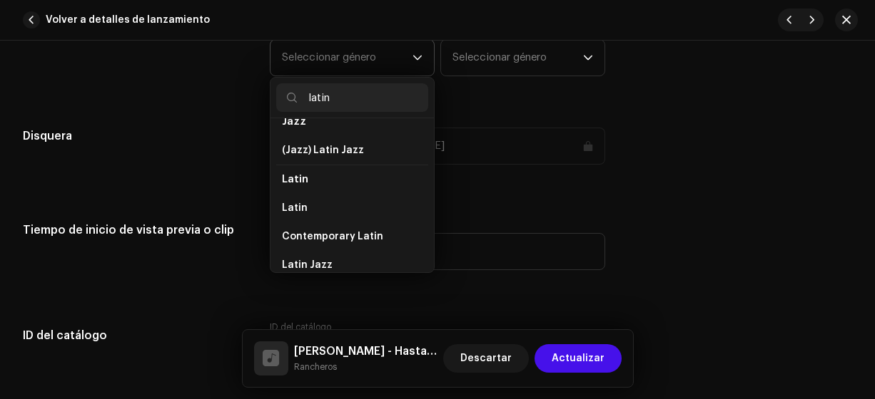
scroll to position [76, 0]
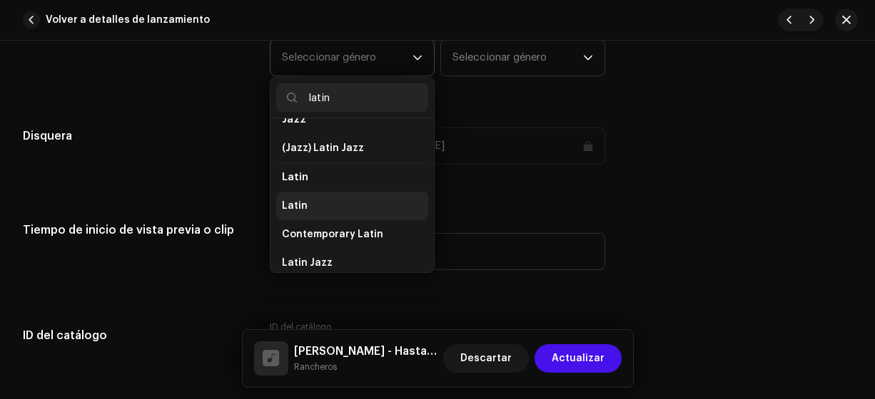
type input "latin"
click at [296, 201] on span "Latin" at bounding box center [295, 206] width 26 height 14
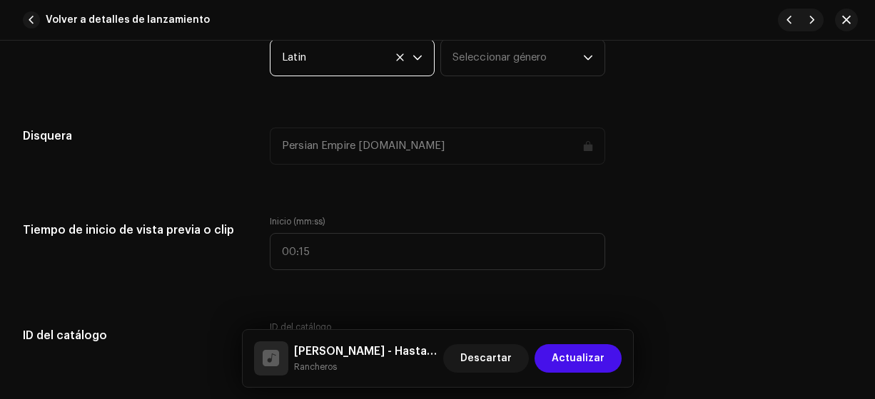
scroll to position [1330, 0]
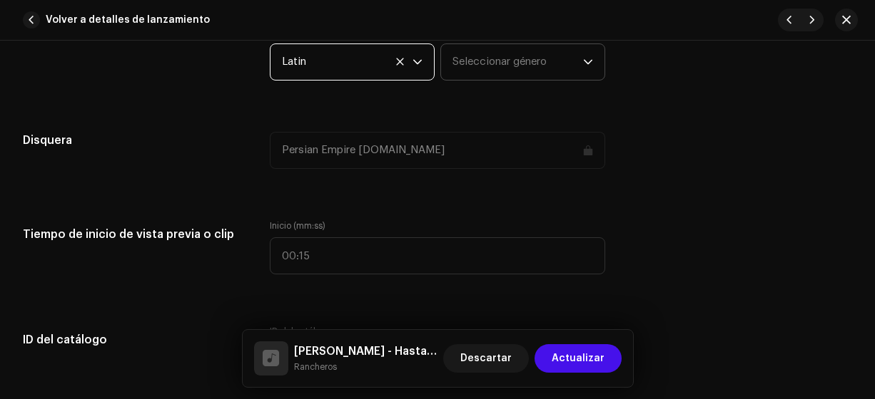
click at [472, 58] on span "Seleccionar género" at bounding box center [517, 62] width 131 height 36
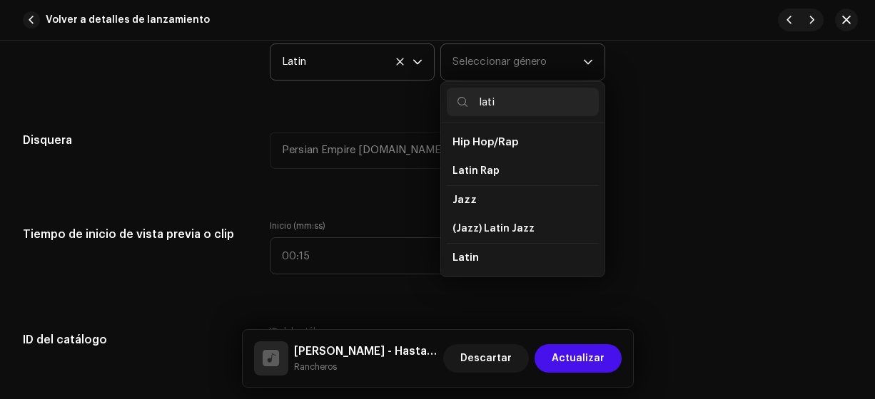
type input "latin"
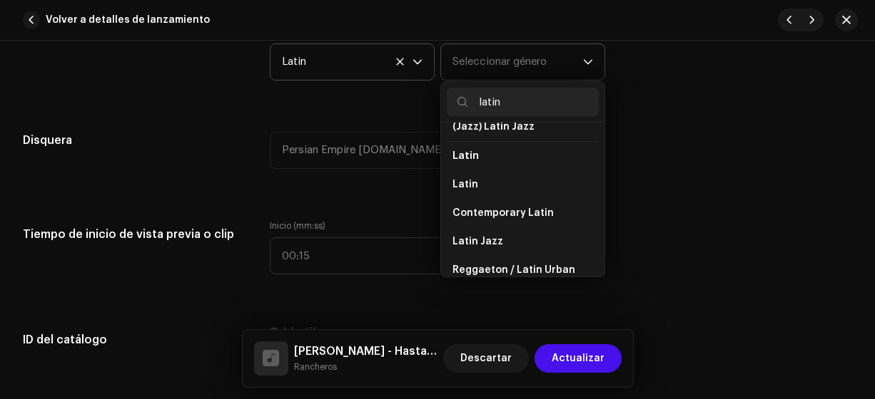
scroll to position [103, 0]
click at [471, 179] on span "Latin" at bounding box center [465, 184] width 26 height 14
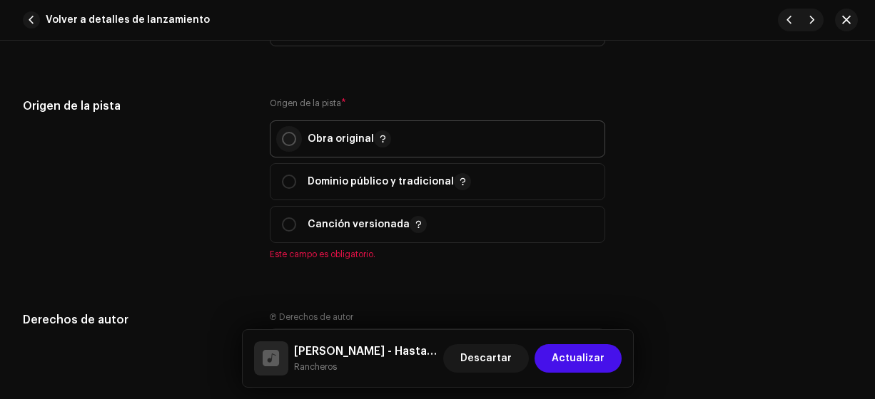
click at [286, 134] on input "radio" at bounding box center [289, 139] width 14 height 14
radio input "true"
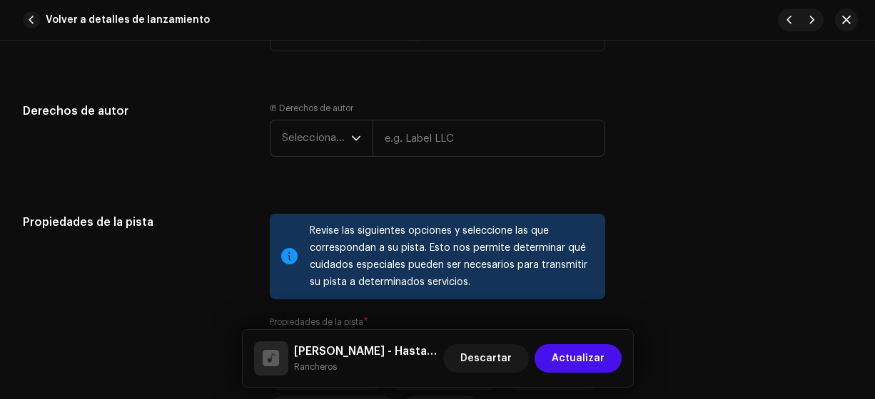
scroll to position [1857, 0]
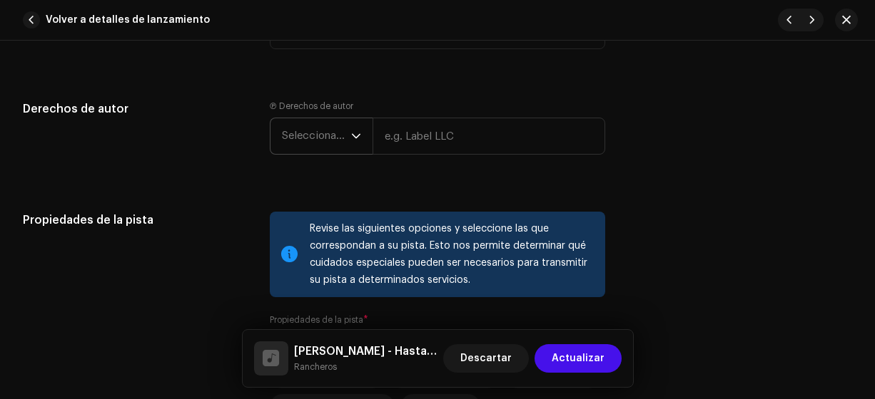
click at [311, 141] on span "Seleccionar año" at bounding box center [316, 136] width 69 height 36
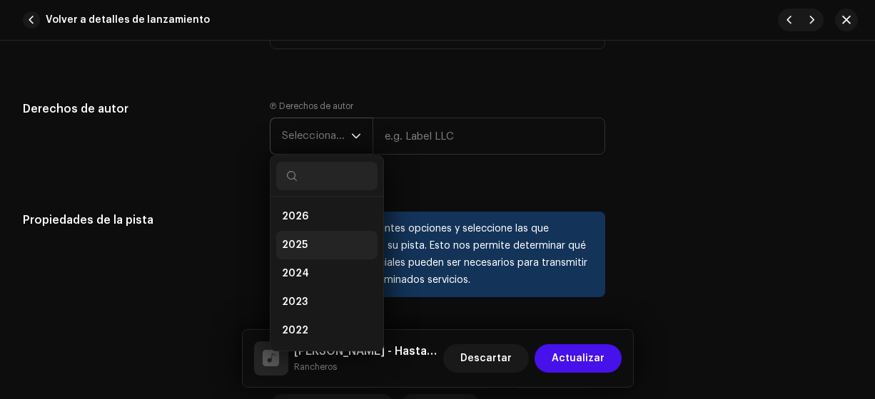
click at [290, 244] on span "2025" at bounding box center [295, 245] width 26 height 14
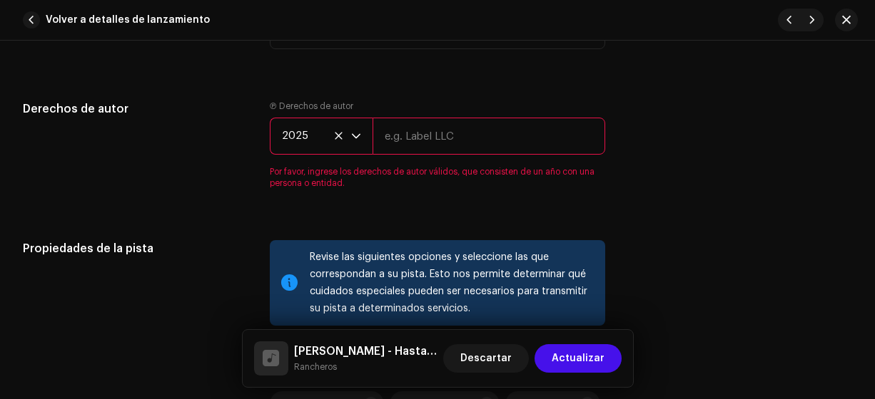
click at [419, 137] on input "text" at bounding box center [488, 136] width 233 height 37
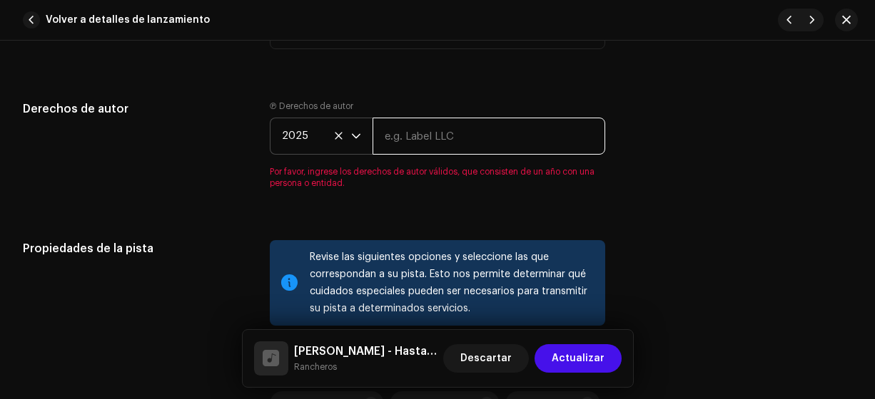
type input "Rancheros"
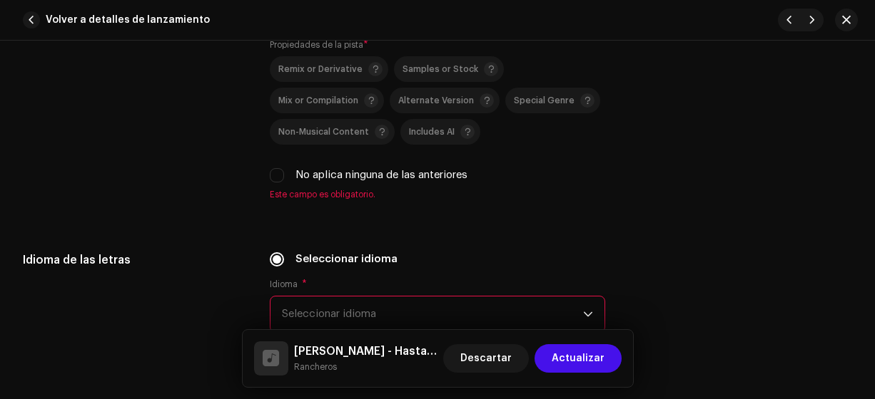
scroll to position [2134, 0]
click at [281, 167] on input "No aplica ninguna de las anteriores" at bounding box center [277, 174] width 14 height 14
checkbox input "true"
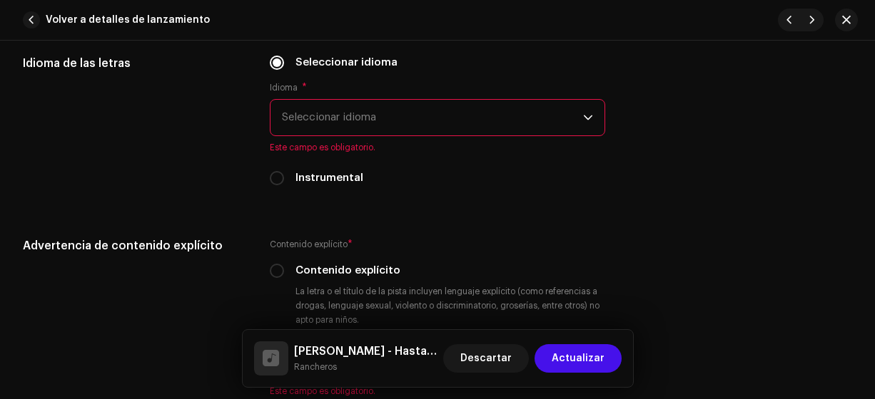
scroll to position [2325, 0]
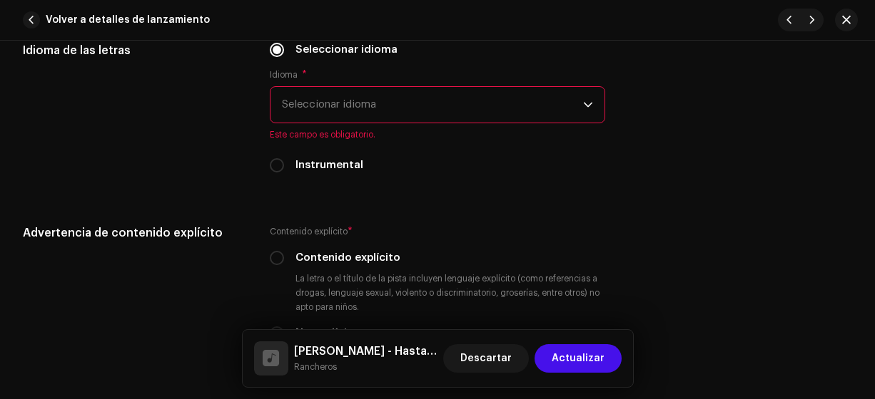
click at [315, 93] on span "Seleccionar idioma" at bounding box center [433, 105] width 302 height 36
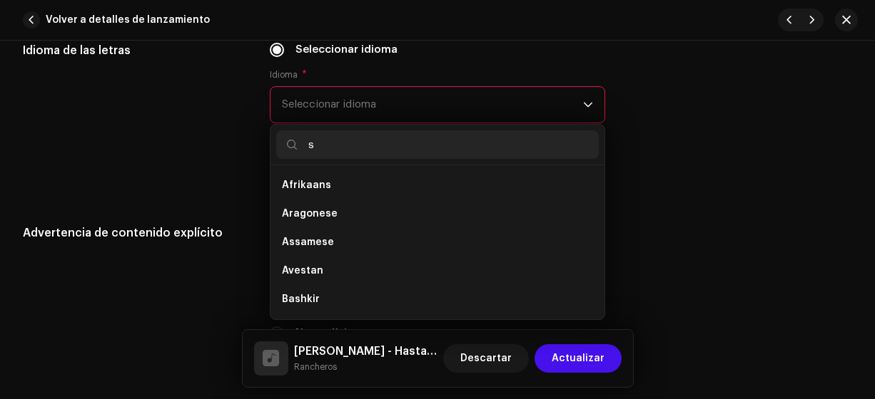
scroll to position [6, 0]
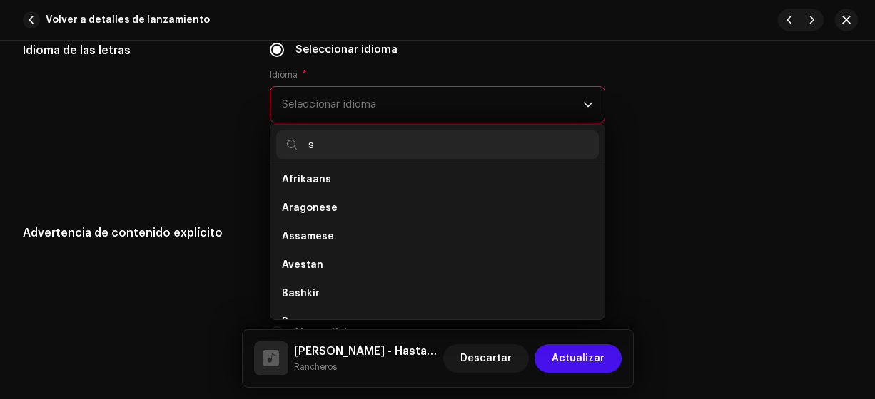
type input "sp"
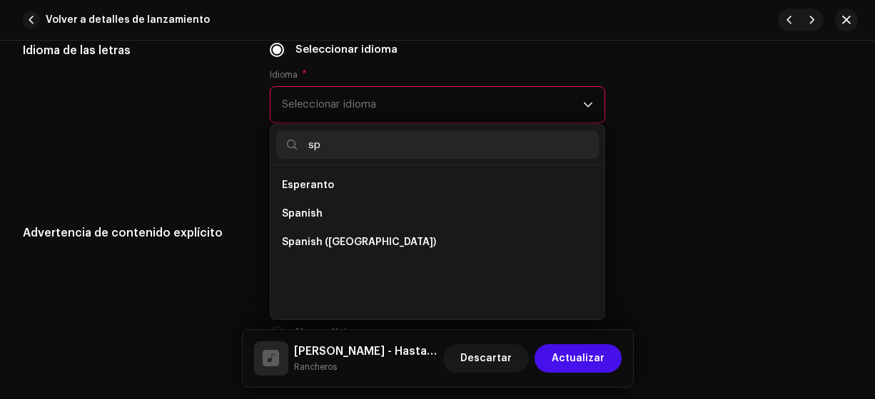
scroll to position [0, 0]
click at [360, 241] on span "Spanish ([GEOGRAPHIC_DATA])" at bounding box center [359, 242] width 154 height 14
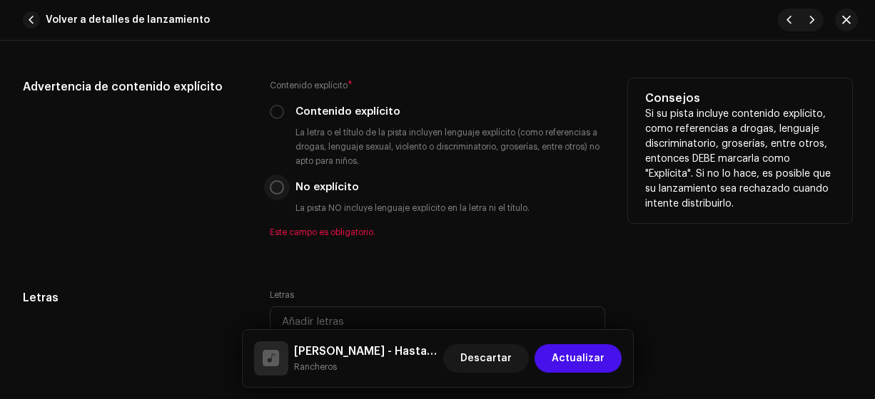
click at [276, 182] on input "No explícito" at bounding box center [277, 187] width 14 height 14
radio input "true"
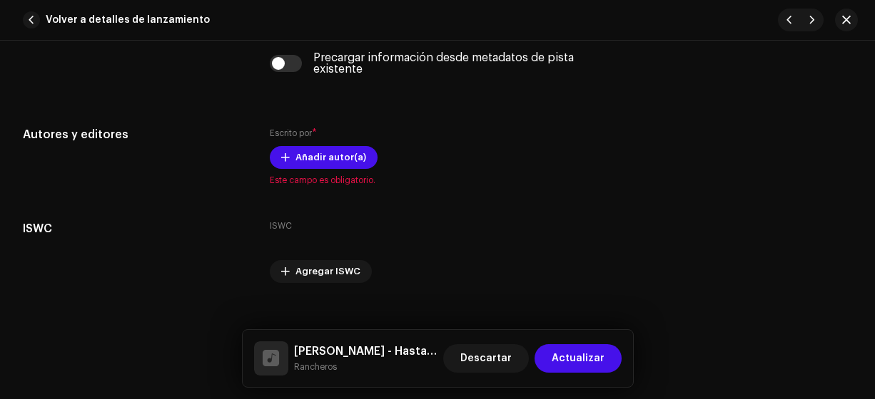
scroll to position [2899, 0]
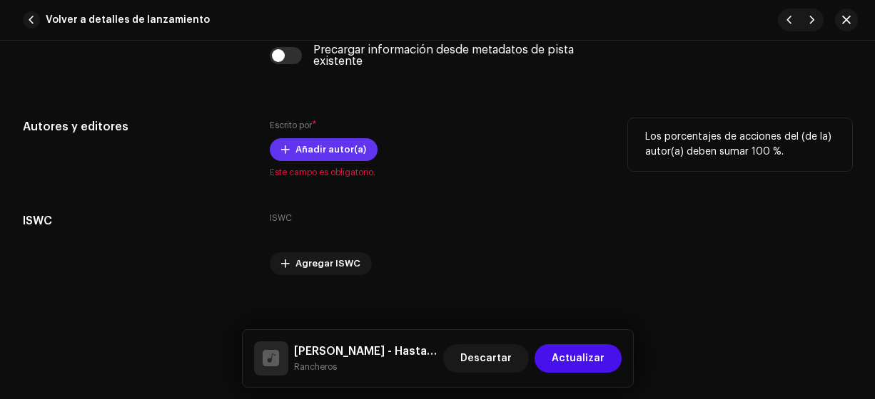
click at [312, 146] on span "Añadir autor(a)" at bounding box center [330, 150] width 71 height 29
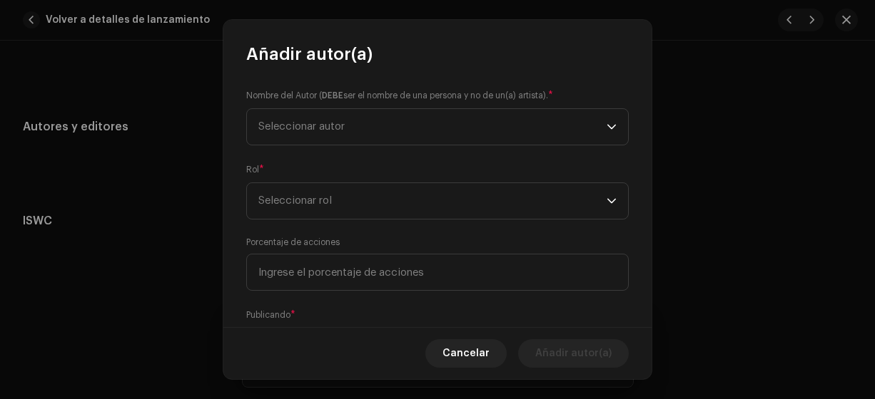
click at [258, 101] on small "Nombre del Autor ( DEBE ser el nombre de una persona y no de un(a) artista)." at bounding box center [397, 95] width 302 height 14
click at [278, 129] on span "Seleccionar autor" at bounding box center [301, 126] width 86 height 11
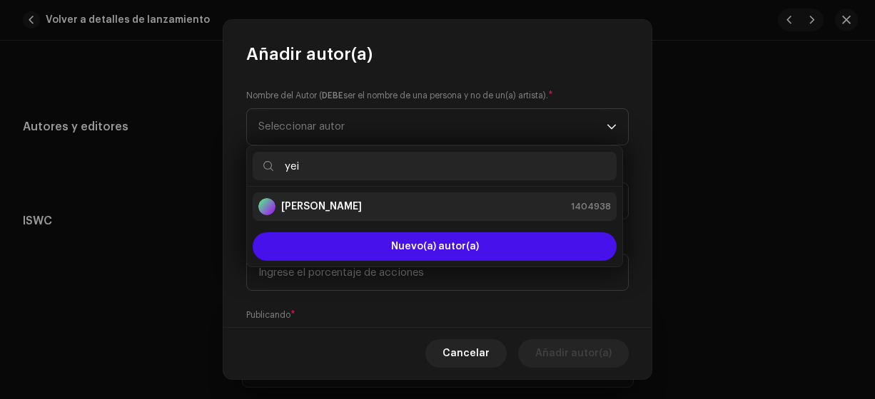
type input "yei"
click at [295, 205] on strong "[PERSON_NAME]" at bounding box center [321, 207] width 81 height 14
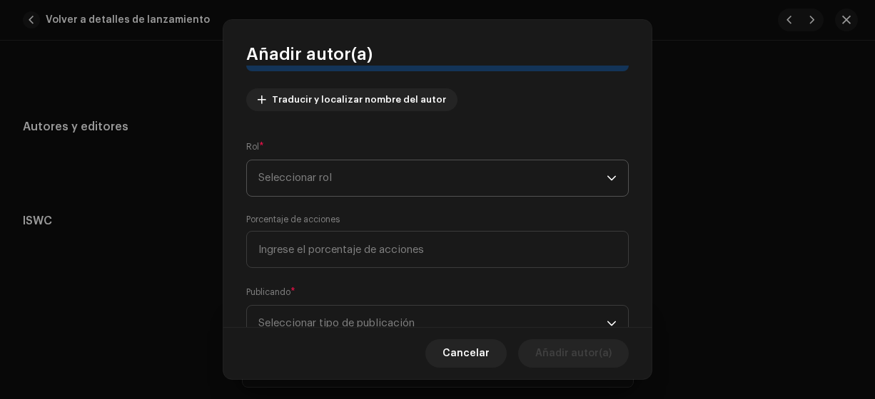
click at [265, 183] on span "Seleccionar rol" at bounding box center [432, 178] width 348 height 36
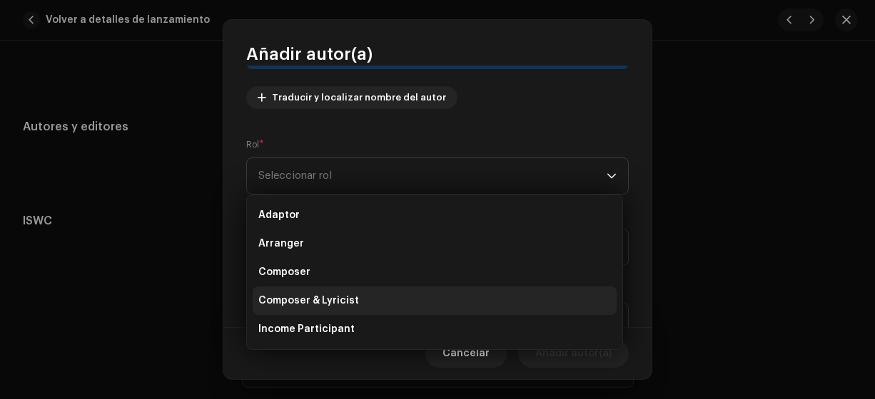
click at [304, 297] on span "Composer & Lyricist" at bounding box center [308, 301] width 101 height 14
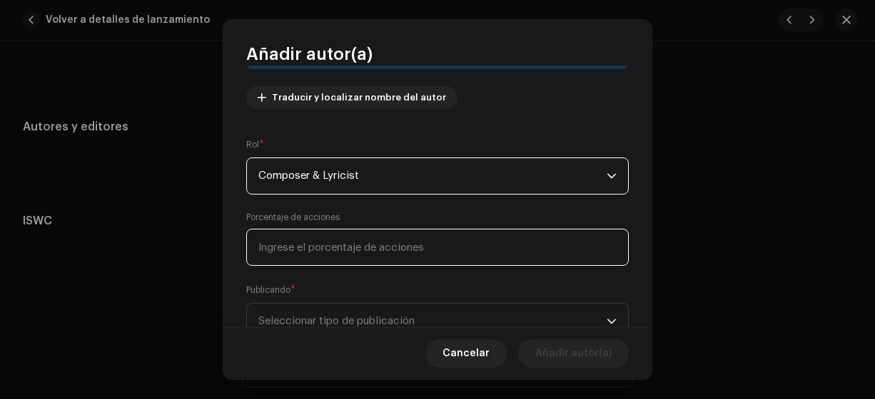
click at [268, 247] on input at bounding box center [437, 247] width 382 height 37
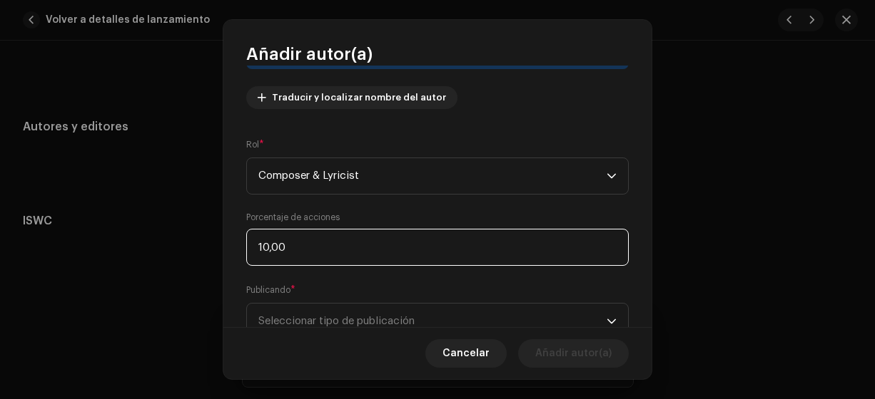
type input "100,00"
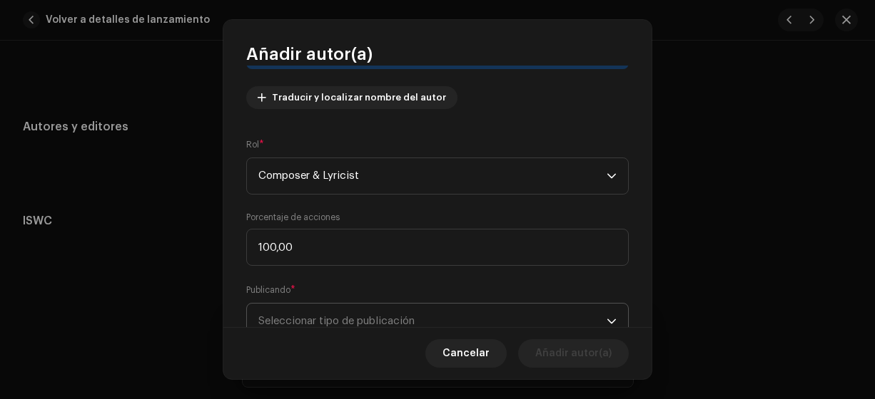
click at [331, 314] on span "Seleccionar tipo de publicación" at bounding box center [432, 322] width 348 height 36
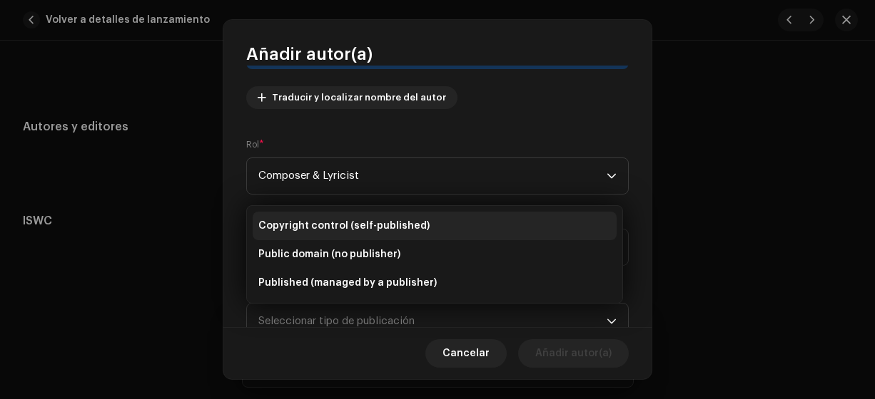
click at [354, 224] on span "Copyright control (self-published)" at bounding box center [343, 226] width 171 height 14
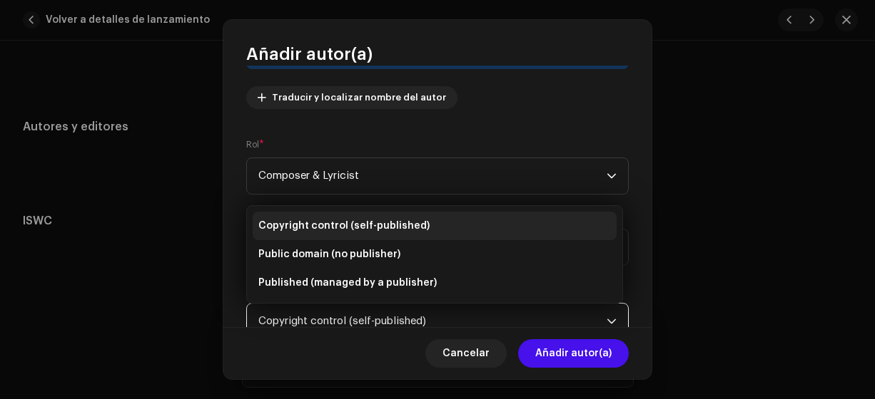
scroll to position [168, 0]
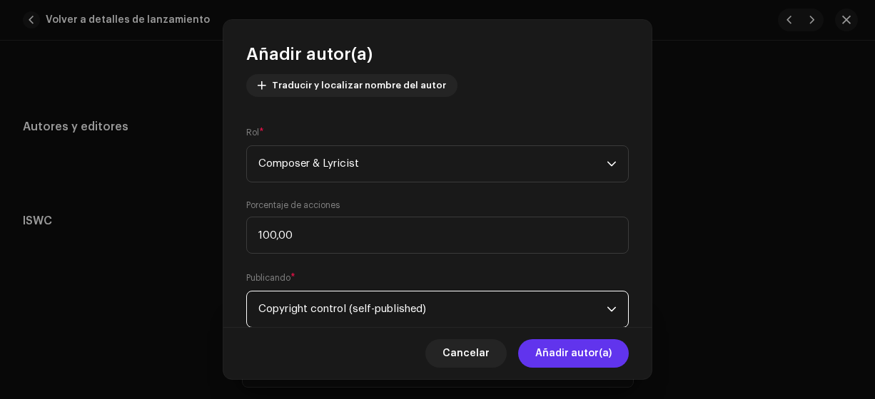
click at [564, 354] on span "Añadir autor(a)" at bounding box center [573, 354] width 76 height 29
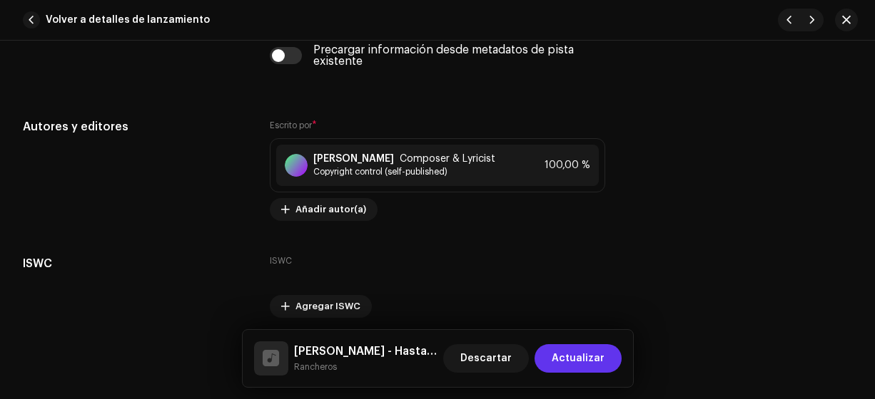
click at [591, 358] on span "Actualizar" at bounding box center [577, 359] width 53 height 29
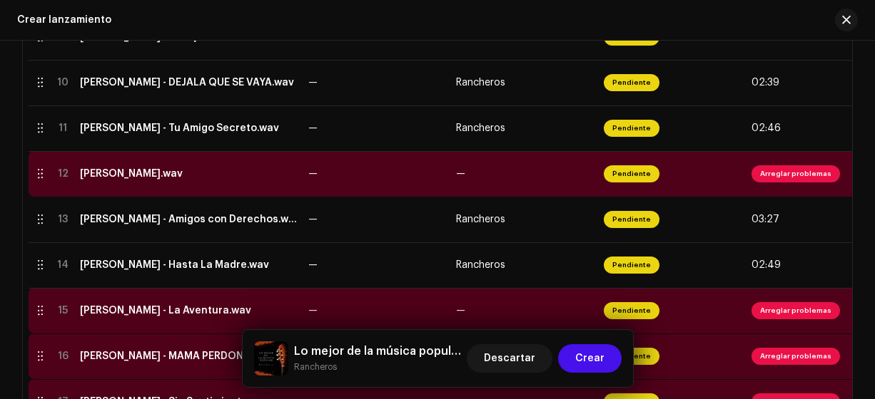
scroll to position [744, 0]
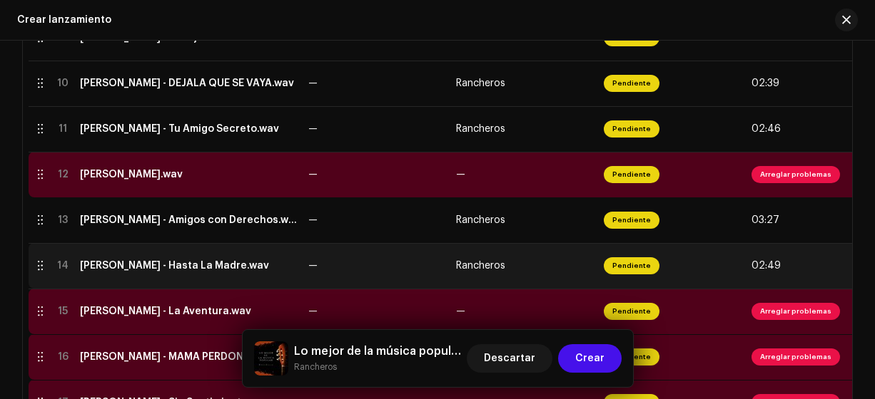
click at [106, 263] on div "[PERSON_NAME] - Hasta La Madre.wav" at bounding box center [174, 265] width 189 height 11
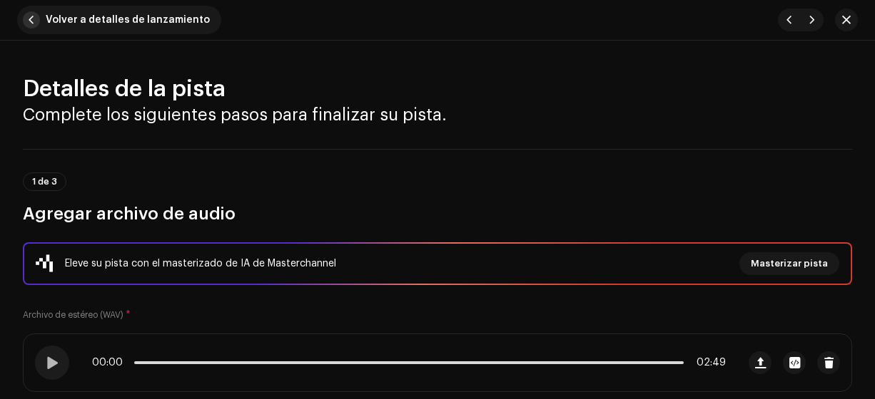
click at [31, 21] on span "button" at bounding box center [31, 19] width 17 height 17
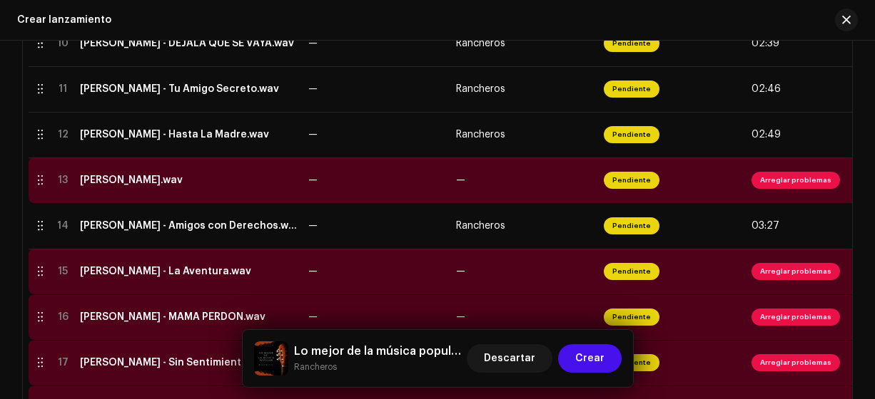
scroll to position [785, 0]
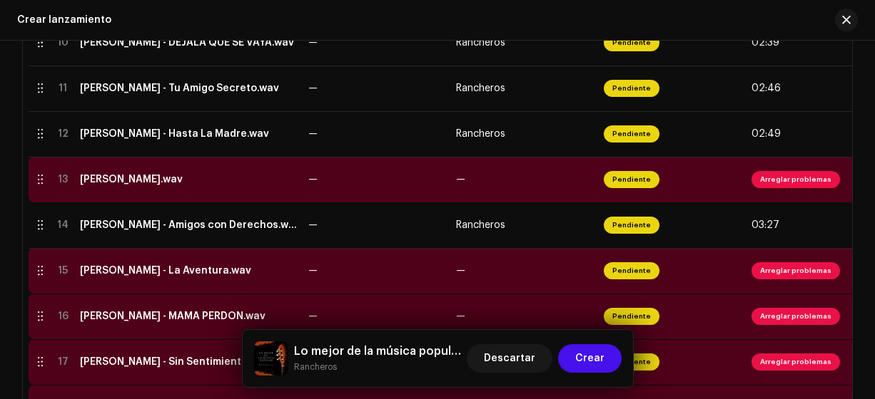
click at [127, 179] on div "[PERSON_NAME].wav" at bounding box center [131, 179] width 103 height 11
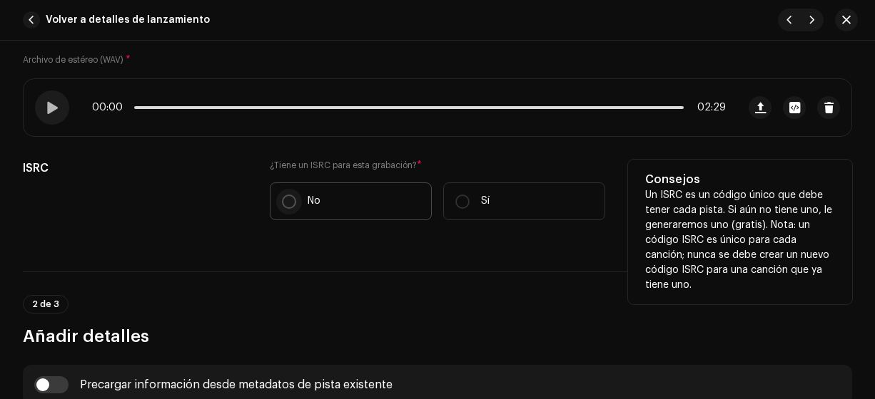
click at [282, 195] on input "No" at bounding box center [289, 202] width 14 height 14
radio input "true"
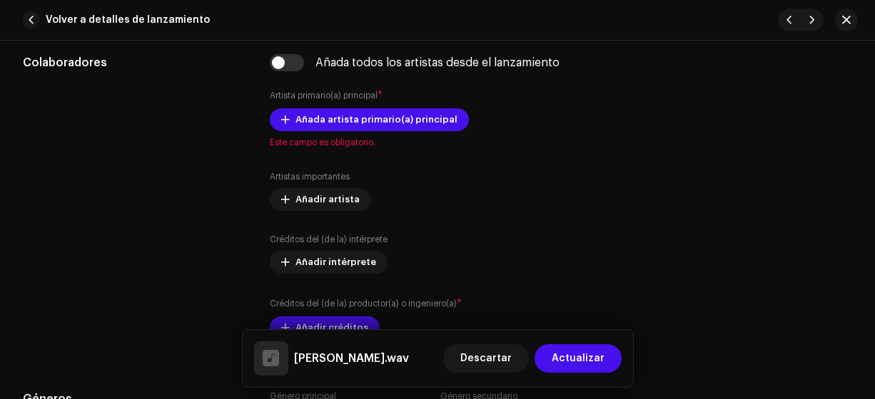
scroll to position [895, 0]
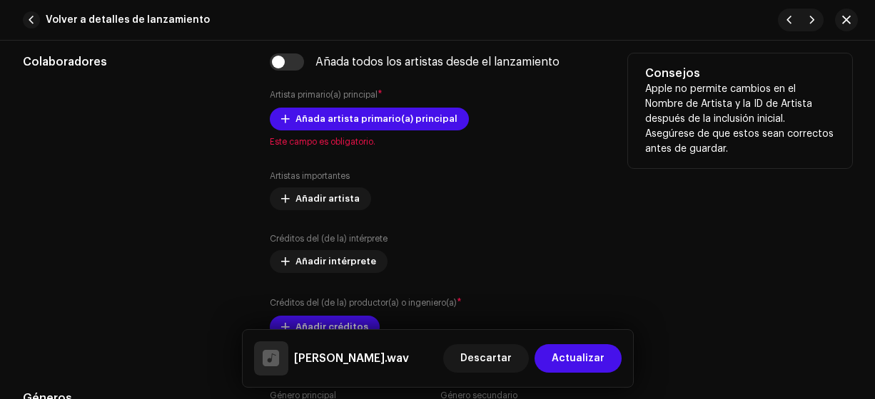
click at [337, 128] on div "Añada artista primario(a) principal Este campo es obligatorio." at bounding box center [438, 128] width 336 height 40
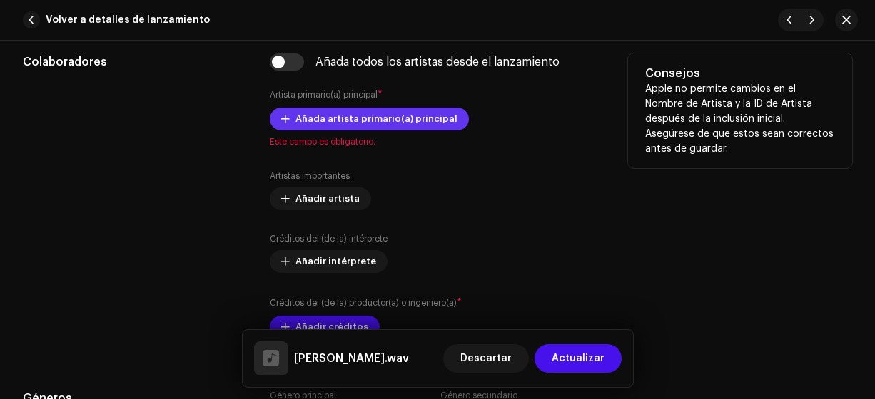
click at [317, 116] on span "Añada artista primario(a) principal" at bounding box center [376, 119] width 162 height 29
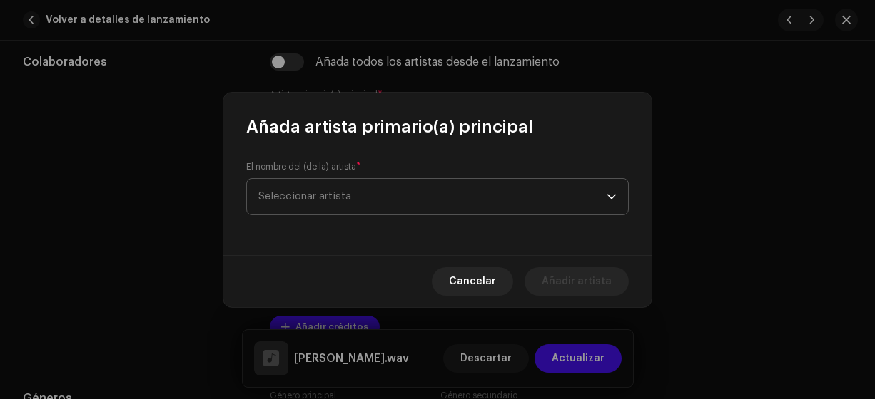
click at [296, 200] on span "Seleccionar artista" at bounding box center [304, 196] width 93 height 11
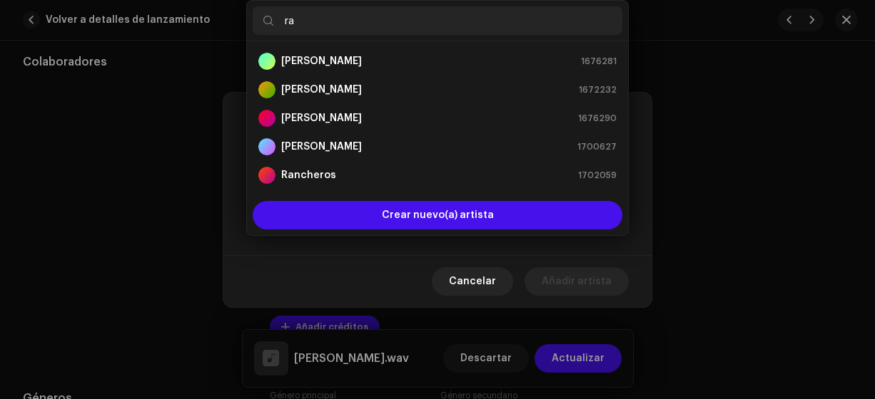
type input "ran"
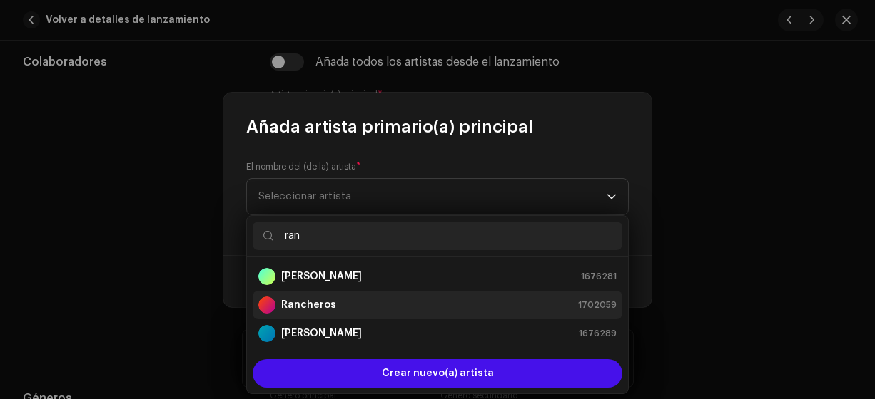
click at [288, 306] on strong "Rancheros" at bounding box center [308, 305] width 55 height 14
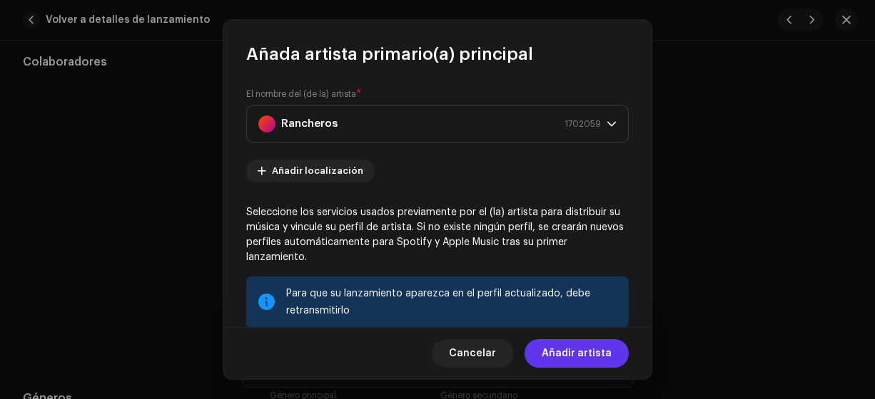
click at [578, 353] on span "Añadir artista" at bounding box center [576, 354] width 70 height 29
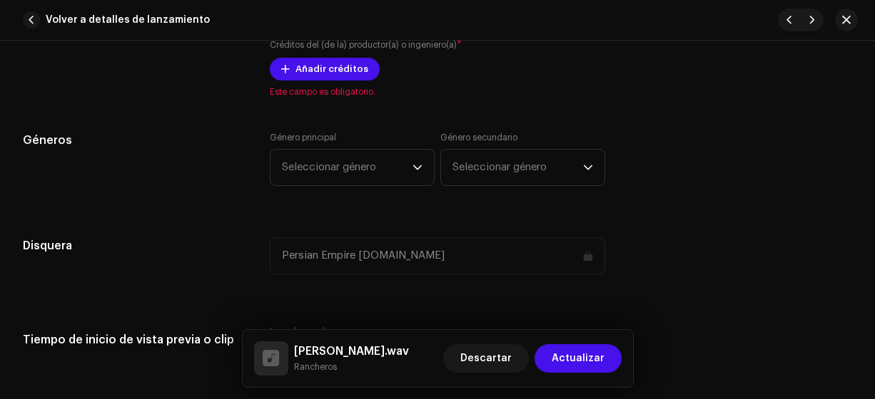
scroll to position [1176, 0]
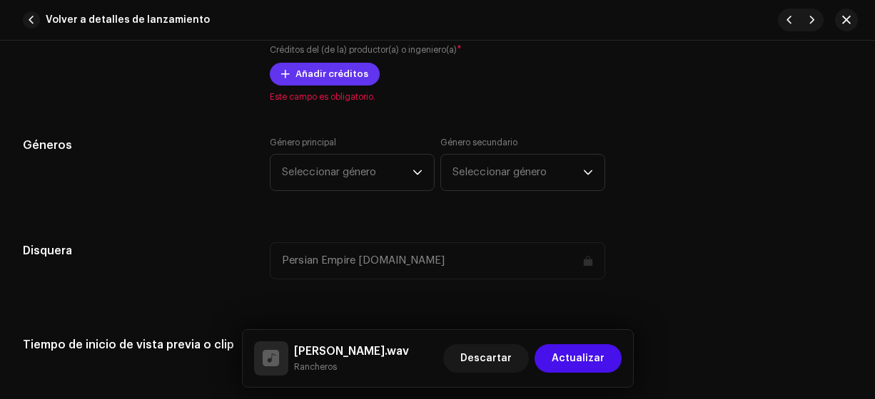
click at [317, 73] on span "Añadir créditos" at bounding box center [331, 74] width 73 height 29
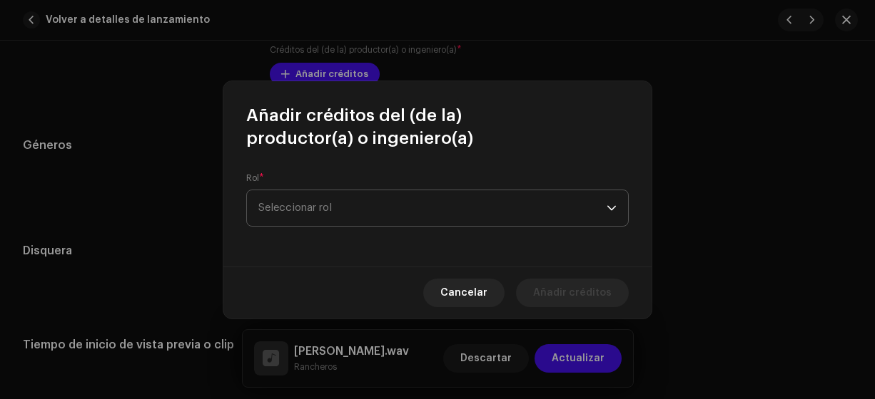
click at [283, 204] on span "Seleccionar rol" at bounding box center [432, 208] width 348 height 36
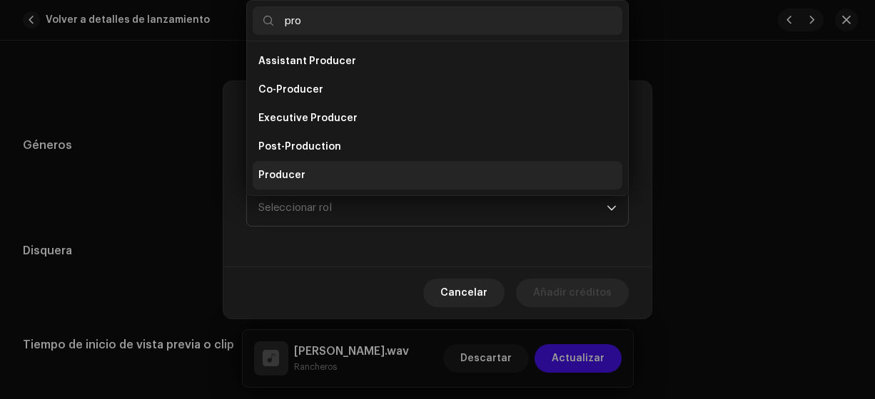
type input "pro"
click at [269, 173] on span "Producer" at bounding box center [281, 175] width 47 height 14
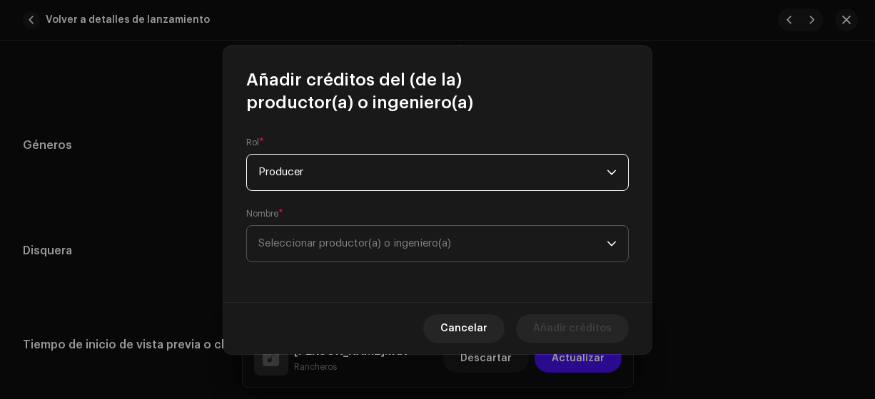
click at [290, 247] on span "Seleccionar productor(a) o ingeniero(a)" at bounding box center [354, 243] width 193 height 11
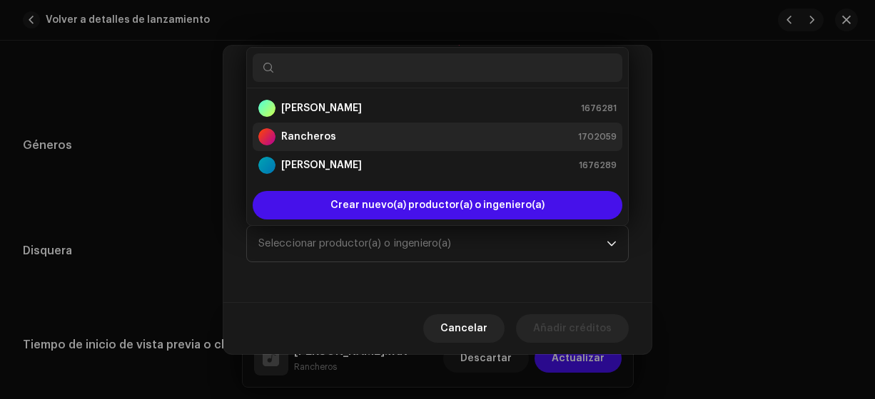
click at [304, 135] on strong "Rancheros" at bounding box center [308, 137] width 55 height 14
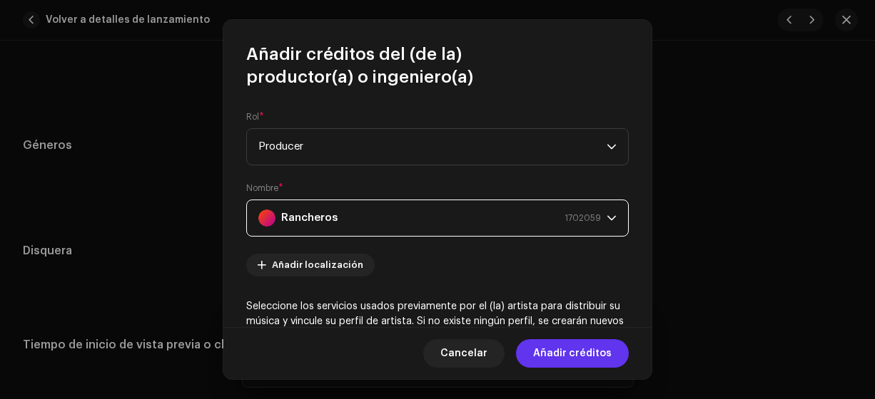
click at [578, 357] on span "Añadir créditos" at bounding box center [572, 354] width 78 height 29
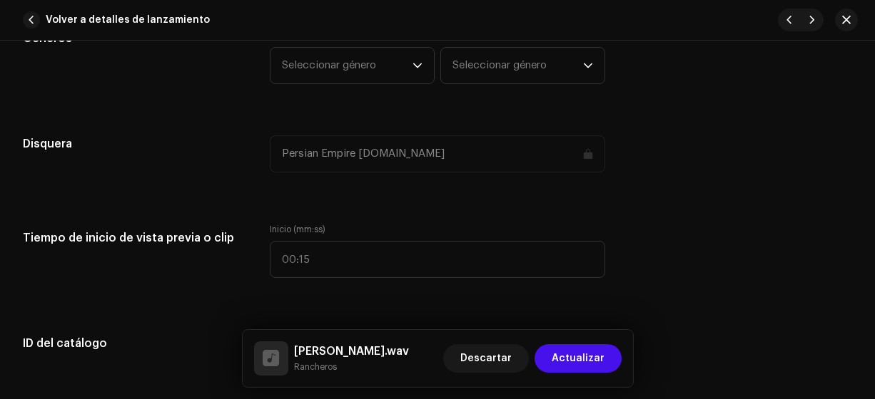
scroll to position [1335, 0]
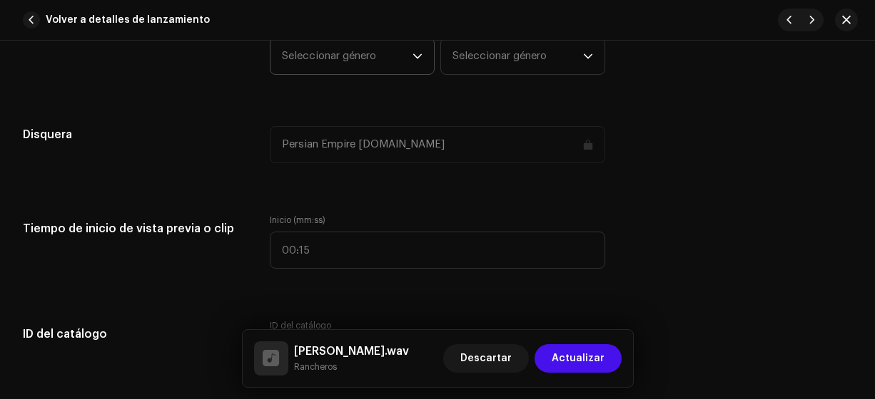
click at [330, 63] on span "Seleccionar género" at bounding box center [347, 57] width 131 height 36
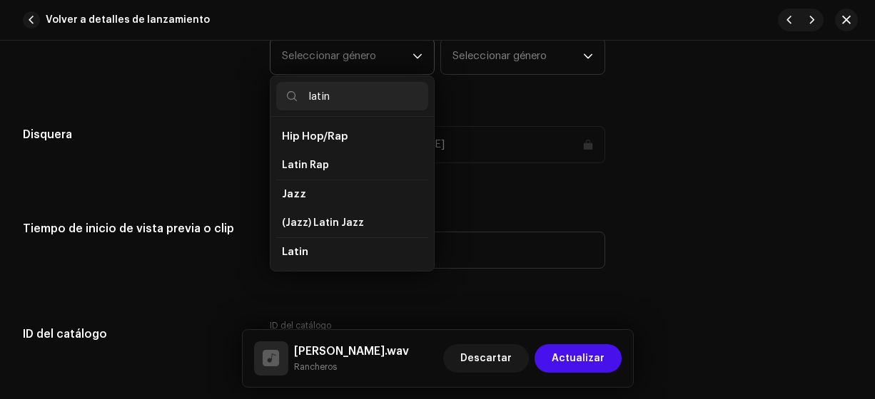
scroll to position [76, 0]
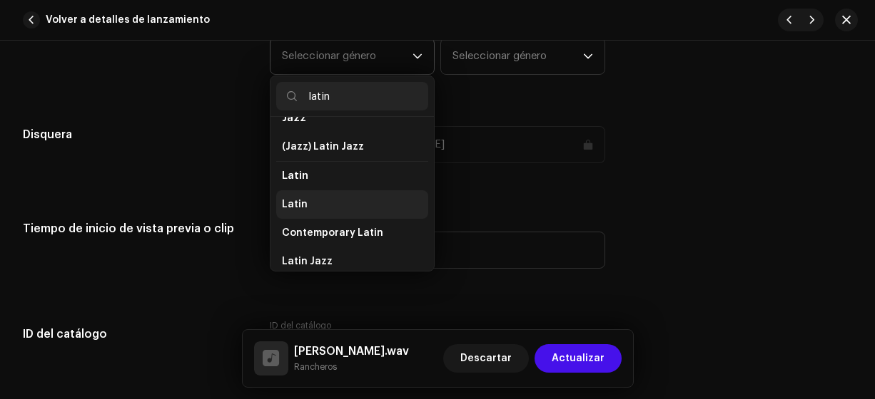
type input "latin"
click at [295, 198] on span "Latin" at bounding box center [295, 205] width 26 height 14
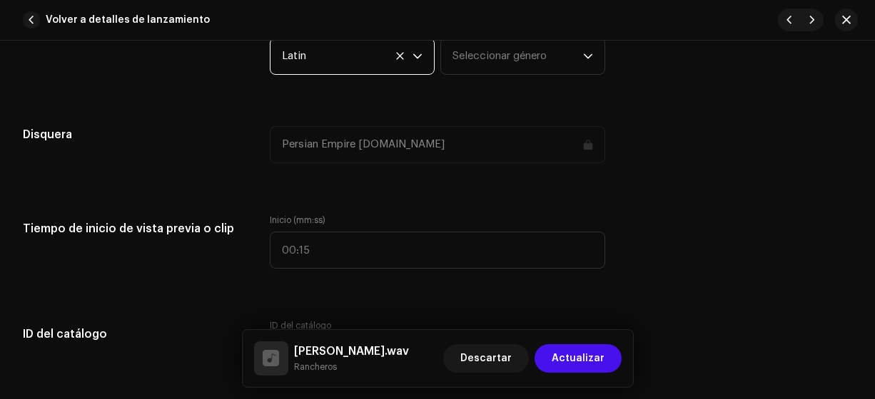
scroll to position [1330, 0]
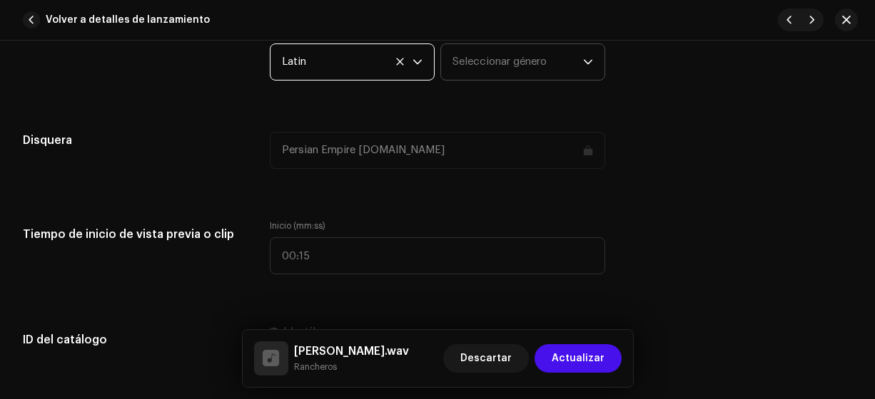
click at [481, 61] on span "Seleccionar género" at bounding box center [517, 62] width 131 height 36
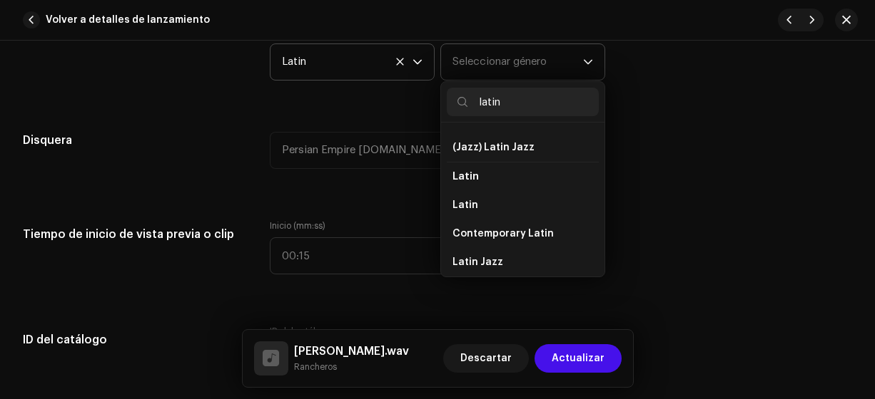
scroll to position [86, 0]
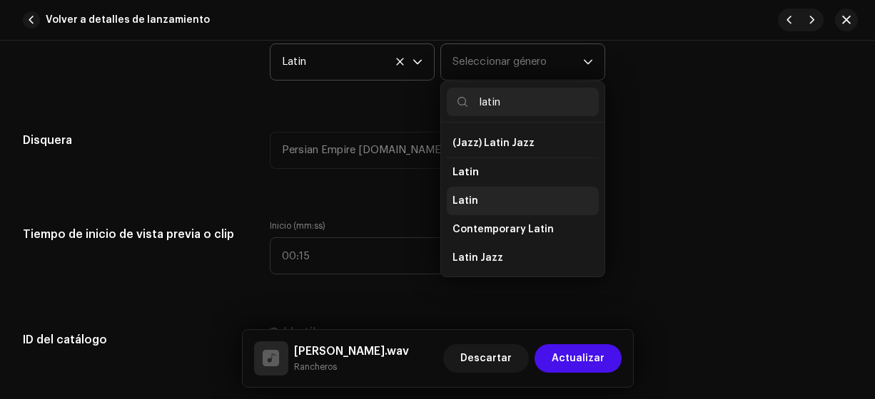
type input "latin"
click at [469, 194] on span "Latin" at bounding box center [465, 201] width 26 height 14
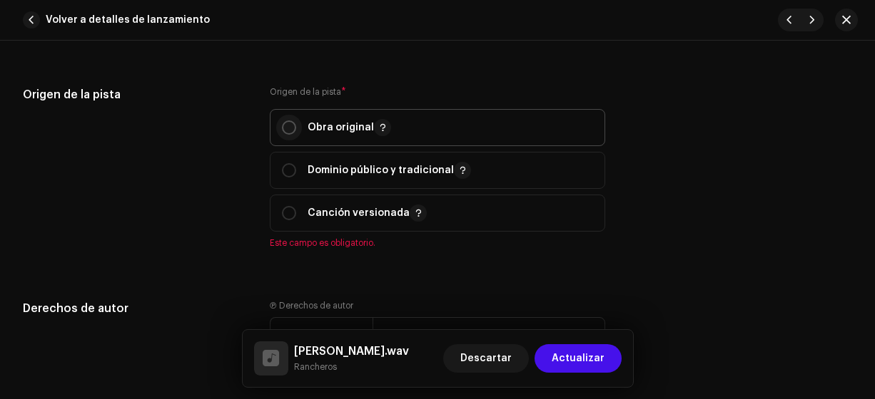
click at [289, 130] on input "radio" at bounding box center [289, 128] width 14 height 14
radio input "true"
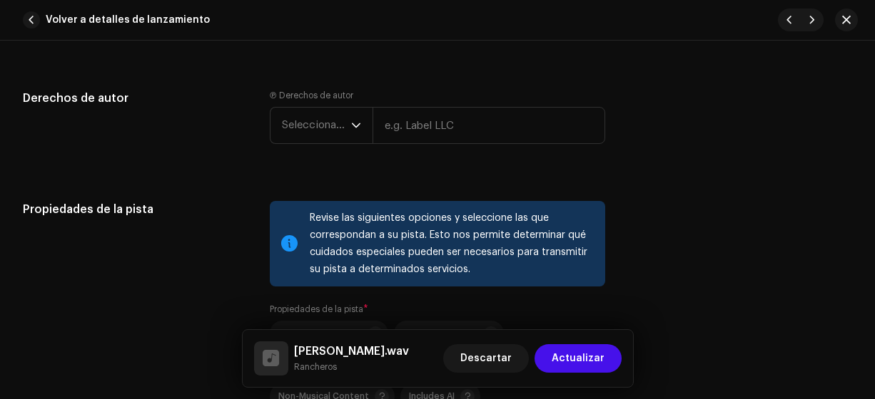
scroll to position [1879, 0]
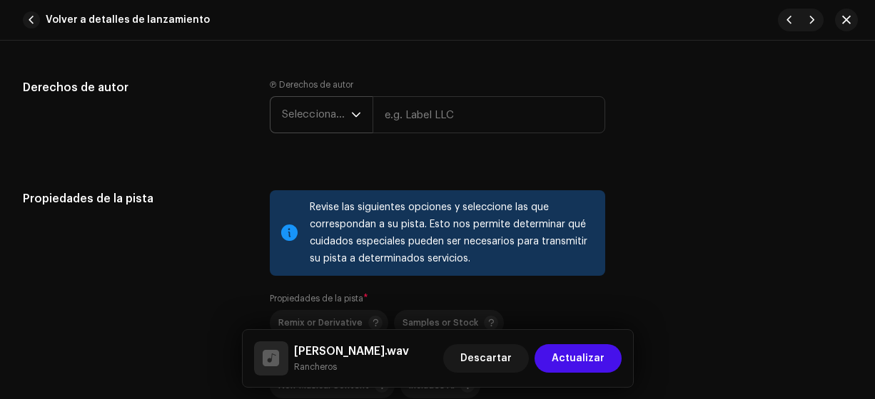
click at [314, 121] on span "Seleccionar año" at bounding box center [316, 115] width 69 height 36
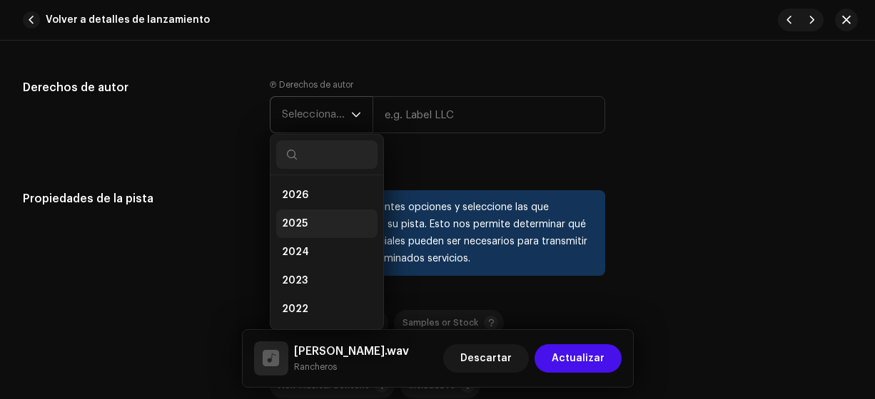
click at [292, 224] on span "2025" at bounding box center [295, 224] width 26 height 14
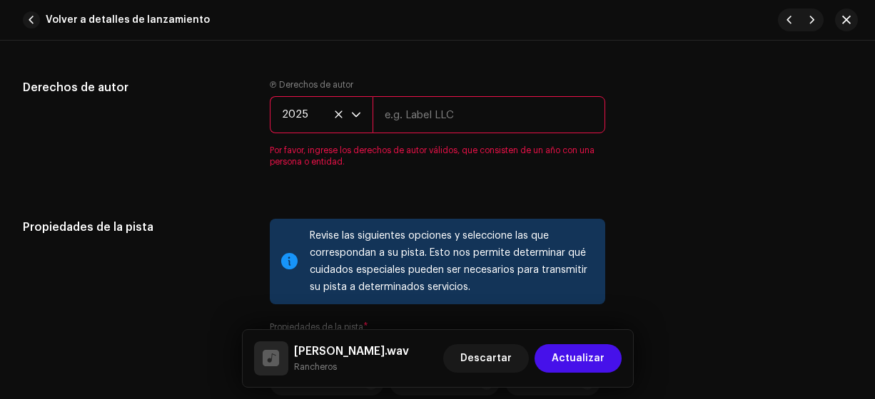
click at [421, 114] on input "text" at bounding box center [488, 114] width 233 height 37
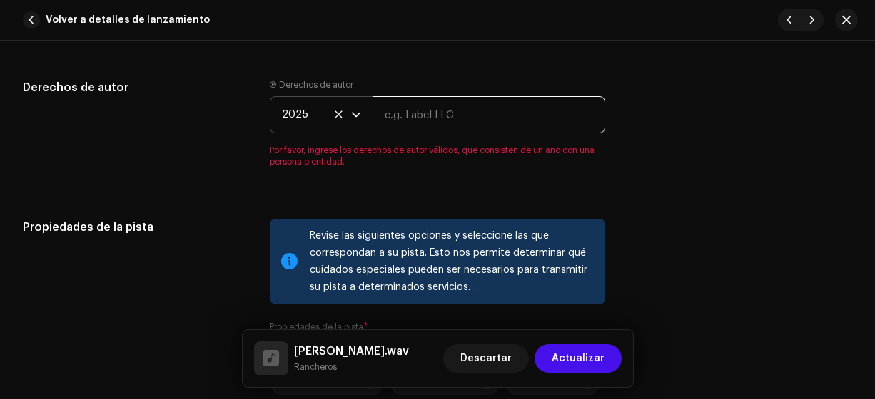
type input "Rancheros"
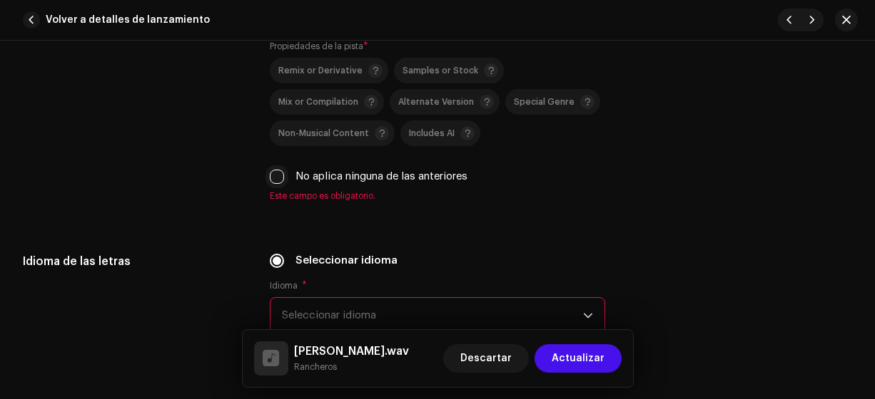
click at [271, 170] on input "No aplica ninguna de las anteriores" at bounding box center [277, 177] width 14 height 14
checkbox input "true"
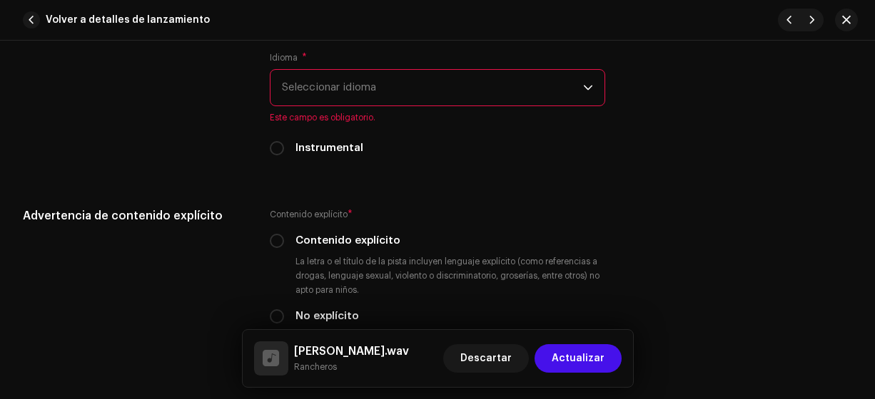
scroll to position [2326, 0]
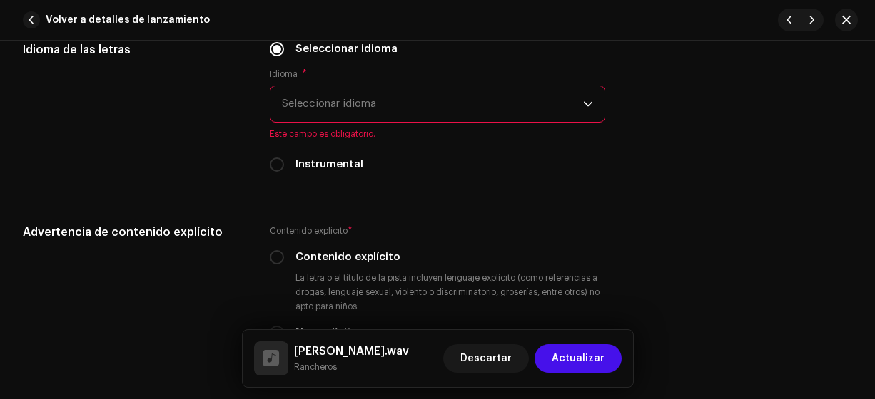
click at [307, 96] on span "Seleccionar idioma" at bounding box center [433, 104] width 302 height 36
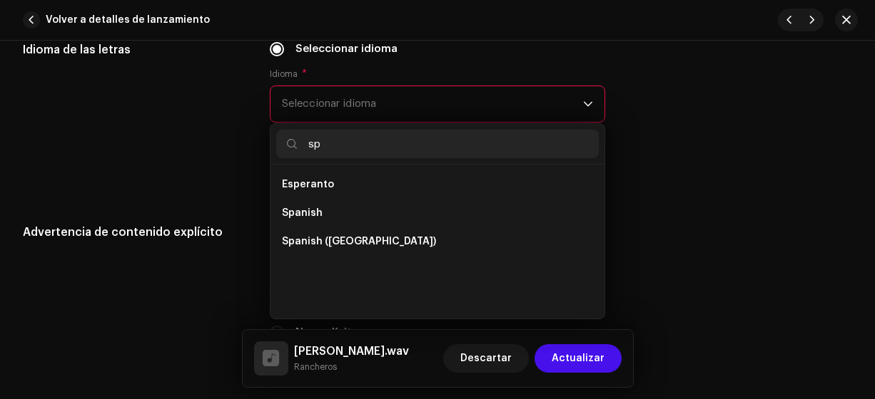
scroll to position [0, 0]
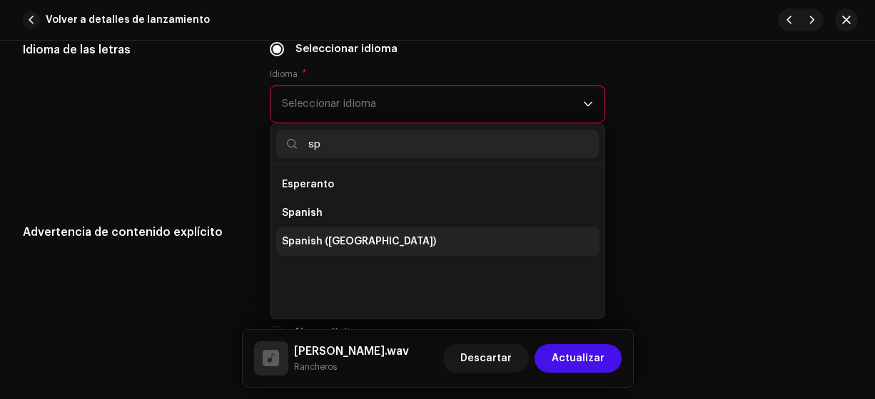
type input "sp"
click at [345, 237] on span "Spanish ([GEOGRAPHIC_DATA])" at bounding box center [359, 242] width 154 height 14
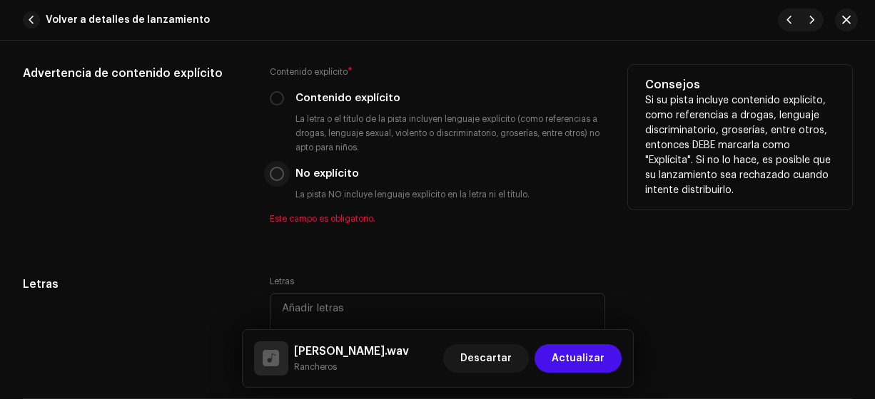
click at [272, 175] on input "No explícito" at bounding box center [277, 174] width 14 height 14
radio input "true"
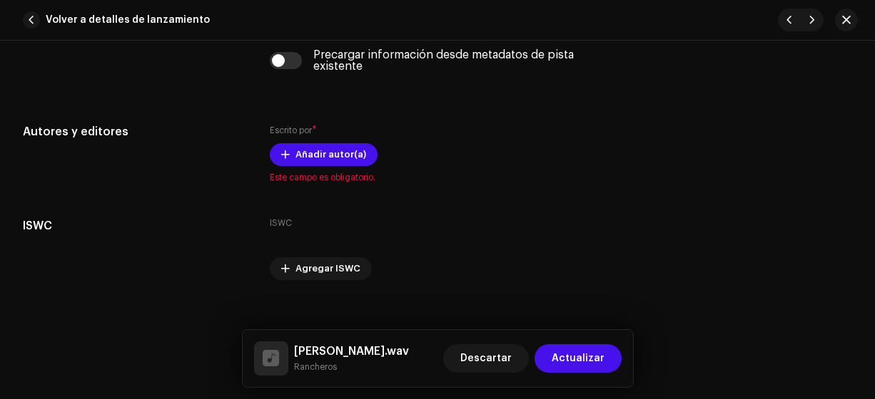
scroll to position [2897, 0]
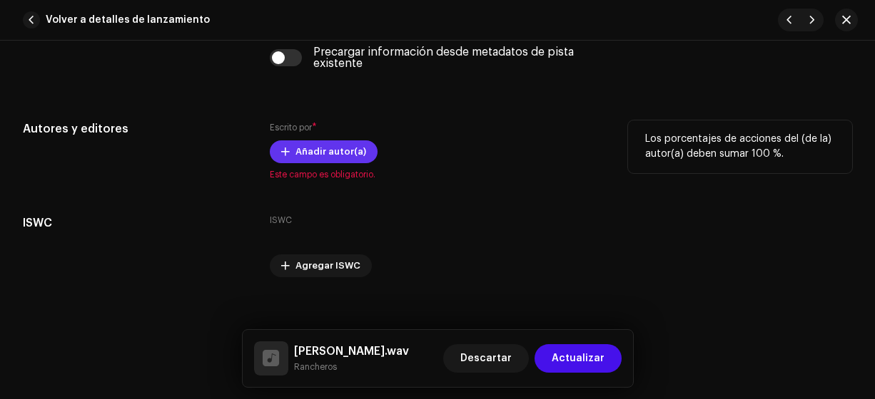
click at [323, 146] on span "Añadir autor(a)" at bounding box center [330, 152] width 71 height 29
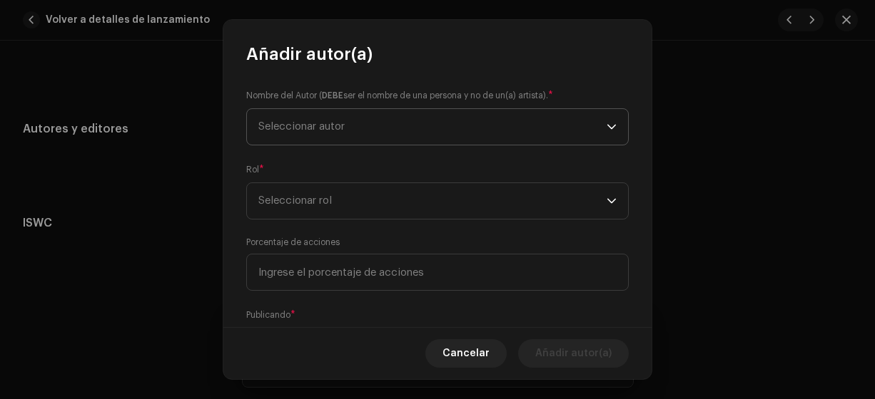
click at [280, 124] on span "Seleccionar autor" at bounding box center [301, 126] width 86 height 11
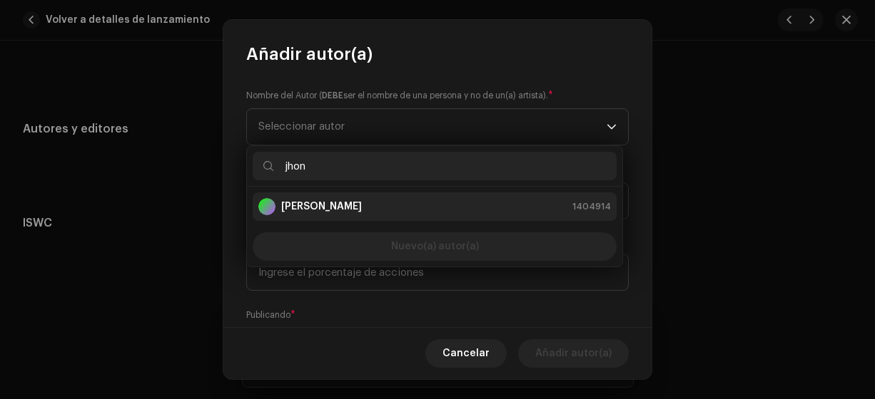
type input "jhon"
click at [308, 203] on strong "[PERSON_NAME]" at bounding box center [321, 207] width 81 height 14
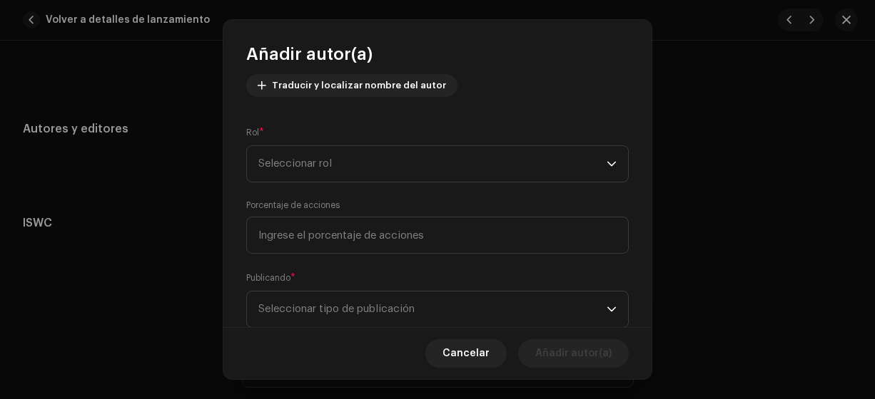
scroll to position [181, 0]
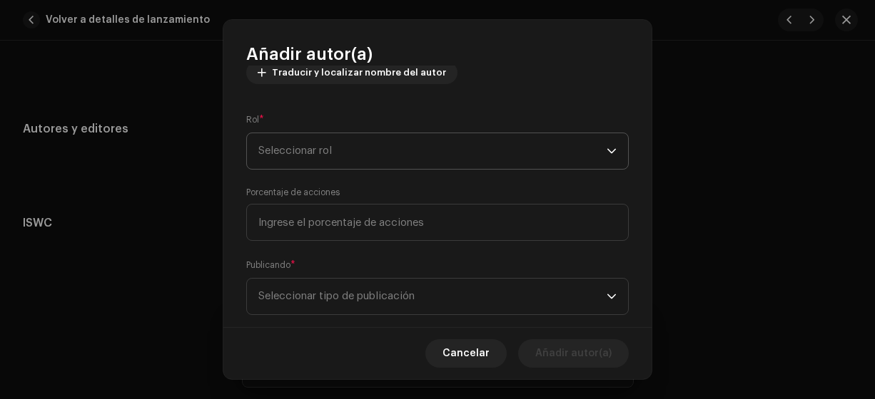
click at [274, 151] on span "Seleccionar rol" at bounding box center [432, 151] width 348 height 36
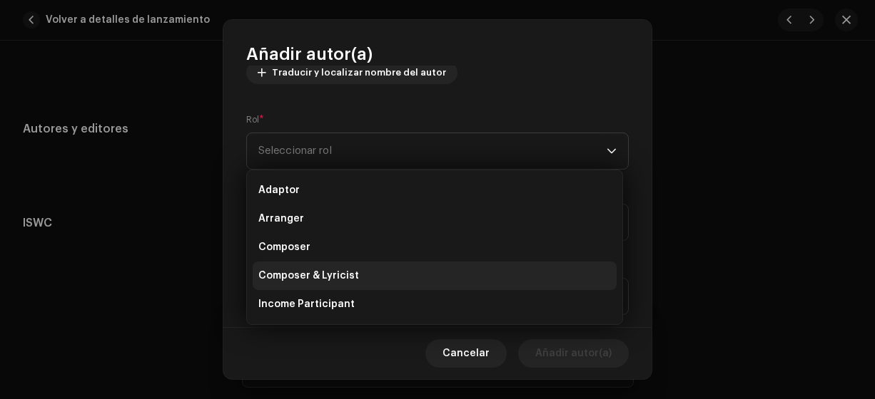
click at [332, 275] on span "Composer & Lyricist" at bounding box center [308, 276] width 101 height 14
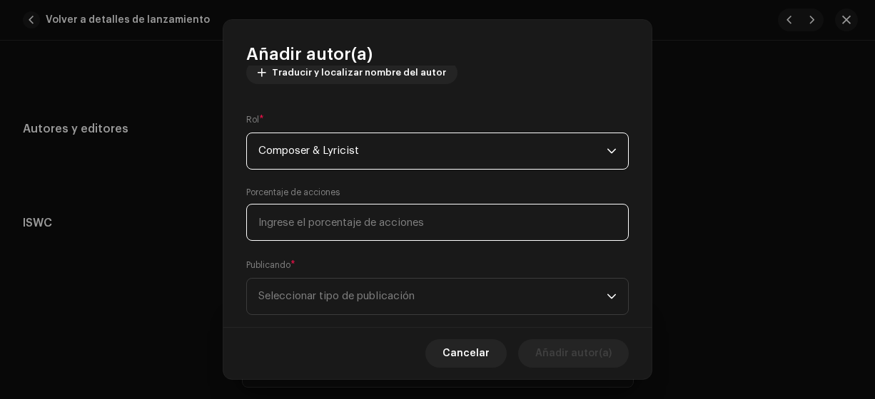
click at [288, 225] on input at bounding box center [437, 222] width 382 height 37
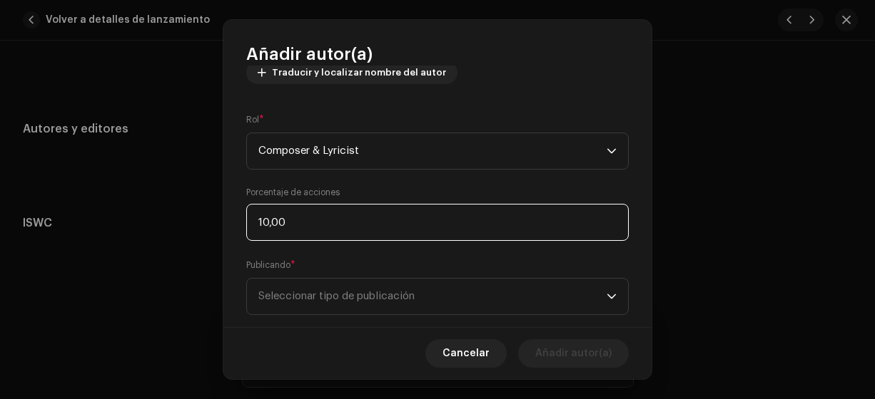
type input "100,00"
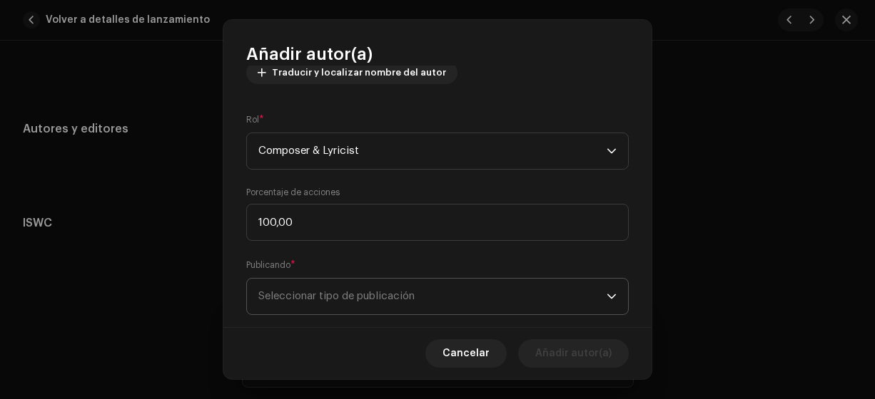
click at [384, 300] on span "Seleccionar tipo de publicación" at bounding box center [432, 297] width 348 height 36
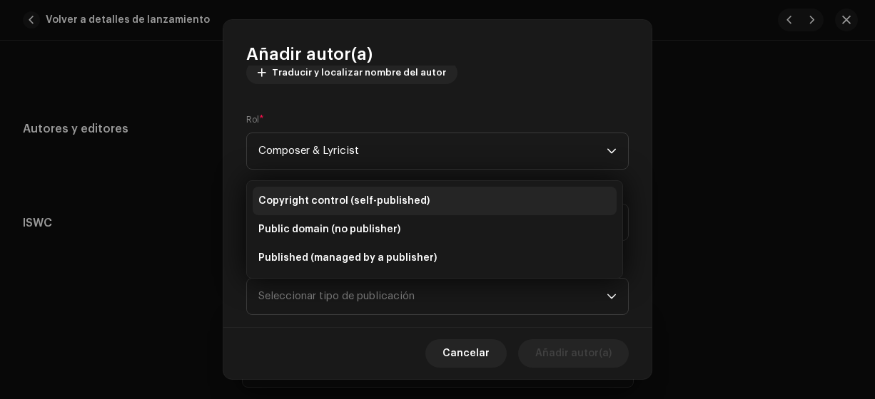
click at [364, 195] on span "Copyright control (self-published)" at bounding box center [343, 201] width 171 height 14
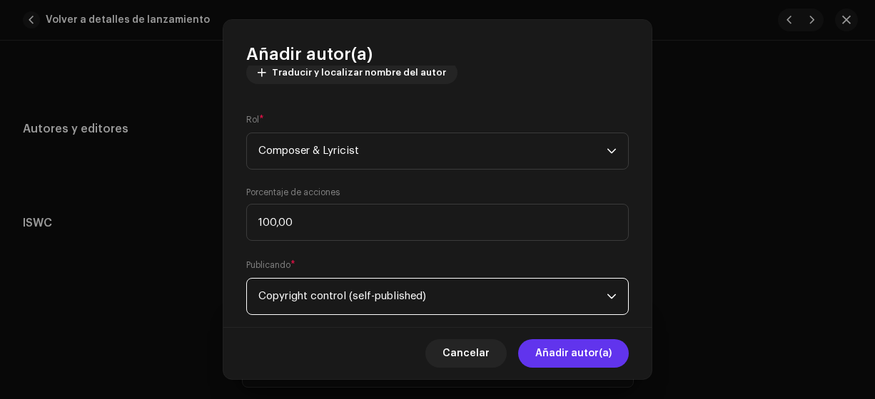
click at [555, 355] on span "Añadir autor(a)" at bounding box center [573, 354] width 76 height 29
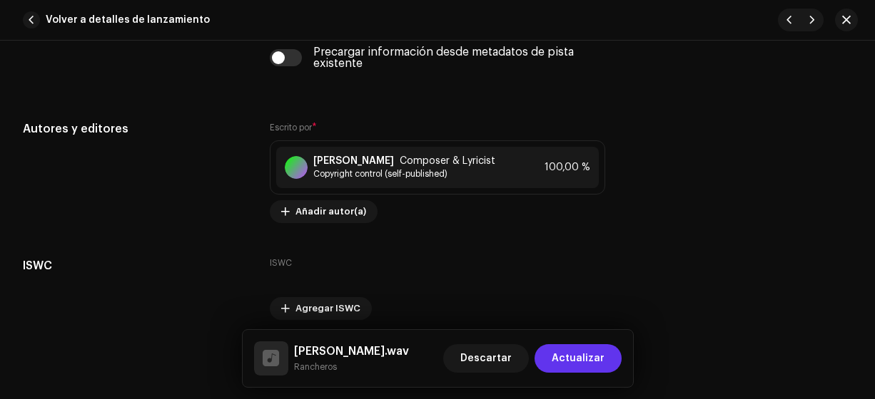
click at [562, 357] on span "Actualizar" at bounding box center [577, 359] width 53 height 29
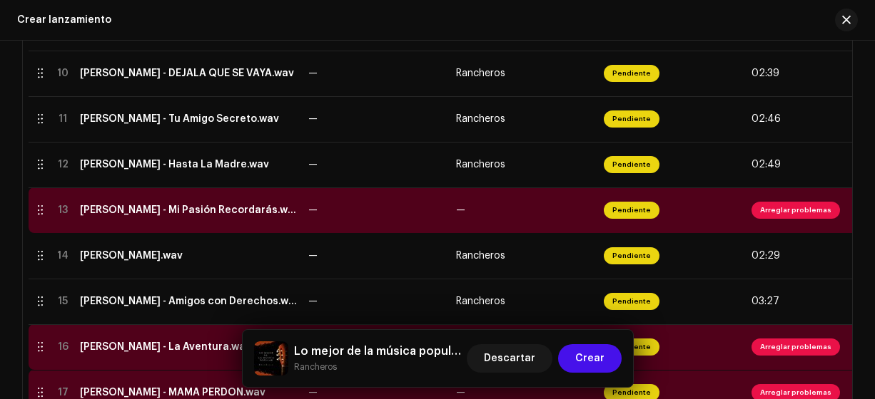
scroll to position [753, 0]
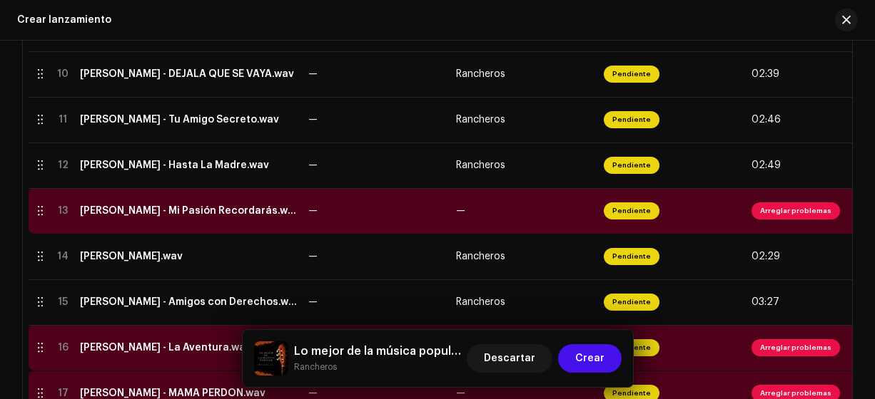
click at [280, 208] on div "[PERSON_NAME] - Mi Pasión Recordarás.wav" at bounding box center [188, 210] width 217 height 11
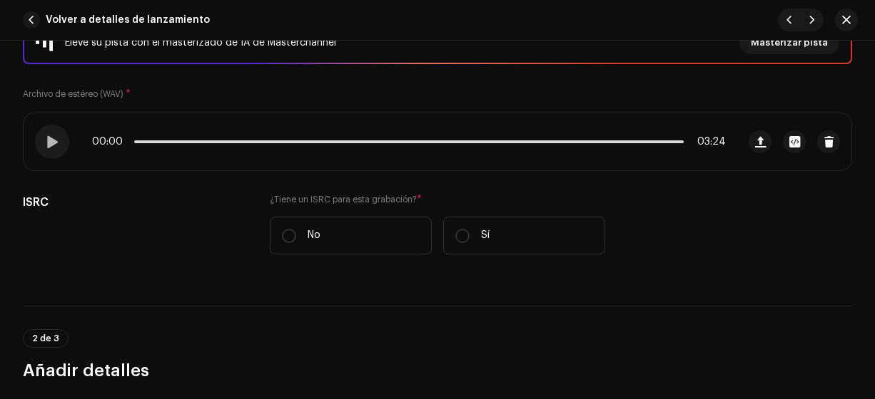
scroll to position [234, 0]
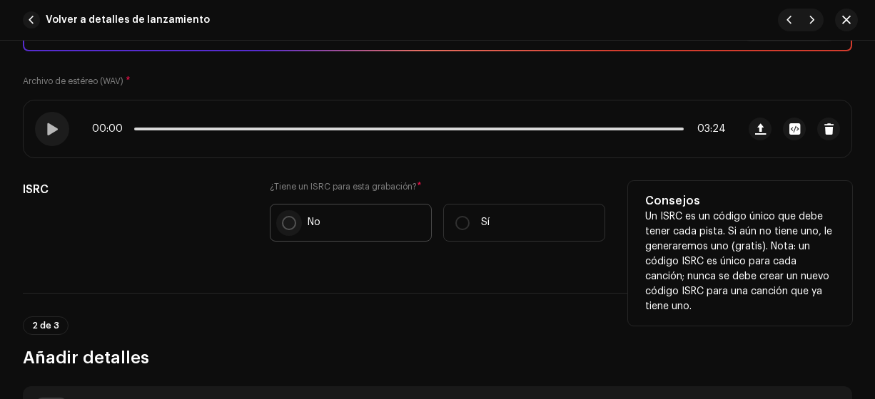
click at [285, 216] on input "No" at bounding box center [289, 223] width 14 height 14
radio input "true"
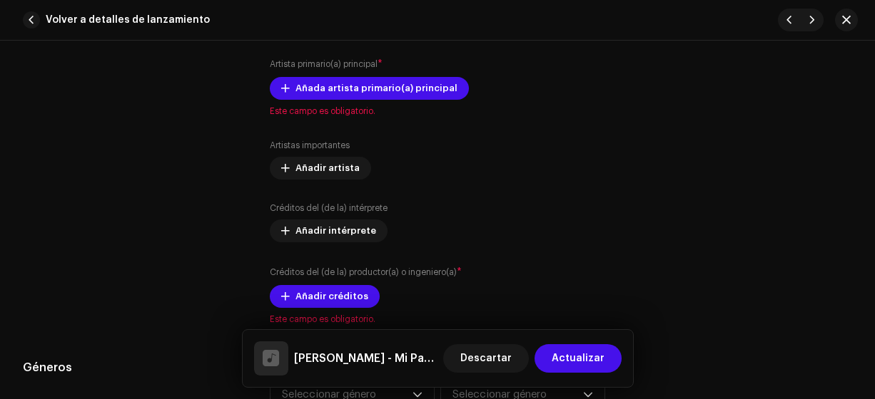
scroll to position [927, 0]
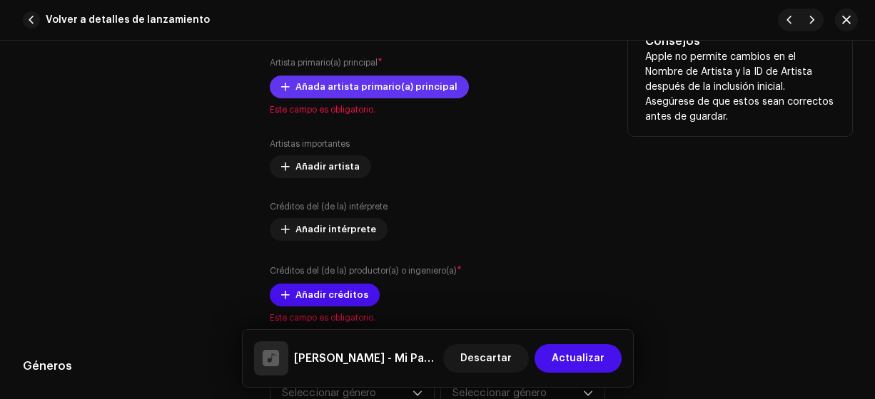
click at [323, 84] on span "Añada artista primario(a) principal" at bounding box center [376, 87] width 162 height 29
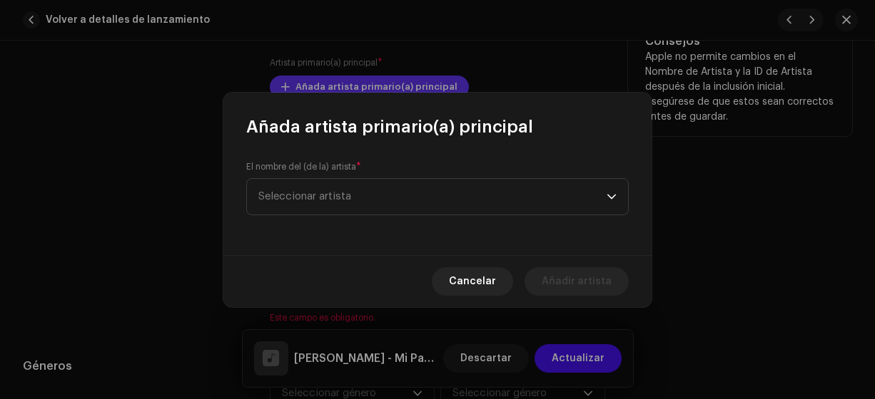
click at [365, 201] on span "Seleccionar artista" at bounding box center [432, 197] width 348 height 36
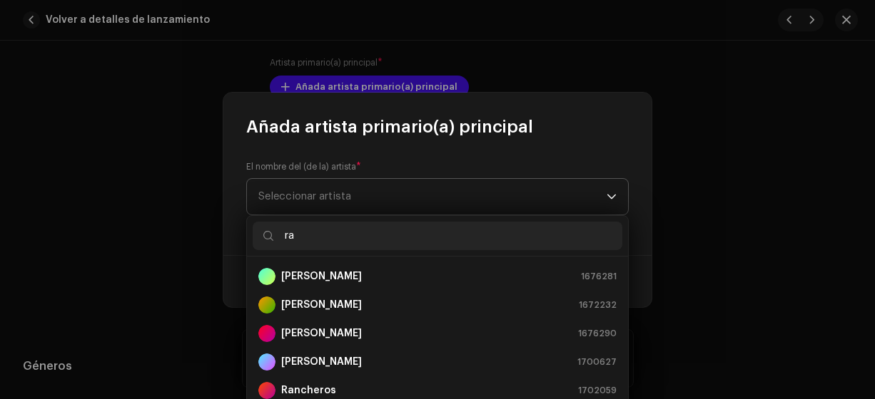
type input "ran"
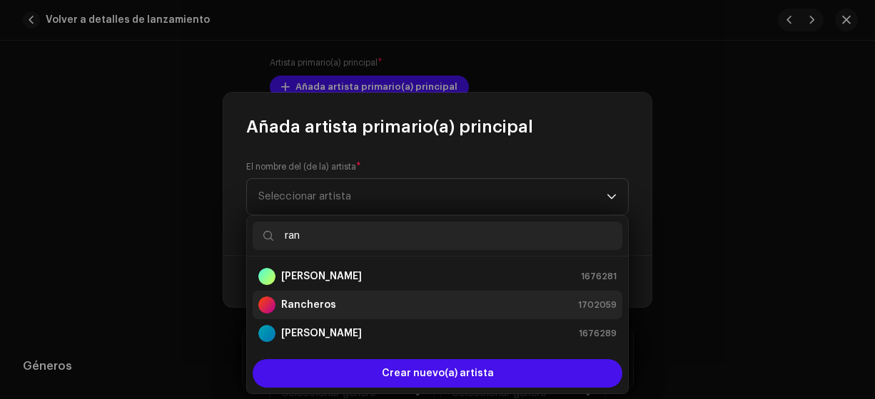
click at [312, 305] on strong "Rancheros" at bounding box center [308, 305] width 55 height 14
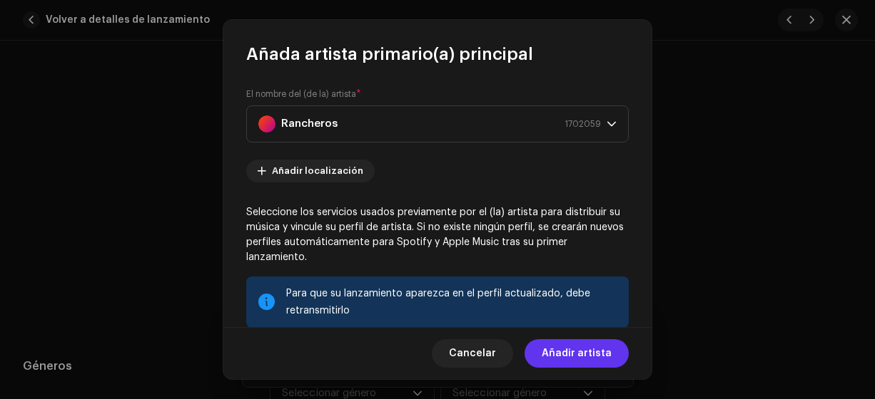
click at [583, 353] on span "Añadir artista" at bounding box center [576, 354] width 70 height 29
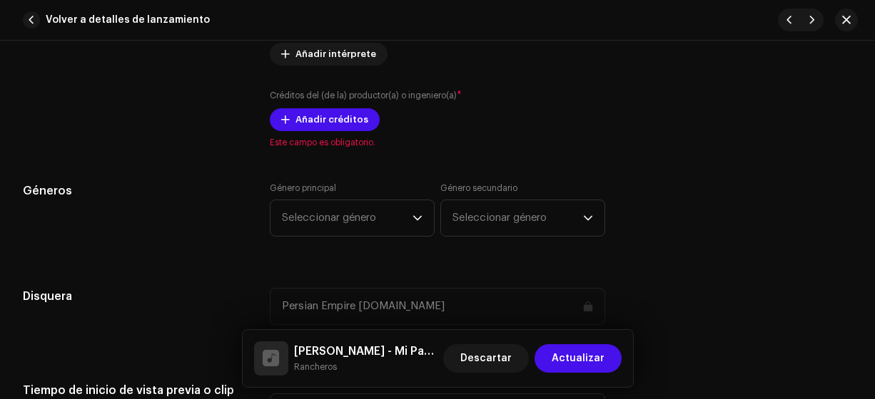
scroll to position [1133, 0]
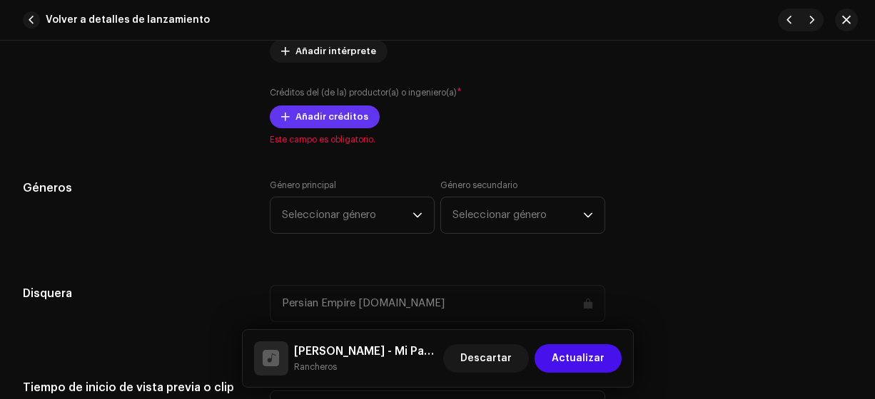
click at [314, 112] on span "Añadir créditos" at bounding box center [331, 117] width 73 height 29
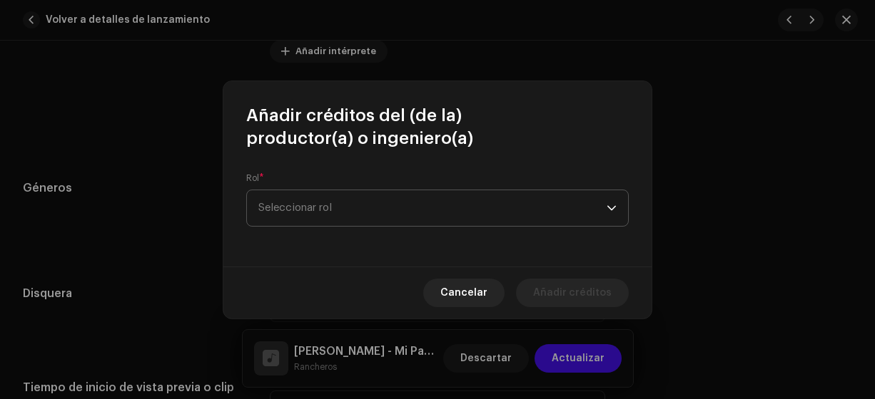
click at [349, 205] on span "Seleccionar rol" at bounding box center [432, 208] width 348 height 36
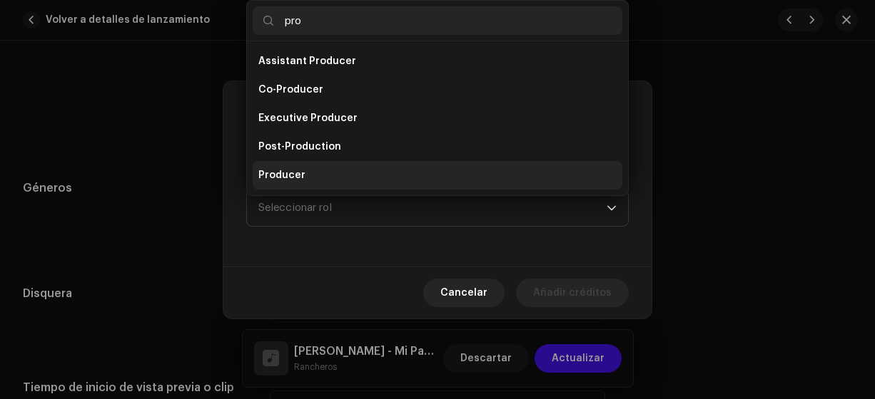
type input "pro"
click at [314, 177] on li "Producer" at bounding box center [437, 175] width 369 height 29
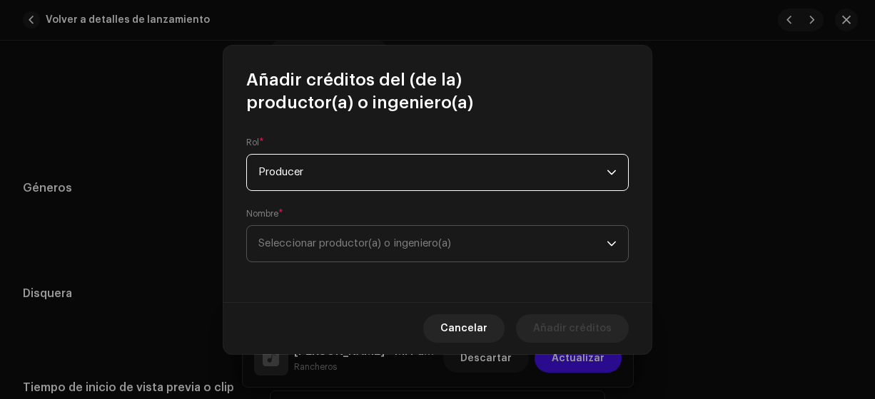
click at [315, 245] on span "Seleccionar productor(a) o ingeniero(a)" at bounding box center [354, 243] width 193 height 11
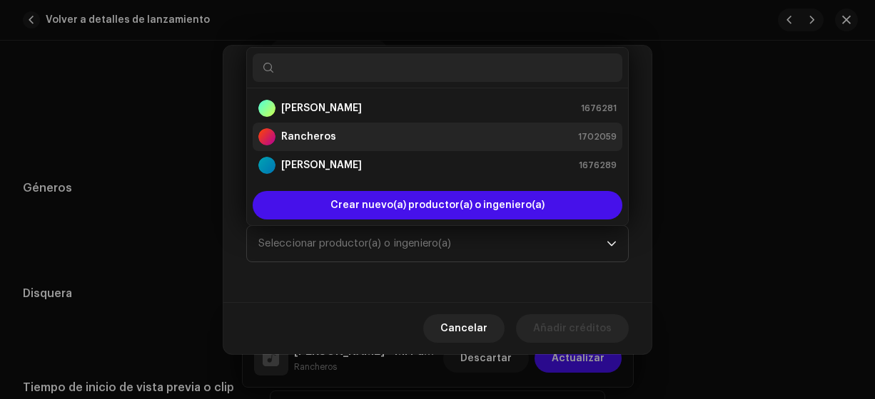
click at [304, 137] on strong "Rancheros" at bounding box center [308, 137] width 55 height 14
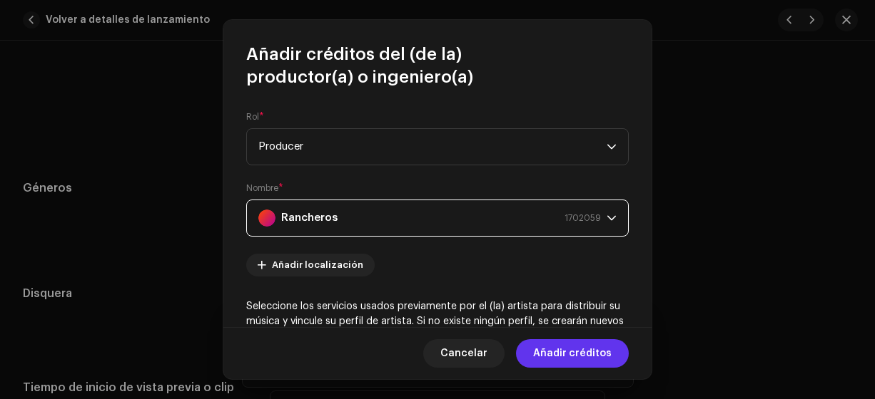
click at [574, 350] on span "Añadir créditos" at bounding box center [572, 354] width 78 height 29
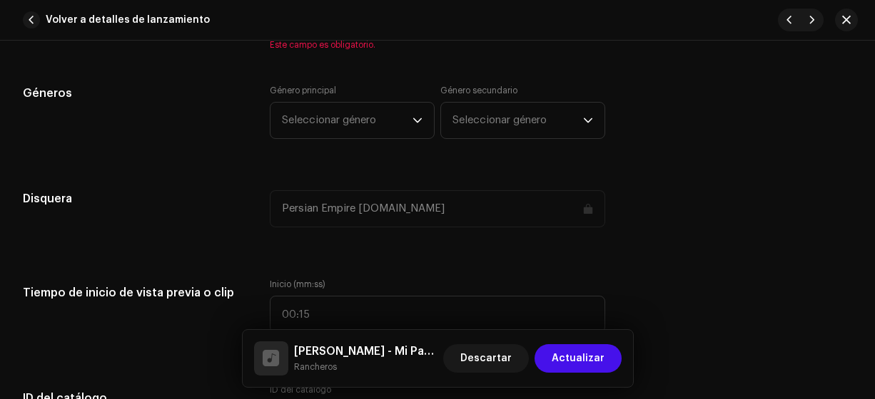
scroll to position [1301, 0]
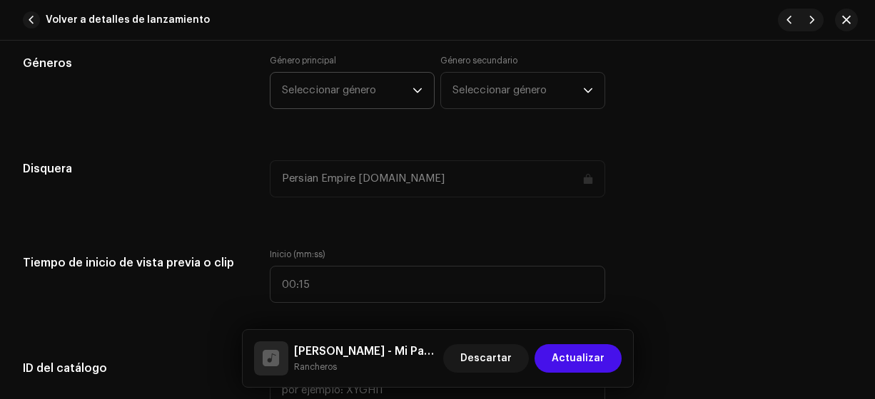
click at [330, 84] on span "Seleccionar género" at bounding box center [347, 91] width 131 height 36
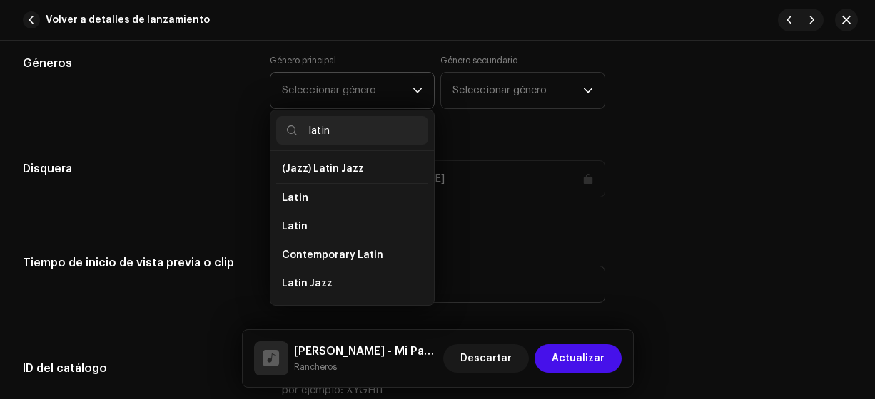
scroll to position [91, 0]
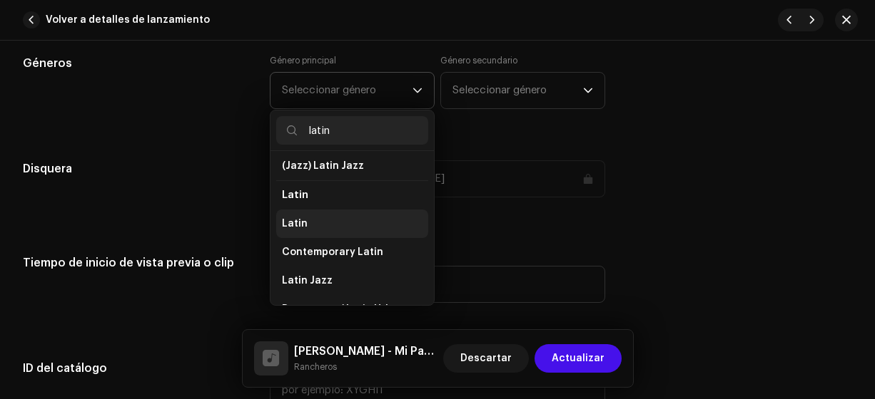
type input "latin"
click at [302, 217] on span "Latin" at bounding box center [295, 224] width 26 height 14
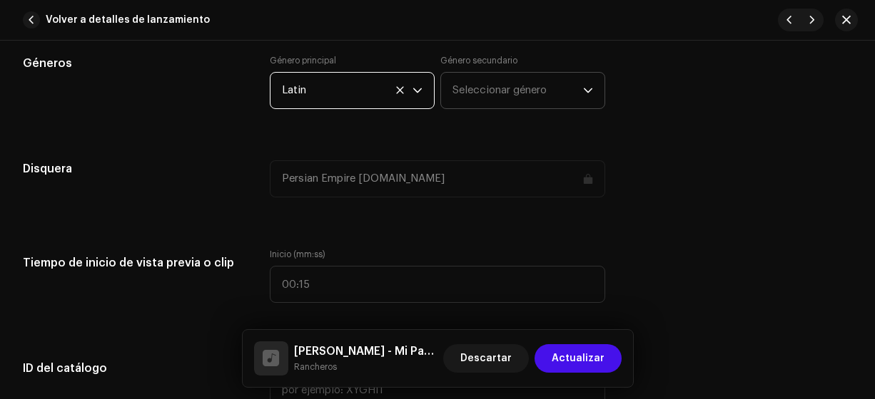
click at [465, 90] on span "Seleccionar género" at bounding box center [517, 91] width 131 height 36
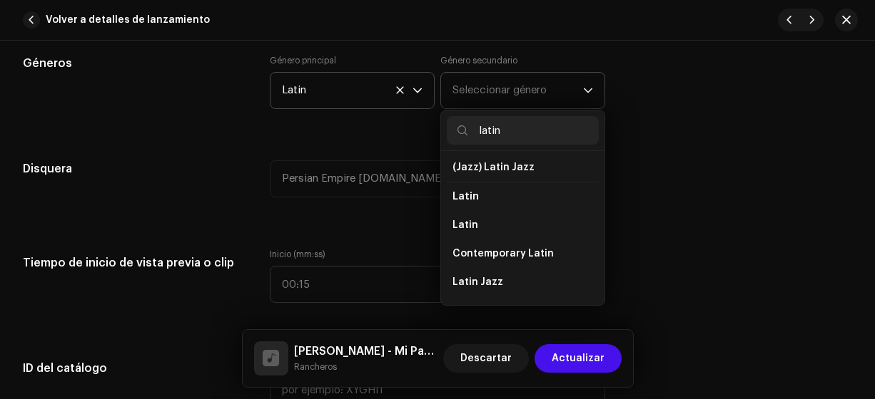
scroll to position [99, 0]
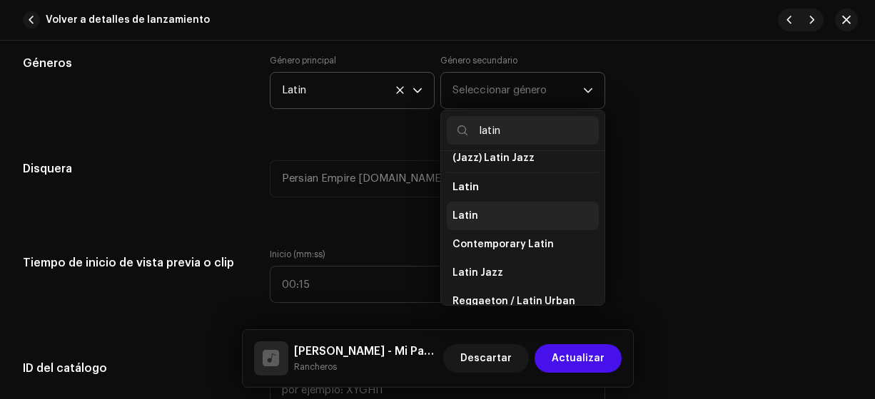
type input "latin"
click at [454, 210] on span "Latin" at bounding box center [465, 216] width 26 height 14
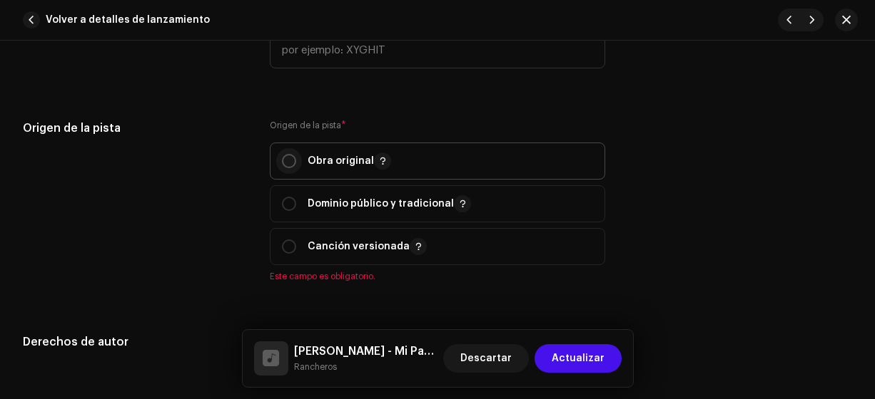
click at [289, 154] on input "radio" at bounding box center [289, 161] width 14 height 14
radio input "true"
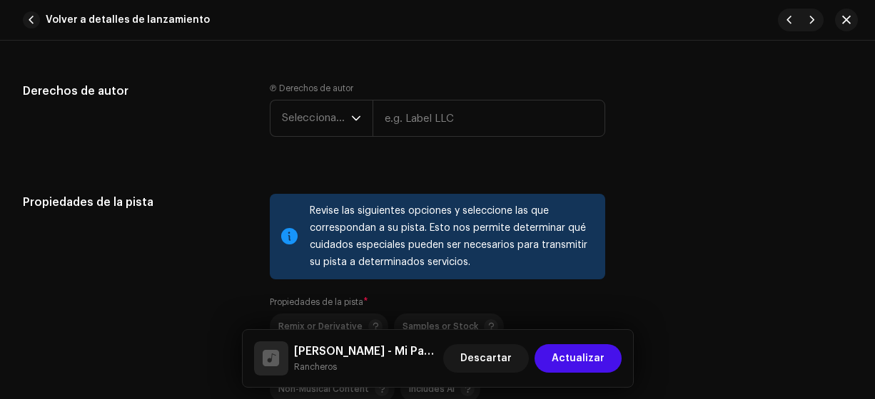
scroll to position [1879, 0]
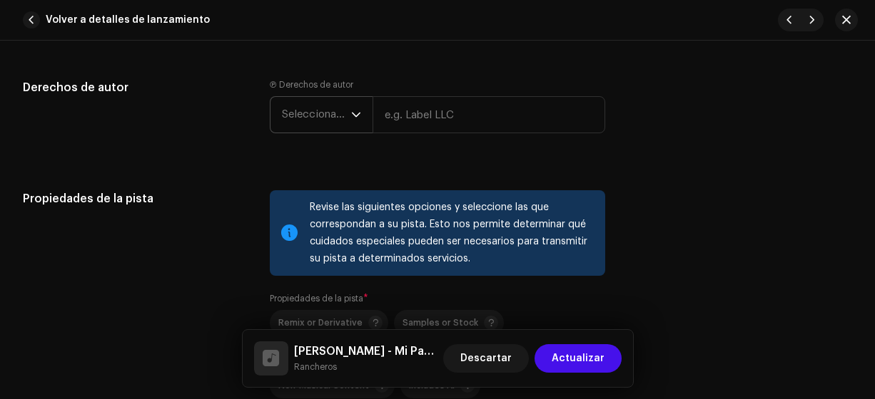
click at [310, 113] on span "Seleccionar año" at bounding box center [316, 115] width 69 height 36
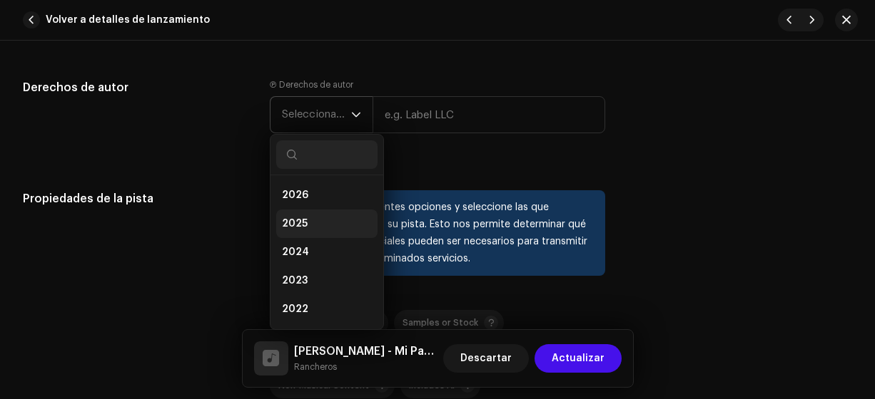
click at [290, 224] on span "2025" at bounding box center [295, 224] width 26 height 14
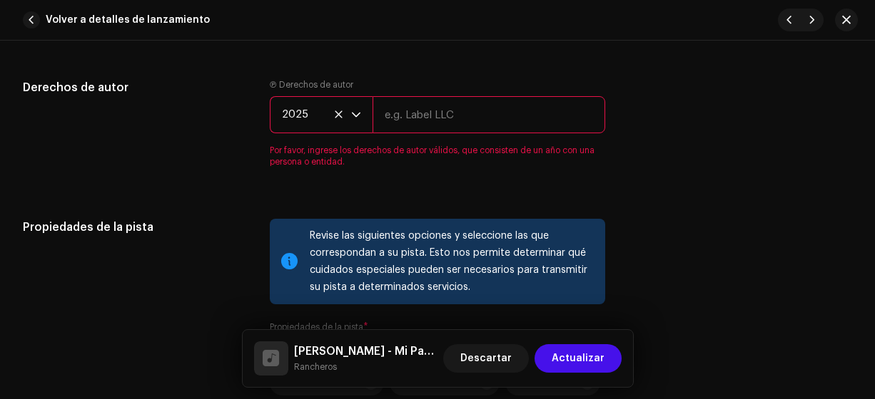
click at [423, 113] on input "text" at bounding box center [488, 114] width 233 height 37
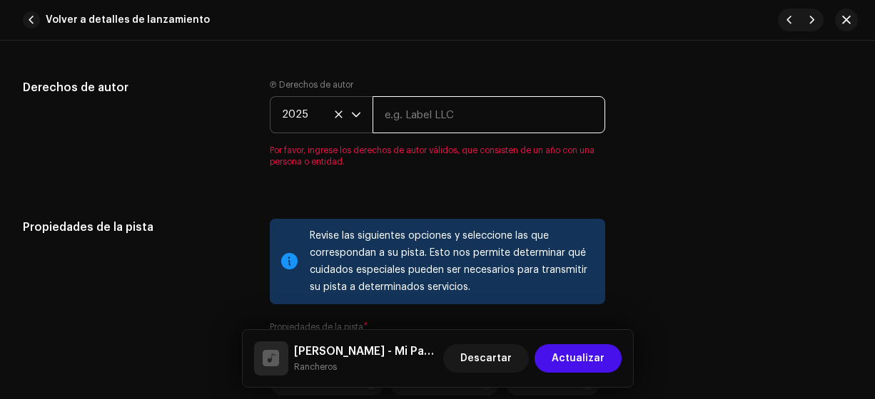
type input "Rancheros"
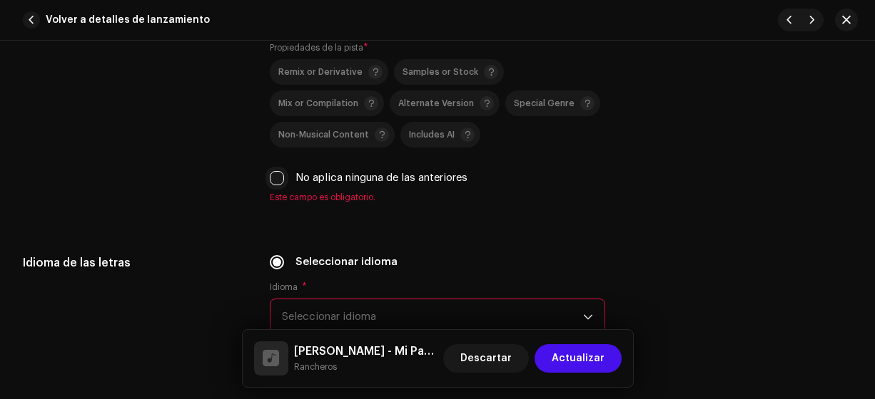
click at [275, 173] on input "No aplica ninguna de las anteriores" at bounding box center [277, 178] width 14 height 14
checkbox input "true"
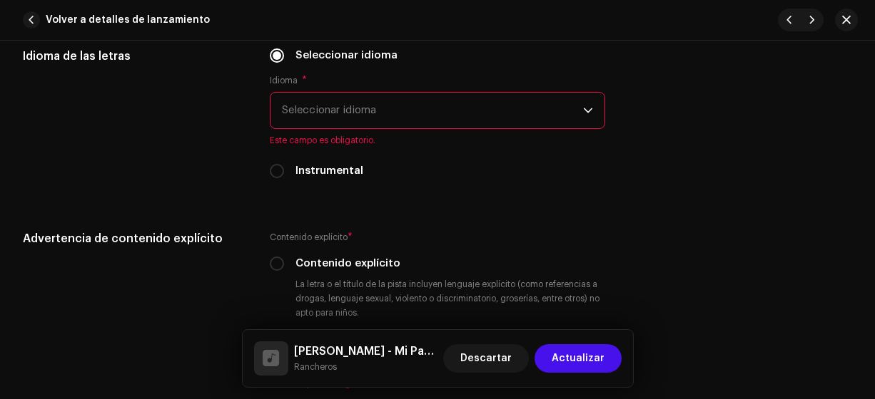
scroll to position [2320, 0]
click at [317, 105] on span "Seleccionar idioma" at bounding box center [433, 111] width 302 height 36
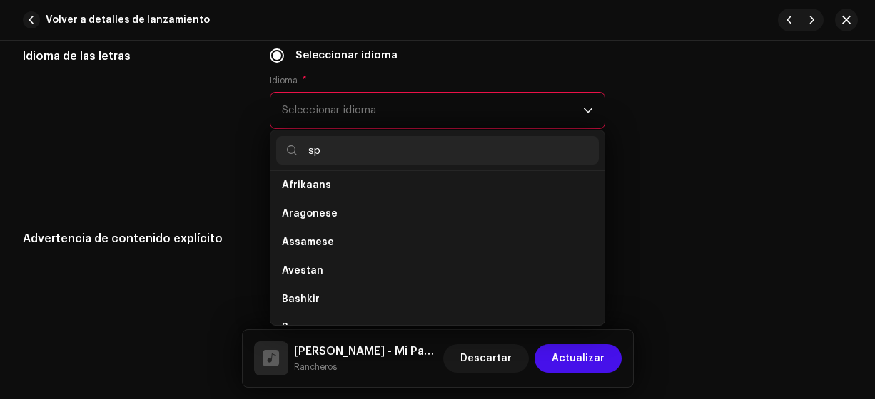
scroll to position [0, 0]
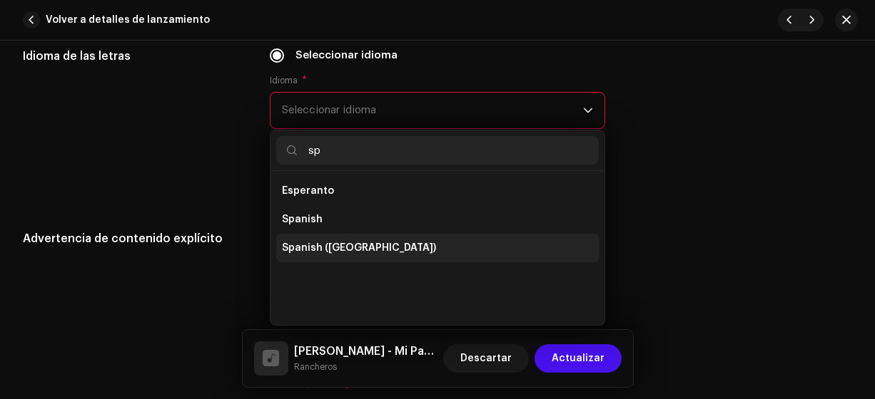
type input "sp"
click at [346, 243] on span "Spanish ([GEOGRAPHIC_DATA])" at bounding box center [359, 248] width 154 height 14
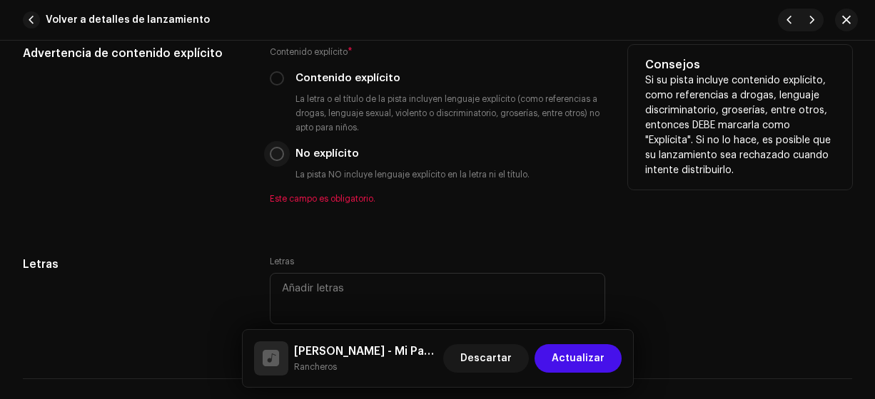
click at [274, 154] on input "No explícito" at bounding box center [277, 154] width 14 height 14
radio input "true"
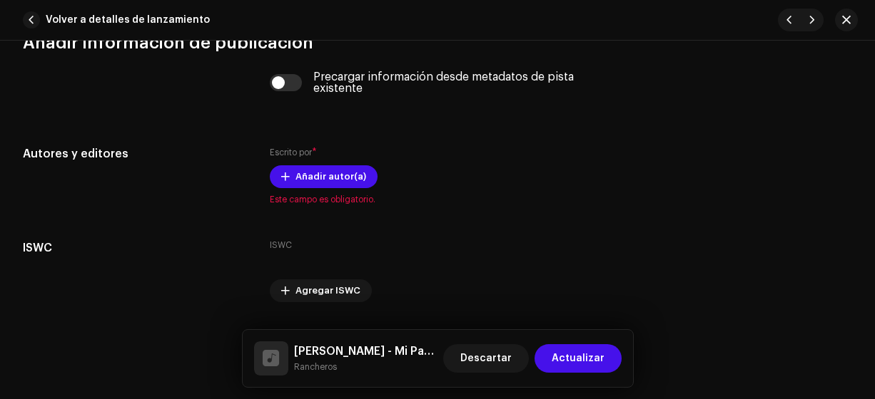
scroll to position [2908, 0]
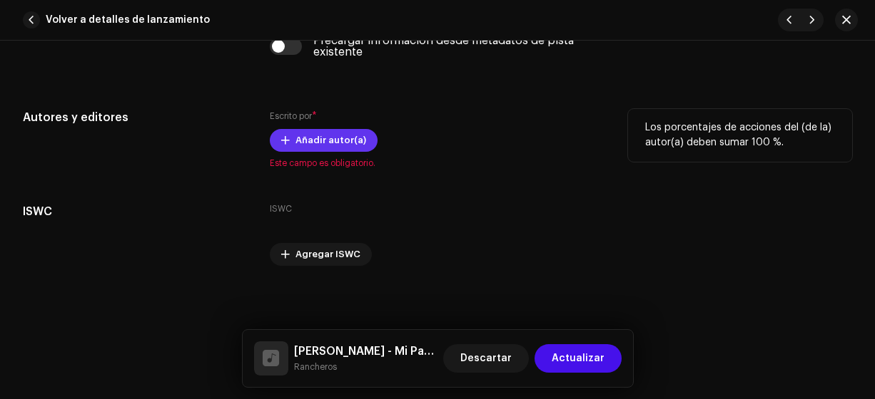
click at [323, 138] on span "Añadir autor(a)" at bounding box center [330, 140] width 71 height 29
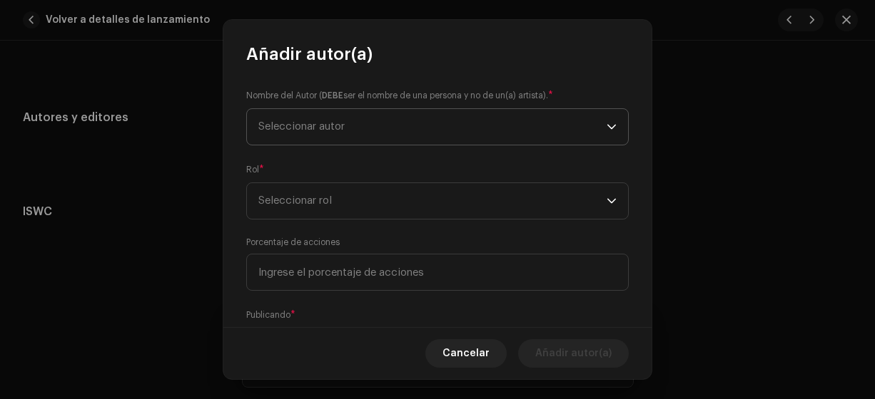
click at [300, 126] on span "Seleccionar autor" at bounding box center [301, 126] width 86 height 11
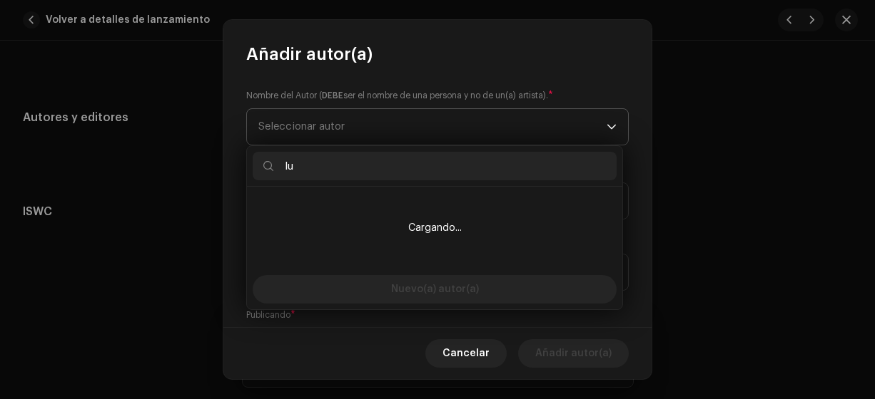
type input "lui"
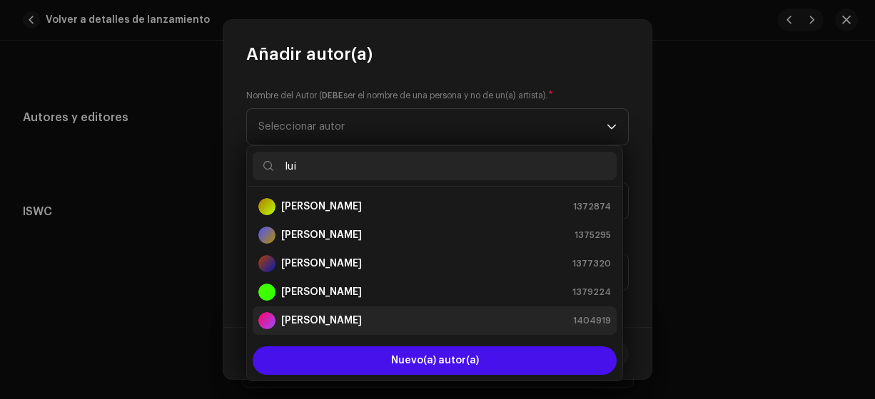
click at [312, 320] on strong "[PERSON_NAME]" at bounding box center [321, 321] width 81 height 14
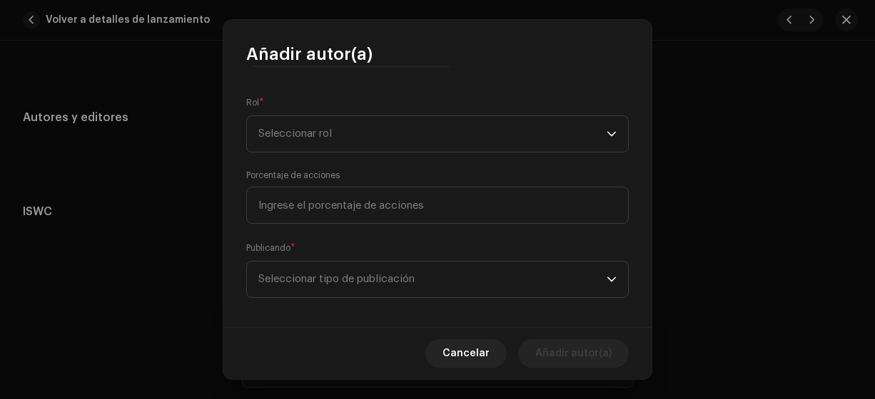
scroll to position [200, 0]
click at [278, 128] on span "Seleccionar rol" at bounding box center [432, 133] width 348 height 36
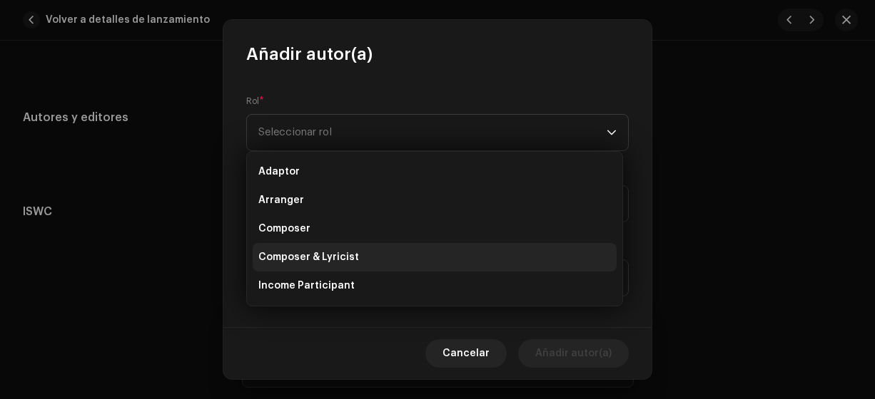
click at [302, 256] on span "Composer & Lyricist" at bounding box center [308, 257] width 101 height 14
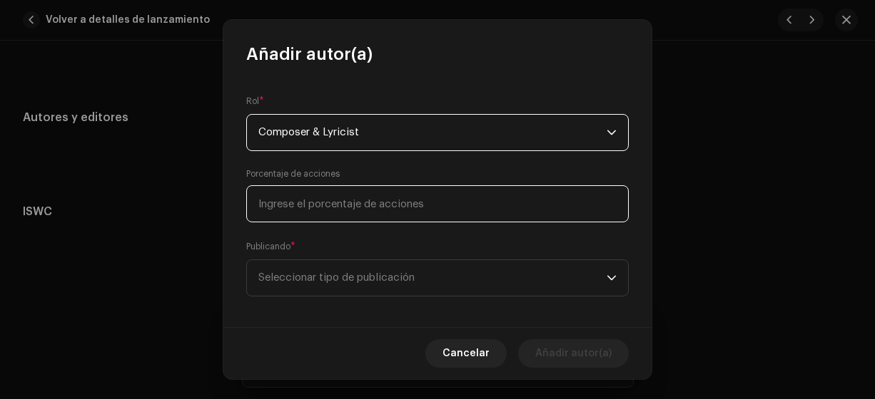
click at [268, 204] on input at bounding box center [437, 203] width 382 height 37
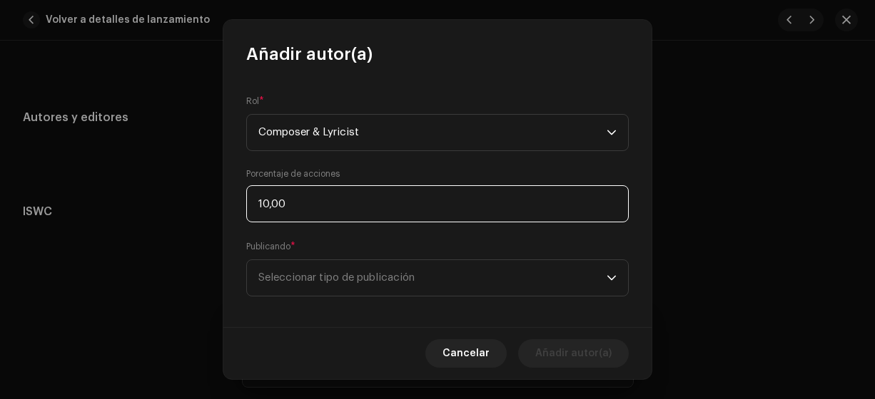
type input "100,00"
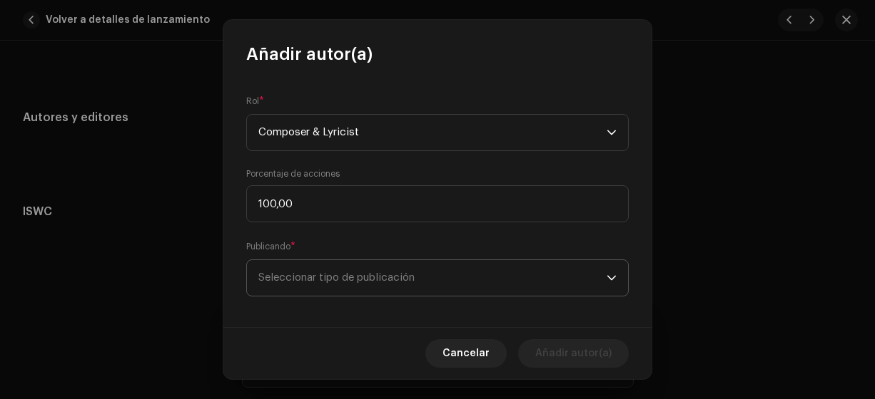
click at [338, 274] on span "Seleccionar tipo de publicación" at bounding box center [432, 278] width 348 height 36
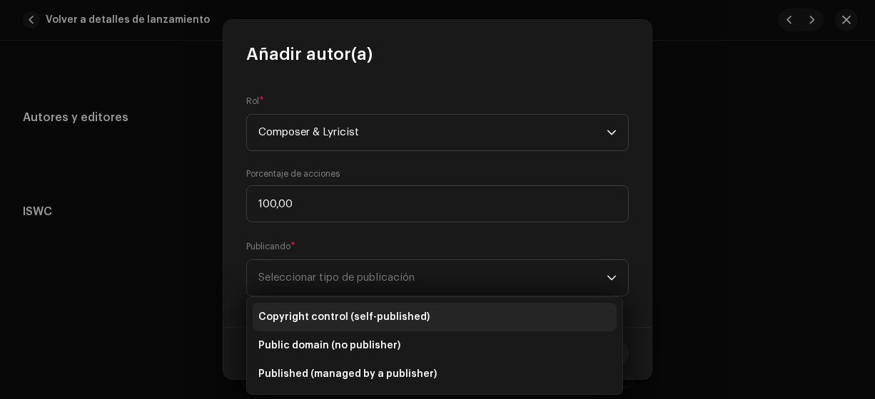
click at [371, 315] on span "Copyright control (self-published)" at bounding box center [343, 317] width 171 height 14
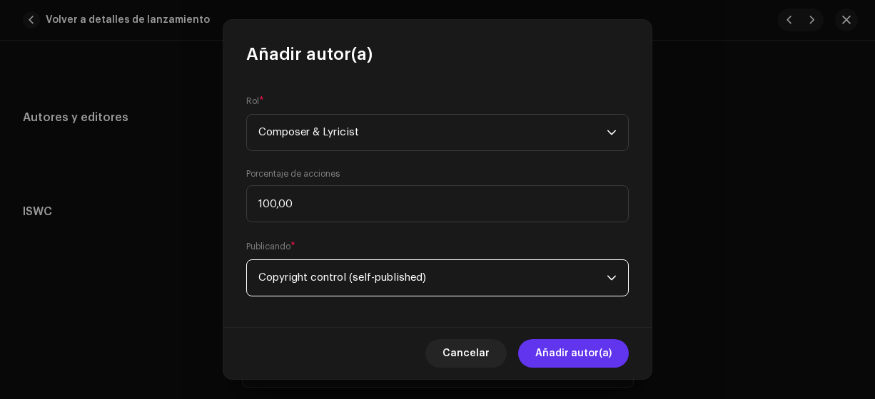
click at [559, 354] on span "Añadir autor(a)" at bounding box center [573, 354] width 76 height 29
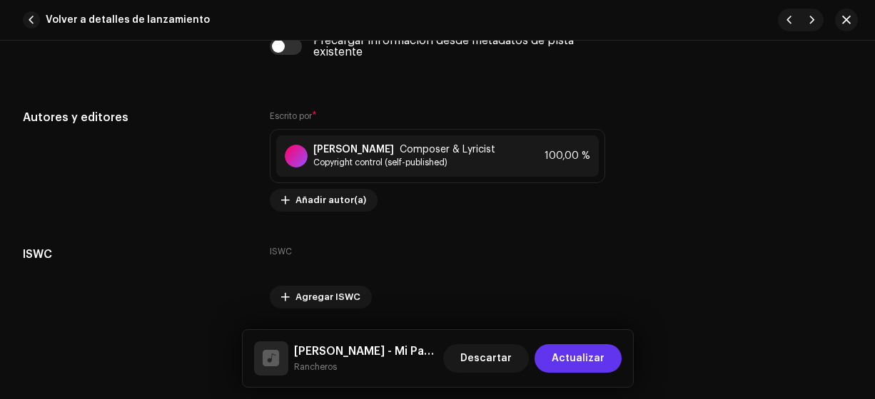
click at [565, 357] on span "Actualizar" at bounding box center [577, 359] width 53 height 29
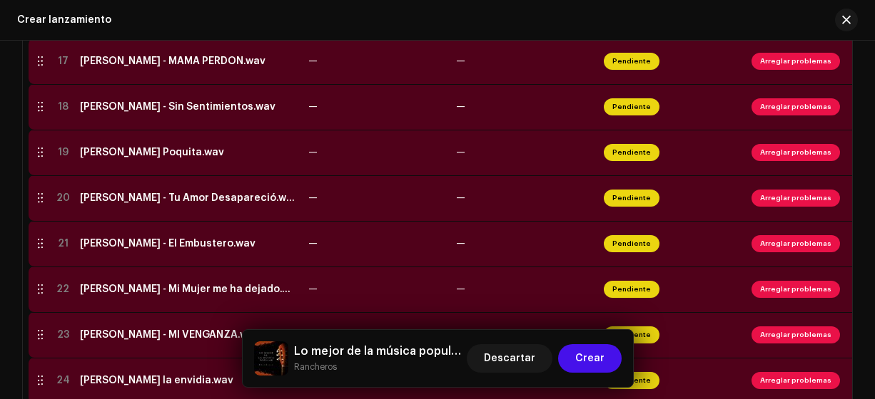
scroll to position [1086, 0]
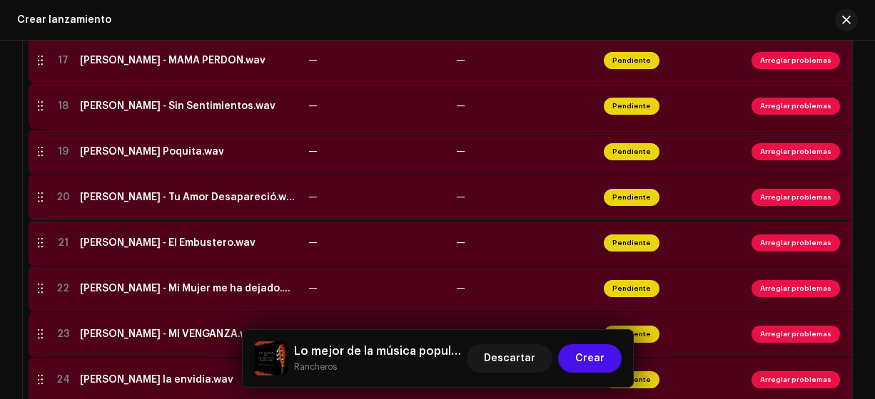
click at [122, 242] on div "[PERSON_NAME] - El Embustero.wav" at bounding box center [167, 243] width 175 height 11
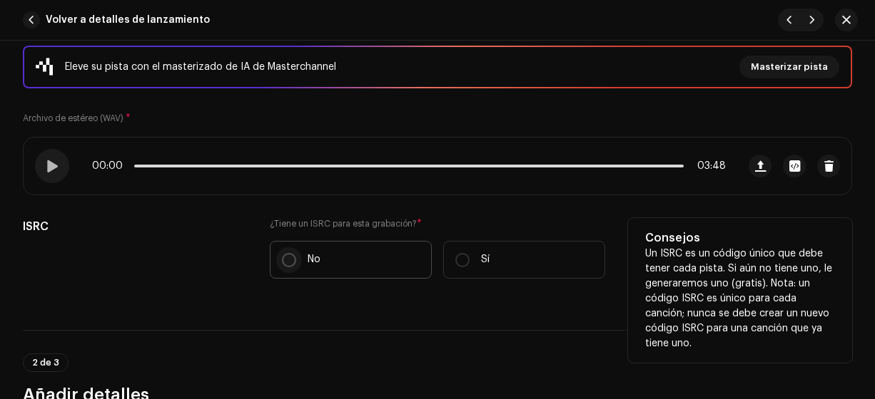
click at [284, 257] on input "No" at bounding box center [289, 260] width 14 height 14
radio input "true"
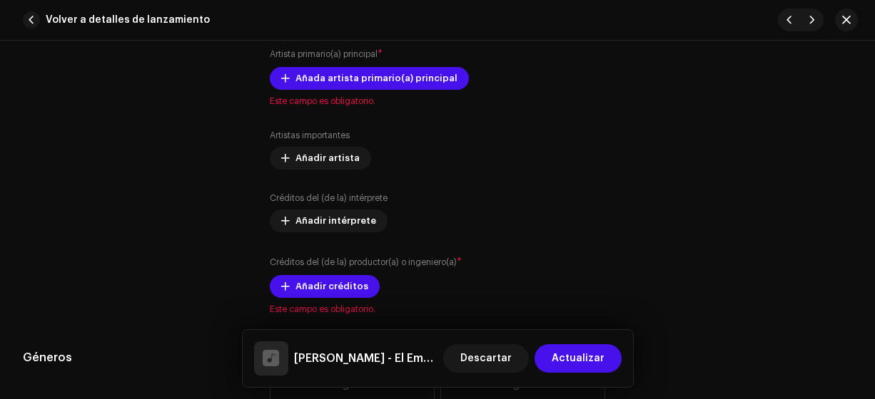
scroll to position [937, 0]
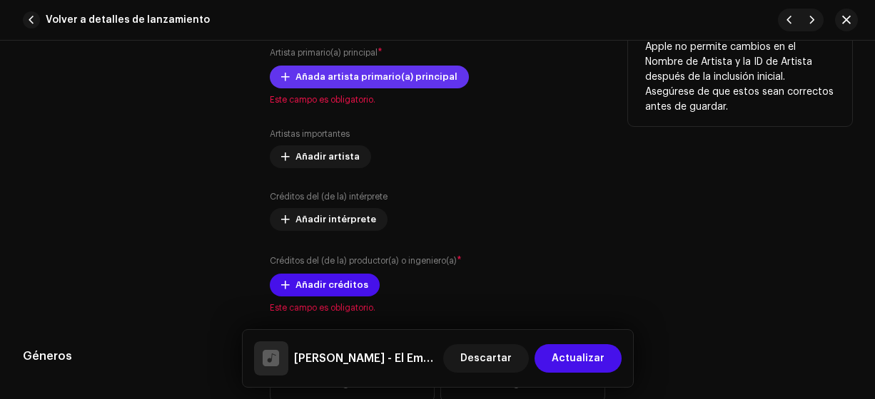
click at [405, 76] on span "Añada artista primario(a) principal" at bounding box center [376, 77] width 162 height 29
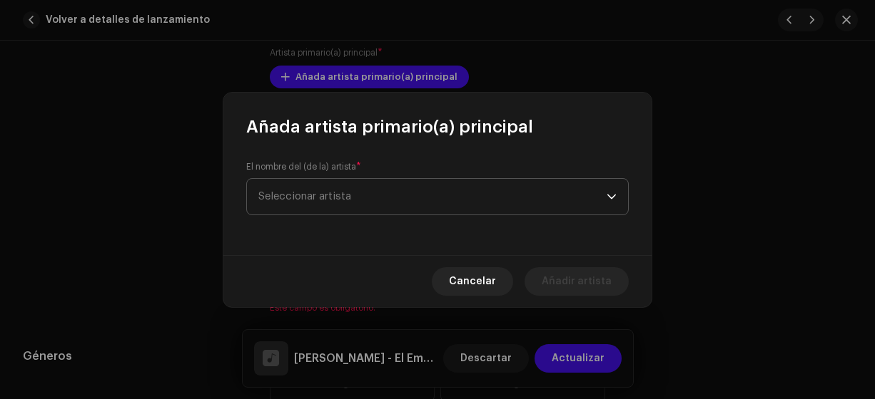
click at [327, 200] on span "Seleccionar artista" at bounding box center [304, 196] width 93 height 11
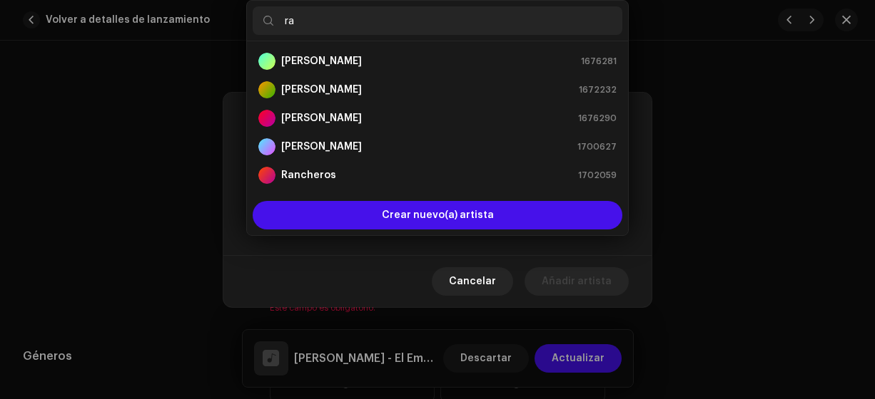
type input "ran"
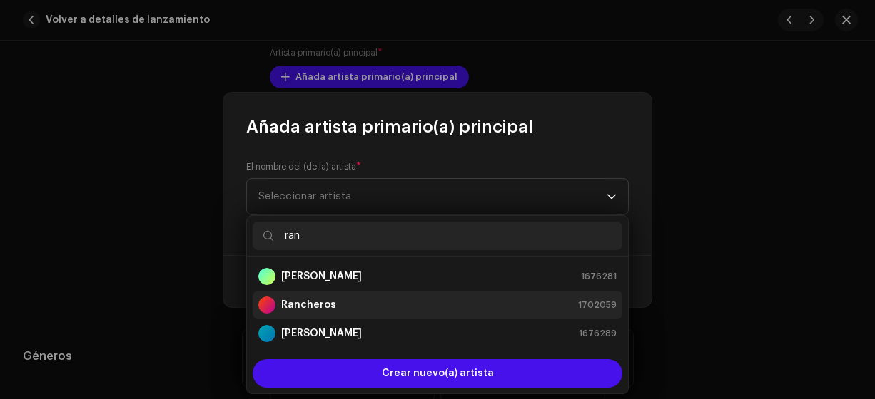
click at [307, 305] on strong "Rancheros" at bounding box center [308, 305] width 55 height 14
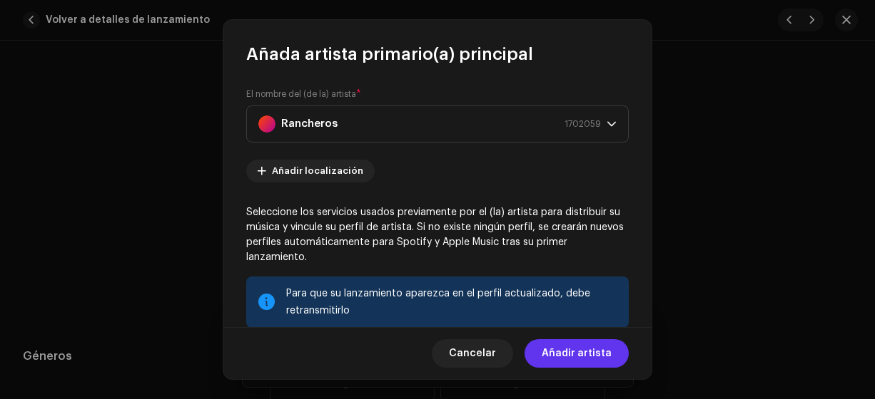
click at [581, 354] on span "Añadir artista" at bounding box center [576, 354] width 70 height 29
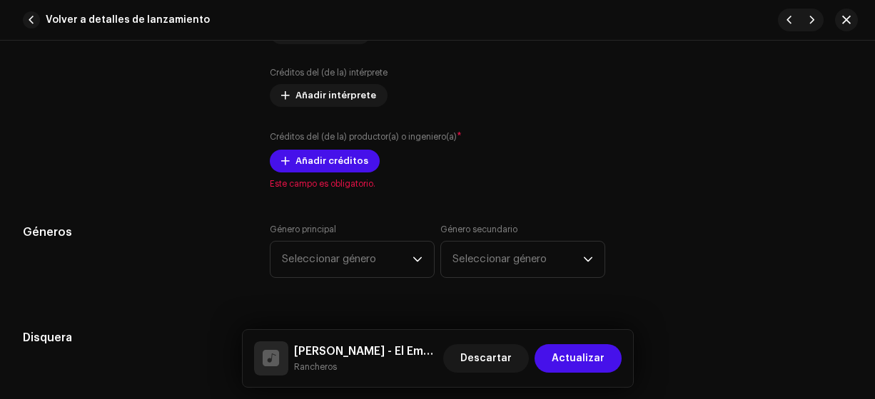
scroll to position [1103, 0]
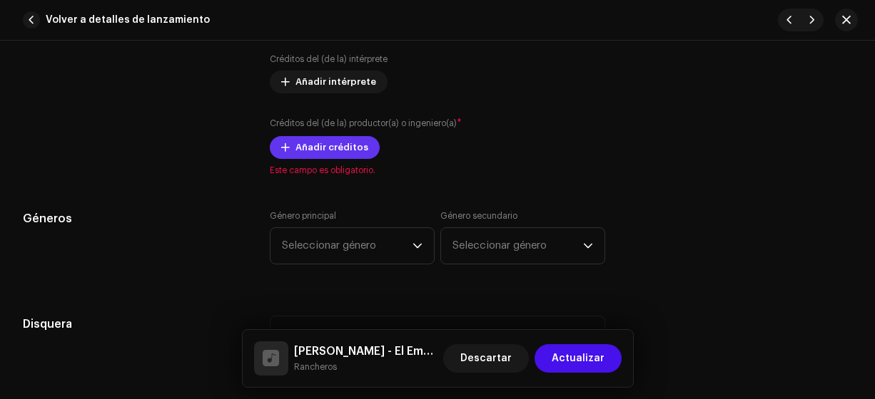
click at [327, 144] on span "Añadir créditos" at bounding box center [331, 147] width 73 height 29
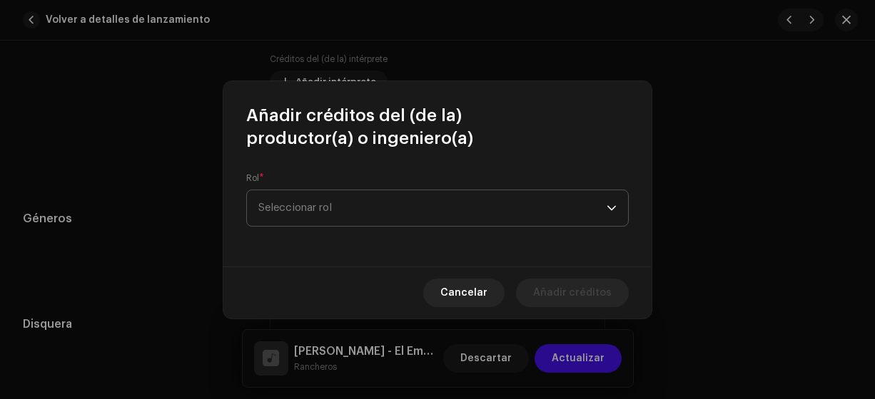
click at [328, 190] on span "Seleccionar rol" at bounding box center [432, 208] width 348 height 36
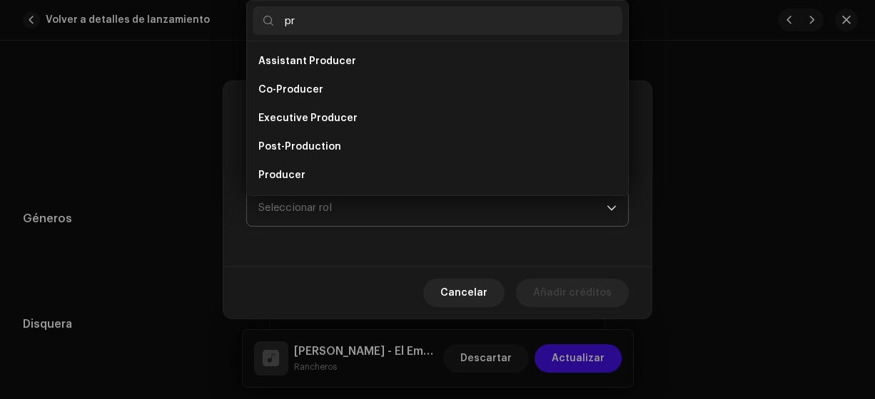
type input "pro"
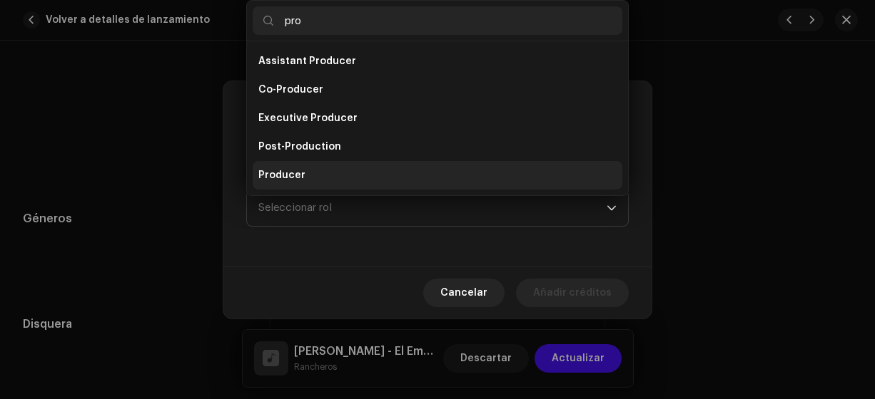
click at [291, 178] on span "Producer" at bounding box center [281, 175] width 47 height 14
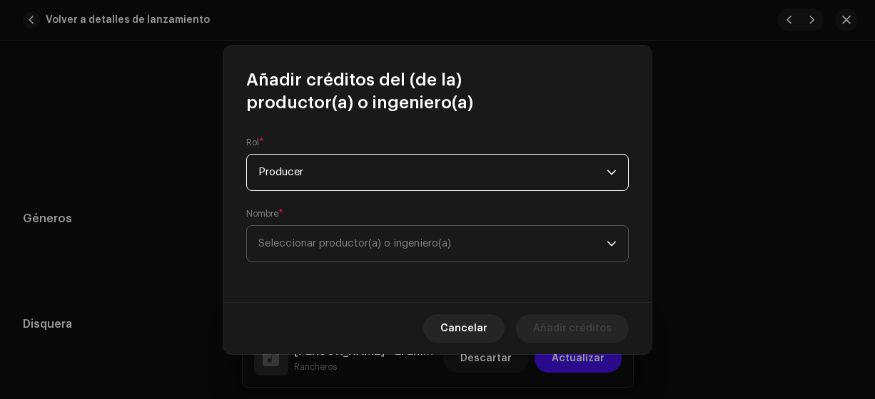
click at [300, 244] on span "Seleccionar productor(a) o ingeniero(a)" at bounding box center [354, 243] width 193 height 11
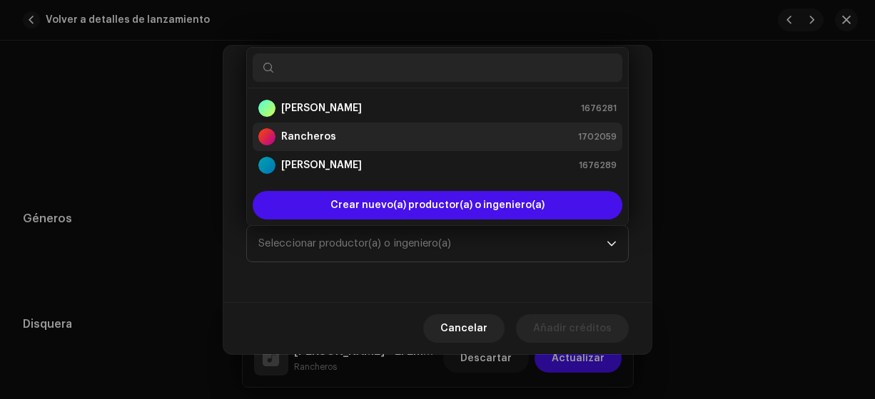
click at [290, 137] on strong "Rancheros" at bounding box center [308, 137] width 55 height 14
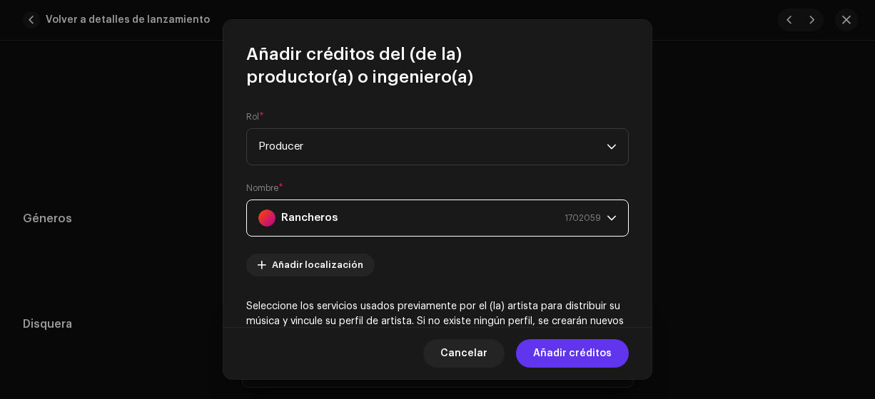
click at [550, 353] on span "Añadir créditos" at bounding box center [572, 354] width 78 height 29
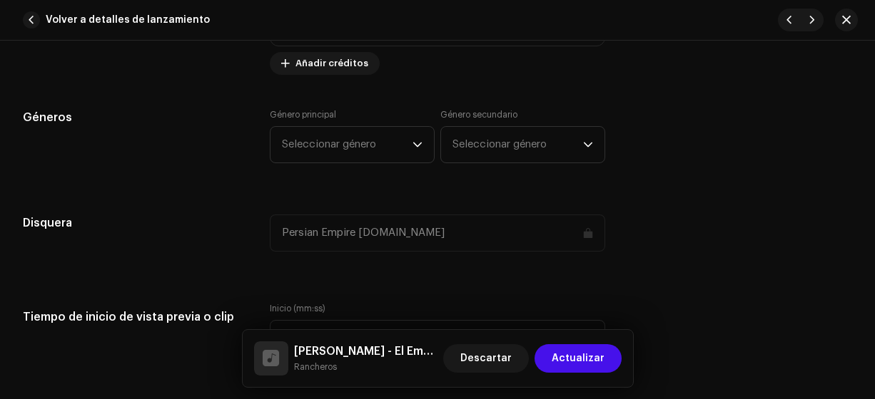
scroll to position [1304, 0]
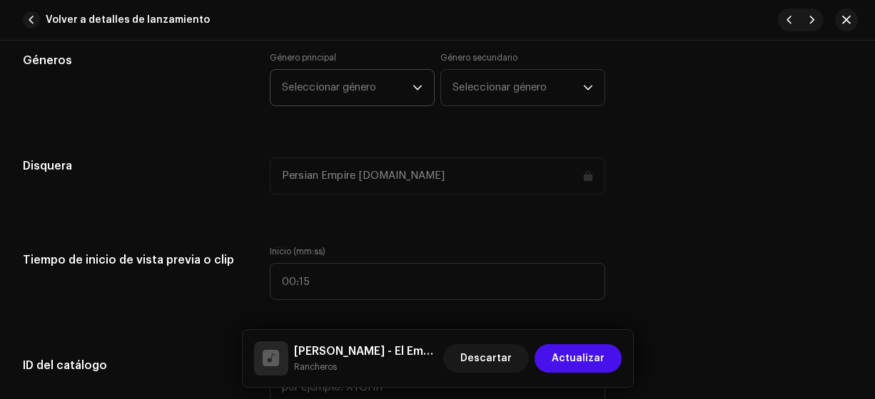
click at [348, 81] on span "Seleccionar género" at bounding box center [347, 88] width 131 height 36
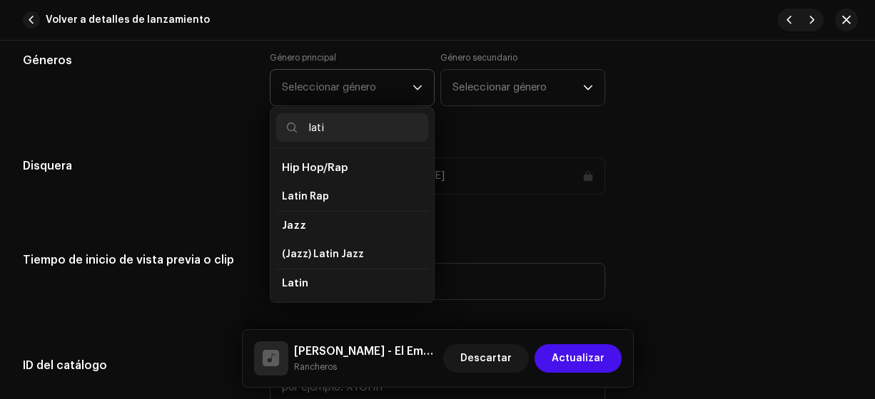
type input "latin"
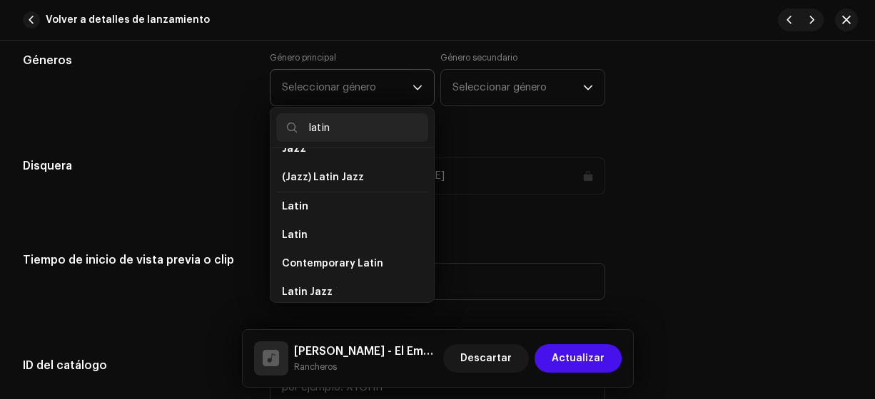
scroll to position [115, 0]
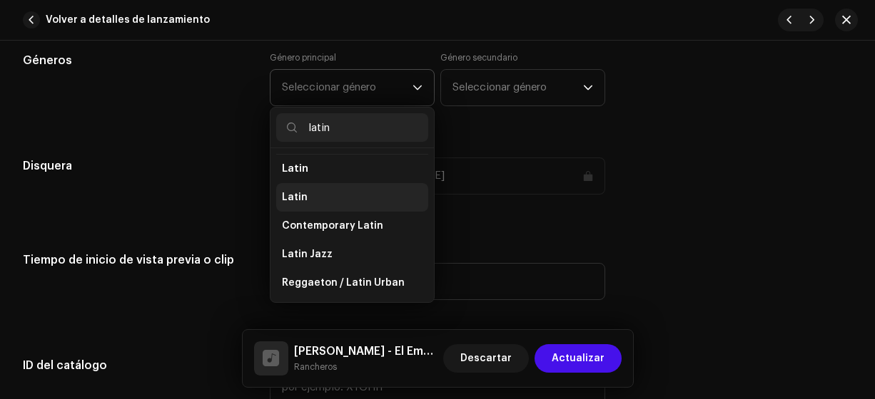
click at [292, 193] on span "Latin" at bounding box center [295, 197] width 26 height 14
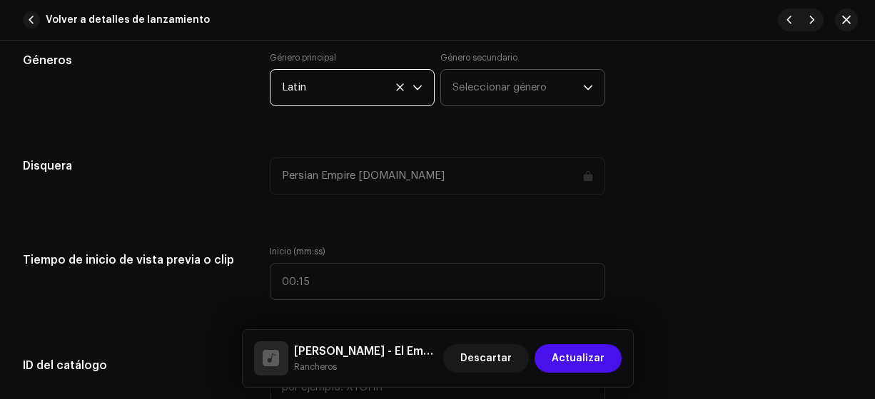
click at [477, 84] on span "Seleccionar género" at bounding box center [517, 88] width 131 height 36
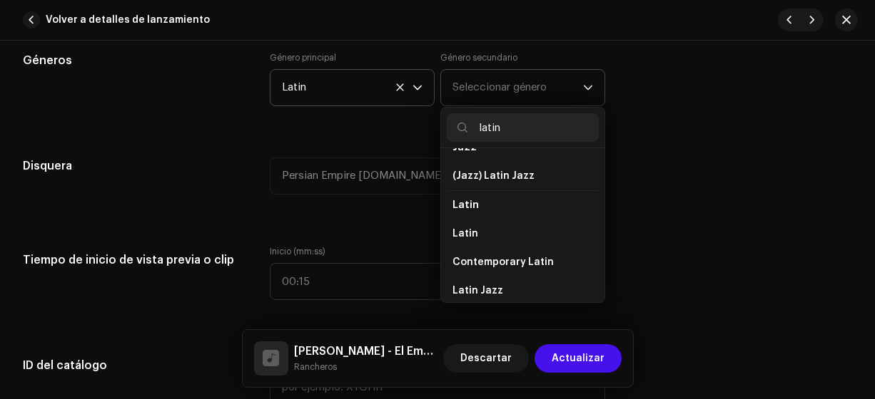
scroll to position [80, 0]
type input "latin"
click at [474, 247] on li "Contemporary Latin" at bounding box center [523, 261] width 152 height 29
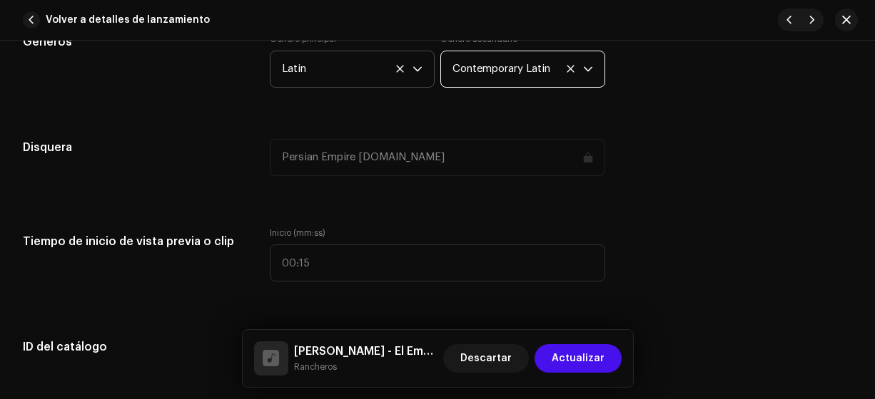
scroll to position [1324, 0]
click at [498, 65] on span "Contemporary Latin" at bounding box center [517, 68] width 131 height 36
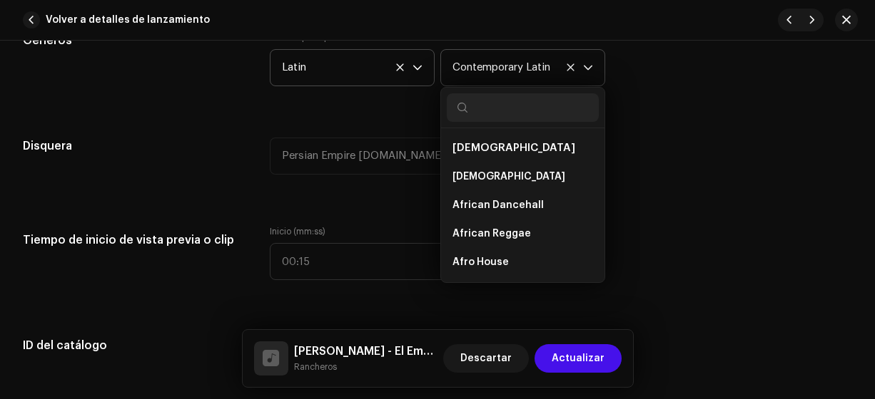
scroll to position [8082, 0]
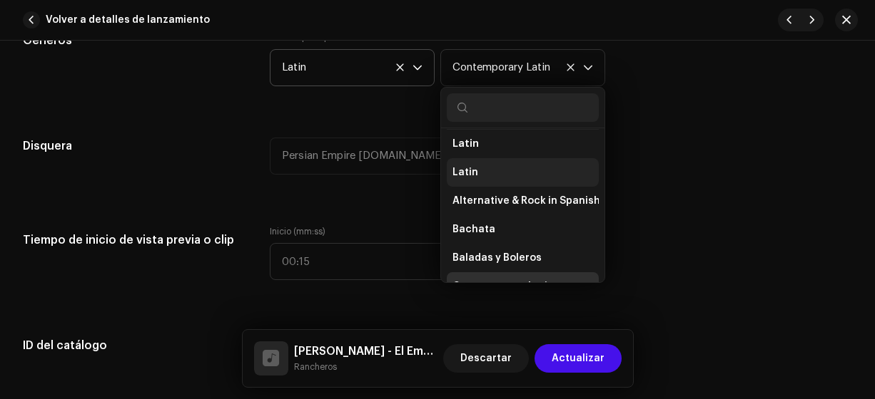
click at [470, 165] on span "Latin" at bounding box center [465, 172] width 26 height 14
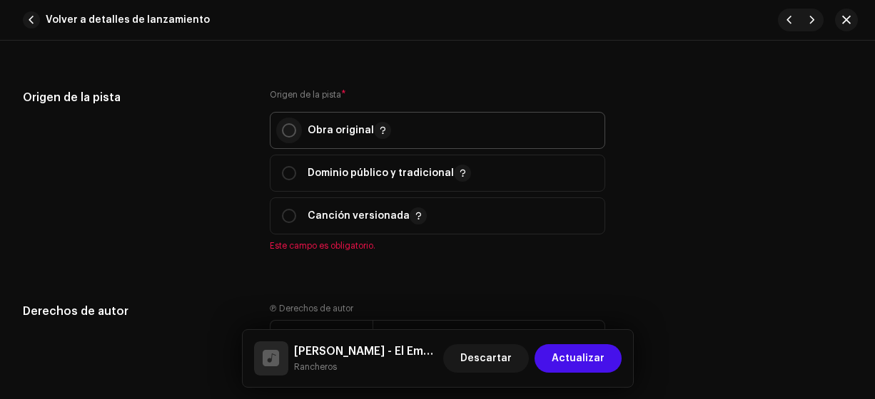
click at [288, 131] on input "radio" at bounding box center [289, 130] width 14 height 14
radio input "true"
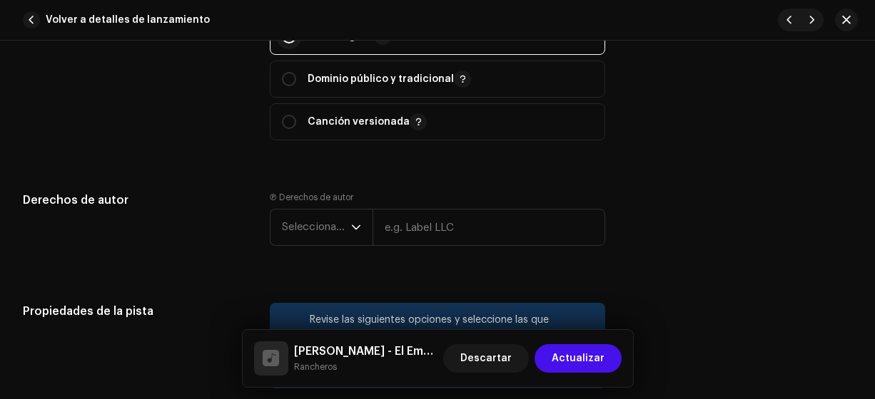
scroll to position [1842, 0]
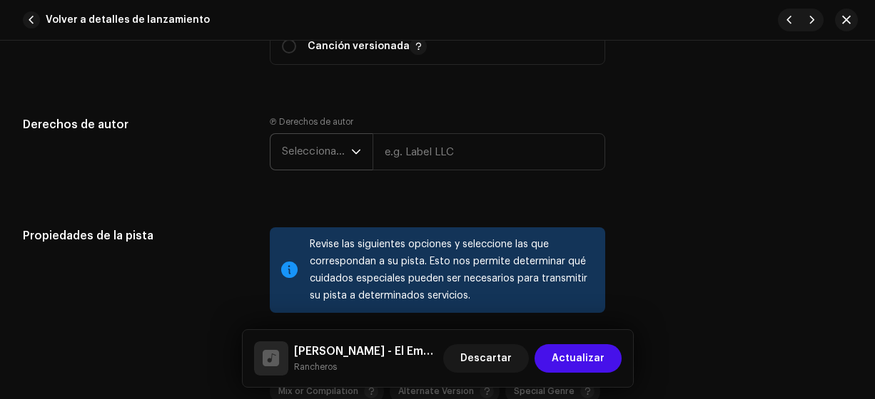
click at [314, 144] on span "Seleccionar año" at bounding box center [316, 152] width 69 height 36
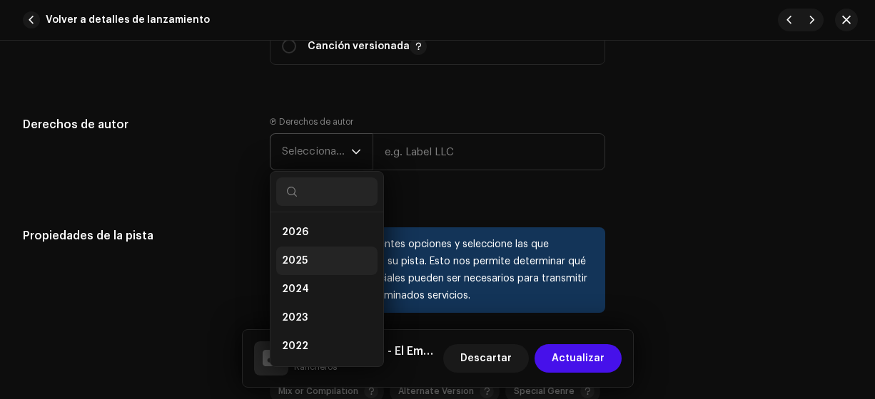
click at [290, 258] on span "2025" at bounding box center [295, 261] width 26 height 14
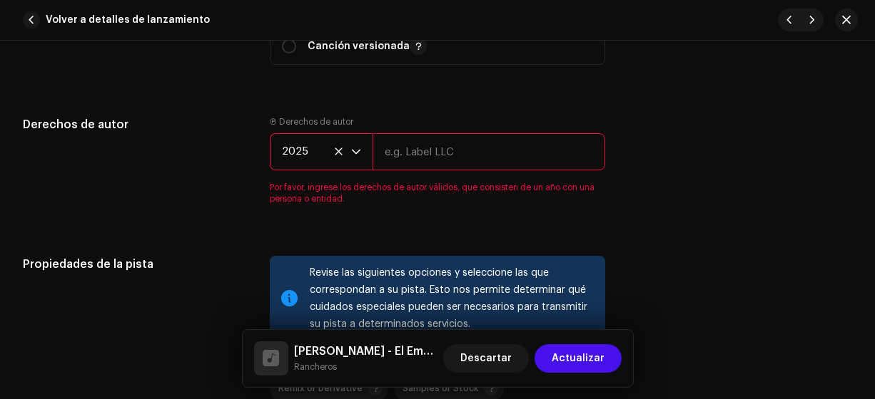
click at [408, 148] on input "text" at bounding box center [488, 151] width 233 height 37
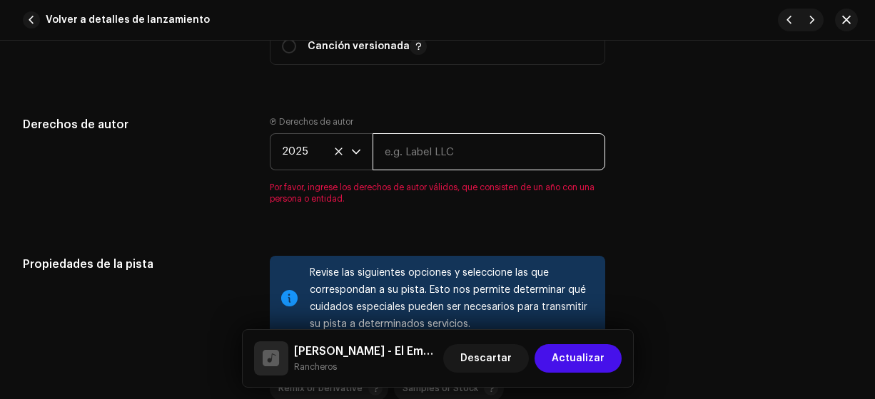
type input "Rancheros"
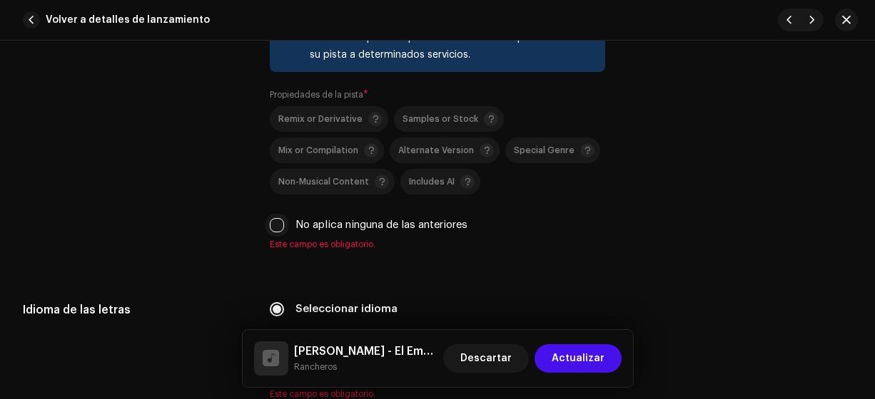
click at [275, 221] on input "No aplica ninguna de las anteriores" at bounding box center [277, 225] width 14 height 14
checkbox input "true"
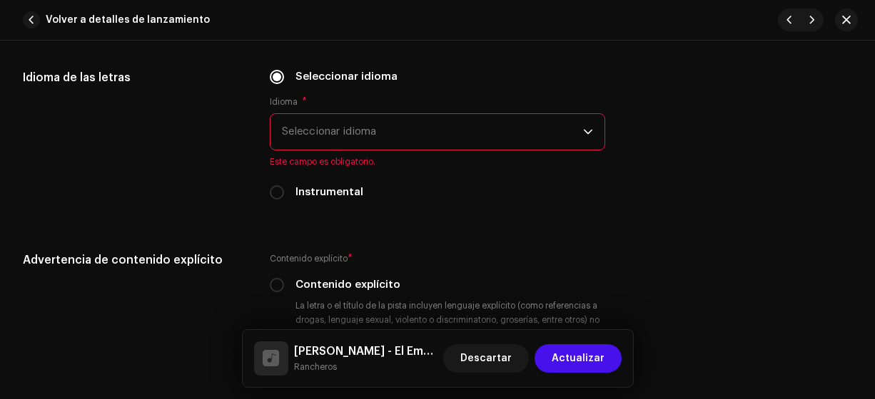
scroll to position [2301, 0]
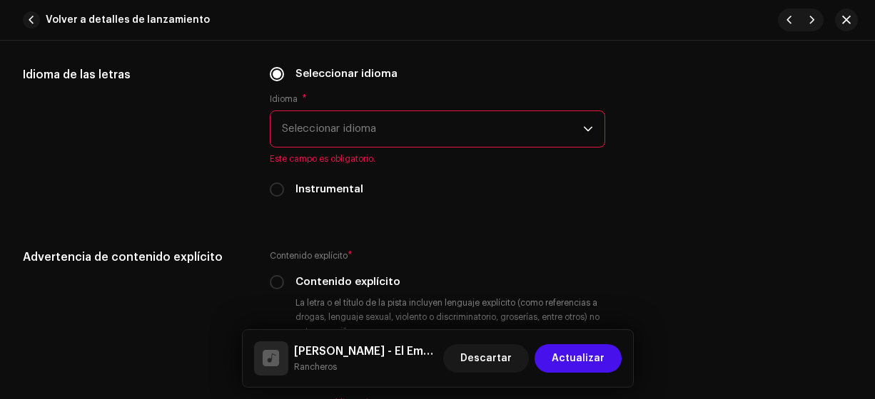
click at [304, 132] on span "Seleccionar idioma" at bounding box center [433, 129] width 302 height 36
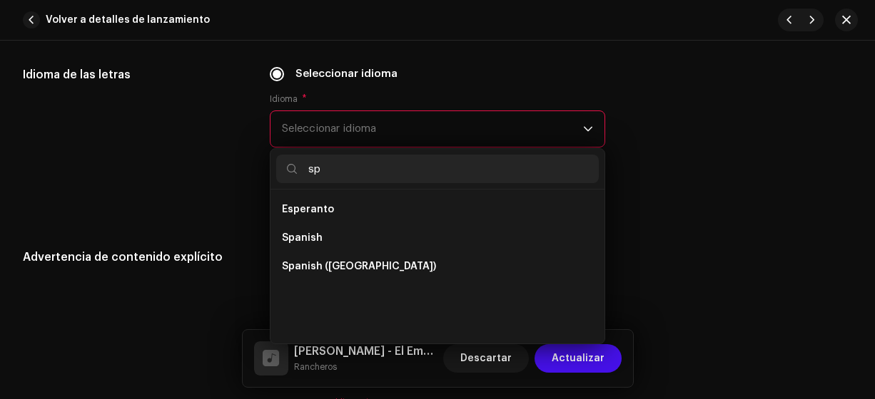
scroll to position [0, 0]
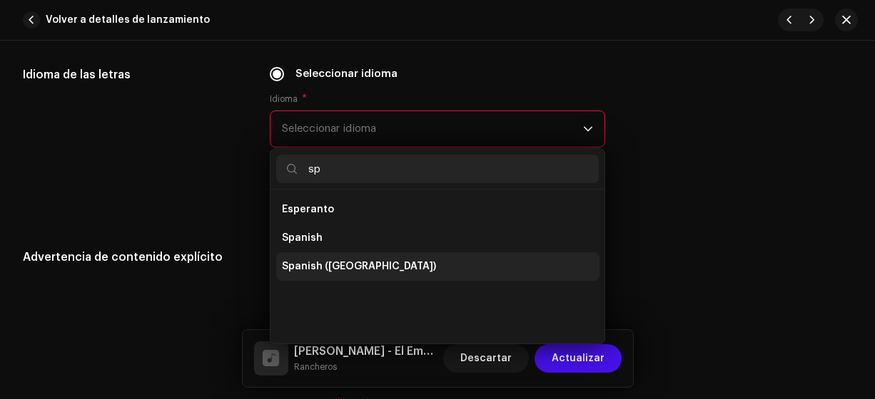
type input "sp"
click at [379, 262] on span "Spanish ([GEOGRAPHIC_DATA])" at bounding box center [359, 267] width 154 height 14
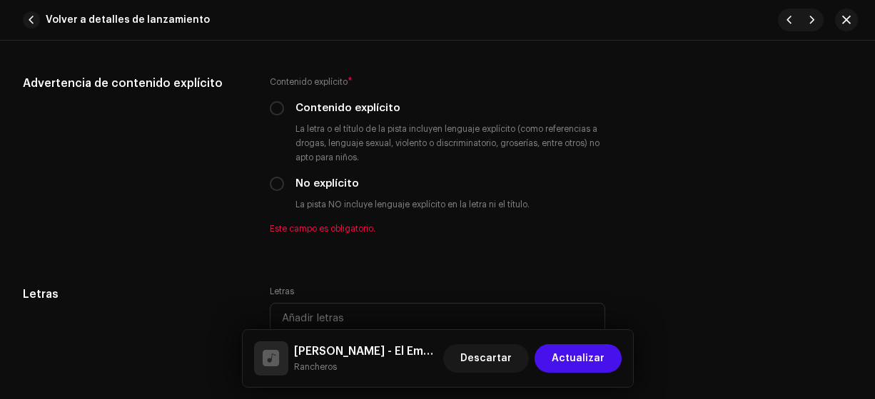
scroll to position [2462, 0]
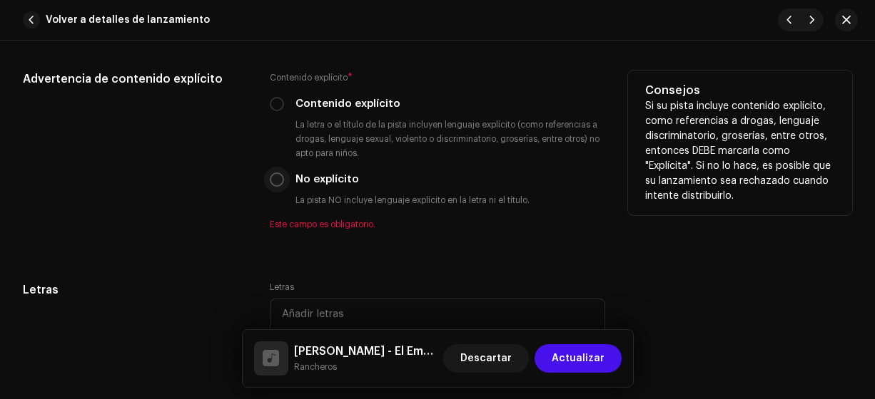
click at [272, 174] on input "No explícito" at bounding box center [277, 180] width 14 height 14
radio input "true"
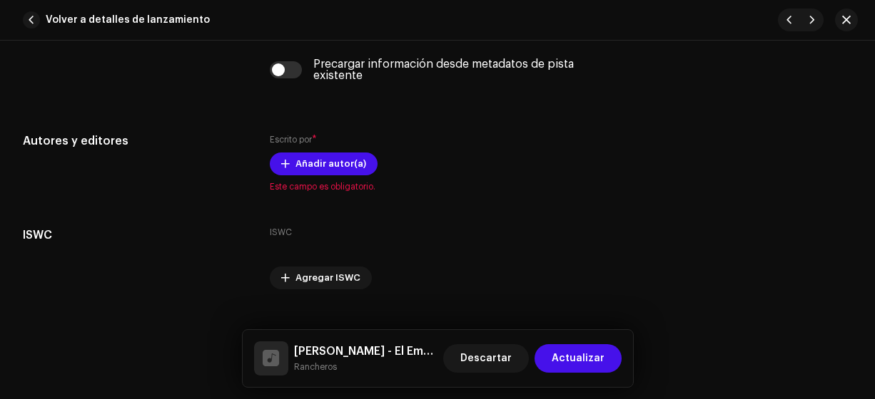
scroll to position [2898, 0]
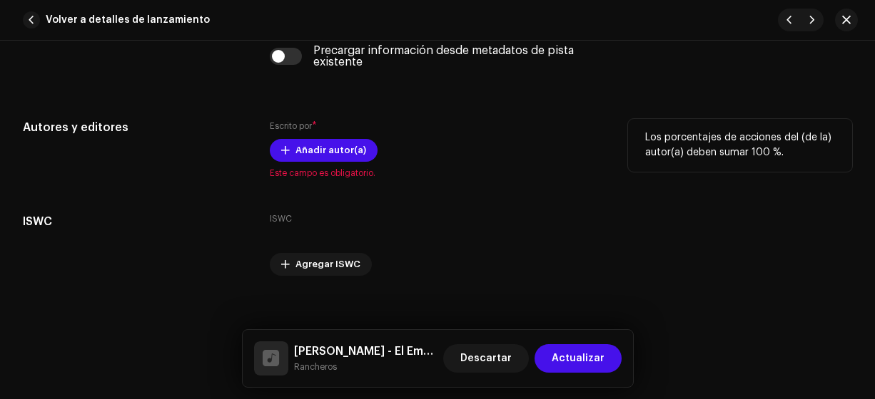
click at [328, 158] on div "Escrito por * Añadir autor(a) Este campo es obligatorio." at bounding box center [438, 149] width 336 height 60
click at [315, 148] on span "Añadir autor(a)" at bounding box center [330, 150] width 71 height 29
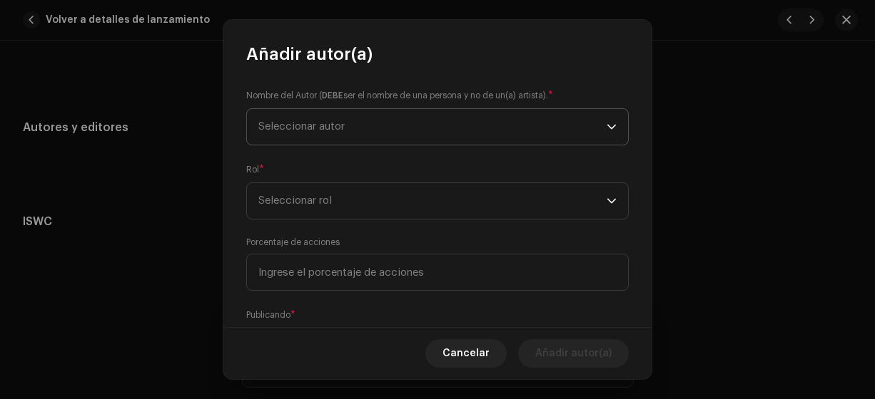
click at [306, 125] on span "Seleccionar autor" at bounding box center [301, 126] width 86 height 11
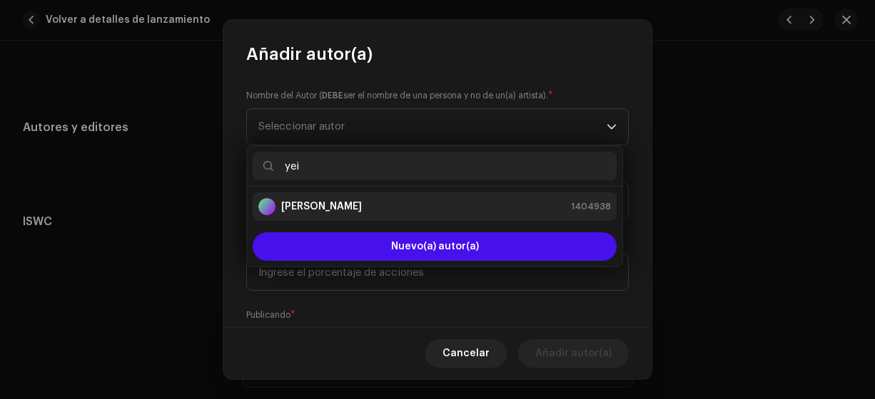
type input "yei"
click at [317, 210] on strong "[PERSON_NAME]" at bounding box center [321, 207] width 81 height 14
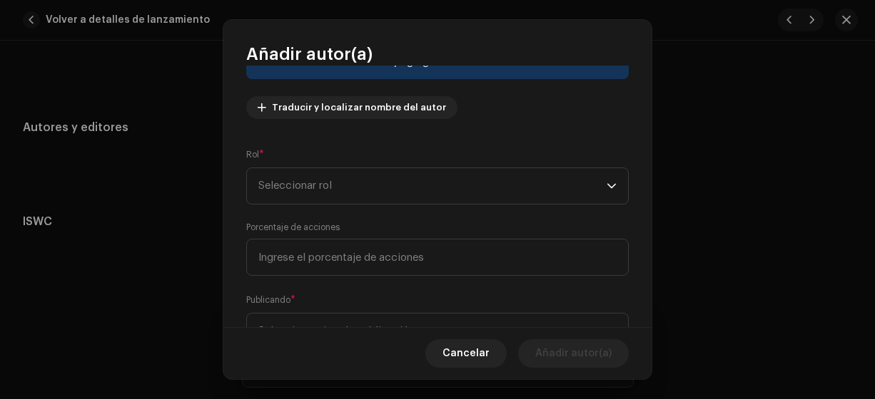
scroll to position [153, 0]
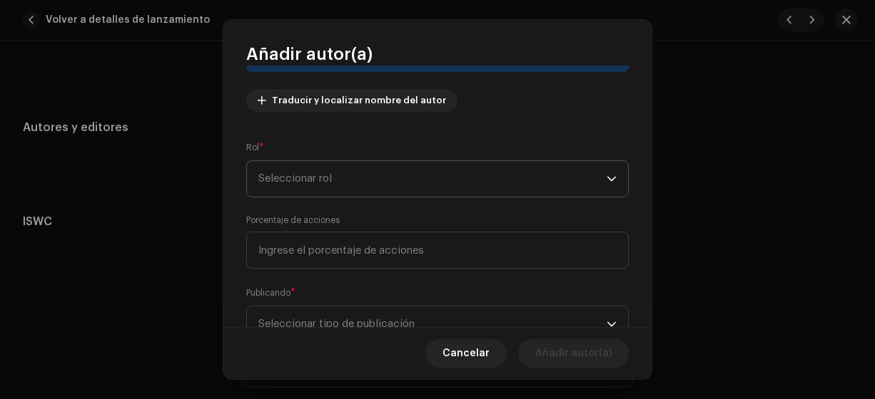
click at [273, 180] on span "Seleccionar rol" at bounding box center [432, 179] width 348 height 36
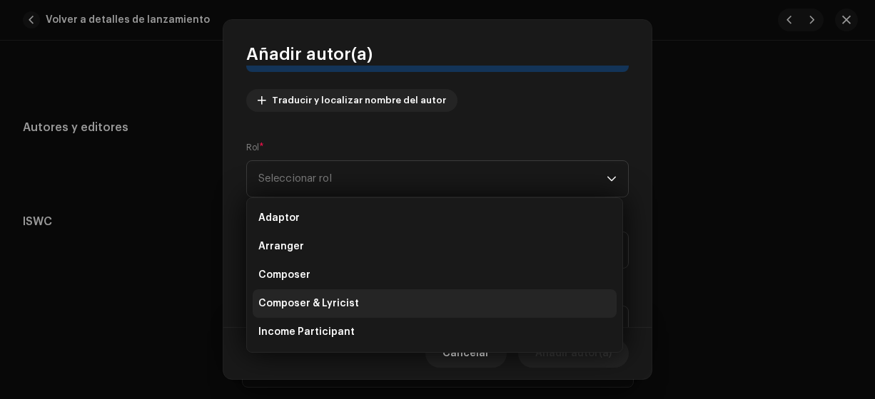
click at [321, 307] on span "Composer & Lyricist" at bounding box center [308, 304] width 101 height 14
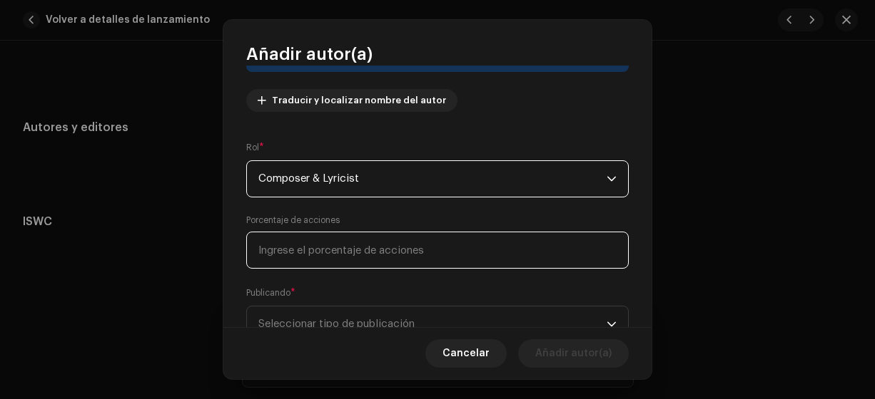
click at [263, 245] on input at bounding box center [437, 250] width 382 height 37
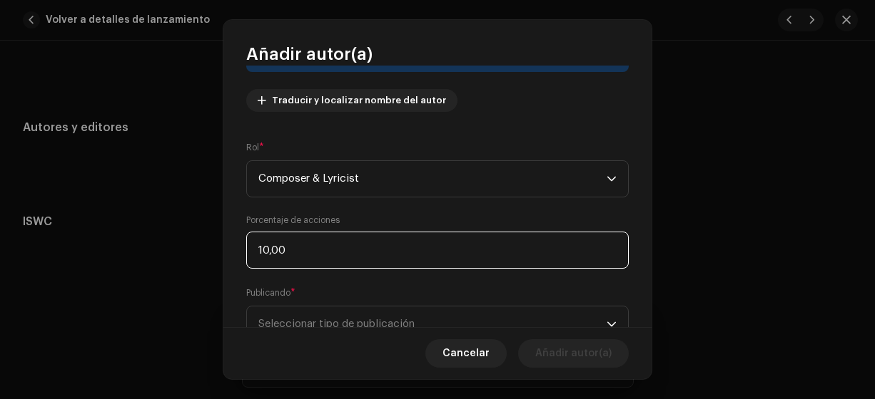
type input "100,00"
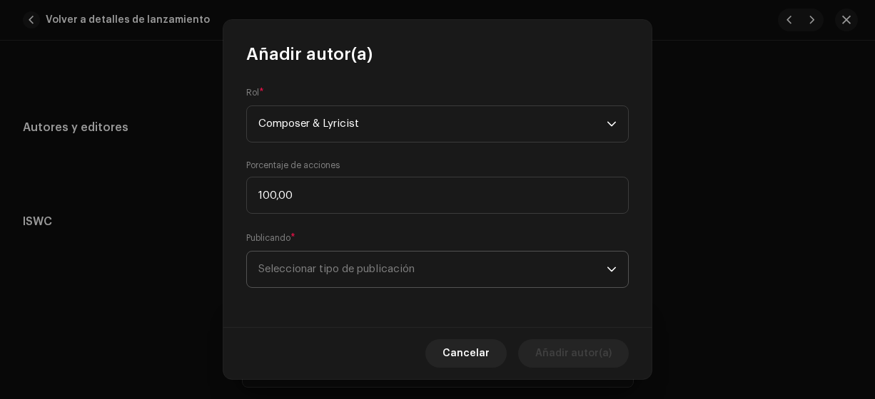
click at [310, 260] on span "Seleccionar tipo de publicación" at bounding box center [432, 270] width 348 height 36
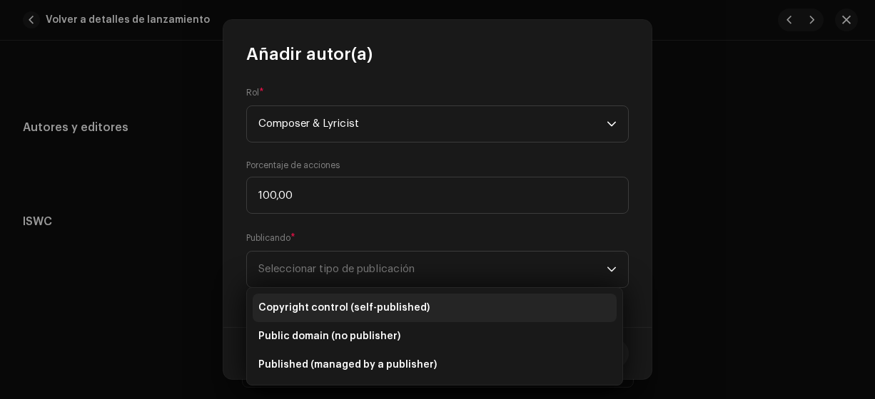
click at [328, 302] on span "Copyright control (self-published)" at bounding box center [343, 308] width 171 height 14
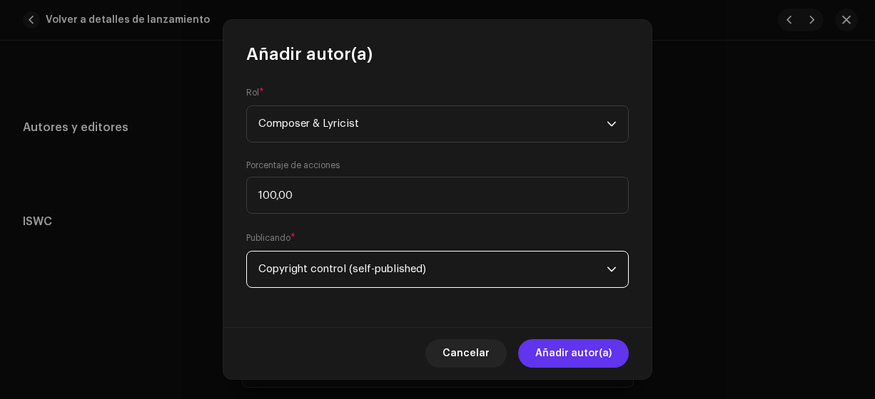
click at [542, 351] on span "Añadir autor(a)" at bounding box center [573, 354] width 76 height 29
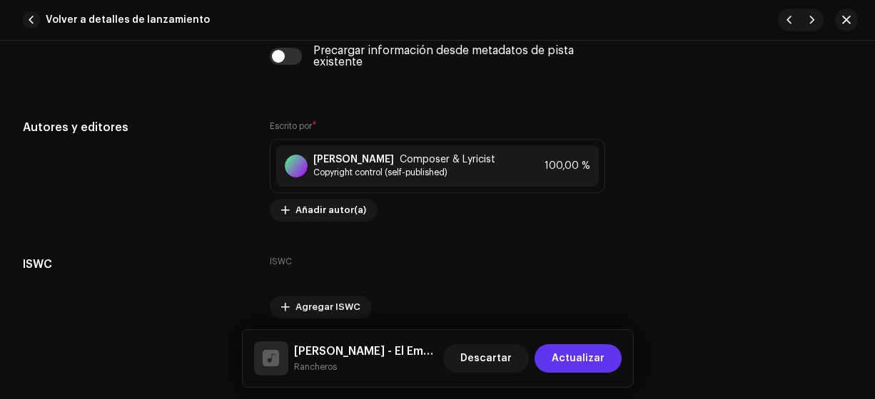
click at [561, 355] on span "Actualizar" at bounding box center [577, 359] width 53 height 29
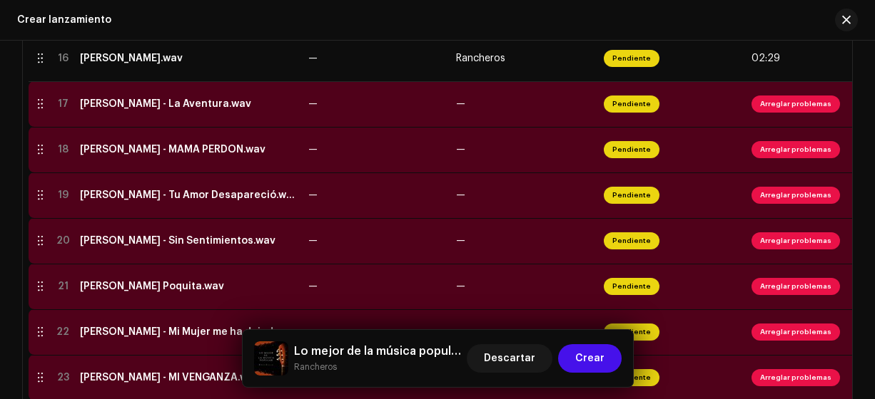
scroll to position [1039, 0]
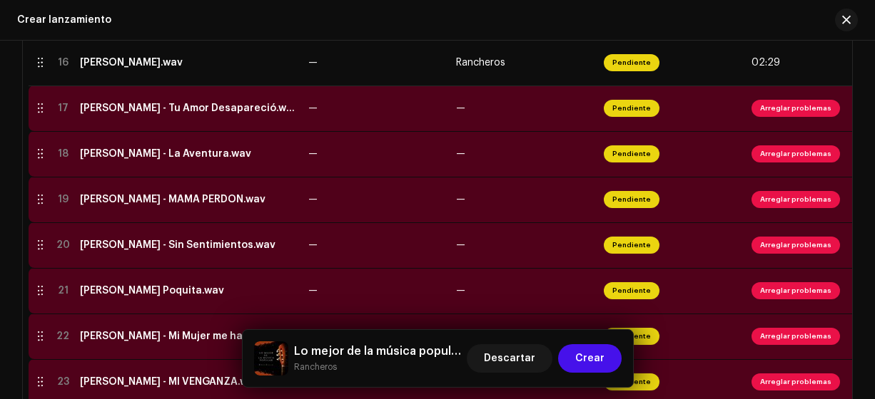
click at [133, 111] on div "[PERSON_NAME] - Tu Amor Desapareció.wav" at bounding box center [188, 108] width 217 height 11
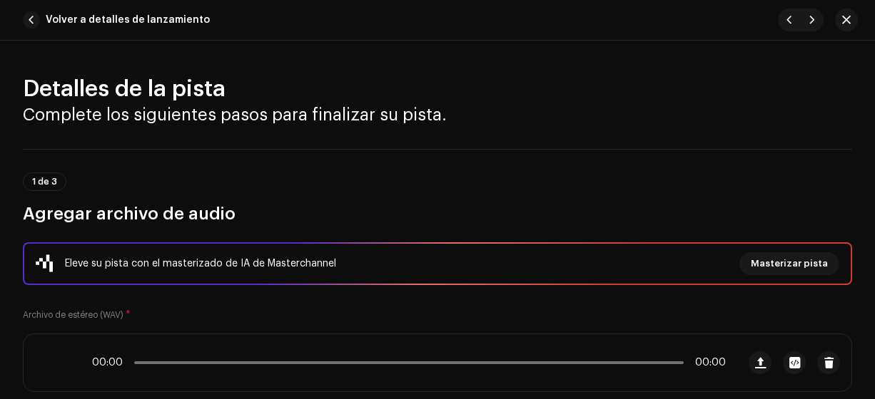
click at [130, 103] on h2 "Detalles de la pista" at bounding box center [437, 89] width 829 height 29
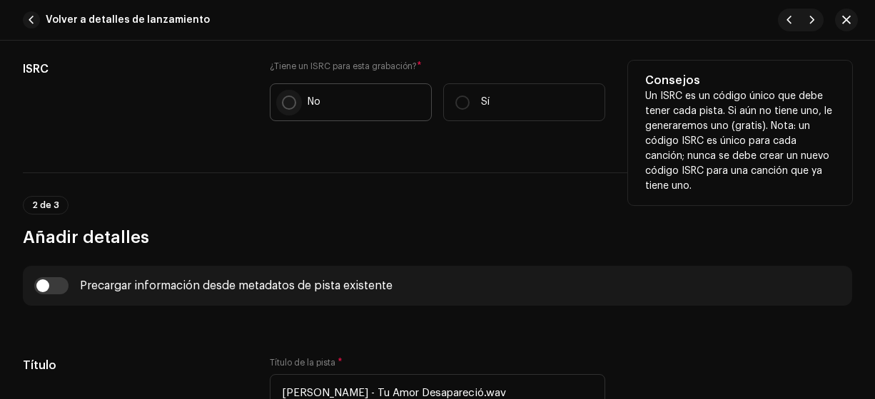
click at [284, 101] on input "No" at bounding box center [289, 103] width 14 height 14
radio input "true"
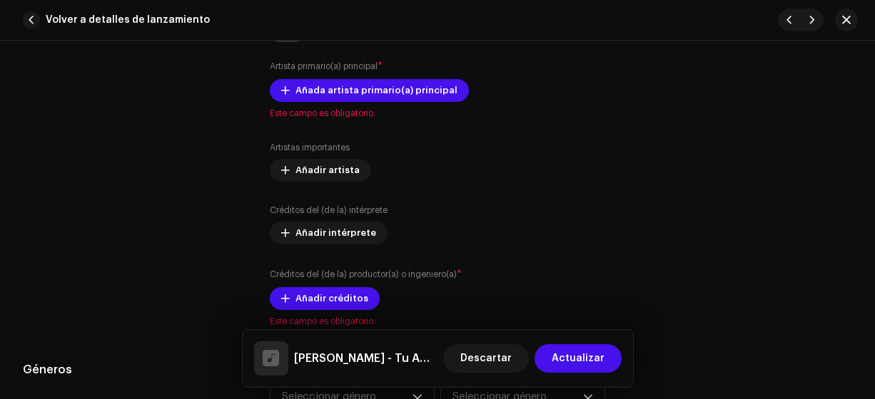
scroll to position [926, 0]
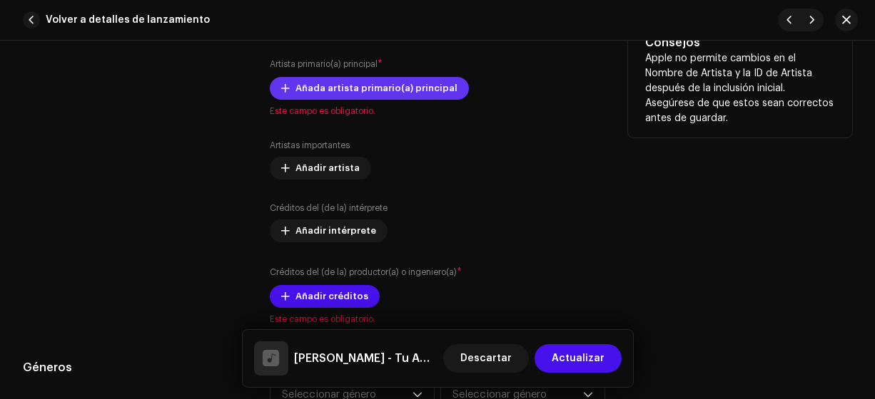
click at [333, 86] on span "Añada artista primario(a) principal" at bounding box center [376, 88] width 162 height 29
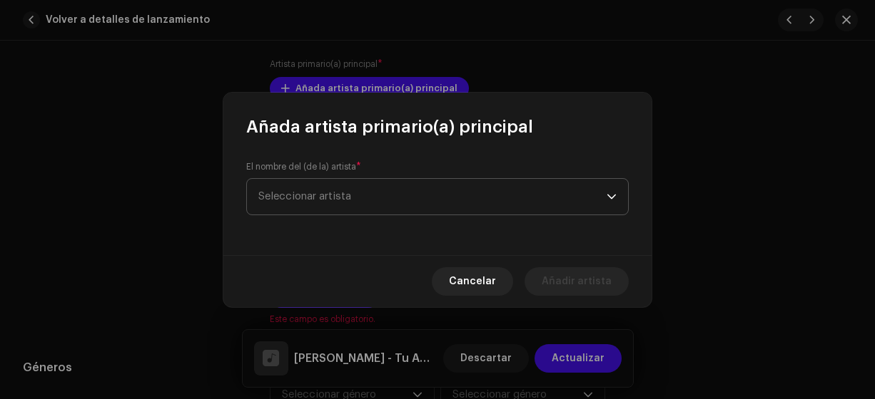
click at [295, 195] on span "Seleccionar artista" at bounding box center [304, 196] width 93 height 11
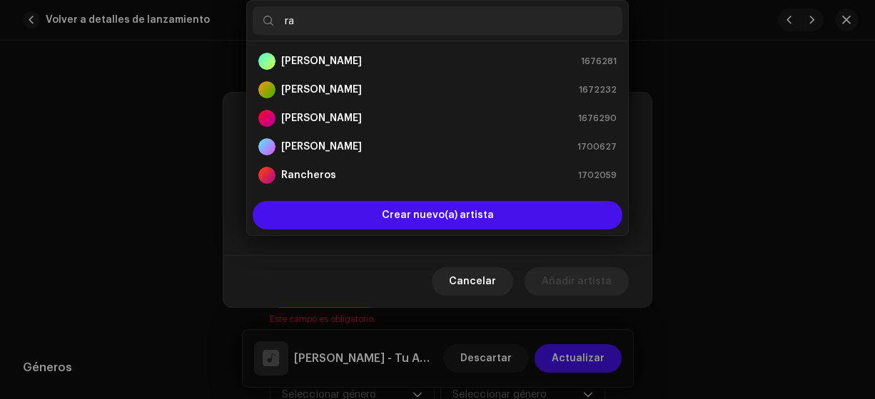
type input "ran"
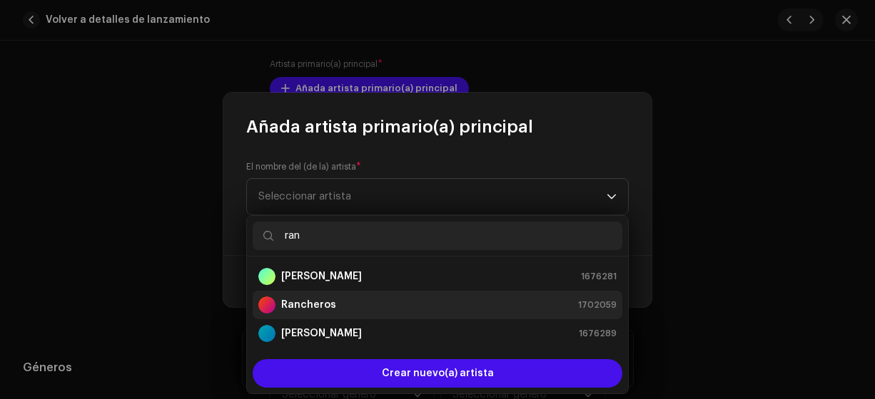
click at [307, 308] on strong "Rancheros" at bounding box center [308, 305] width 55 height 14
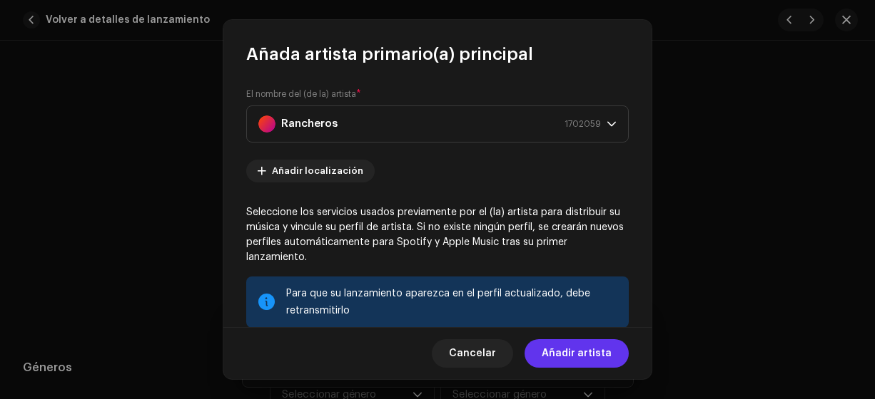
click at [563, 357] on span "Añadir artista" at bounding box center [576, 354] width 70 height 29
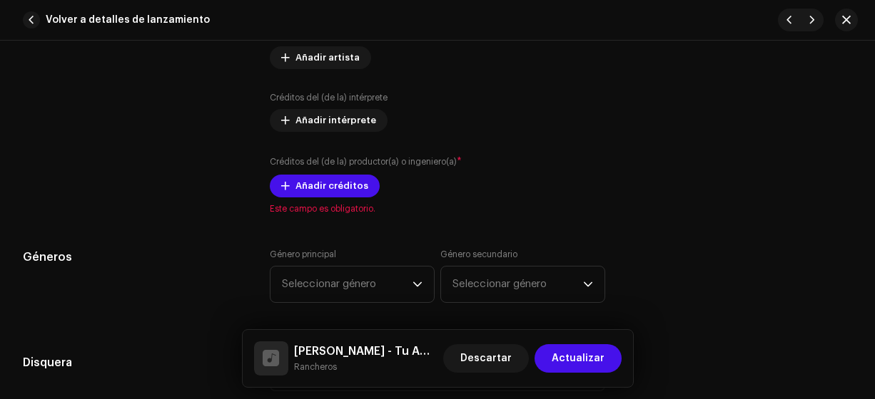
scroll to position [1081, 0]
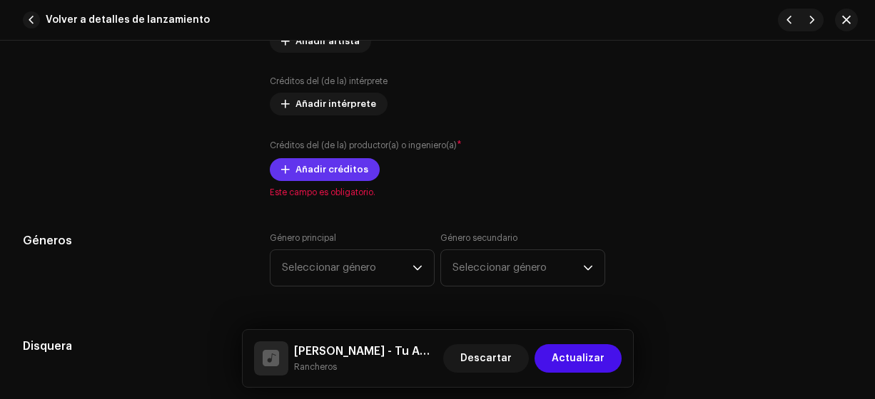
click at [327, 167] on span "Añadir créditos" at bounding box center [331, 170] width 73 height 29
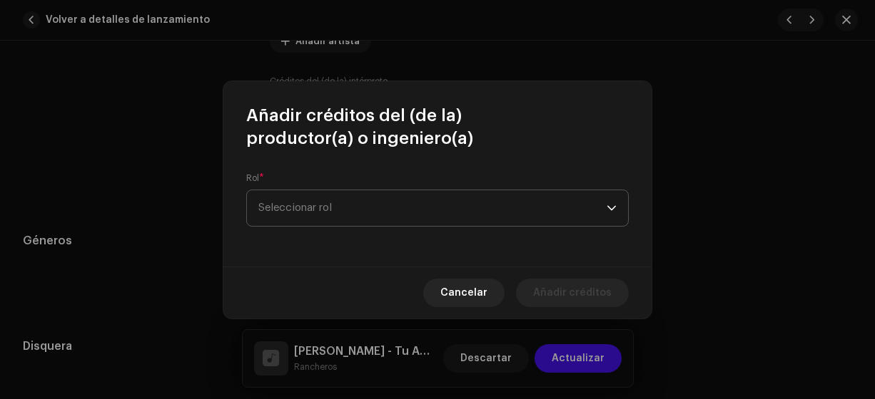
click at [305, 213] on span "Seleccionar rol" at bounding box center [432, 208] width 348 height 36
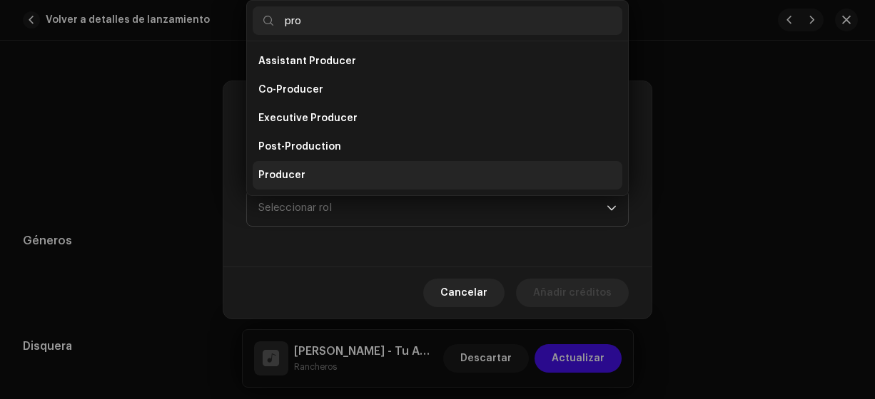
type input "pro"
click at [280, 173] on span "Producer" at bounding box center [281, 175] width 47 height 14
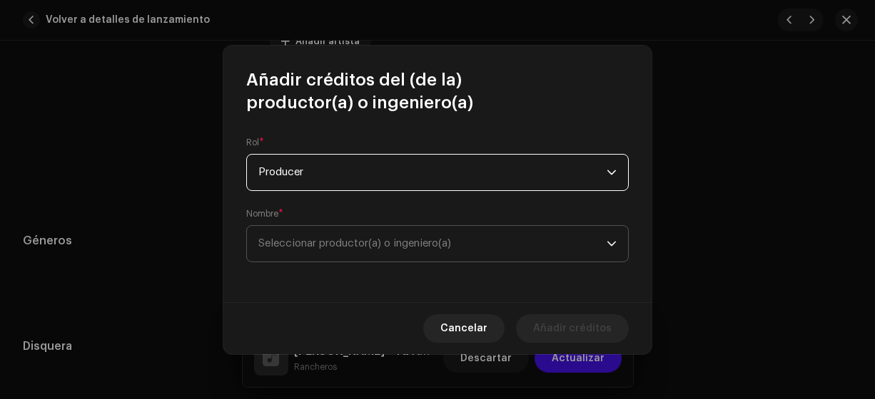
click at [278, 243] on span "Seleccionar productor(a) o ingeniero(a)" at bounding box center [354, 243] width 193 height 11
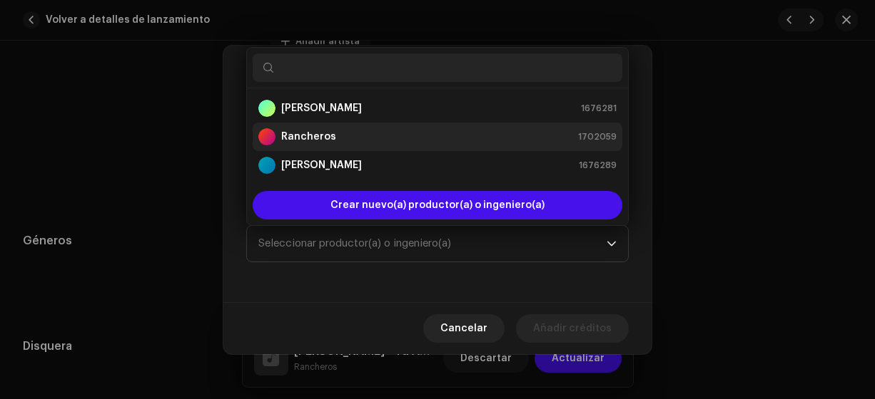
click at [287, 141] on strong "Rancheros" at bounding box center [308, 137] width 55 height 14
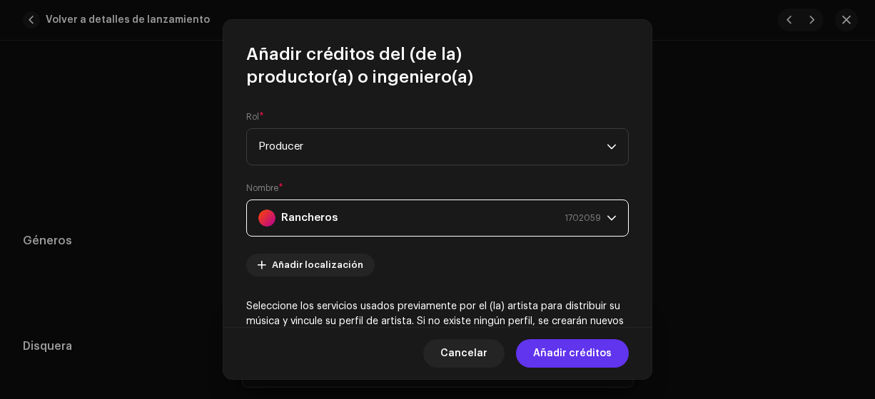
click at [571, 351] on span "Añadir créditos" at bounding box center [572, 354] width 78 height 29
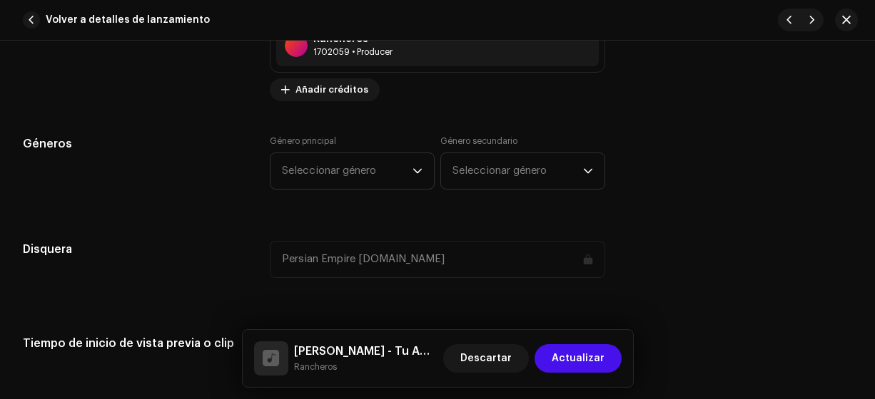
scroll to position [1305, 0]
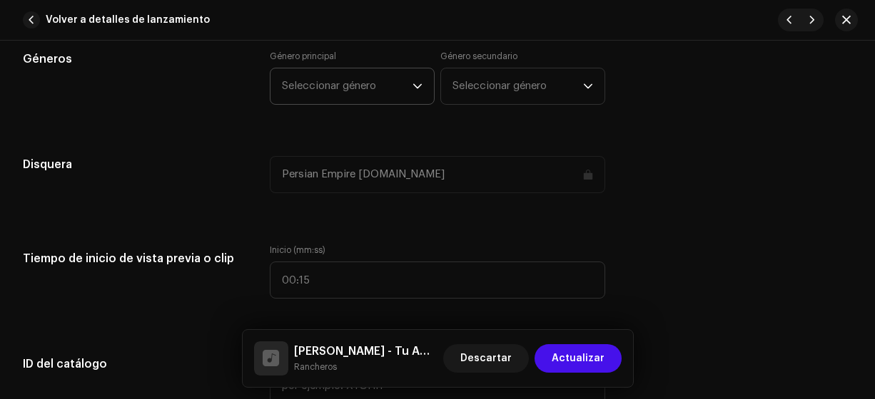
click at [319, 76] on span "Seleccionar género" at bounding box center [347, 86] width 131 height 36
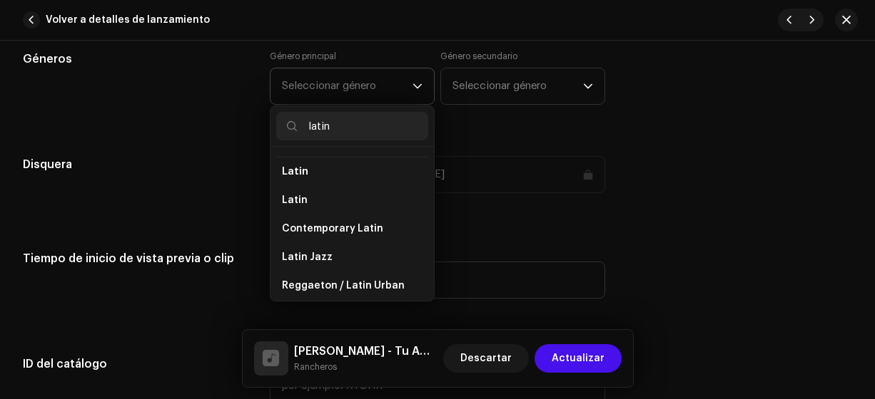
scroll to position [112, 0]
type input "latin"
click at [287, 194] on span "Latin" at bounding box center [295, 199] width 26 height 14
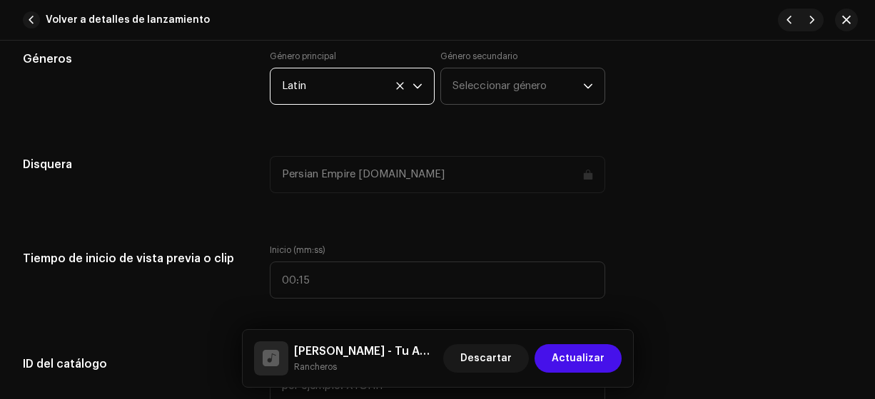
click at [483, 82] on span "Seleccionar género" at bounding box center [517, 86] width 131 height 36
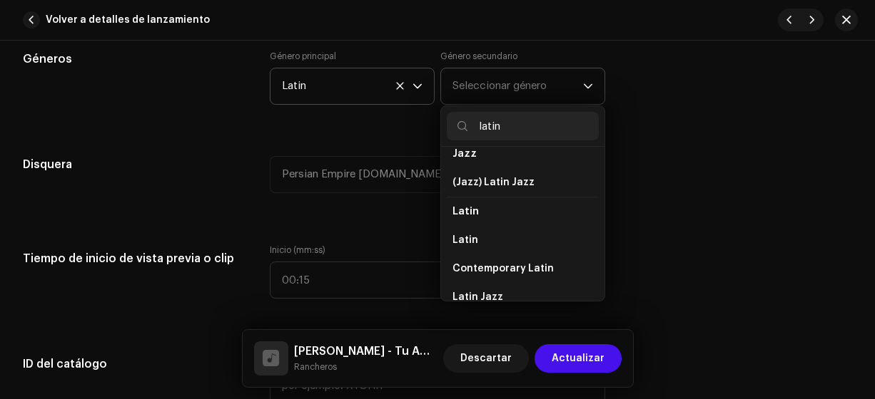
scroll to position [115, 0]
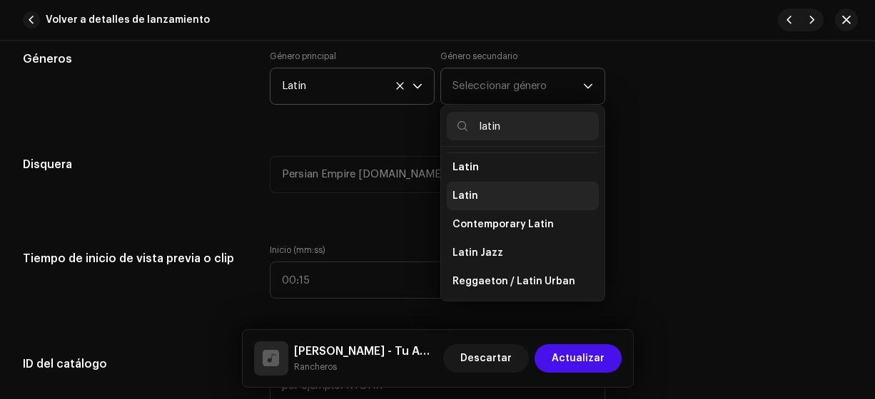
type input "latin"
click at [471, 194] on span "Latin" at bounding box center [465, 196] width 26 height 14
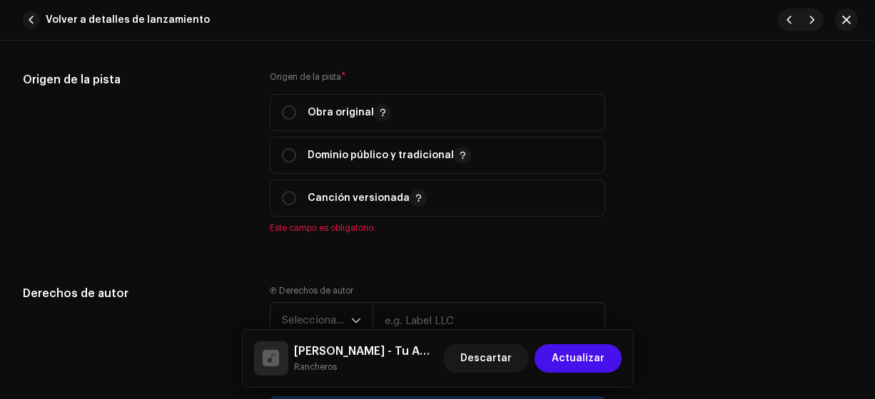
scroll to position [1649, 0]
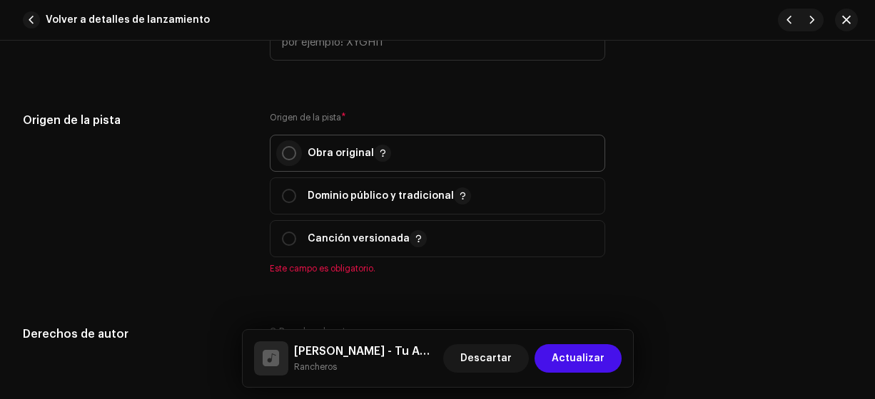
click at [284, 150] on input "radio" at bounding box center [289, 153] width 14 height 14
radio input "true"
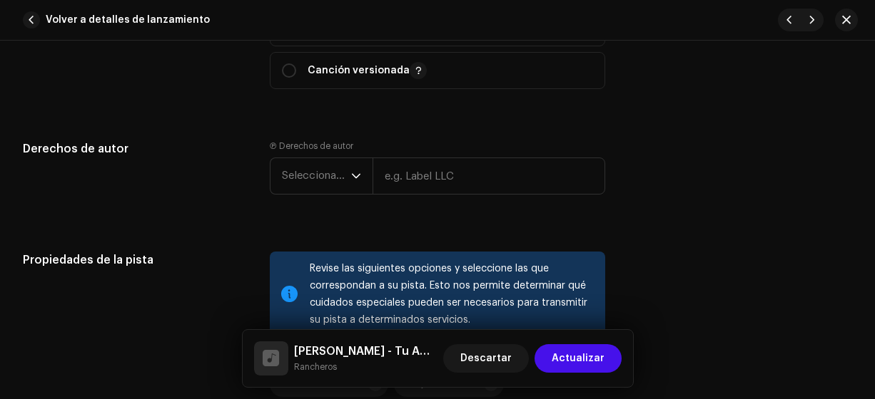
scroll to position [1888, 0]
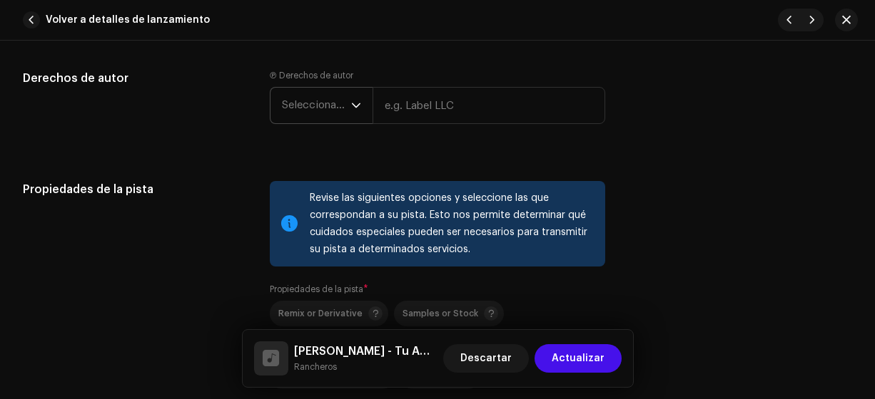
click at [301, 100] on span "Seleccionar año" at bounding box center [316, 106] width 69 height 36
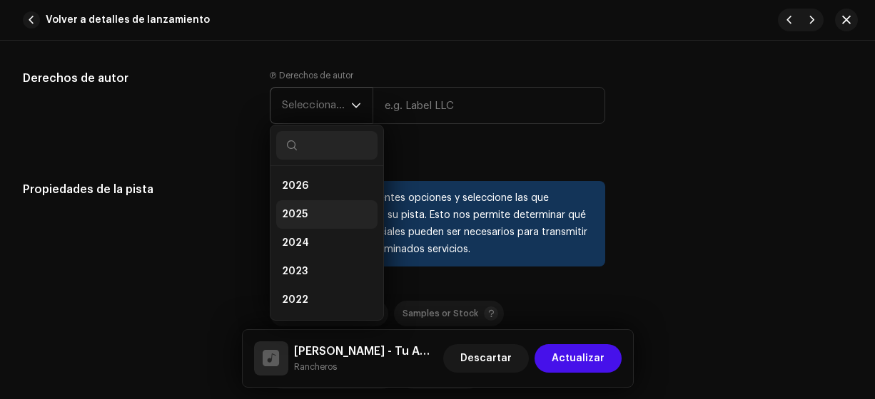
click at [294, 213] on span "2025" at bounding box center [295, 215] width 26 height 14
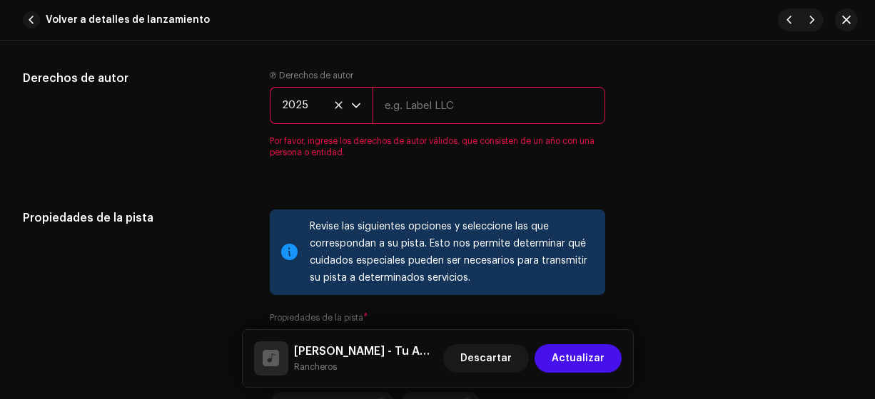
click at [418, 106] on input "text" at bounding box center [488, 105] width 233 height 37
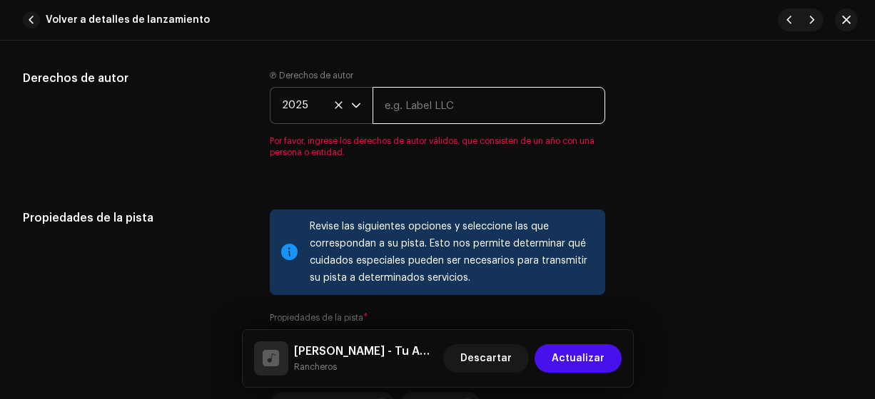
type input "Rancheros"
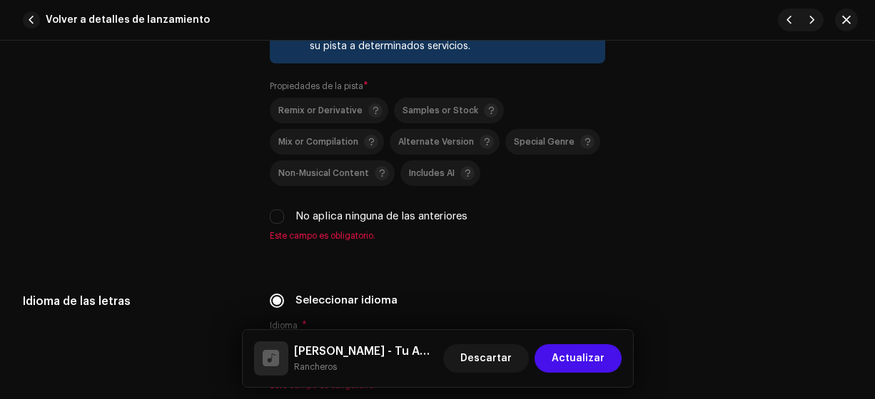
scroll to position [2094, 0]
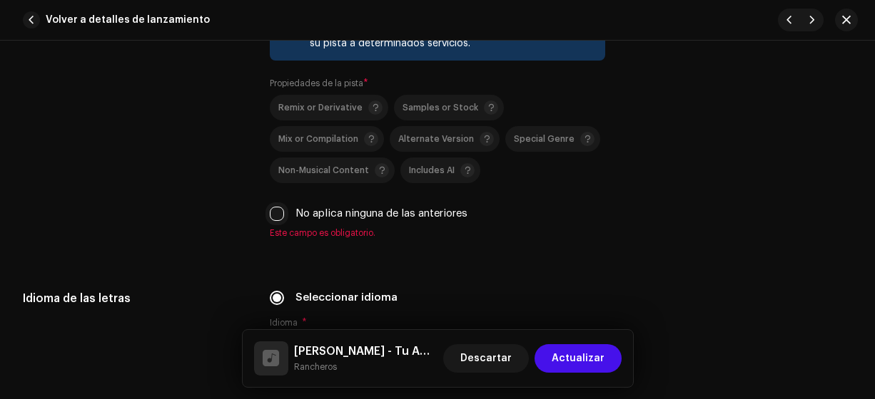
click at [281, 217] on input "No aplica ninguna de las anteriores" at bounding box center [277, 214] width 14 height 14
checkbox input "true"
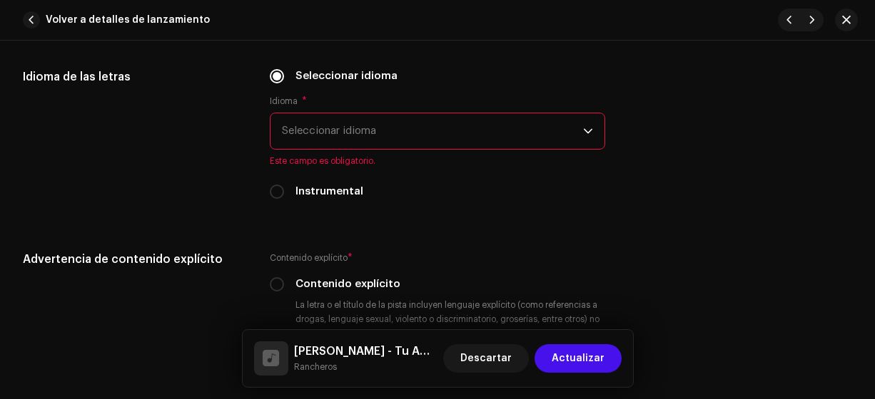
scroll to position [2300, 0]
click at [287, 131] on span "Seleccionar idioma" at bounding box center [433, 131] width 302 height 36
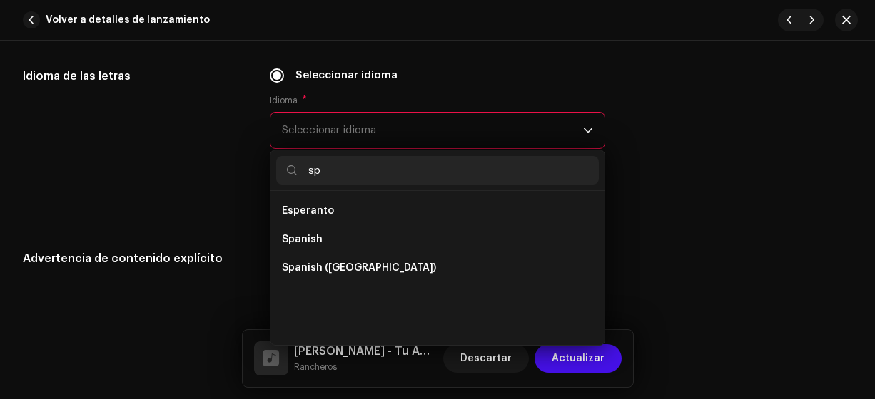
scroll to position [0, 0]
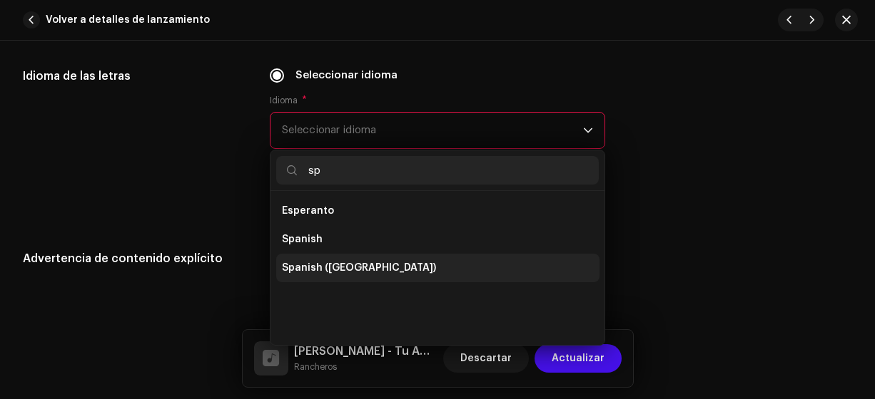
type input "sp"
click at [372, 264] on span "Spanish ([GEOGRAPHIC_DATA])" at bounding box center [359, 268] width 154 height 14
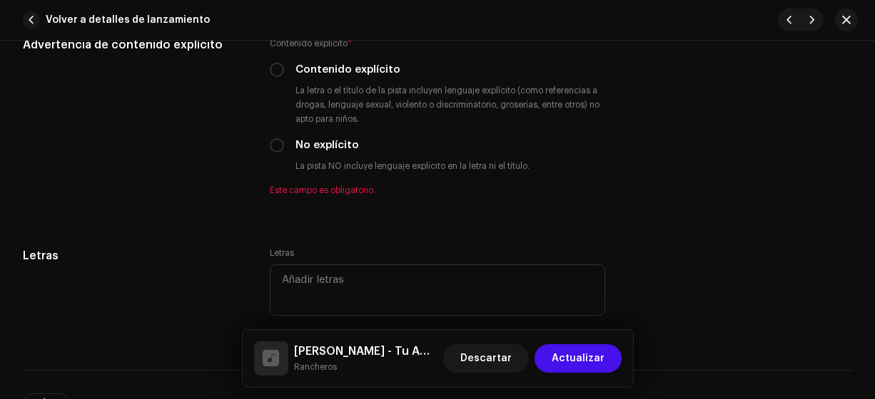
scroll to position [2505, 0]
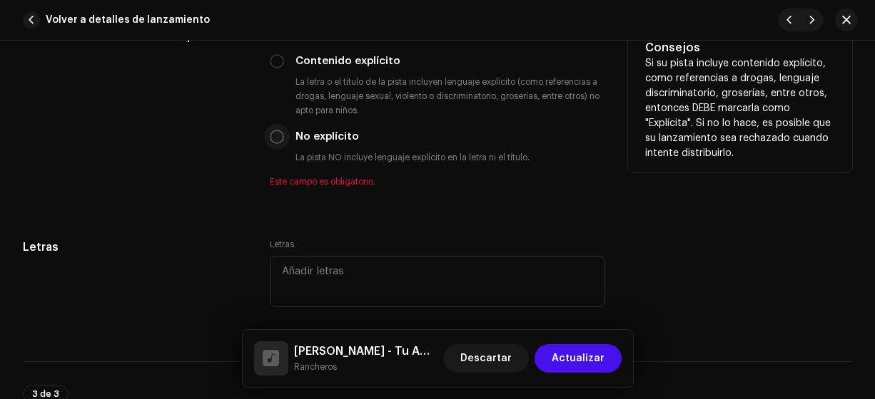
click at [276, 132] on input "No explícito" at bounding box center [277, 137] width 14 height 14
radio input "true"
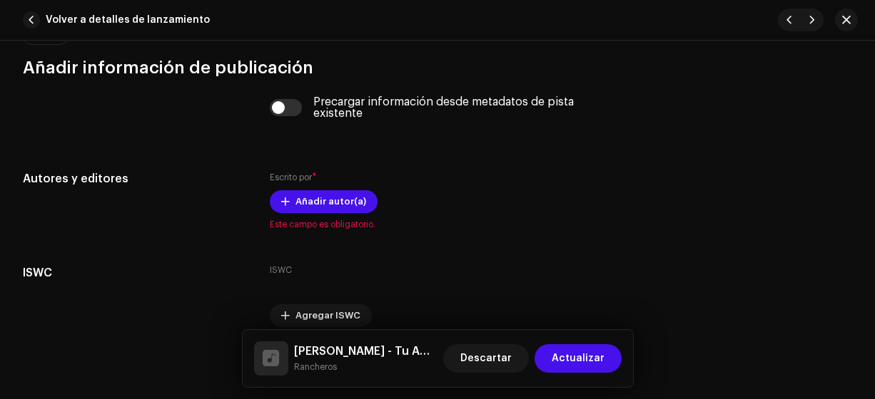
scroll to position [2850, 0]
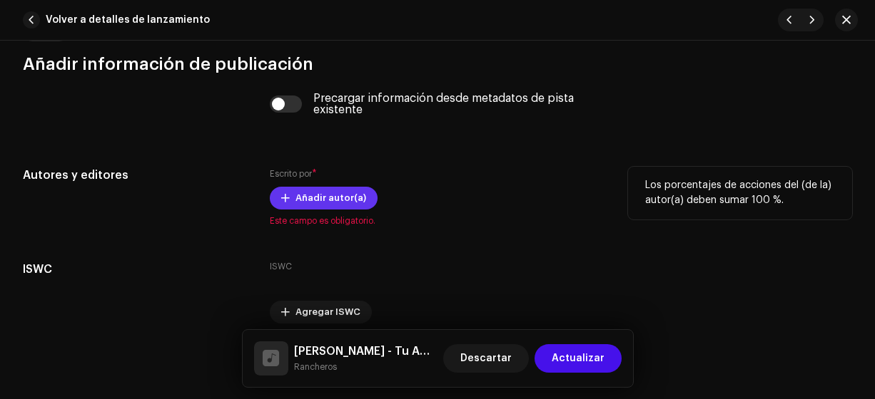
click at [305, 195] on span "Añadir autor(a)" at bounding box center [330, 198] width 71 height 29
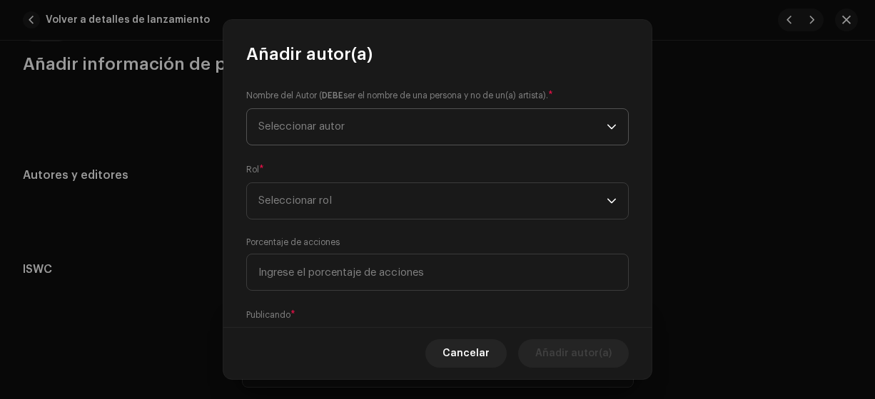
click at [317, 126] on span "Seleccionar autor" at bounding box center [301, 126] width 86 height 11
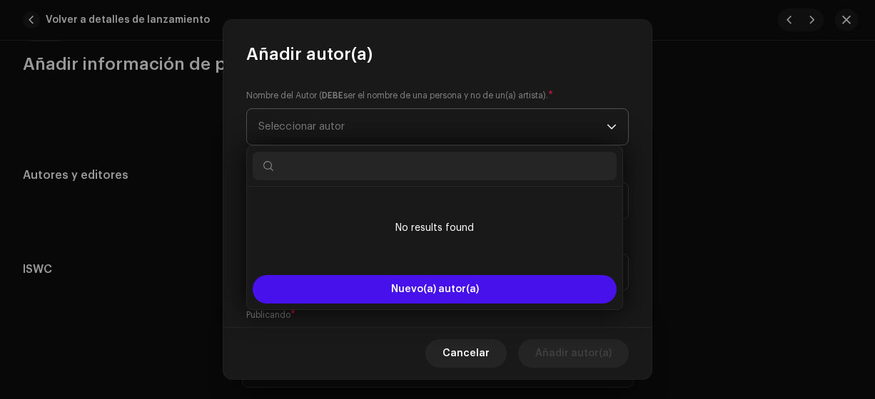
type input "r"
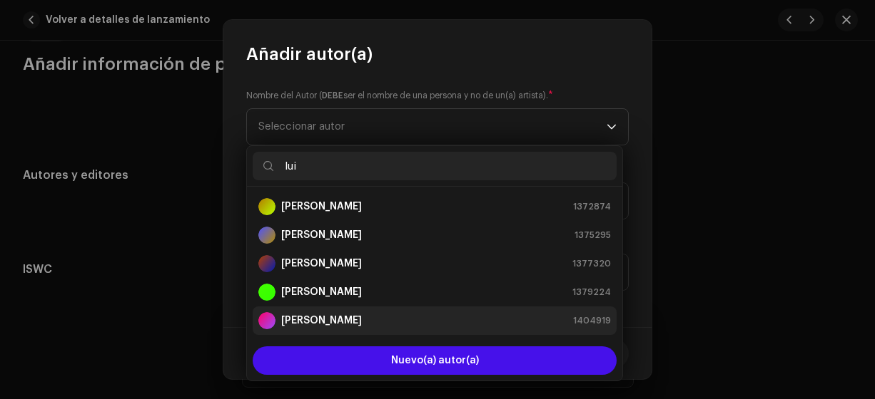
type input "lui"
click at [308, 322] on strong "[PERSON_NAME]" at bounding box center [321, 321] width 81 height 14
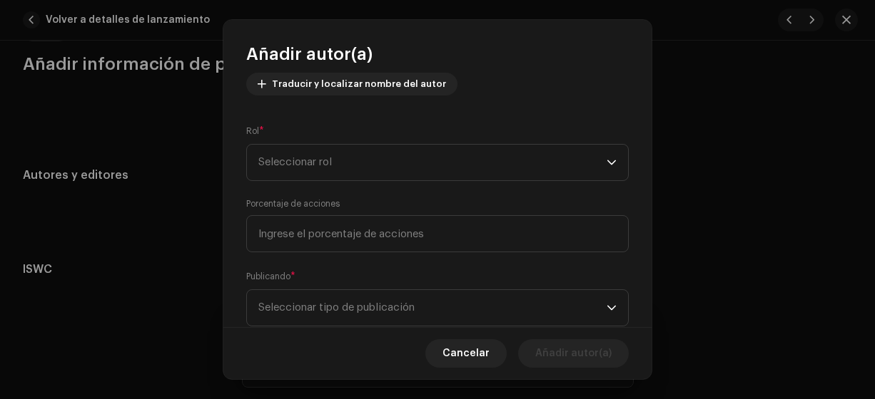
scroll to position [178, 0]
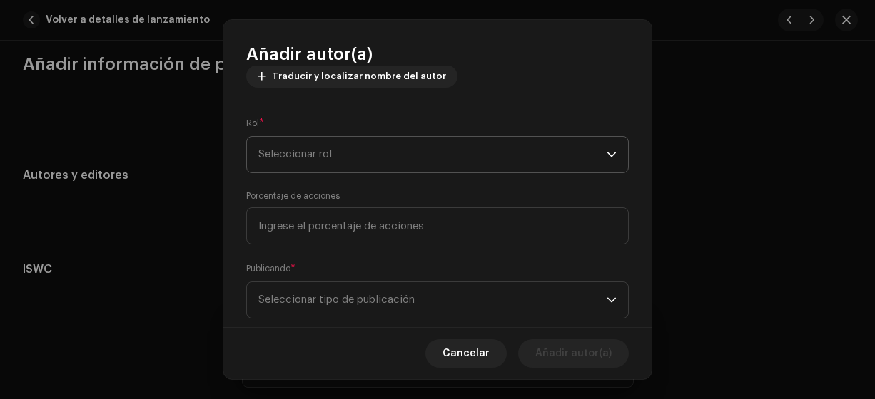
click at [270, 141] on span "Seleccionar rol" at bounding box center [432, 155] width 348 height 36
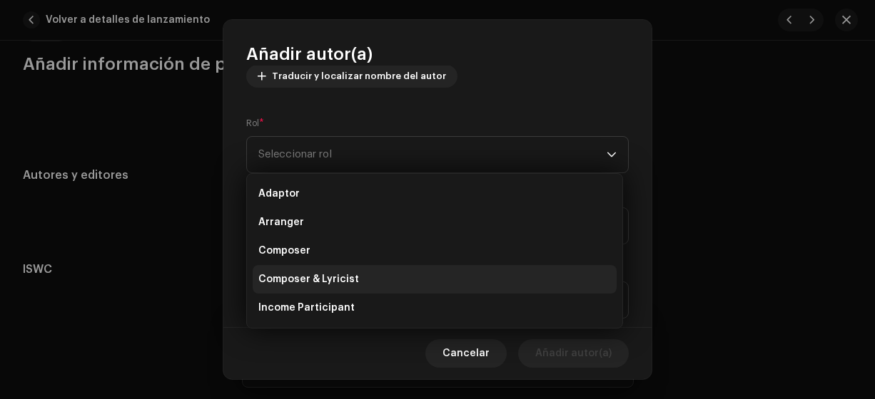
click at [303, 281] on span "Composer & Lyricist" at bounding box center [308, 279] width 101 height 14
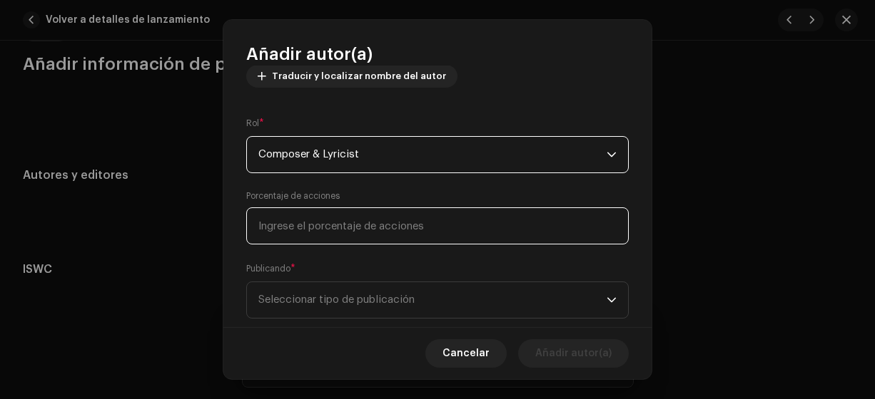
click at [268, 228] on input at bounding box center [437, 226] width 382 height 37
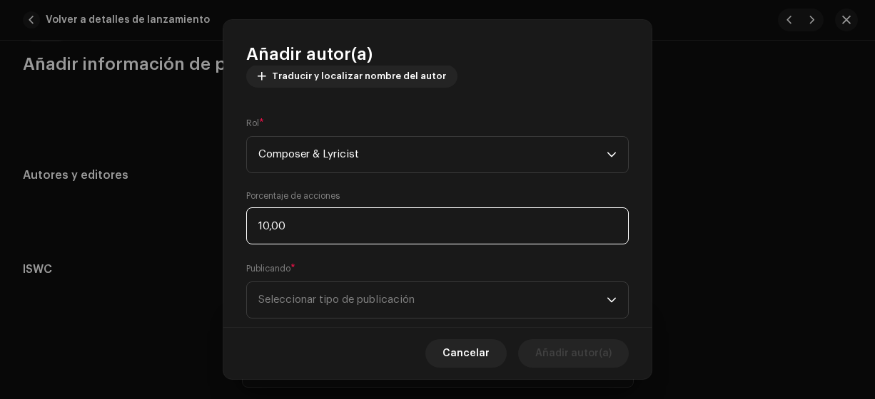
type input "100,00"
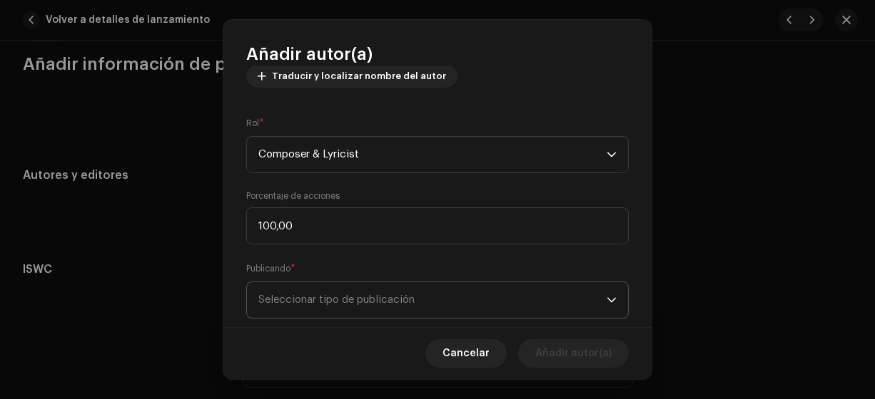
click at [322, 286] on span "Seleccionar tipo de publicación" at bounding box center [432, 300] width 348 height 36
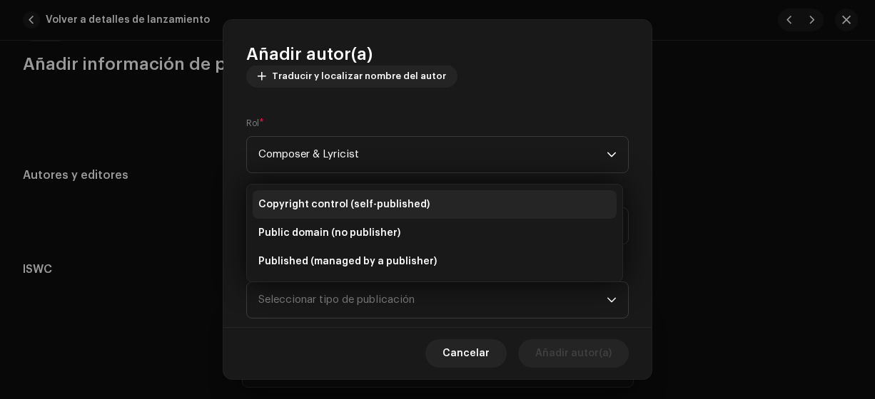
click at [343, 200] on span "Copyright control (self-published)" at bounding box center [343, 205] width 171 height 14
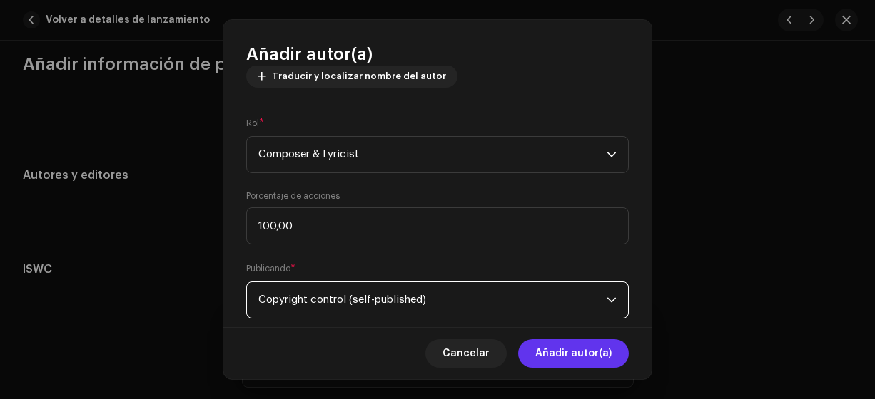
click at [561, 357] on span "Añadir autor(a)" at bounding box center [573, 354] width 76 height 29
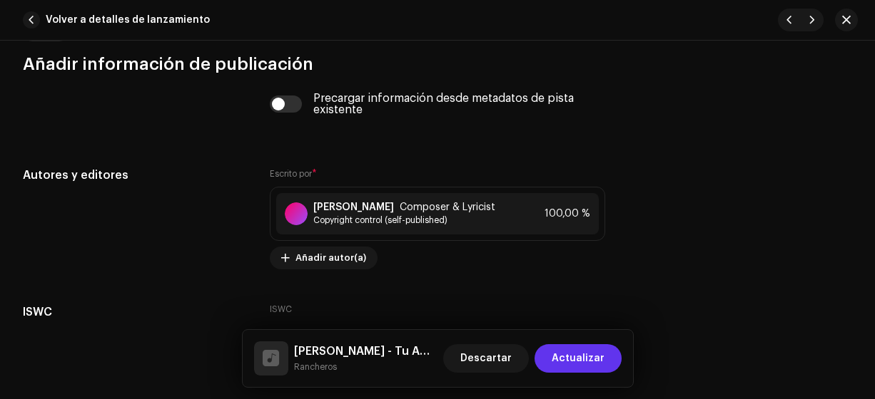
click at [573, 358] on span "Actualizar" at bounding box center [577, 359] width 53 height 29
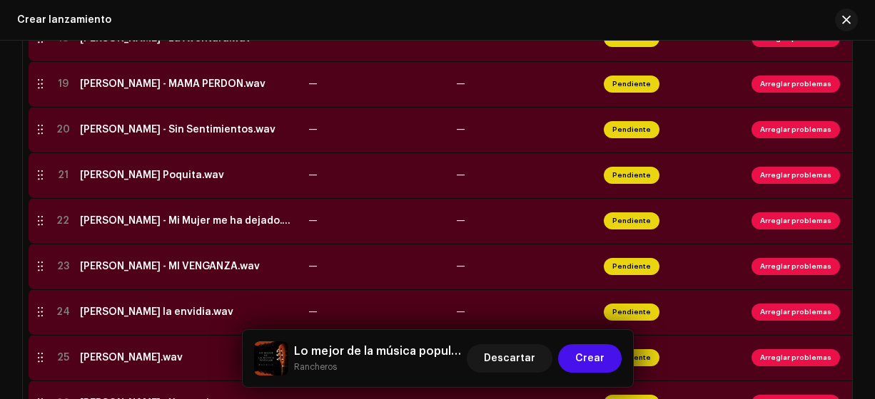
scroll to position [1144, 0]
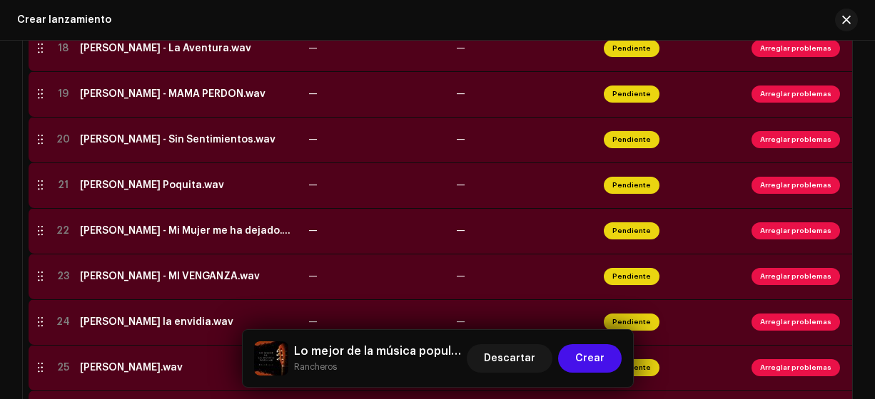
click at [104, 231] on div "[PERSON_NAME] - Mi Mujer me ha dejado.wav" at bounding box center [188, 230] width 217 height 11
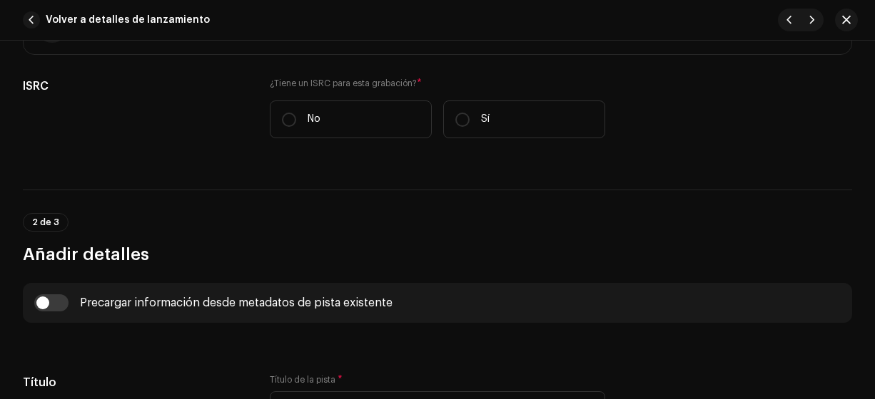
scroll to position [397, 0]
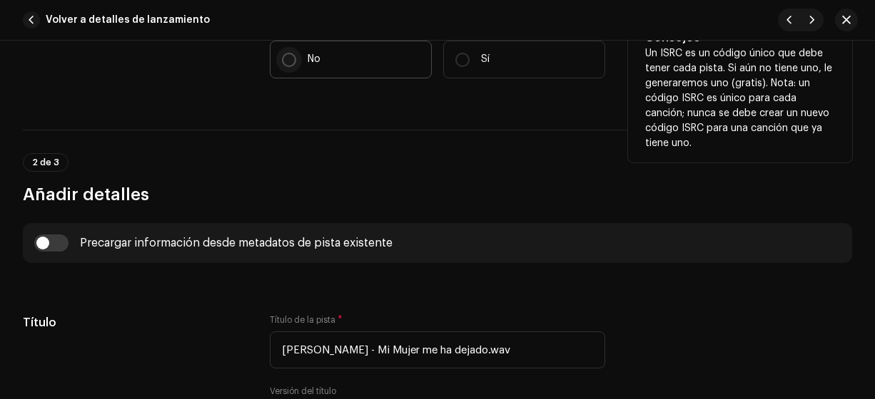
click at [287, 60] on input "No" at bounding box center [289, 60] width 14 height 14
radio input "true"
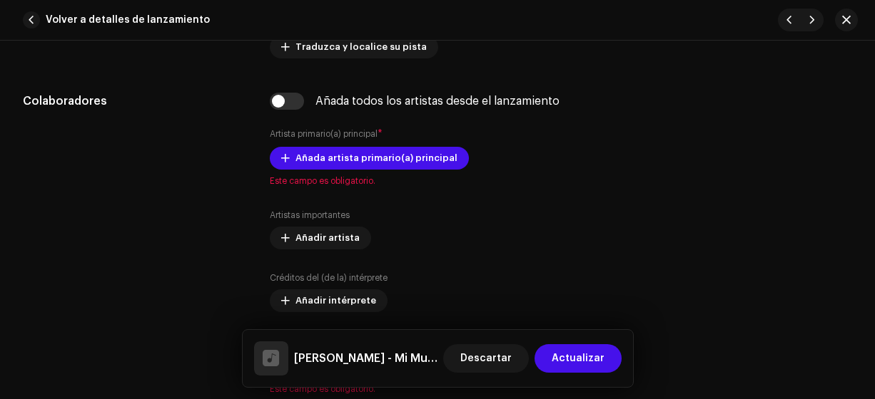
scroll to position [861, 0]
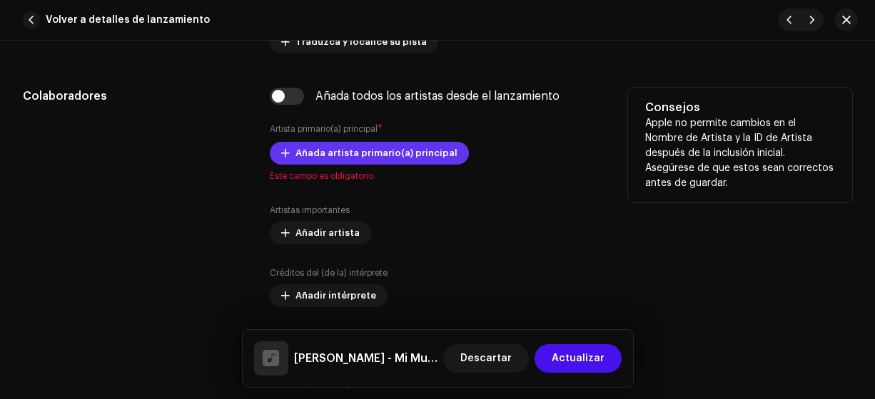
click at [319, 151] on span "Añada artista primario(a) principal" at bounding box center [376, 153] width 162 height 29
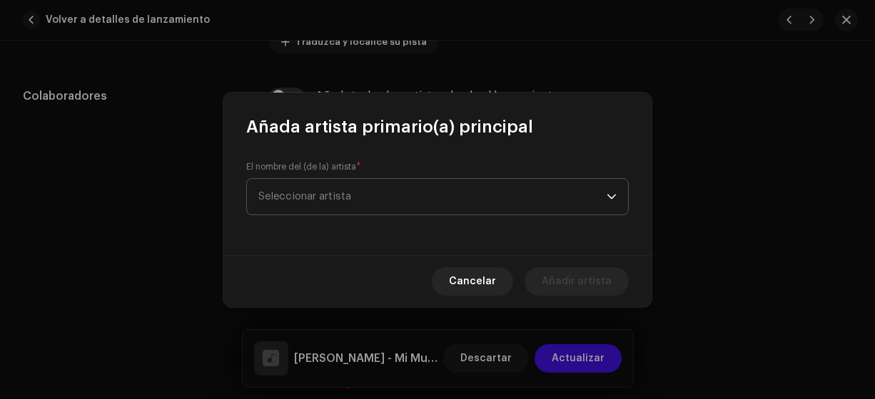
click at [285, 191] on span "Seleccionar artista" at bounding box center [304, 196] width 93 height 11
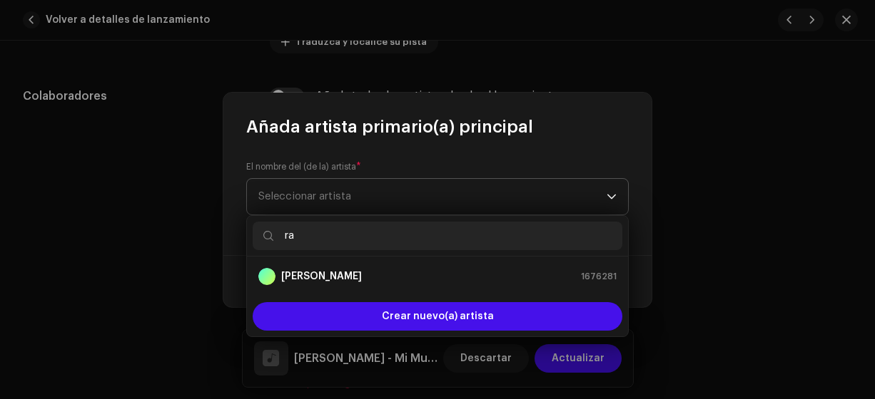
type input "ran"
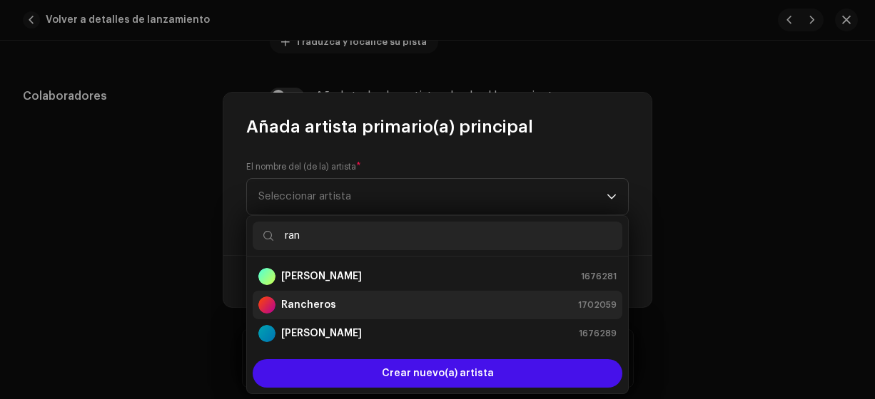
click at [297, 307] on strong "Rancheros" at bounding box center [308, 305] width 55 height 14
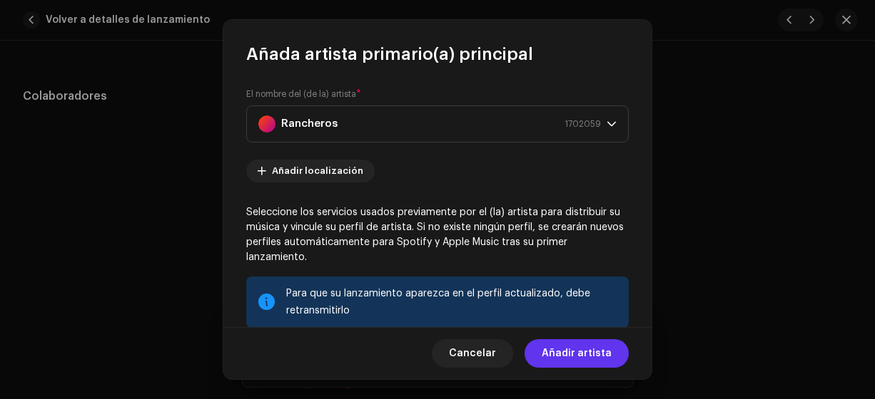
click at [577, 358] on span "Añadir artista" at bounding box center [576, 354] width 70 height 29
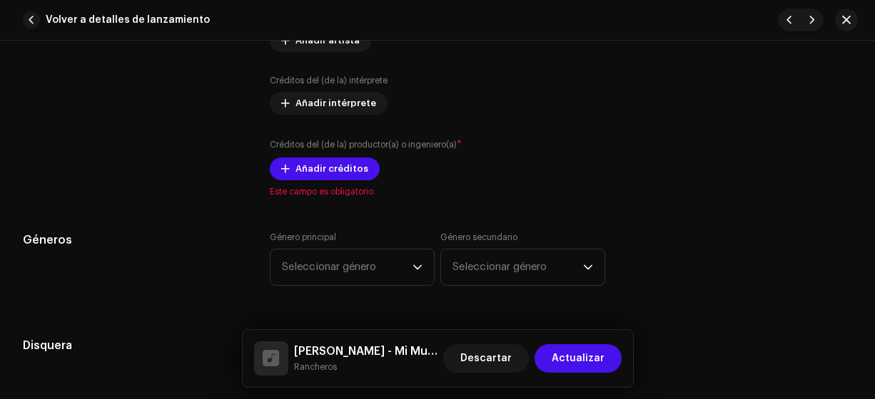
scroll to position [1082, 0]
click at [322, 165] on span "Añadir créditos" at bounding box center [331, 168] width 73 height 29
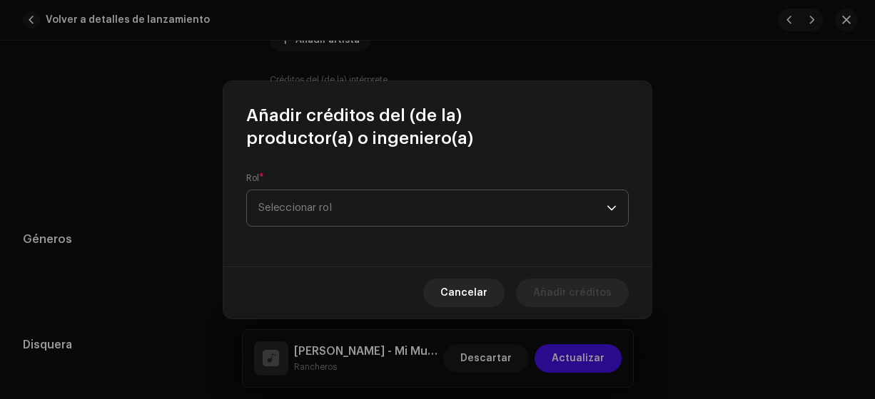
click at [285, 210] on span "Seleccionar rol" at bounding box center [432, 208] width 348 height 36
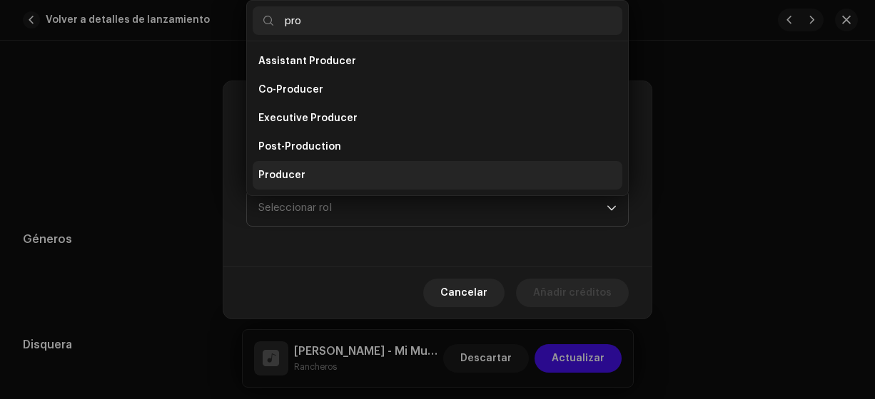
type input "pro"
click at [291, 174] on span "Producer" at bounding box center [281, 175] width 47 height 14
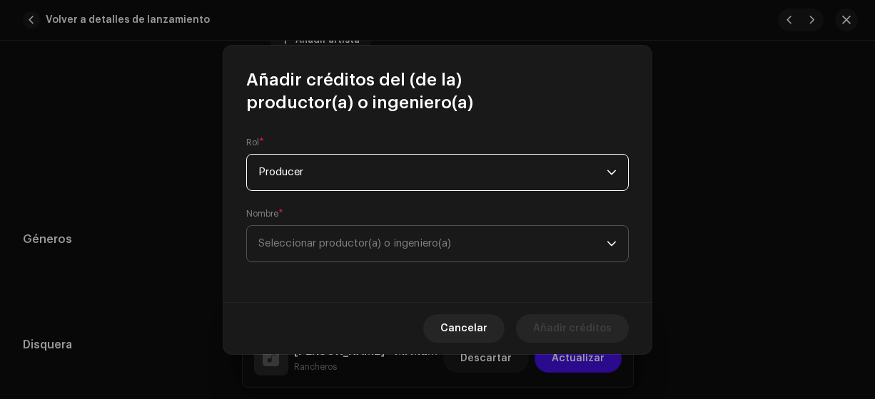
click at [309, 238] on span "Seleccionar productor(a) o ingeniero(a)" at bounding box center [354, 243] width 193 height 11
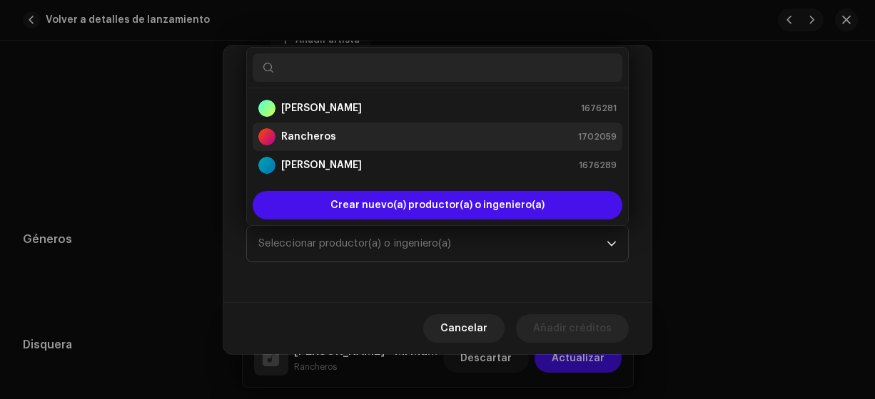
click at [282, 137] on strong "Rancheros" at bounding box center [308, 137] width 55 height 14
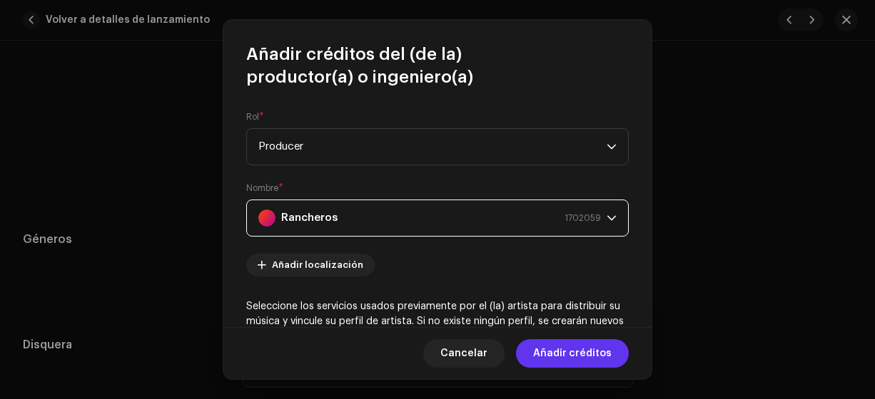
click at [568, 357] on span "Añadir créditos" at bounding box center [572, 354] width 78 height 29
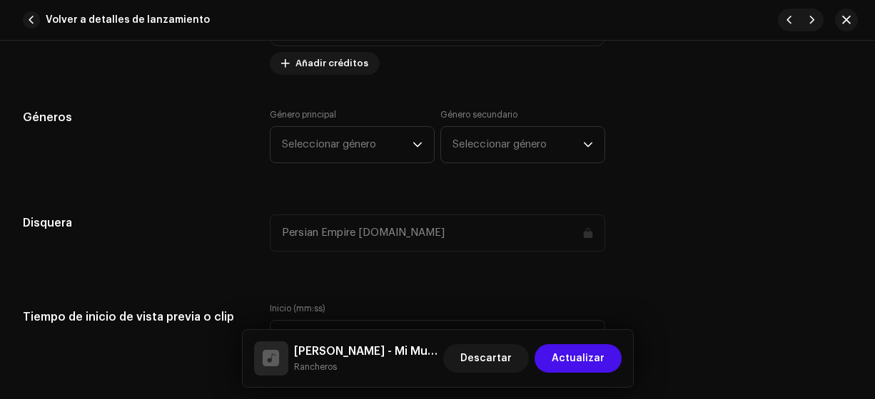
scroll to position [1307, 0]
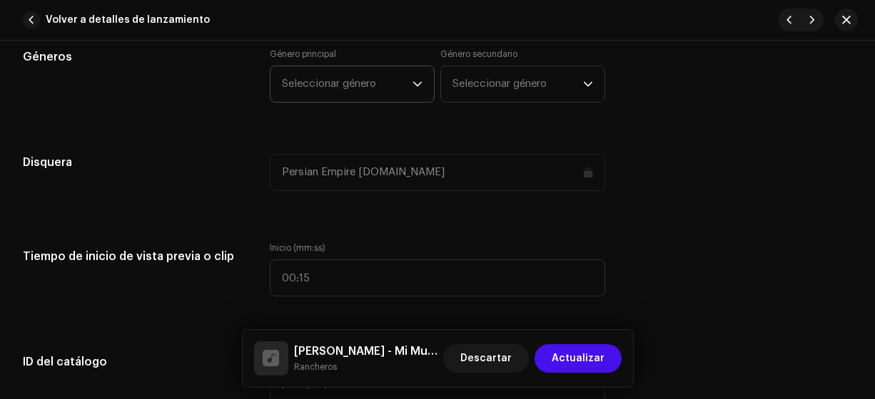
click at [332, 78] on span "Seleccionar género" at bounding box center [347, 84] width 131 height 36
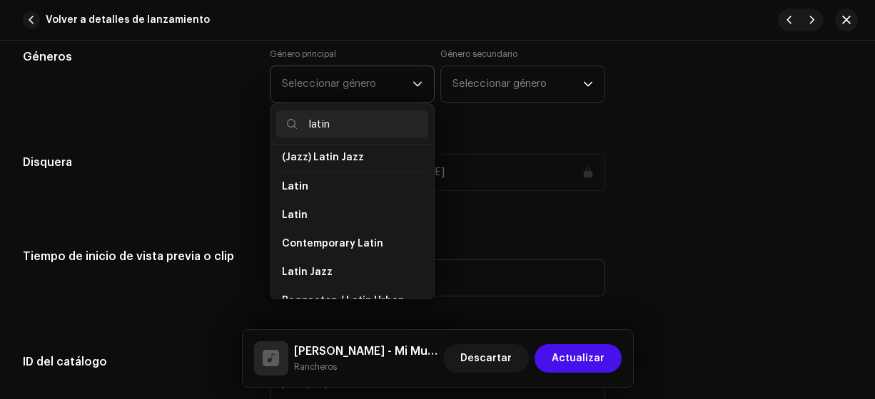
scroll to position [115, 0]
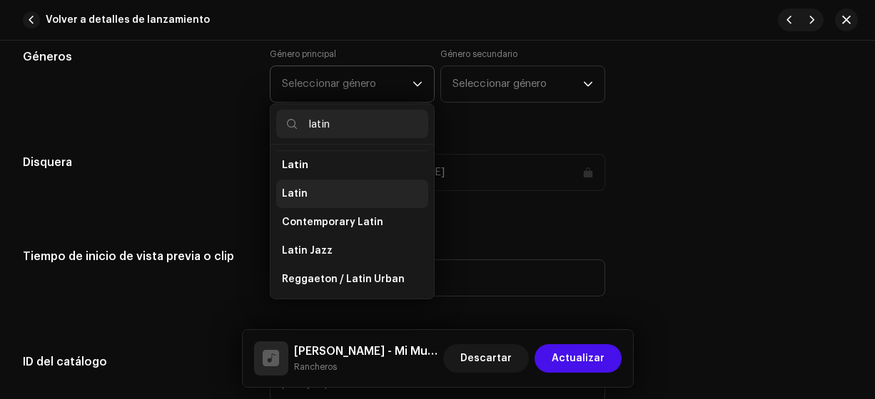
type input "latin"
click at [300, 187] on span "Latin" at bounding box center [295, 194] width 26 height 14
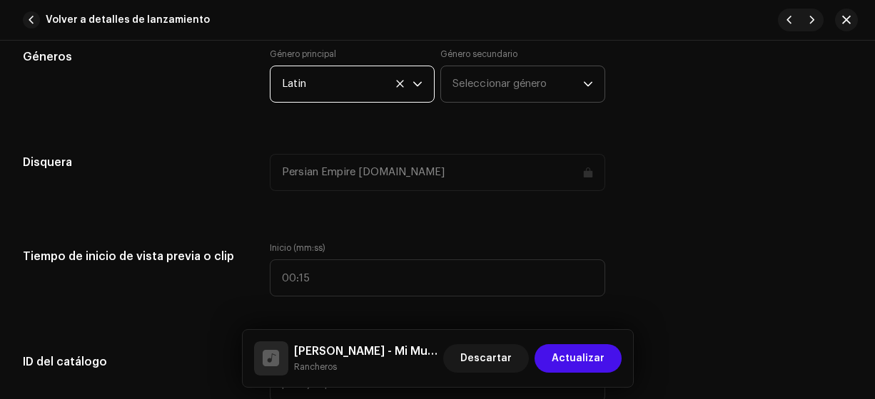
click at [459, 78] on span "Seleccionar género" at bounding box center [517, 84] width 131 height 36
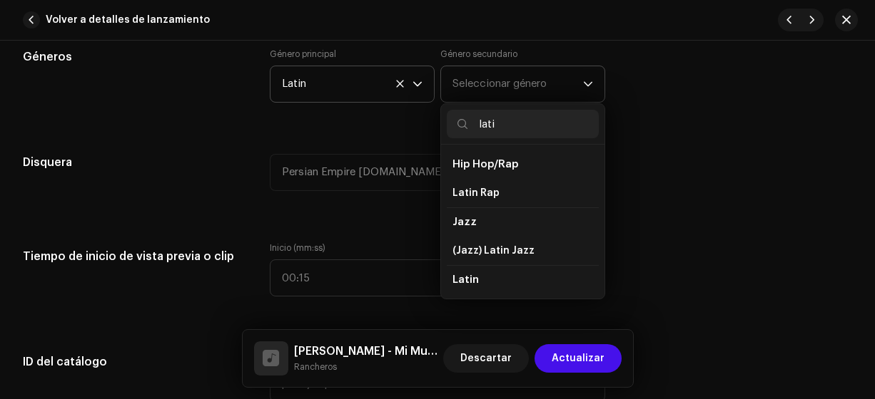
type input "latin"
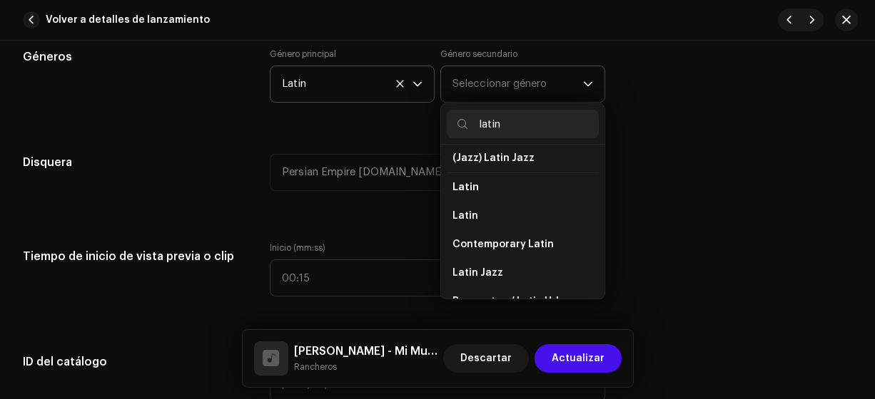
scroll to position [93, 0]
click at [471, 209] on span "Latin" at bounding box center [465, 215] width 26 height 14
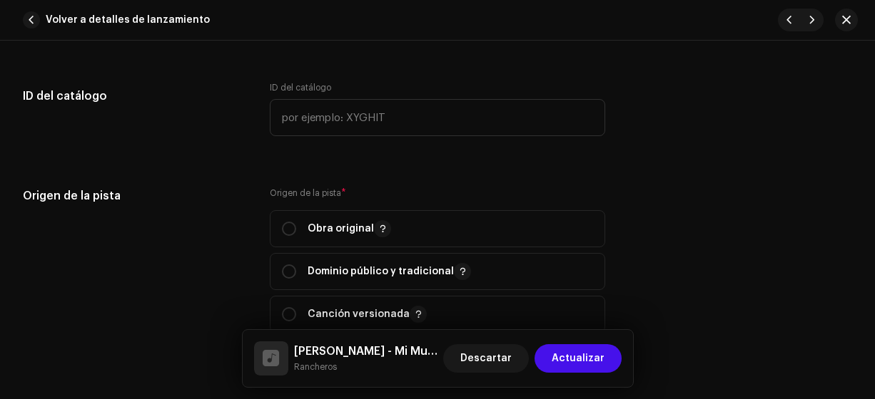
scroll to position [1587, 0]
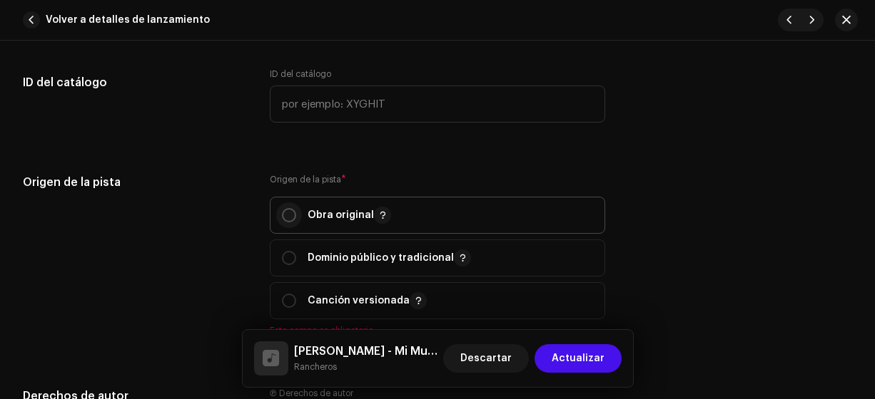
click at [284, 211] on input "radio" at bounding box center [289, 215] width 14 height 14
radio input "true"
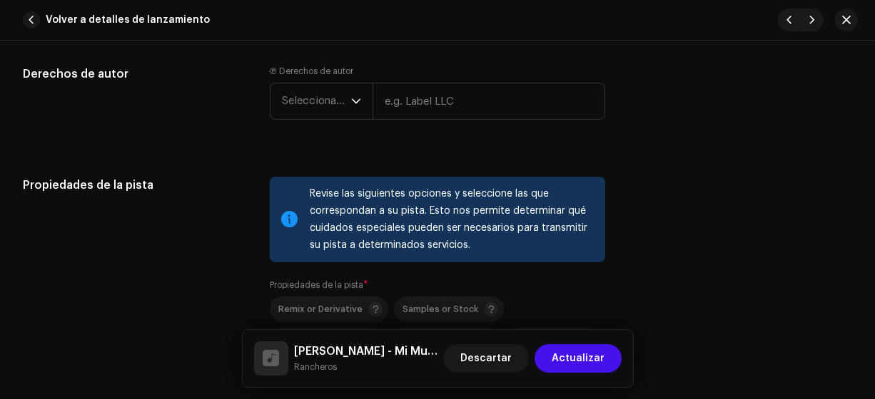
scroll to position [1895, 0]
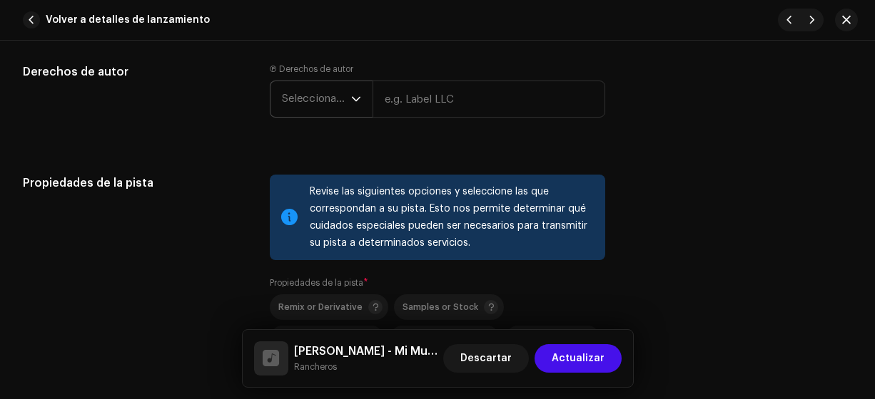
click at [304, 100] on span "Seleccionar año" at bounding box center [316, 99] width 69 height 36
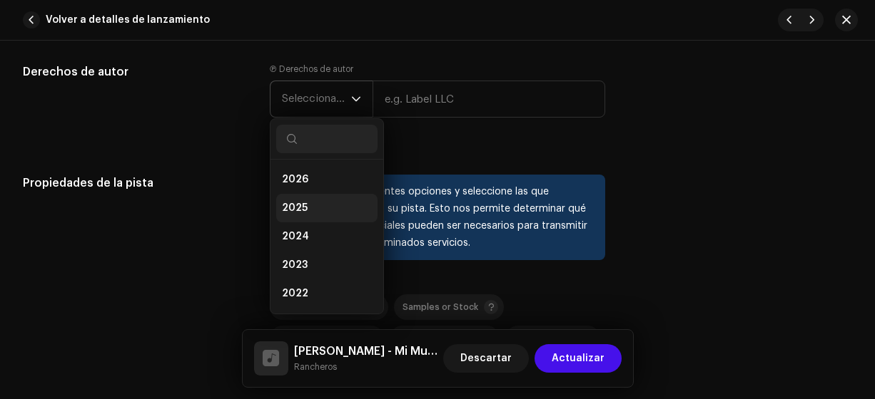
click at [294, 207] on span "2025" at bounding box center [295, 208] width 26 height 14
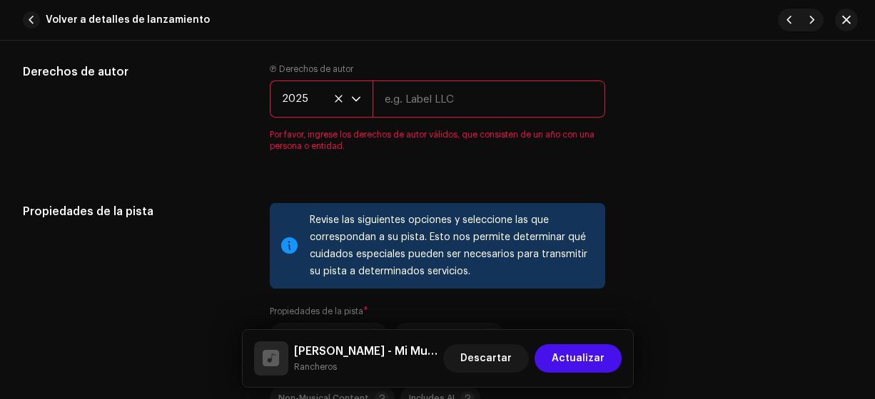
click at [401, 97] on input "text" at bounding box center [488, 99] width 233 height 37
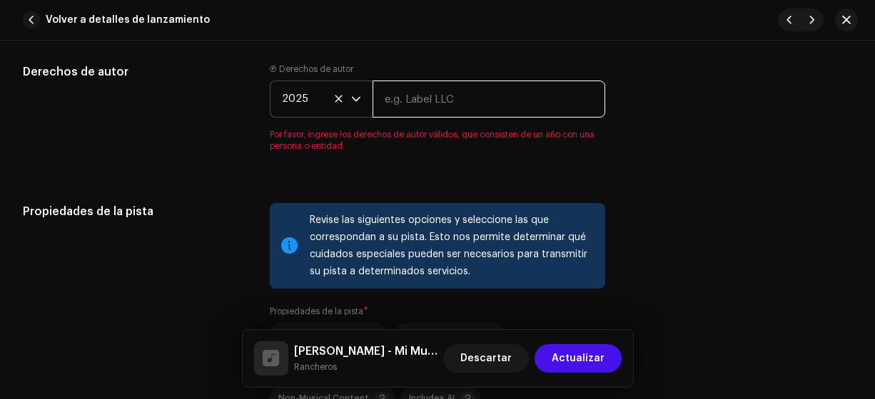
type input "Rancheros"
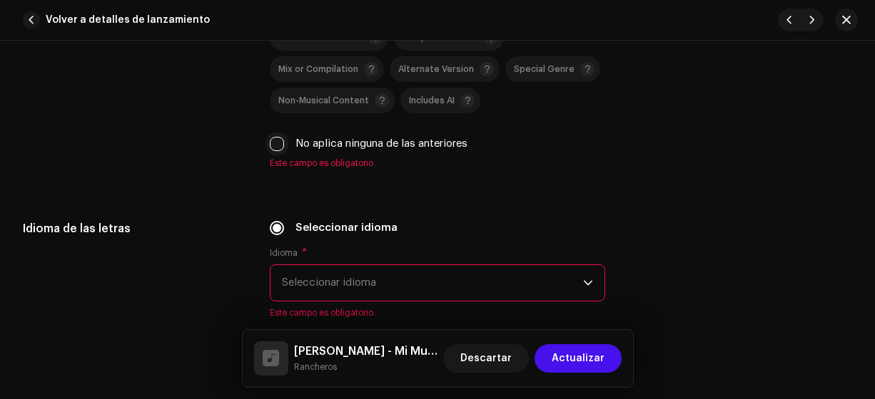
click at [279, 141] on input "No aplica ninguna de las anteriores" at bounding box center [277, 144] width 14 height 14
checkbox input "true"
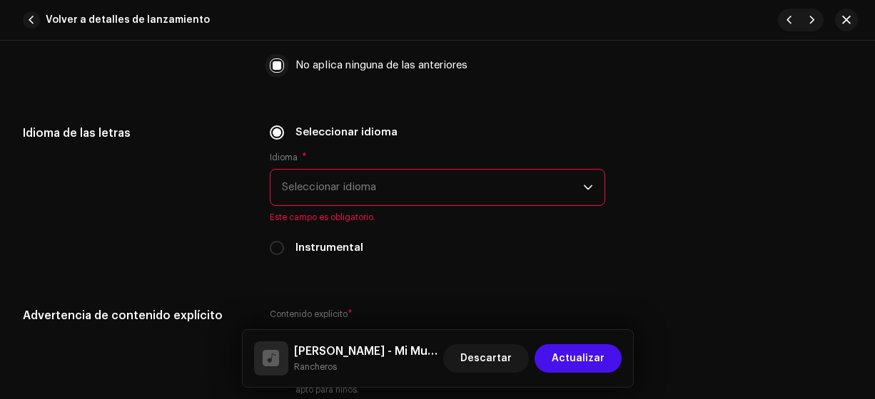
scroll to position [2330, 0]
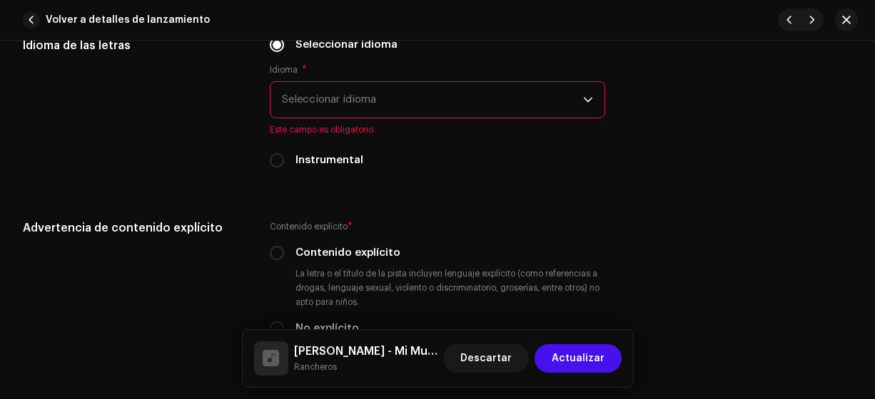
click at [309, 96] on span "Seleccionar idioma" at bounding box center [433, 100] width 302 height 36
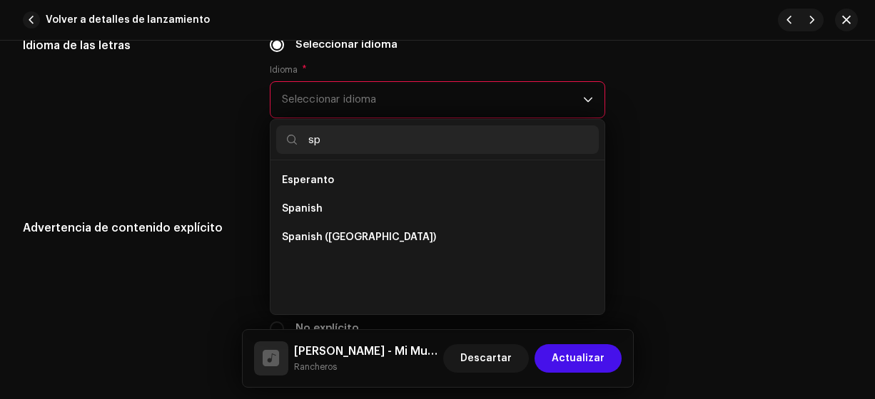
scroll to position [0, 0]
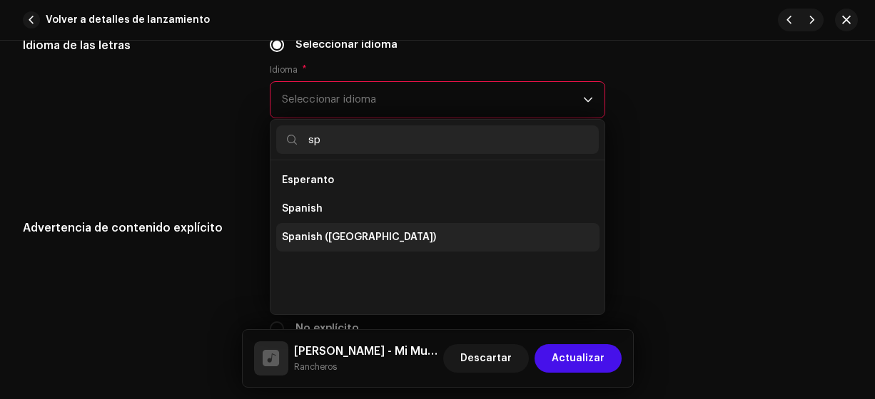
type input "sp"
click at [354, 233] on span "Spanish ([GEOGRAPHIC_DATA])" at bounding box center [359, 237] width 154 height 14
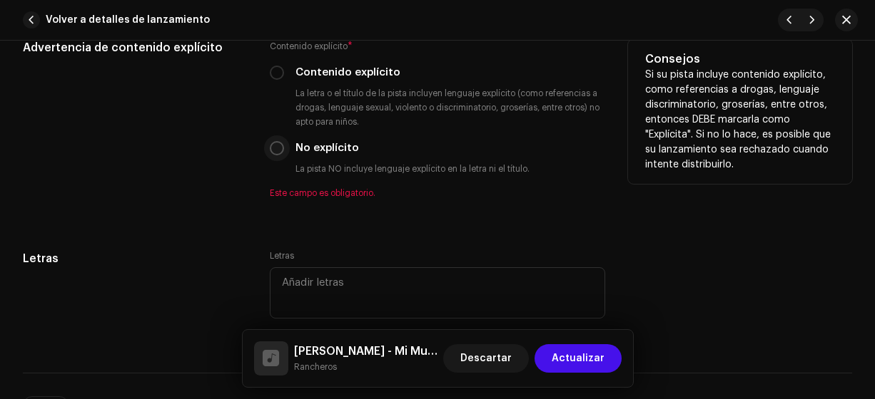
click at [281, 151] on p-radiobutton at bounding box center [277, 148] width 14 height 14
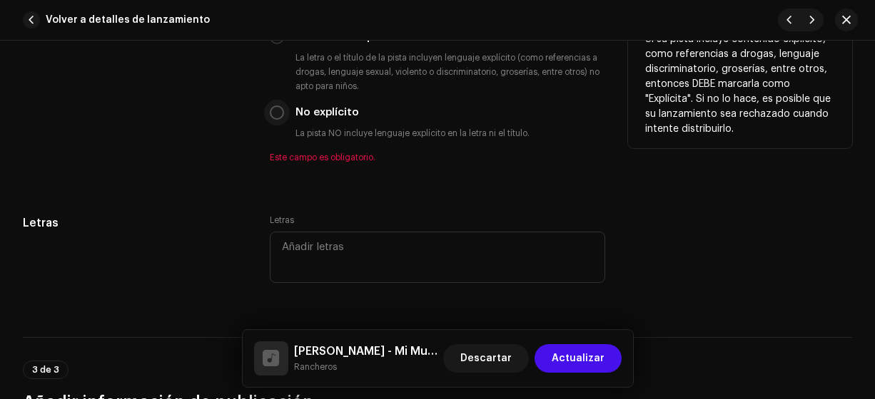
click at [281, 113] on p-radiobutton at bounding box center [277, 113] width 14 height 14
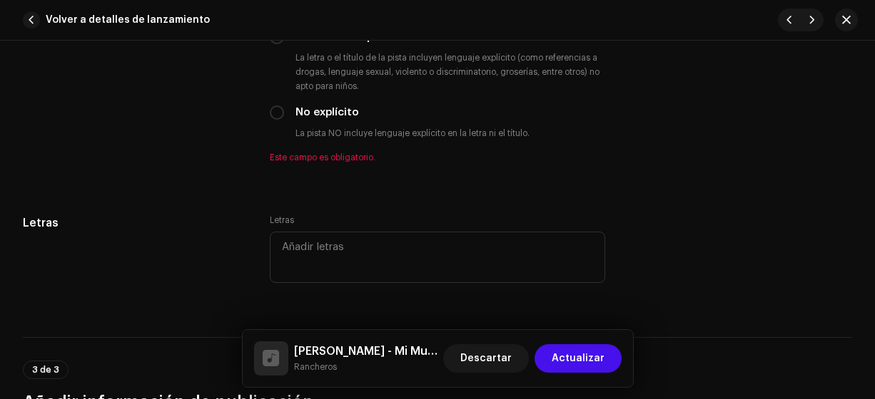
click at [227, 298] on div "Letras" at bounding box center [135, 259] width 224 height 88
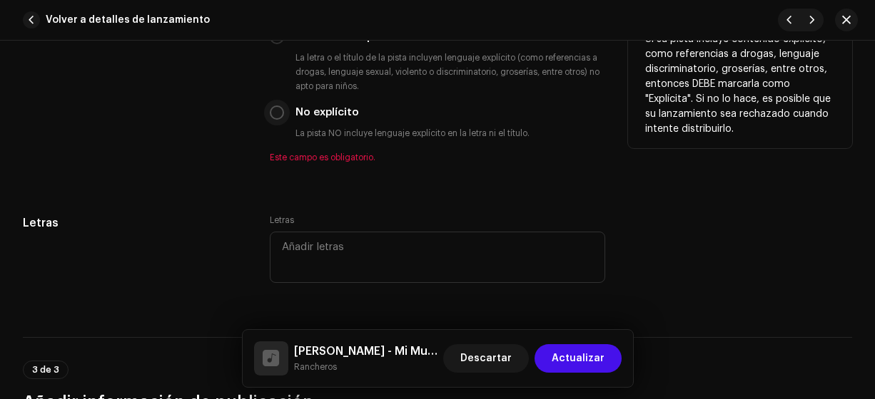
click at [280, 106] on input "No explícito" at bounding box center [277, 113] width 14 height 14
radio input "true"
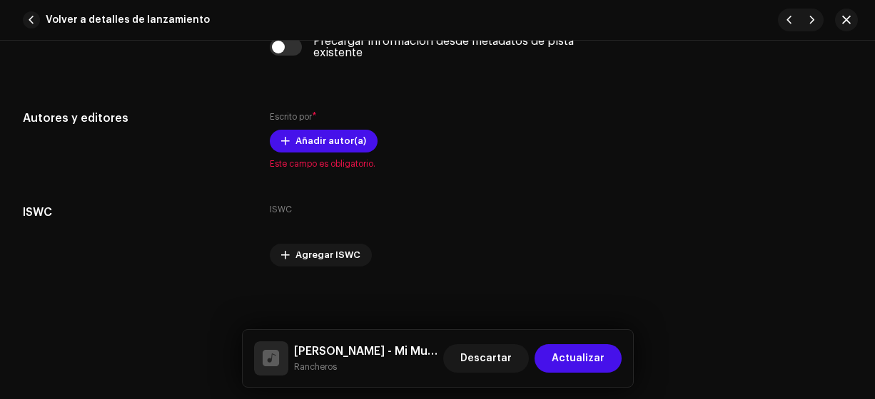
scroll to position [2908, 0]
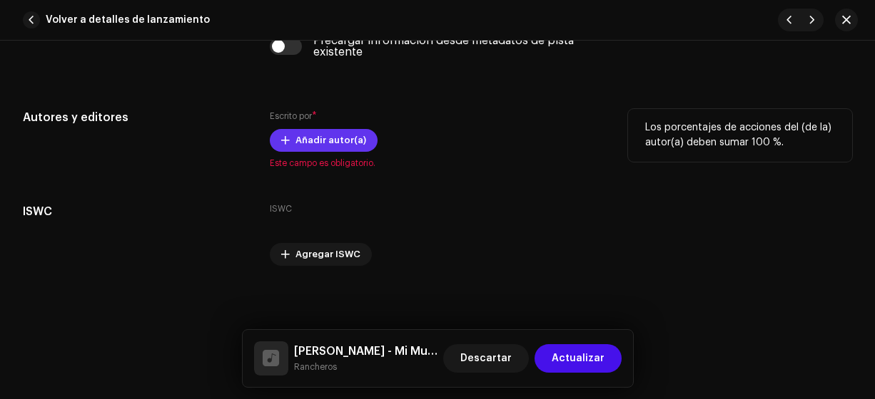
click at [314, 140] on span "Añadir autor(a)" at bounding box center [330, 140] width 71 height 29
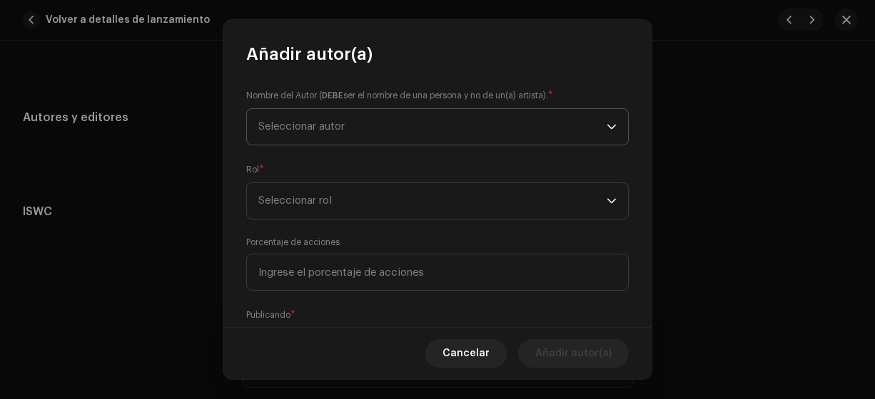
click at [284, 127] on span "Seleccionar autor" at bounding box center [301, 126] width 86 height 11
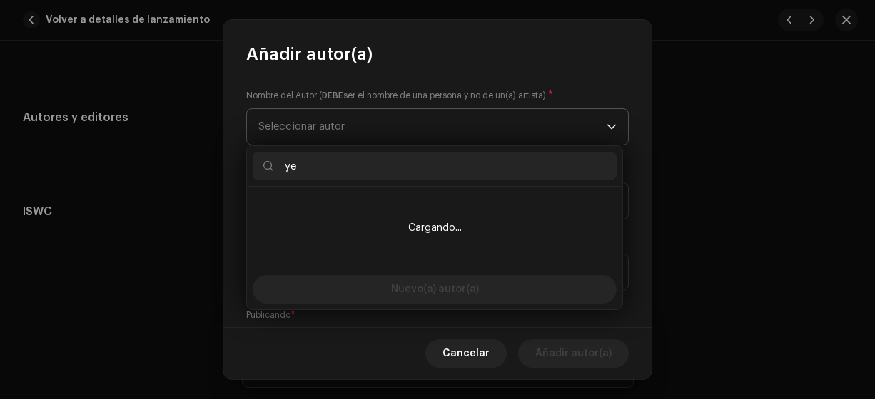
type input "yei"
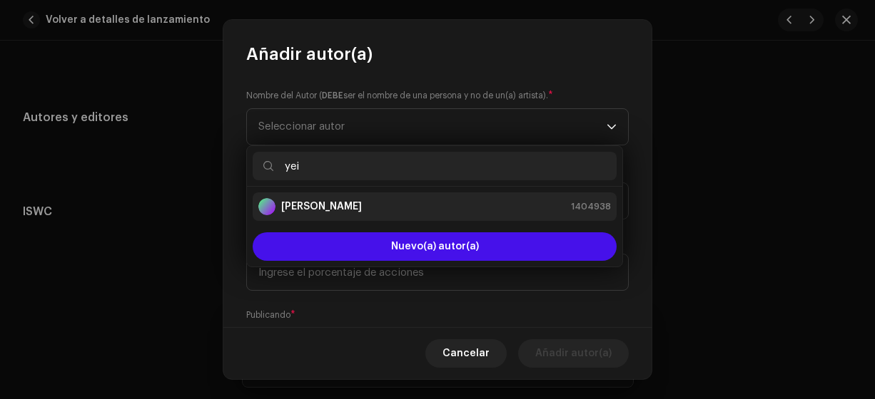
click at [282, 201] on strong "[PERSON_NAME]" at bounding box center [321, 207] width 81 height 14
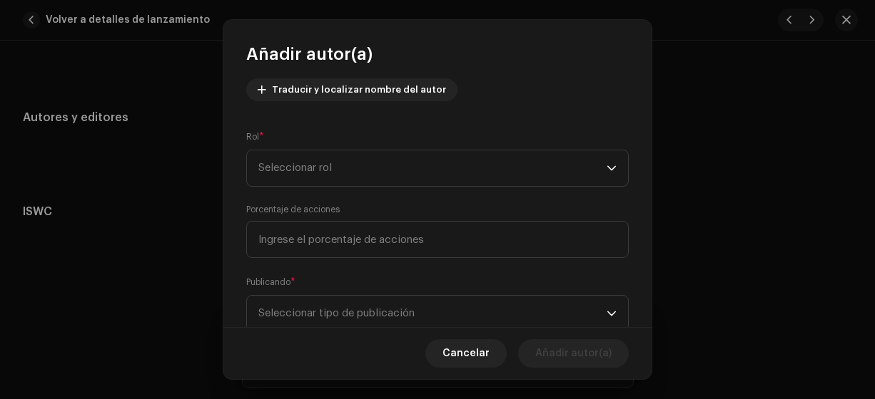
scroll to position [167, 0]
click at [270, 154] on span "Seleccionar rol" at bounding box center [432, 166] width 348 height 36
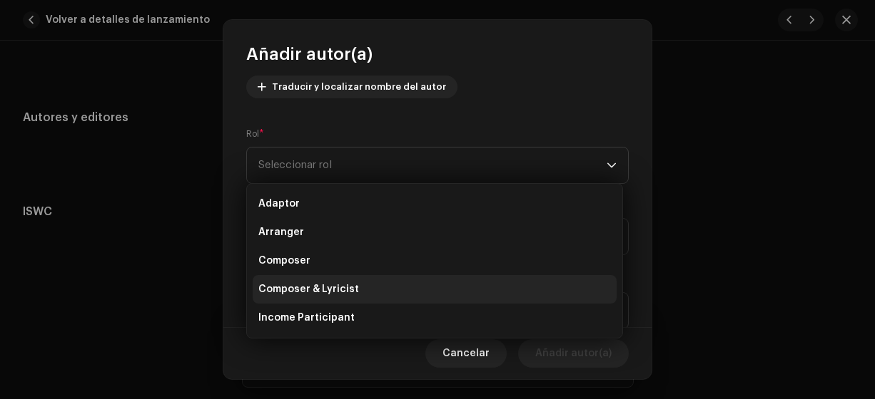
click at [304, 285] on span "Composer & Lyricist" at bounding box center [308, 289] width 101 height 14
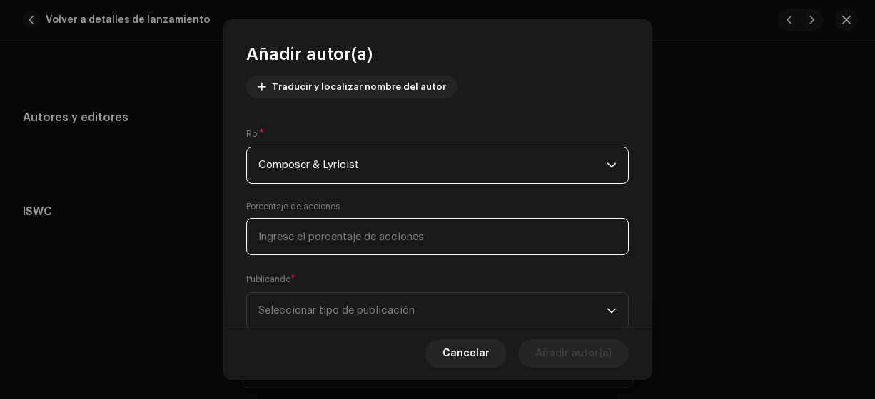
click at [266, 233] on input at bounding box center [437, 236] width 382 height 37
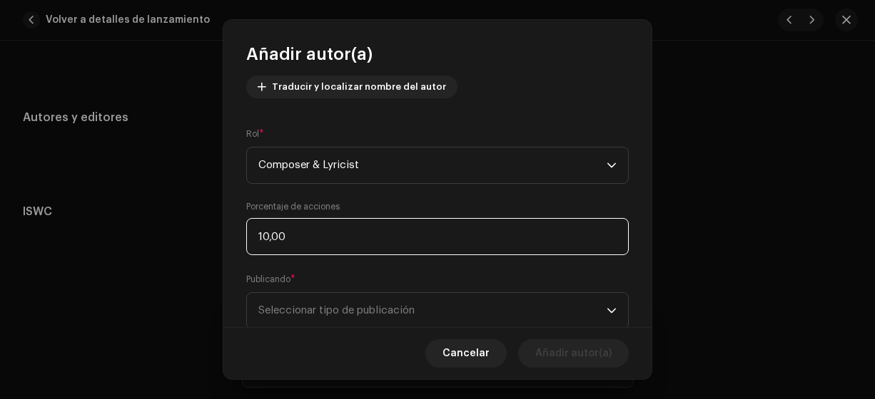
type input "100,00"
click at [315, 307] on span "Seleccionar tipo de publicación" at bounding box center [432, 311] width 348 height 36
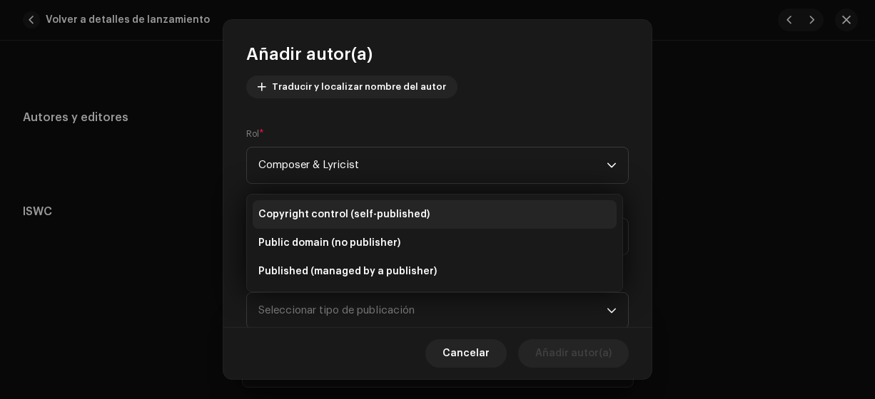
click at [348, 214] on span "Copyright control (self-published)" at bounding box center [343, 215] width 171 height 14
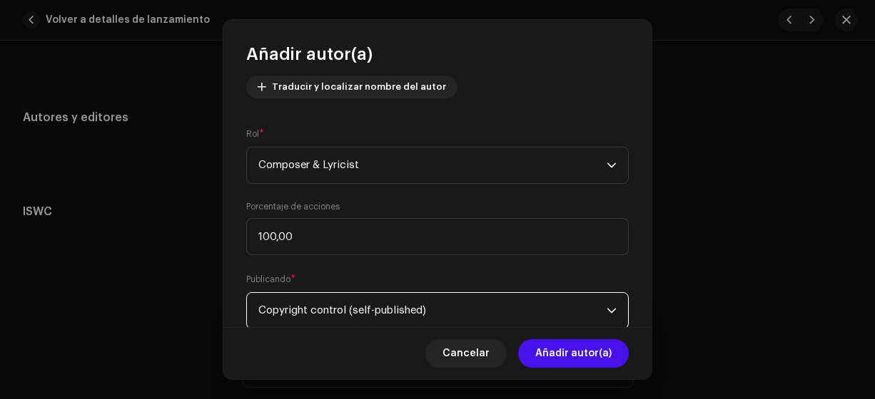
scroll to position [168, 0]
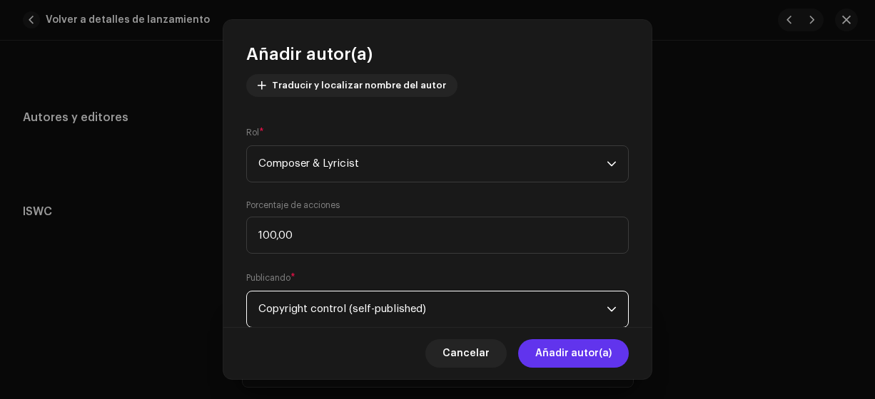
click at [572, 356] on span "Añadir autor(a)" at bounding box center [573, 354] width 76 height 29
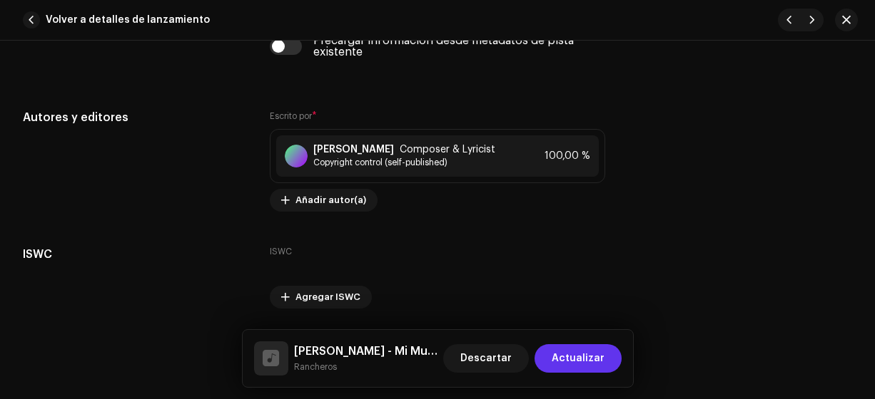
click at [566, 358] on span "Actualizar" at bounding box center [577, 359] width 53 height 29
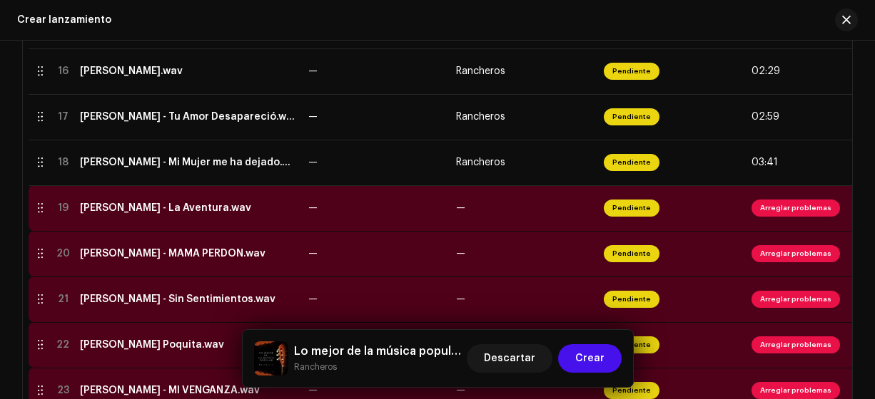
scroll to position [1024, 0]
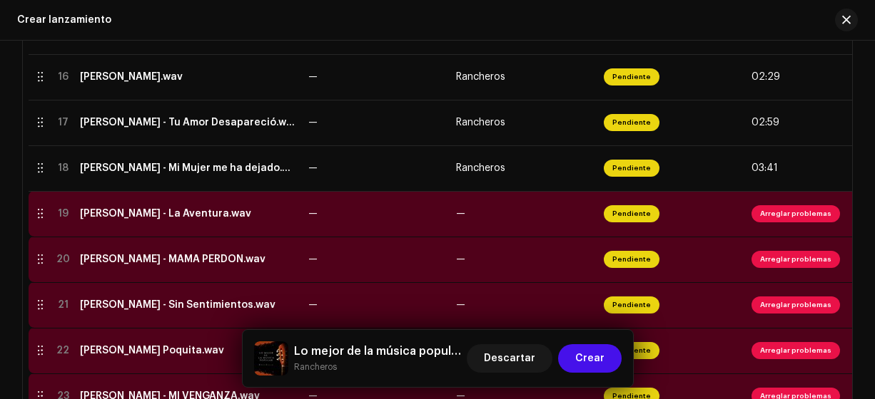
click at [134, 218] on div "[PERSON_NAME] - La Aventura.wav" at bounding box center [165, 213] width 171 height 11
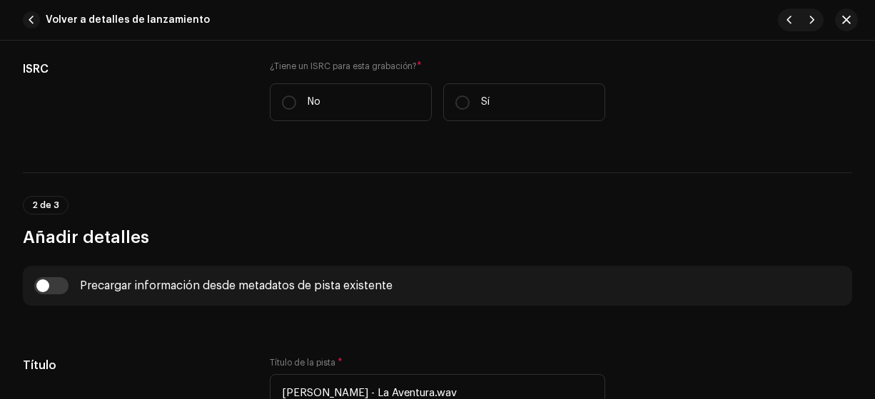
scroll to position [362, 0]
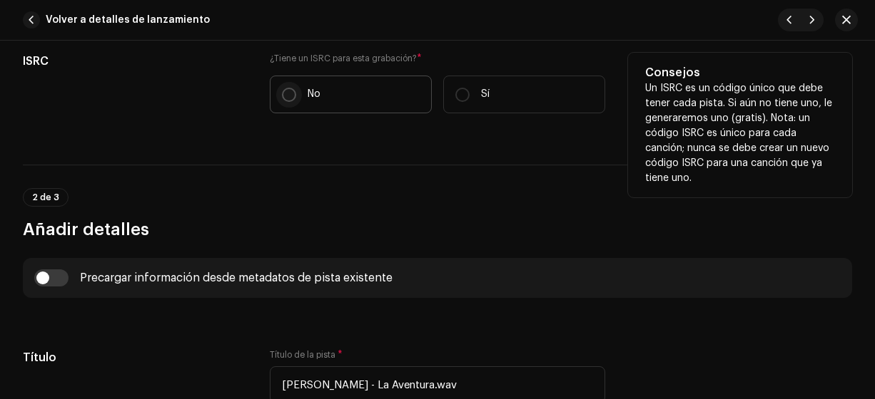
click at [288, 91] on input "No" at bounding box center [289, 95] width 14 height 14
radio input "true"
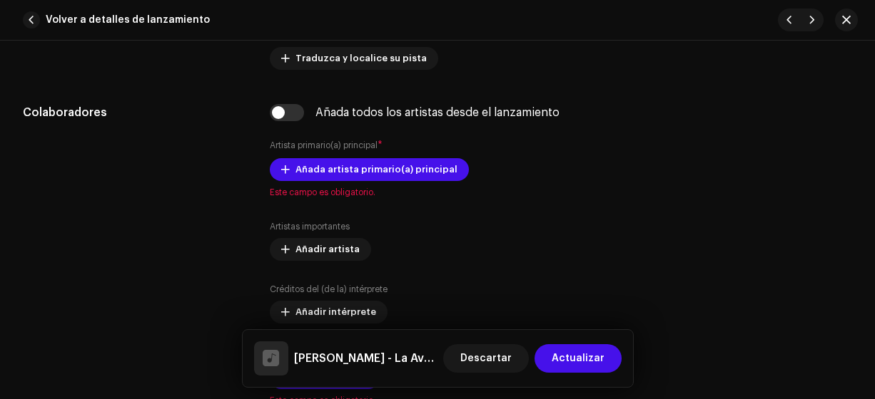
scroll to position [847, 0]
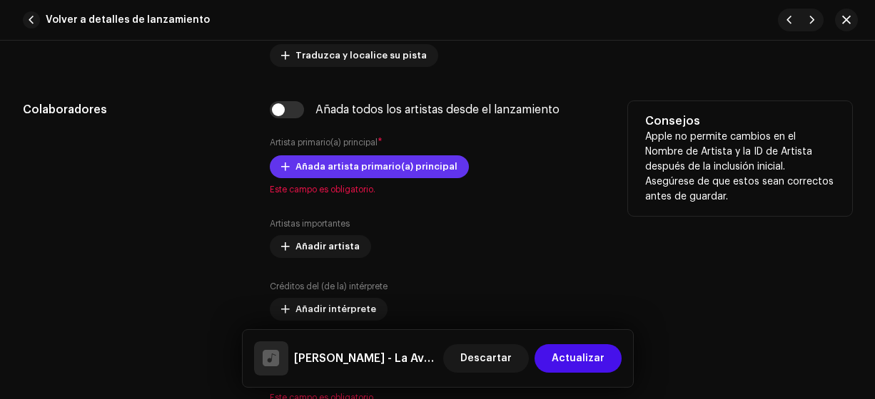
click at [314, 164] on span "Añada artista primario(a) principal" at bounding box center [376, 167] width 162 height 29
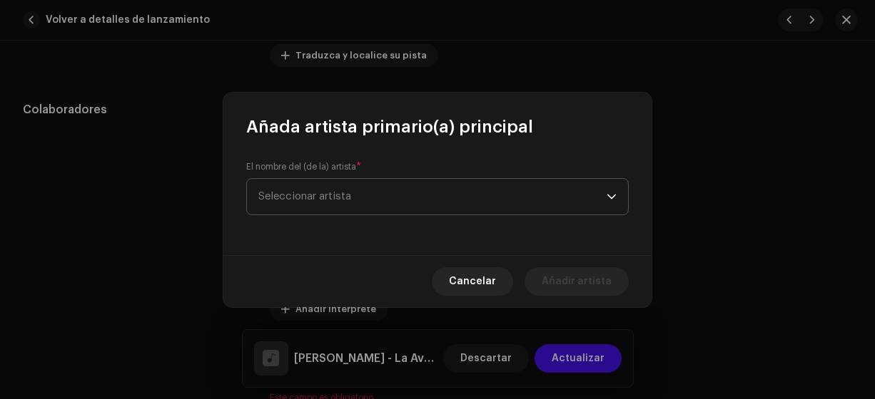
click at [272, 193] on span "Seleccionar artista" at bounding box center [304, 196] width 93 height 11
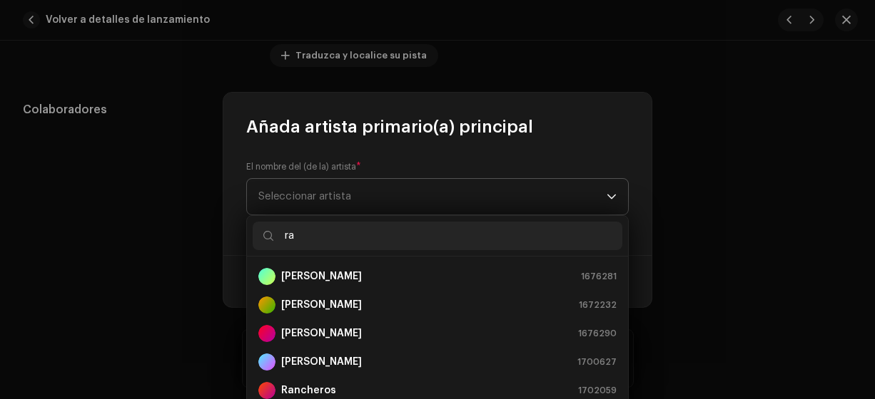
type input "ran"
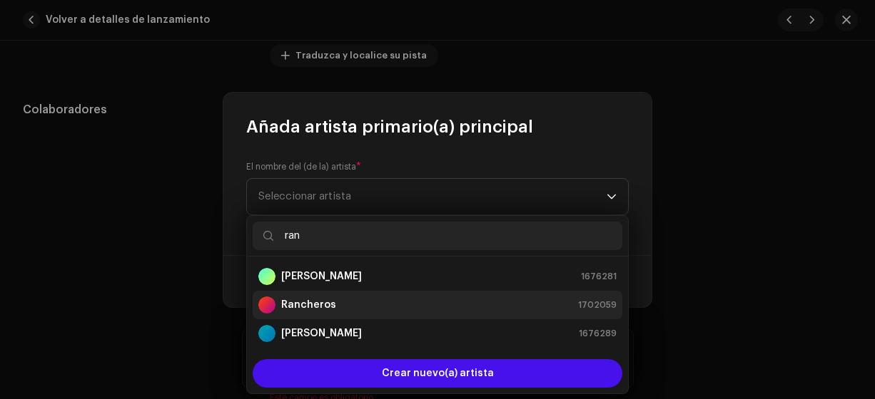
click at [305, 308] on strong "Rancheros" at bounding box center [308, 305] width 55 height 14
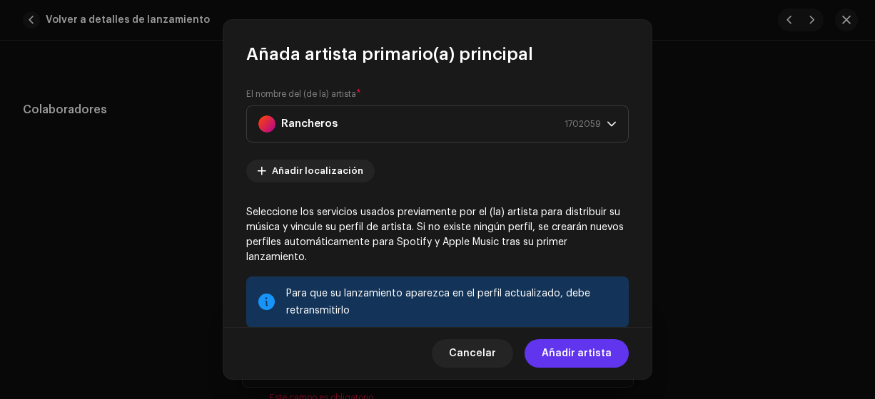
click at [579, 354] on span "Añadir artista" at bounding box center [576, 354] width 70 height 29
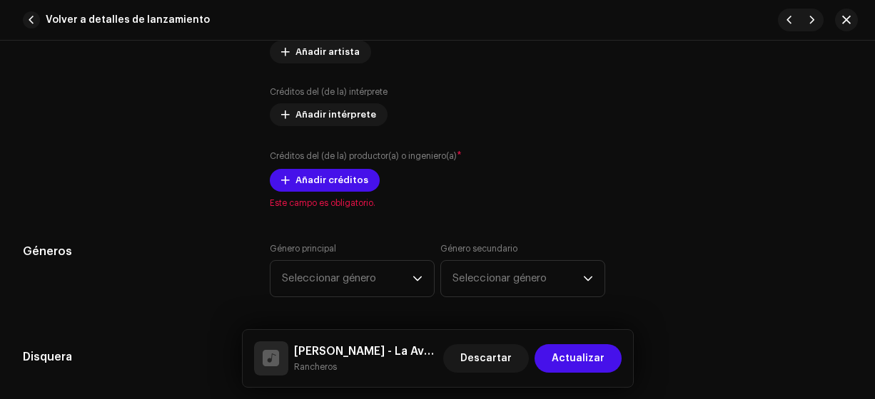
scroll to position [1073, 0]
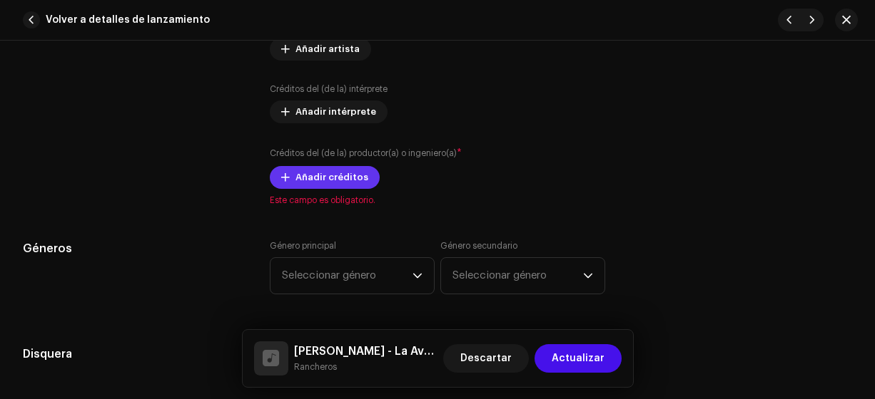
click at [330, 175] on span "Añadir créditos" at bounding box center [331, 177] width 73 height 29
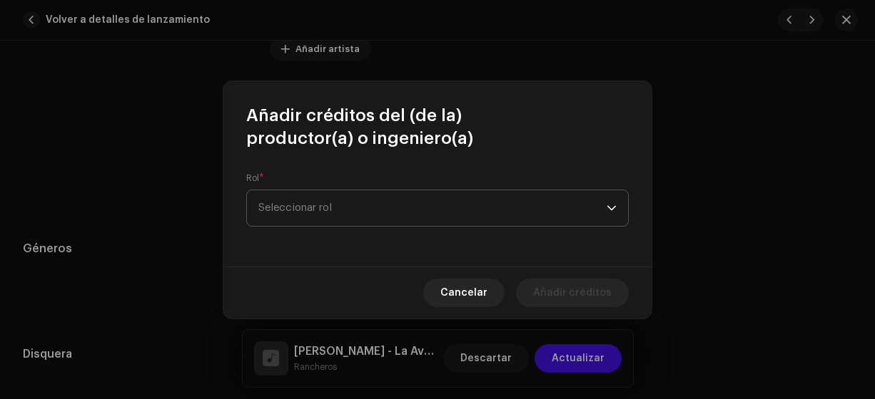
click at [265, 200] on span "Seleccionar rol" at bounding box center [432, 208] width 348 height 36
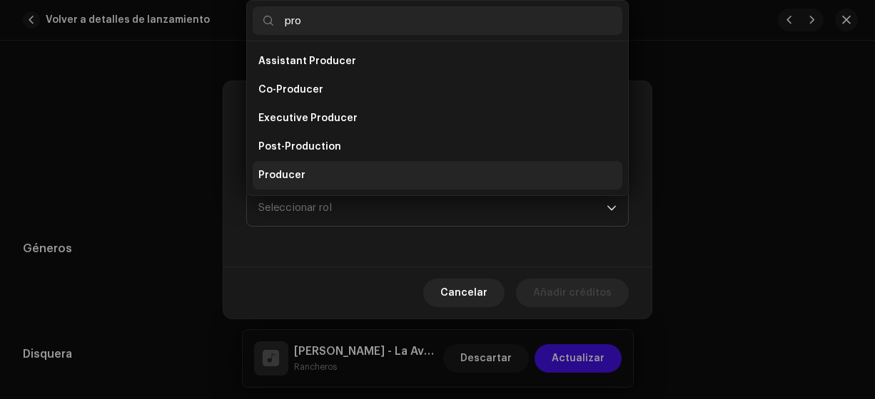
type input "pro"
click at [301, 177] on span "Producer" at bounding box center [281, 175] width 47 height 14
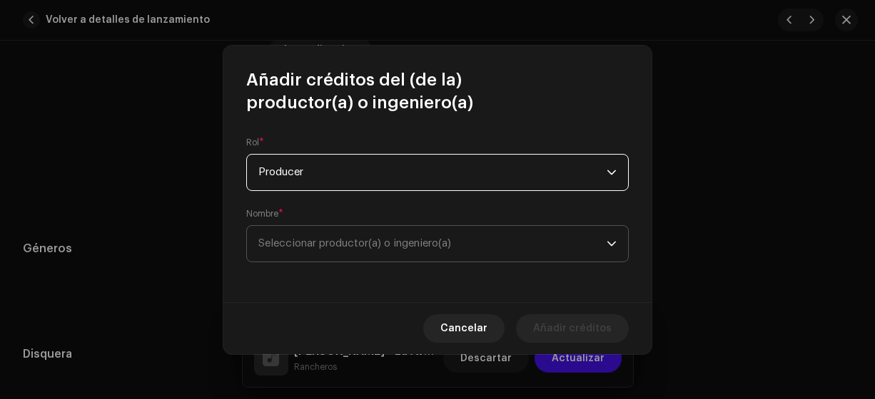
click at [320, 243] on span "Seleccionar productor(a) o ingeniero(a)" at bounding box center [354, 243] width 193 height 11
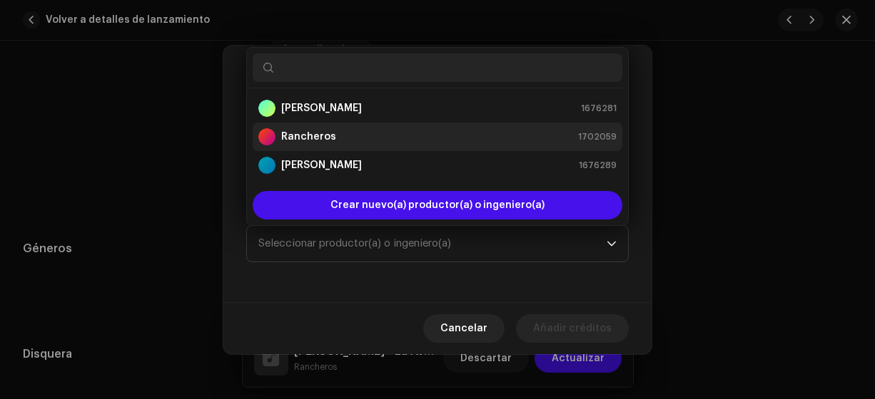
click at [302, 133] on strong "Rancheros" at bounding box center [308, 137] width 55 height 14
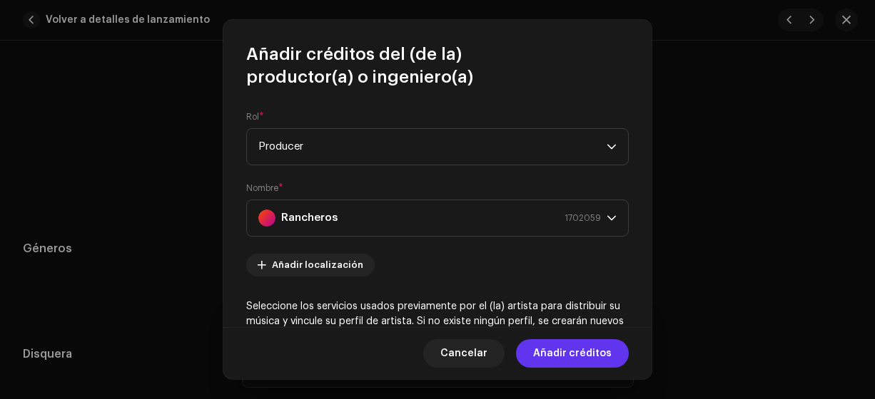
click at [560, 355] on span "Añadir créditos" at bounding box center [572, 354] width 78 height 29
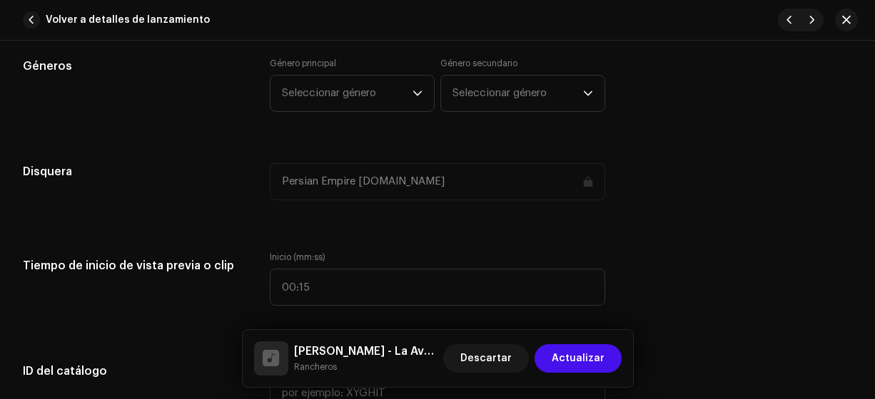
scroll to position [1300, 0]
click at [327, 83] on span "Seleccionar género" at bounding box center [347, 92] width 131 height 36
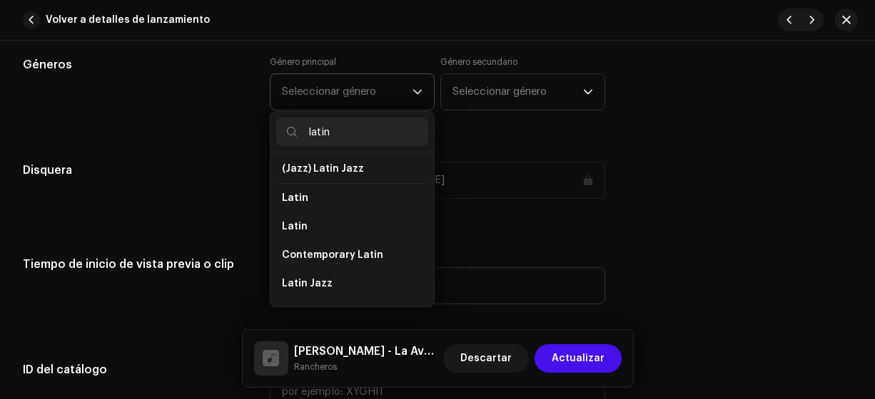
scroll to position [103, 0]
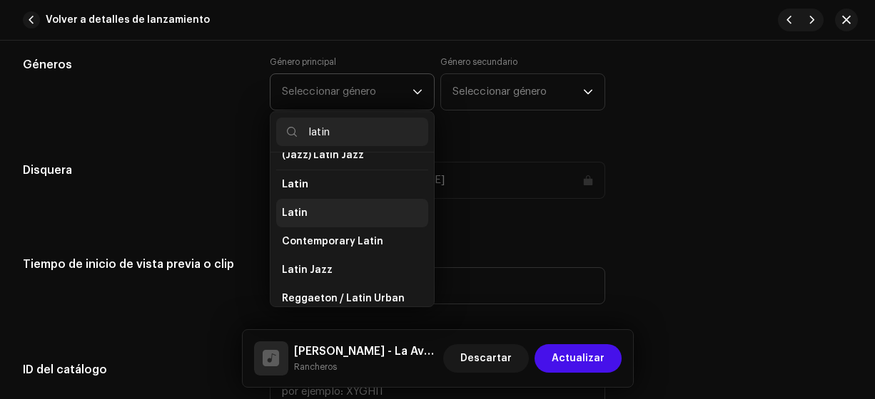
type input "latin"
click at [295, 209] on span "Latin" at bounding box center [295, 213] width 26 height 14
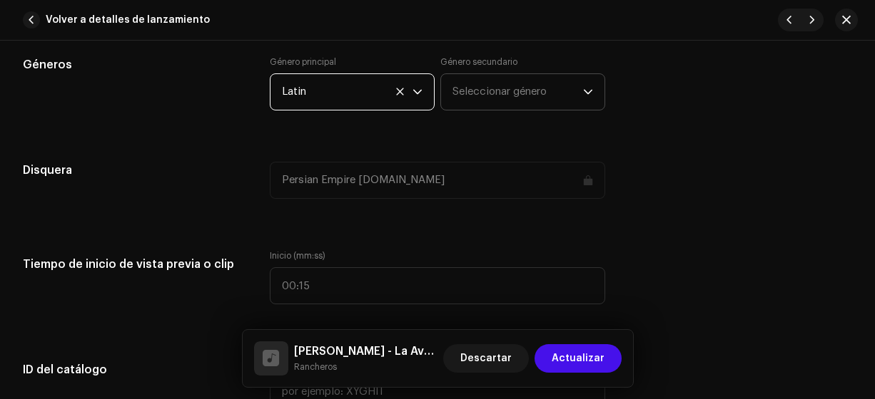
click at [480, 82] on span "Seleccionar género" at bounding box center [517, 92] width 131 height 36
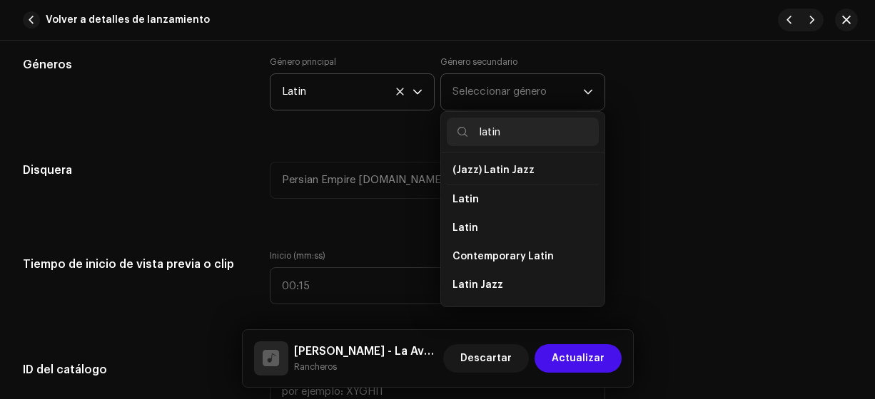
scroll to position [93, 0]
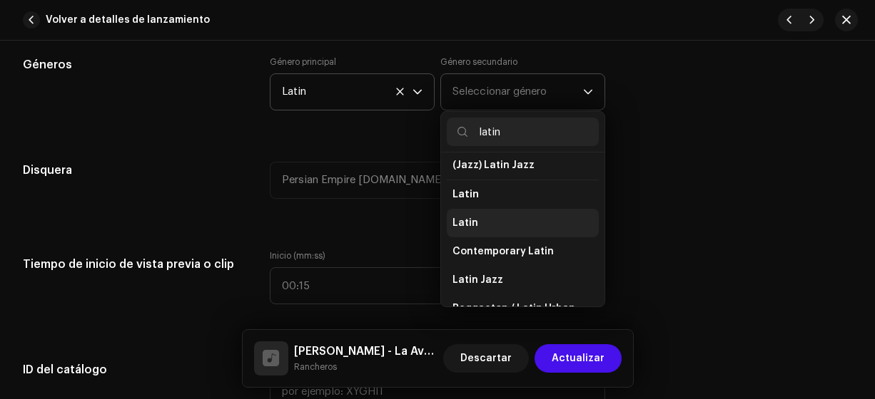
type input "latin"
click at [470, 220] on span "Latin" at bounding box center [465, 223] width 26 height 14
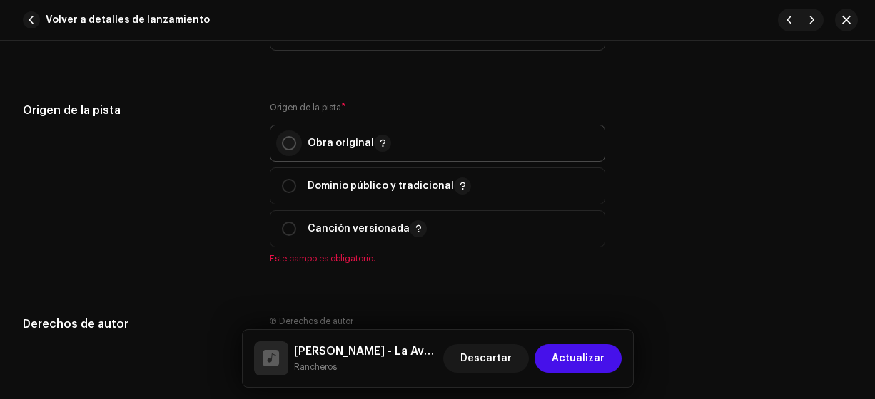
click at [287, 141] on input "radio" at bounding box center [289, 143] width 14 height 14
radio input "true"
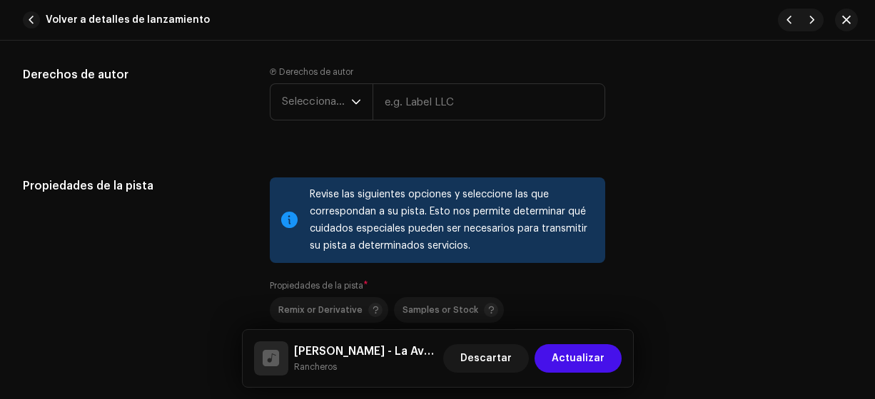
scroll to position [1890, 0]
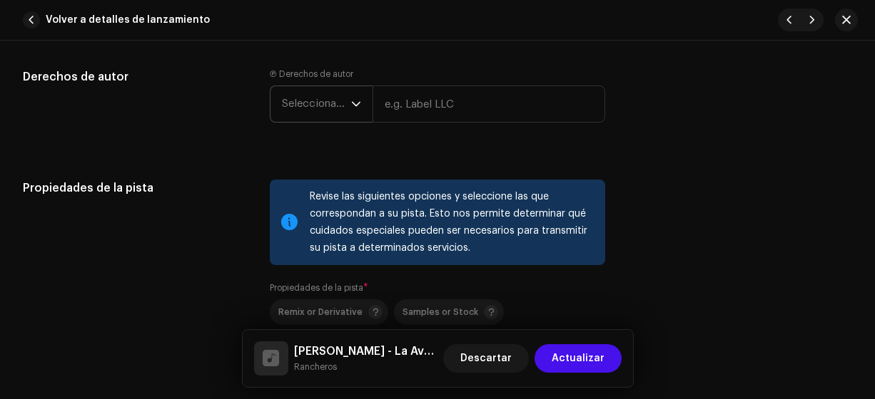
click at [311, 100] on span "Seleccionar año" at bounding box center [316, 104] width 69 height 36
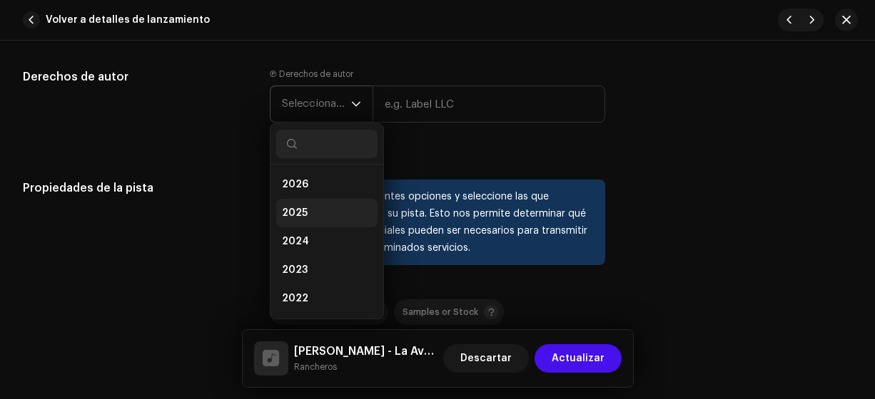
click at [300, 213] on span "2025" at bounding box center [295, 213] width 26 height 14
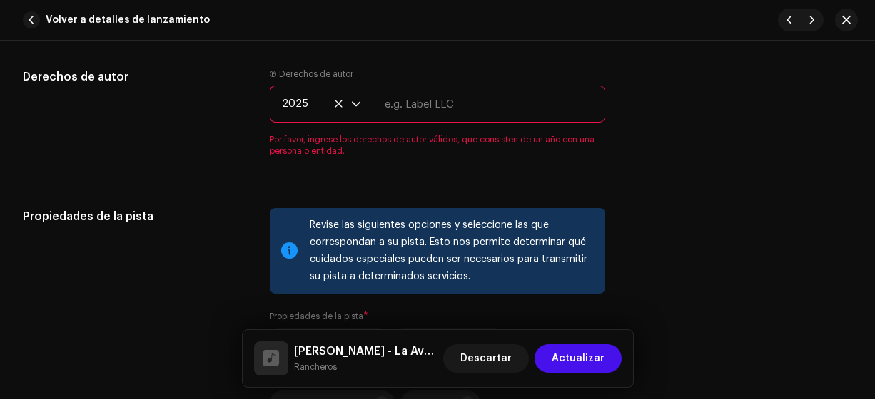
click at [415, 100] on input "text" at bounding box center [488, 104] width 233 height 37
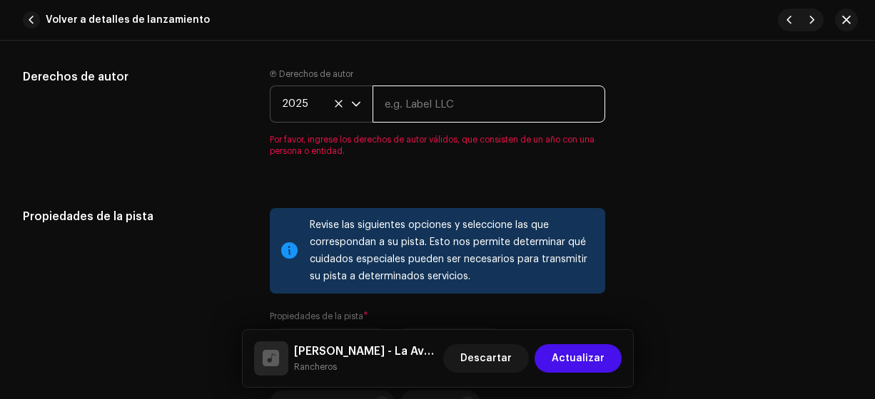
type input "Rancheros"
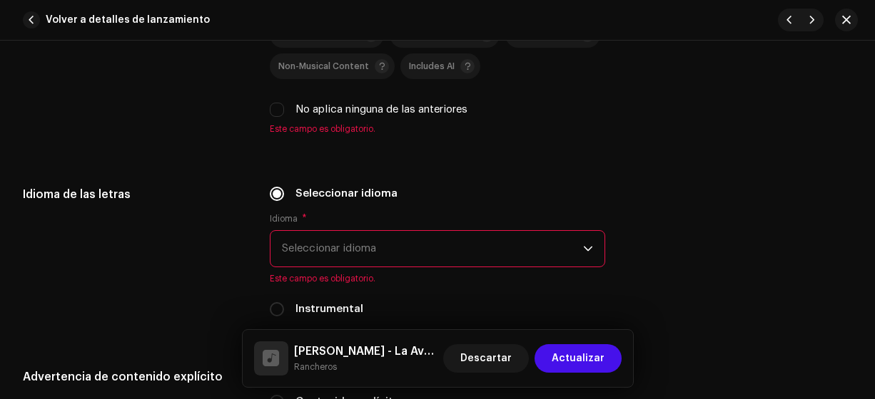
scroll to position [2195, 0]
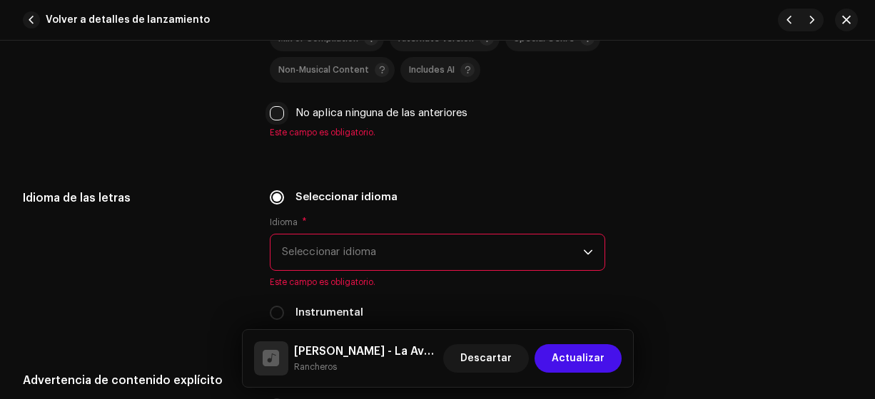
click at [274, 106] on input "No aplica ninguna de las anteriores" at bounding box center [277, 113] width 14 height 14
checkbox input "true"
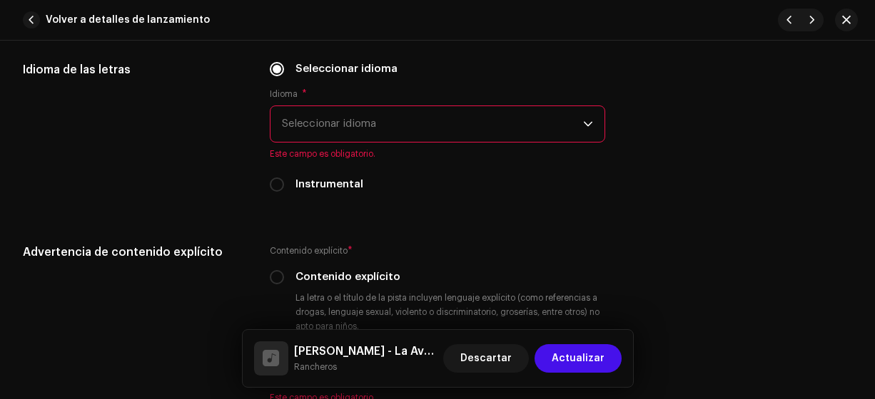
scroll to position [2310, 0]
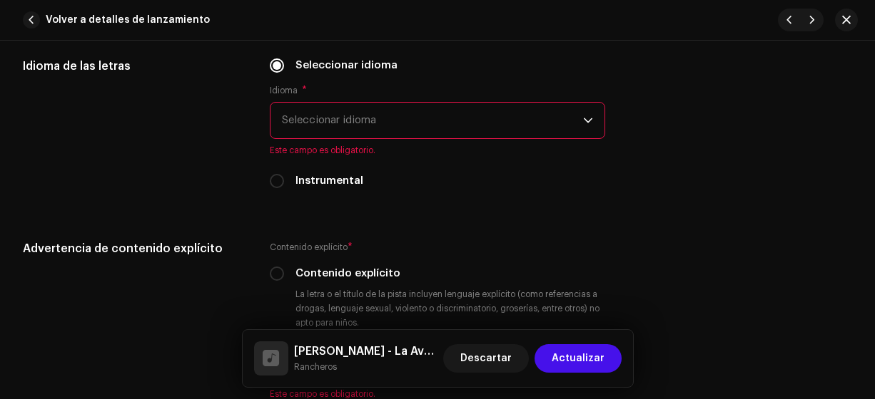
click at [307, 113] on span "Seleccionar idioma" at bounding box center [433, 121] width 302 height 36
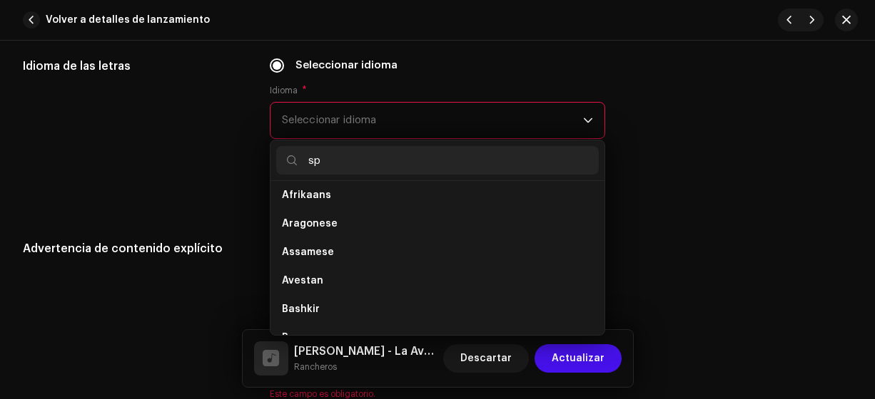
scroll to position [0, 0]
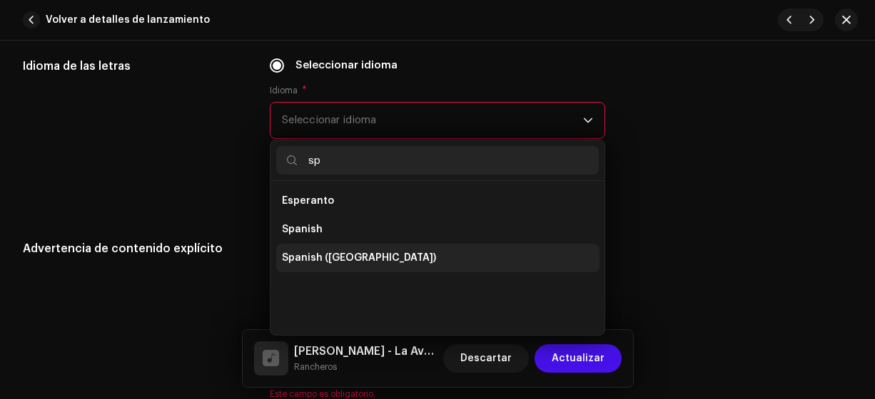
type input "sp"
click at [365, 253] on span "Spanish ([GEOGRAPHIC_DATA])" at bounding box center [359, 258] width 154 height 14
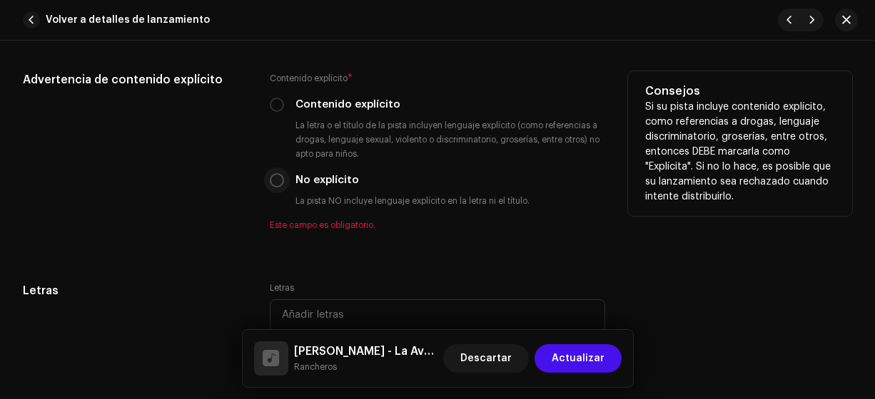
click at [278, 177] on input "No explícito" at bounding box center [277, 180] width 14 height 14
radio input "true"
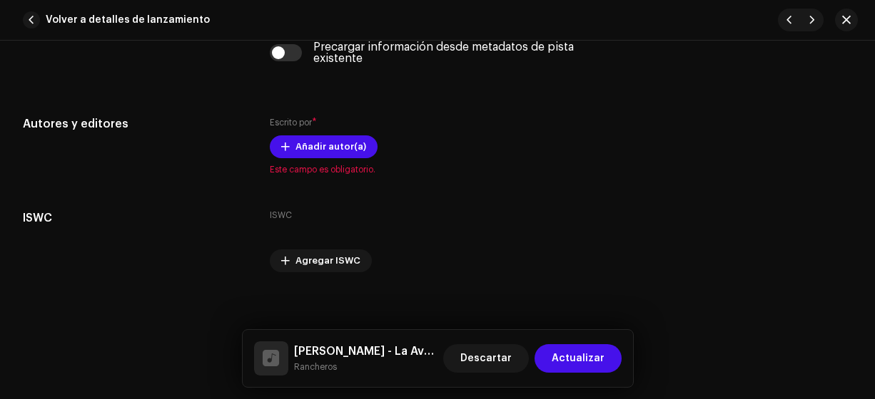
scroll to position [2908, 0]
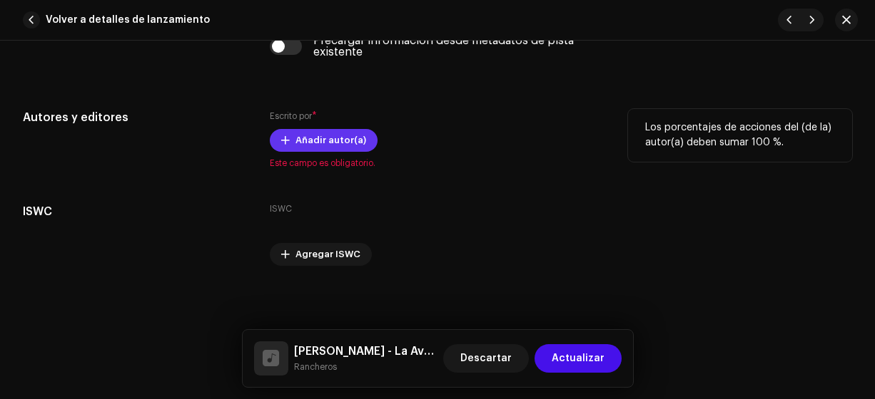
click at [319, 137] on span "Añadir autor(a)" at bounding box center [330, 140] width 71 height 29
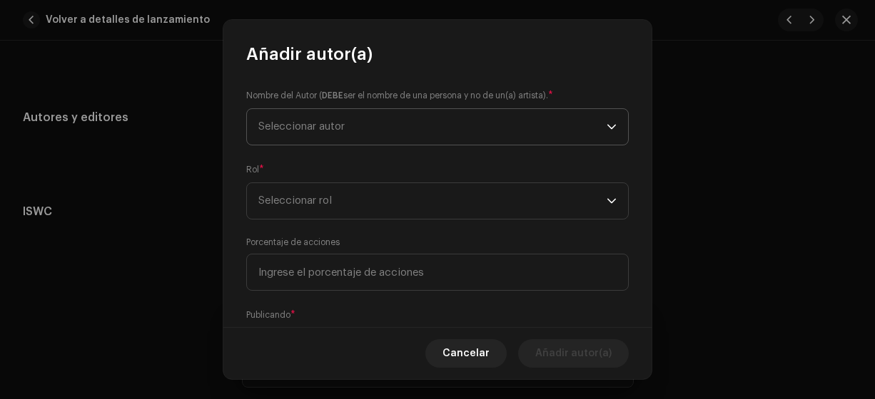
click at [302, 130] on span "Seleccionar autor" at bounding box center [301, 126] width 86 height 11
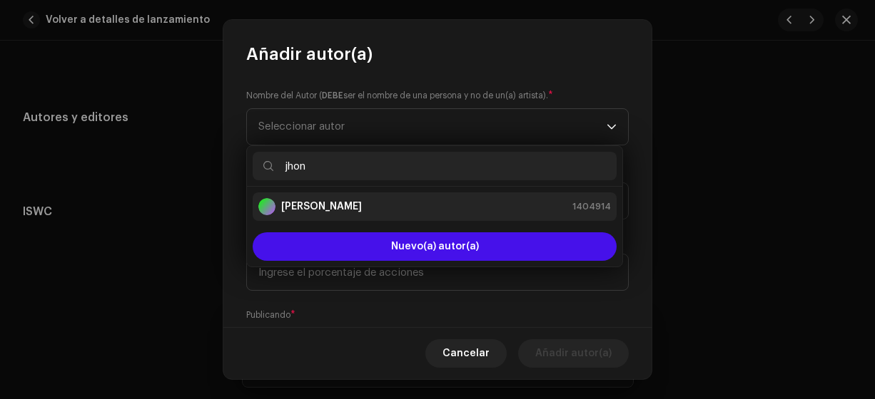
type input "jhon"
click at [287, 205] on strong "[PERSON_NAME]" at bounding box center [321, 207] width 81 height 14
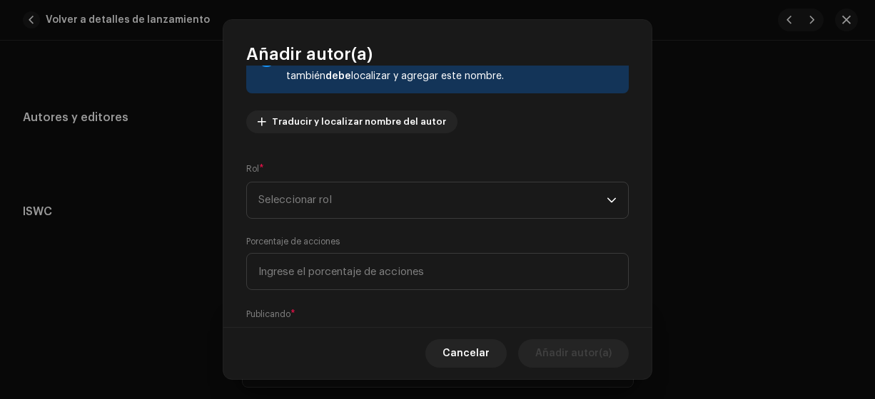
scroll to position [136, 0]
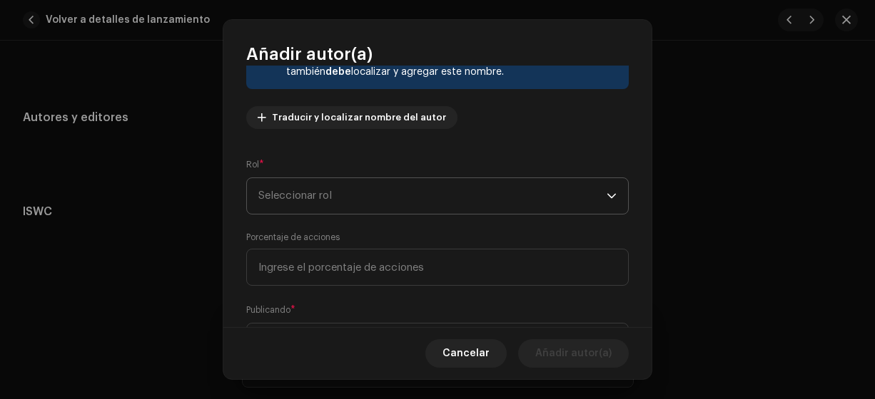
click at [285, 190] on span "Seleccionar rol" at bounding box center [432, 196] width 348 height 36
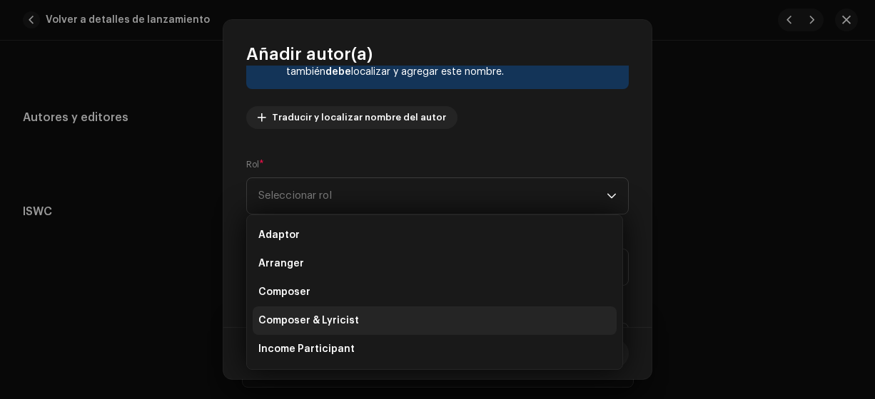
click at [314, 324] on span "Composer & Lyricist" at bounding box center [308, 321] width 101 height 14
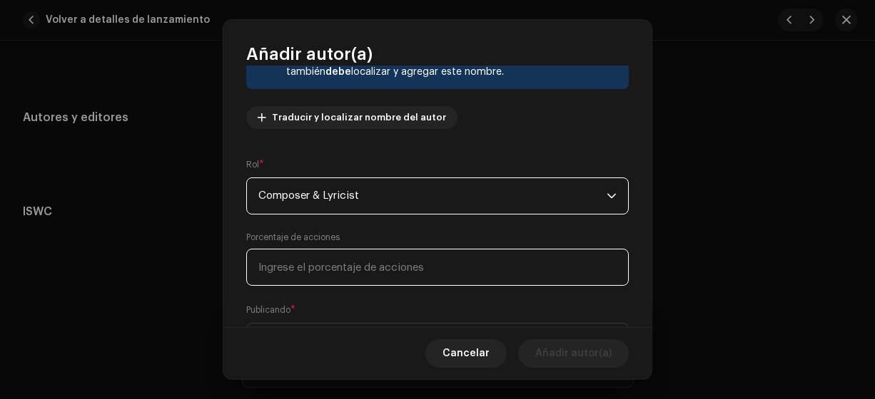
click at [284, 267] on input at bounding box center [437, 267] width 382 height 37
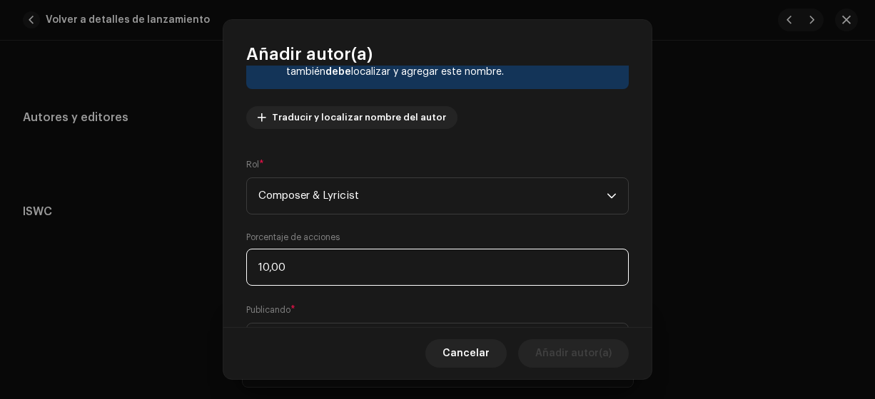
type input "100,00"
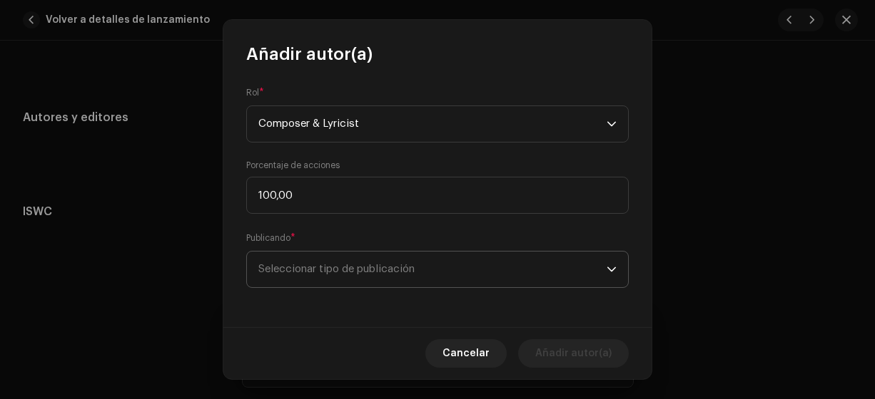
click at [321, 266] on span "Seleccionar tipo de publicación" at bounding box center [432, 270] width 348 height 36
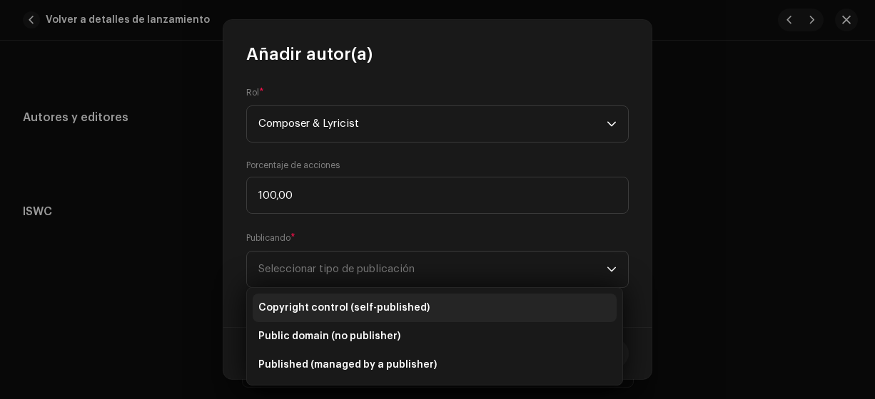
click at [353, 307] on span "Copyright control (self-published)" at bounding box center [343, 308] width 171 height 14
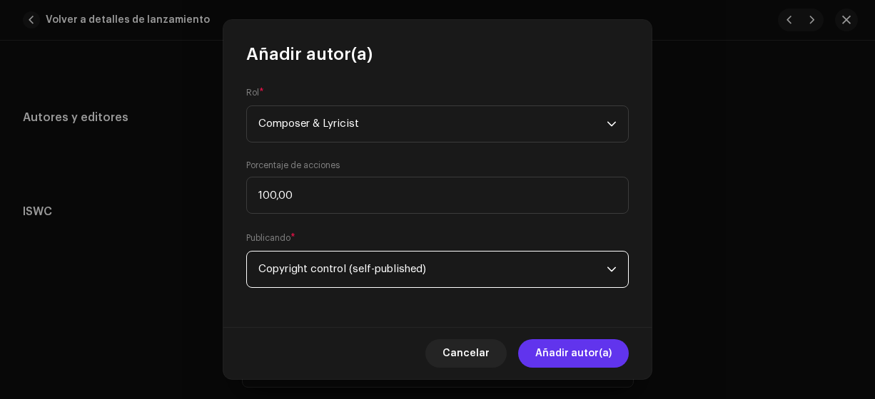
click at [556, 364] on span "Añadir autor(a)" at bounding box center [573, 354] width 76 height 29
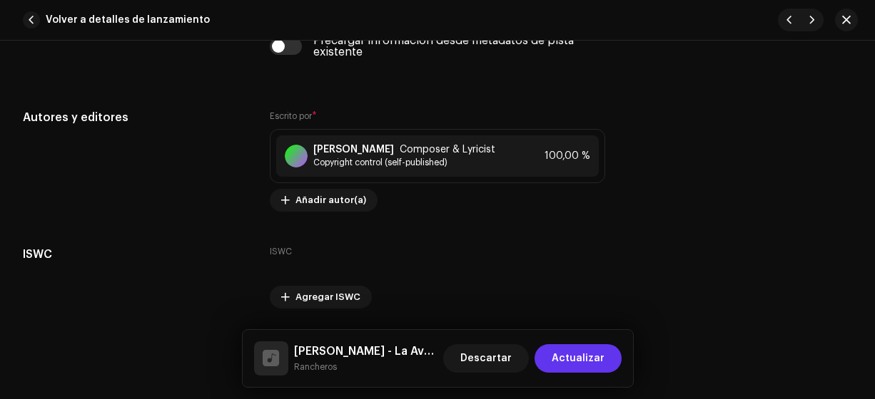
click at [563, 355] on span "Actualizar" at bounding box center [577, 359] width 53 height 29
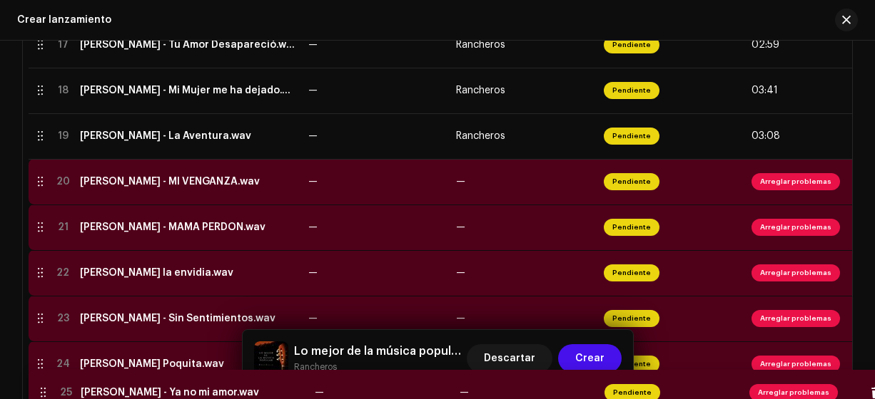
scroll to position [1101, 0]
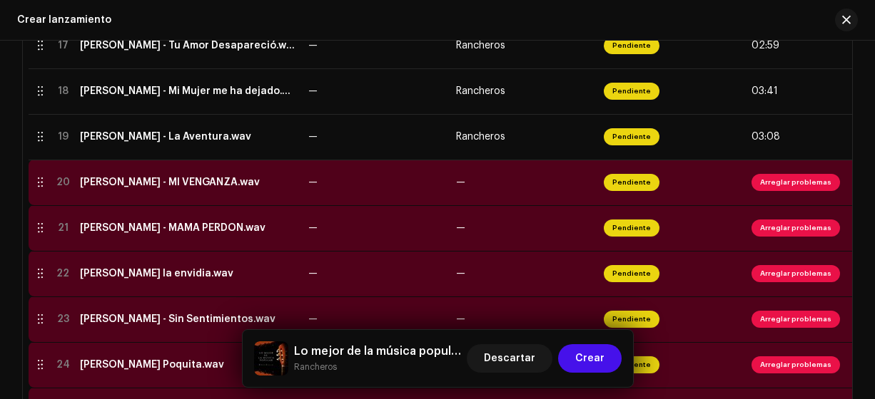
click at [191, 187] on div "[PERSON_NAME] - MI VENGANZA.wav" at bounding box center [170, 182] width 180 height 11
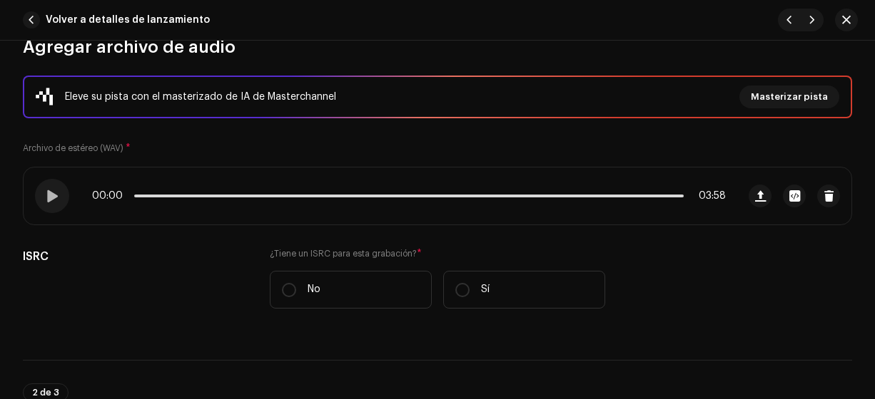
scroll to position [190, 0]
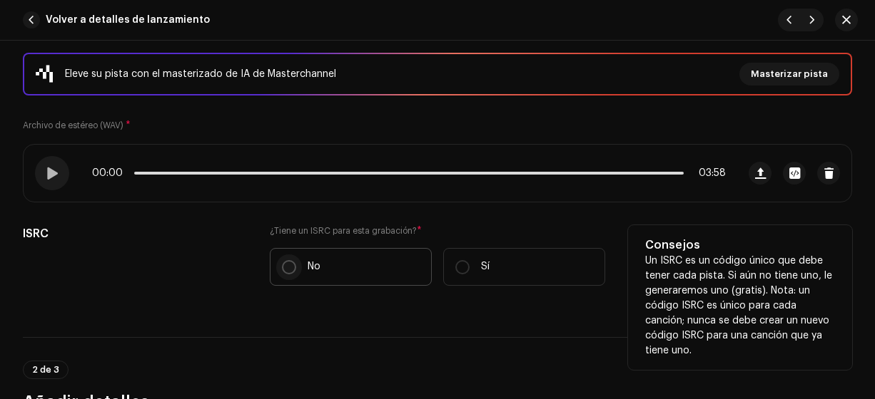
click at [284, 264] on input "No" at bounding box center [289, 267] width 14 height 14
radio input "true"
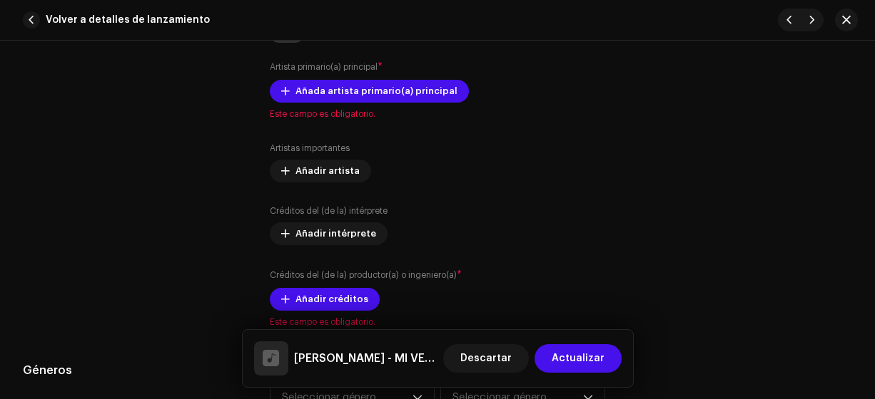
scroll to position [923, 0]
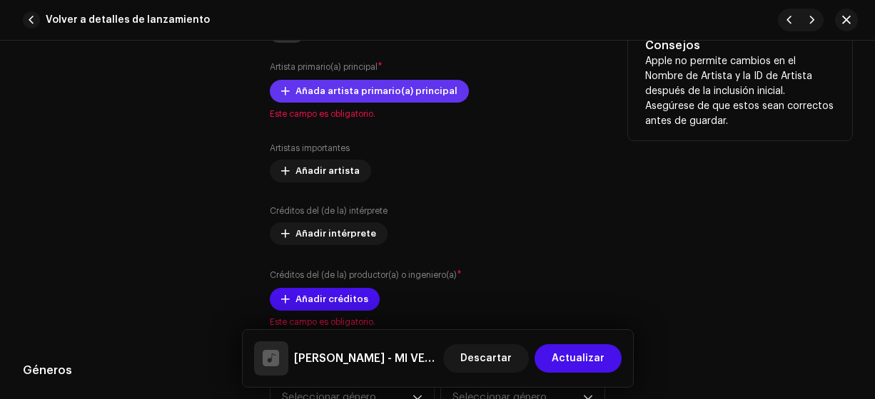
click at [355, 88] on span "Añada artista primario(a) principal" at bounding box center [376, 91] width 162 height 29
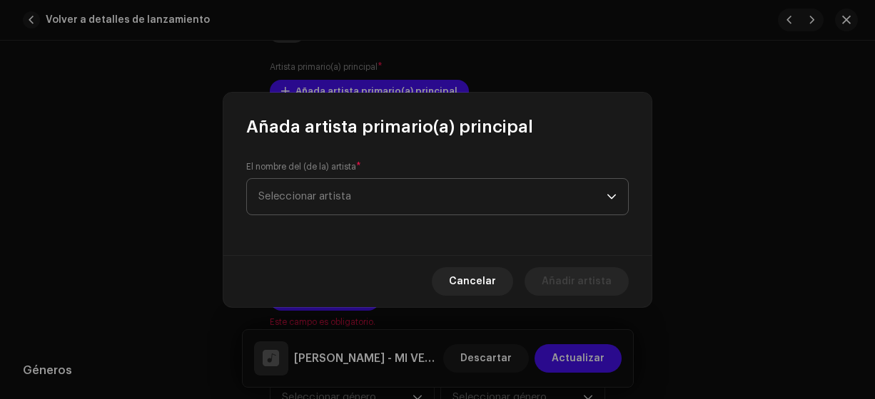
click at [392, 208] on span "Seleccionar artista" at bounding box center [432, 197] width 348 height 36
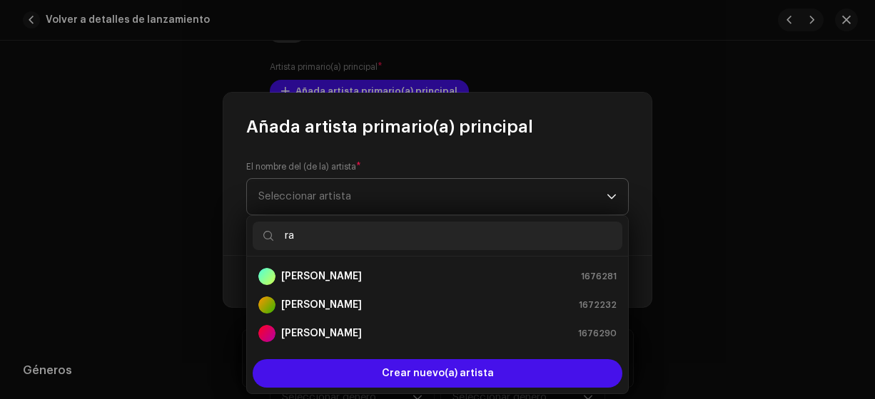
type input "ran"
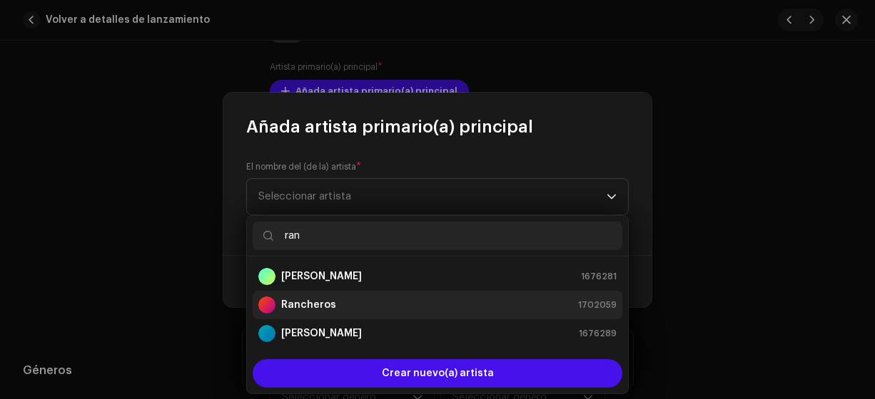
click at [307, 309] on strong "Rancheros" at bounding box center [308, 305] width 55 height 14
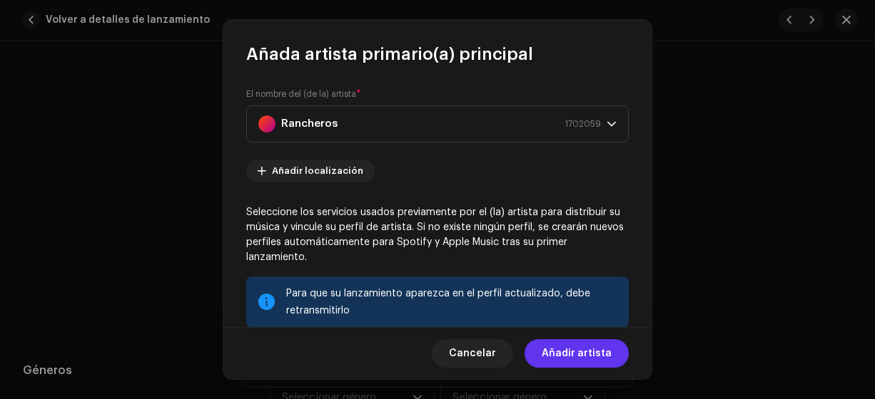
click at [578, 352] on span "Añadir artista" at bounding box center [576, 354] width 70 height 29
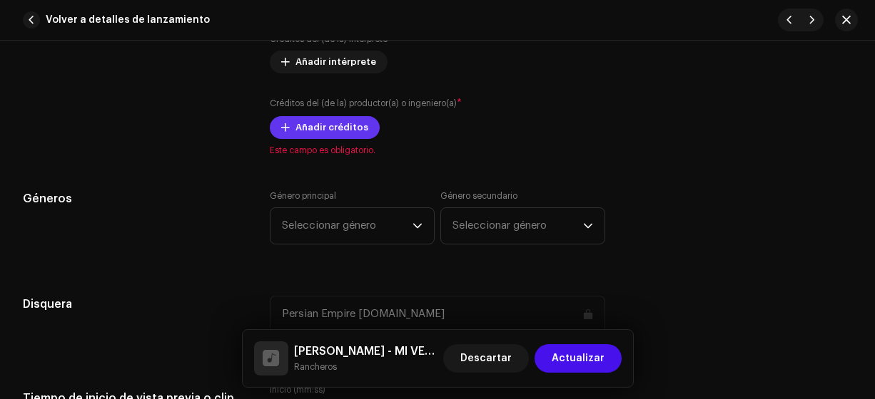
click at [318, 117] on span "Añadir créditos" at bounding box center [331, 127] width 73 height 29
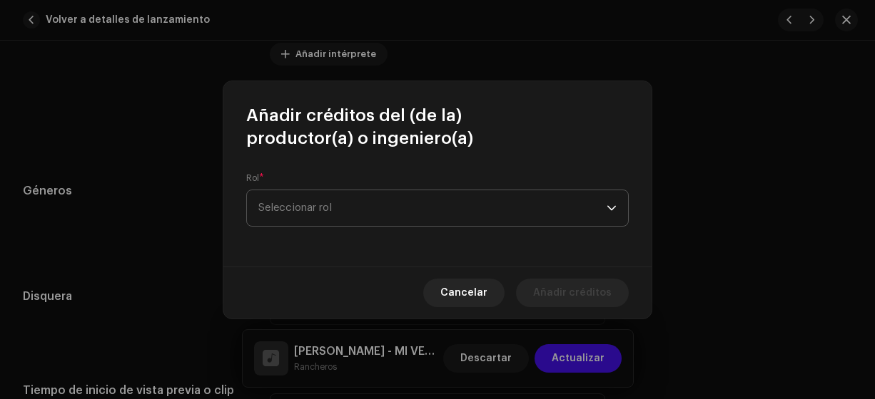
click at [355, 209] on span "Seleccionar rol" at bounding box center [432, 208] width 348 height 36
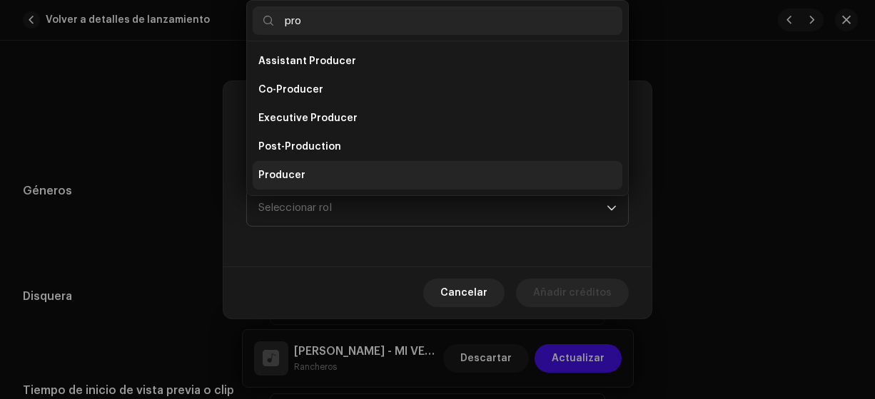
type input "pro"
click at [296, 178] on span "Producer" at bounding box center [281, 175] width 47 height 14
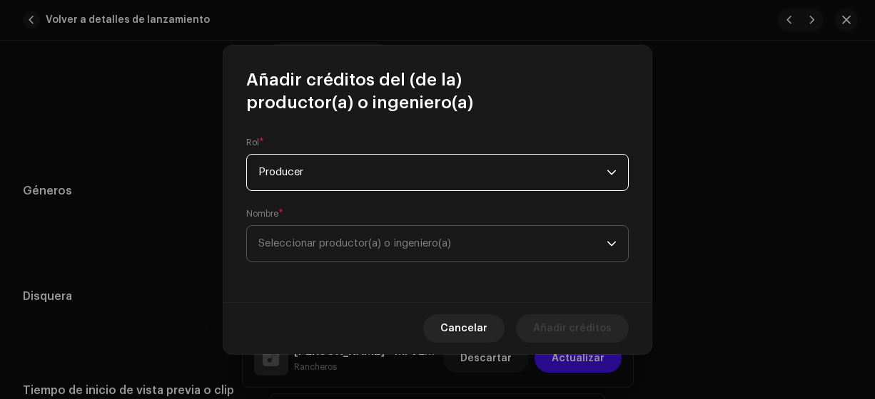
click at [303, 243] on span "Seleccionar productor(a) o ingeniero(a)" at bounding box center [354, 243] width 193 height 11
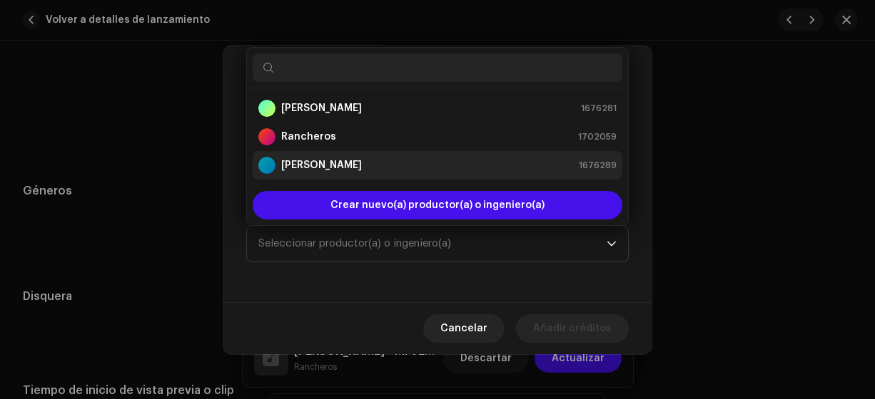
click at [295, 160] on strong "[PERSON_NAME]" at bounding box center [321, 165] width 81 height 14
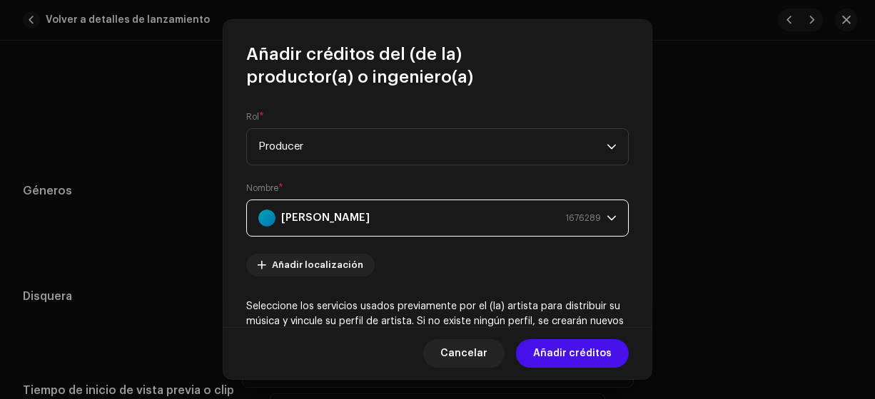
click at [298, 215] on strong "[PERSON_NAME]" at bounding box center [325, 218] width 88 height 36
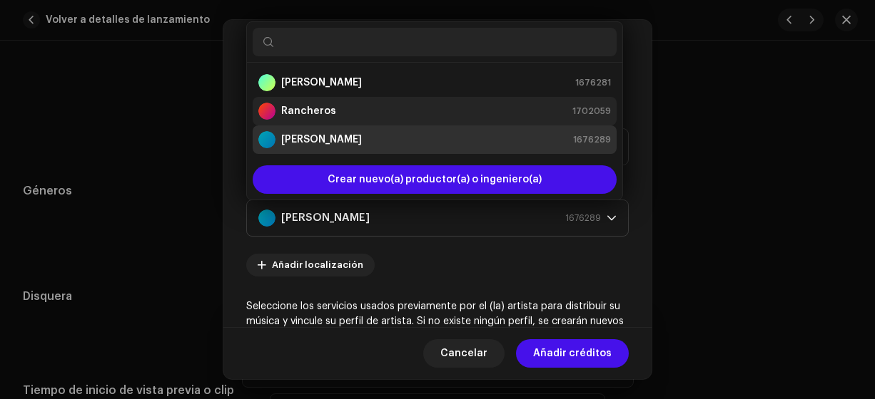
click at [302, 111] on strong "Rancheros" at bounding box center [308, 111] width 55 height 14
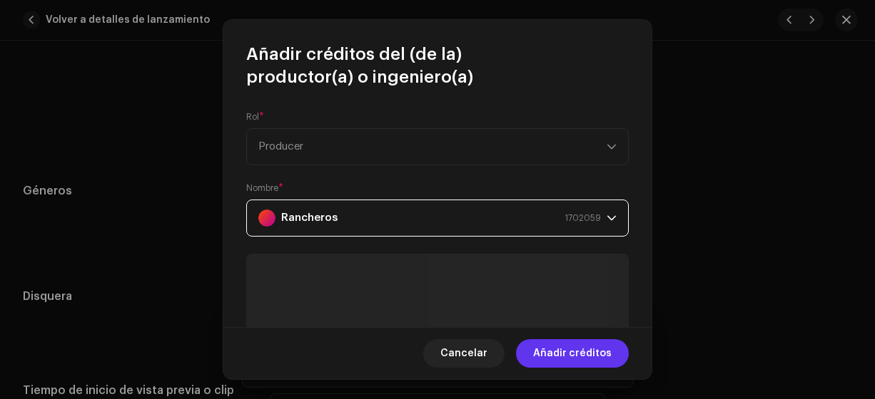
click at [571, 358] on span "Añadir créditos" at bounding box center [572, 354] width 78 height 29
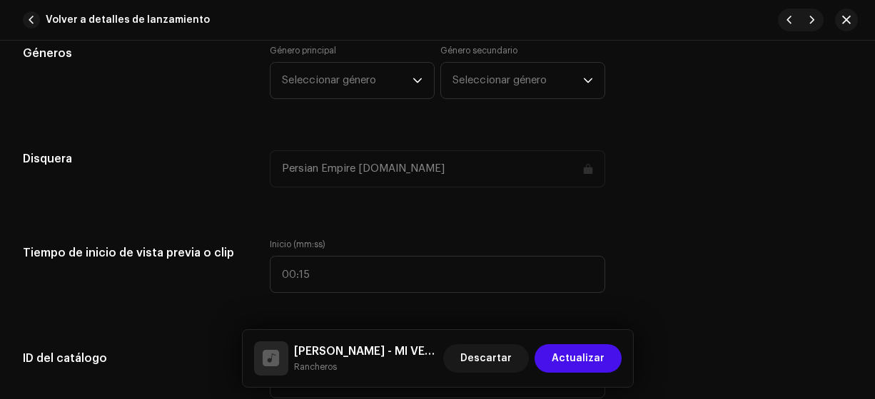
scroll to position [1313, 0]
click at [328, 68] on span "Seleccionar género" at bounding box center [347, 79] width 131 height 36
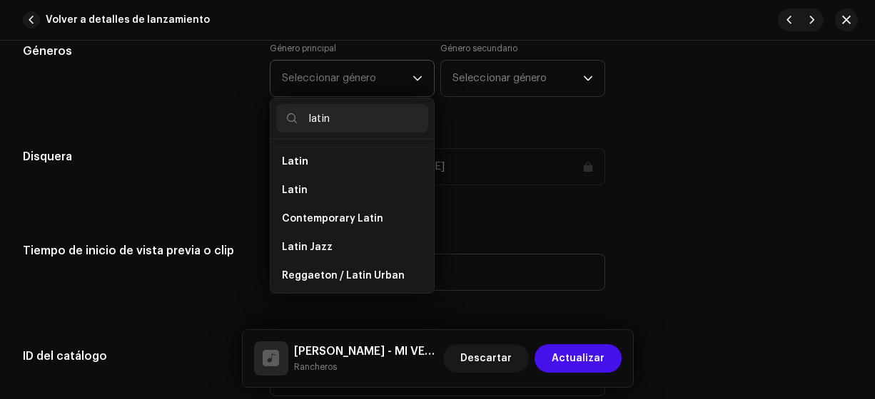
scroll to position [115, 0]
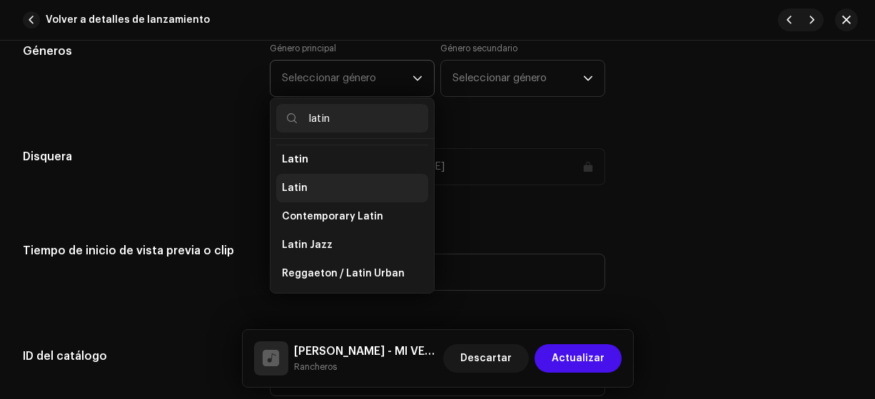
type input "latin"
click at [292, 183] on span "Latin" at bounding box center [295, 188] width 26 height 14
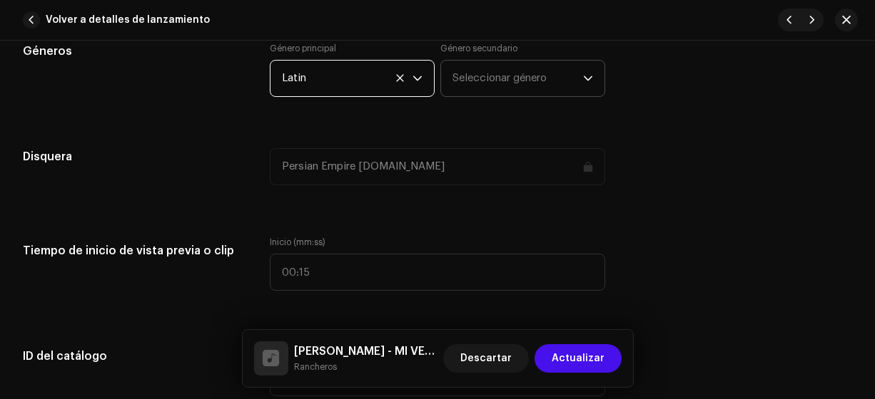
click at [480, 70] on span "Seleccionar género" at bounding box center [517, 79] width 131 height 36
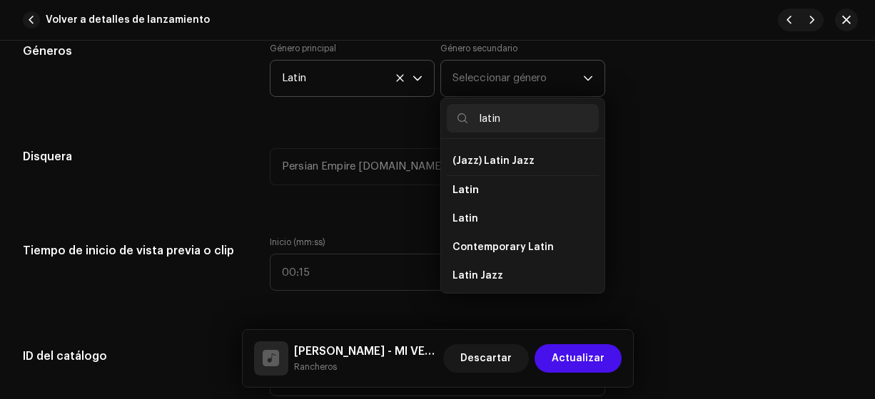
scroll to position [96, 0]
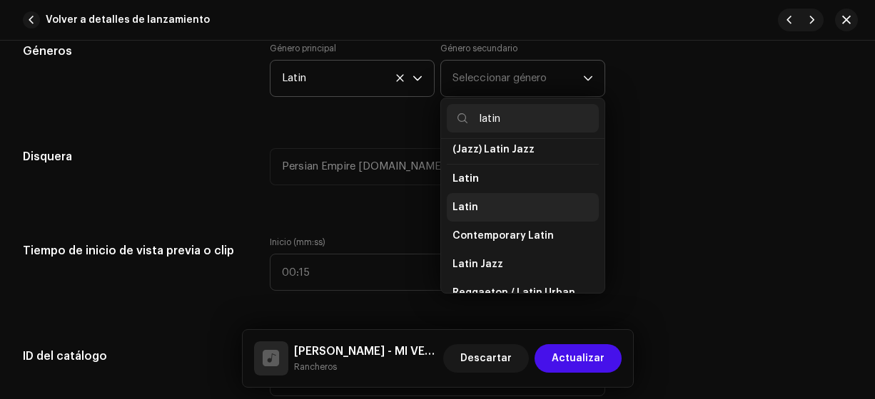
type input "latin"
click at [470, 204] on span "Latin" at bounding box center [465, 207] width 26 height 14
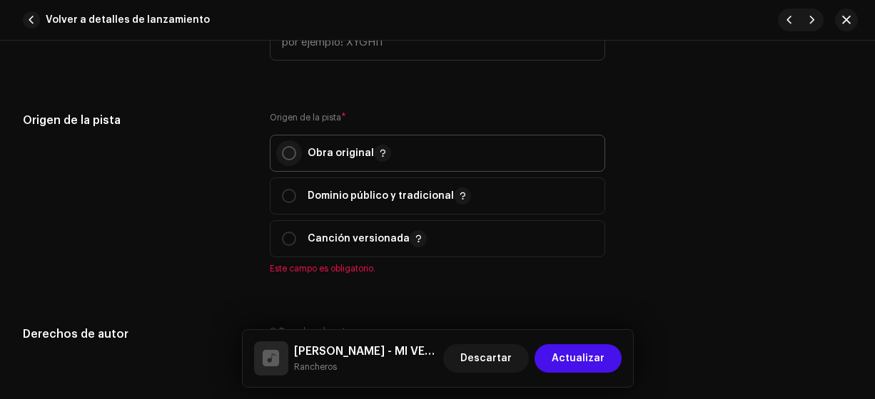
click at [287, 147] on input "radio" at bounding box center [289, 153] width 14 height 14
radio input "true"
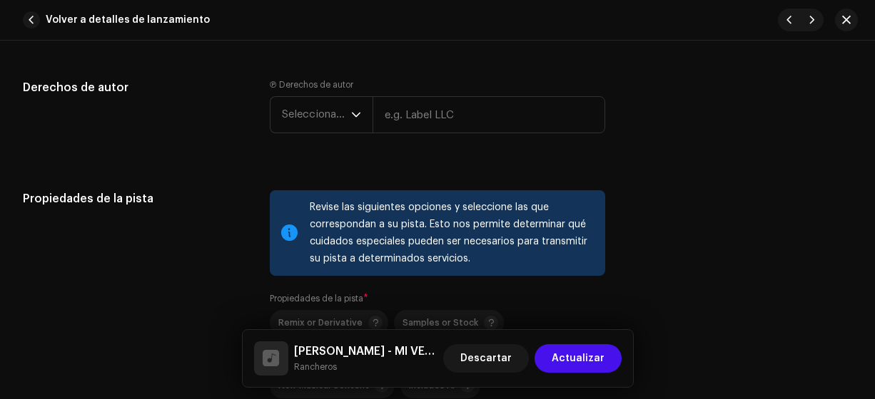
scroll to position [1882, 0]
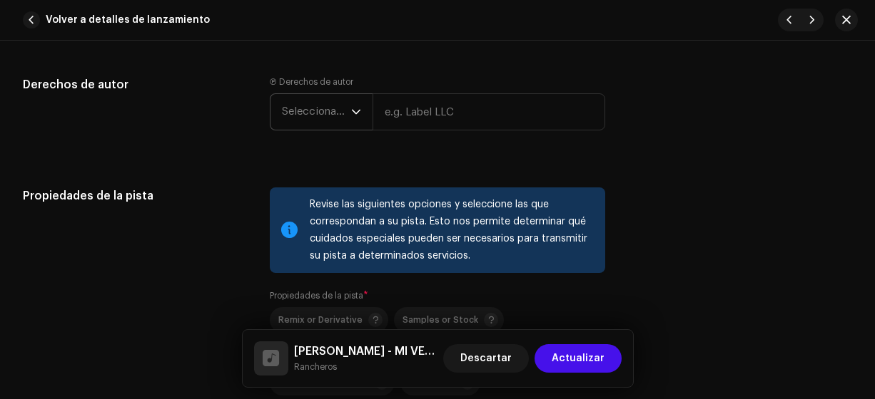
click at [310, 107] on span "Seleccionar año" at bounding box center [316, 112] width 69 height 36
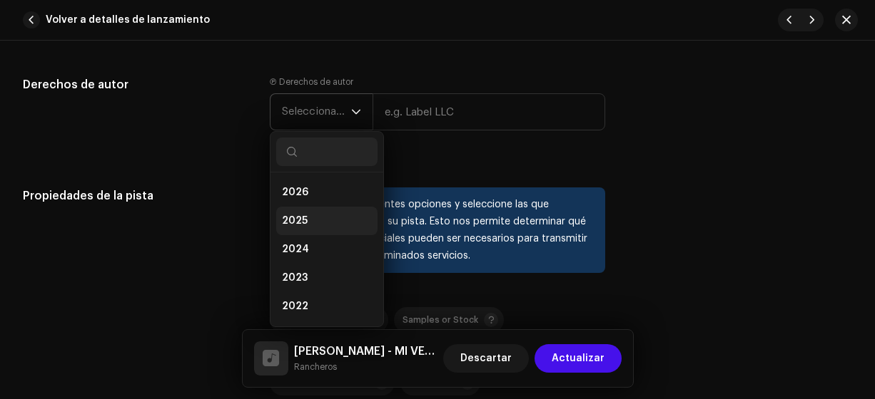
click at [293, 218] on span "2025" at bounding box center [295, 221] width 26 height 14
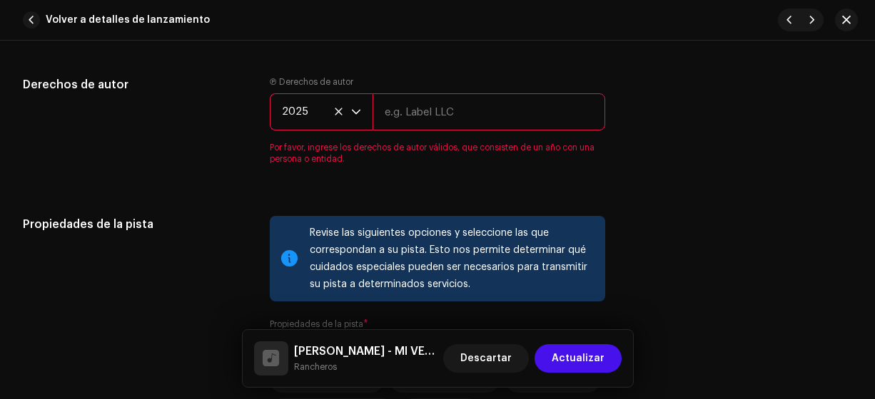
click at [412, 110] on input "text" at bounding box center [488, 111] width 233 height 37
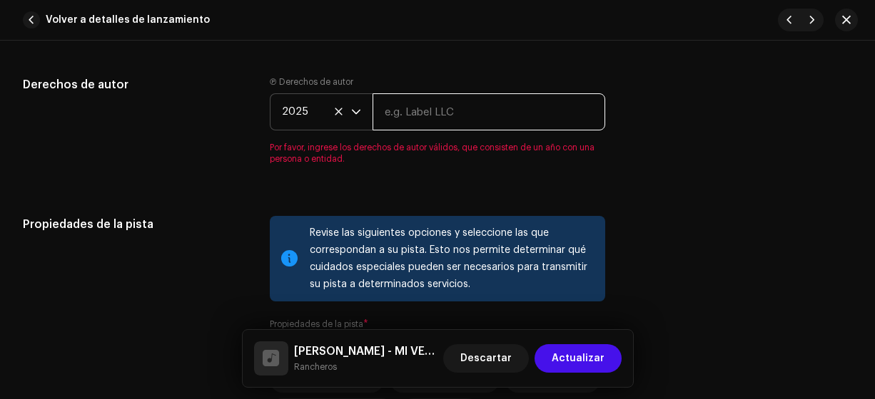
type input "Rancheros"
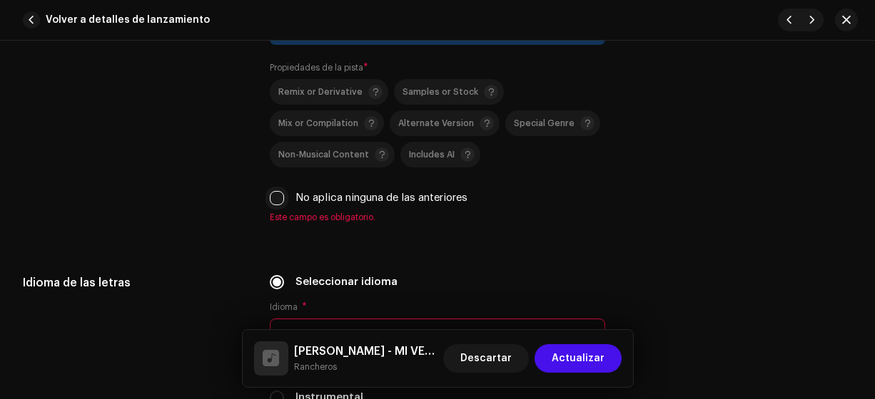
click at [273, 191] on input "No aplica ninguna de las anteriores" at bounding box center [277, 198] width 14 height 14
checkbox input "true"
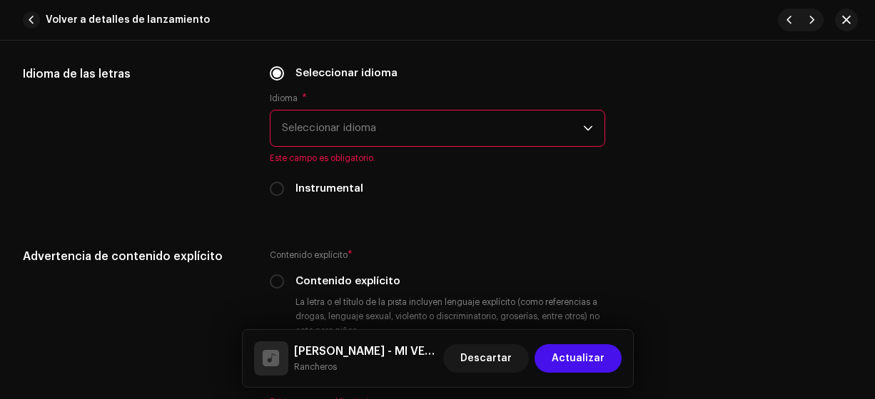
scroll to position [2305, 0]
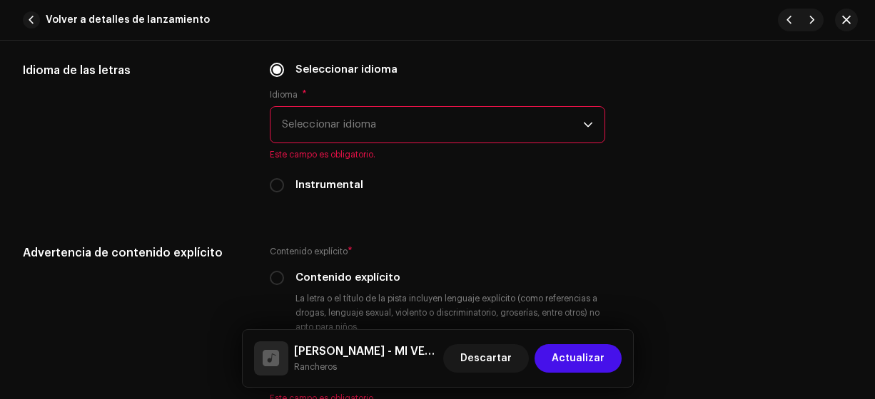
click at [304, 124] on span "Seleccionar idioma" at bounding box center [433, 125] width 302 height 36
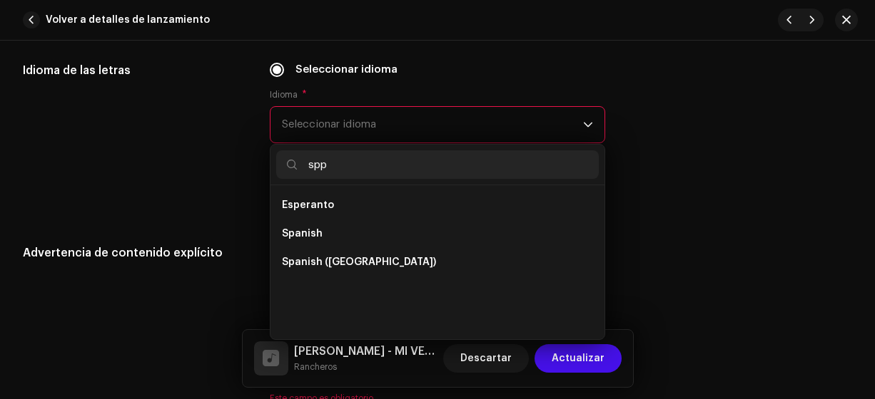
scroll to position [0, 0]
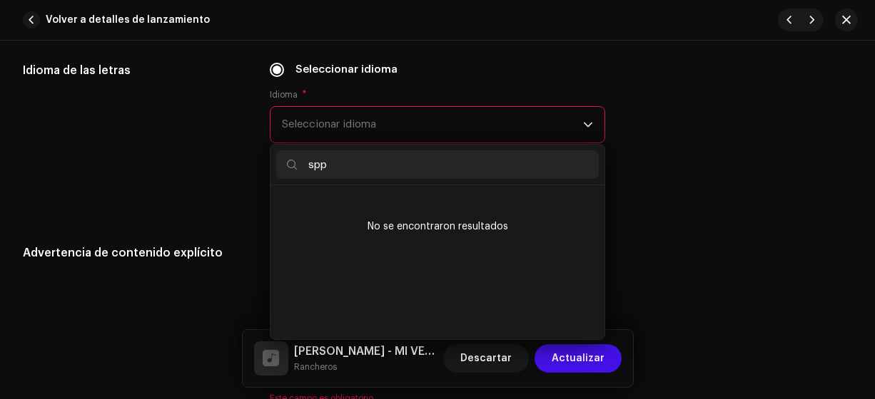
type input "sp"
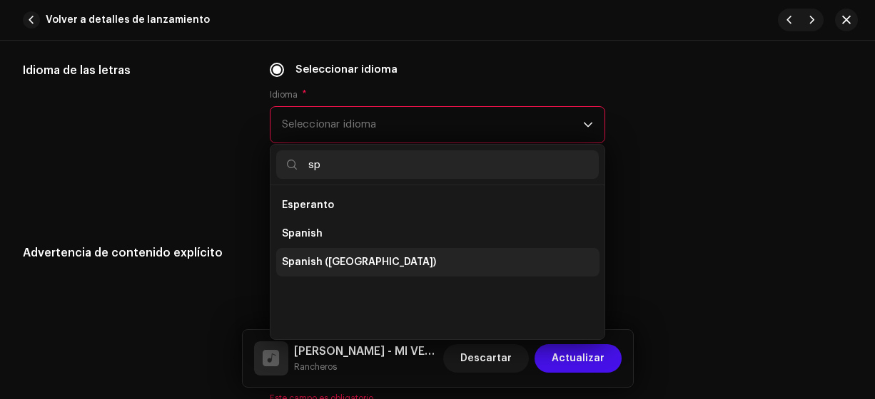
click at [355, 258] on span "Spanish ([GEOGRAPHIC_DATA])" at bounding box center [359, 262] width 154 height 14
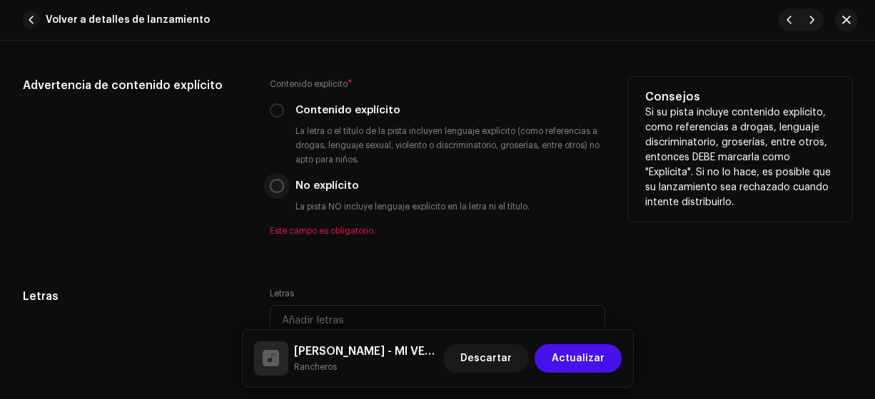
click at [275, 180] on input "No explícito" at bounding box center [277, 186] width 14 height 14
radio input "true"
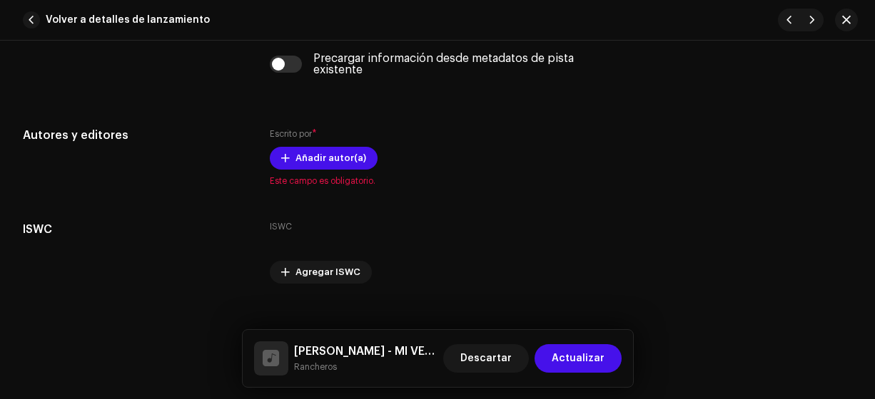
scroll to position [2902, 0]
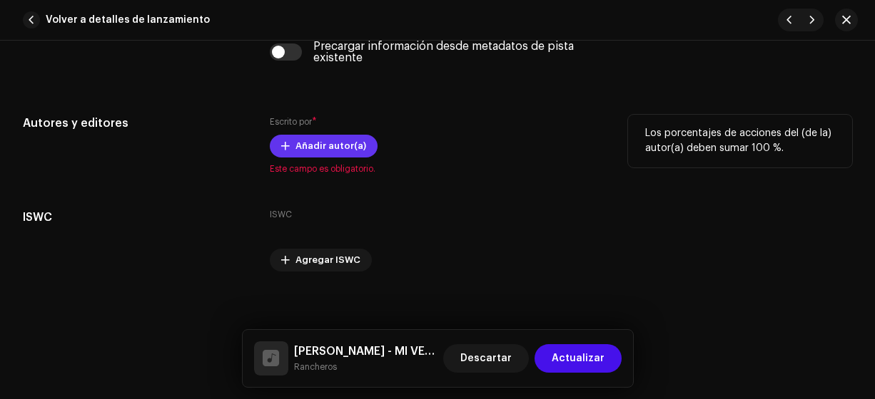
click at [307, 146] on span "Añadir autor(a)" at bounding box center [330, 146] width 71 height 29
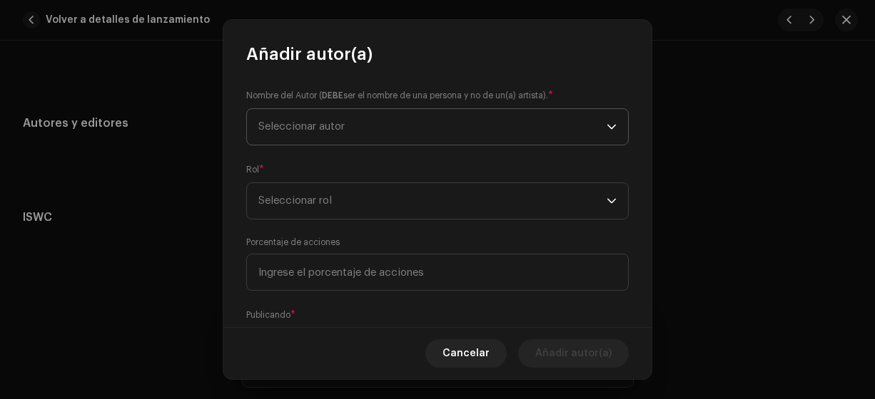
click at [285, 126] on span "Seleccionar autor" at bounding box center [301, 126] width 86 height 11
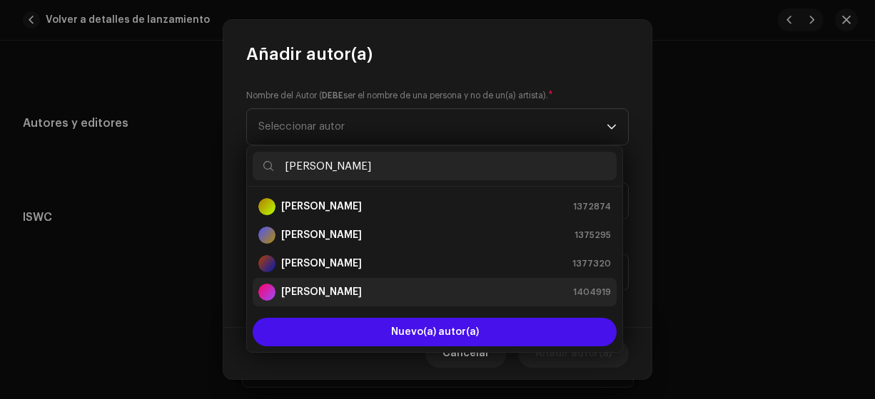
type input "[PERSON_NAME]"
click at [351, 297] on strong "[PERSON_NAME]" at bounding box center [321, 292] width 81 height 14
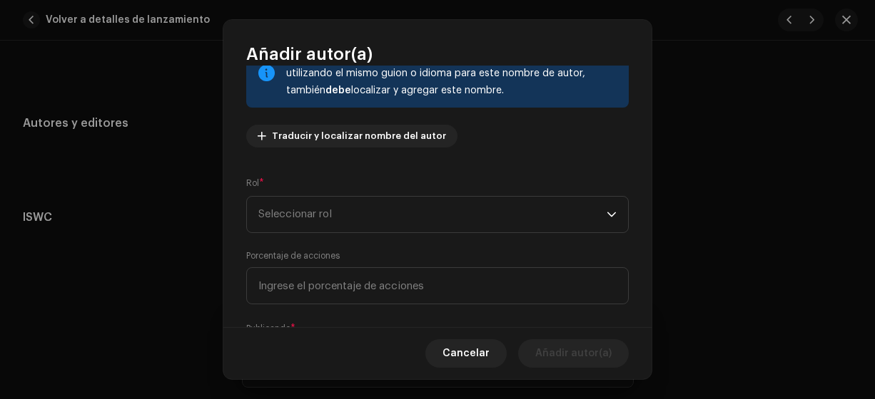
scroll to position [208, 0]
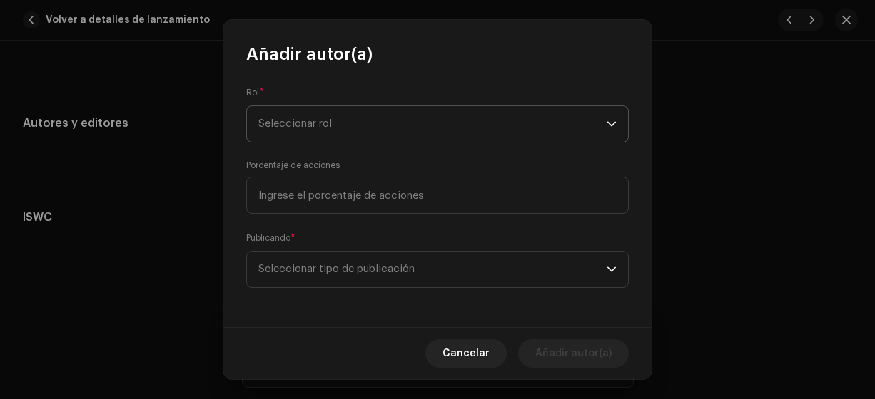
click at [283, 128] on span "Seleccionar rol" at bounding box center [432, 124] width 348 height 36
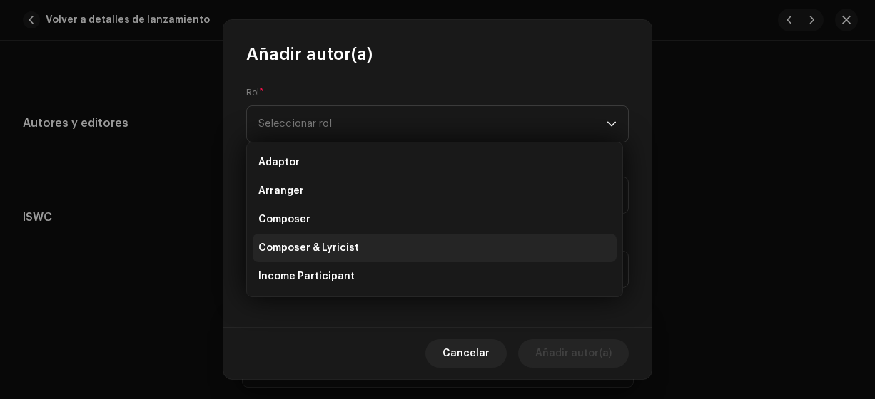
click at [299, 247] on span "Composer & Lyricist" at bounding box center [308, 248] width 101 height 14
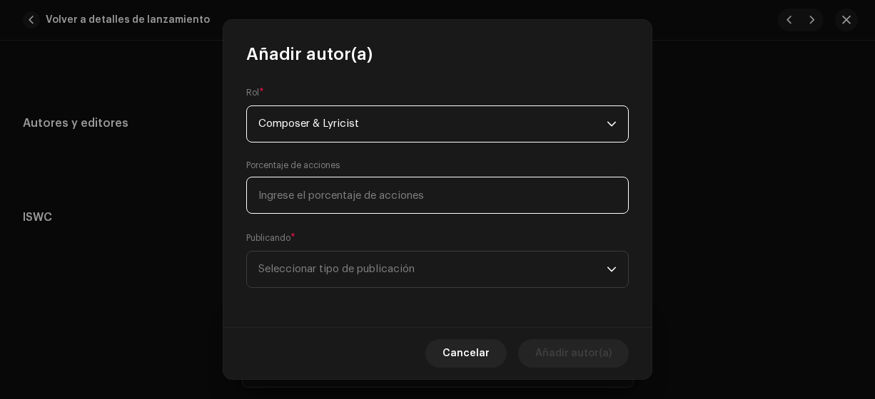
click at [264, 190] on input at bounding box center [437, 195] width 382 height 37
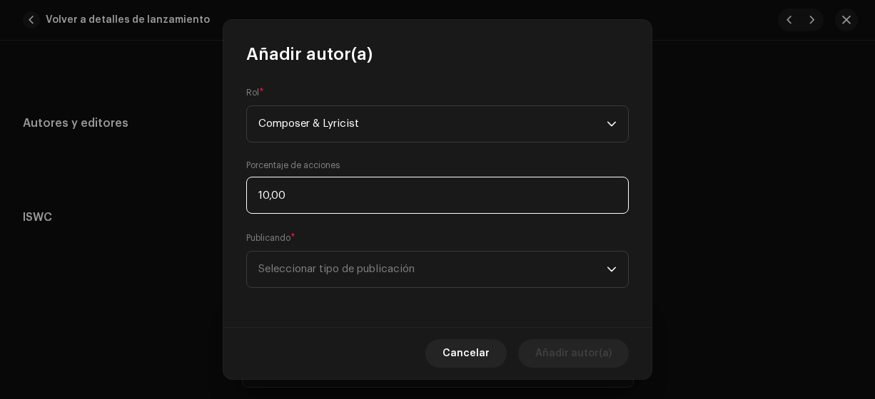
type input "100,00"
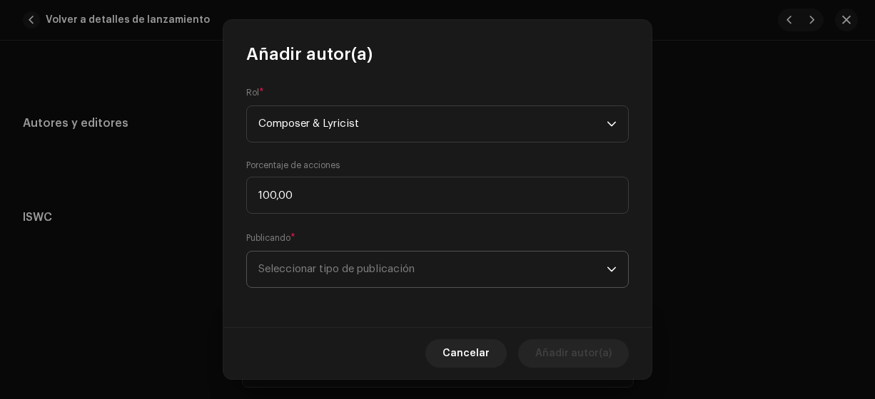
click at [305, 268] on span "Seleccionar tipo de publicación" at bounding box center [432, 270] width 348 height 36
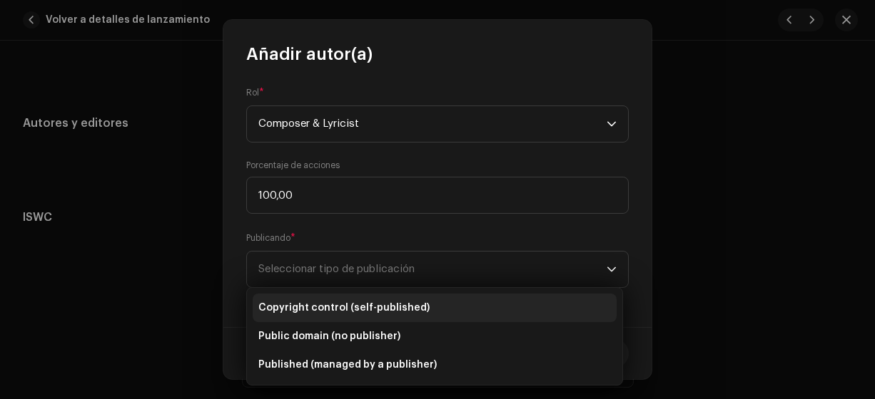
click at [354, 305] on span "Copyright control (self-published)" at bounding box center [343, 308] width 171 height 14
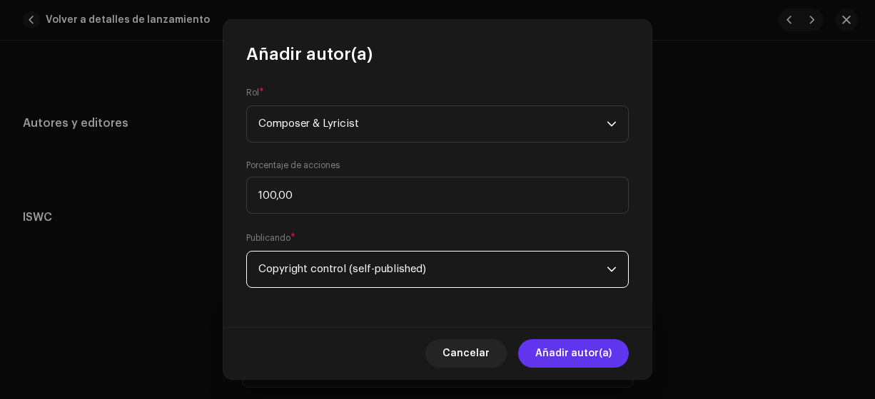
click at [561, 354] on span "Añadir autor(a)" at bounding box center [573, 354] width 76 height 29
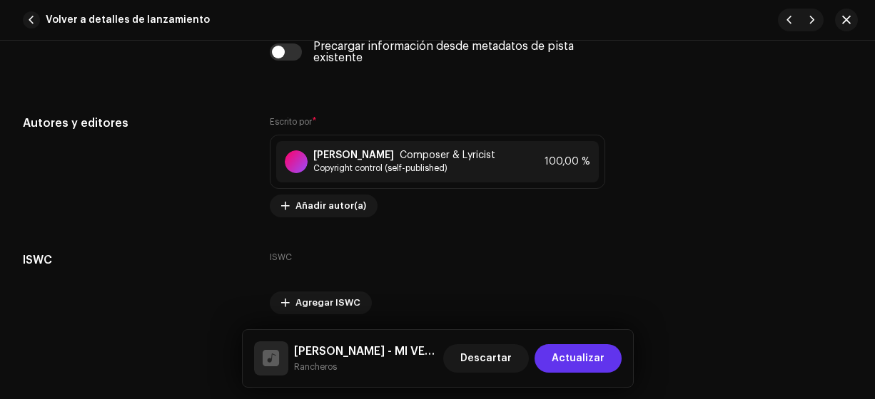
click at [562, 358] on span "Actualizar" at bounding box center [577, 359] width 53 height 29
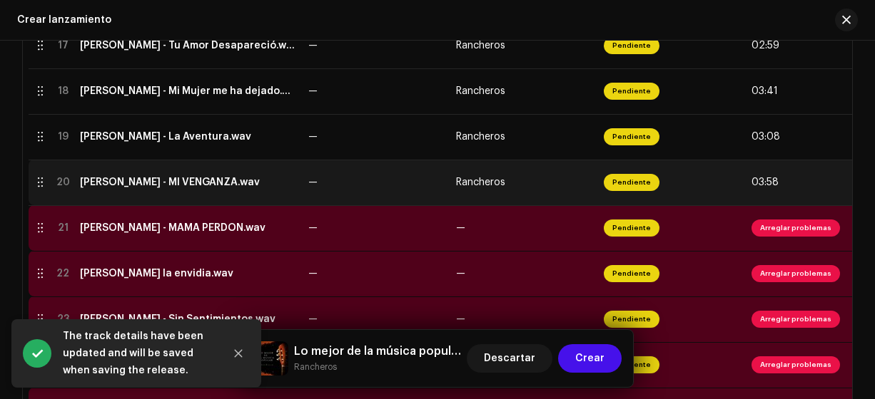
click at [170, 185] on div "[PERSON_NAME] - MI VENGANZA.wav" at bounding box center [170, 182] width 180 height 11
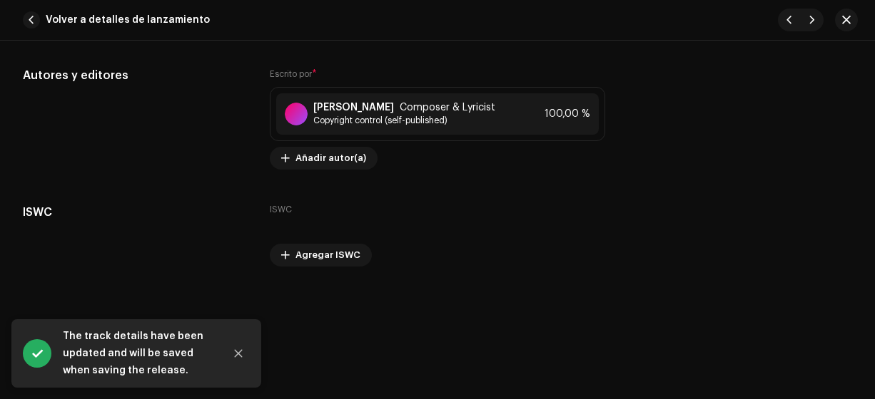
scroll to position [2876, 0]
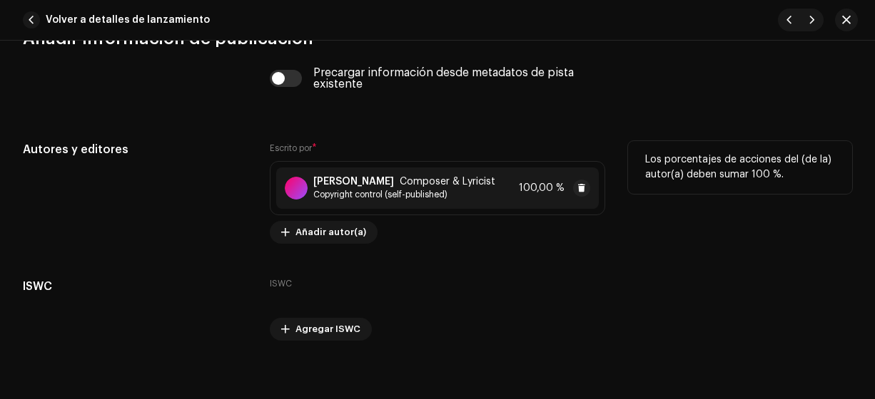
click at [371, 176] on strong "[PERSON_NAME]" at bounding box center [353, 181] width 81 height 11
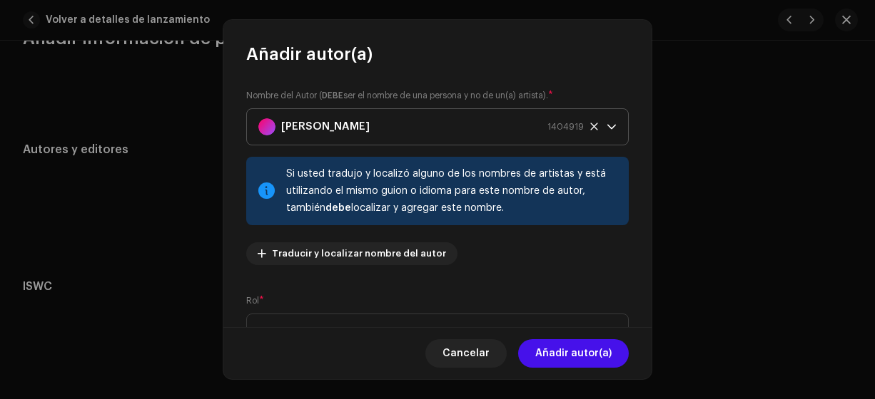
click at [311, 130] on strong "[PERSON_NAME]" at bounding box center [325, 127] width 88 height 36
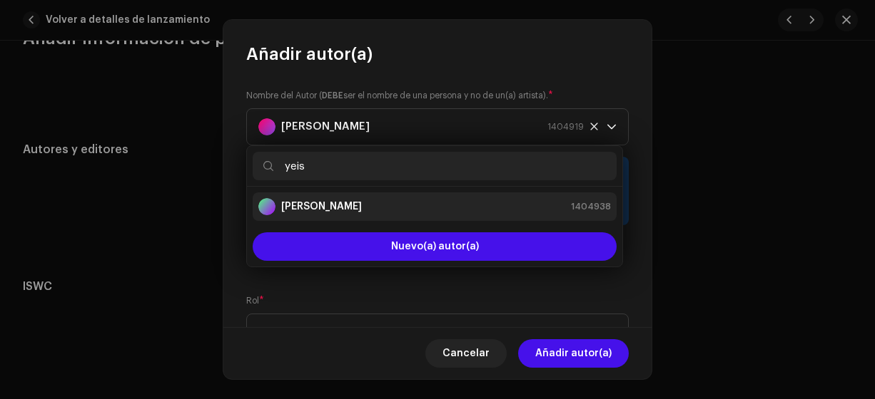
type input "yeis"
click at [317, 206] on strong "[PERSON_NAME]" at bounding box center [321, 207] width 81 height 14
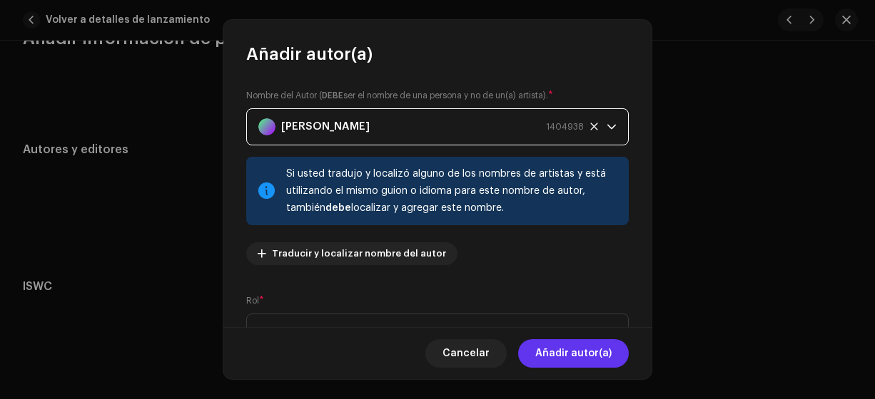
click at [552, 353] on span "Añadir autor(a)" at bounding box center [573, 354] width 76 height 29
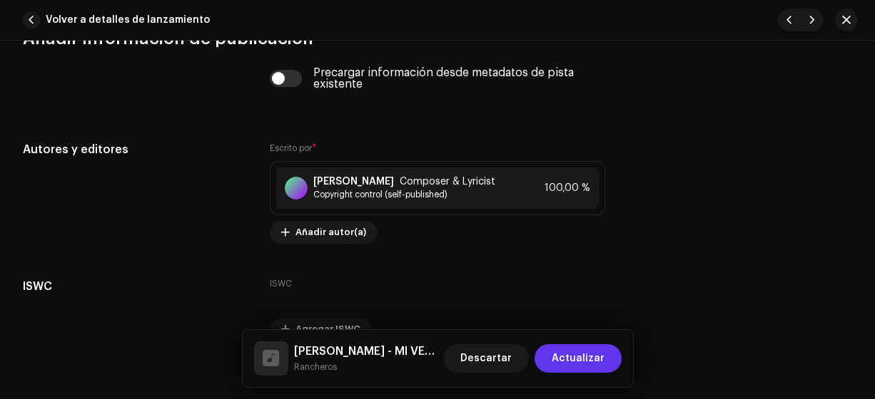
click at [561, 359] on span "Actualizar" at bounding box center [577, 359] width 53 height 29
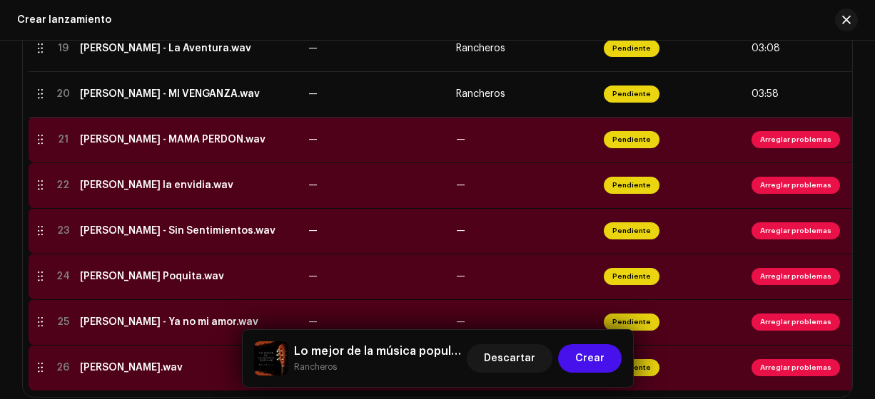
scroll to position [1198, 0]
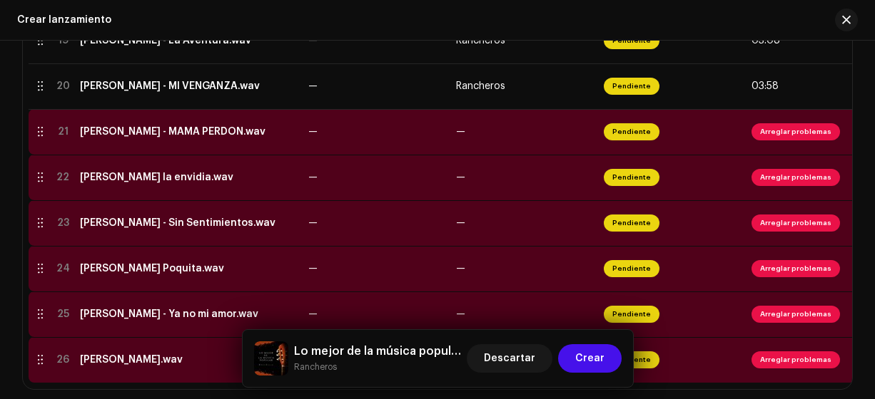
click at [102, 135] on div "[PERSON_NAME] - MAMÁ PERDÓN.wav" at bounding box center [172, 131] width 185 height 11
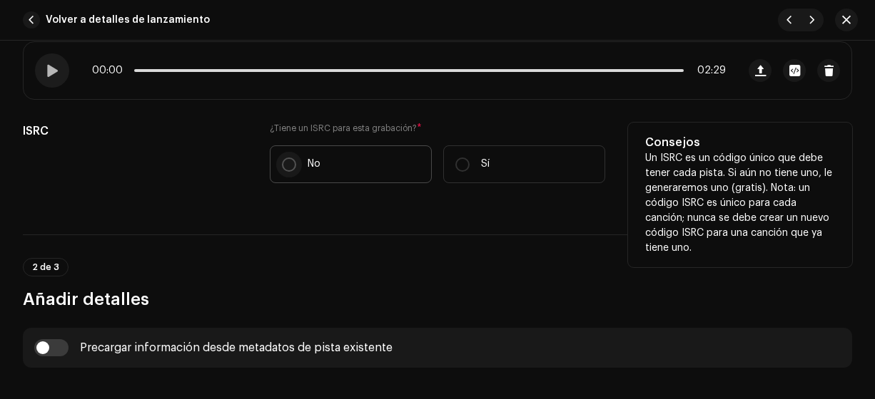
click at [287, 166] on input "No" at bounding box center [289, 165] width 14 height 14
radio input "true"
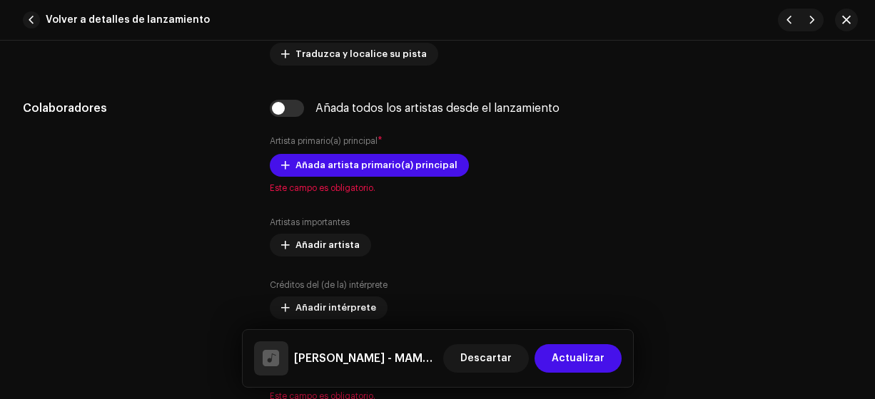
scroll to position [849, 0]
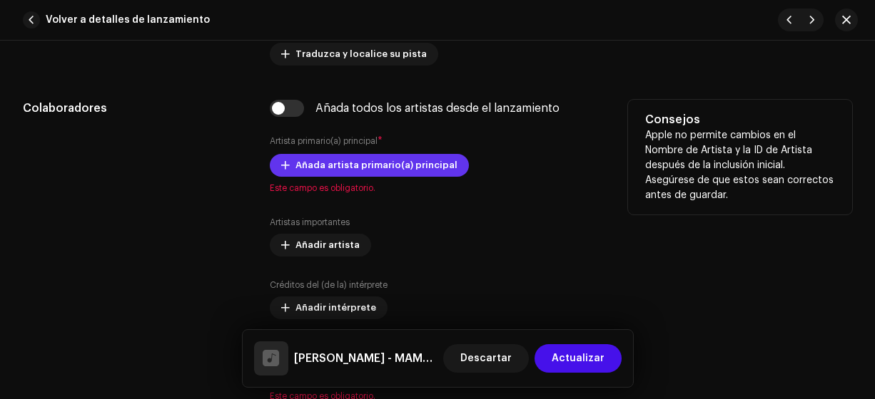
click at [303, 163] on span "Añada artista primario(a) principal" at bounding box center [376, 165] width 162 height 29
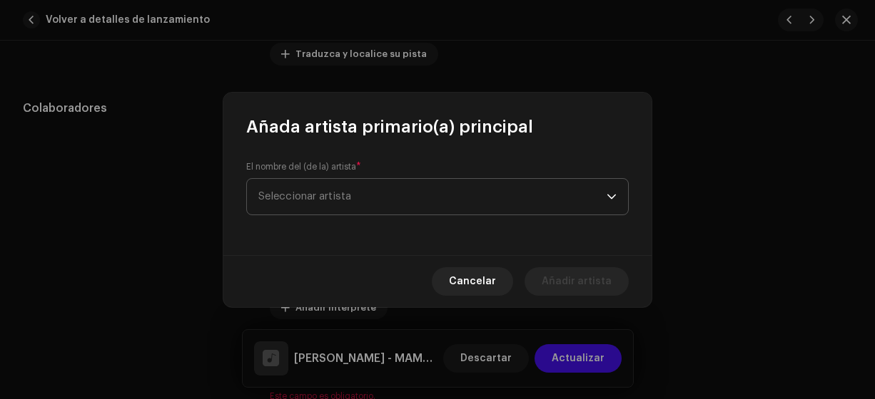
click at [273, 195] on span "Seleccionar artista" at bounding box center [304, 196] width 93 height 11
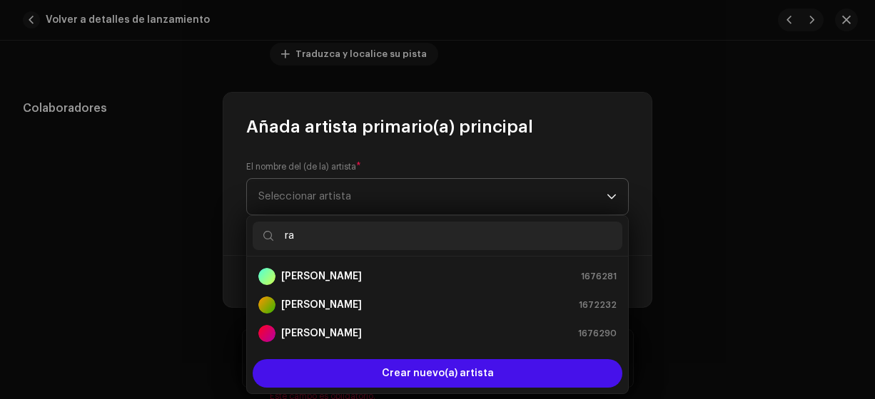
type input "ran"
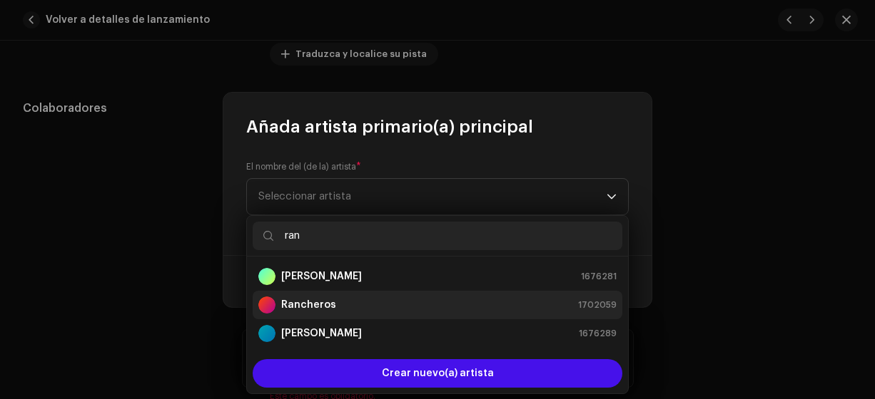
click at [305, 303] on strong "Rancheros" at bounding box center [308, 305] width 55 height 14
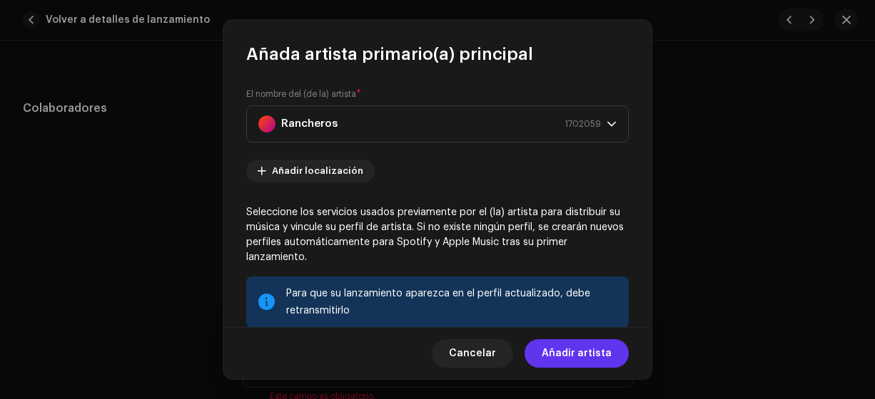
click at [569, 354] on span "Añadir artista" at bounding box center [576, 354] width 70 height 29
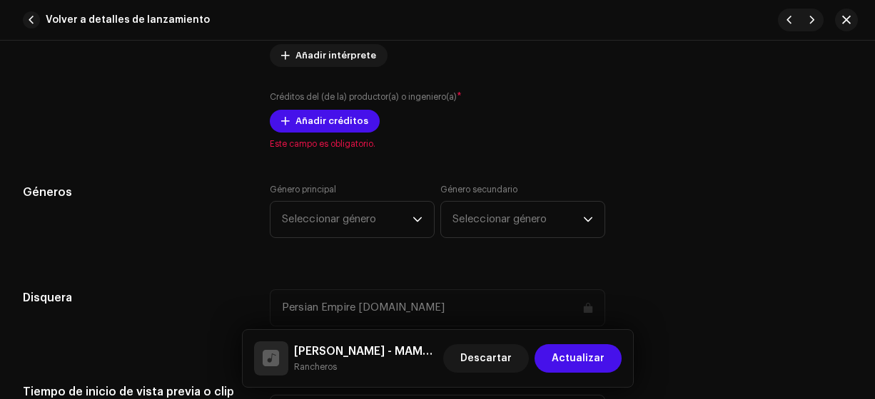
scroll to position [1131, 0]
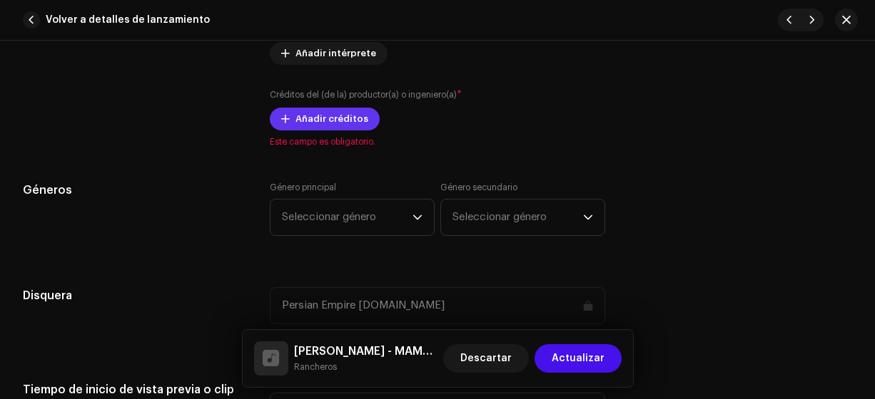
click at [323, 114] on span "Añadir créditos" at bounding box center [331, 119] width 73 height 29
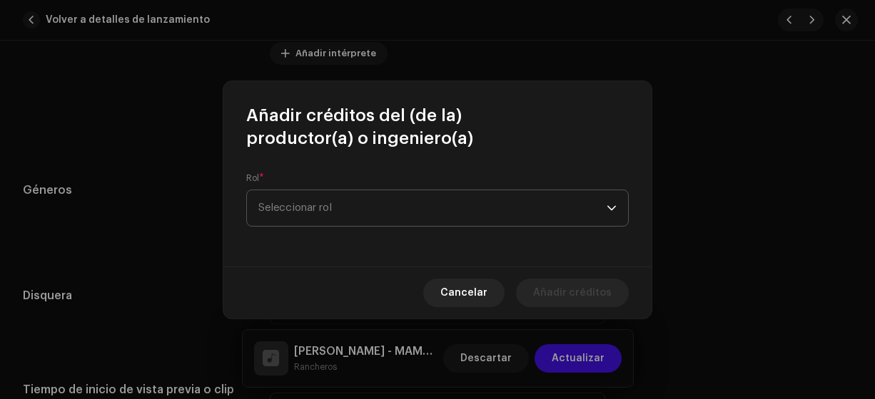
click at [312, 194] on span "Seleccionar rol" at bounding box center [432, 208] width 348 height 36
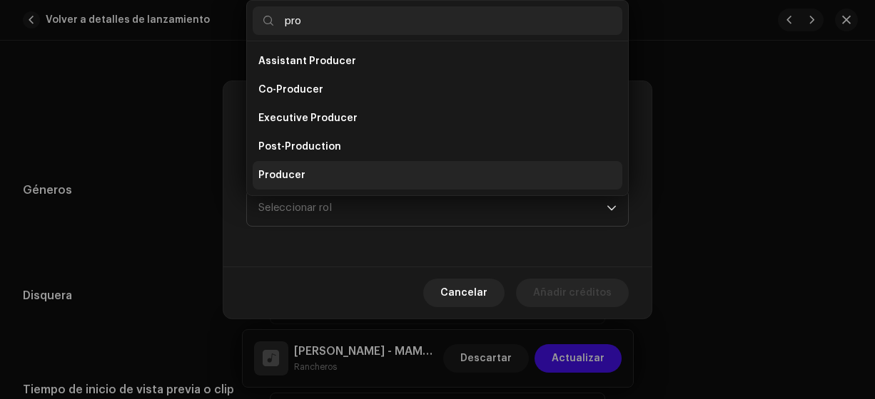
type input "pro"
click at [287, 173] on span "Producer" at bounding box center [281, 175] width 47 height 14
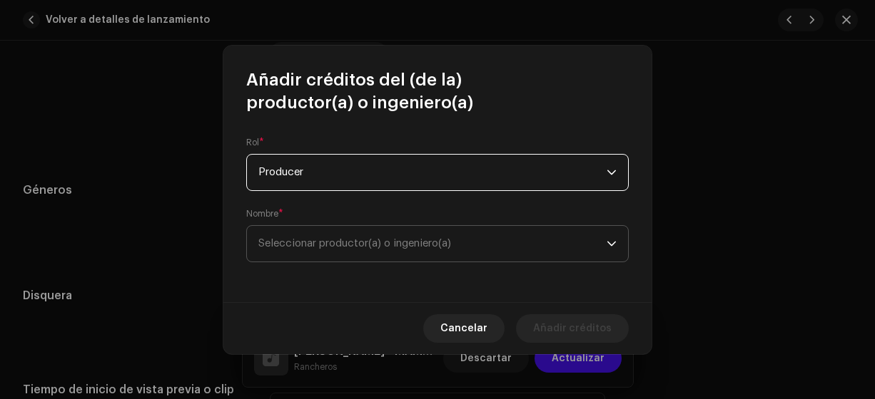
click at [285, 245] on span "Seleccionar productor(a) o ingeniero(a)" at bounding box center [354, 243] width 193 height 11
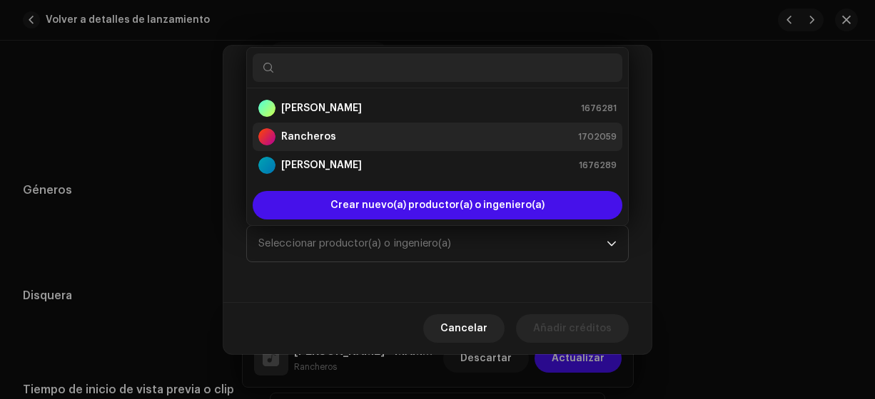
click at [317, 132] on strong "Rancheros" at bounding box center [308, 137] width 55 height 14
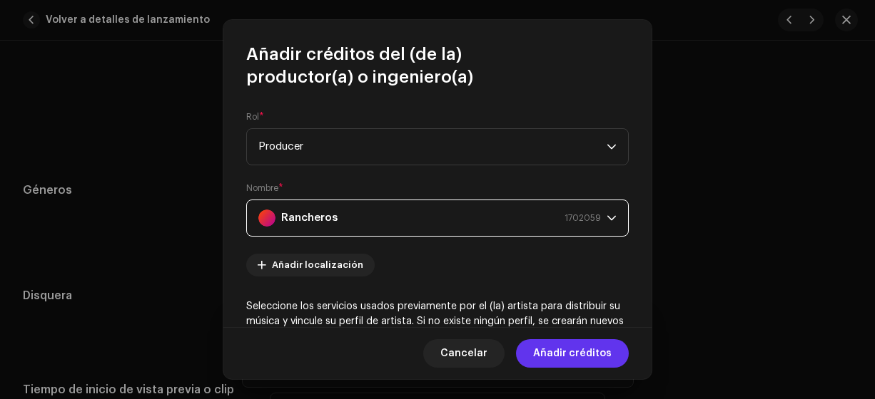
click at [561, 356] on span "Añadir créditos" at bounding box center [572, 354] width 78 height 29
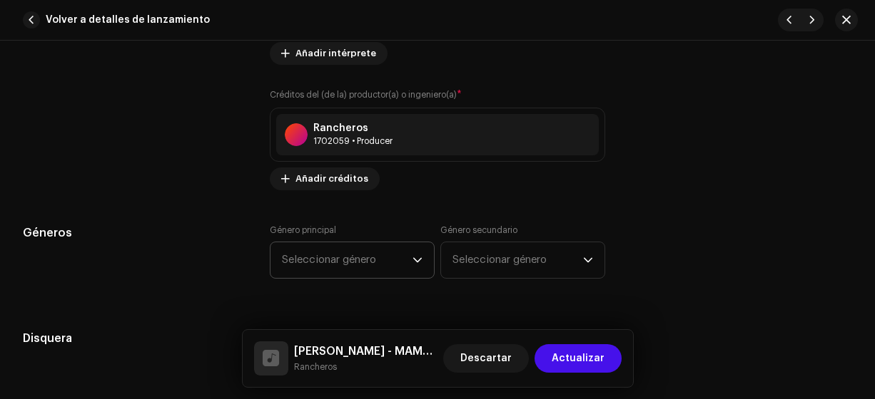
click at [329, 258] on span "Seleccionar género" at bounding box center [347, 261] width 131 height 36
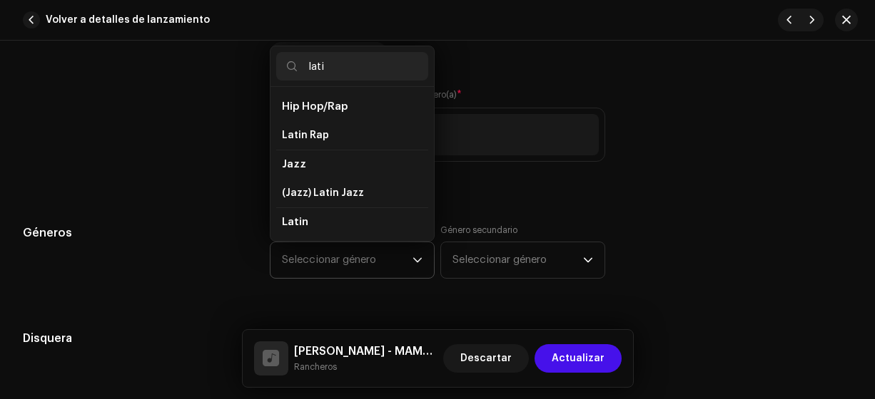
type input "latin"
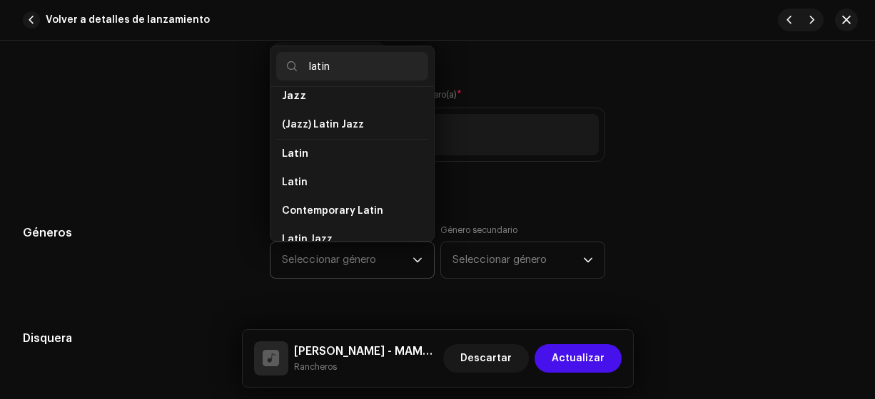
scroll to position [73, 0]
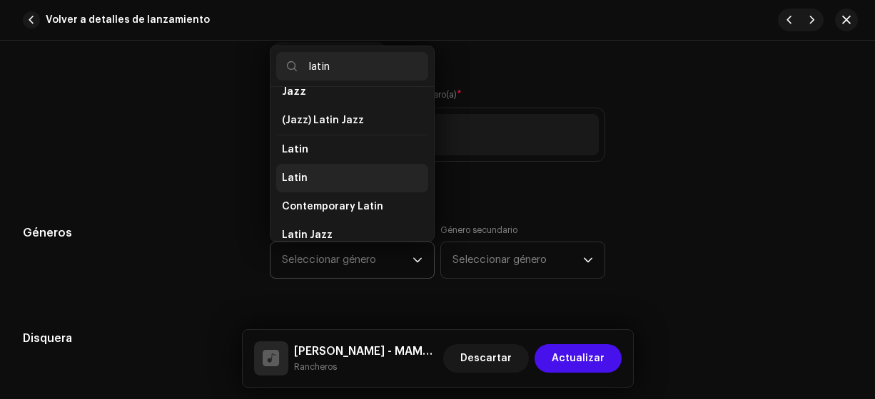
click at [300, 174] on span "Latin" at bounding box center [295, 178] width 26 height 14
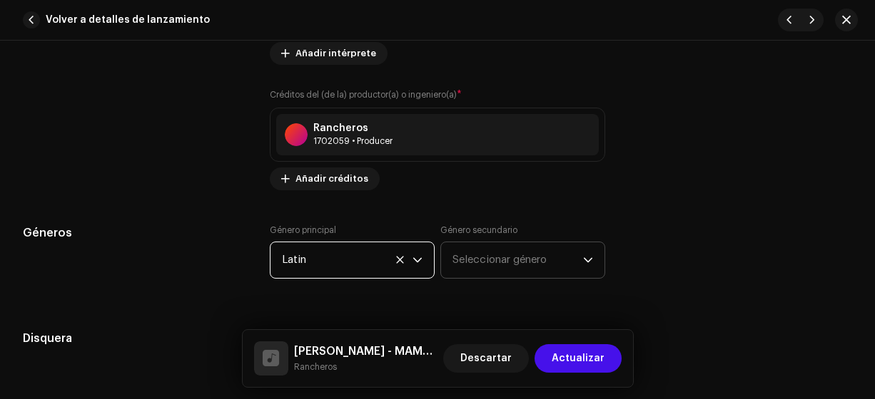
click at [486, 260] on span "Seleccionar género" at bounding box center [517, 261] width 131 height 36
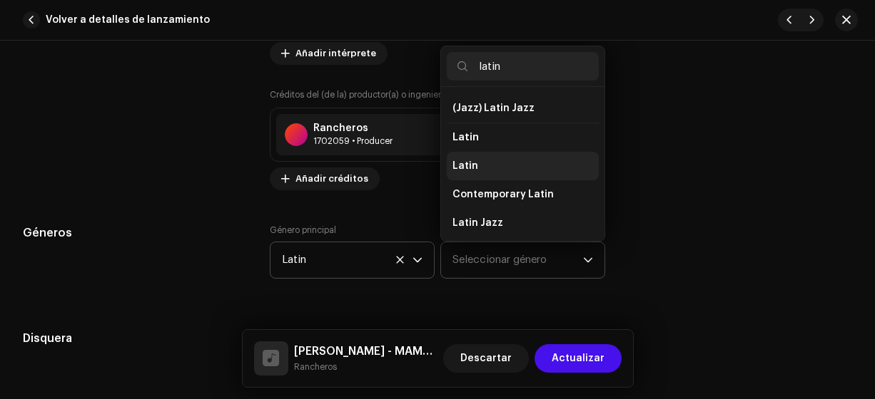
type input "latin"
click at [469, 162] on span "Latin" at bounding box center [465, 166] width 26 height 14
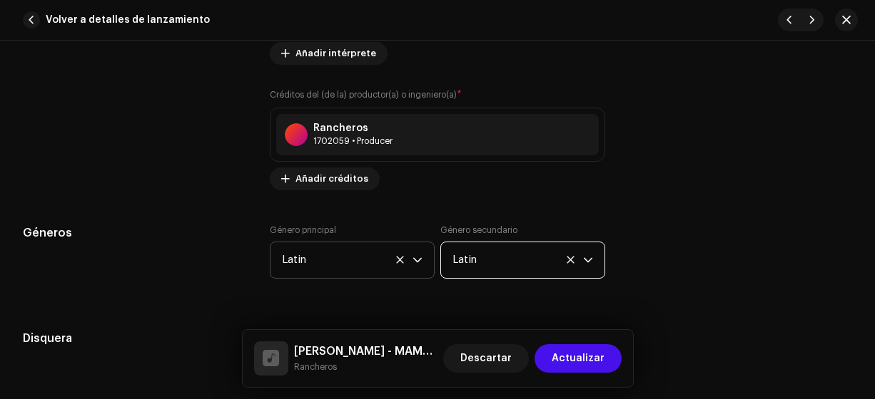
scroll to position [86, 0]
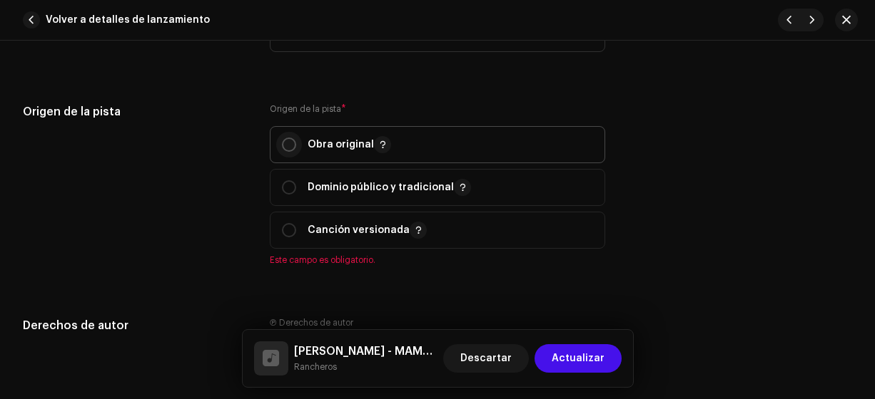
click at [287, 143] on input "radio" at bounding box center [289, 145] width 14 height 14
radio input "true"
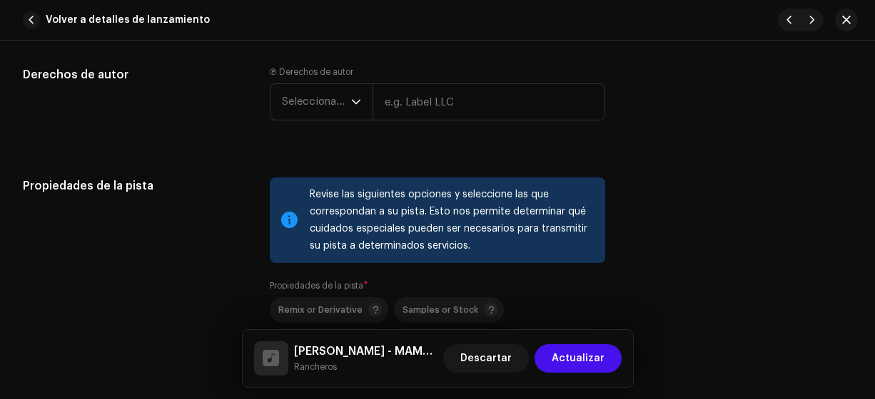
scroll to position [1912, 0]
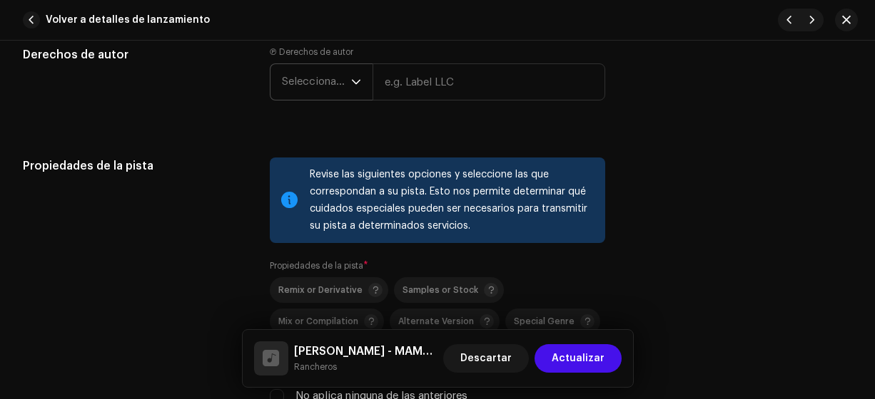
click at [307, 78] on span "Seleccionar año" at bounding box center [316, 82] width 69 height 36
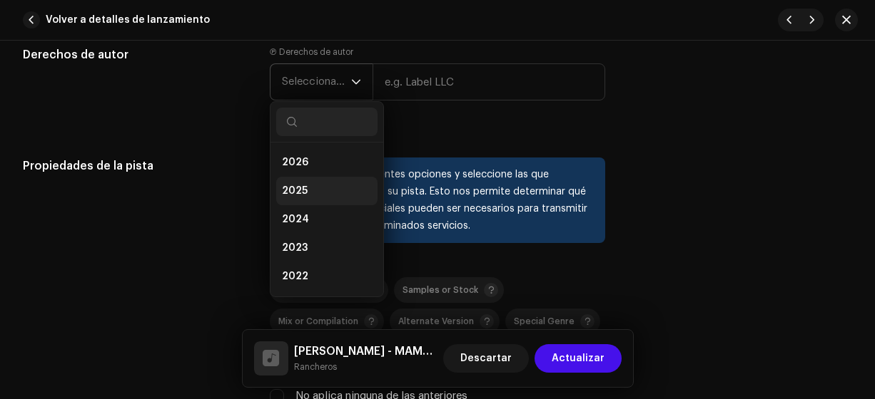
click at [289, 187] on span "2025" at bounding box center [295, 191] width 26 height 14
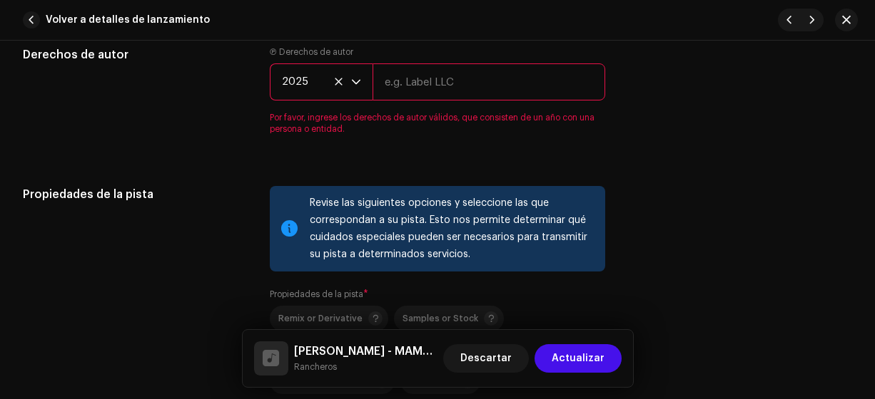
click at [414, 79] on input "text" at bounding box center [488, 81] width 233 height 37
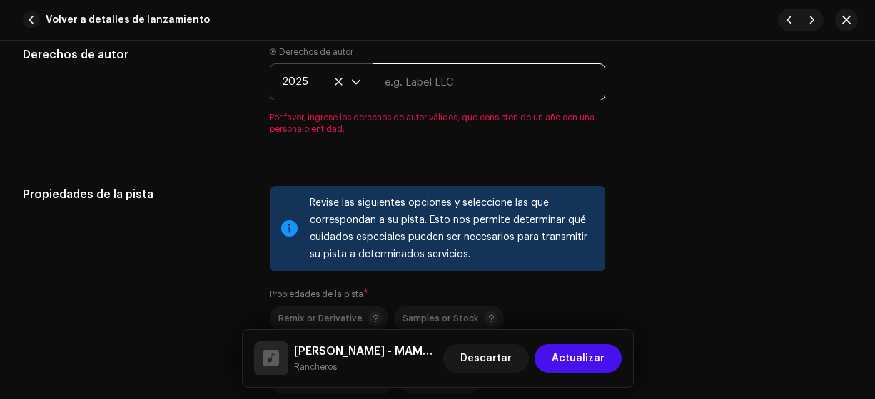
type input "Rancheros"
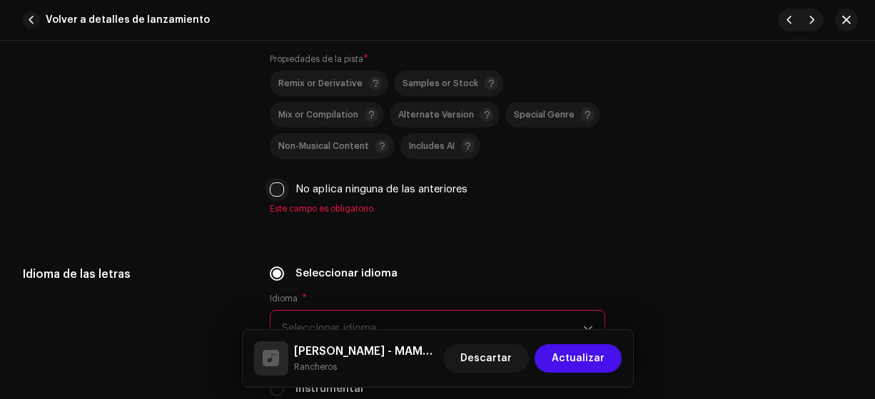
click at [270, 183] on input "No aplica ninguna de las anteriores" at bounding box center [277, 190] width 14 height 14
checkbox input "true"
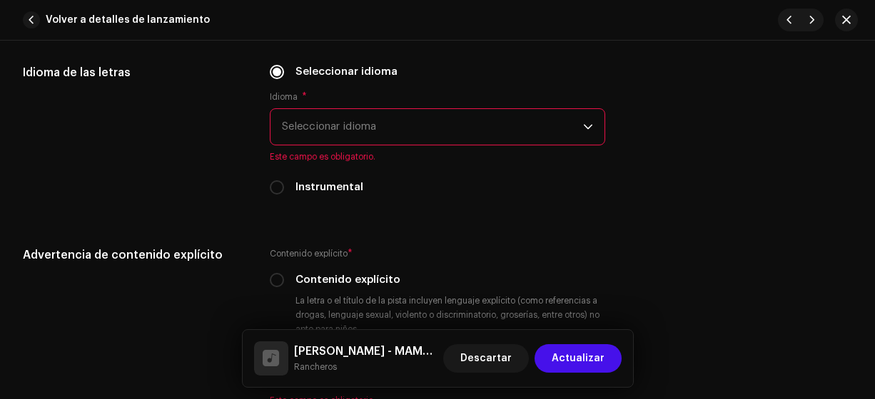
scroll to position [2311, 0]
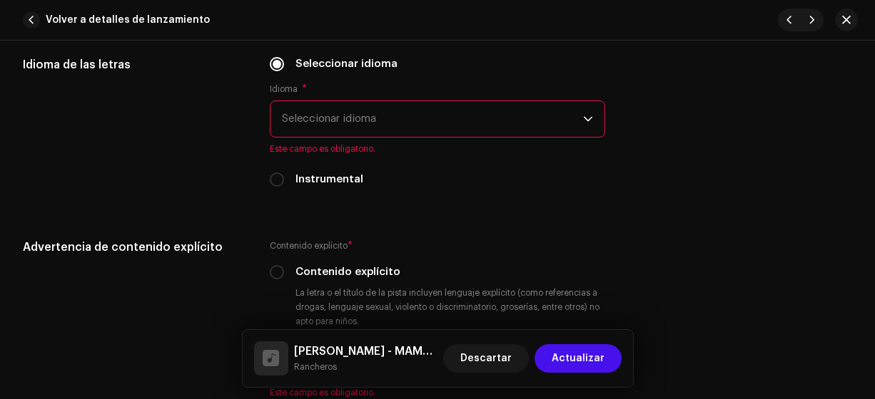
click at [289, 120] on span "Seleccionar idioma" at bounding box center [433, 119] width 302 height 36
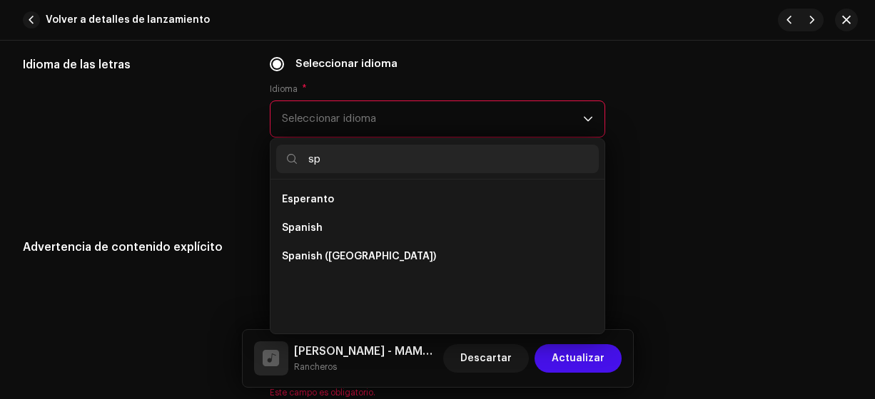
scroll to position [0, 0]
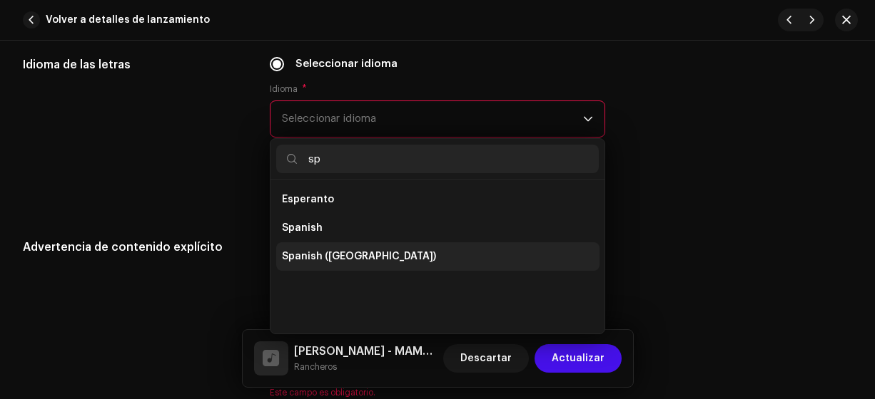
type input "sp"
click at [340, 256] on span "Spanish ([GEOGRAPHIC_DATA])" at bounding box center [359, 257] width 154 height 14
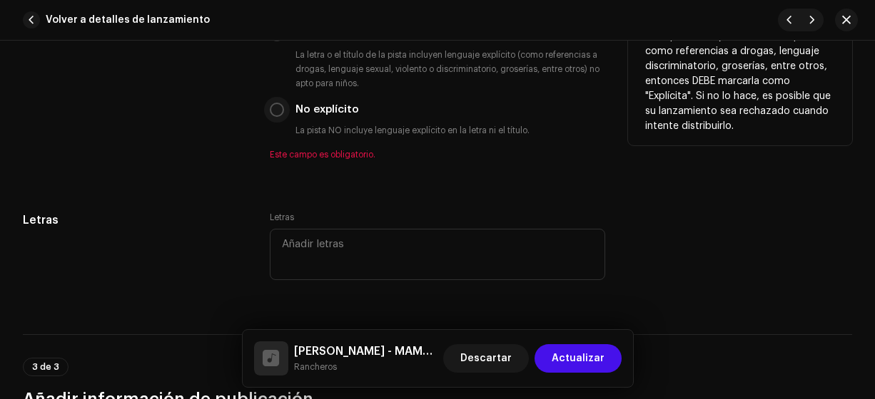
click at [275, 103] on input "No explícito" at bounding box center [277, 110] width 14 height 14
radio input "true"
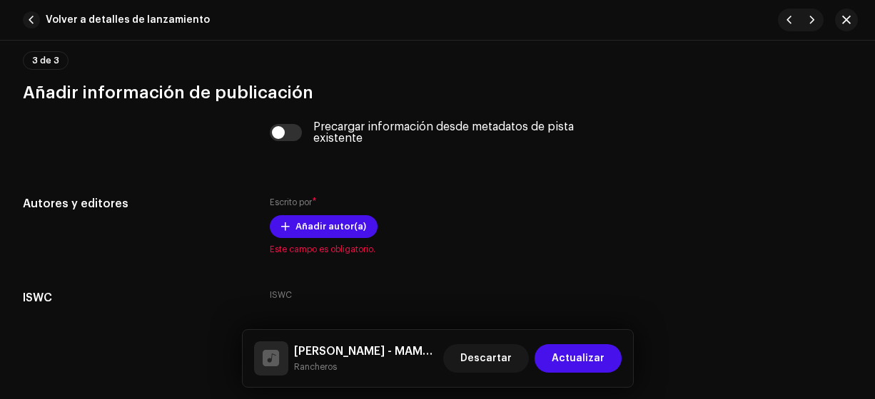
scroll to position [2908, 0]
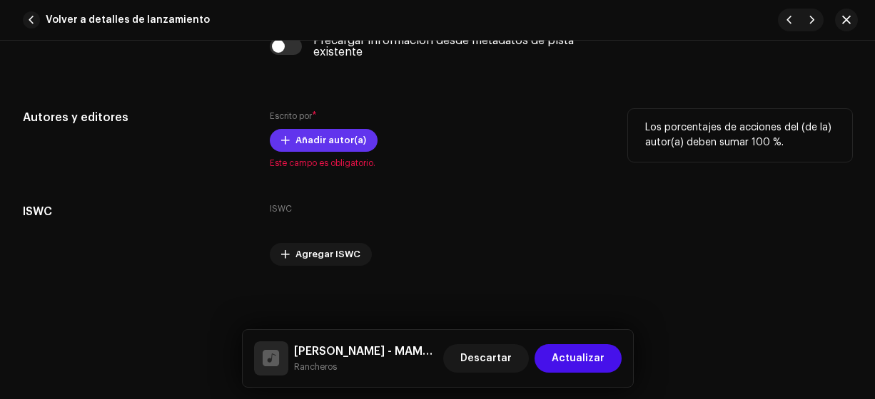
click at [335, 137] on span "Añadir autor(a)" at bounding box center [330, 140] width 71 height 29
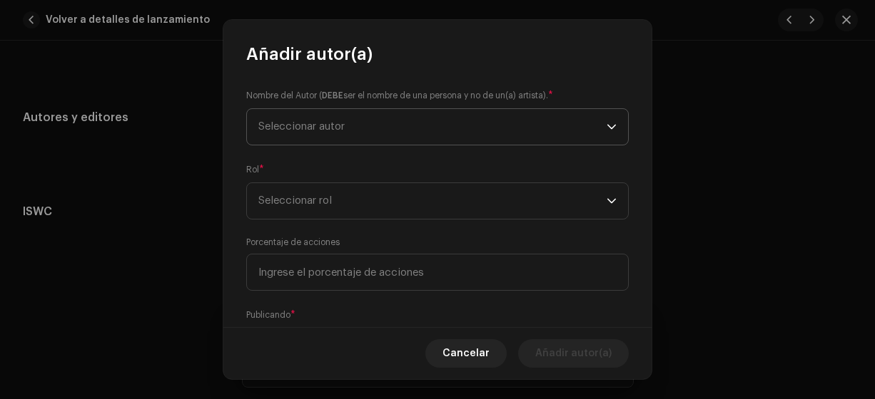
click at [279, 123] on span "Seleccionar autor" at bounding box center [301, 126] width 86 height 11
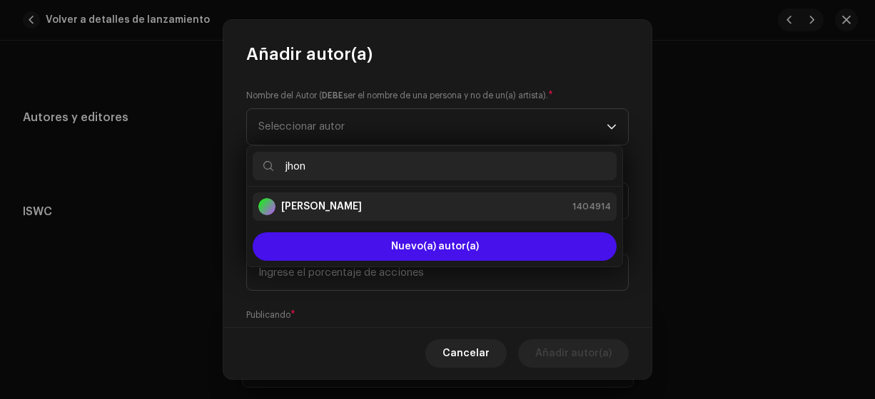
type input "jhon"
click at [290, 205] on strong "[PERSON_NAME]" at bounding box center [321, 207] width 81 height 14
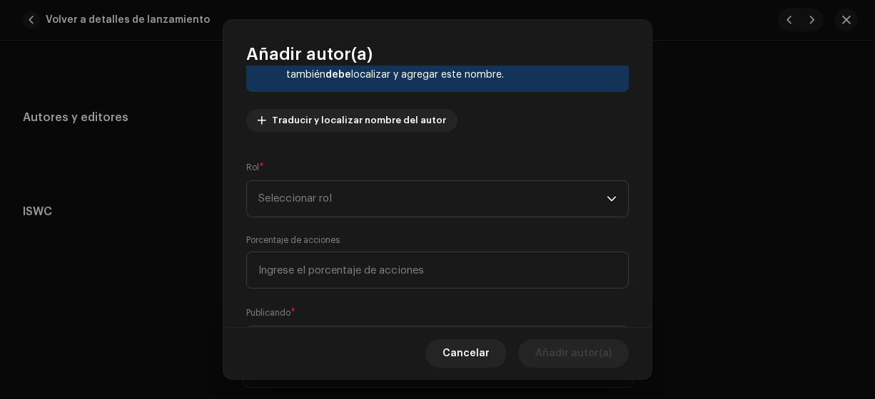
scroll to position [140, 0]
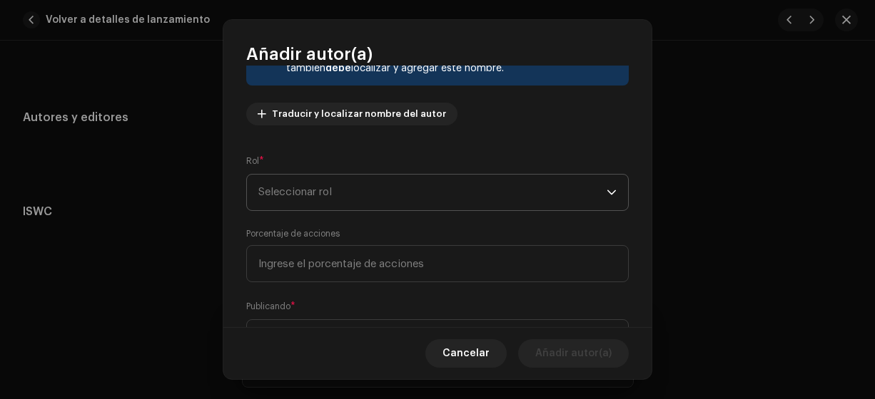
click at [271, 193] on span "Seleccionar rol" at bounding box center [432, 193] width 348 height 36
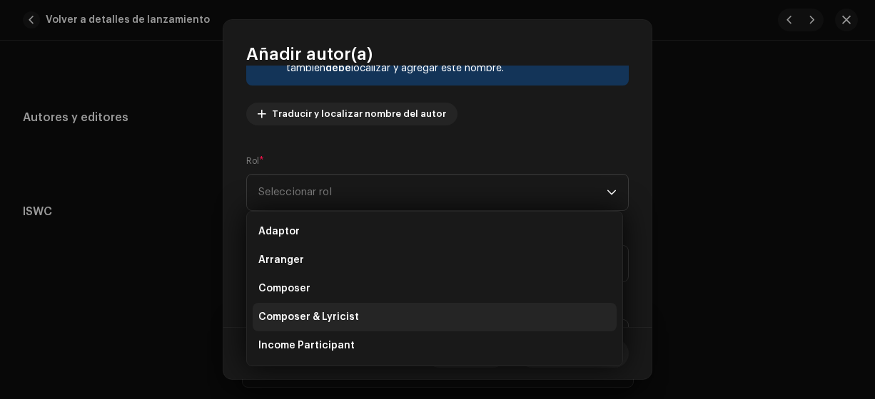
click at [307, 318] on span "Composer & Lyricist" at bounding box center [308, 317] width 101 height 14
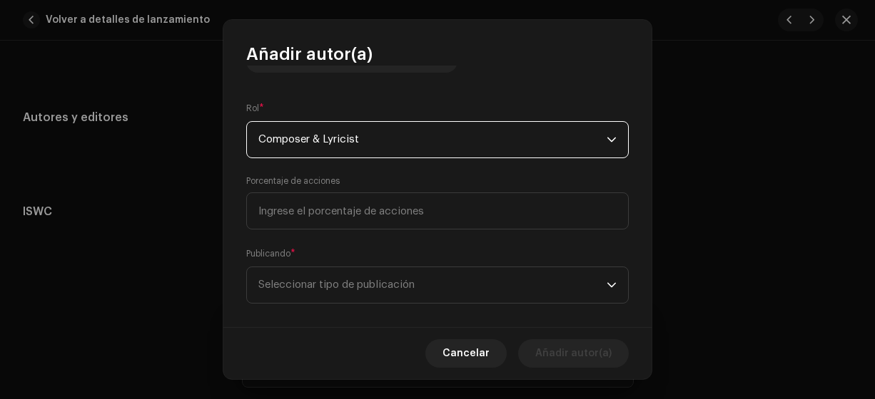
scroll to position [208, 0]
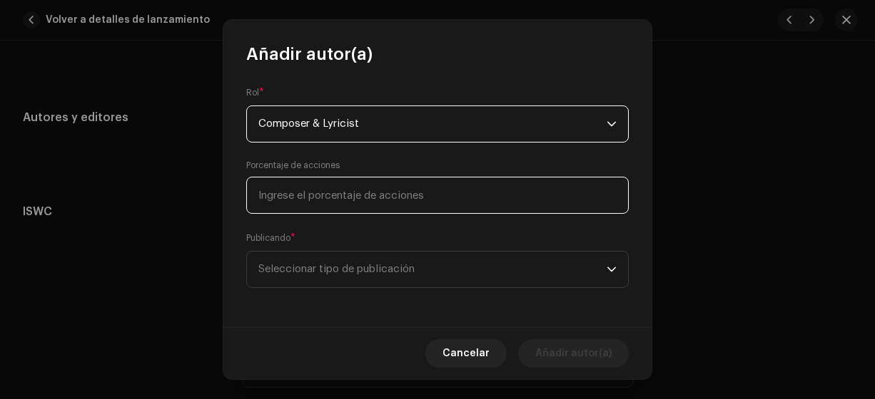
click at [282, 193] on input at bounding box center [437, 195] width 382 height 37
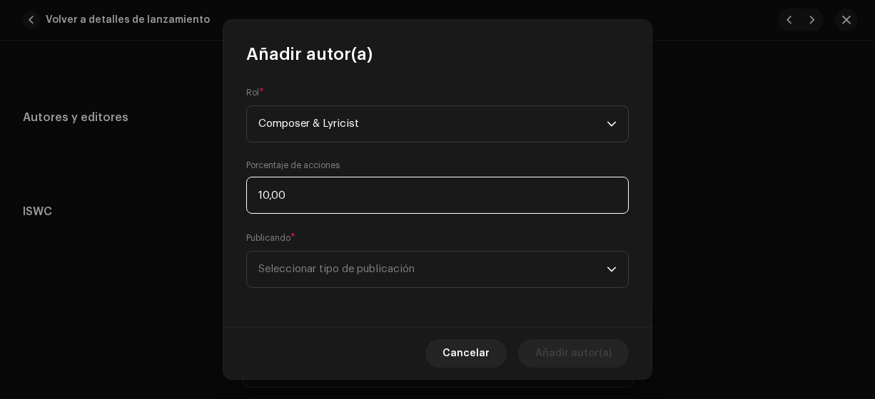
type input "100,00"
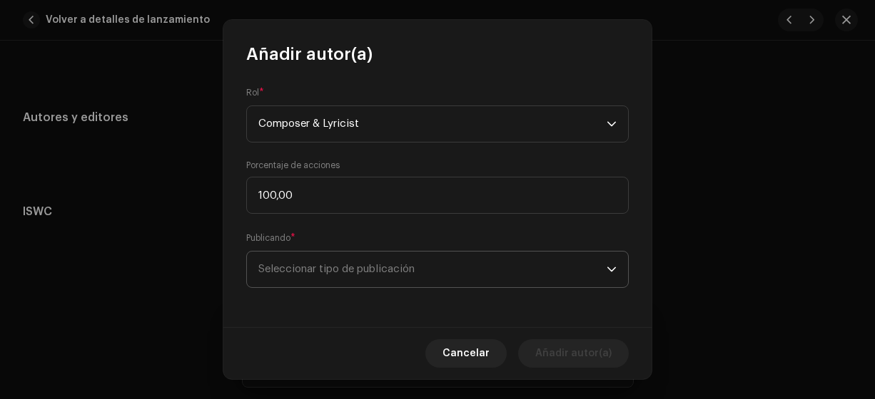
click at [325, 265] on span "Seleccionar tipo de publicación" at bounding box center [432, 270] width 348 height 36
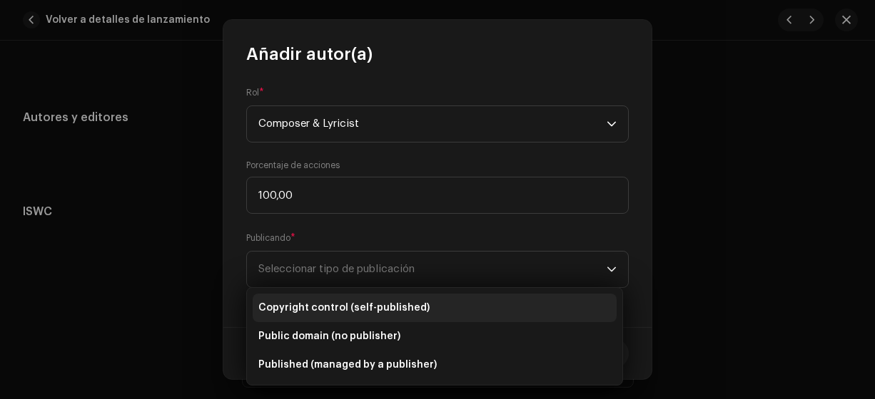
click at [355, 308] on span "Copyright control (self-published)" at bounding box center [343, 308] width 171 height 14
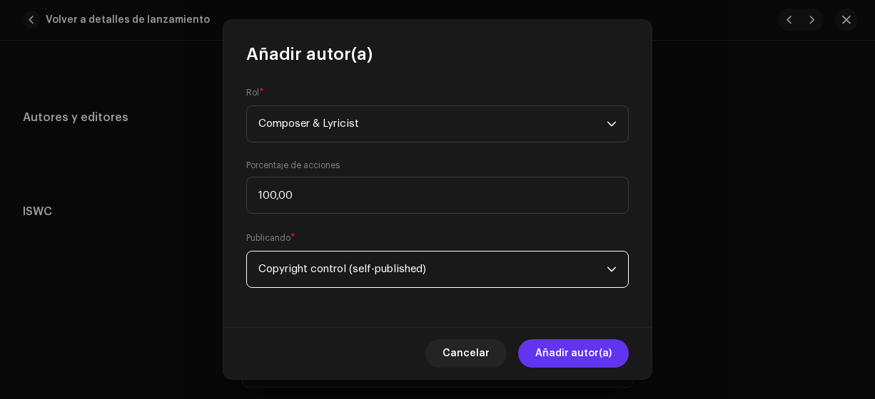
click at [568, 352] on span "Añadir autor(a)" at bounding box center [573, 354] width 76 height 29
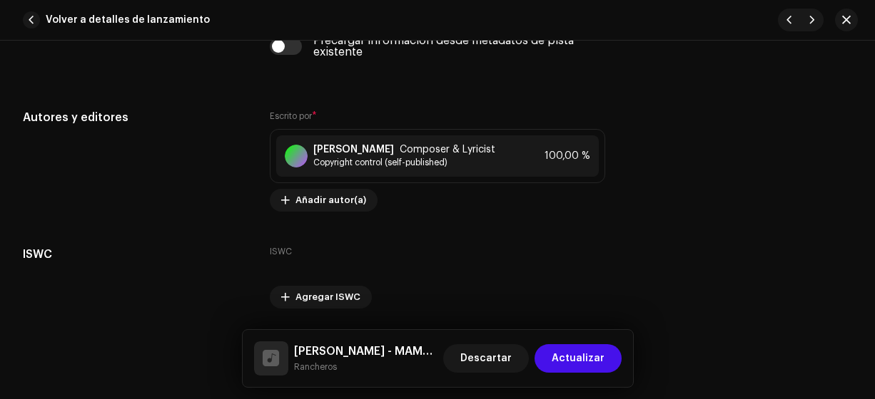
scroll to position [2950, 0]
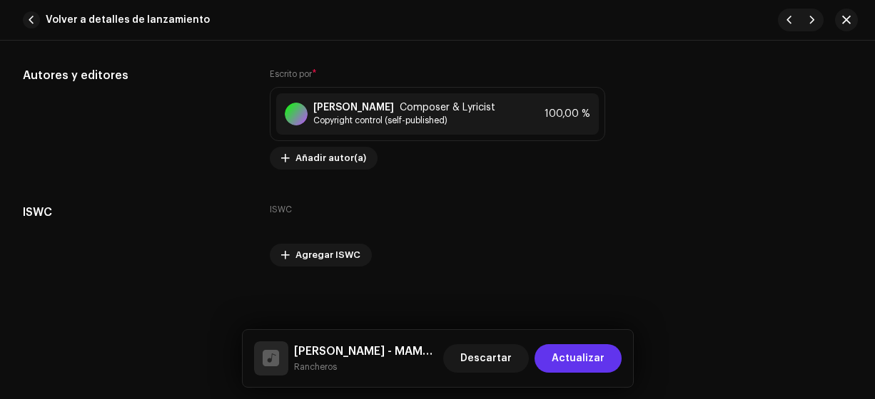
click at [585, 354] on span "Actualizar" at bounding box center [577, 359] width 53 height 29
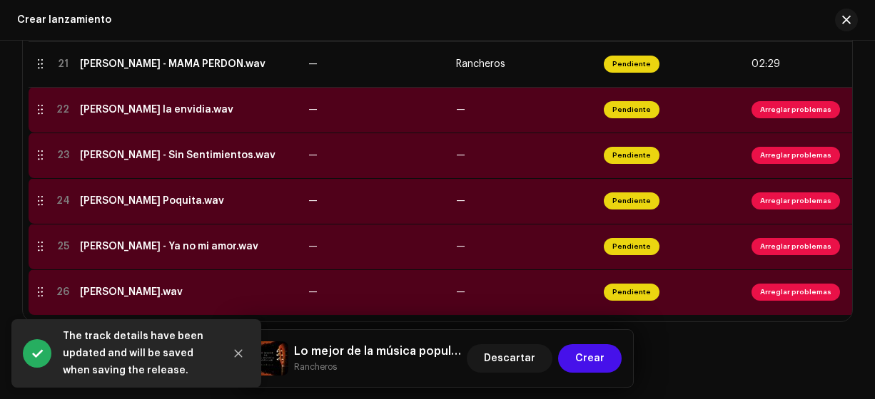
scroll to position [1266, 0]
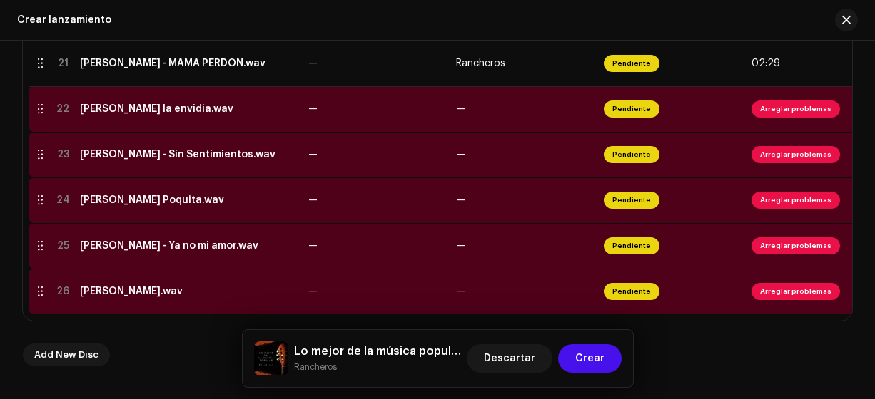
click at [109, 133] on td "[PERSON_NAME] - Sin Sentimientos.wav" at bounding box center [188, 155] width 228 height 46
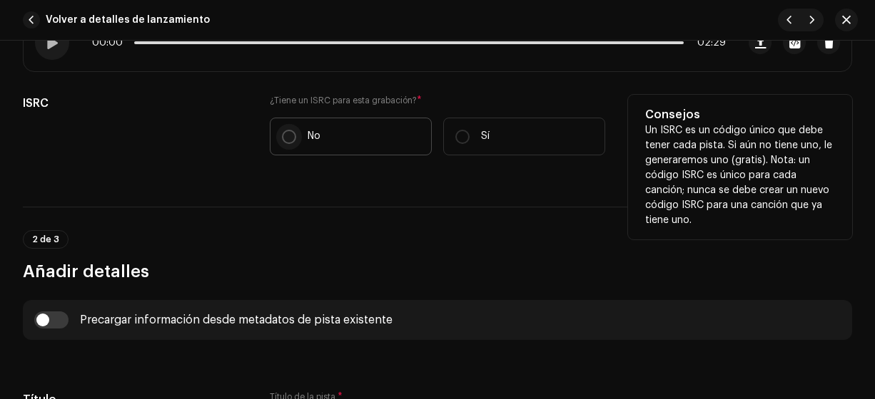
click at [287, 139] on input "No" at bounding box center [289, 137] width 14 height 14
radio input "true"
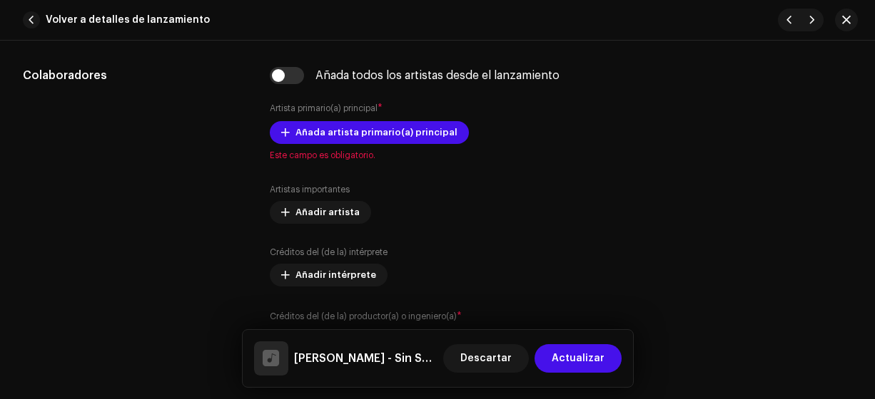
scroll to position [881, 0]
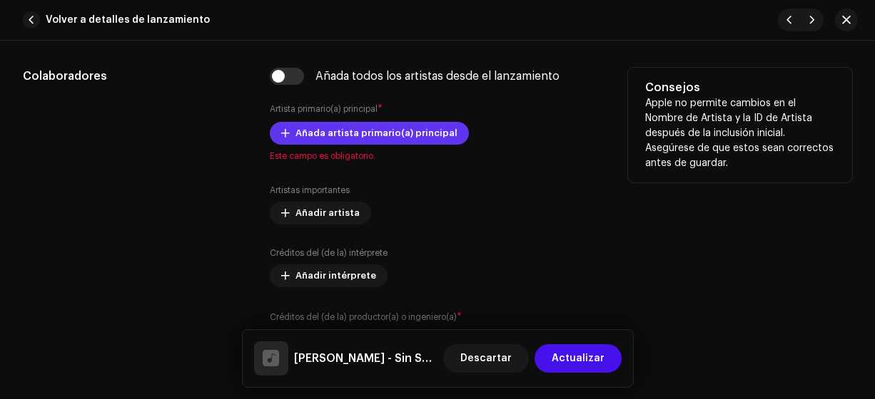
click at [369, 131] on span "Añada artista primario(a) principal" at bounding box center [376, 133] width 162 height 29
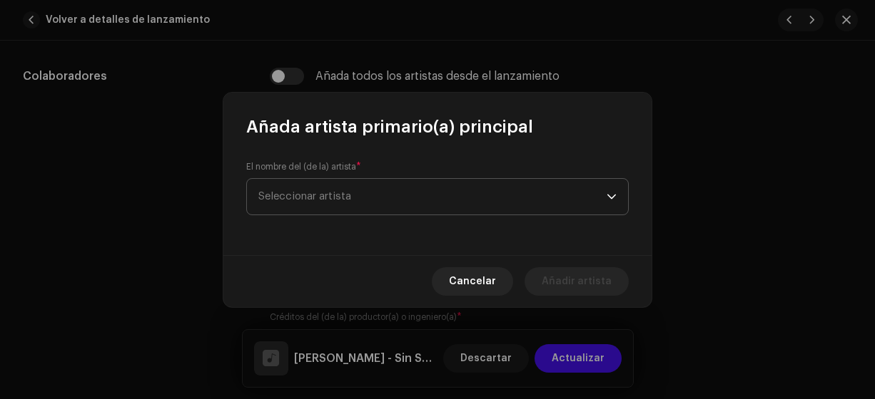
click at [277, 195] on span "Seleccionar artista" at bounding box center [304, 196] width 93 height 11
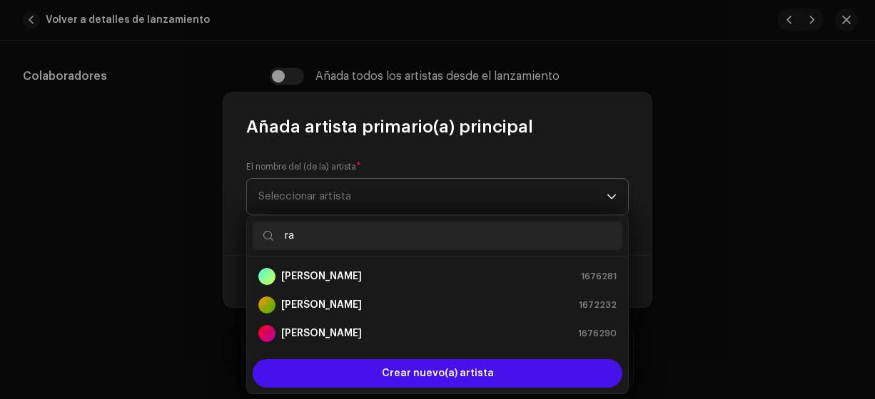
type input "ran"
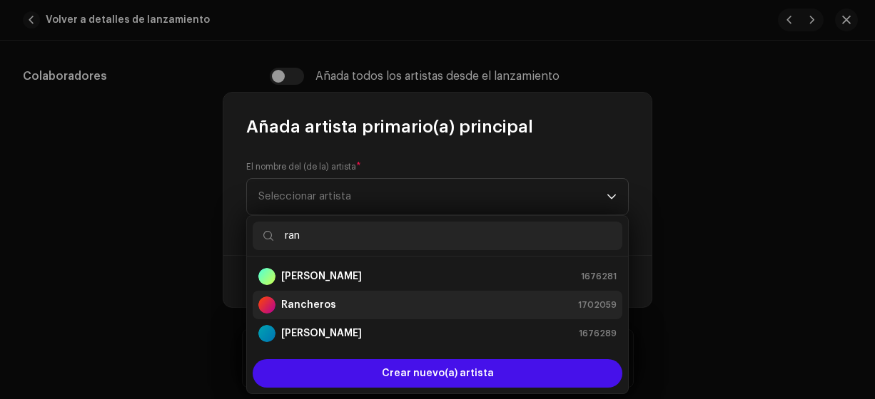
click at [301, 302] on strong "Rancheros" at bounding box center [308, 305] width 55 height 14
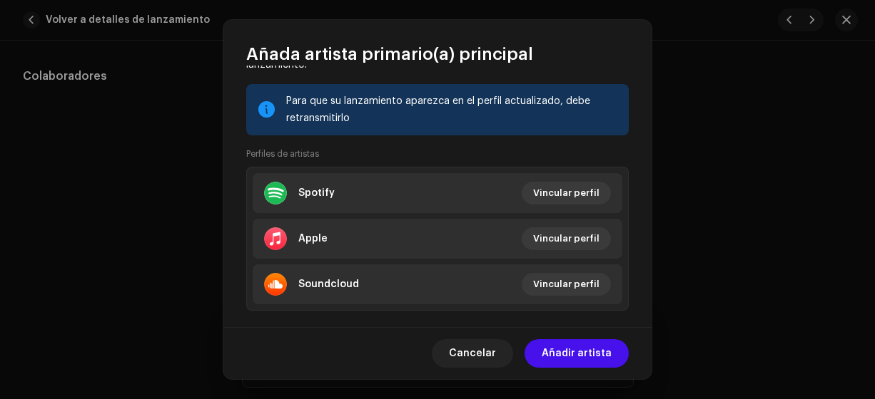
scroll to position [198, 0]
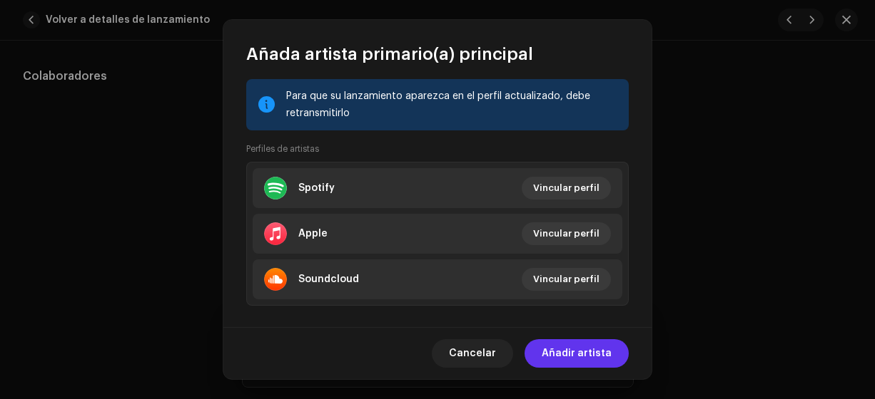
click at [573, 354] on span "Añadir artista" at bounding box center [576, 354] width 70 height 29
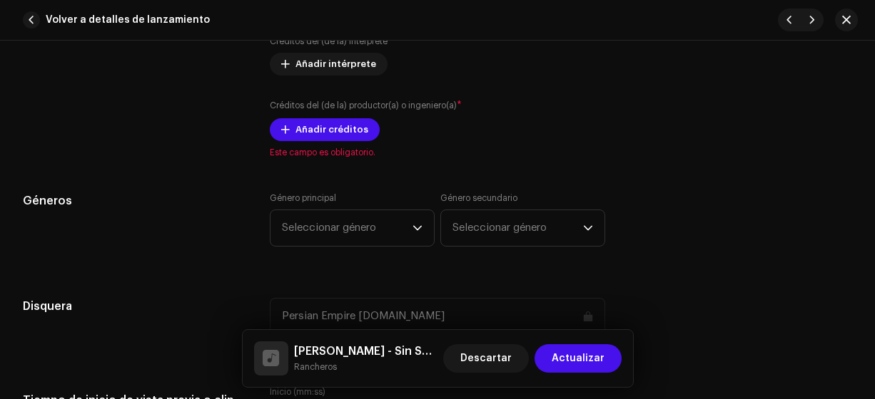
scroll to position [1121, 0]
click at [314, 129] on span "Añadir créditos" at bounding box center [331, 129] width 73 height 29
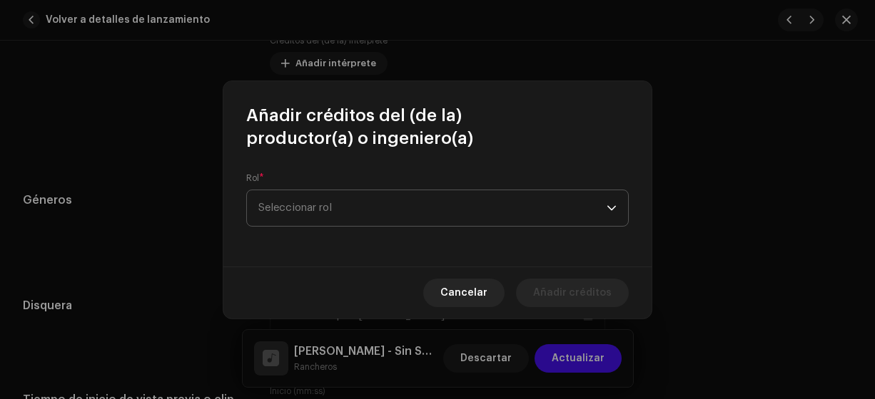
click at [312, 195] on span "Seleccionar rol" at bounding box center [432, 208] width 348 height 36
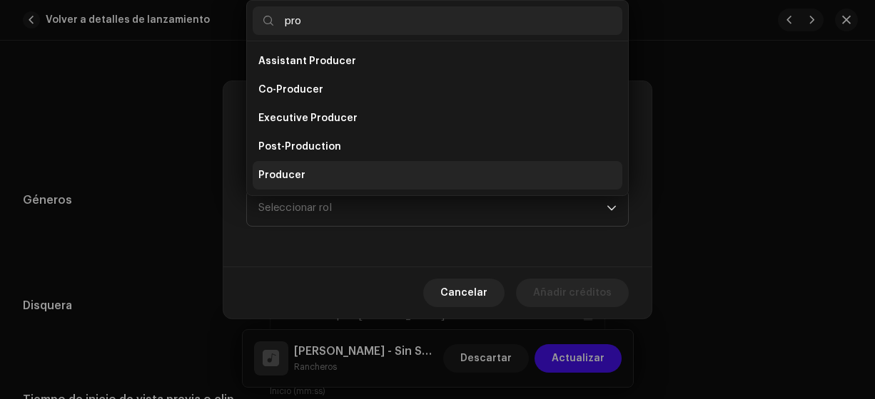
type input "pro"
click at [292, 177] on span "Producer" at bounding box center [281, 175] width 47 height 14
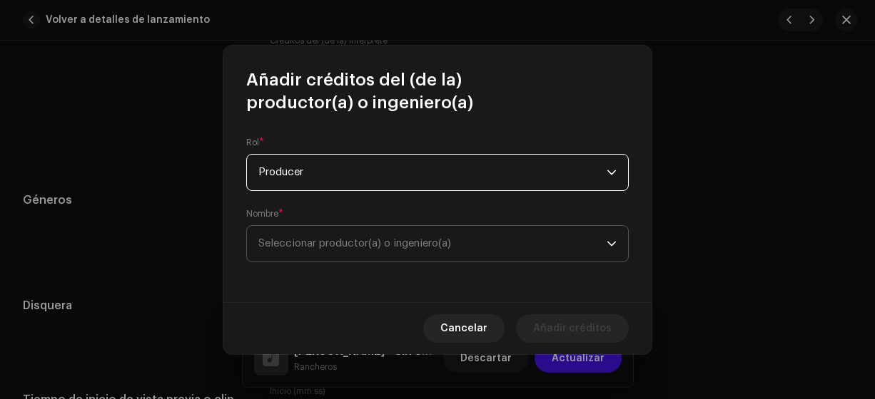
click at [280, 243] on span "Seleccionar productor(a) o ingeniero(a)" at bounding box center [354, 243] width 193 height 11
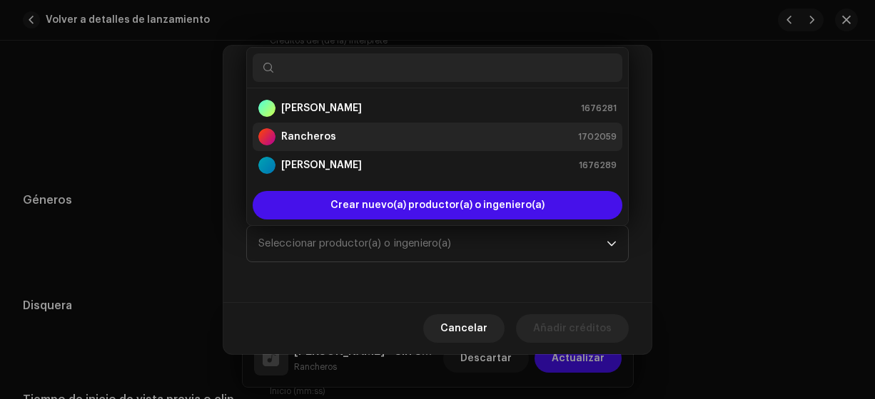
click at [325, 136] on strong "Rancheros" at bounding box center [308, 137] width 55 height 14
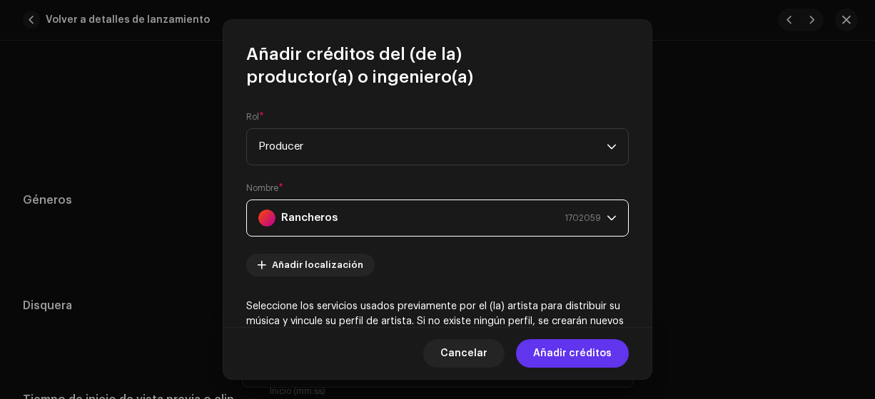
click at [583, 353] on span "Añadir créditos" at bounding box center [572, 354] width 78 height 29
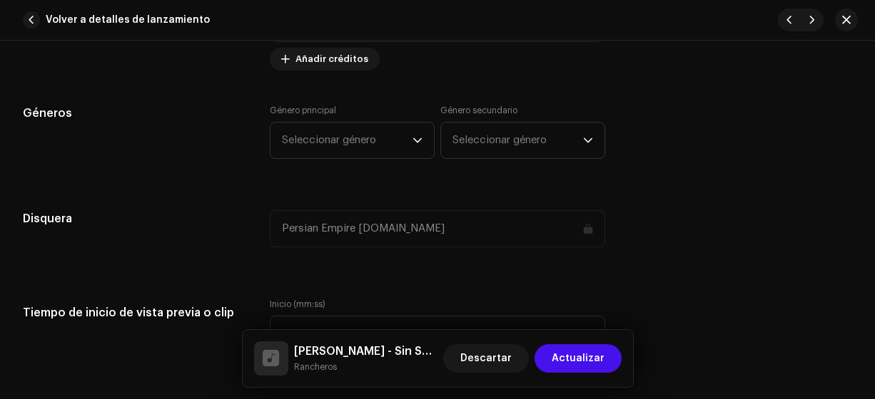
scroll to position [1311, 0]
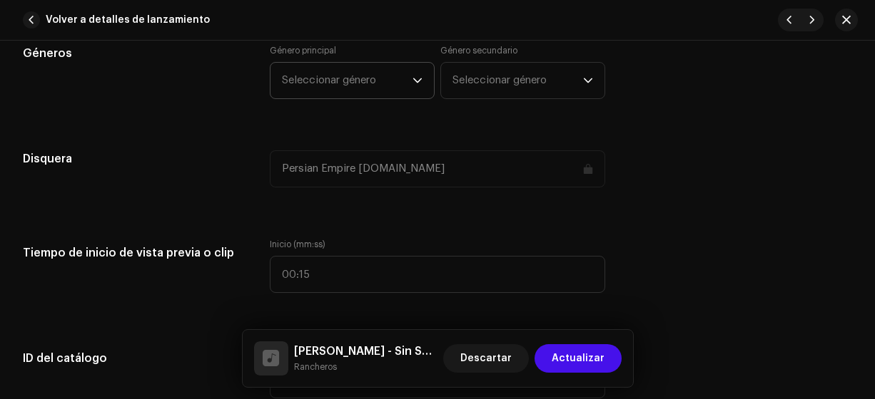
click at [329, 76] on span "Seleccionar género" at bounding box center [347, 81] width 131 height 36
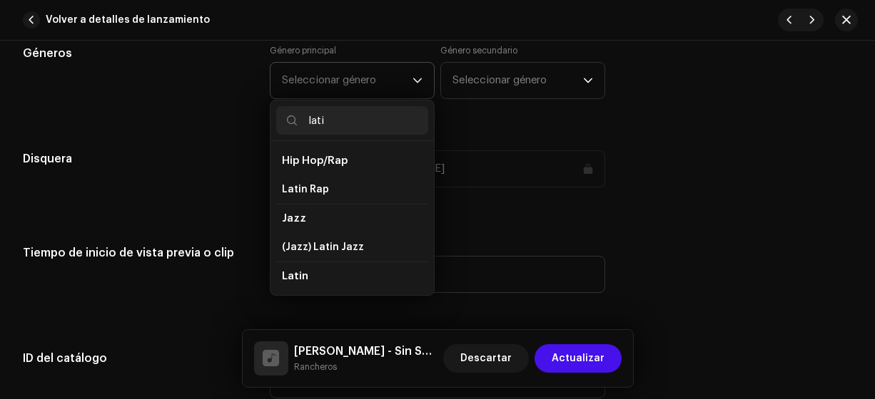
type input "latin"
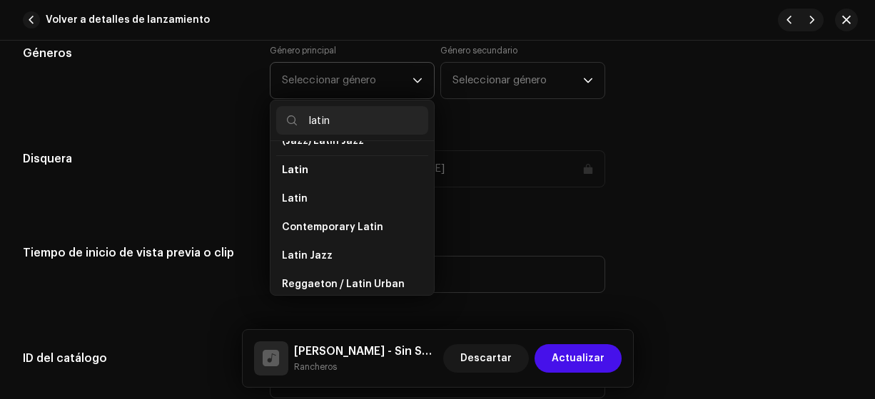
scroll to position [110, 0]
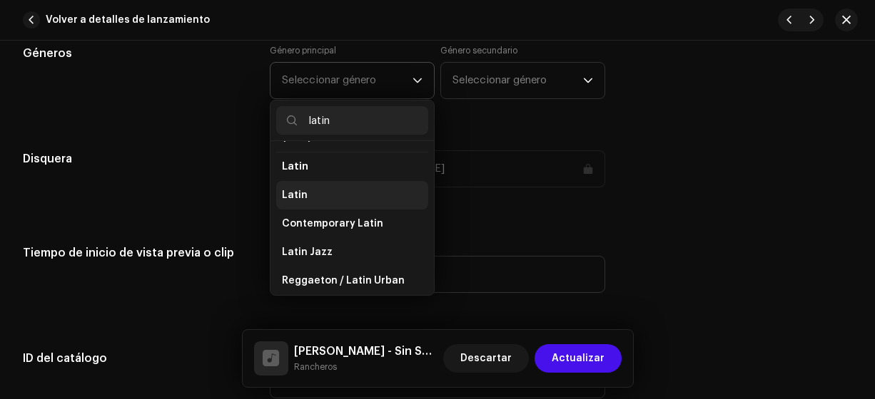
click at [294, 191] on span "Latin" at bounding box center [295, 195] width 26 height 14
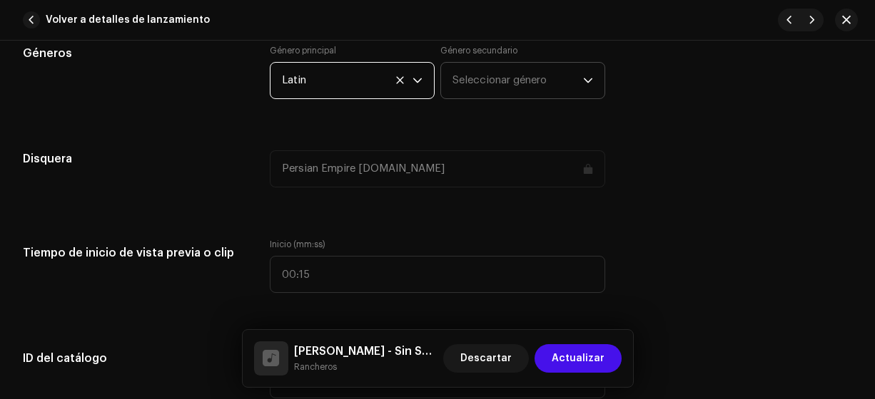
click at [454, 87] on span "Seleccionar género" at bounding box center [517, 81] width 131 height 36
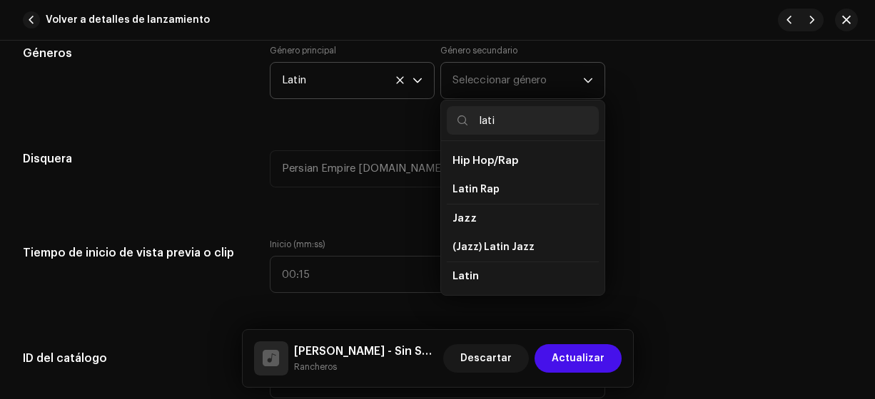
type input "latin"
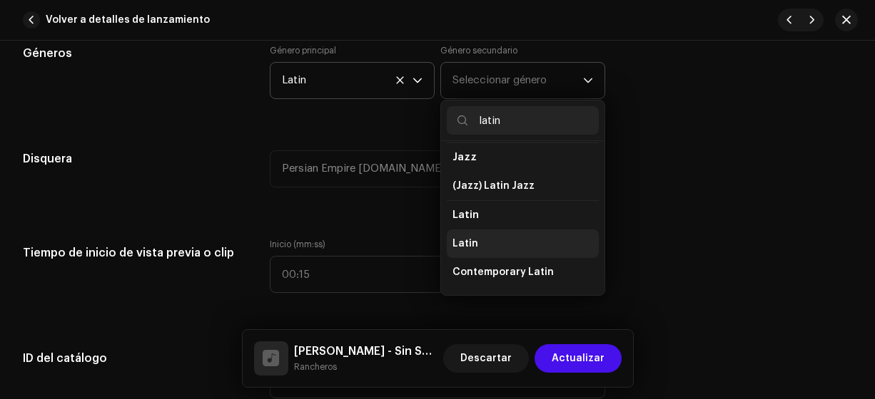
click at [467, 239] on span "Latin" at bounding box center [465, 244] width 26 height 14
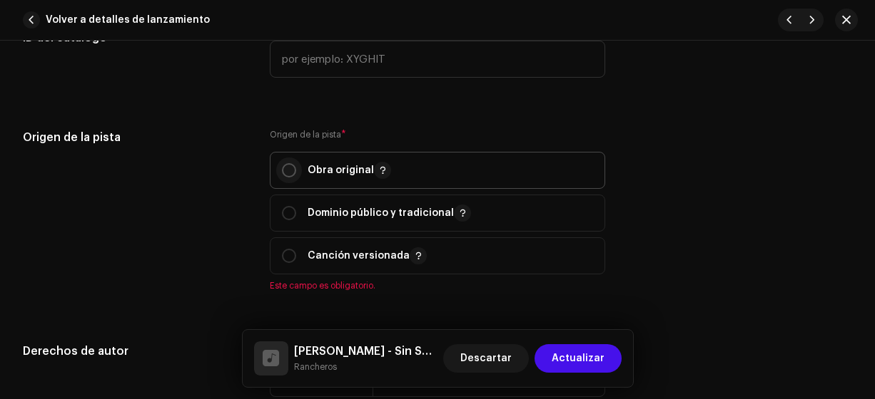
click at [292, 170] on input "radio" at bounding box center [289, 170] width 14 height 14
radio input "true"
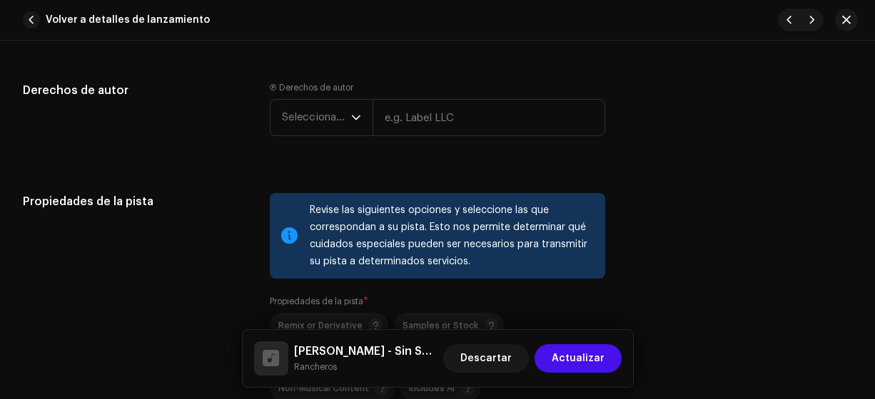
scroll to position [1880, 0]
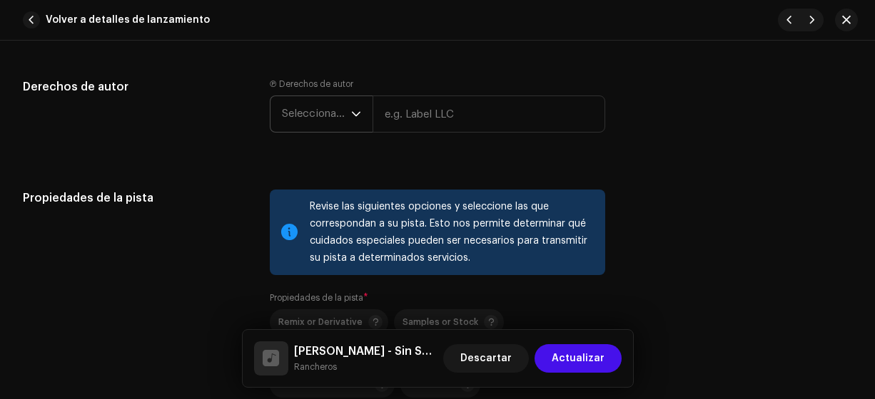
click at [304, 113] on span "Seleccionar año" at bounding box center [316, 114] width 69 height 36
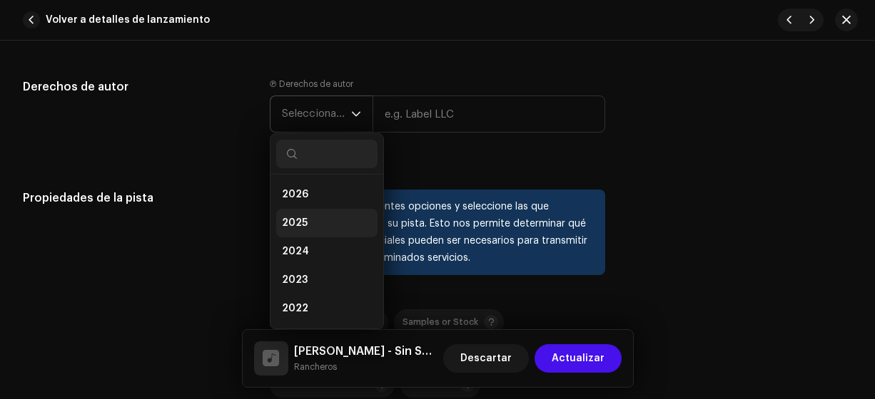
click at [291, 223] on span "2025" at bounding box center [295, 223] width 26 height 14
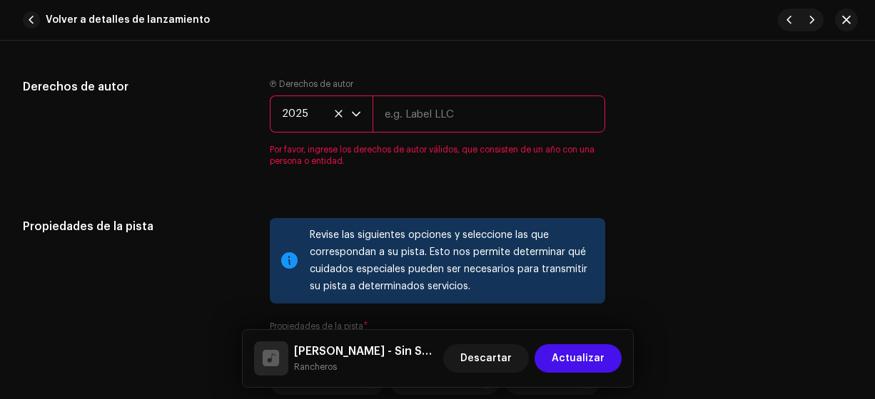
click at [418, 113] on input "text" at bounding box center [488, 114] width 233 height 37
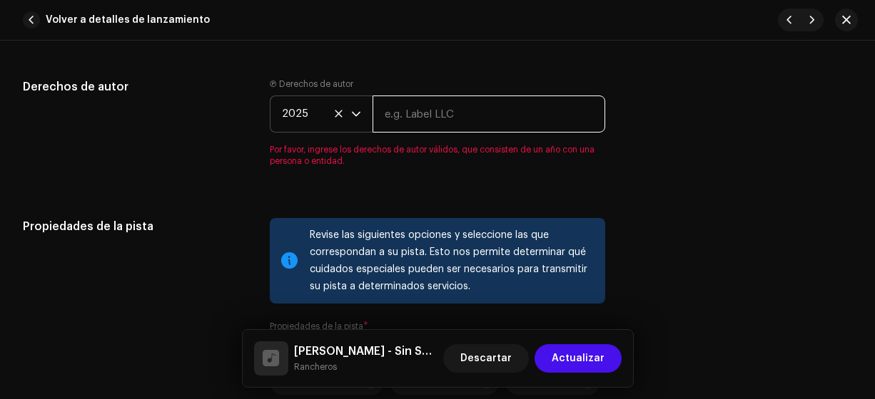
type input "Rancheros"
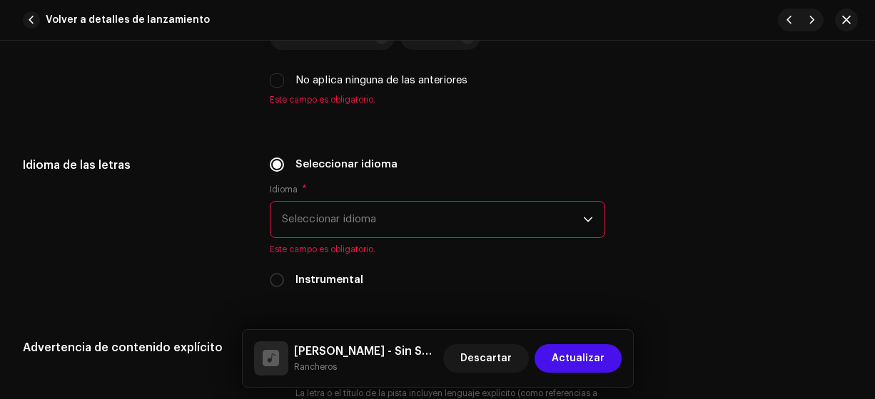
scroll to position [2229, 0]
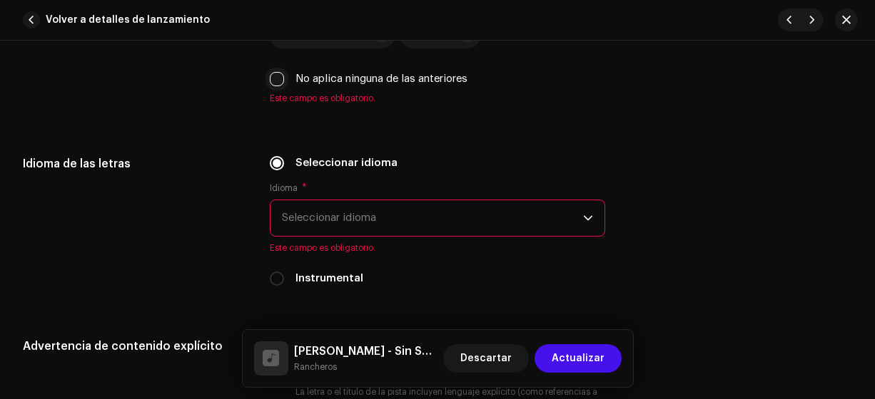
click at [277, 74] on input "No aplica ninguna de las anteriores" at bounding box center [277, 79] width 14 height 14
checkbox input "true"
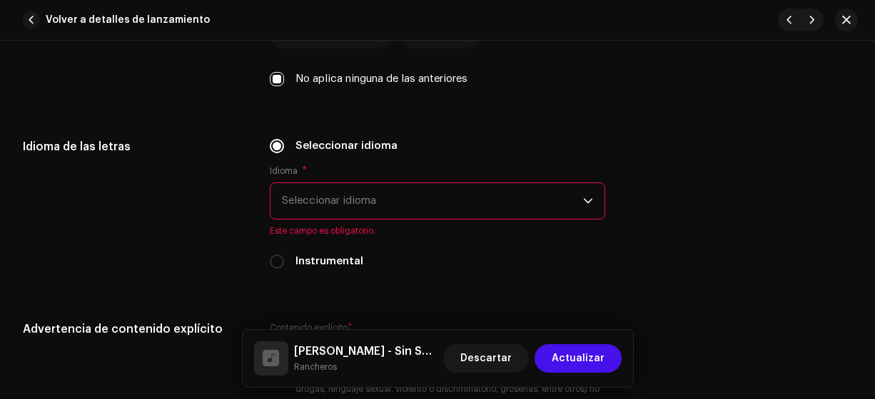
click at [307, 213] on span "Seleccionar idioma" at bounding box center [433, 201] width 302 height 36
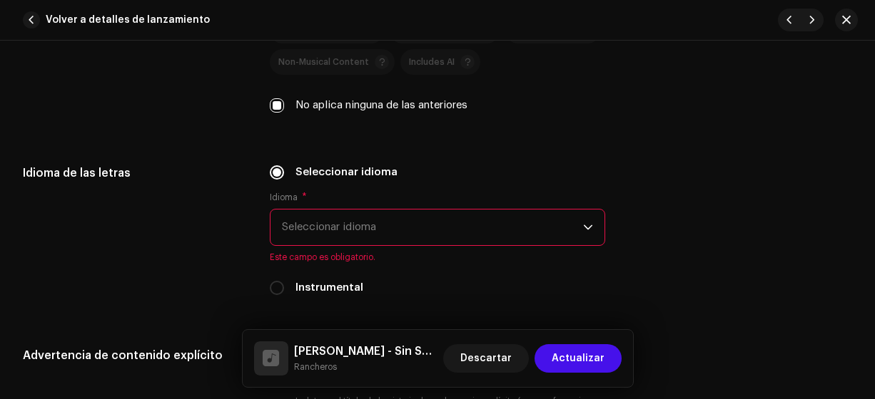
scroll to position [2338, 0]
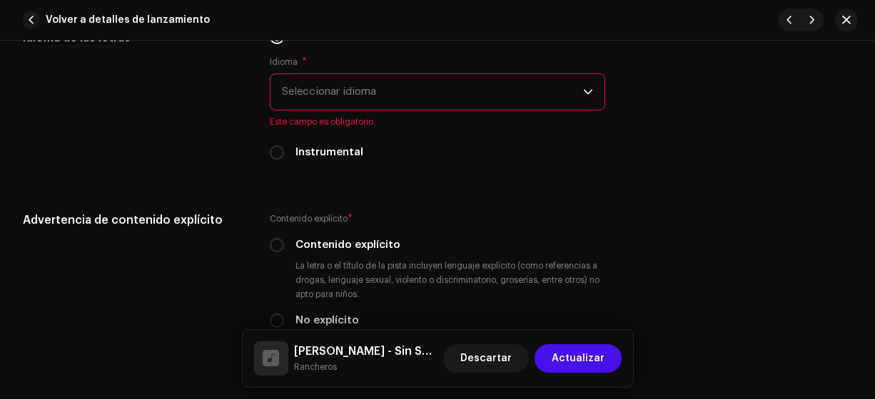
click at [294, 77] on span "Seleccionar idioma" at bounding box center [433, 92] width 302 height 36
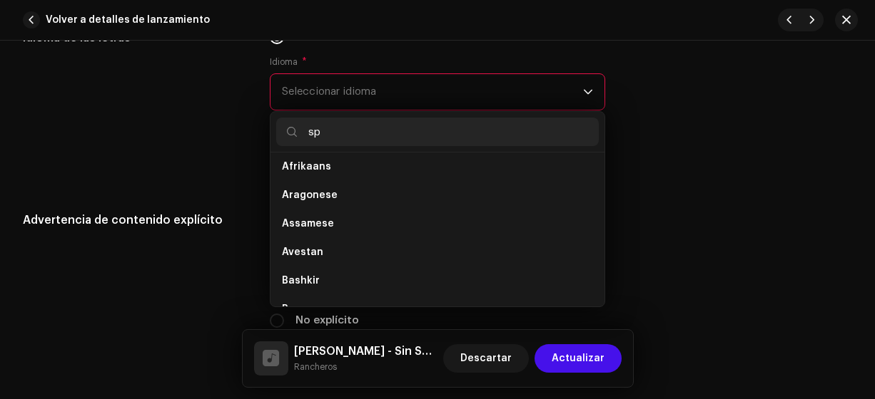
scroll to position [0, 0]
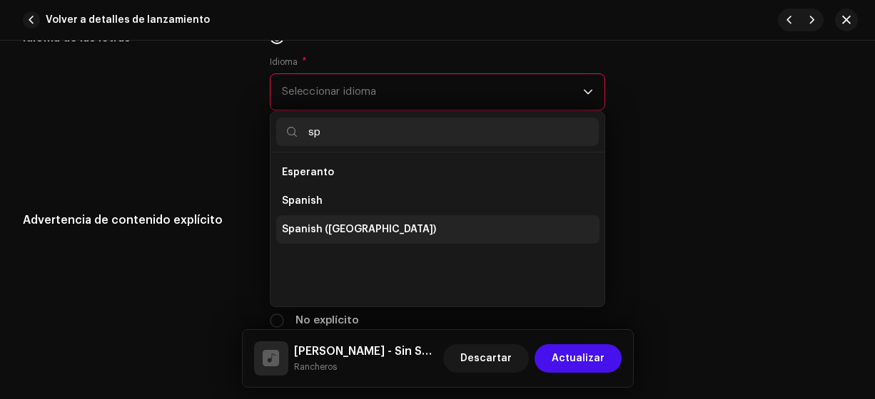
type input "sp"
click at [341, 225] on span "Spanish ([GEOGRAPHIC_DATA])" at bounding box center [359, 230] width 154 height 14
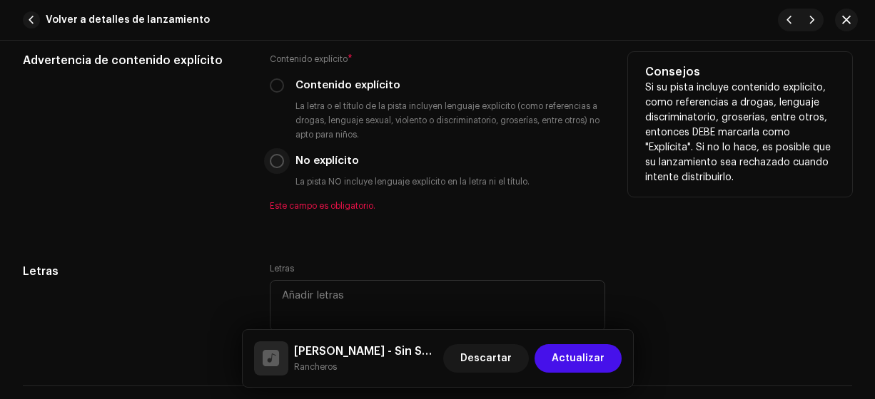
click at [275, 159] on input "No explícito" at bounding box center [277, 161] width 14 height 14
radio input "true"
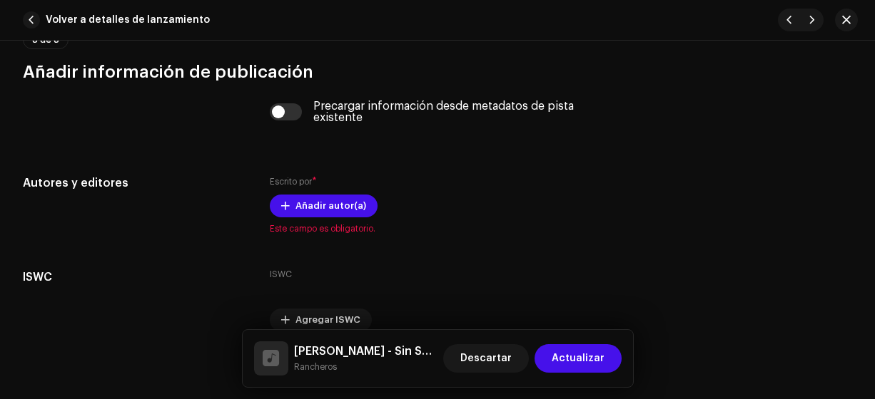
scroll to position [2908, 0]
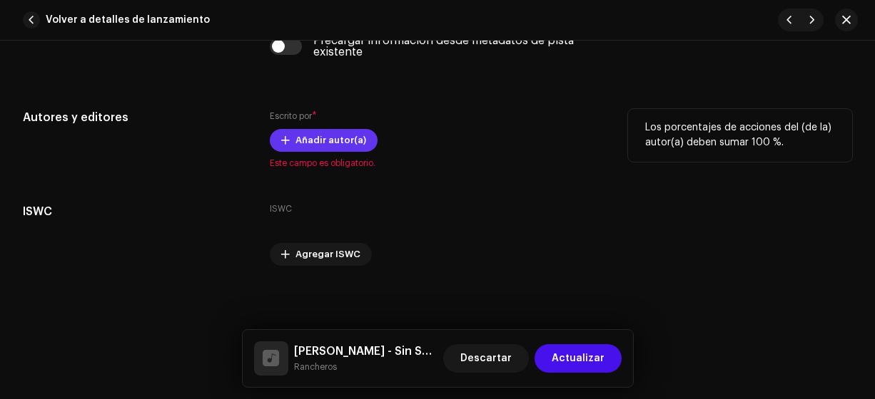
click at [315, 133] on span "Añadir autor(a)" at bounding box center [330, 140] width 71 height 29
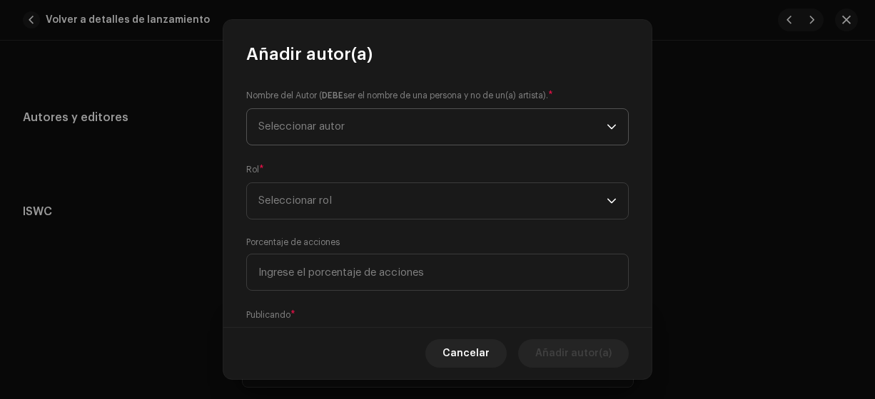
click at [301, 131] on span "Seleccionar autor" at bounding box center [301, 126] width 86 height 11
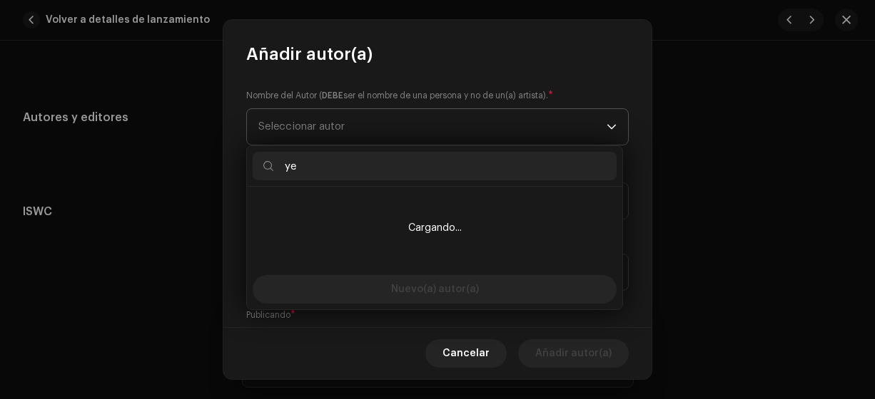
type input "yei"
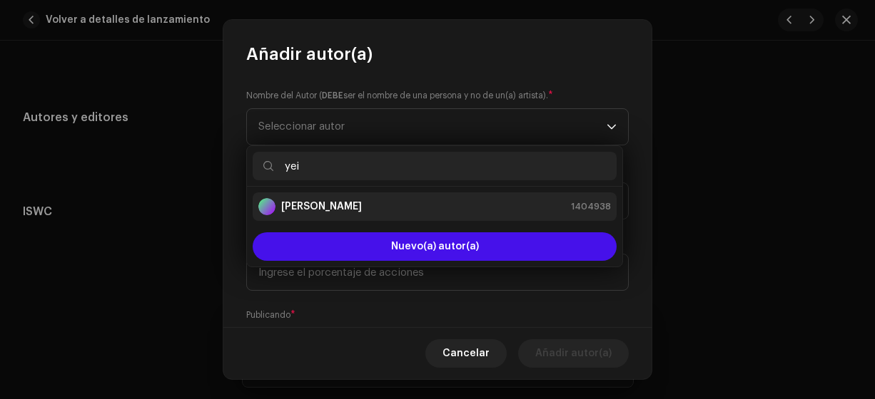
click at [312, 205] on strong "[PERSON_NAME]" at bounding box center [321, 207] width 81 height 14
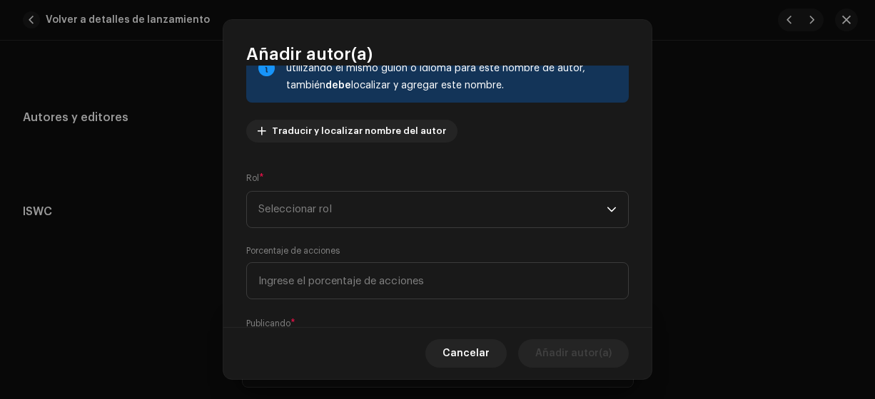
scroll to position [130, 0]
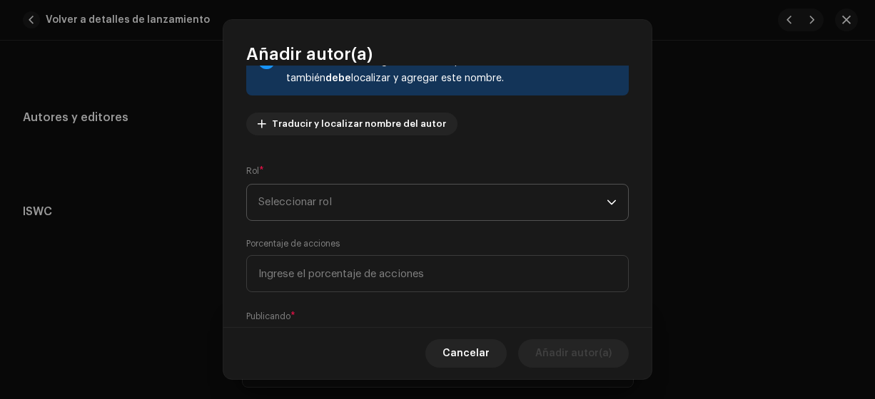
click at [272, 206] on span "Seleccionar rol" at bounding box center [432, 203] width 348 height 36
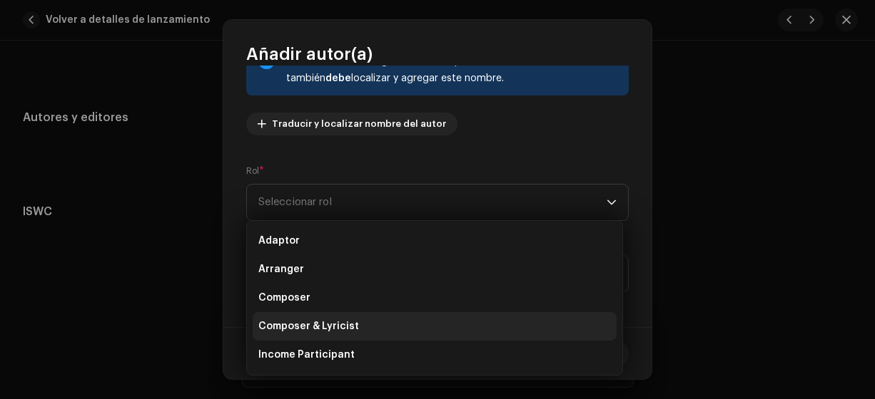
click at [327, 326] on span "Composer & Lyricist" at bounding box center [308, 327] width 101 height 14
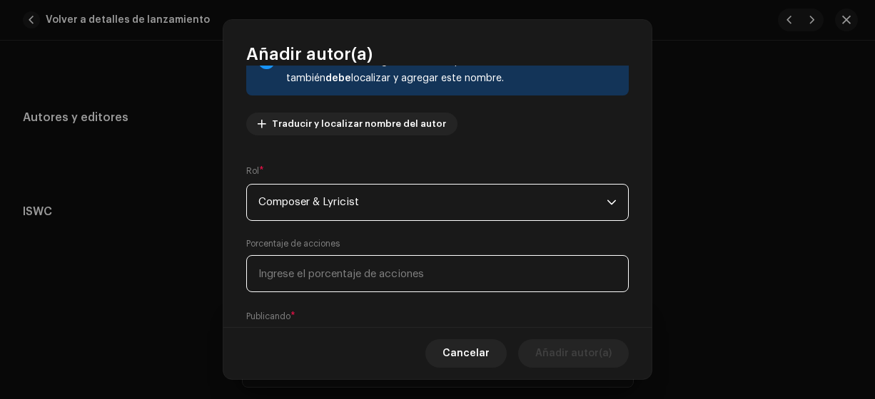
click at [267, 271] on input at bounding box center [437, 273] width 382 height 37
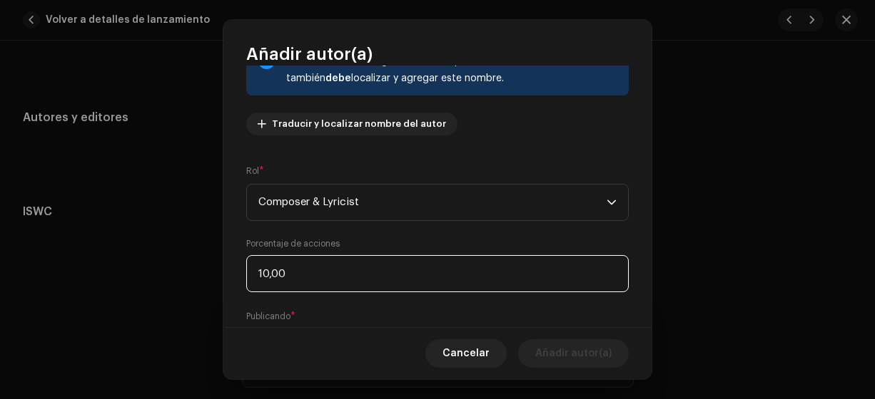
type input "100,00"
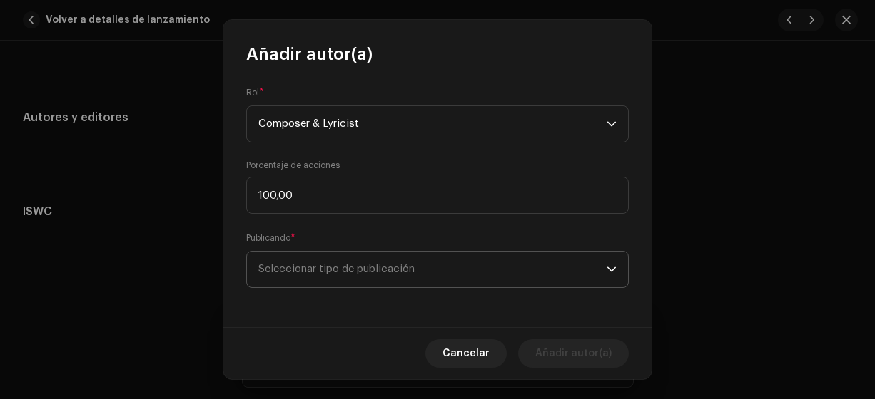
click at [307, 271] on span "Seleccionar tipo de publicación" at bounding box center [432, 270] width 348 height 36
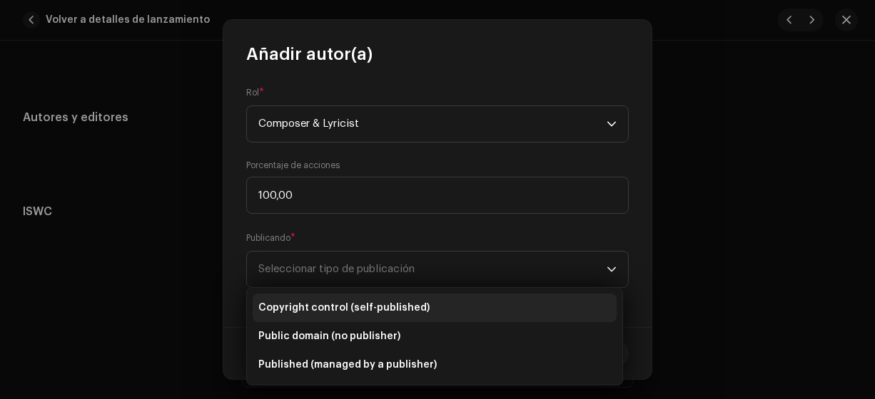
click at [325, 309] on span "Copyright control (self-published)" at bounding box center [343, 308] width 171 height 14
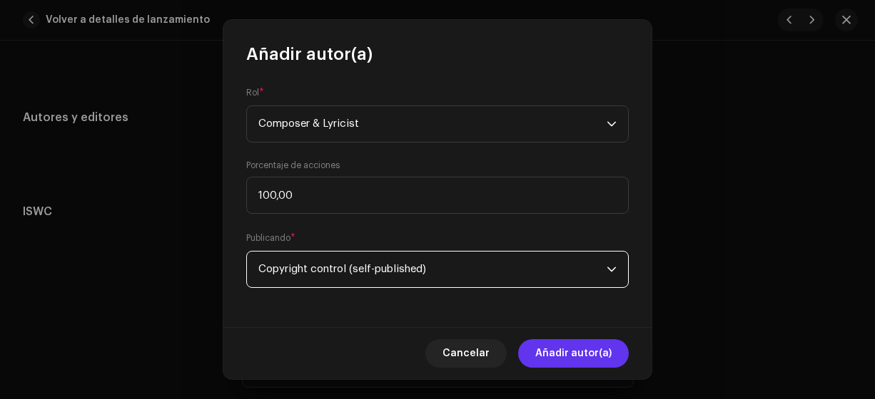
click at [548, 351] on span "Añadir autor(a)" at bounding box center [573, 354] width 76 height 29
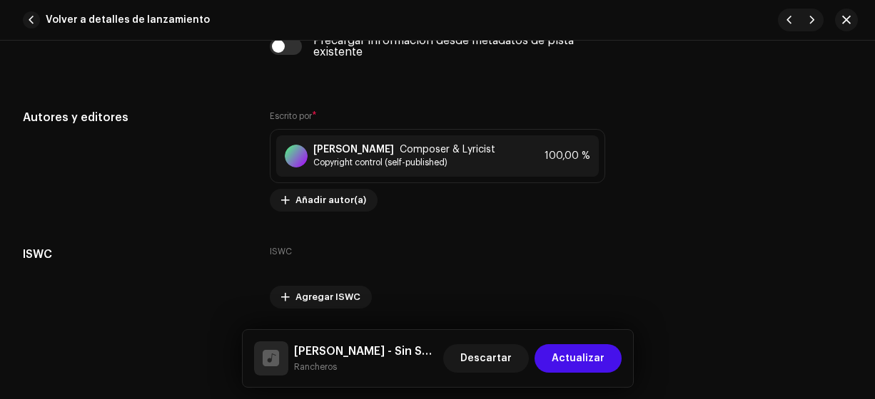
scroll to position [2950, 0]
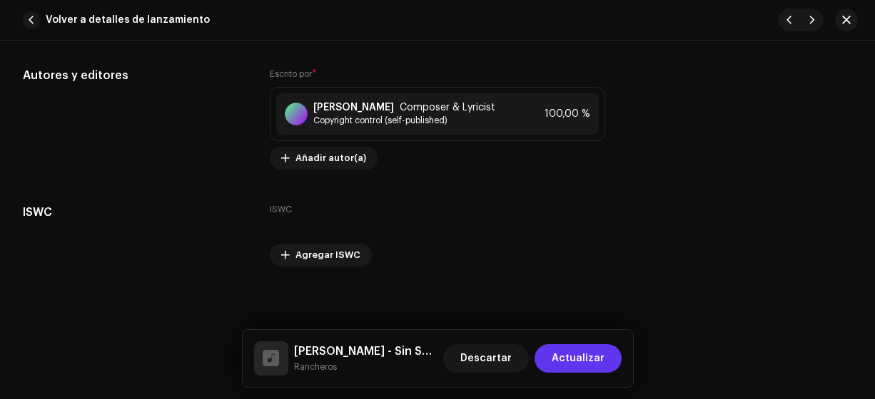
click at [571, 358] on span "Actualizar" at bounding box center [577, 359] width 53 height 29
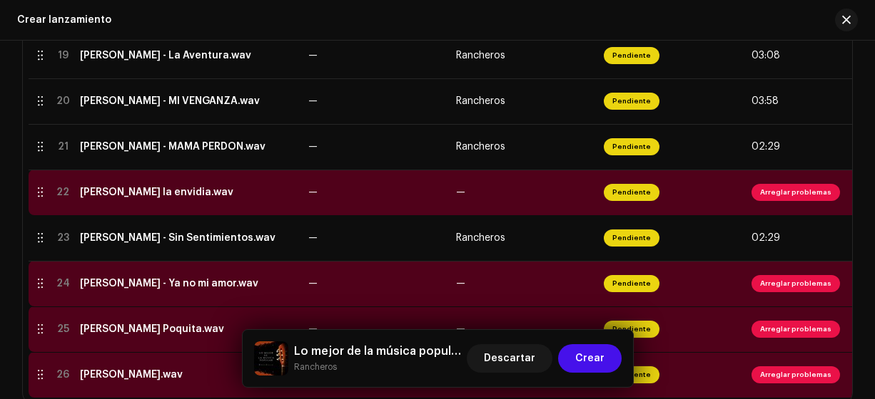
scroll to position [1171, 0]
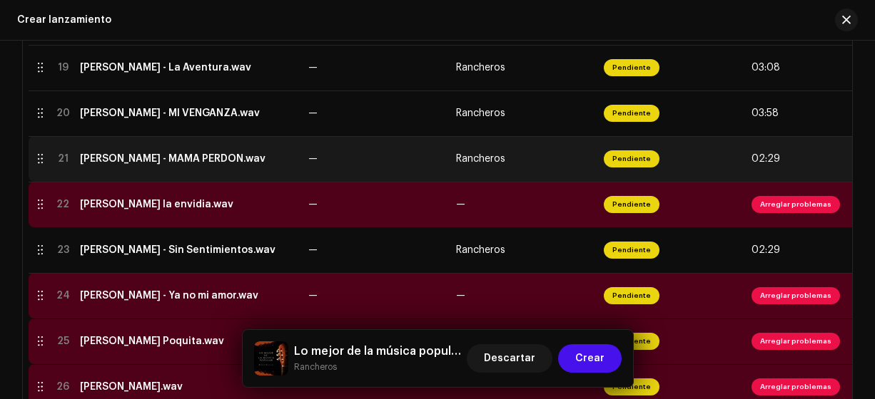
click at [144, 158] on div "[PERSON_NAME] - MAMÁ PERDÓN.wav" at bounding box center [172, 158] width 185 height 11
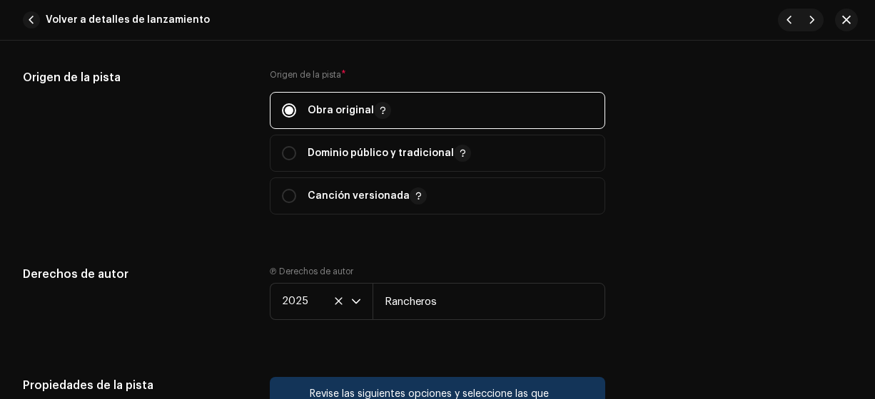
scroll to position [1673, 0]
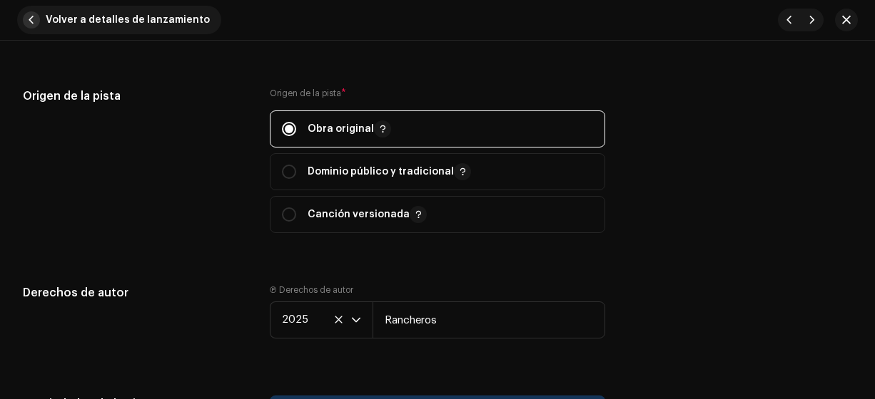
click at [34, 21] on span "button" at bounding box center [31, 19] width 17 height 17
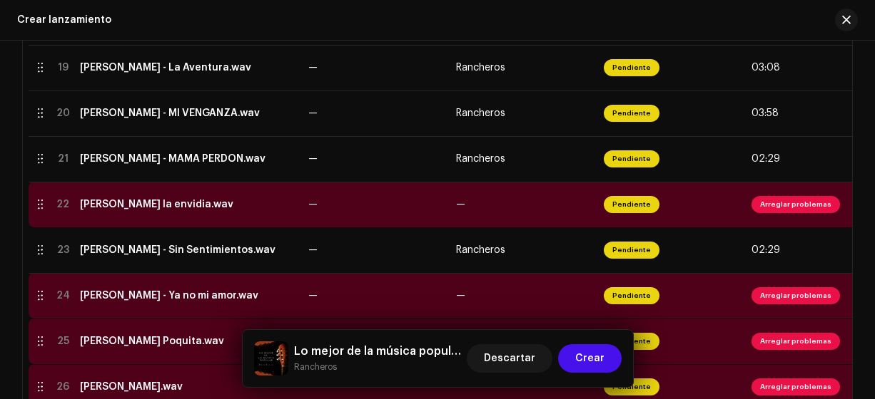
click at [137, 203] on div "[PERSON_NAME] la envidia.wav" at bounding box center [156, 204] width 153 height 11
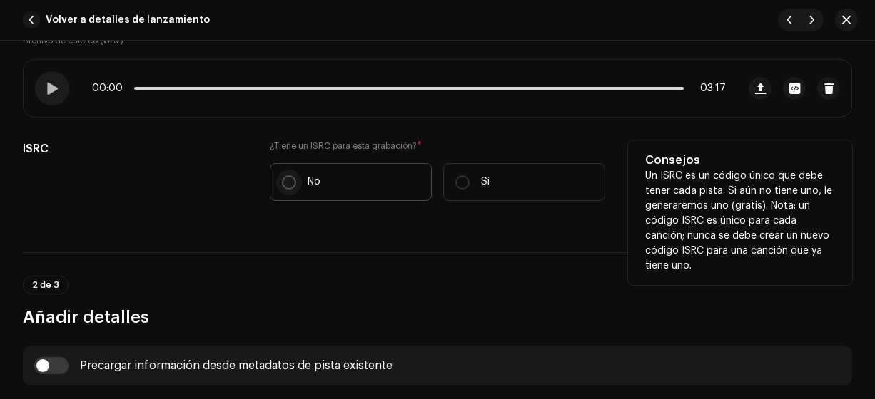
click at [284, 180] on input "No" at bounding box center [289, 182] width 14 height 14
radio input "true"
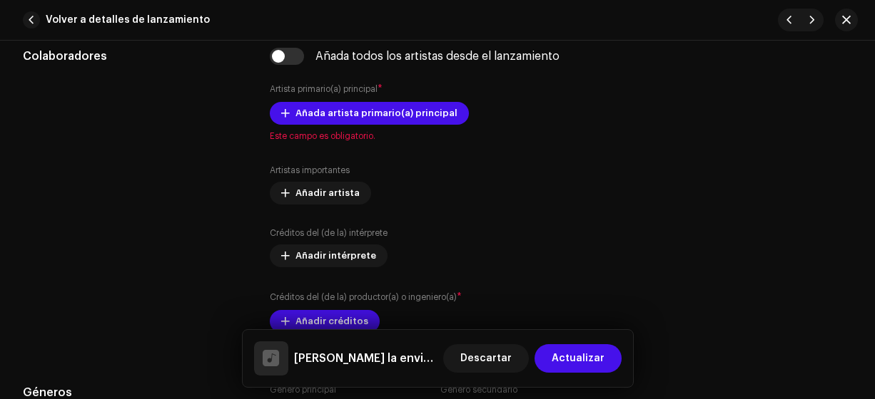
scroll to position [903, 0]
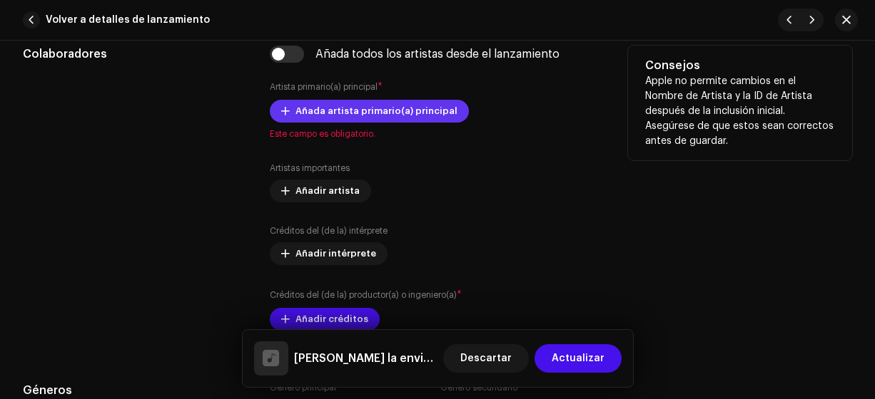
click at [325, 107] on span "Añada artista primario(a) principal" at bounding box center [376, 111] width 162 height 29
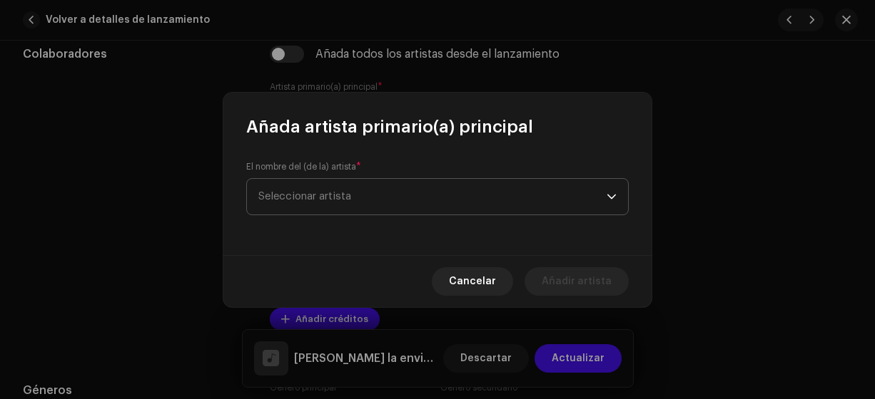
click at [307, 195] on span "Seleccionar artista" at bounding box center [304, 196] width 93 height 11
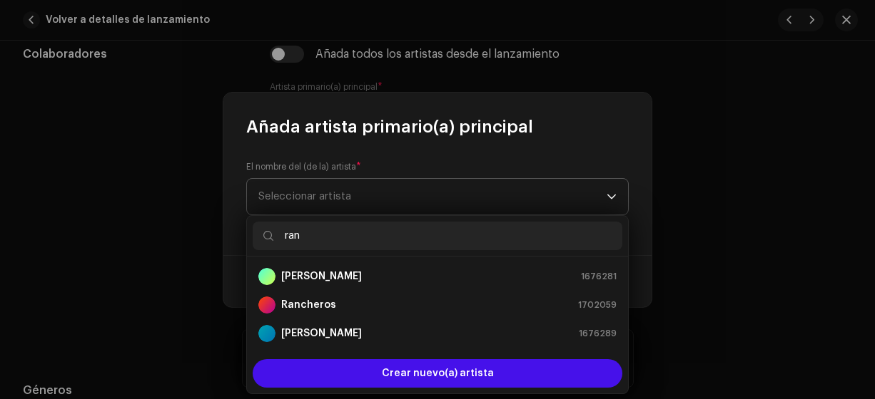
type input "ranc"
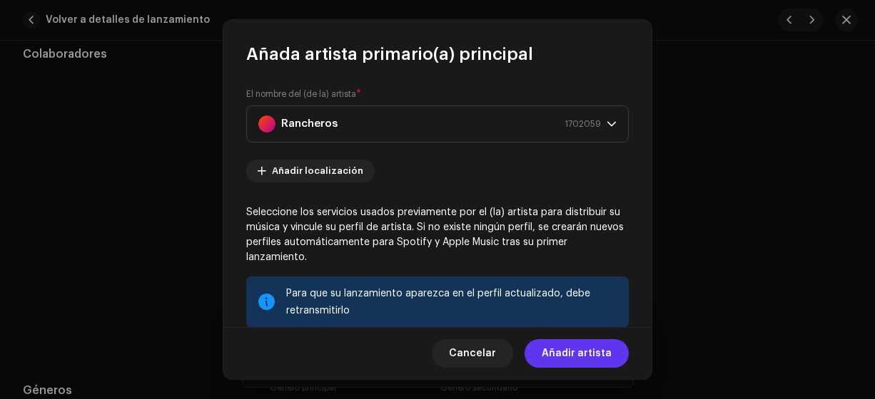
click at [578, 357] on span "Añadir artista" at bounding box center [576, 354] width 70 height 29
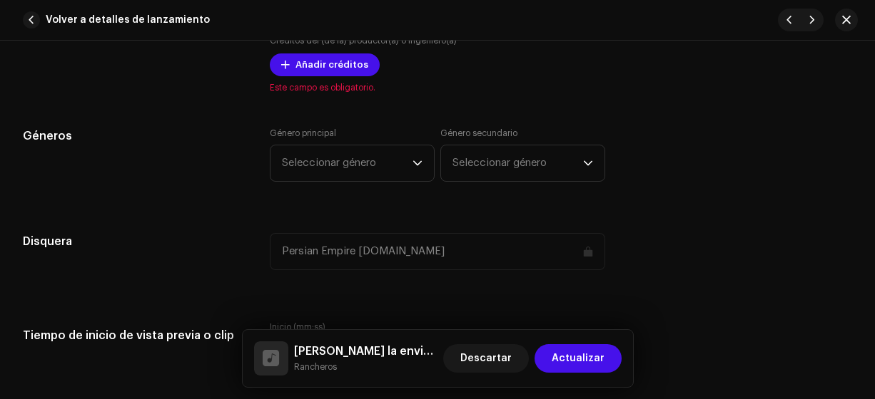
scroll to position [1186, 0]
click at [321, 61] on span "Añadir créditos" at bounding box center [331, 65] width 73 height 29
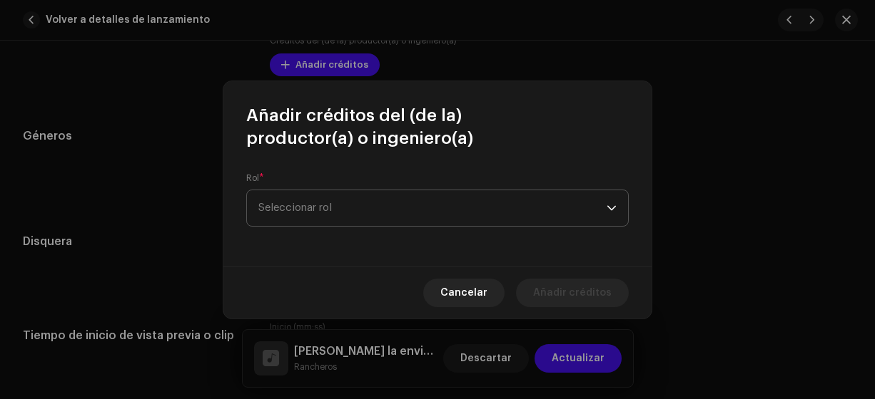
click at [330, 205] on span "Seleccionar rol" at bounding box center [432, 208] width 348 height 36
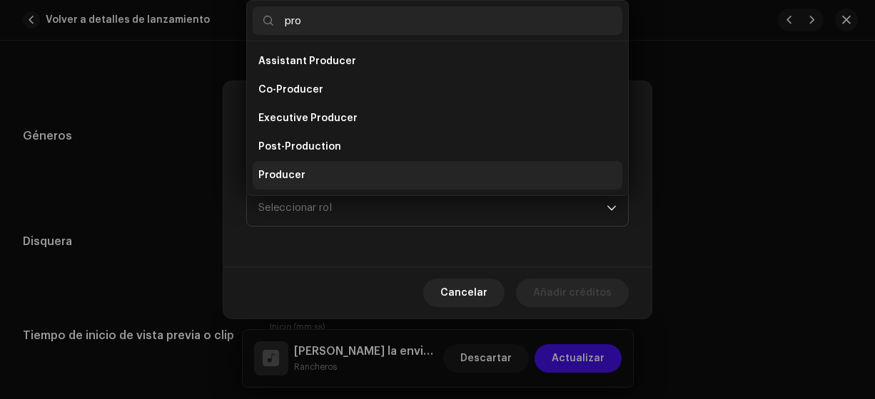
type input "pro"
click at [290, 171] on span "Producer" at bounding box center [281, 175] width 47 height 14
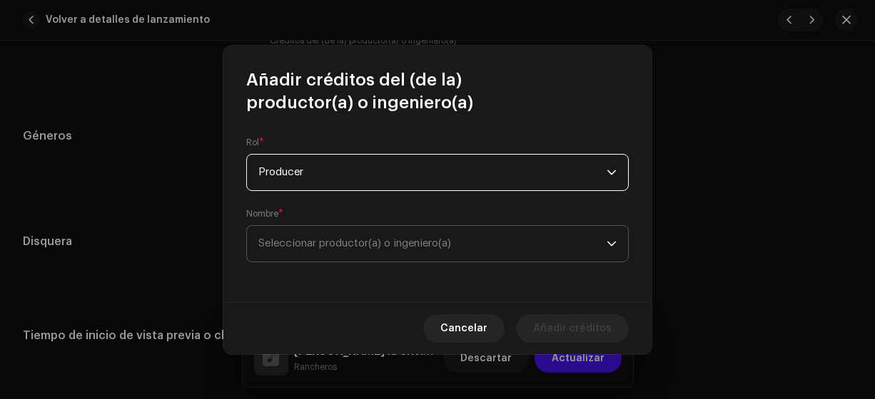
click at [310, 242] on span "Seleccionar productor(a) o ingeniero(a)" at bounding box center [354, 243] width 193 height 11
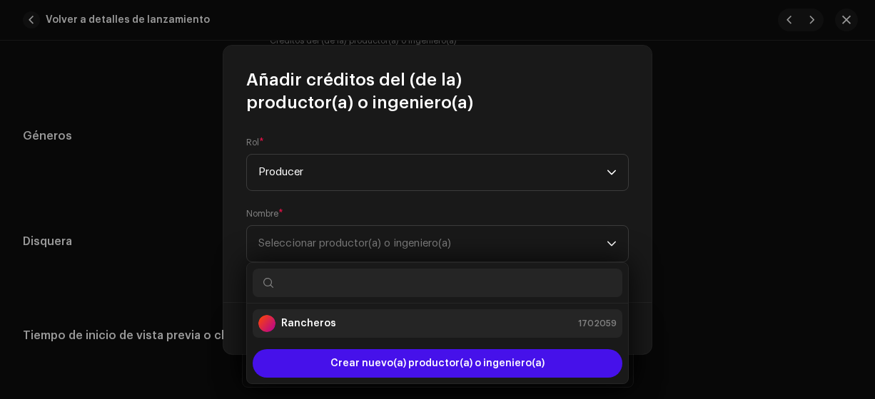
click at [298, 325] on strong "Rancheros" at bounding box center [308, 324] width 55 height 14
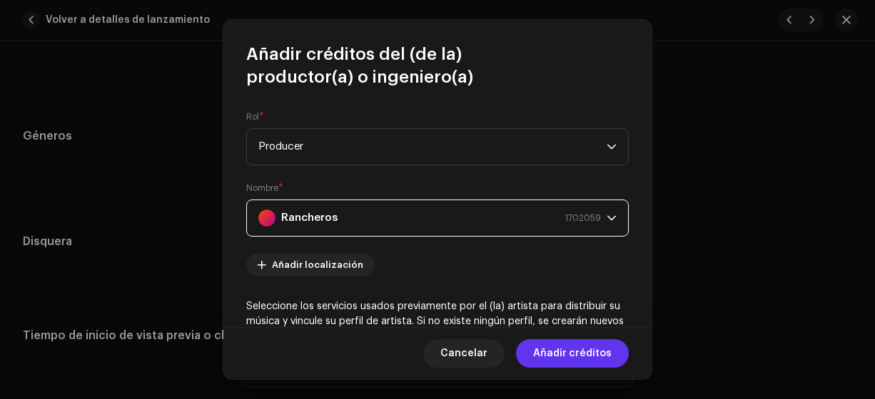
click at [561, 357] on span "Añadir créditos" at bounding box center [572, 354] width 78 height 29
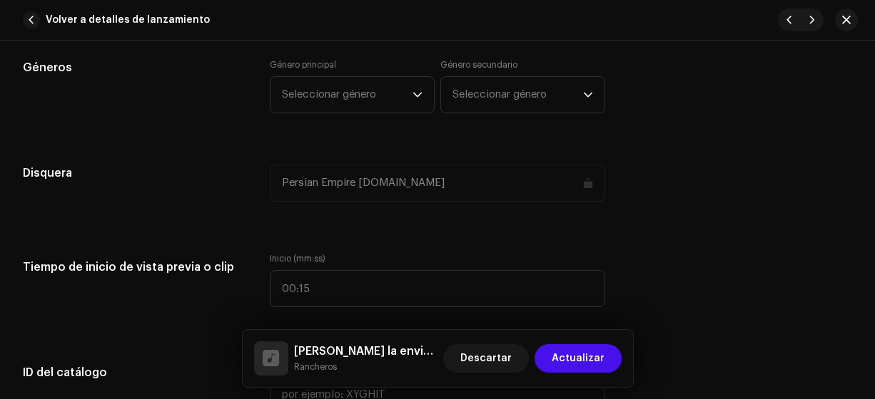
scroll to position [1274, 0]
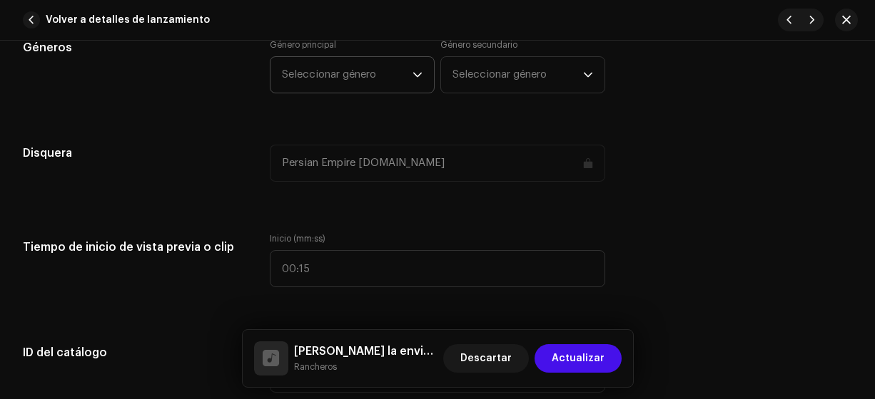
click at [312, 74] on span "Seleccionar género" at bounding box center [347, 75] width 131 height 36
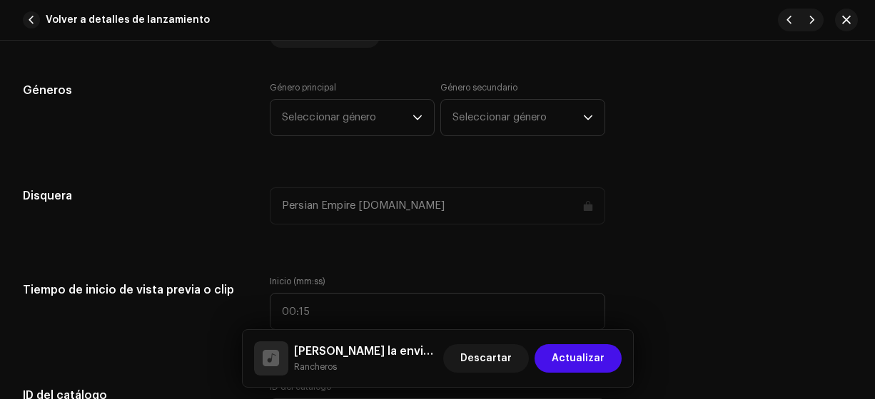
scroll to position [1316, 0]
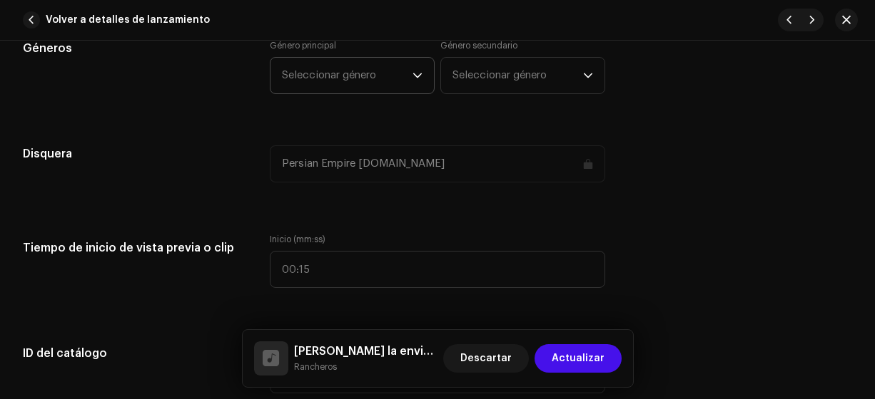
click at [317, 58] on span "Seleccionar género" at bounding box center [347, 76] width 131 height 36
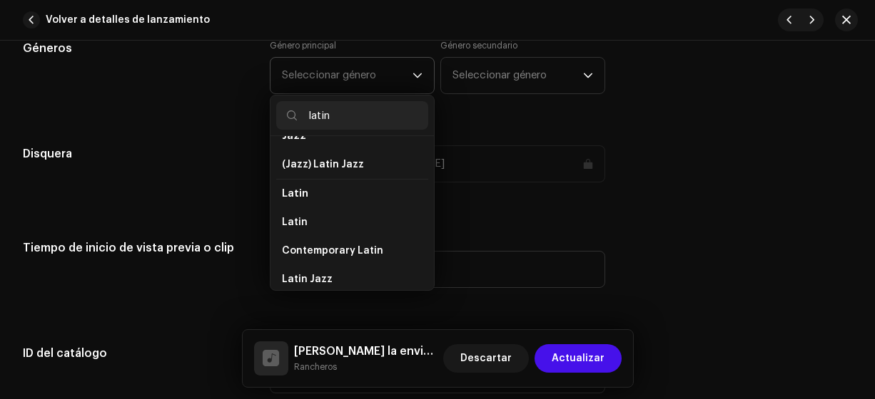
scroll to position [80, 0]
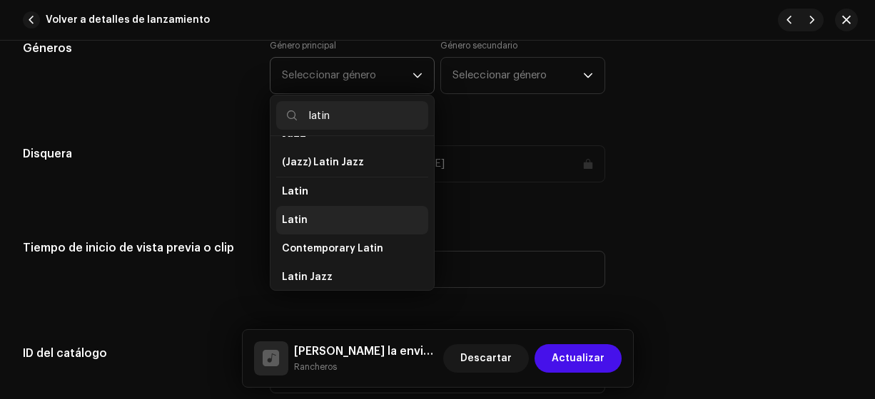
type input "latin"
click at [301, 214] on span "Latin" at bounding box center [295, 220] width 26 height 14
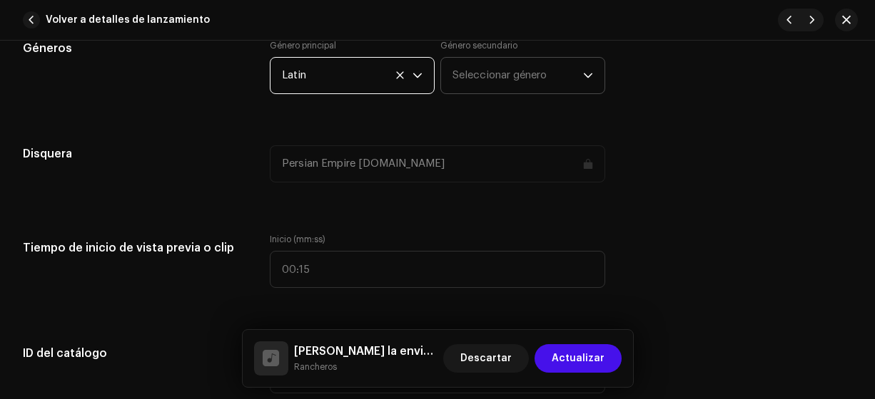
click at [465, 81] on span "Seleccionar género" at bounding box center [517, 76] width 131 height 36
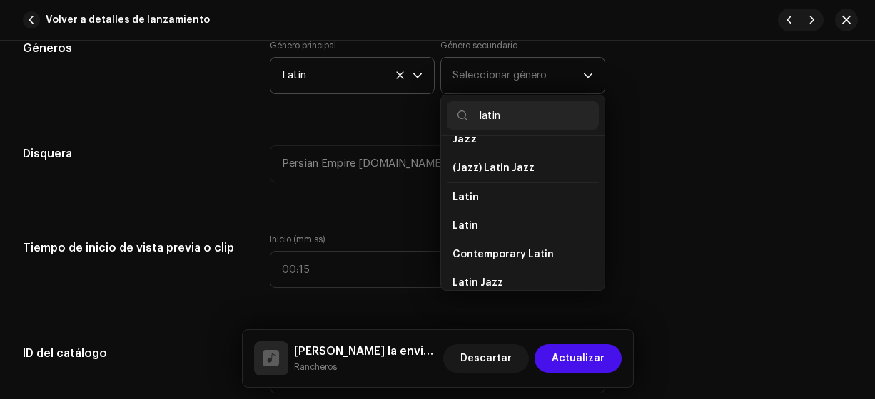
scroll to position [77, 0]
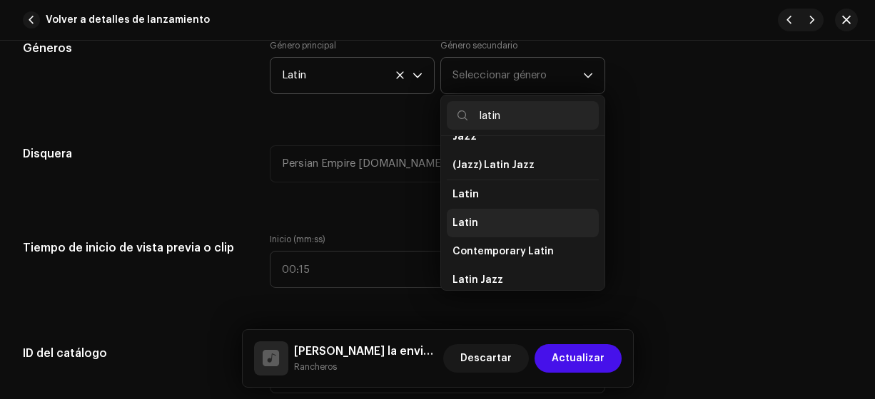
type input "latin"
click at [467, 220] on span "Latin" at bounding box center [465, 223] width 26 height 14
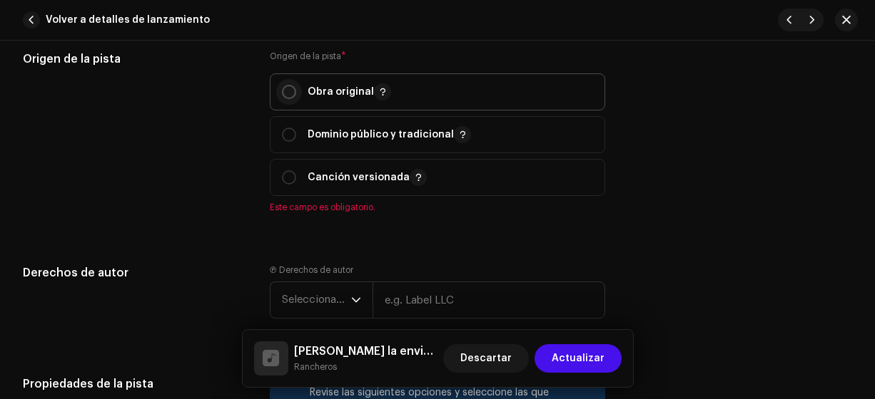
click at [284, 86] on input "radio" at bounding box center [289, 92] width 14 height 14
radio input "true"
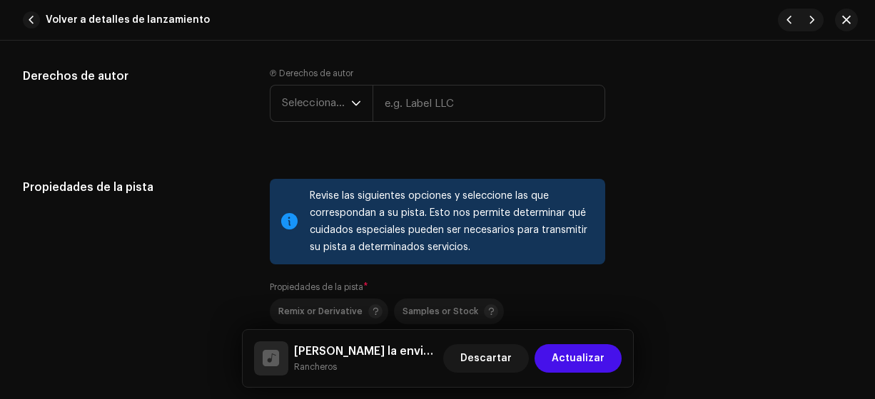
scroll to position [1892, 0]
click at [302, 101] on span "Seleccionar año" at bounding box center [316, 102] width 69 height 36
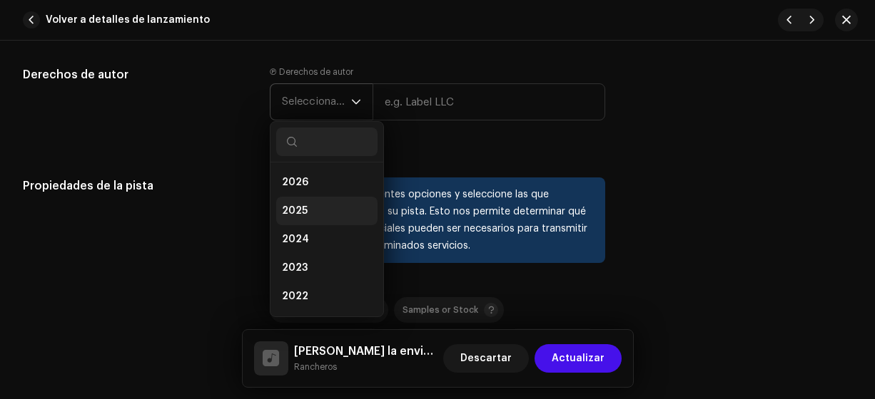
click at [294, 204] on span "2025" at bounding box center [295, 211] width 26 height 14
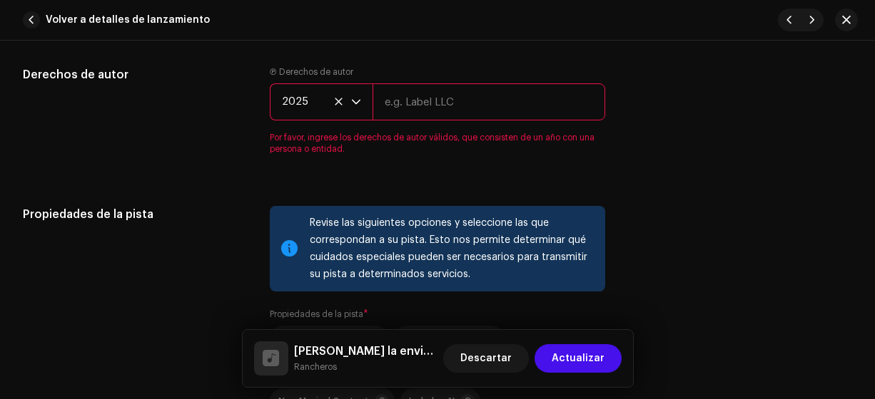
click at [419, 101] on input "text" at bounding box center [488, 101] width 233 height 37
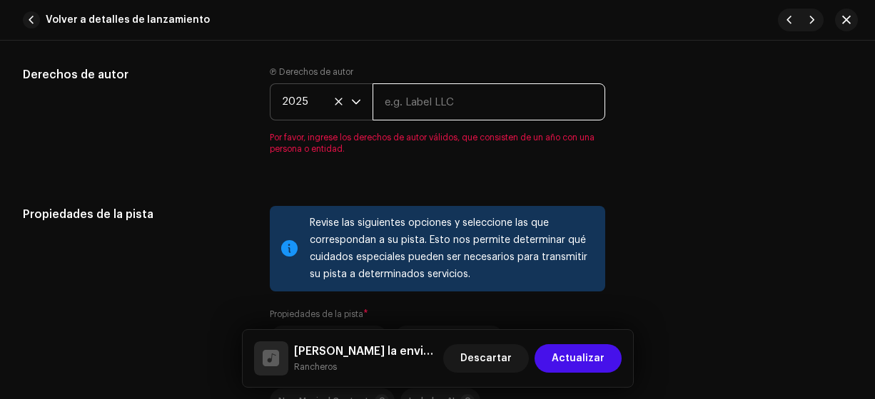
type input "Rancheros"
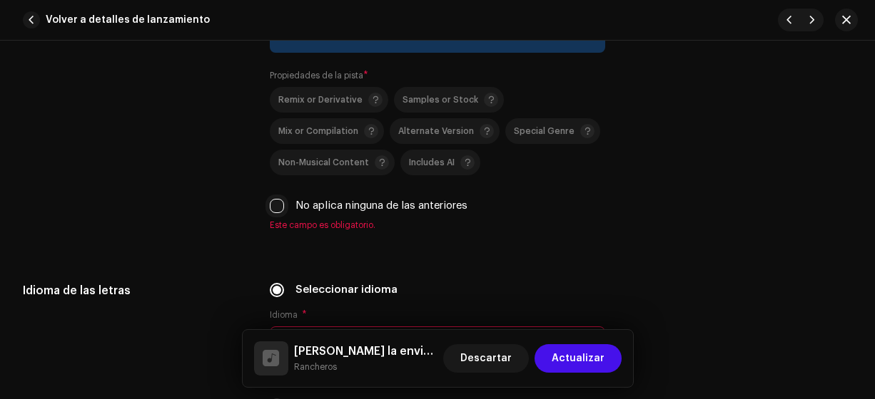
click at [270, 205] on input "No aplica ninguna de las anteriores" at bounding box center [277, 206] width 14 height 14
checkbox input "true"
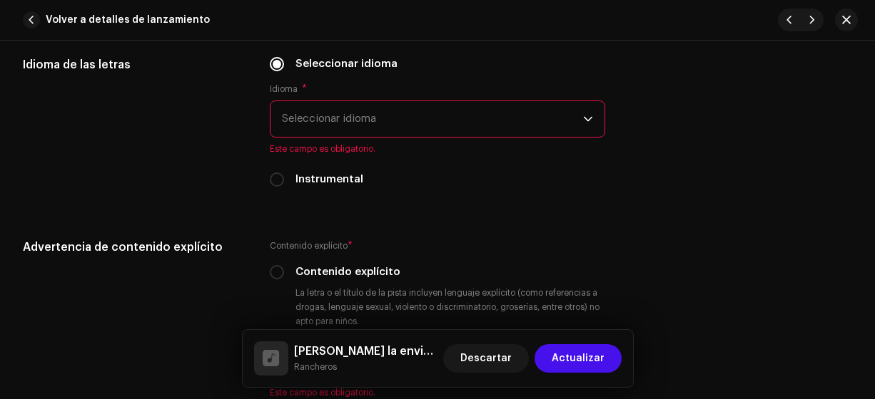
scroll to position [2311, 0]
click at [310, 123] on span "Seleccionar idioma" at bounding box center [433, 119] width 302 height 36
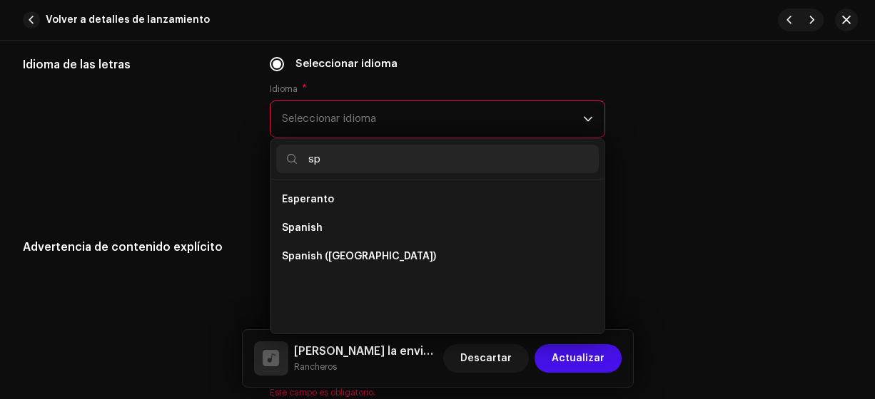
scroll to position [0, 0]
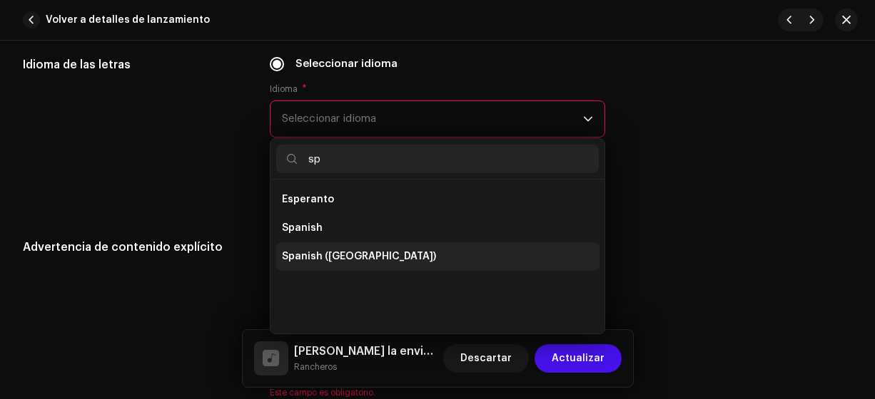
type input "sp"
click at [365, 253] on span "Spanish ([GEOGRAPHIC_DATA])" at bounding box center [359, 257] width 154 height 14
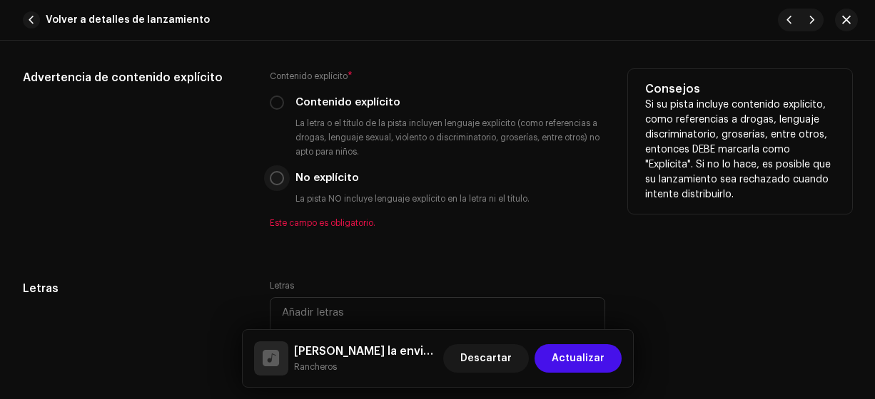
click at [276, 175] on input "No explícito" at bounding box center [277, 178] width 14 height 14
radio input "true"
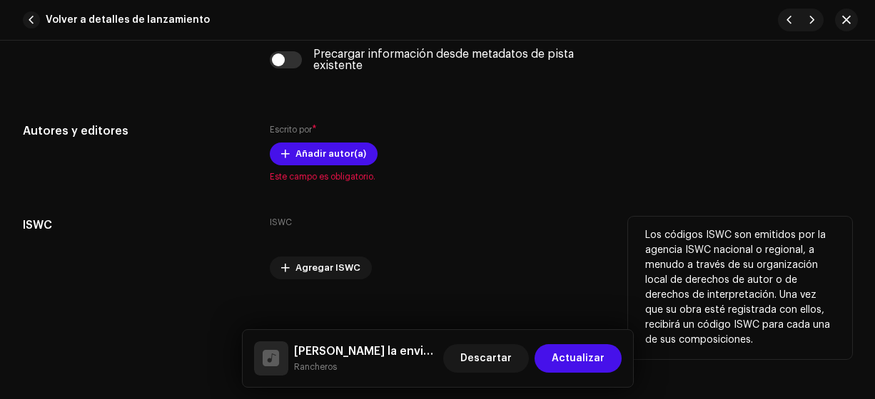
click at [221, 217] on h5 "ISWC" at bounding box center [135, 225] width 224 height 17
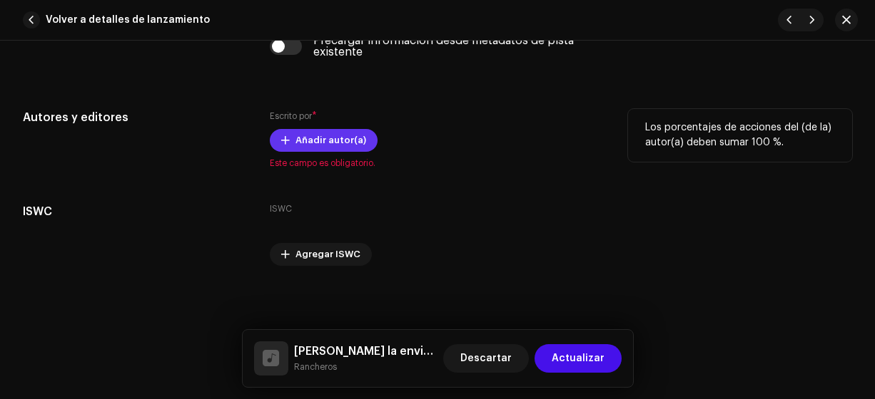
click at [314, 126] on span "Añadir autor(a)" at bounding box center [330, 140] width 71 height 29
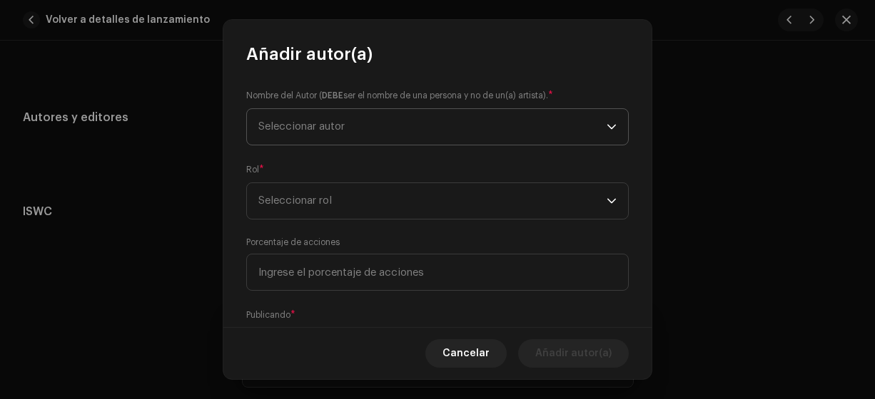
click at [281, 121] on span "Seleccionar autor" at bounding box center [301, 126] width 86 height 11
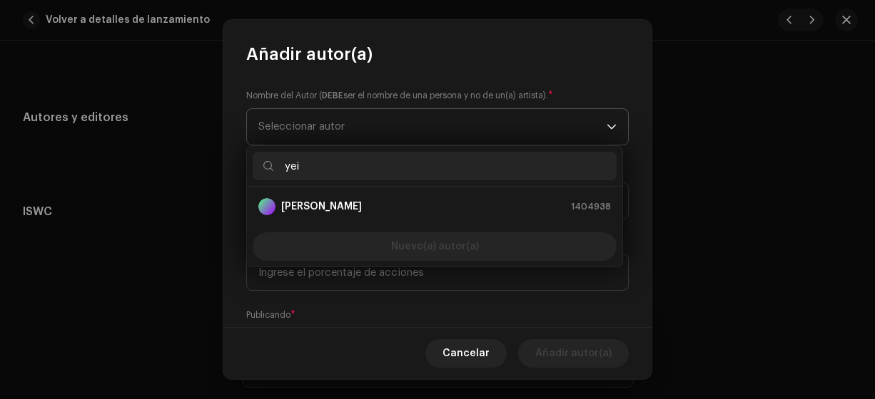
type input "yeis"
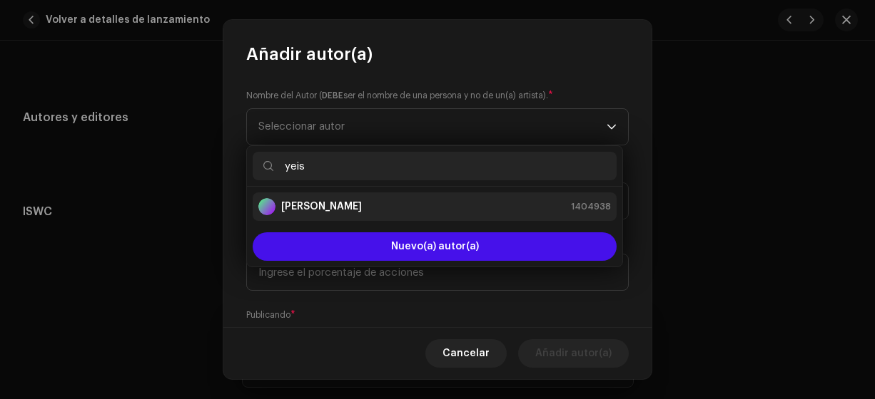
click at [318, 207] on strong "[PERSON_NAME]" at bounding box center [321, 207] width 81 height 14
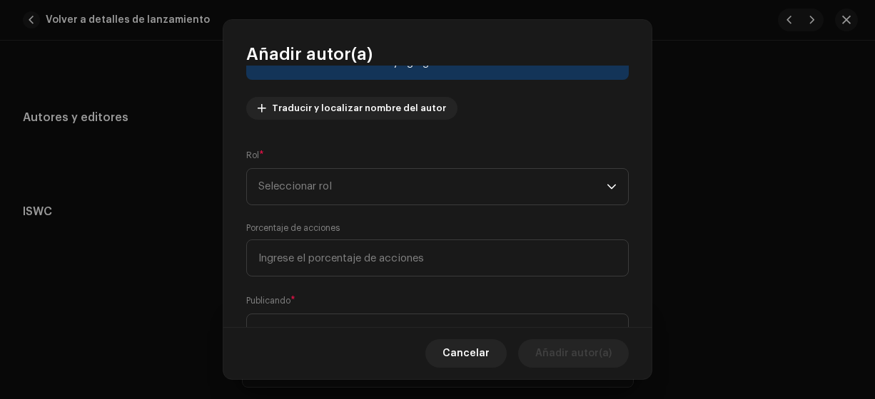
scroll to position [150, 0]
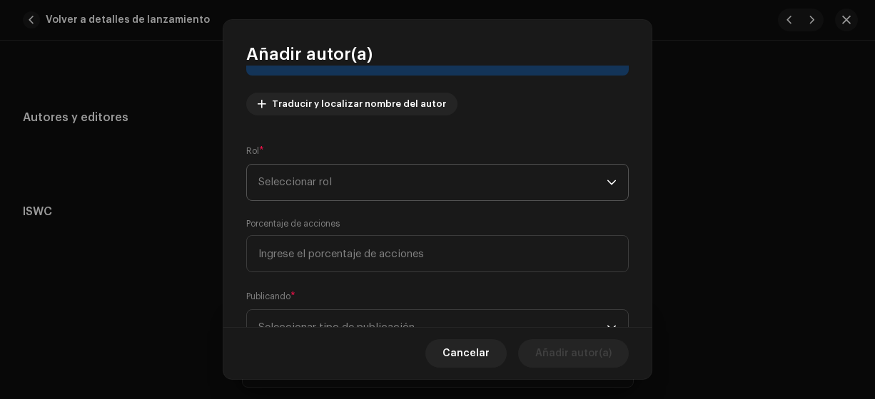
click at [274, 185] on span "Seleccionar rol" at bounding box center [432, 183] width 348 height 36
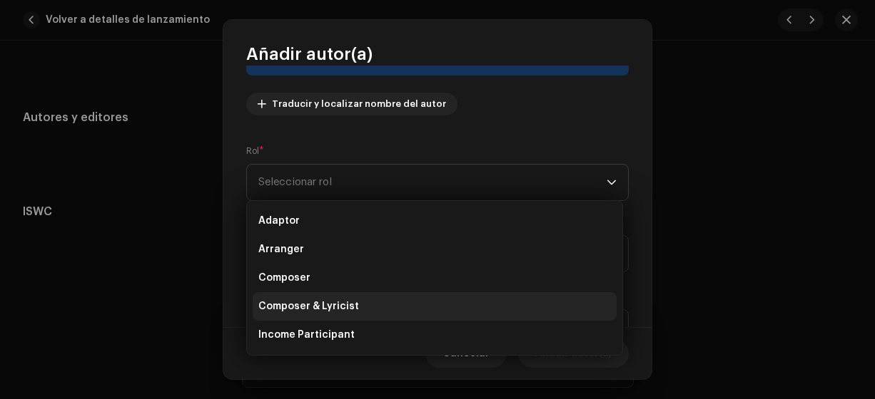
click at [301, 304] on span "Composer & Lyricist" at bounding box center [308, 307] width 101 height 14
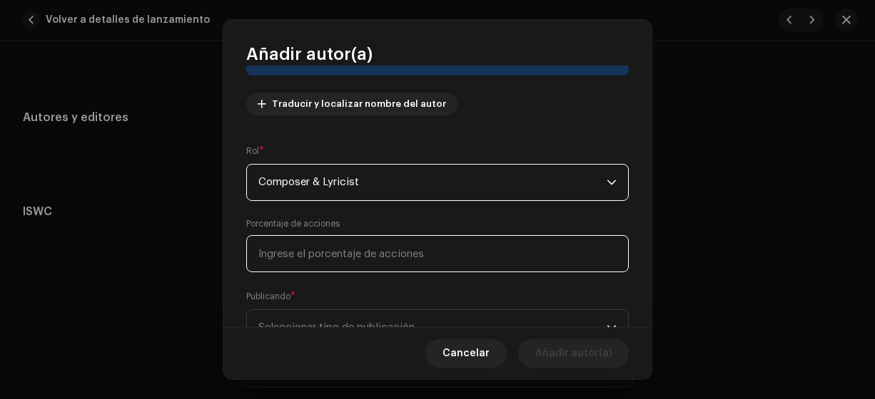
click at [268, 271] on input at bounding box center [437, 253] width 382 height 37
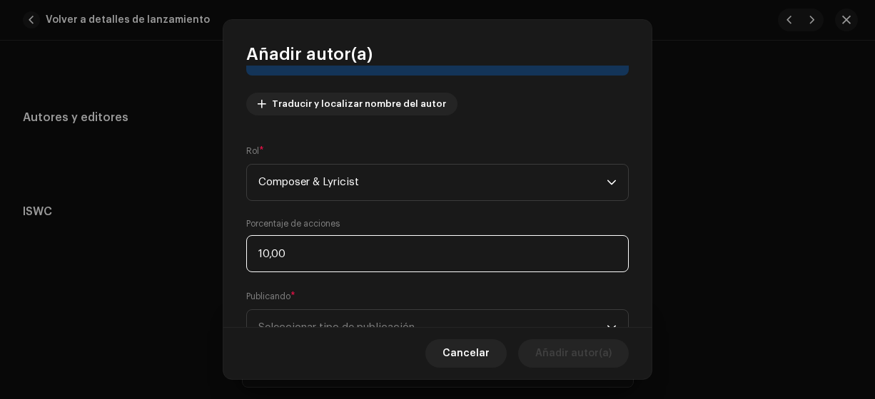
type input "100,00"
click at [327, 313] on span "Seleccionar tipo de publicación" at bounding box center [432, 328] width 348 height 36
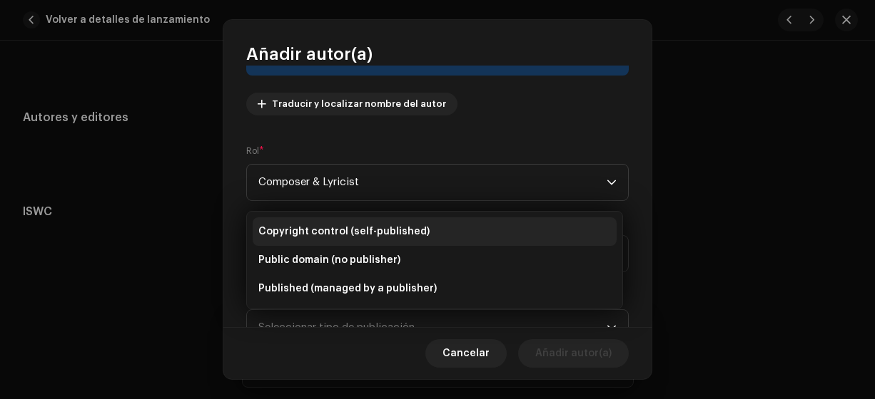
click at [336, 228] on span "Copyright control (self-published)" at bounding box center [343, 232] width 171 height 14
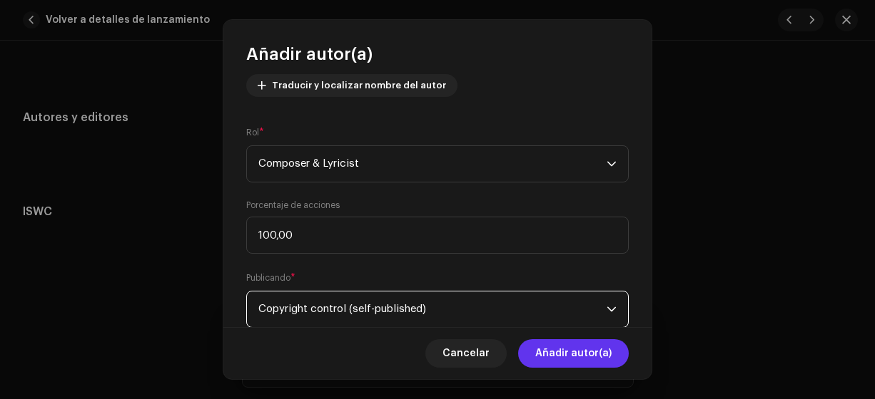
click at [552, 352] on span "Añadir autor(a)" at bounding box center [573, 354] width 76 height 29
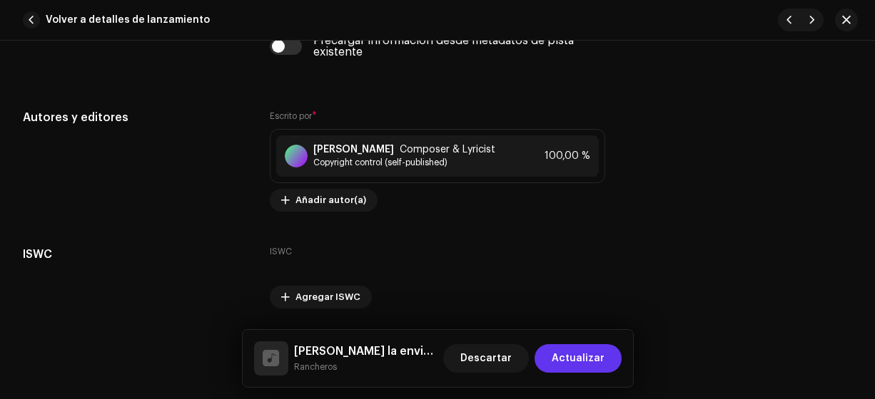
click at [573, 356] on span "Actualizar" at bounding box center [577, 359] width 53 height 29
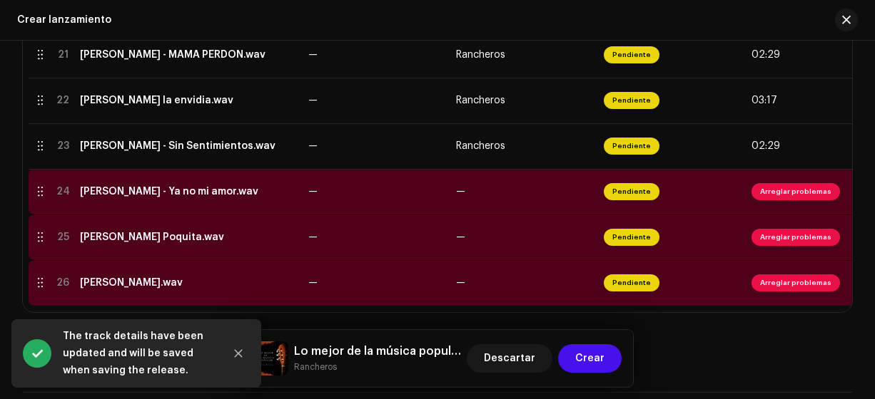
scroll to position [1311, 0]
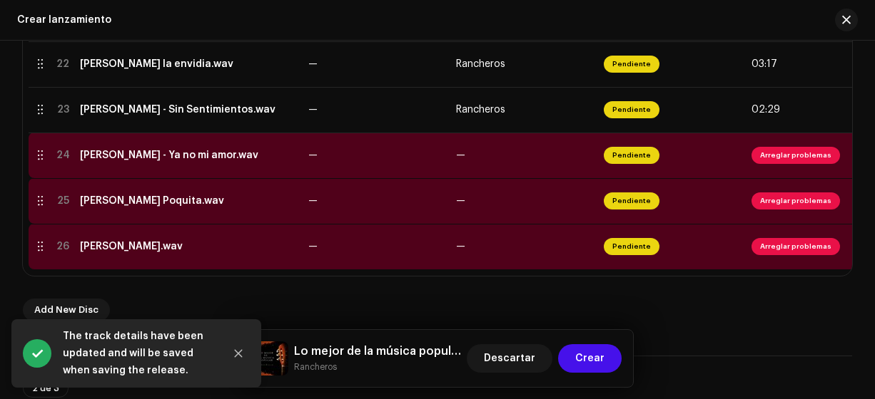
click at [161, 180] on td "[PERSON_NAME] Poquita.wav" at bounding box center [188, 201] width 228 height 46
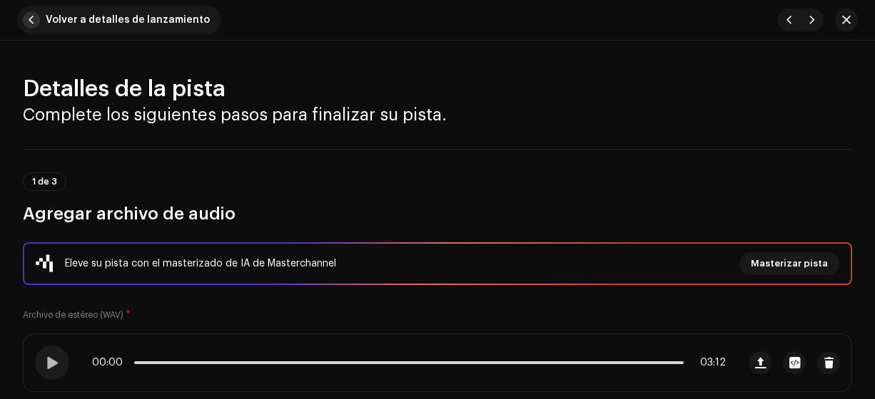
click at [34, 24] on span "button" at bounding box center [31, 19] width 17 height 17
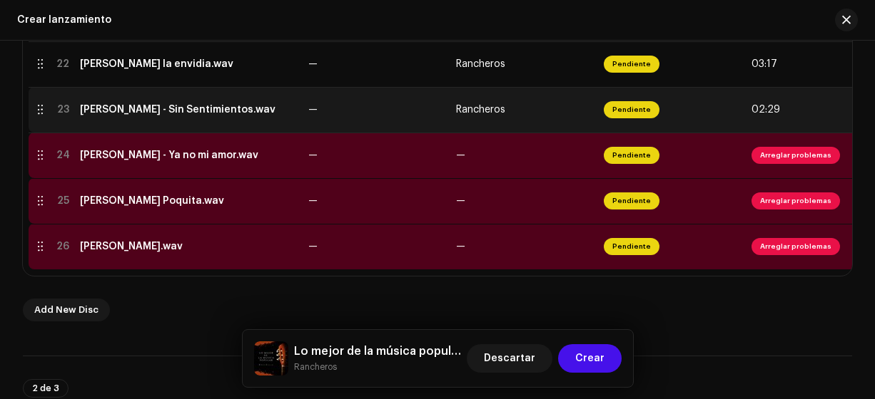
click at [135, 108] on div "[PERSON_NAME] - Sin Sentimientos.wav" at bounding box center [177, 109] width 195 height 11
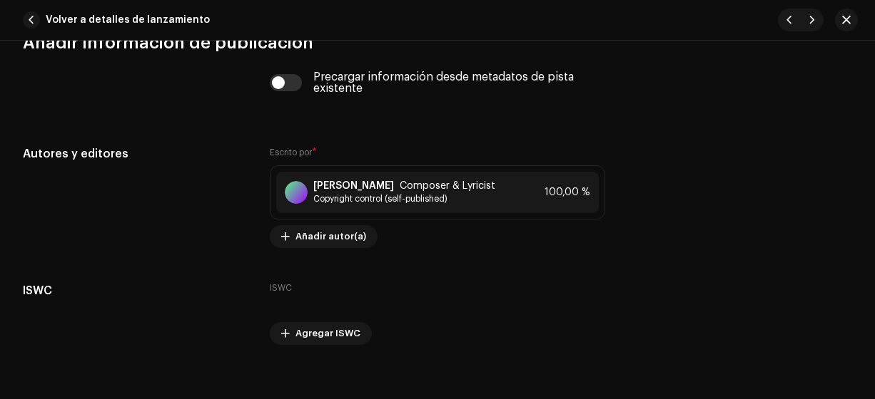
scroll to position [2871, 0]
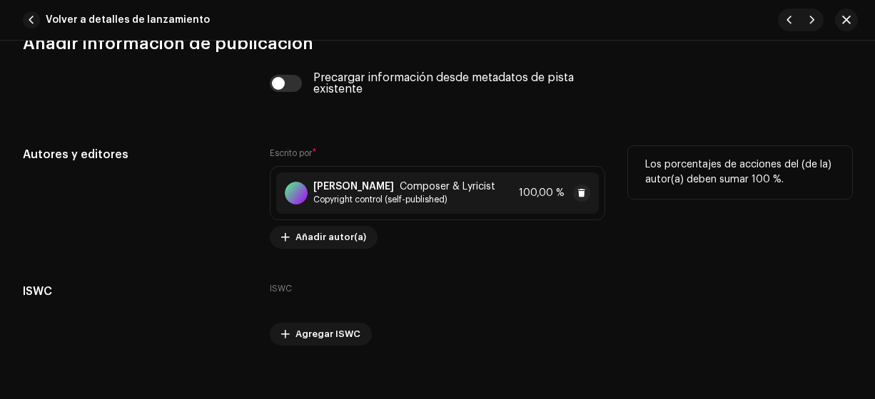
click at [355, 194] on span "Copyright control (self-published)" at bounding box center [404, 199] width 182 height 11
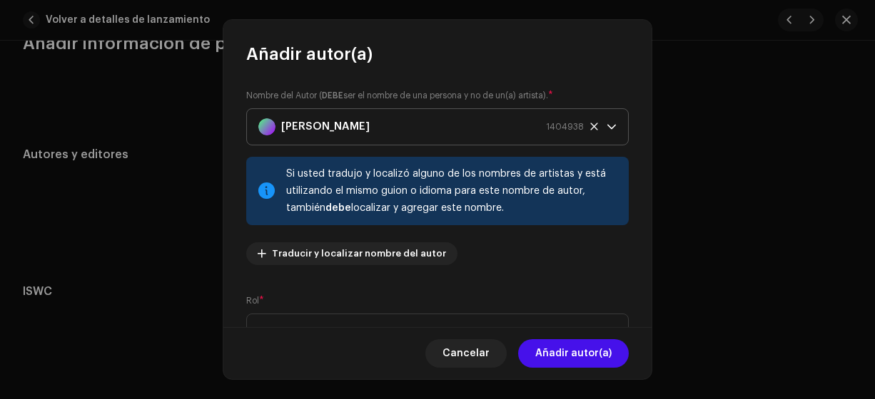
click at [330, 132] on strong "[PERSON_NAME]" at bounding box center [325, 127] width 88 height 36
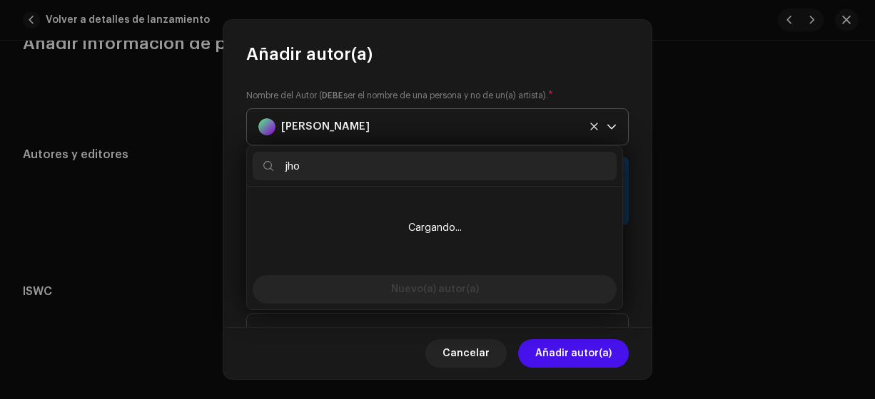
type input "jhon"
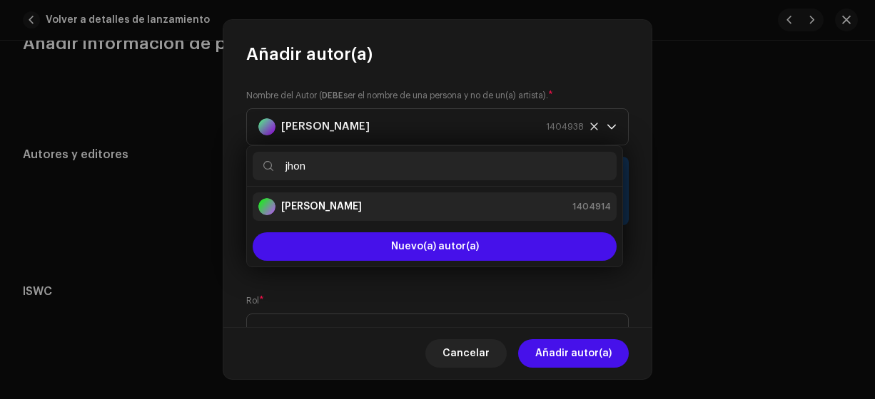
click at [312, 208] on strong "[PERSON_NAME]" at bounding box center [321, 207] width 81 height 14
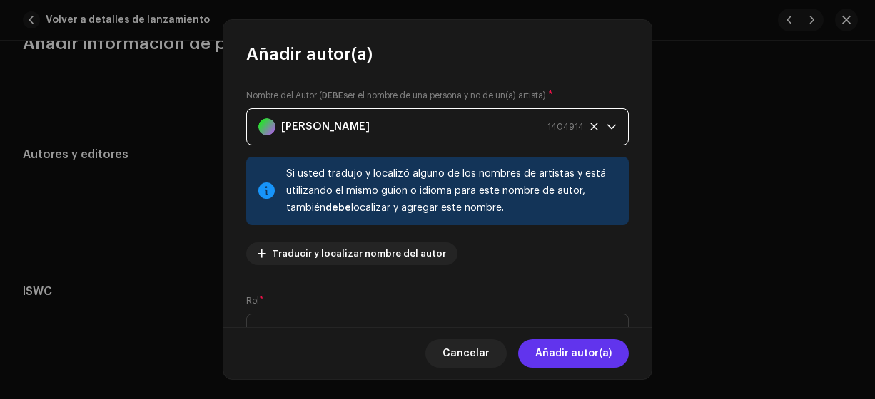
click at [568, 353] on span "Añadir autor(a)" at bounding box center [573, 354] width 76 height 29
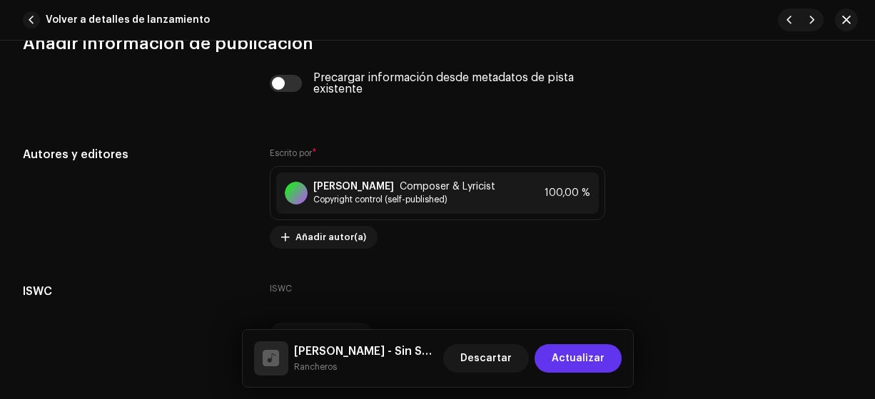
click at [575, 355] on span "Actualizar" at bounding box center [577, 359] width 53 height 29
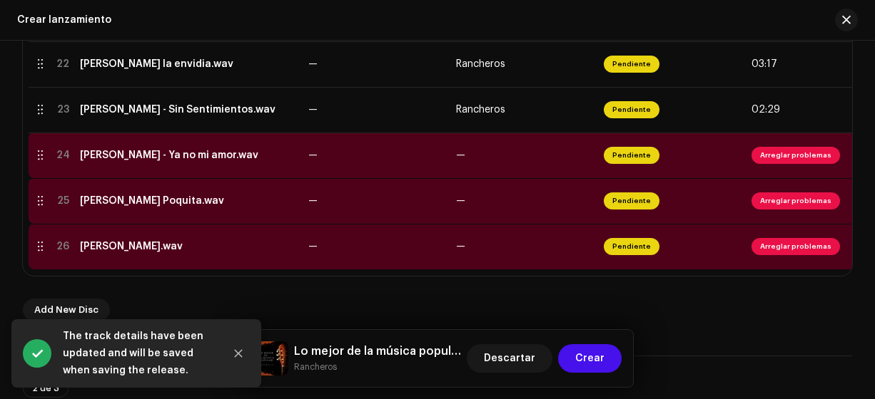
click at [143, 157] on div "[PERSON_NAME] - Ya no mi amor.wav" at bounding box center [169, 155] width 178 height 11
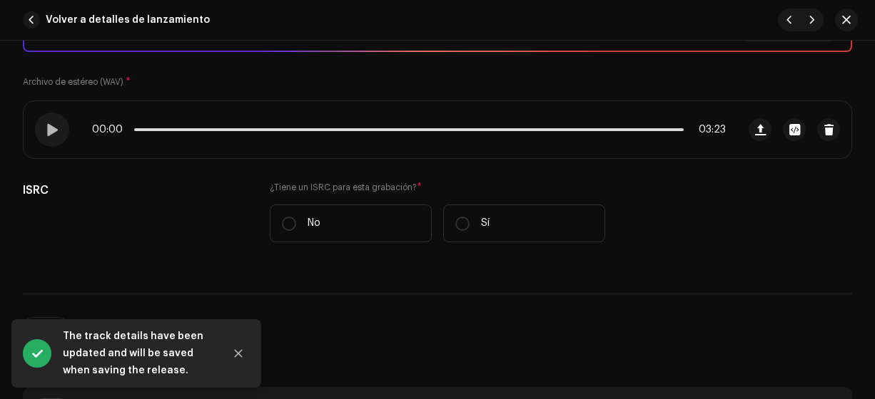
scroll to position [210, 0]
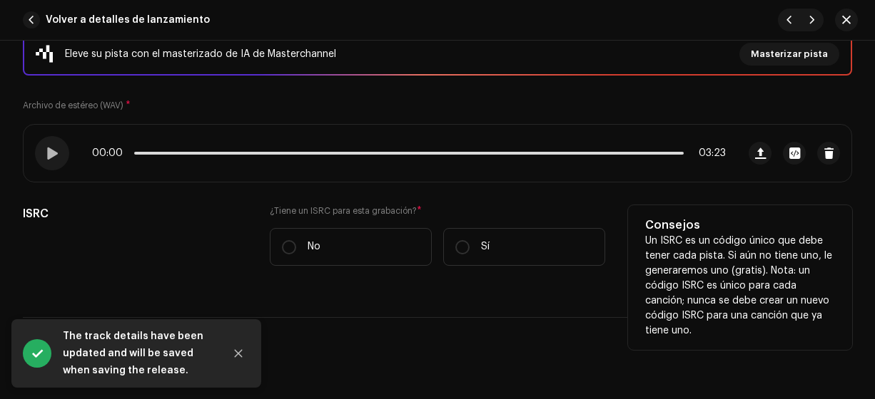
click at [272, 205] on label "¿Tiene un ISRC para esta grabación? *" at bounding box center [438, 210] width 336 height 11
click at [288, 240] on input "No" at bounding box center [289, 247] width 14 height 14
radio input "true"
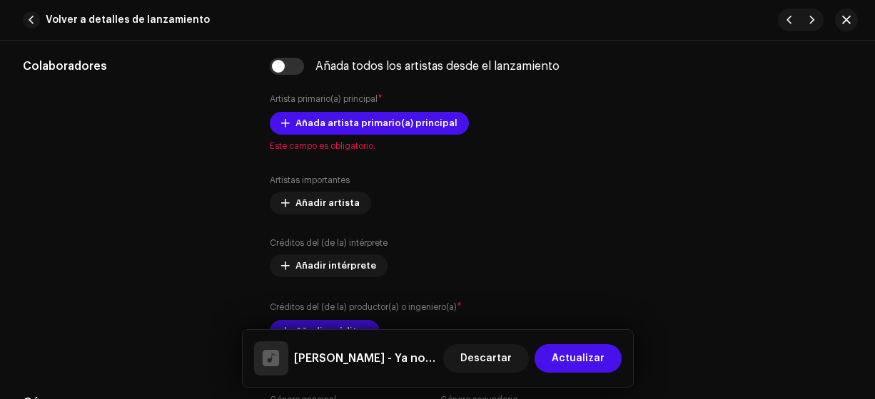
scroll to position [892, 0]
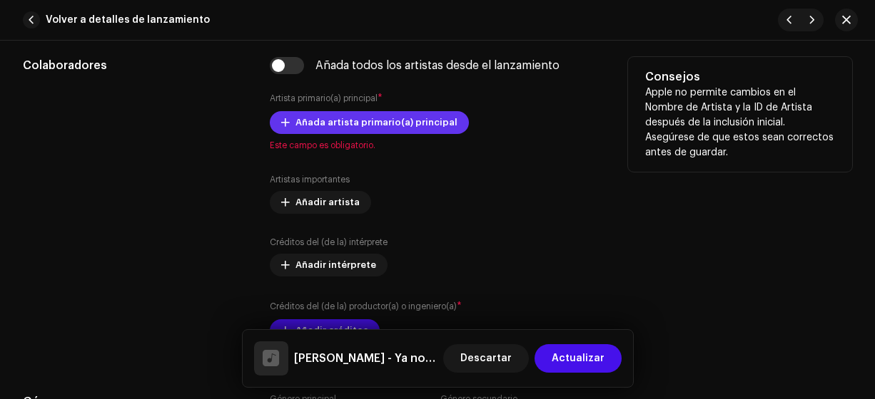
click at [317, 118] on span "Añada artista primario(a) principal" at bounding box center [376, 122] width 162 height 29
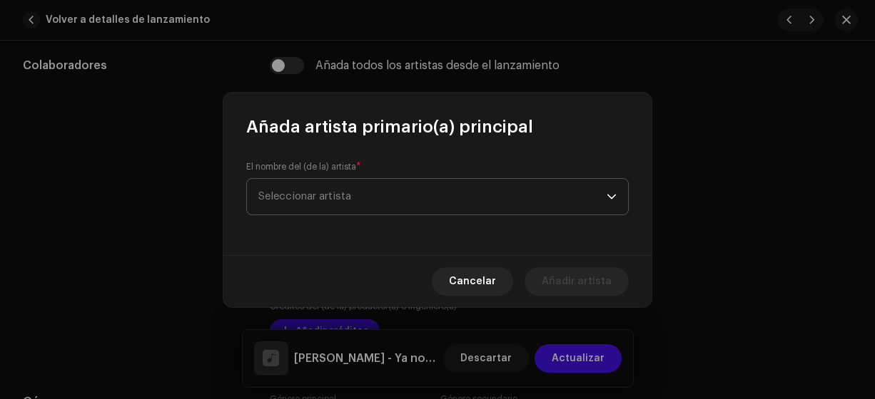
click at [292, 195] on span "Seleccionar artista" at bounding box center [304, 196] width 93 height 11
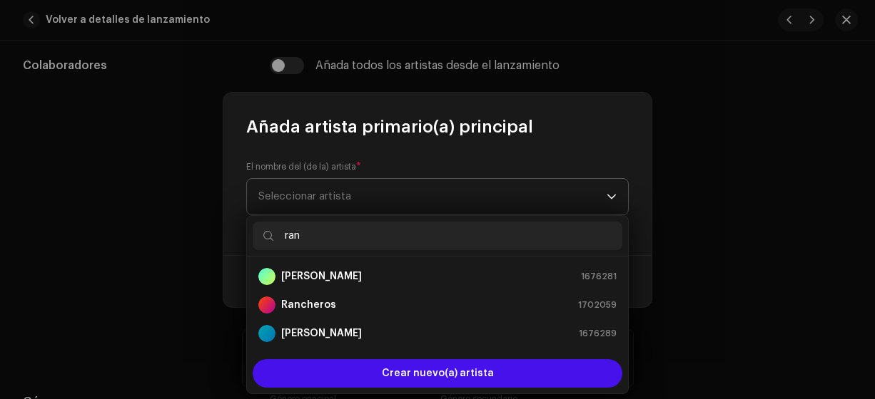
type input "ranc"
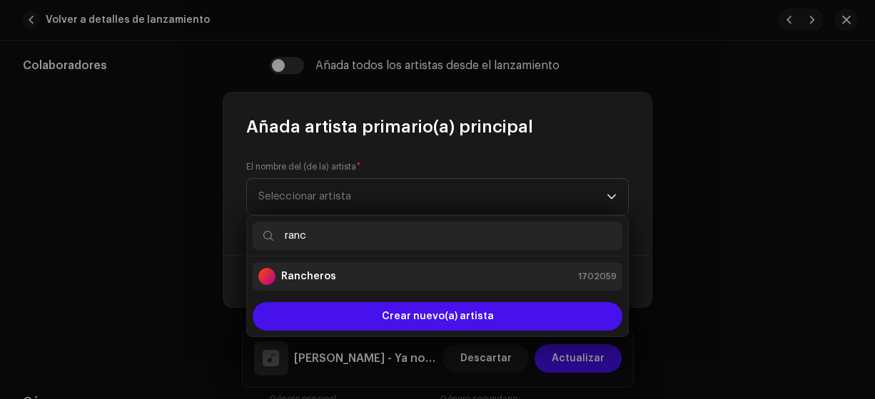
click at [287, 275] on strong "Rancheros" at bounding box center [308, 277] width 55 height 14
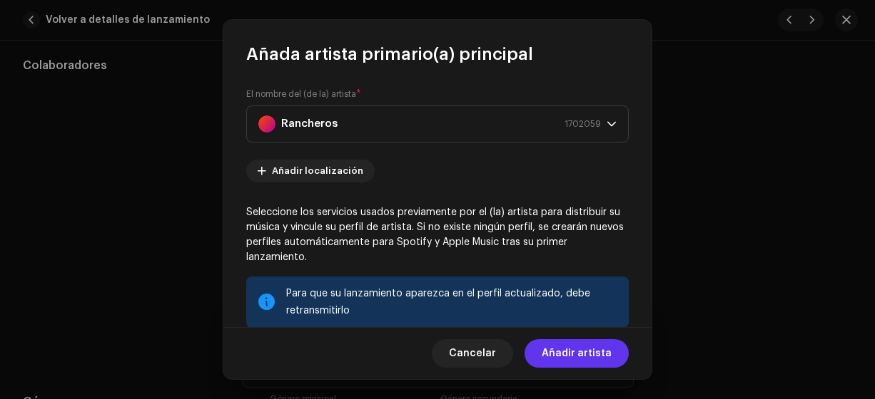
click at [556, 357] on span "Añadir artista" at bounding box center [576, 354] width 70 height 29
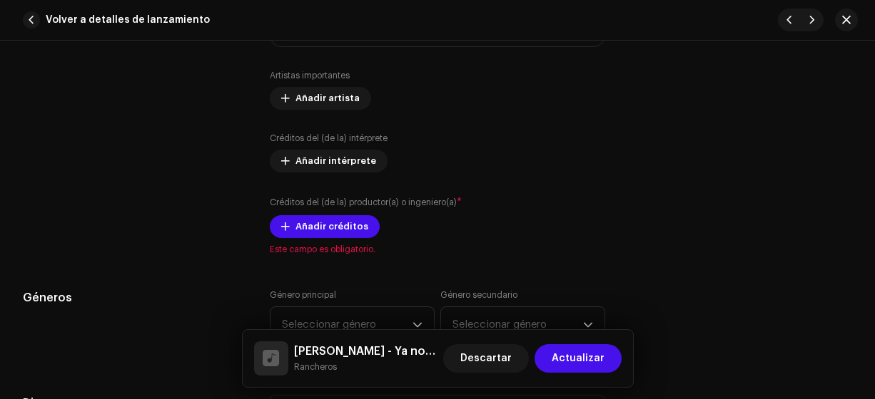
scroll to position [1039, 0]
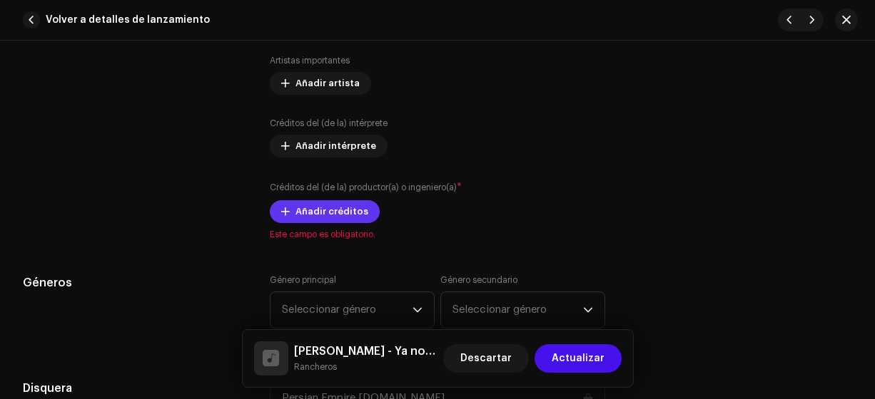
click at [308, 209] on span "Añadir créditos" at bounding box center [331, 212] width 73 height 29
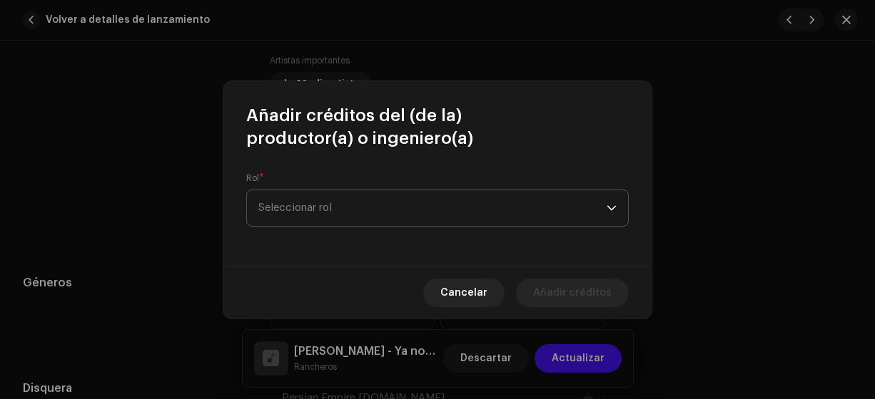
click at [292, 196] on span "Seleccionar rol" at bounding box center [432, 208] width 348 height 36
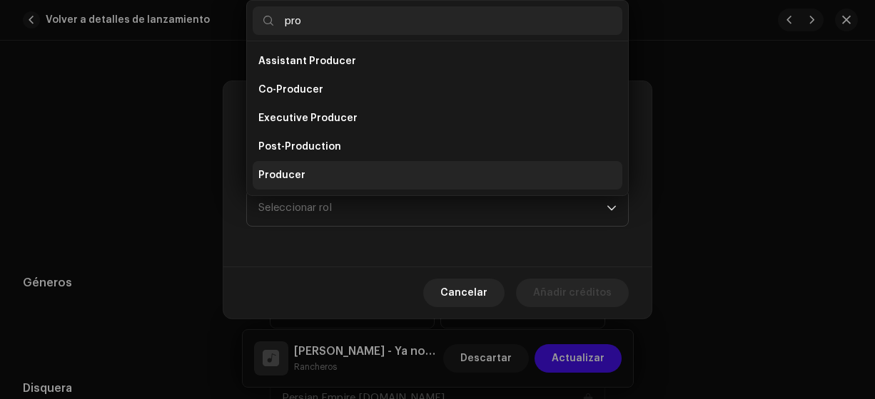
type input "pro"
click at [289, 175] on span "Producer" at bounding box center [281, 175] width 47 height 14
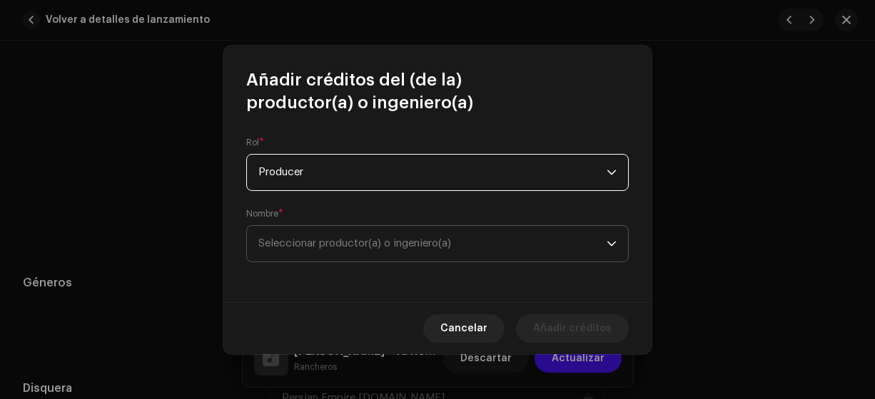
click at [311, 247] on span "Seleccionar productor(a) o ingeniero(a)" at bounding box center [354, 243] width 193 height 11
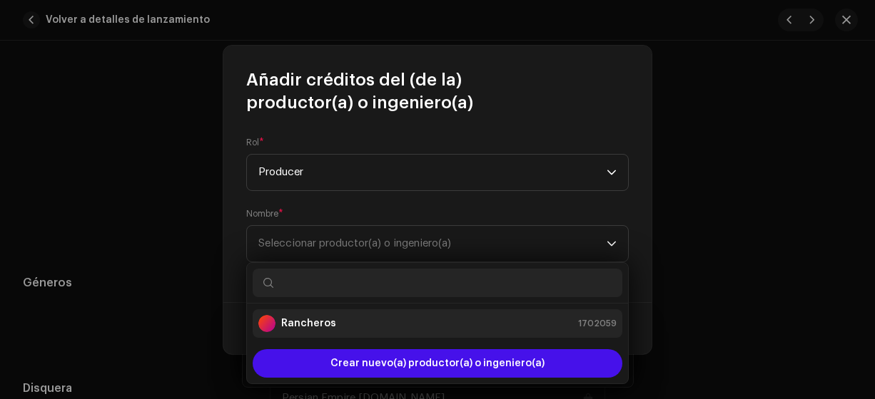
click at [317, 327] on strong "Rancheros" at bounding box center [308, 324] width 55 height 14
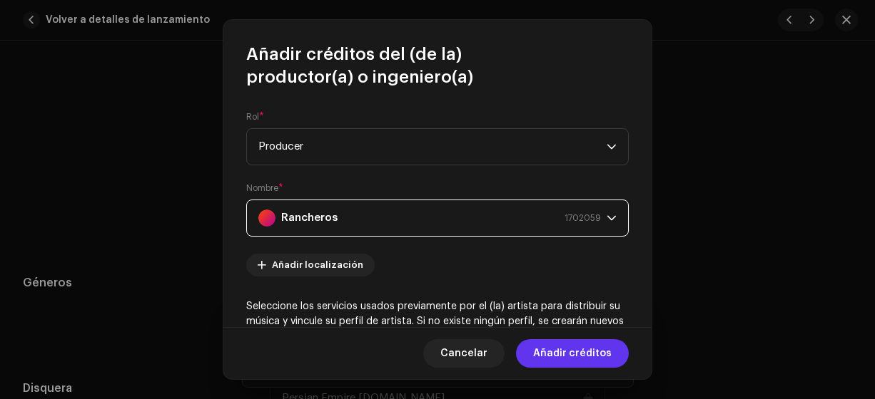
click at [559, 356] on span "Añadir créditos" at bounding box center [572, 354] width 78 height 29
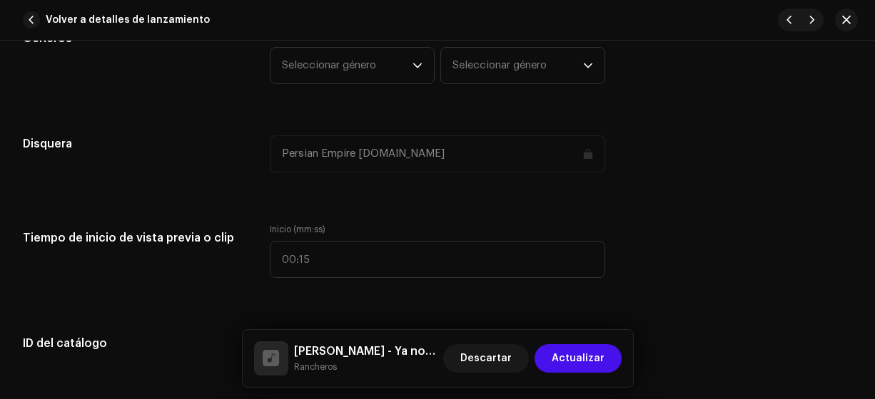
scroll to position [1323, 0]
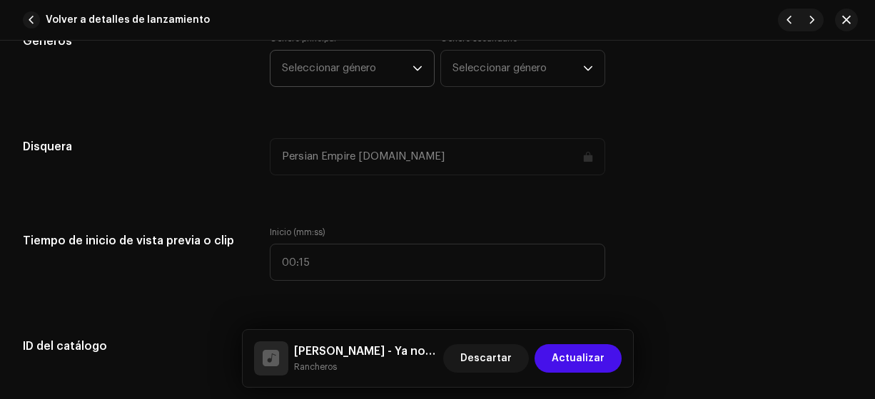
click at [351, 64] on span "Seleccionar género" at bounding box center [347, 69] width 131 height 36
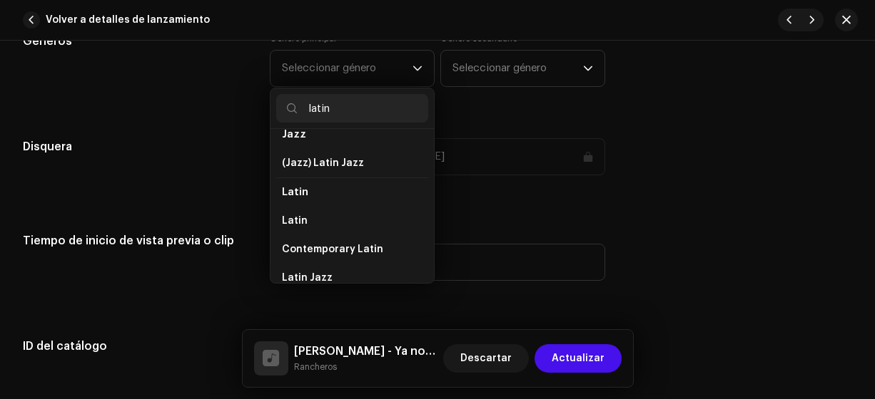
scroll to position [73, 0]
type input "latin"
click at [296, 220] on span "Latin" at bounding box center [295, 220] width 26 height 14
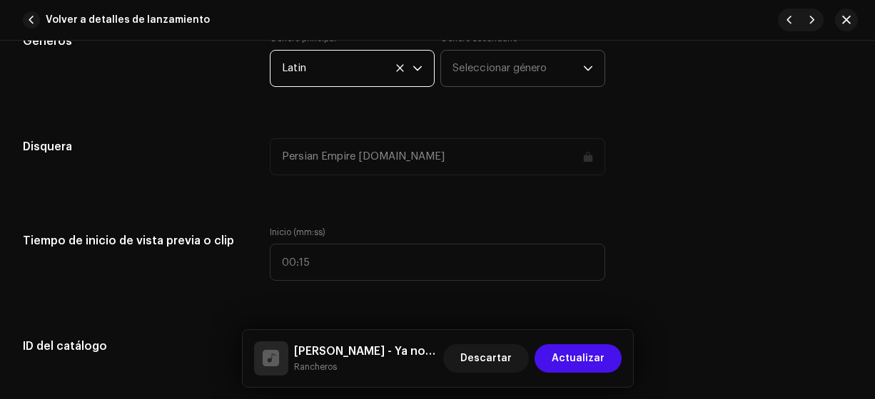
click at [466, 61] on span "Seleccionar género" at bounding box center [517, 69] width 131 height 36
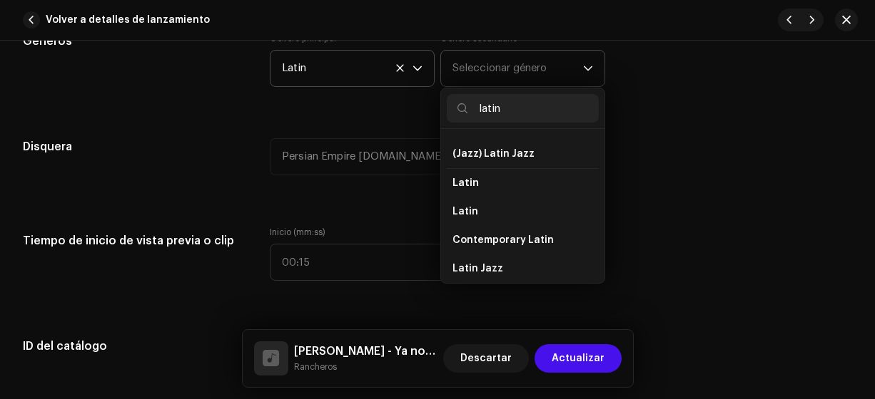
scroll to position [86, 0]
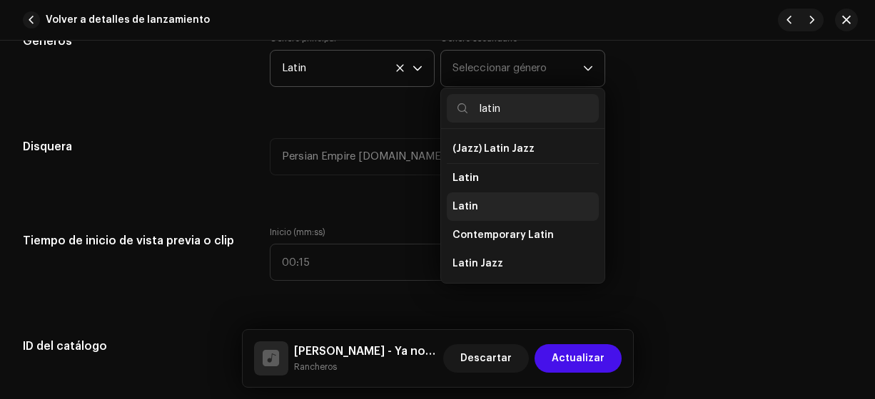
type input "latin"
click at [464, 203] on span "Latin" at bounding box center [465, 207] width 26 height 14
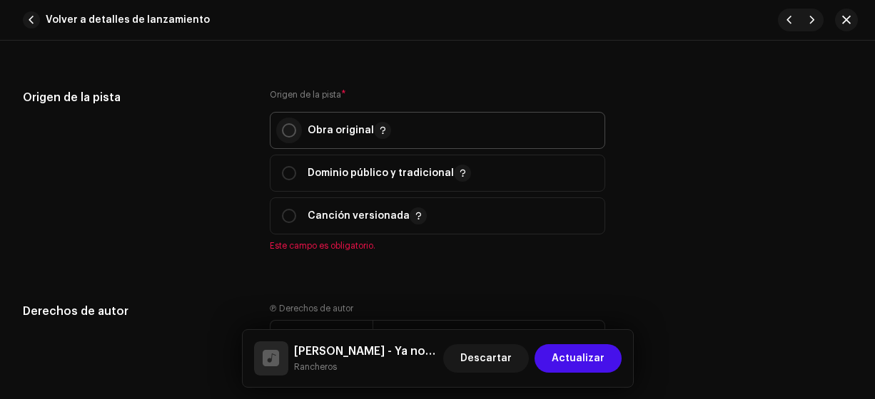
click at [287, 127] on input "radio" at bounding box center [289, 130] width 14 height 14
radio input "true"
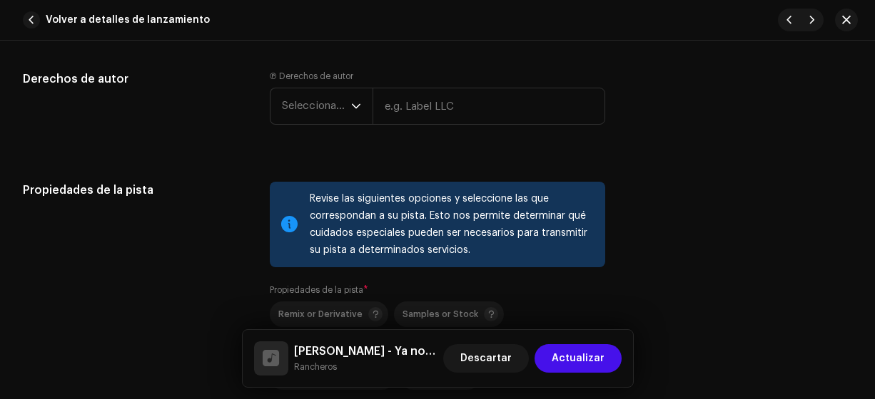
scroll to position [1889, 0]
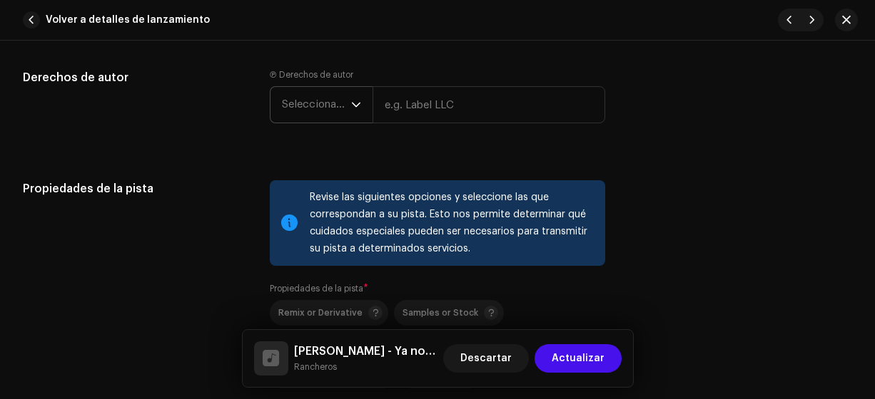
click at [316, 111] on span "Seleccionar año" at bounding box center [316, 105] width 69 height 36
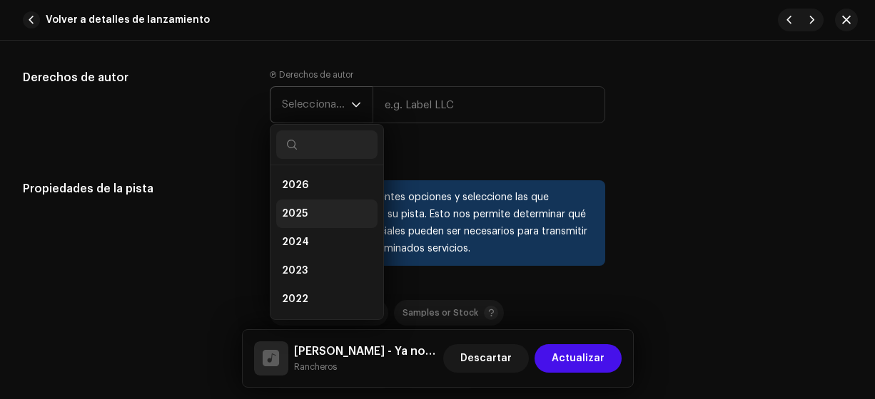
click at [291, 207] on span "2025" at bounding box center [295, 214] width 26 height 14
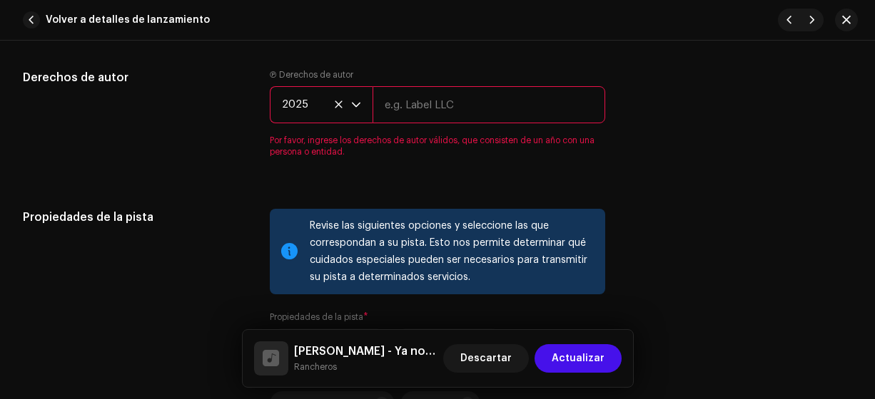
click at [399, 103] on input "text" at bounding box center [488, 104] width 233 height 37
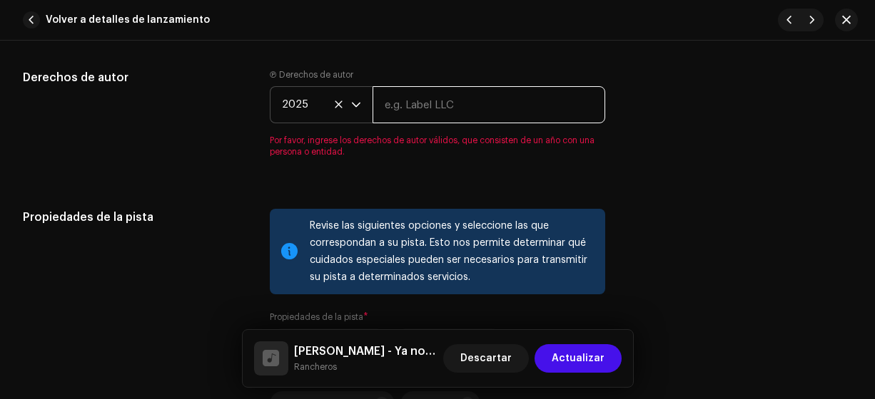
type input "Rancheros"
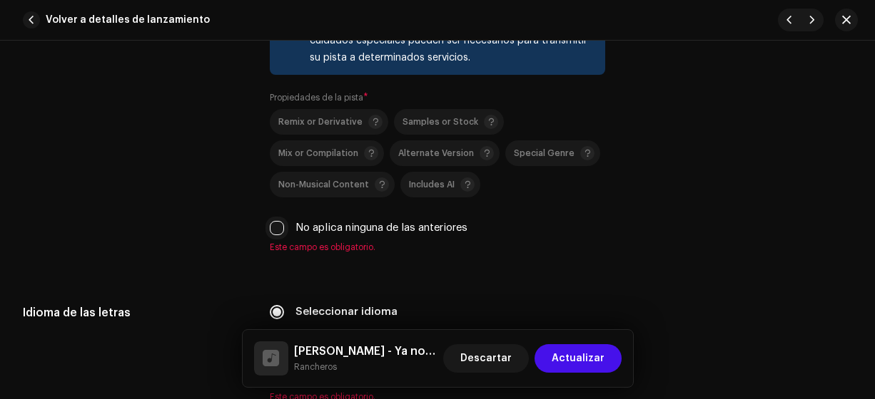
click at [270, 221] on input "No aplica ninguna de las anteriores" at bounding box center [277, 228] width 14 height 14
checkbox input "true"
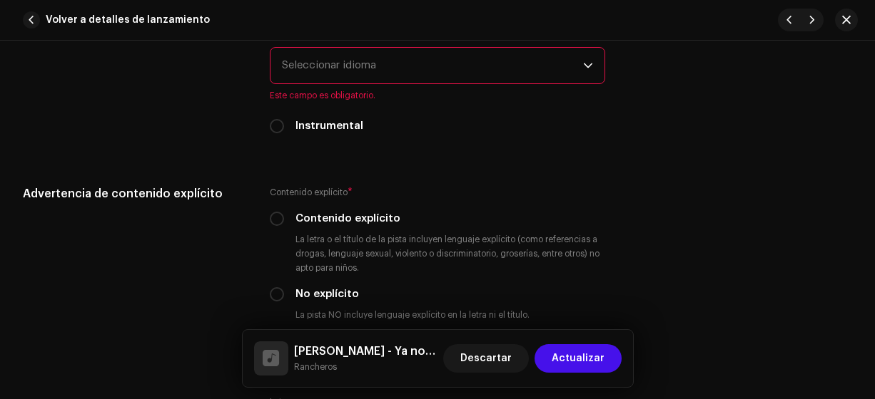
scroll to position [2366, 0]
click at [291, 69] on span "Seleccionar idioma" at bounding box center [433, 64] width 302 height 36
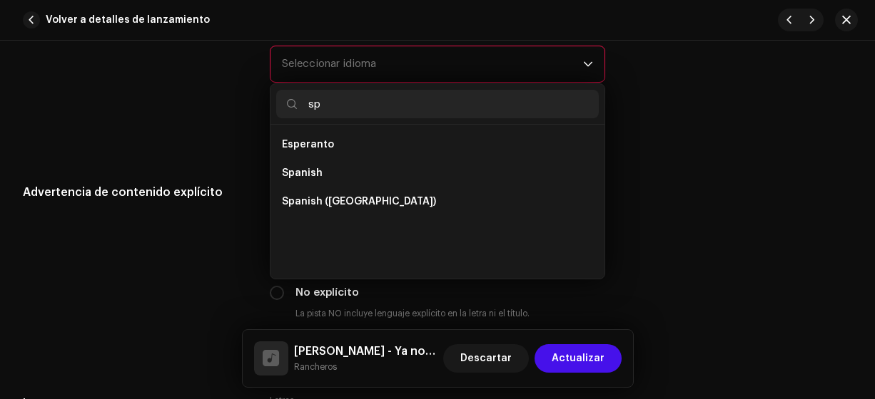
scroll to position [0, 0]
type input "sp"
click at [326, 195] on span "Spanish ([GEOGRAPHIC_DATA])" at bounding box center [359, 202] width 154 height 14
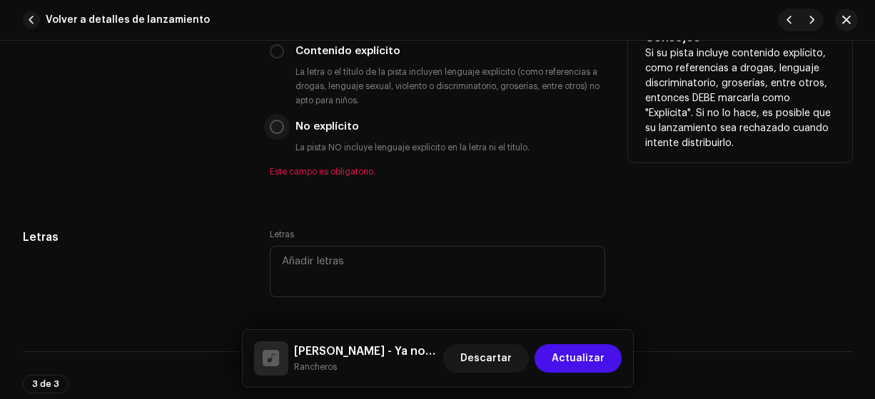
click at [280, 122] on input "No explícito" at bounding box center [277, 127] width 14 height 14
radio input "true"
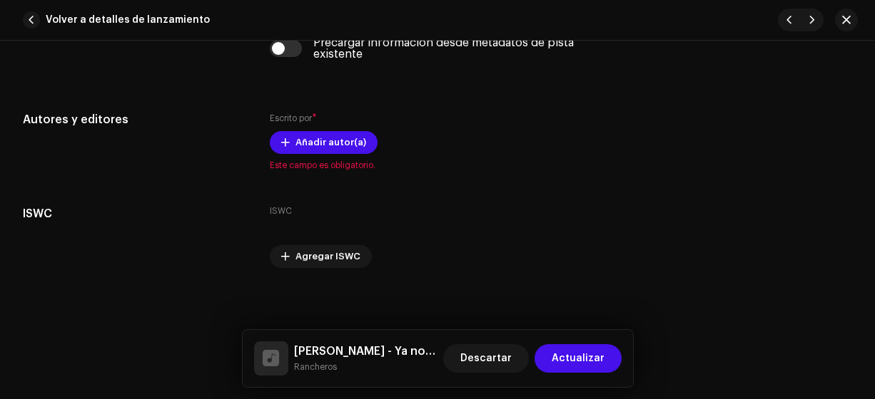
scroll to position [2908, 0]
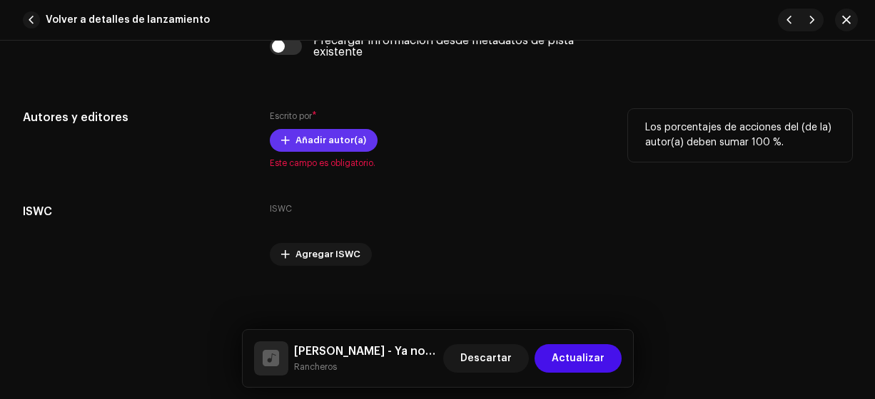
click at [315, 136] on span "Añadir autor(a)" at bounding box center [330, 140] width 71 height 29
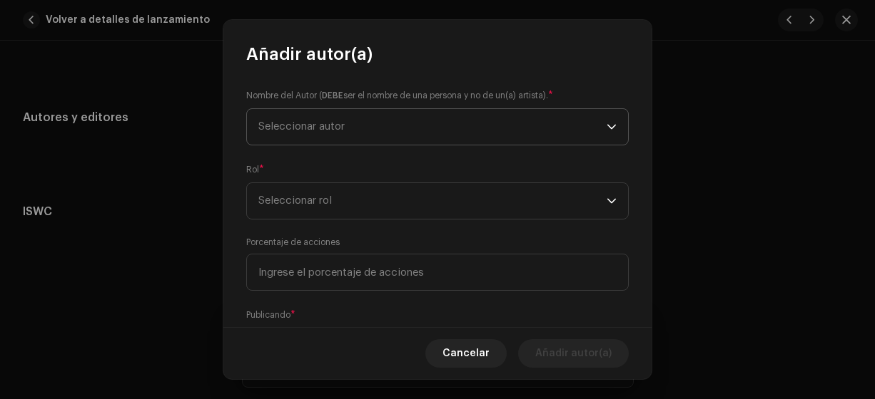
click at [323, 128] on span "Seleccionar autor" at bounding box center [301, 126] width 86 height 11
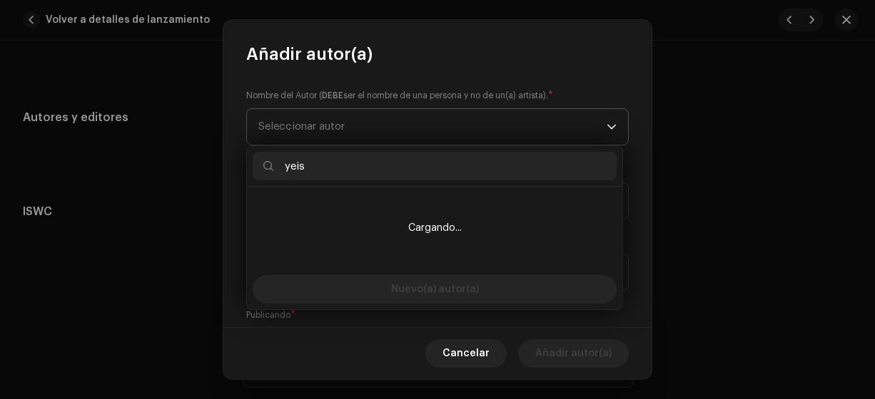
type input "yeiso"
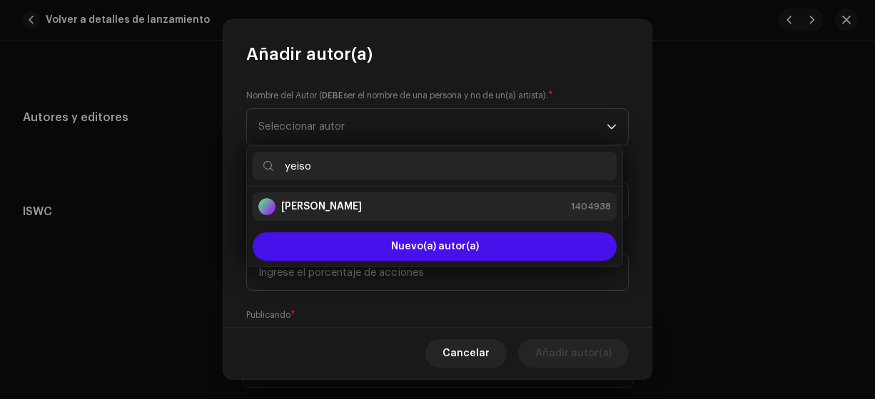
click at [300, 209] on strong "[PERSON_NAME]" at bounding box center [321, 207] width 81 height 14
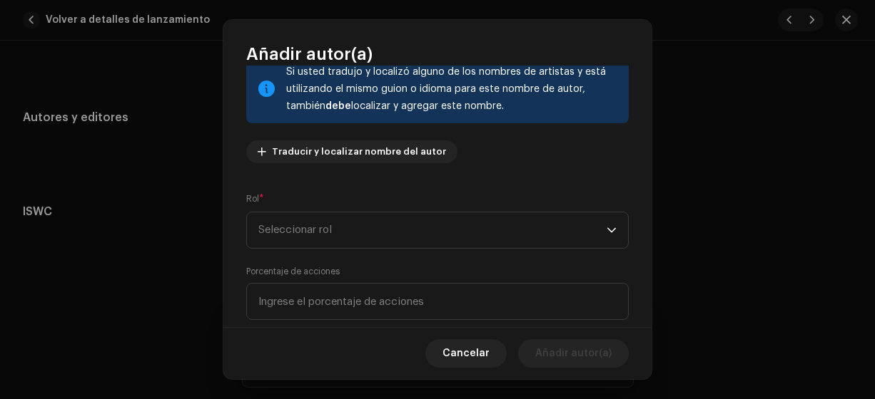
scroll to position [131, 0]
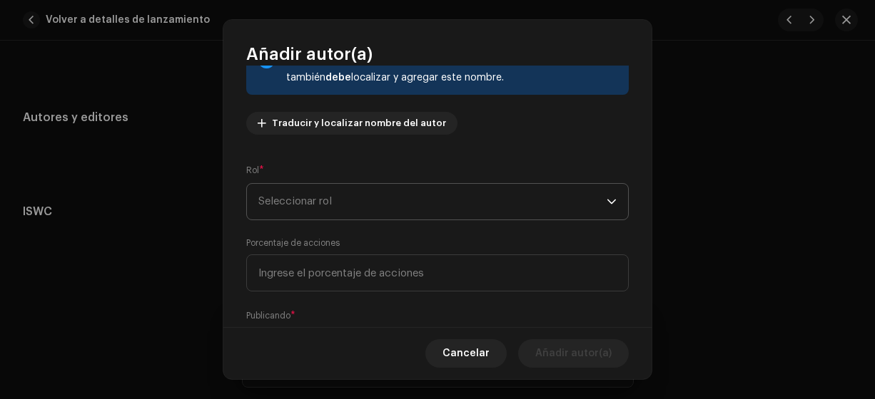
click at [288, 200] on span "Seleccionar rol" at bounding box center [432, 202] width 348 height 36
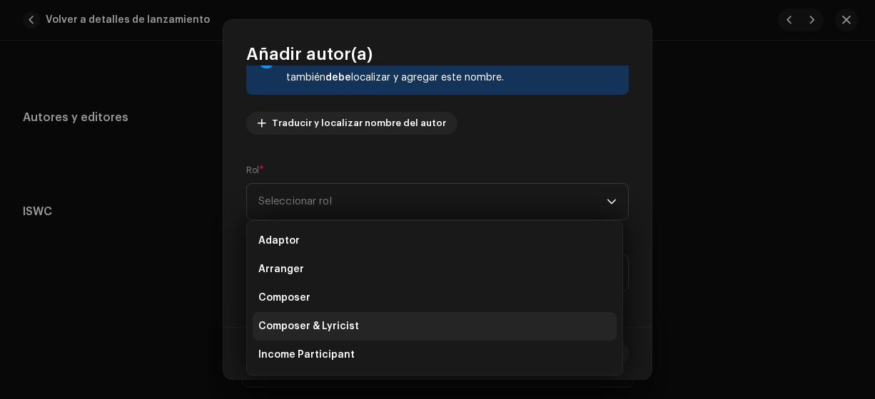
click at [344, 321] on span "Composer & Lyricist" at bounding box center [308, 327] width 101 height 14
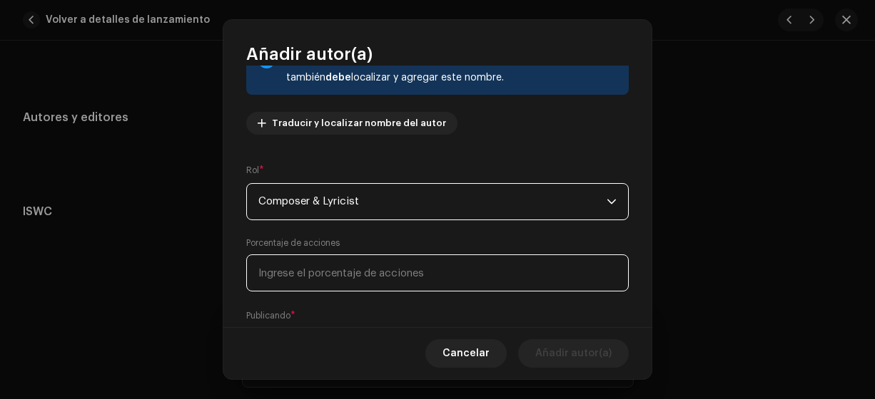
click at [280, 273] on input at bounding box center [437, 273] width 382 height 37
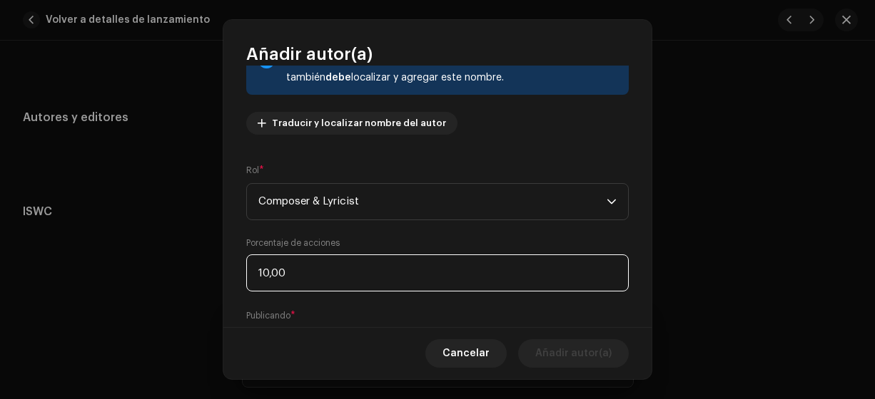
type input "100,00"
click at [229, 170] on div "Nombre del Autor ( DEBE ser el nombre de una persona y no de un(a) artista). * …" at bounding box center [437, 197] width 428 height 262
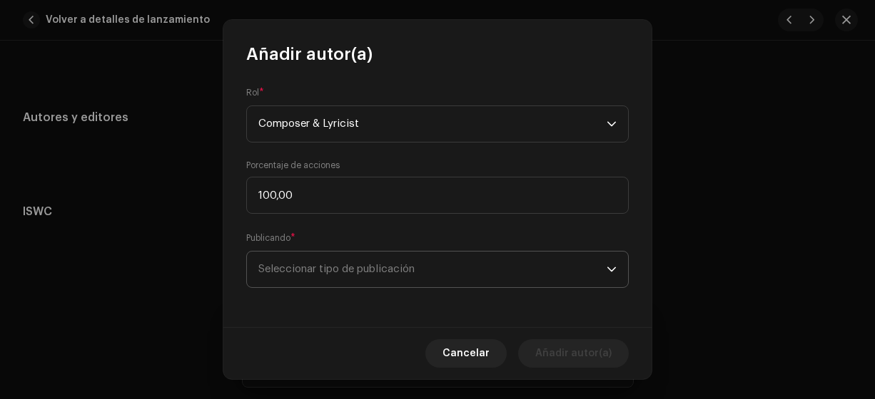
click at [330, 272] on span "Seleccionar tipo de publicación" at bounding box center [432, 270] width 348 height 36
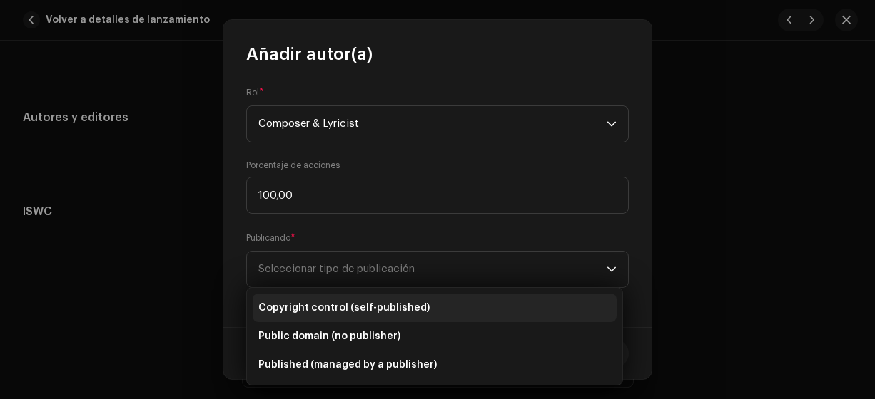
click at [347, 308] on span "Copyright control (self-published)" at bounding box center [343, 308] width 171 height 14
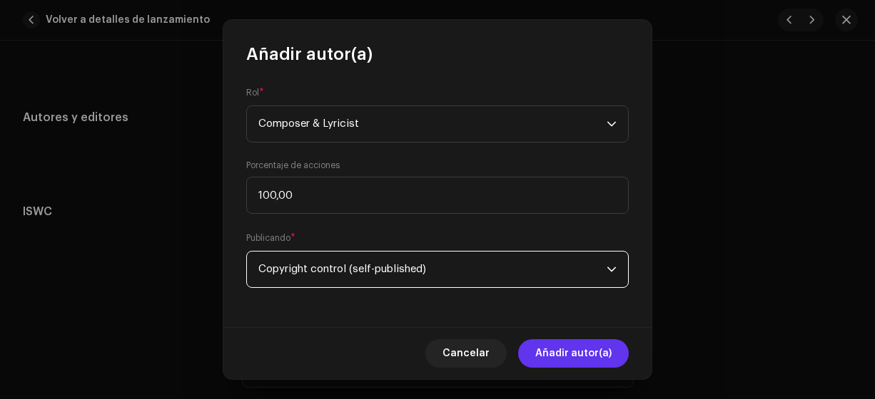
click at [564, 356] on span "Añadir autor(a)" at bounding box center [573, 354] width 76 height 29
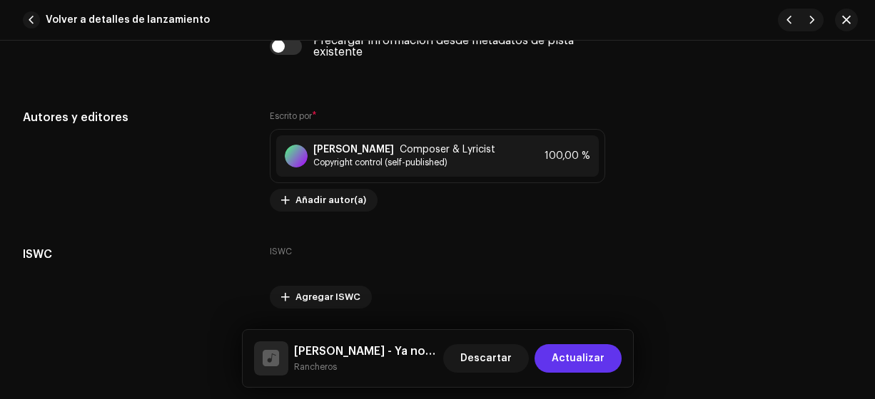
click at [566, 357] on span "Actualizar" at bounding box center [577, 359] width 53 height 29
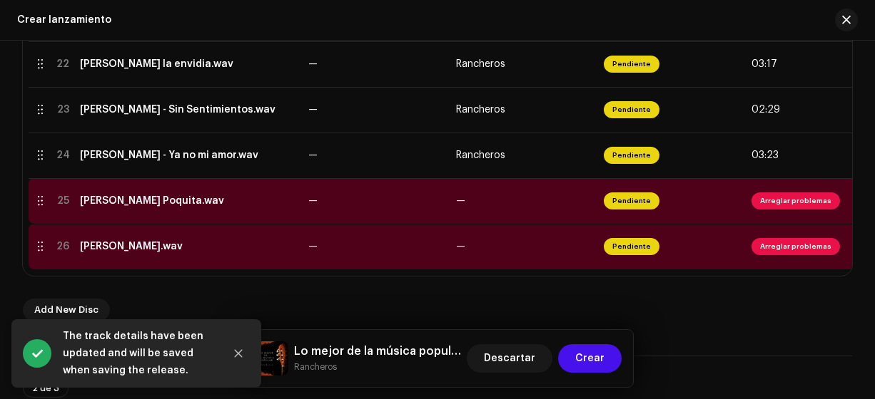
click at [153, 200] on div "[PERSON_NAME] Poquita.wav" at bounding box center [152, 200] width 144 height 11
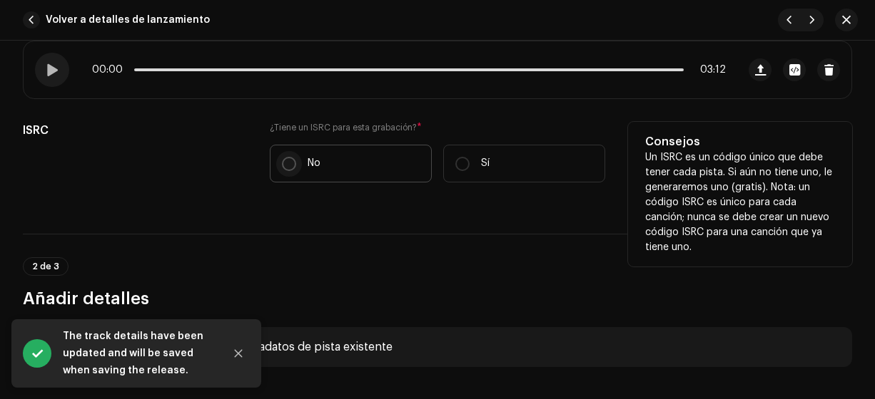
click at [285, 157] on input "No" at bounding box center [289, 164] width 14 height 14
radio input "true"
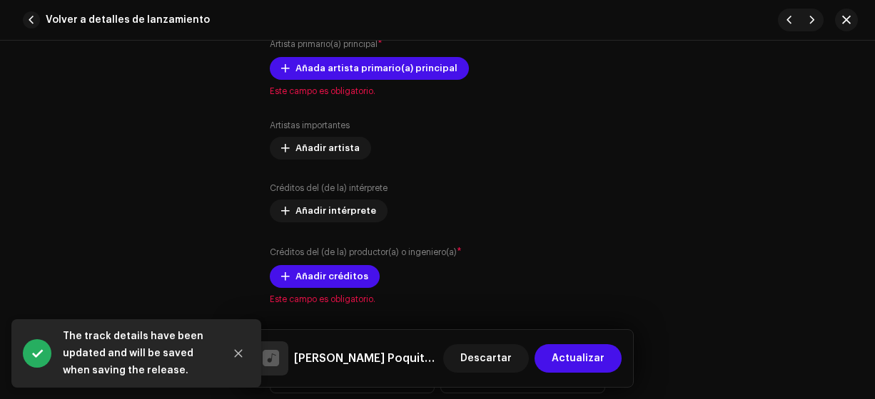
scroll to position [926, 0]
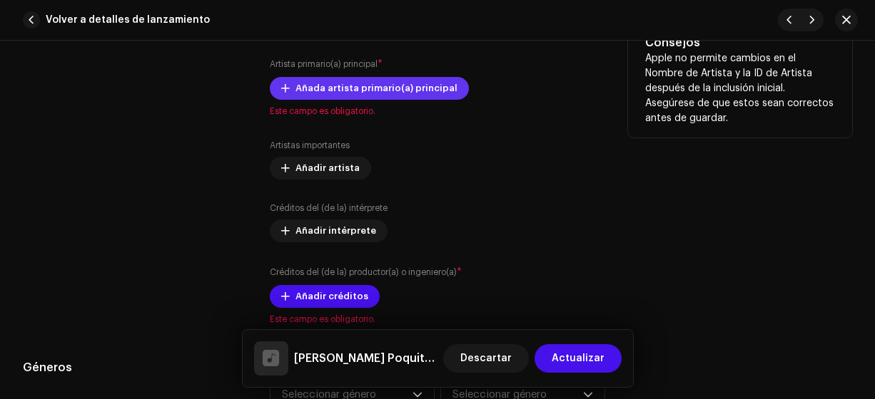
click at [359, 82] on span "Añada artista primario(a) principal" at bounding box center [376, 88] width 162 height 29
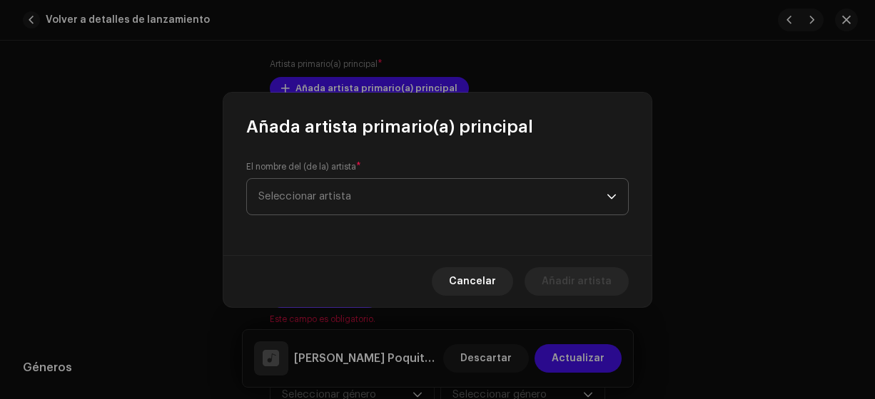
click at [350, 197] on span "Seleccionar artista" at bounding box center [304, 196] width 93 height 11
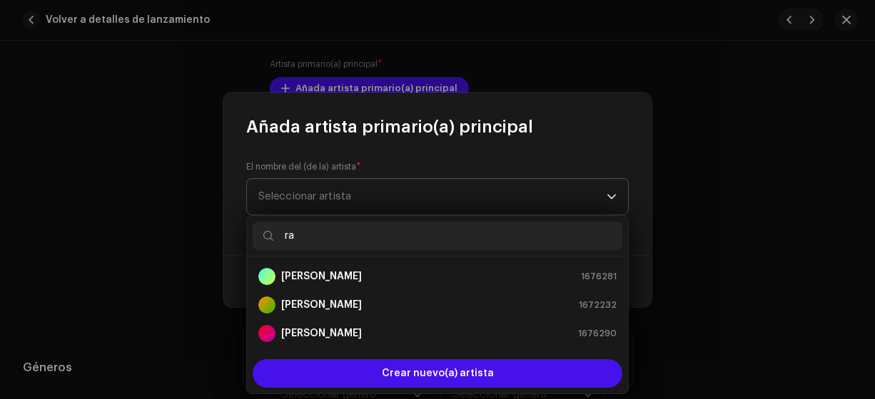
type input "ran"
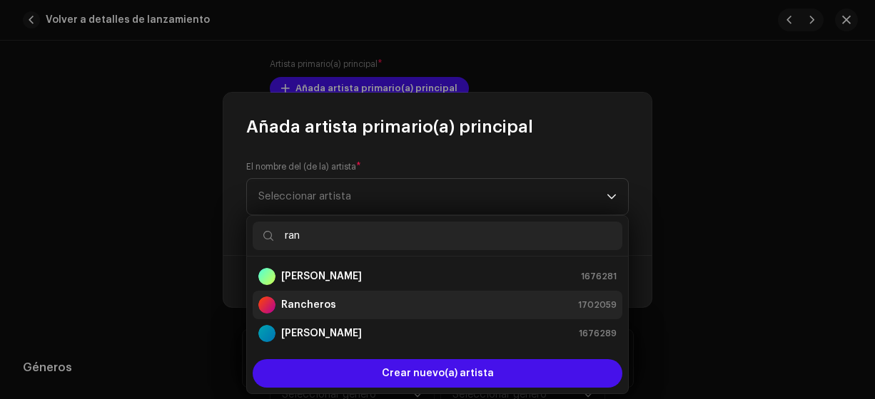
click at [305, 300] on strong "Rancheros" at bounding box center [308, 305] width 55 height 14
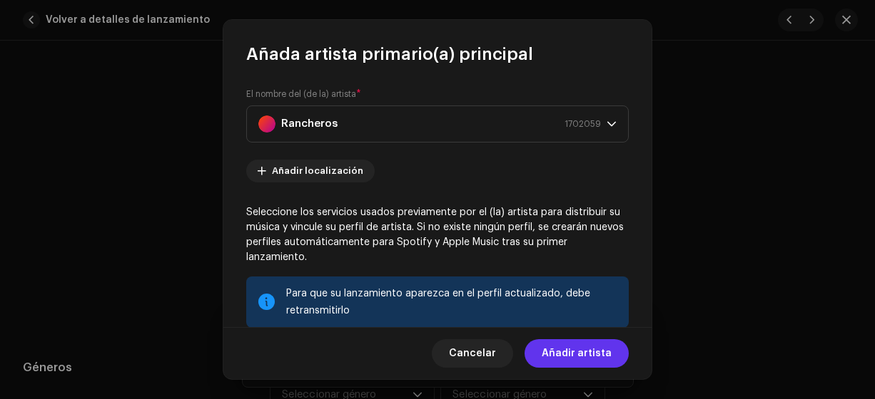
click at [566, 352] on span "Añadir artista" at bounding box center [576, 354] width 70 height 29
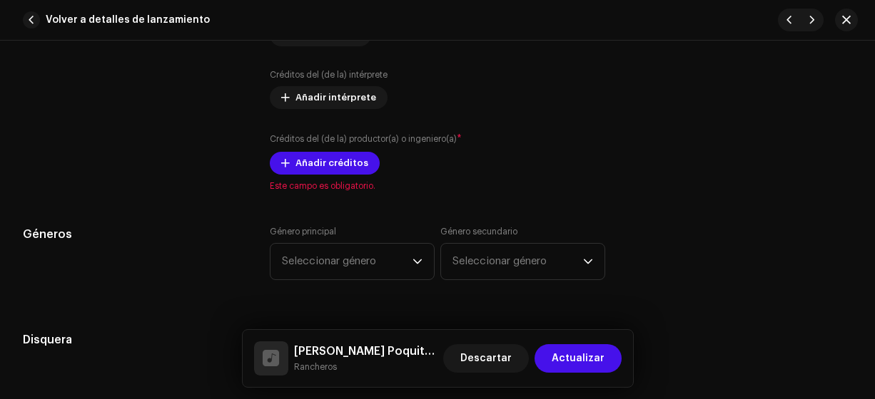
scroll to position [1089, 0]
click at [333, 160] on span "Añadir créditos" at bounding box center [331, 162] width 73 height 29
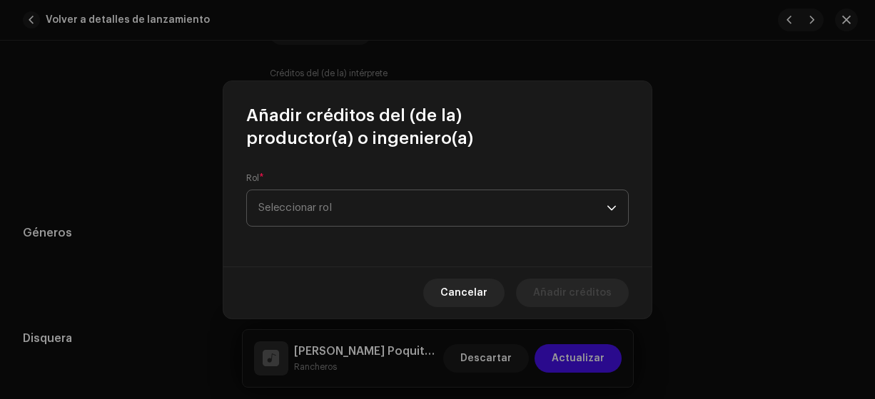
click at [374, 203] on span "Seleccionar rol" at bounding box center [432, 208] width 348 height 36
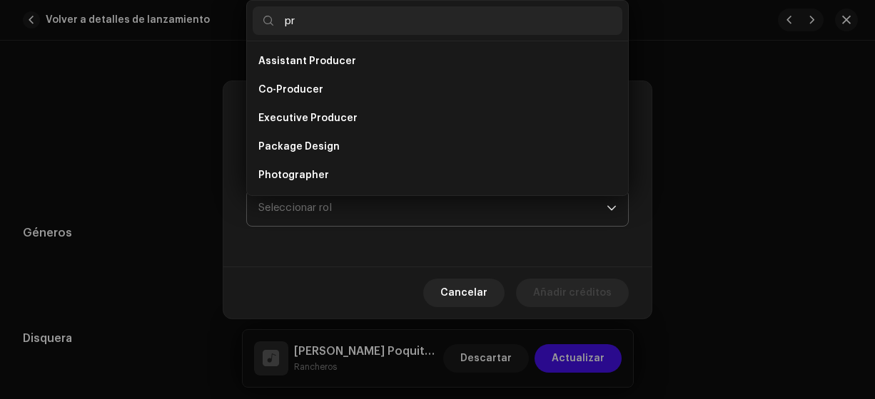
type input "pro"
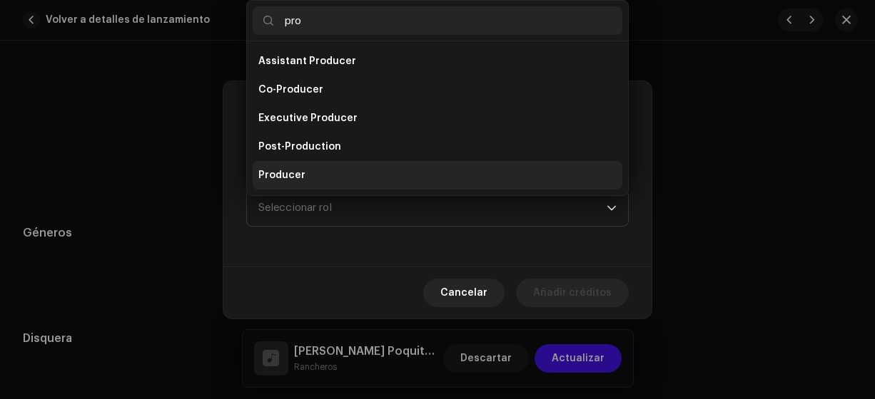
click at [297, 174] on span "Producer" at bounding box center [281, 175] width 47 height 14
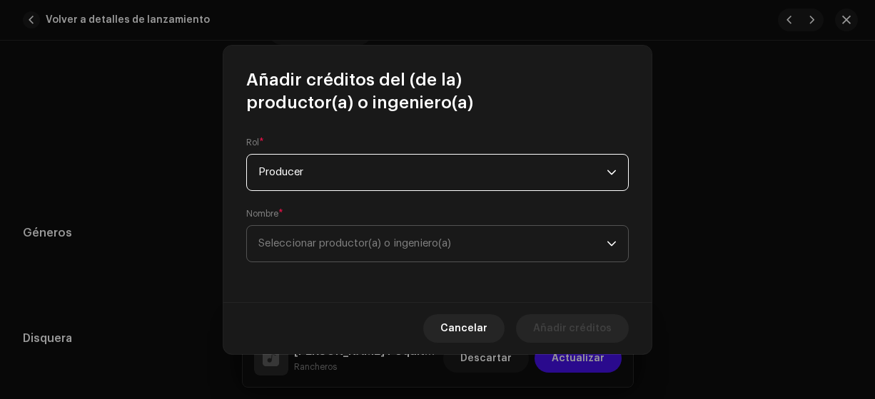
click at [297, 248] on span "Seleccionar productor(a) o ingeniero(a)" at bounding box center [354, 243] width 193 height 11
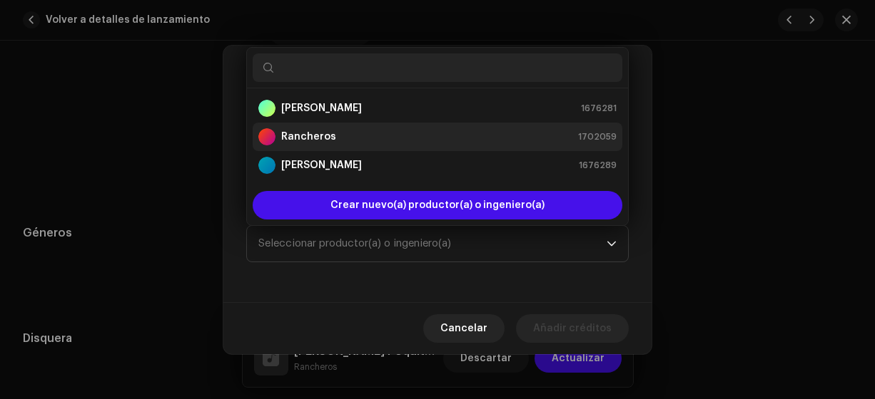
click at [297, 134] on strong "Rancheros" at bounding box center [308, 137] width 55 height 14
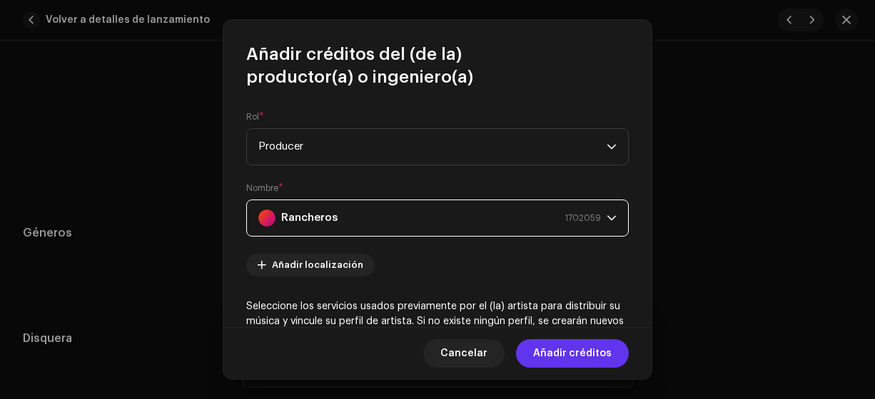
click at [566, 352] on span "Añadir créditos" at bounding box center [572, 354] width 78 height 29
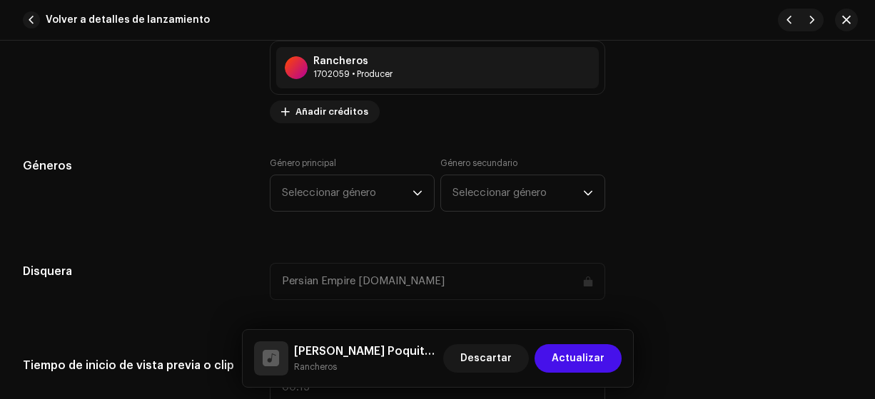
scroll to position [1287, 0]
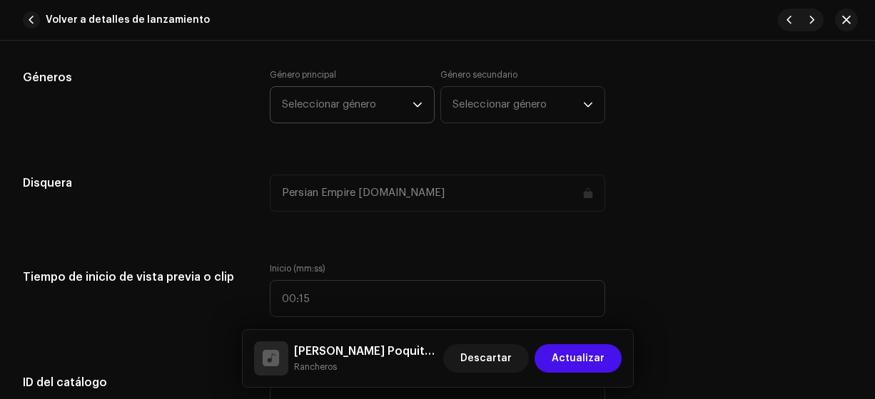
click at [327, 96] on span "Seleccionar género" at bounding box center [347, 105] width 131 height 36
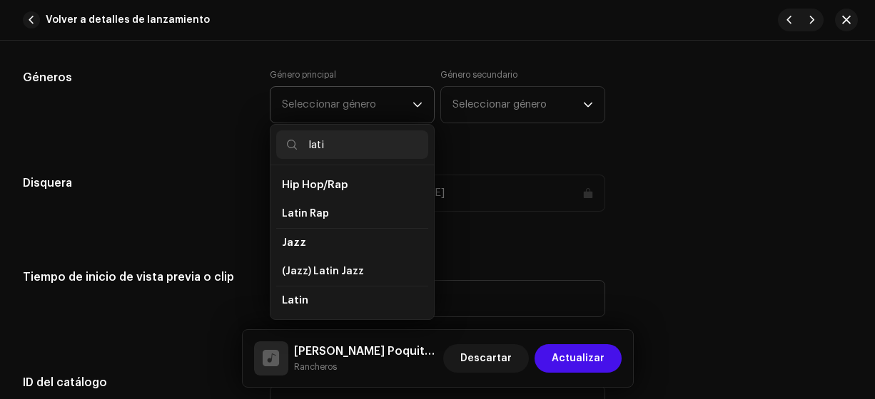
type input "latin"
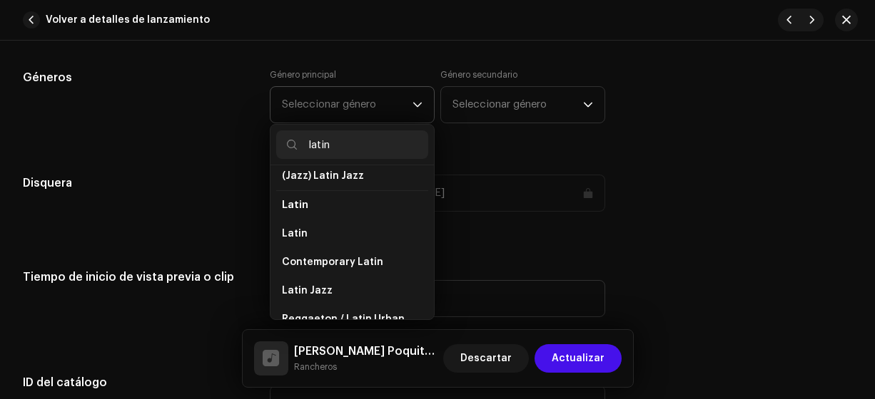
scroll to position [96, 0]
click at [298, 228] on span "Latin" at bounding box center [295, 233] width 26 height 14
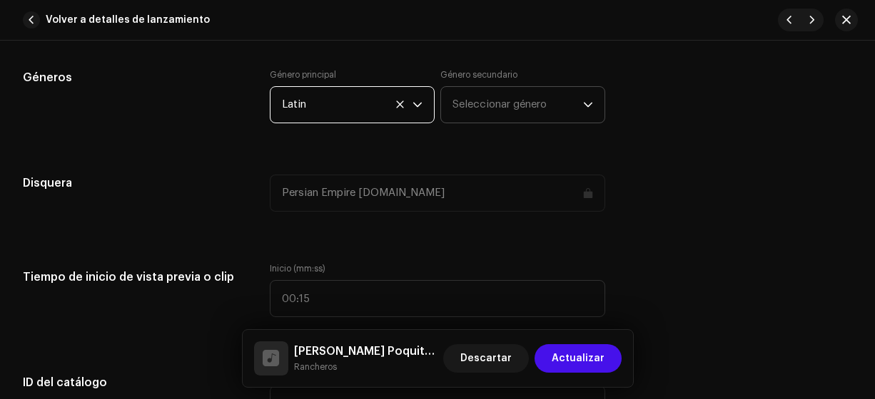
click at [476, 94] on span "Seleccionar género" at bounding box center [517, 105] width 131 height 36
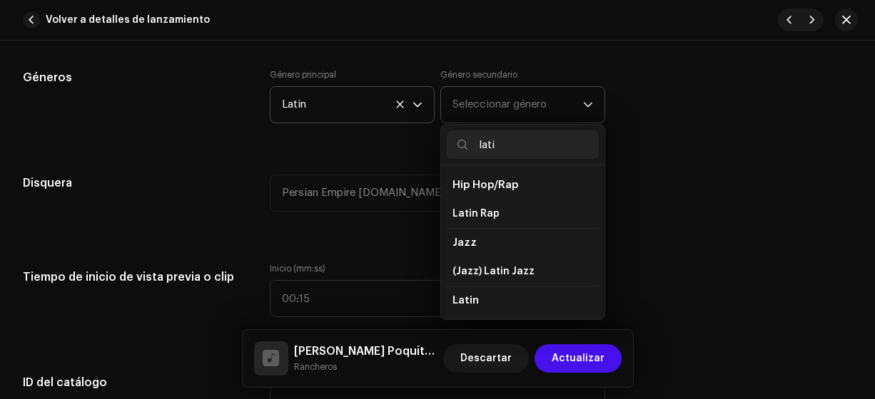
type input "latin"
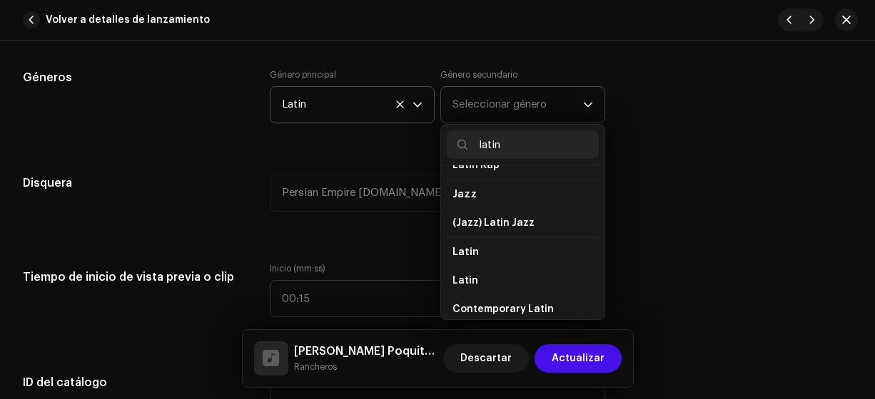
scroll to position [53, 0]
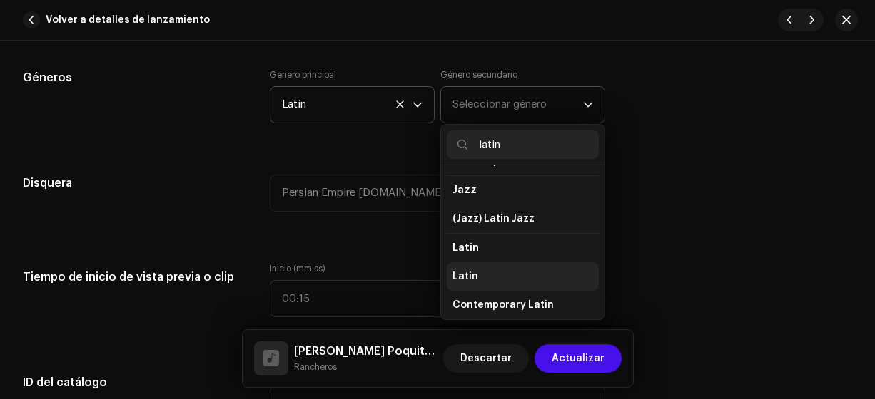
click at [465, 277] on span "Latin" at bounding box center [465, 277] width 26 height 14
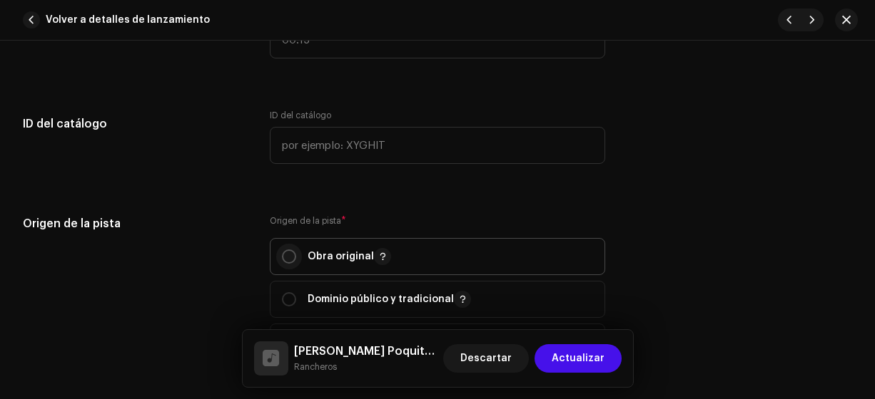
click at [292, 260] on p-radiobutton at bounding box center [289, 257] width 14 height 14
radio input "true"
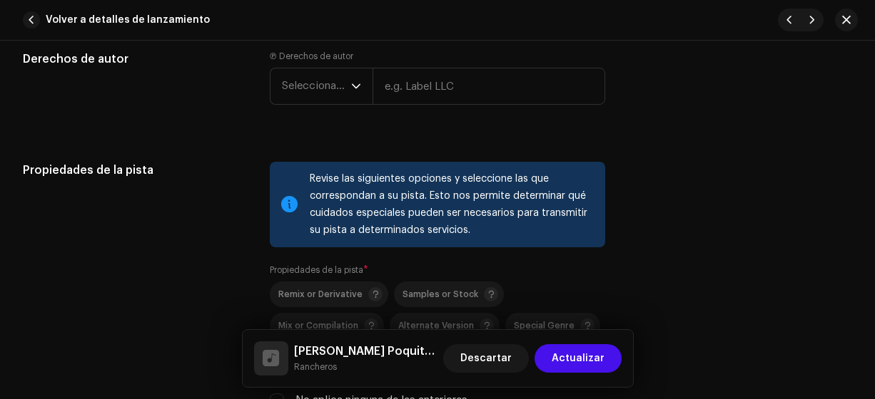
scroll to position [1910, 0]
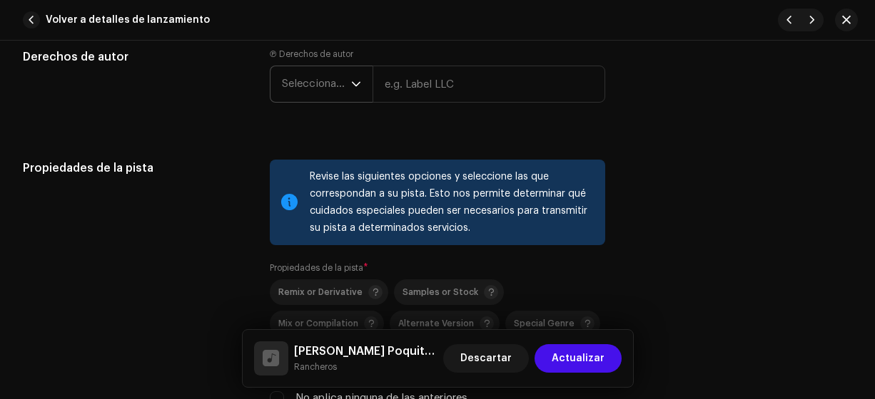
click at [320, 81] on span "Seleccionar año" at bounding box center [316, 84] width 69 height 36
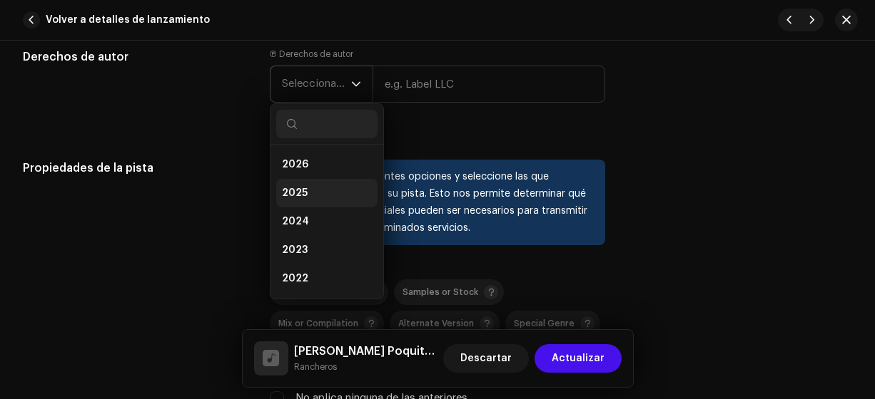
click at [294, 190] on span "2025" at bounding box center [295, 193] width 26 height 14
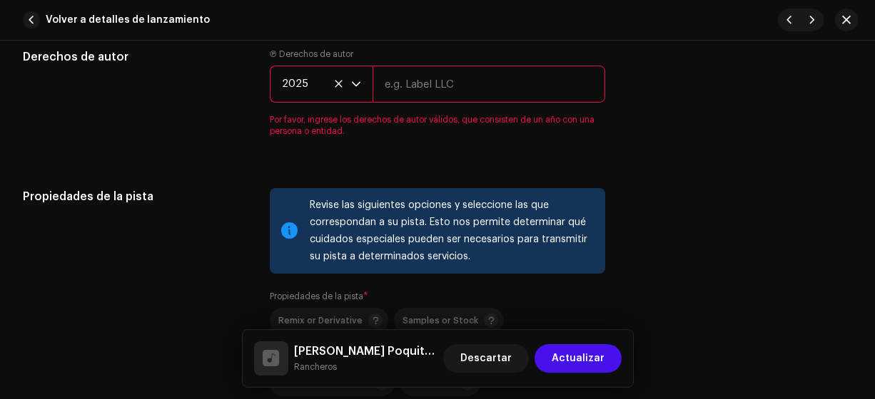
click at [427, 78] on input "text" at bounding box center [488, 84] width 233 height 37
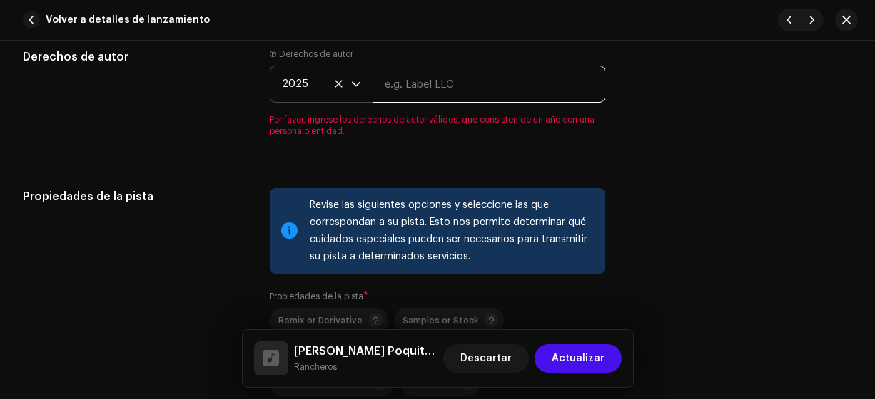
type input "Rancheros"
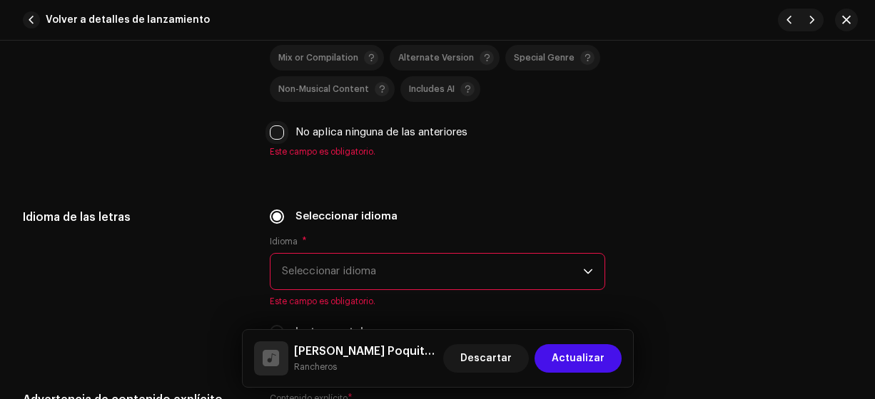
click at [274, 127] on input "No aplica ninguna de las anteriores" at bounding box center [277, 133] width 14 height 14
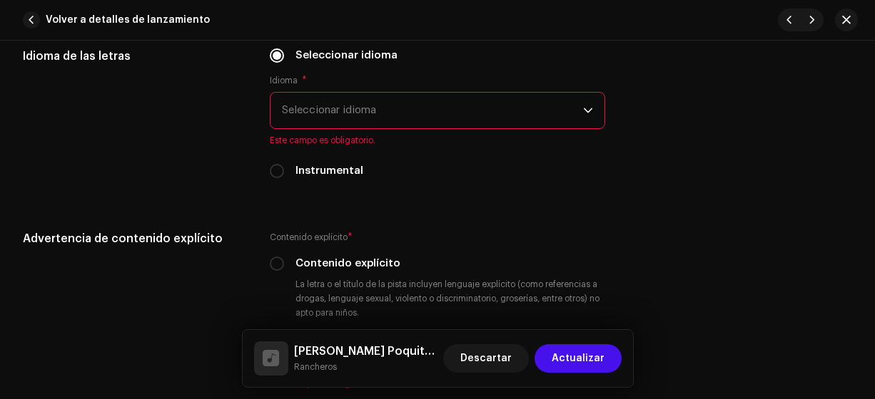
scroll to position [2353, 0]
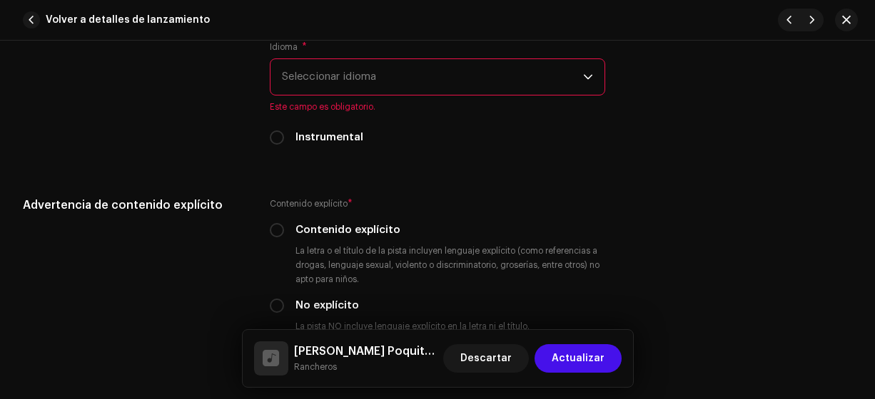
click at [310, 84] on span "Seleccionar idioma" at bounding box center [433, 77] width 302 height 36
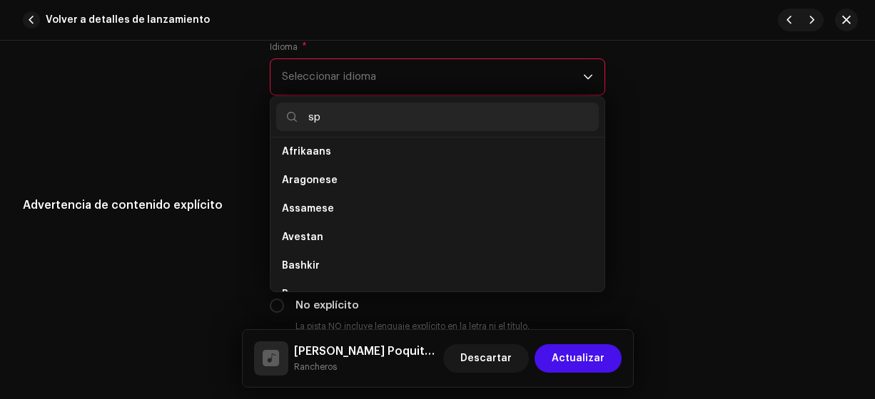
scroll to position [0, 0]
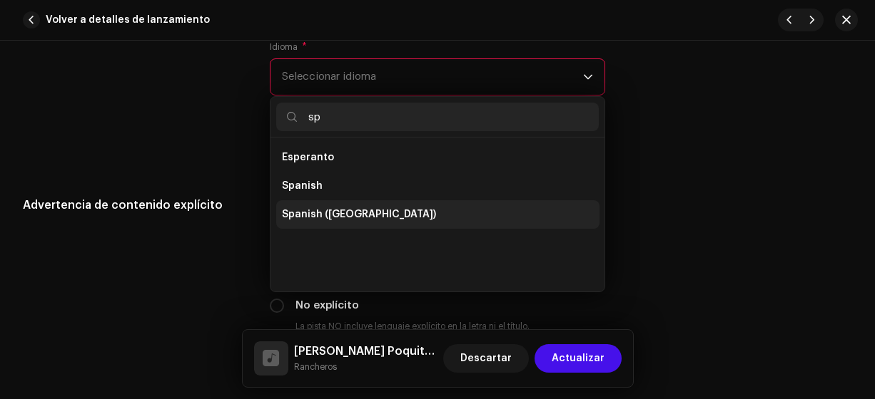
click at [334, 210] on span "Spanish ([GEOGRAPHIC_DATA])" at bounding box center [359, 215] width 154 height 14
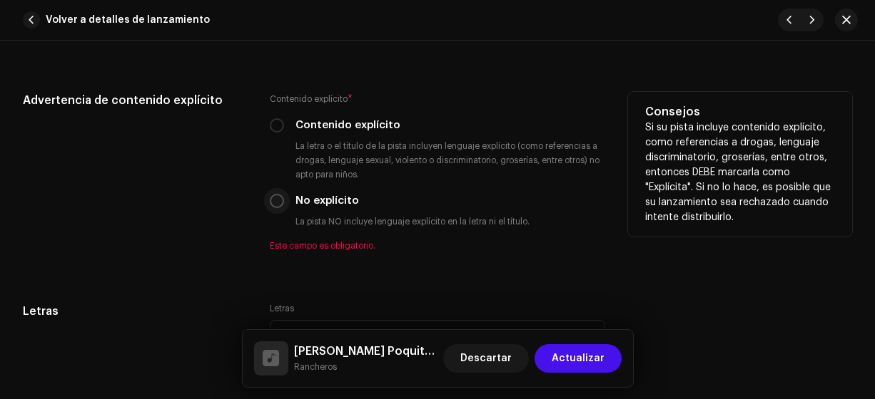
click at [277, 195] on input "No explícito" at bounding box center [277, 201] width 14 height 14
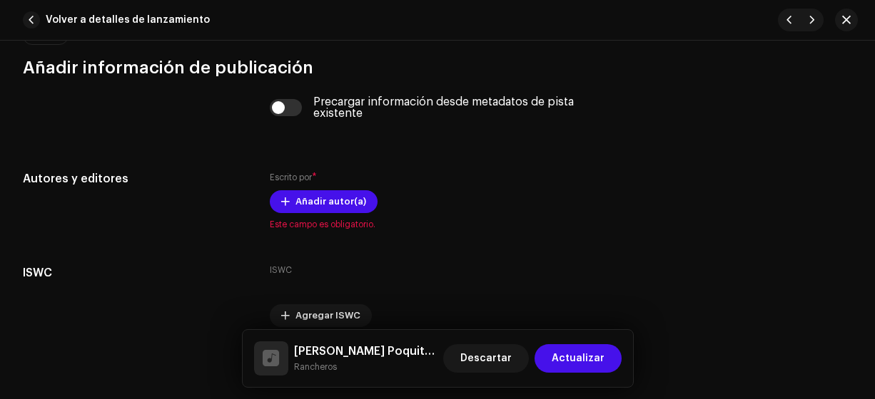
scroll to position [2849, 0]
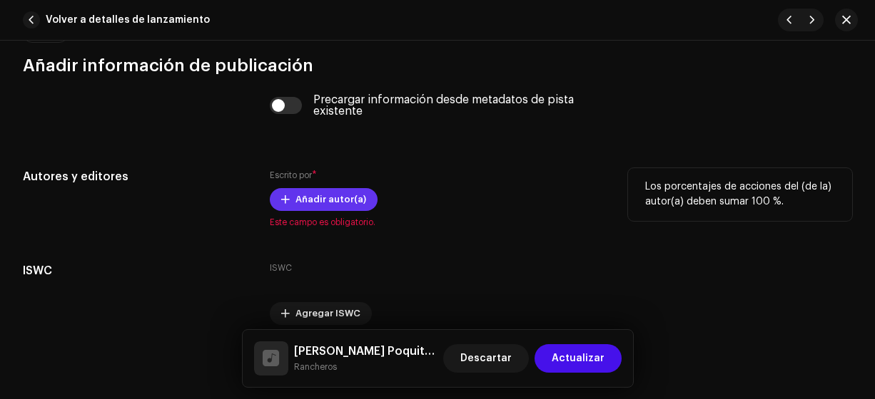
click at [318, 195] on span "Añadir autor(a)" at bounding box center [330, 199] width 71 height 29
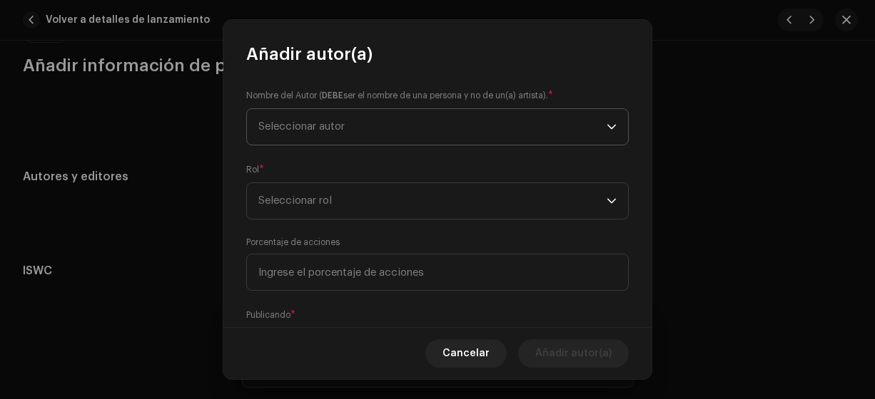
click at [297, 126] on span "Seleccionar autor" at bounding box center [301, 126] width 86 height 11
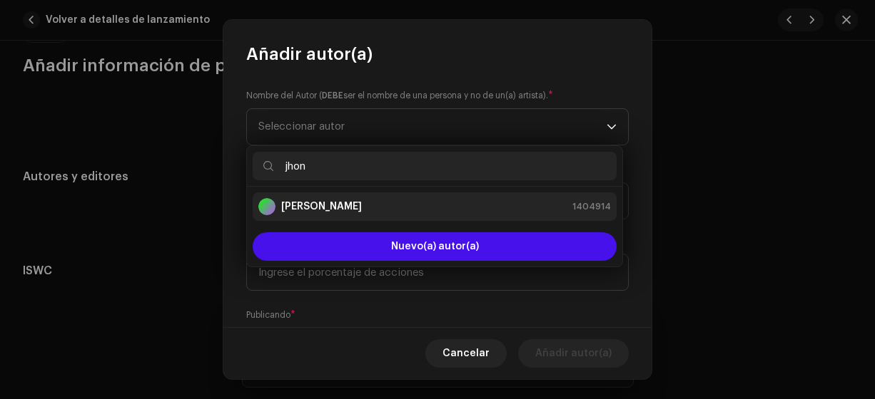
click at [295, 207] on strong "[PERSON_NAME]" at bounding box center [321, 207] width 81 height 14
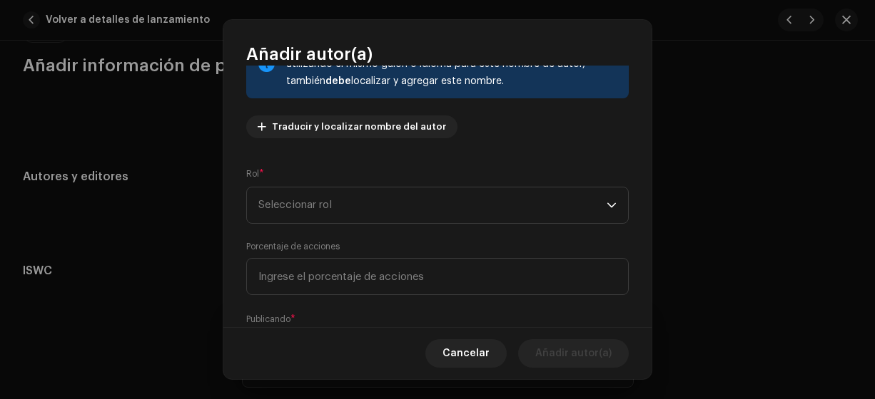
scroll to position [133, 0]
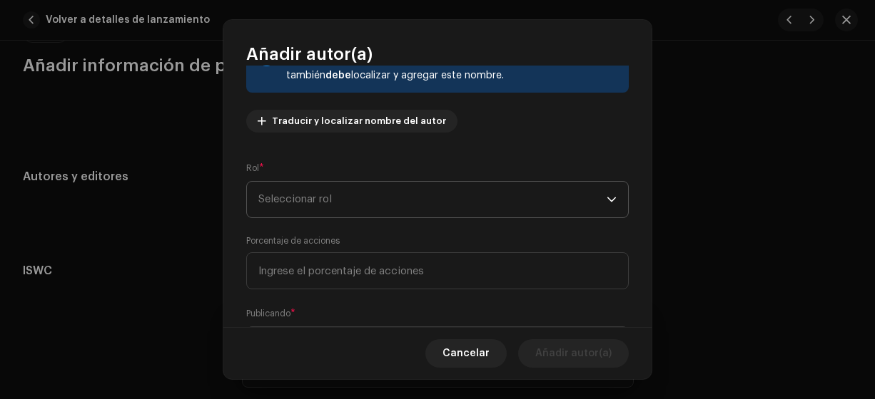
click at [275, 208] on span "Seleccionar rol" at bounding box center [432, 200] width 348 height 36
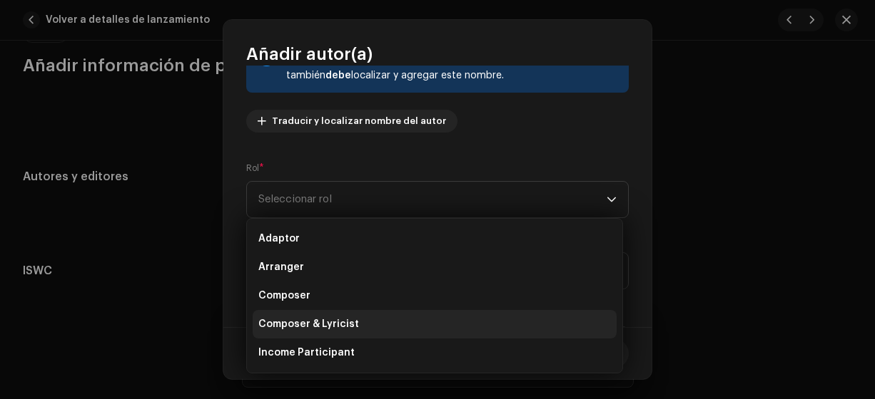
click at [318, 321] on span "Composer & Lyricist" at bounding box center [308, 324] width 101 height 14
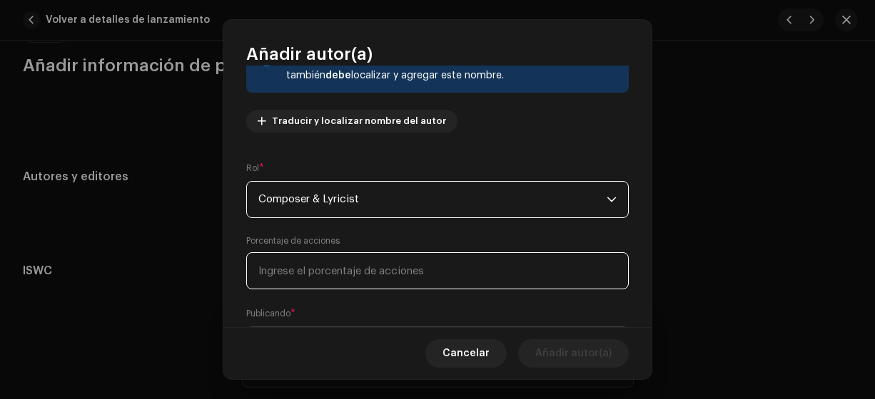
click at [278, 272] on input at bounding box center [437, 271] width 382 height 37
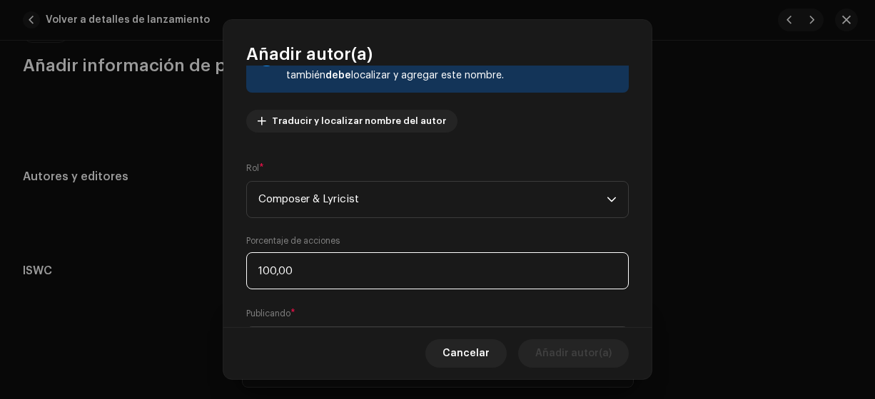
scroll to position [208, 0]
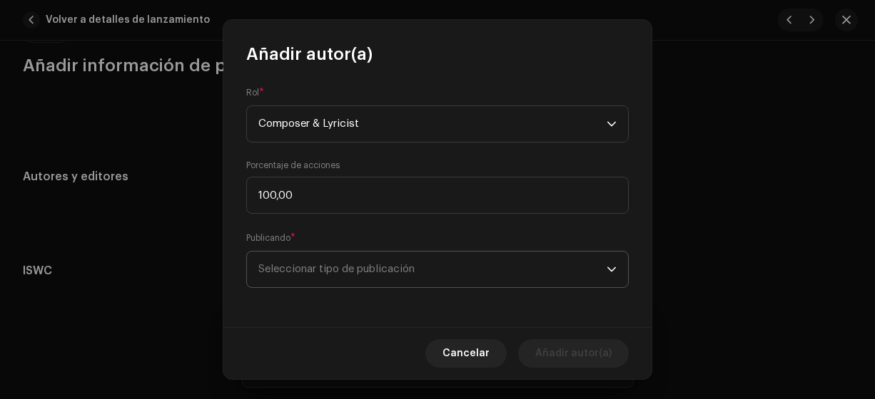
click at [317, 275] on span "Seleccionar tipo de publicación" at bounding box center [432, 270] width 348 height 36
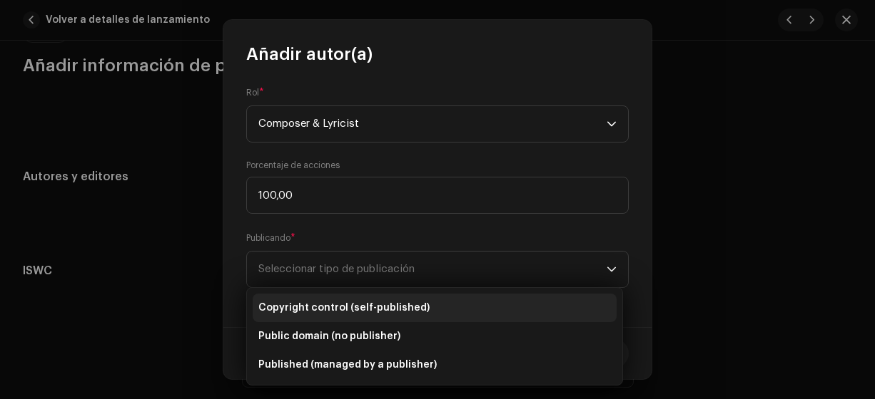
click at [310, 307] on span "Copyright control (self-published)" at bounding box center [343, 308] width 171 height 14
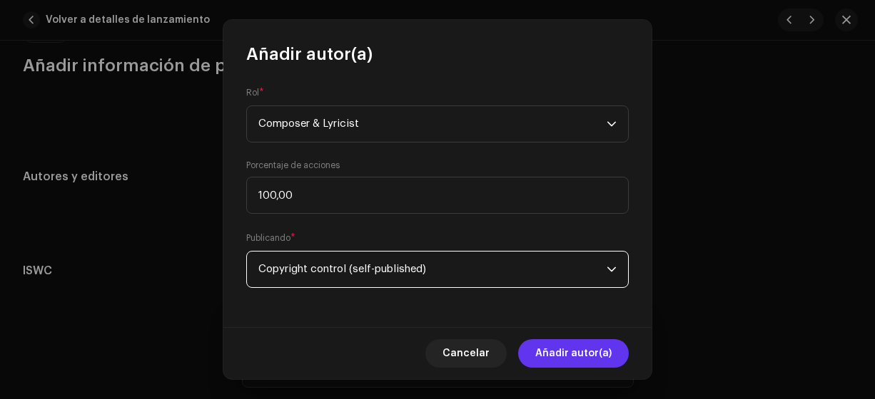
click at [564, 357] on span "Añadir autor(a)" at bounding box center [573, 354] width 76 height 29
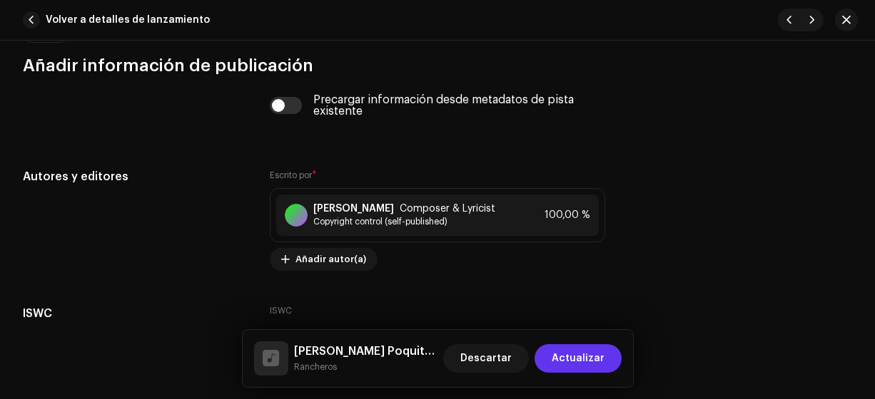
click at [569, 358] on span "Actualizar" at bounding box center [577, 359] width 53 height 29
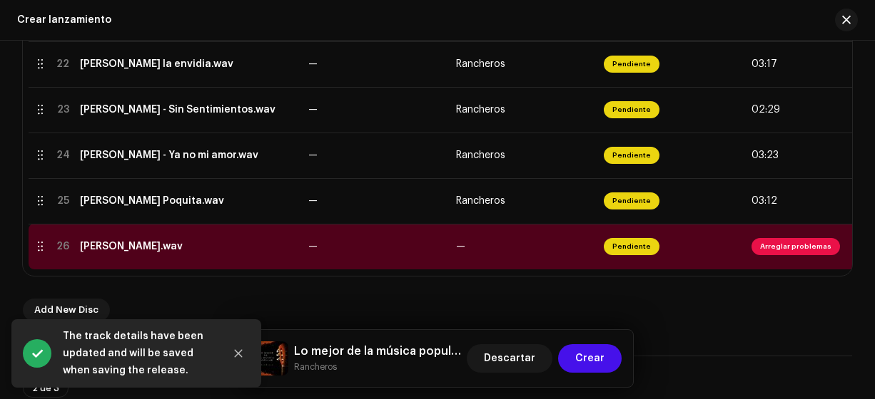
click at [183, 250] on div "[PERSON_NAME].wav" at bounding box center [131, 246] width 103 height 11
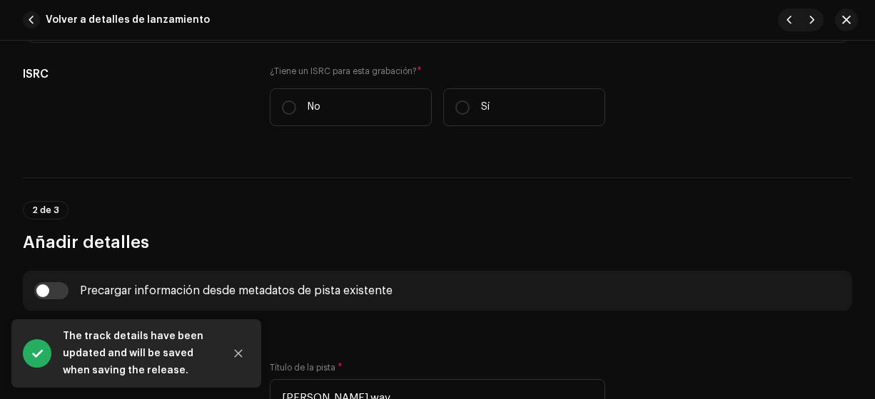
scroll to position [348, 0]
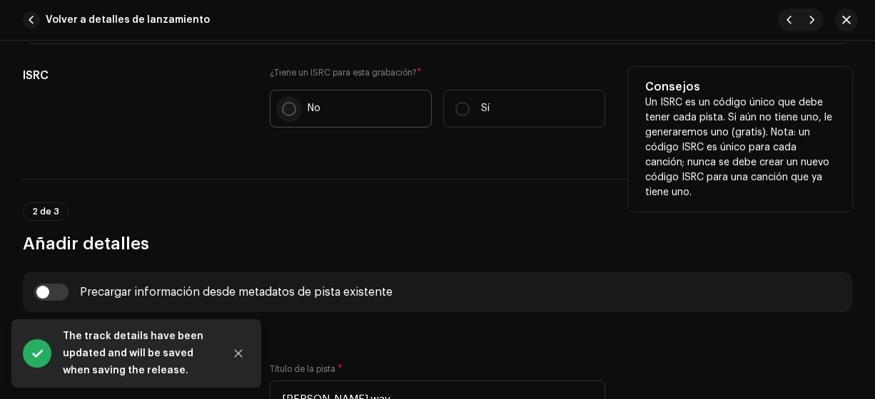
click at [290, 108] on input "No" at bounding box center [289, 109] width 14 height 14
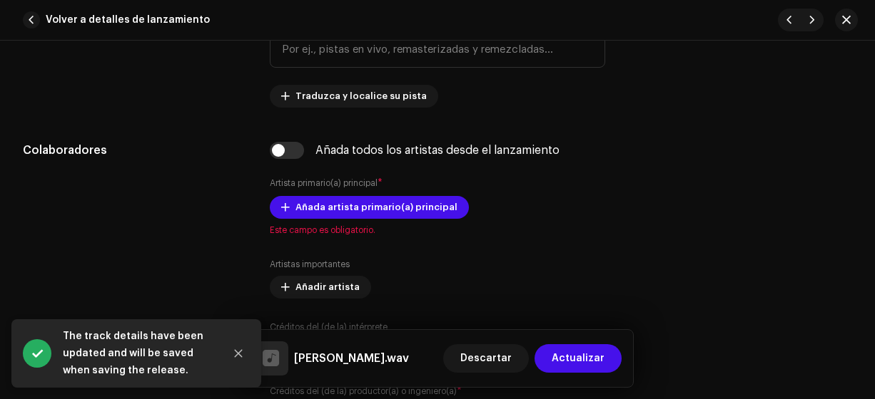
scroll to position [812, 0]
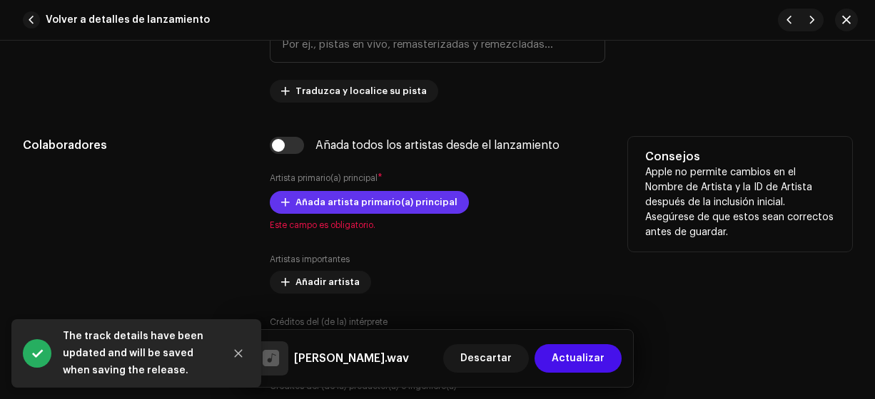
click at [321, 200] on span "Añada artista primario(a) principal" at bounding box center [376, 202] width 162 height 29
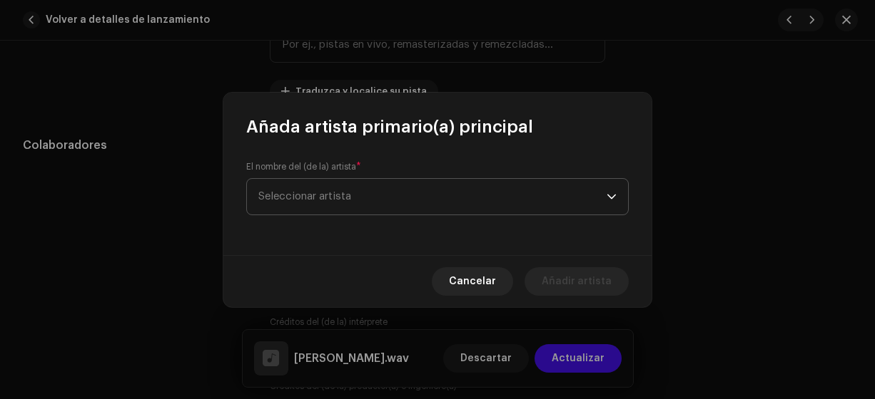
click at [284, 193] on span "Seleccionar artista" at bounding box center [304, 196] width 93 height 11
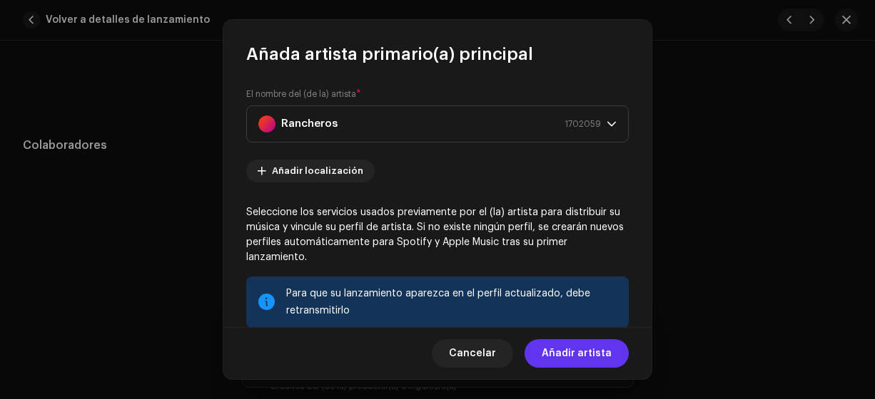
click at [573, 354] on span "Añadir artista" at bounding box center [576, 354] width 70 height 29
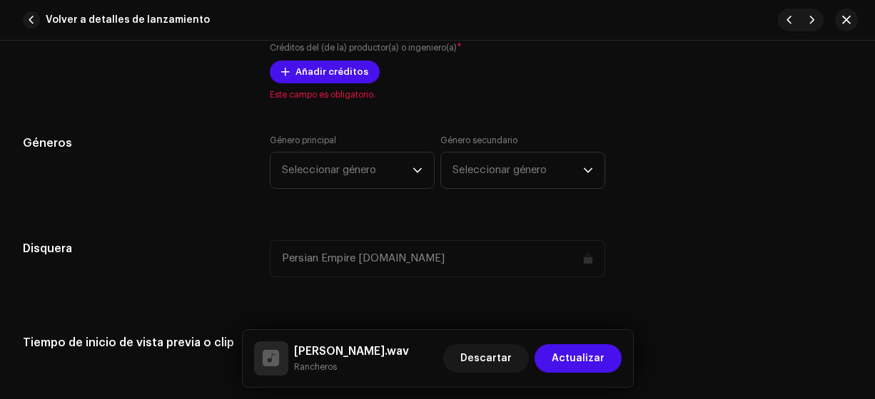
scroll to position [1180, 0]
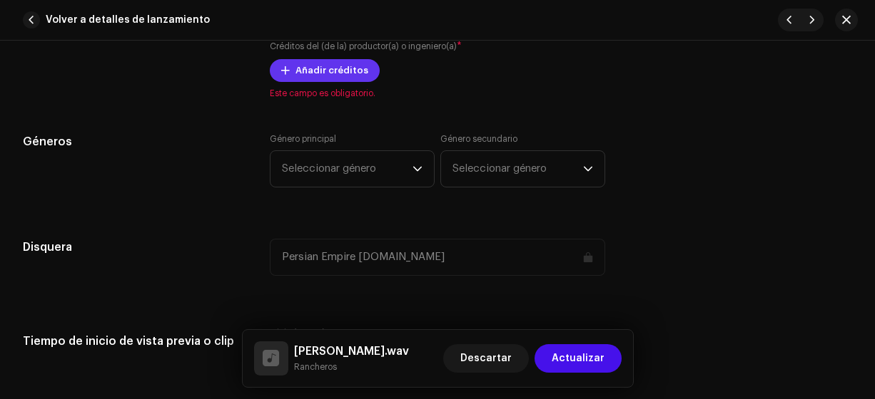
click at [330, 65] on span "Añadir créditos" at bounding box center [331, 70] width 73 height 29
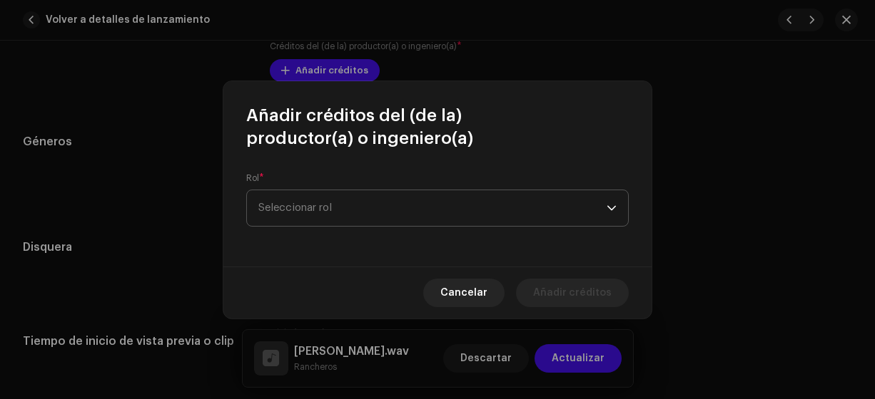
click at [312, 201] on span "Seleccionar rol" at bounding box center [432, 208] width 348 height 36
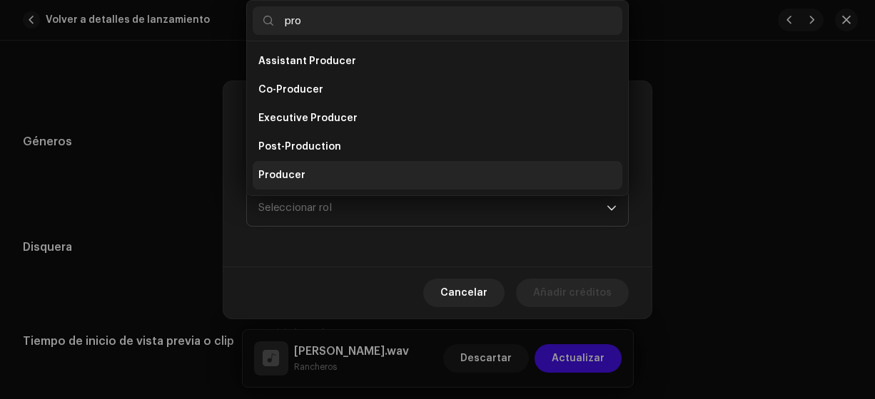
click at [288, 177] on span "Producer" at bounding box center [281, 175] width 47 height 14
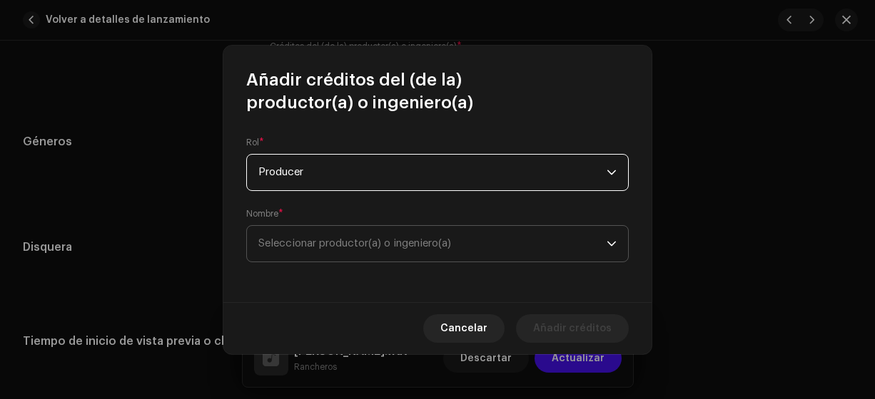
click at [291, 240] on span "Seleccionar productor(a) o ingeniero(a)" at bounding box center [354, 243] width 193 height 11
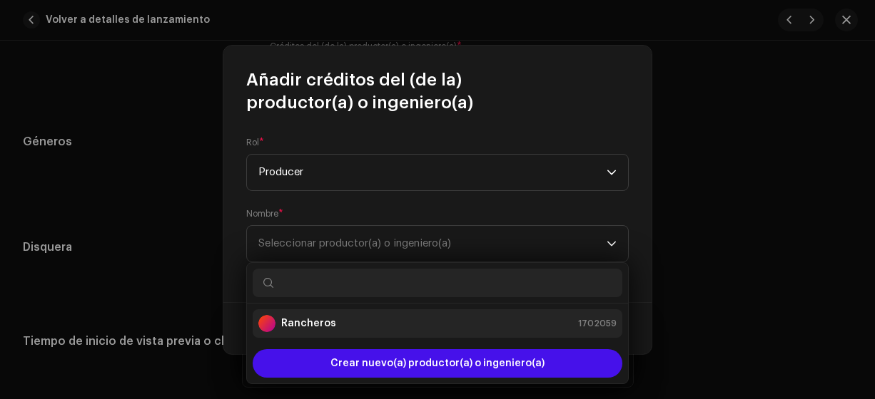
click at [315, 325] on strong "Rancheros" at bounding box center [308, 324] width 55 height 14
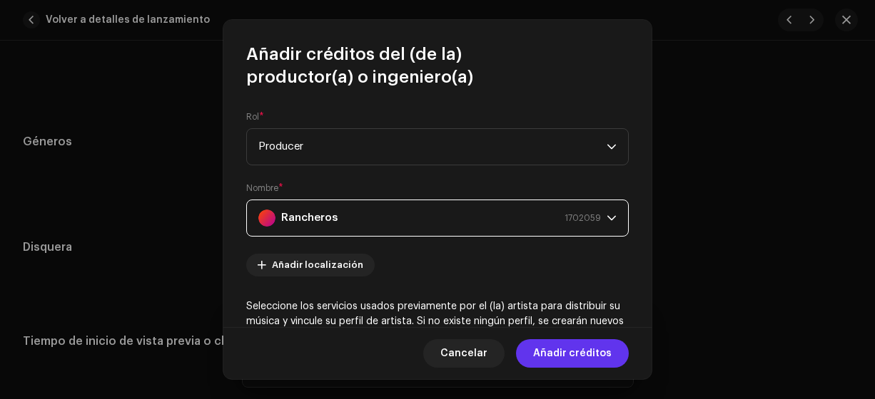
click at [553, 356] on span "Añadir créditos" at bounding box center [572, 354] width 78 height 29
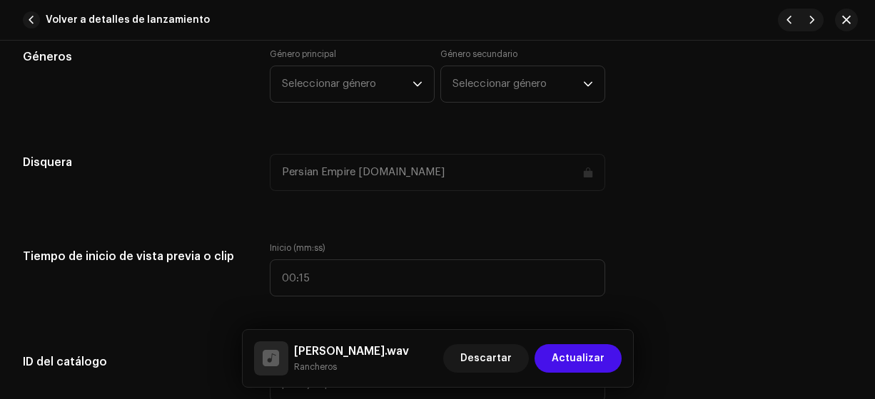
scroll to position [1312, 0]
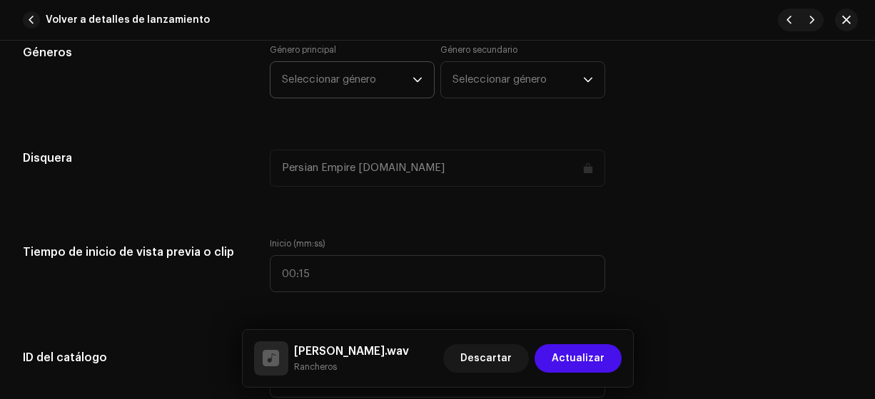
click at [329, 77] on span "Seleccionar género" at bounding box center [347, 80] width 131 height 36
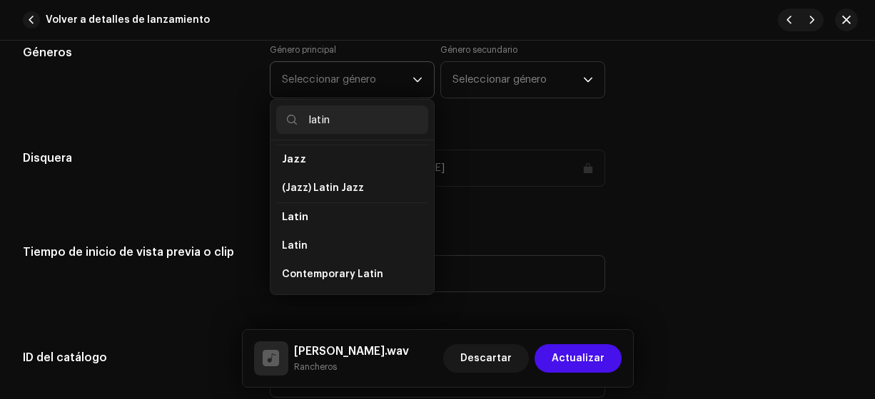
scroll to position [61, 0]
click at [300, 238] on span "Latin" at bounding box center [295, 244] width 26 height 14
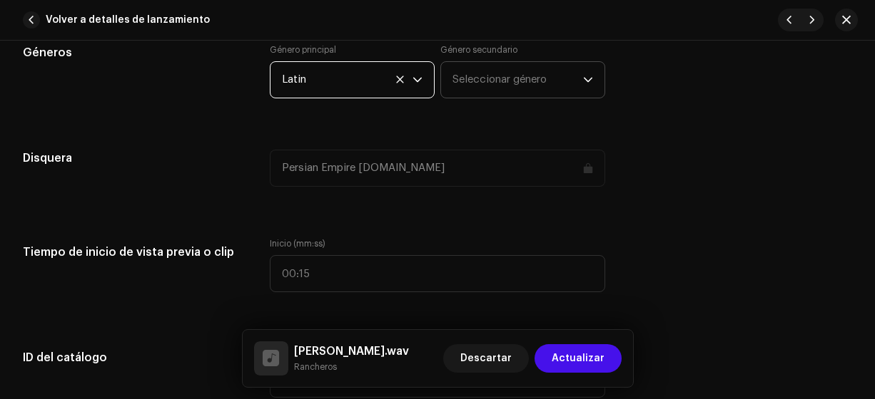
click at [479, 68] on span "Seleccionar género" at bounding box center [517, 80] width 131 height 36
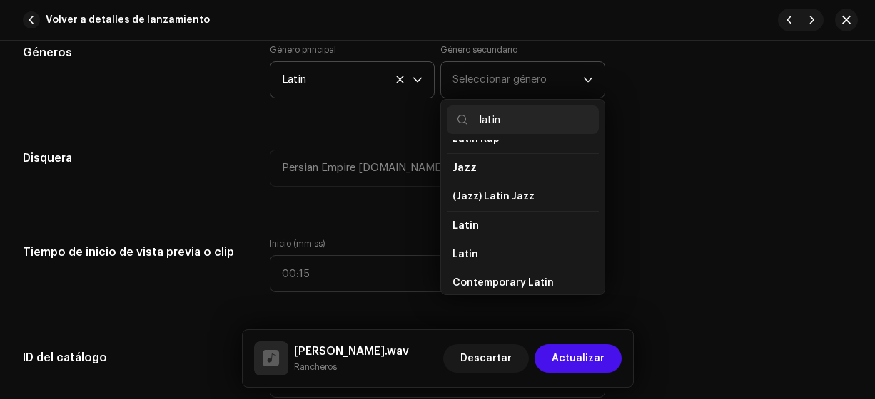
scroll to position [70, 0]
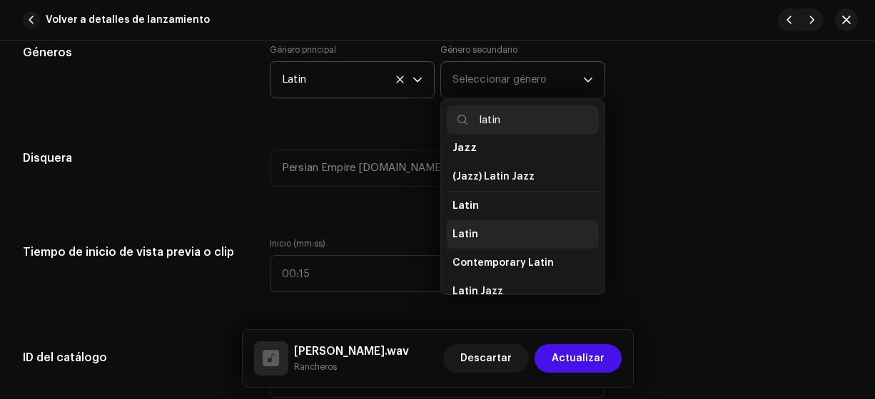
click at [459, 228] on span "Latin" at bounding box center [465, 235] width 26 height 14
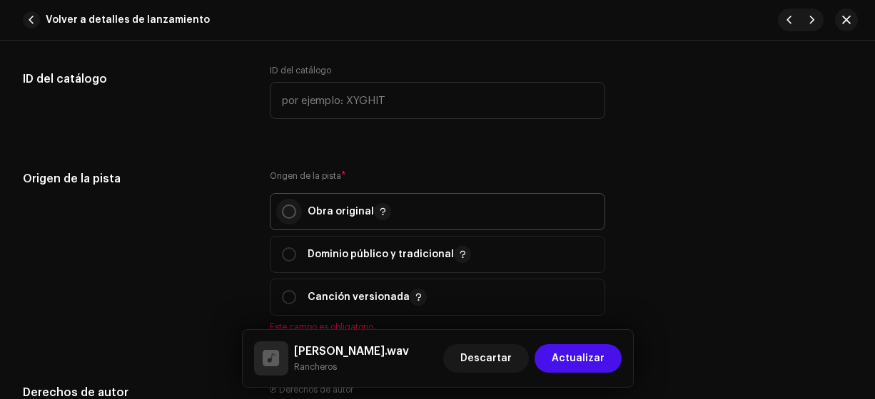
click at [285, 215] on input "radio" at bounding box center [289, 212] width 14 height 14
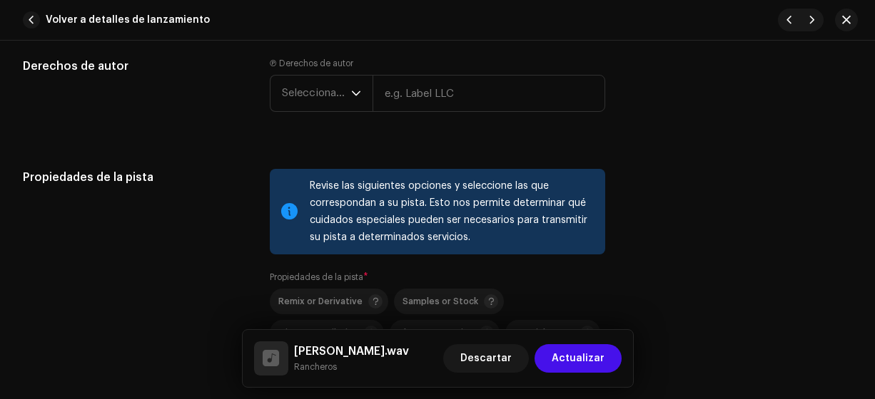
scroll to position [1900, 0]
click at [297, 83] on span "Seleccionar año" at bounding box center [316, 94] width 69 height 36
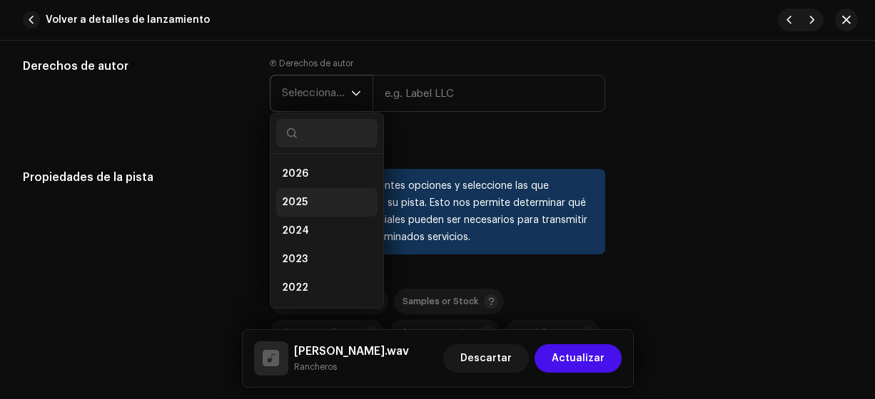
click at [298, 198] on span "2025" at bounding box center [295, 202] width 26 height 14
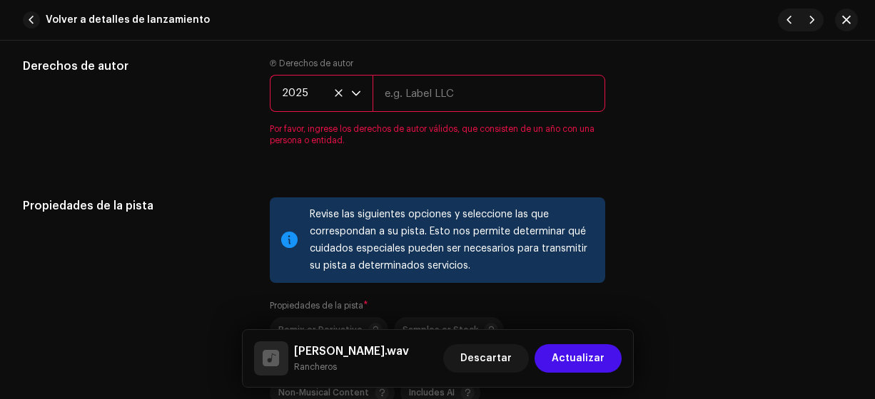
click at [409, 88] on input "text" at bounding box center [488, 93] width 233 height 37
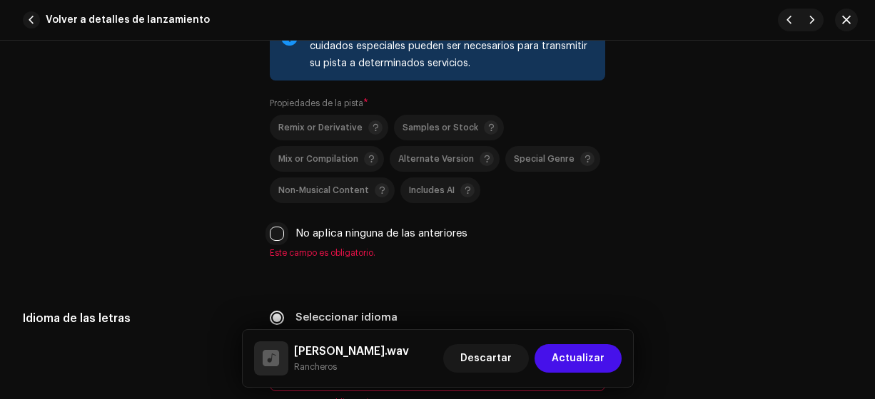
click at [276, 230] on input "No aplica ninguna de las anteriores" at bounding box center [277, 234] width 14 height 14
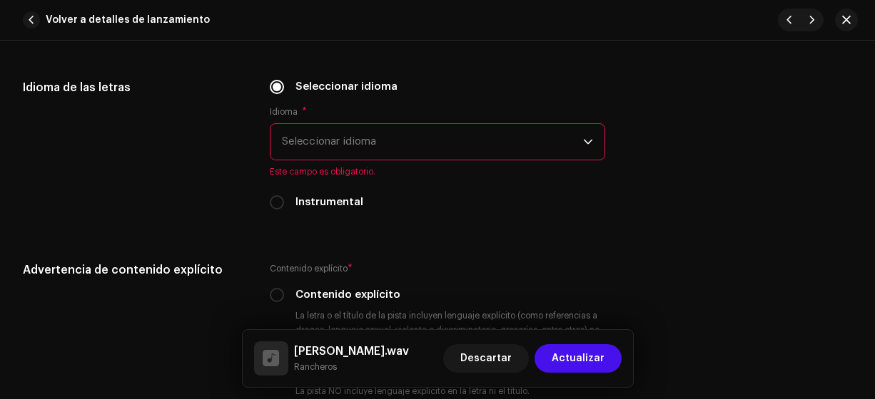
scroll to position [2289, 0]
click at [302, 147] on span "Seleccionar idioma" at bounding box center [433, 141] width 302 height 36
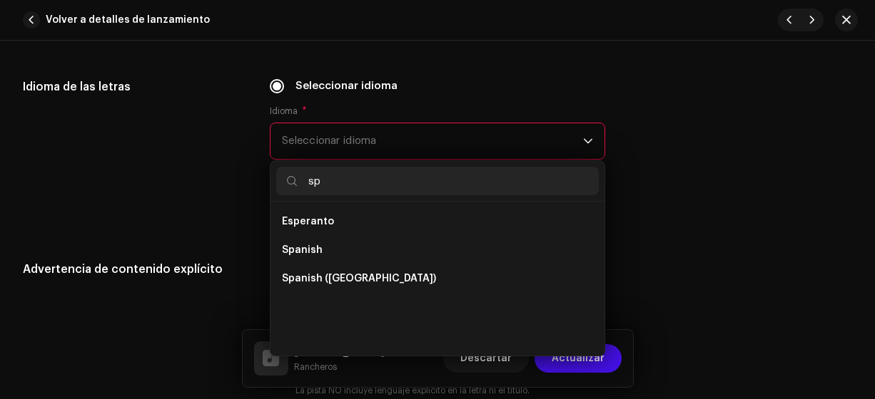
scroll to position [0, 0]
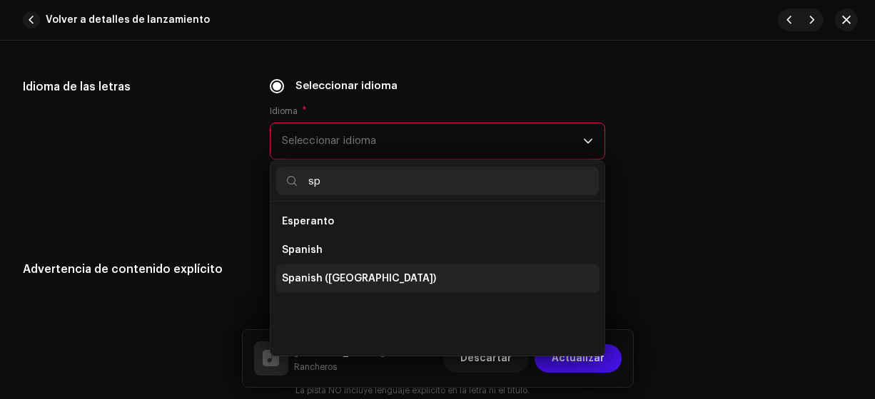
click at [362, 275] on span "Spanish ([GEOGRAPHIC_DATA])" at bounding box center [359, 279] width 154 height 14
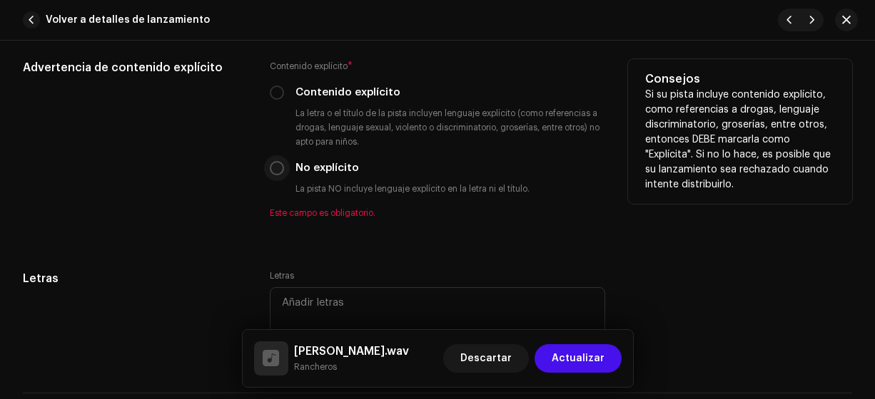
click at [282, 167] on p-radiobutton at bounding box center [277, 168] width 14 height 14
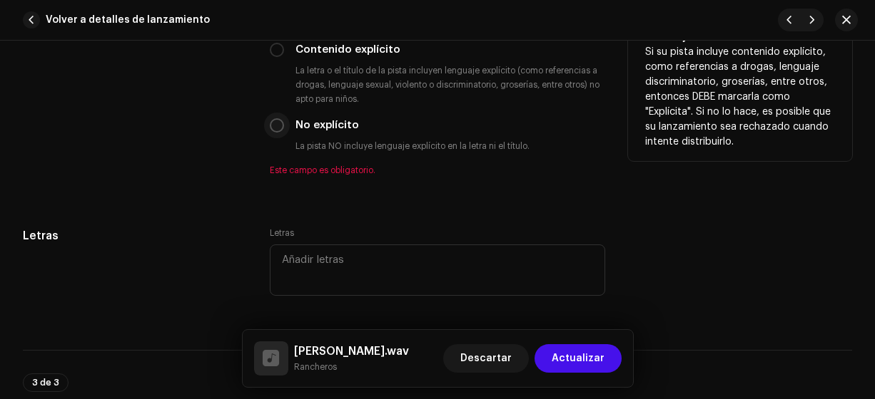
scroll to position [2517, 0]
click at [277, 121] on input "No explícito" at bounding box center [277, 125] width 14 height 14
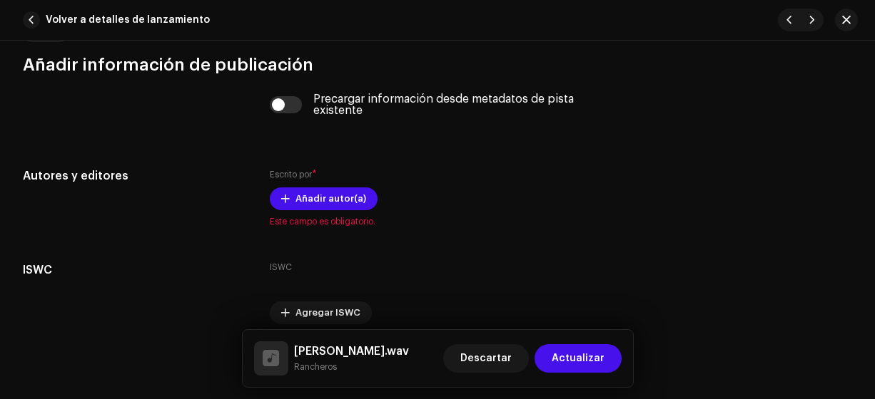
scroll to position [2855, 0]
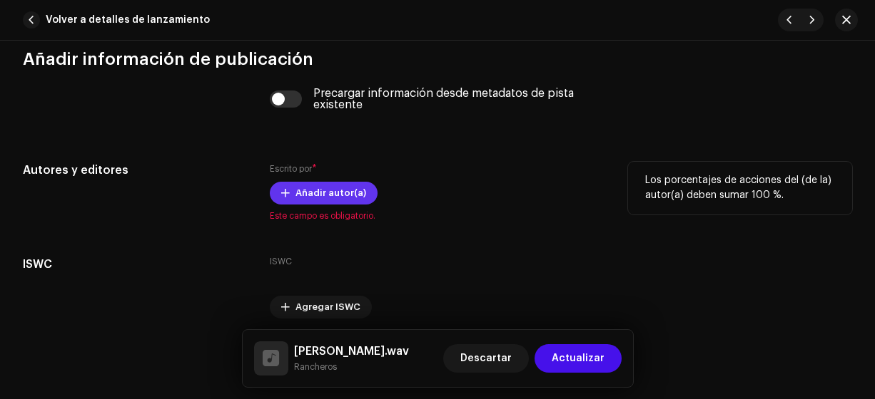
click at [314, 185] on span "Añadir autor(a)" at bounding box center [330, 193] width 71 height 29
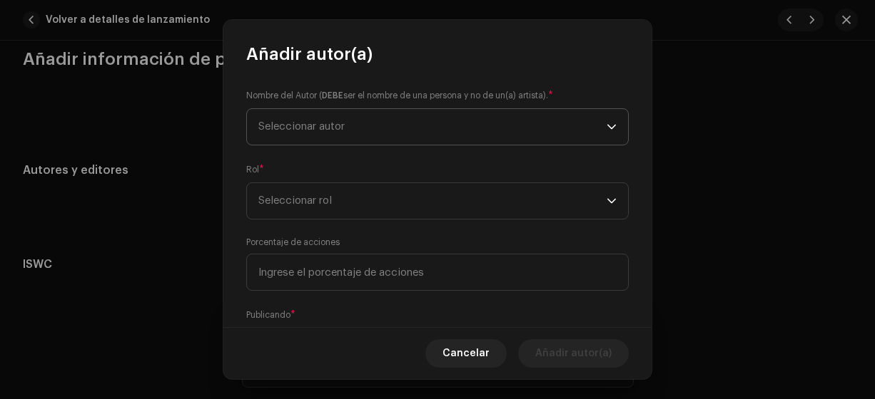
click at [289, 128] on span "Seleccionar autor" at bounding box center [301, 126] width 86 height 11
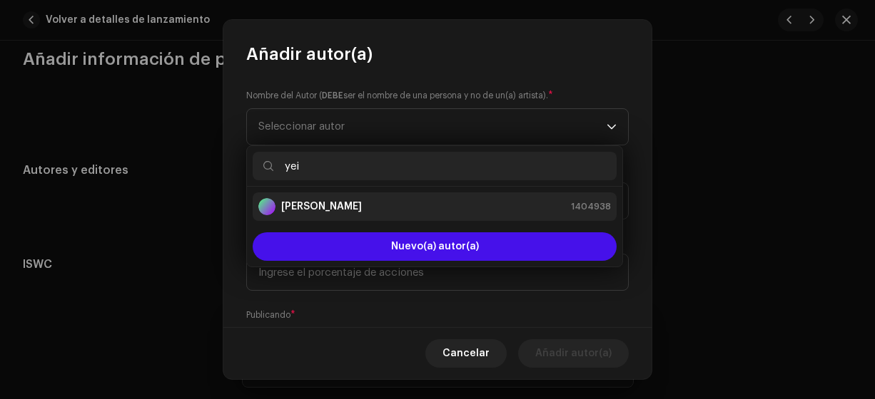
click at [327, 205] on strong "[PERSON_NAME]" at bounding box center [321, 207] width 81 height 14
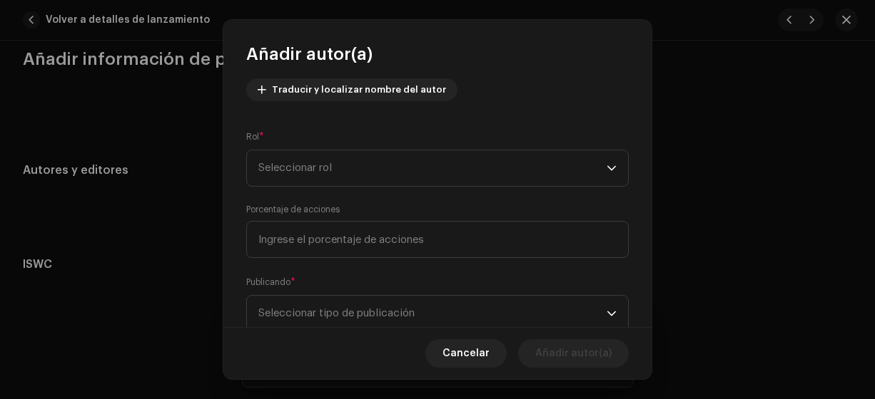
scroll to position [165, 0]
click at [277, 152] on span "Seleccionar rol" at bounding box center [432, 167] width 348 height 36
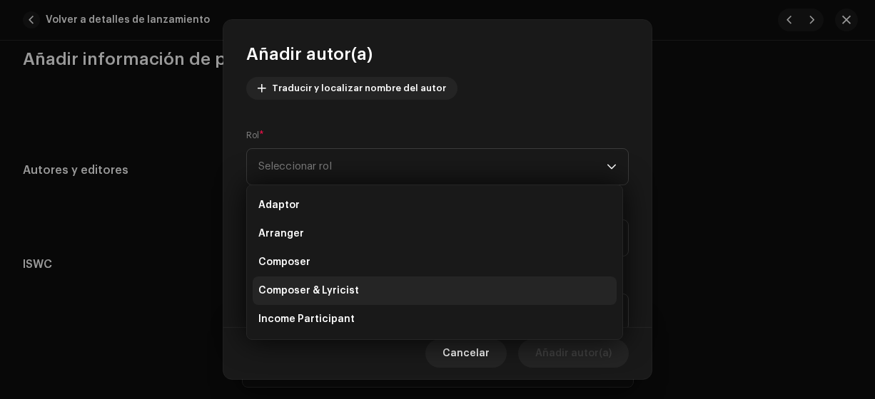
click at [312, 287] on span "Composer & Lyricist" at bounding box center [308, 291] width 101 height 14
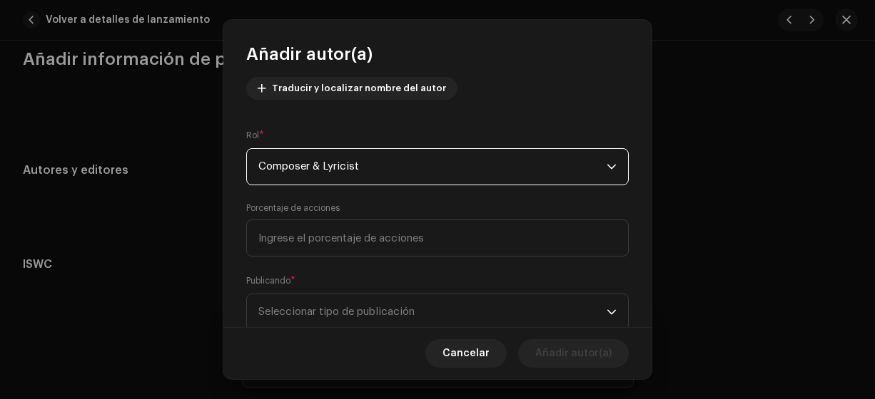
scroll to position [208, 0]
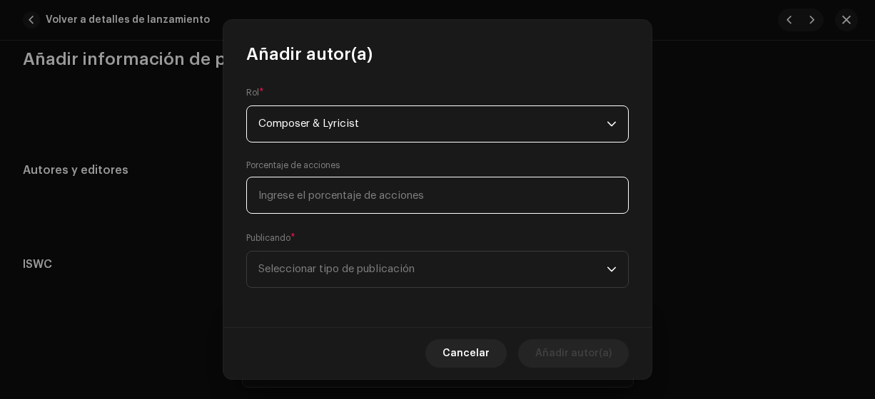
click at [290, 208] on input at bounding box center [437, 195] width 382 height 37
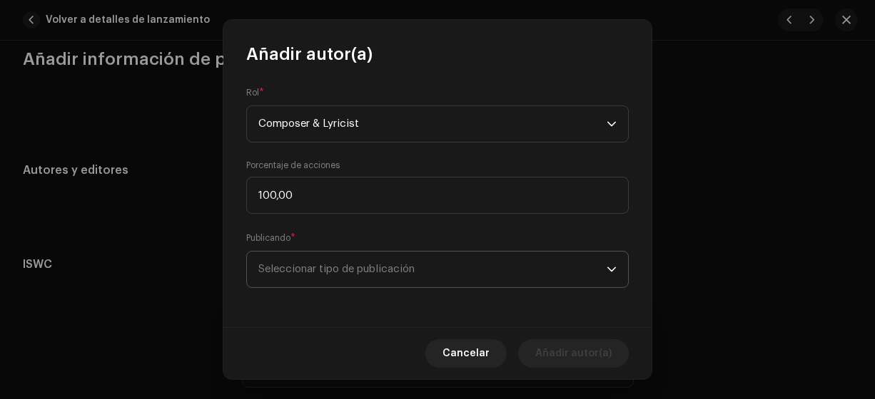
click at [298, 281] on span "Seleccionar tipo de publicación" at bounding box center [432, 270] width 348 height 36
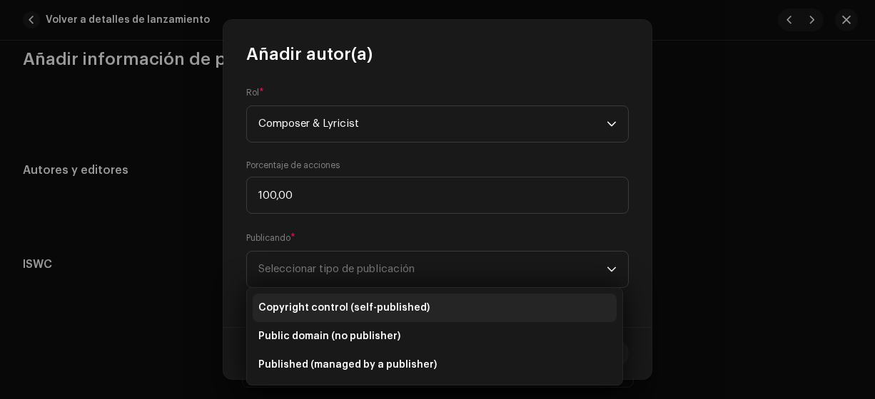
click at [324, 312] on span "Copyright control (self-published)" at bounding box center [343, 308] width 171 height 14
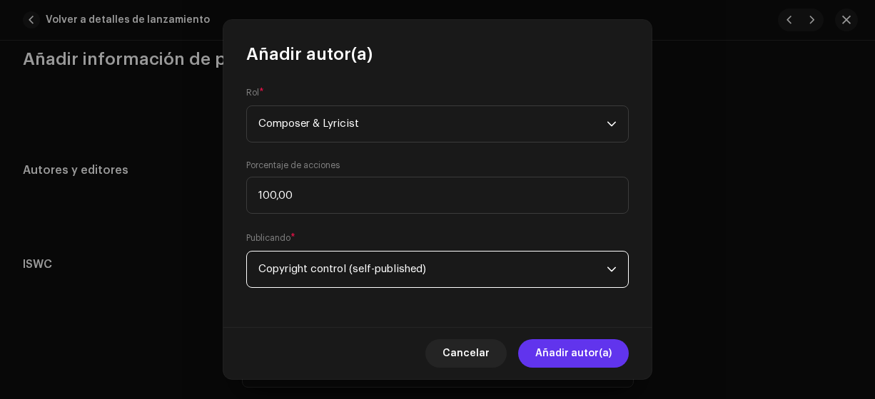
click at [559, 353] on span "Añadir autor(a)" at bounding box center [573, 354] width 76 height 29
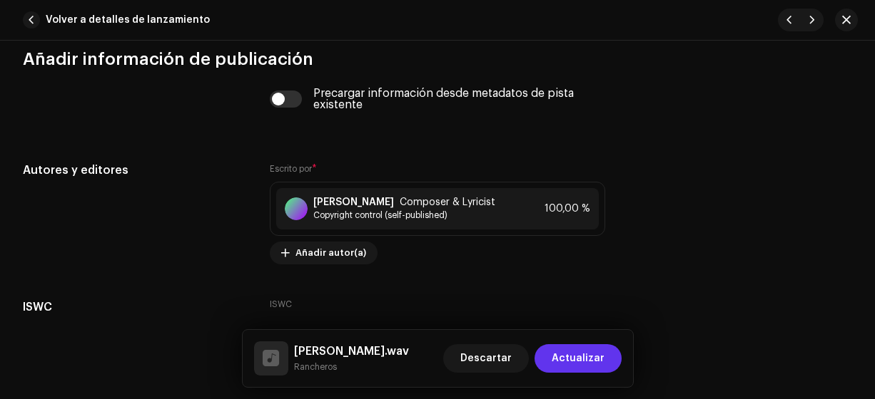
click at [563, 358] on span "Actualizar" at bounding box center [577, 359] width 53 height 29
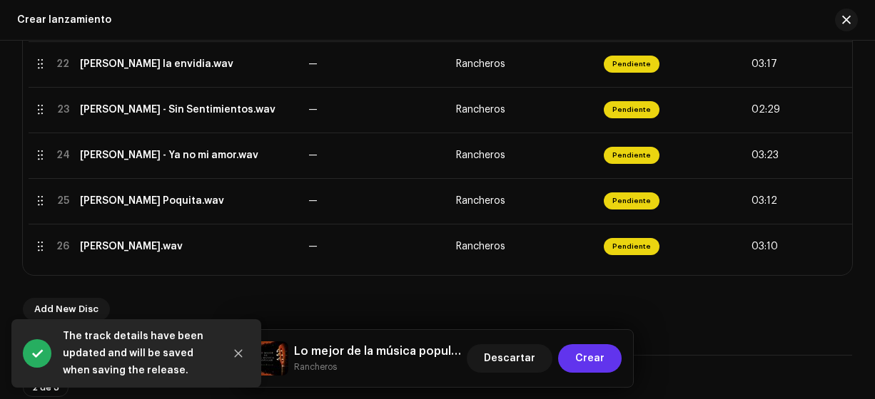
click at [581, 357] on span "Crear" at bounding box center [589, 359] width 29 height 29
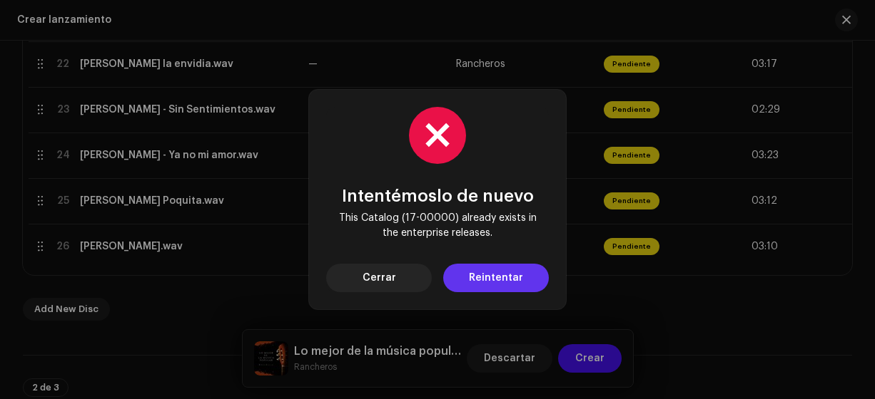
click at [471, 275] on span "Reintentar" at bounding box center [496, 278] width 54 height 29
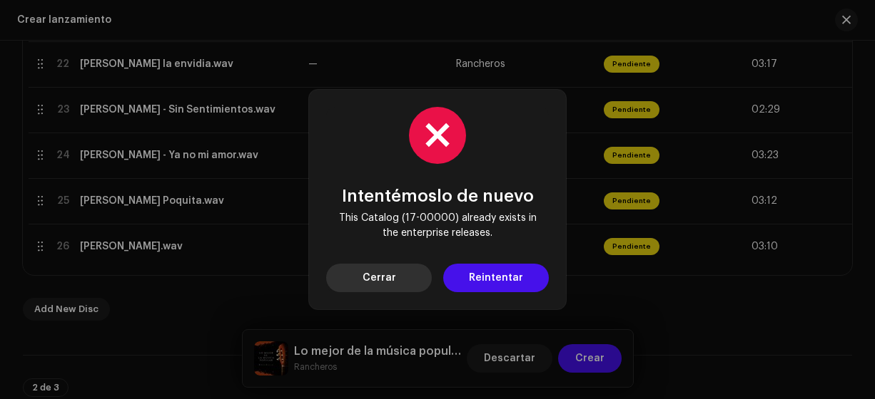
click at [384, 277] on span "Cerrar" at bounding box center [379, 278] width 34 height 29
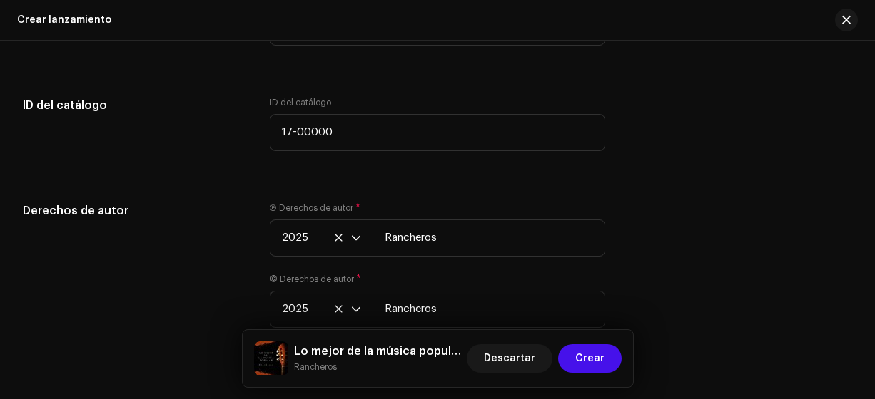
scroll to position [3473, 0]
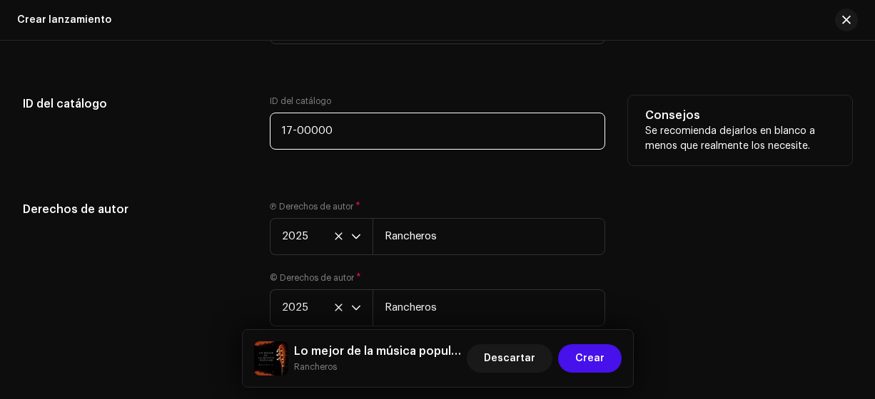
click at [280, 128] on input "17-00000" at bounding box center [438, 131] width 336 height 37
click at [287, 133] on input "17-00000" at bounding box center [438, 131] width 336 height 37
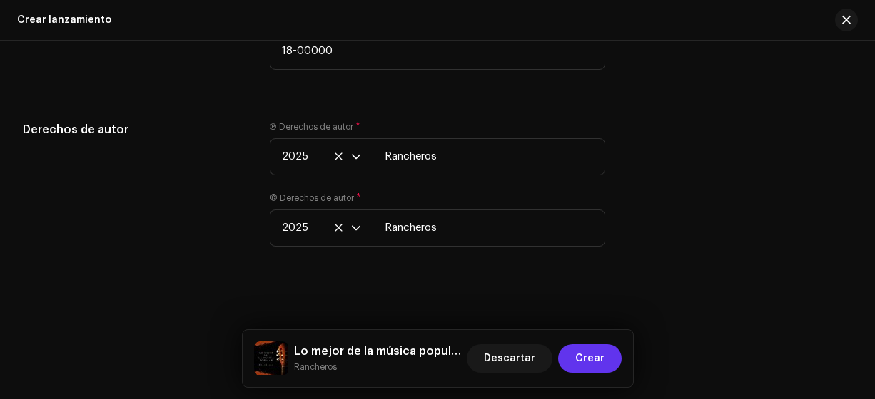
click at [596, 359] on span "Crear" at bounding box center [589, 359] width 29 height 29
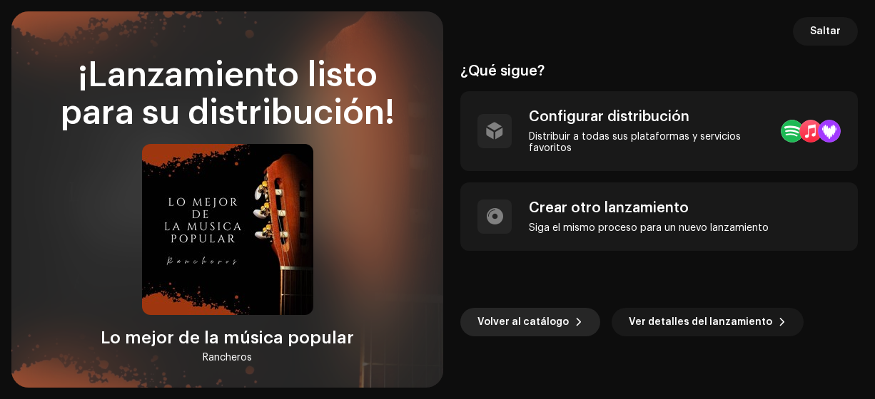
click at [502, 320] on span "Volver al catálogo" at bounding box center [522, 322] width 91 height 29
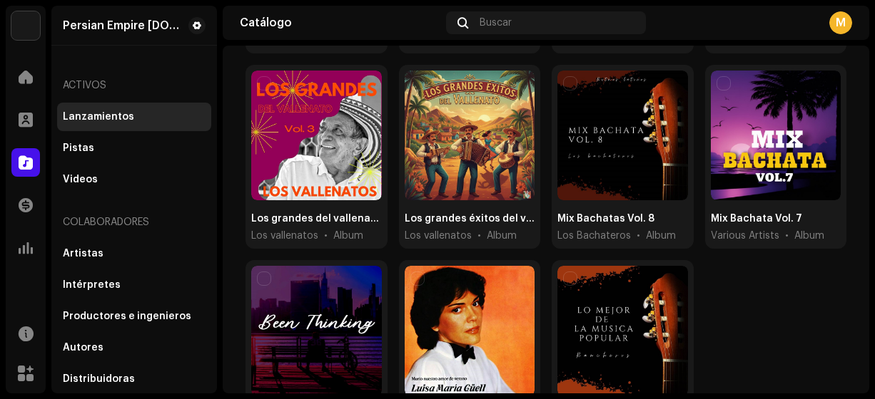
scroll to position [312, 0]
